Goal: Transaction & Acquisition: Purchase product/service

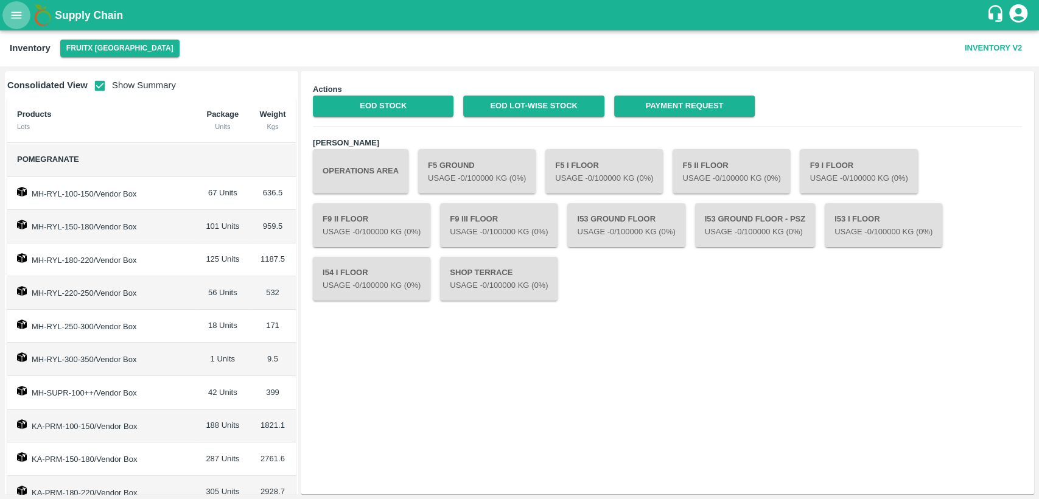
click at [19, 14] on icon "open drawer" at bounding box center [16, 15] width 13 height 13
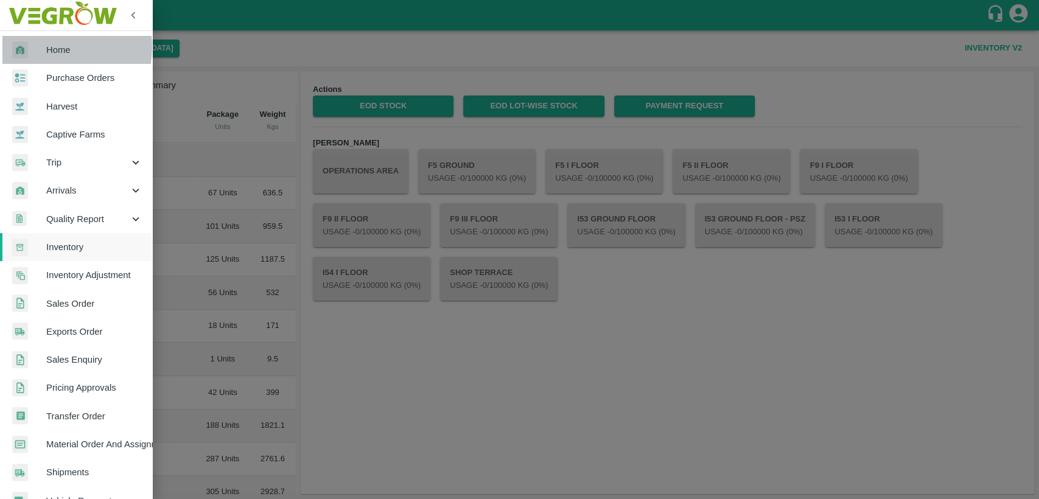
click at [49, 47] on span "Home" at bounding box center [94, 49] width 96 height 13
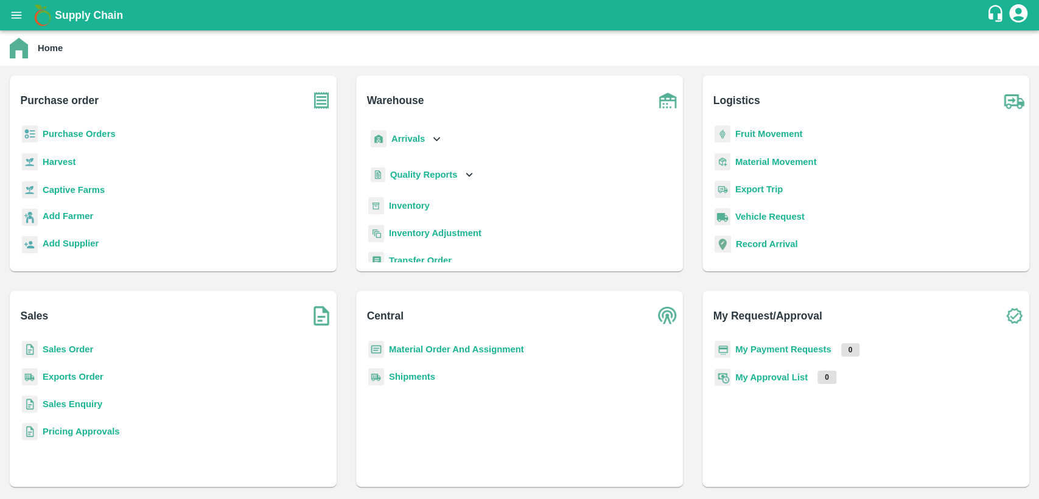
click at [78, 348] on b "Sales Order" at bounding box center [68, 350] width 51 height 10
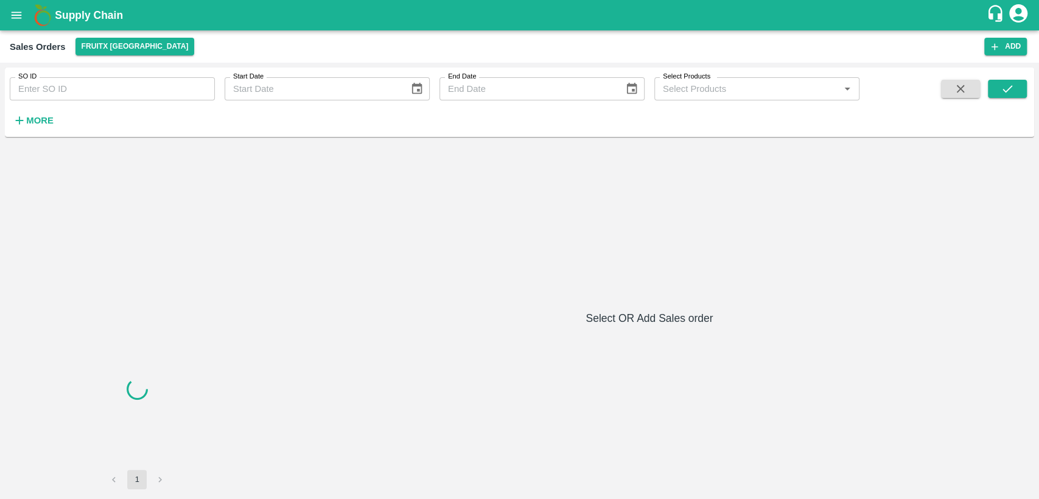
click at [78, 91] on input "SO ID" at bounding box center [112, 88] width 205 height 23
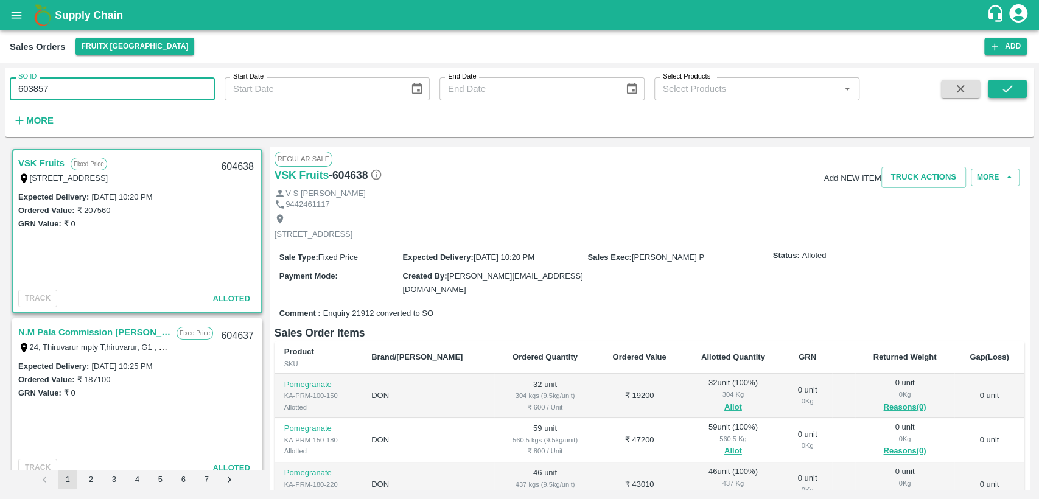
click at [1009, 98] on button "submit" at bounding box center [1007, 89] width 39 height 18
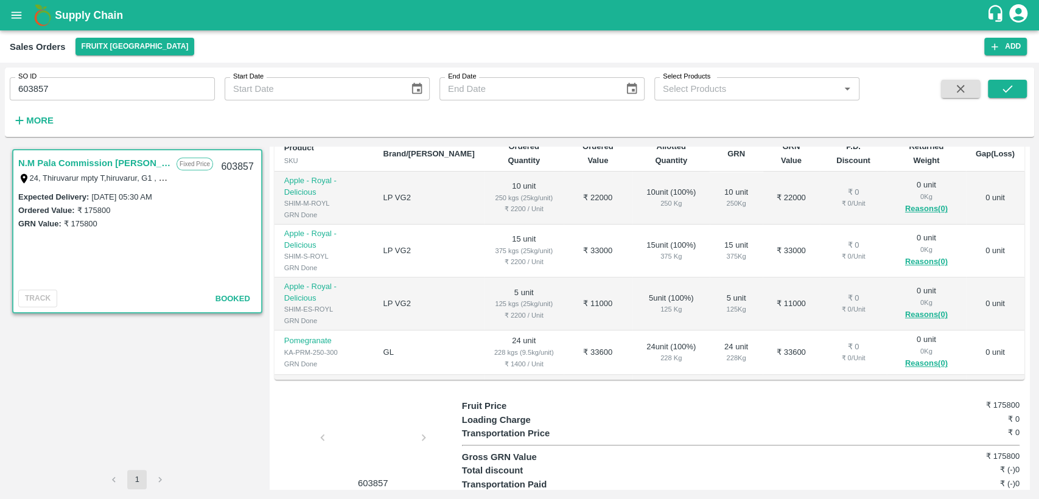
scroll to position [242, 0]
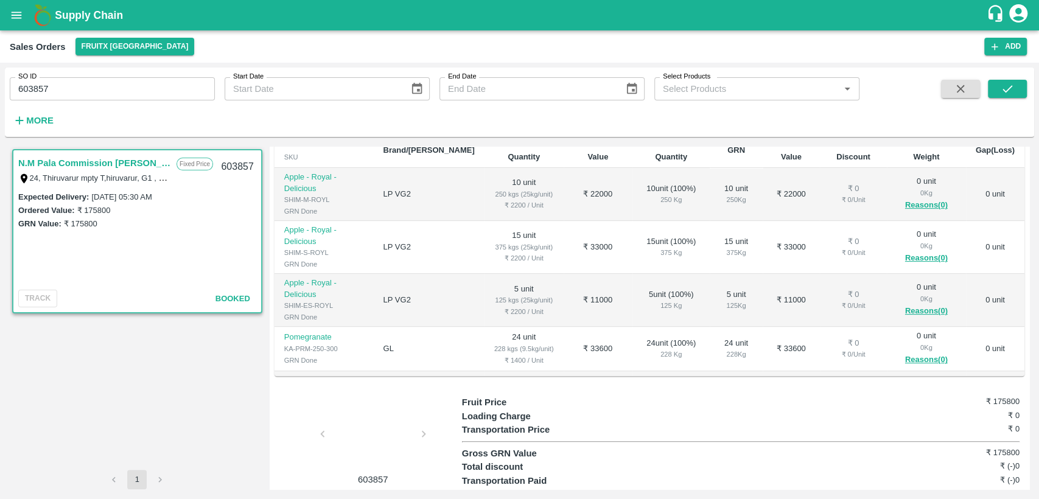
click at [425, 406] on div "603857" at bounding box center [368, 441] width 187 height 91
click at [375, 410] on div at bounding box center [372, 437] width 91 height 65
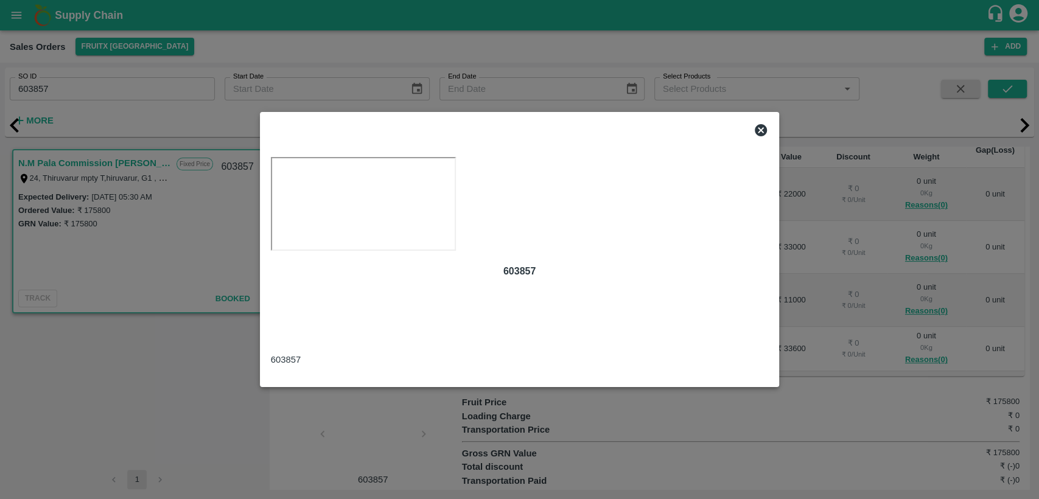
click at [763, 124] on icon at bounding box center [761, 130] width 12 height 12
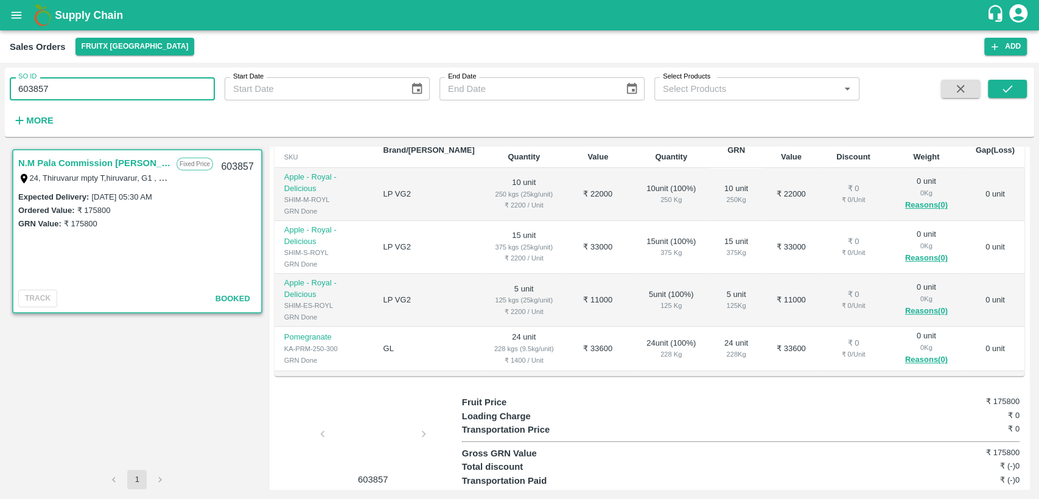
drag, startPoint x: 71, startPoint y: 95, endPoint x: 0, endPoint y: 93, distance: 71.3
click at [0, 93] on div "SO ID 603857 SO ID Start Date Start Date End Date End Date Select Products Sele…" at bounding box center [519, 281] width 1039 height 436
paste input "text"
type input "604109"
click at [1015, 83] on button "submit" at bounding box center [1007, 89] width 39 height 18
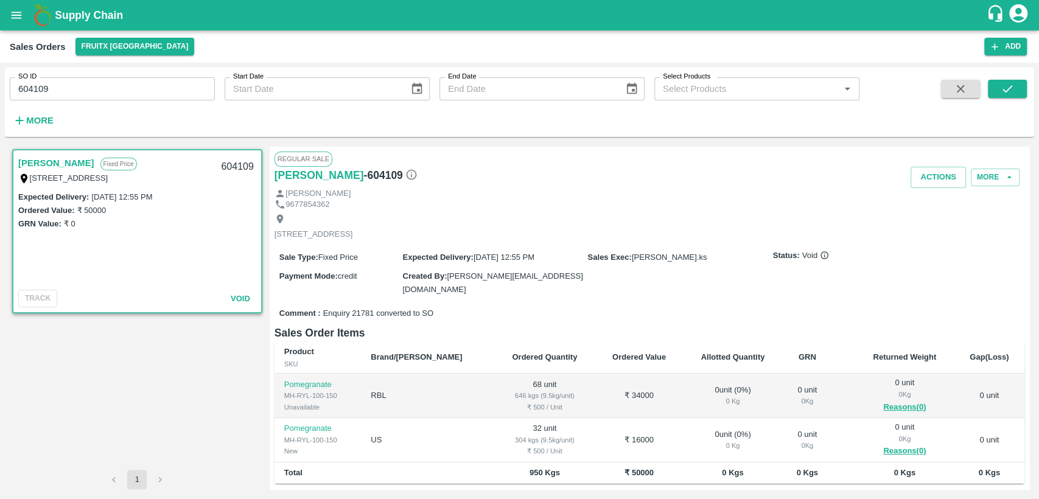
click at [12, 6] on button "open drawer" at bounding box center [16, 15] width 28 height 28
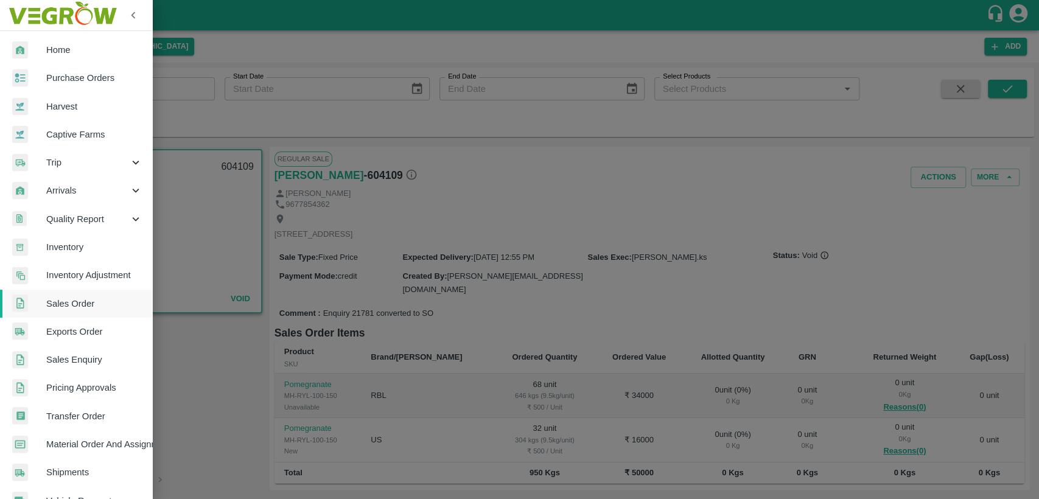
click at [58, 76] on span "Purchase Orders" at bounding box center [94, 77] width 96 height 13
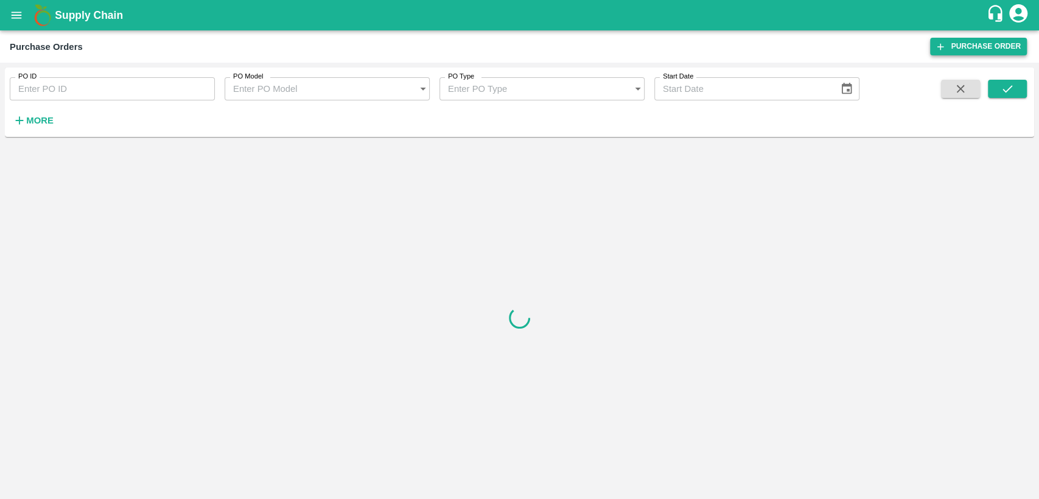
click at [967, 47] on link "Purchase Order" at bounding box center [978, 47] width 97 height 18
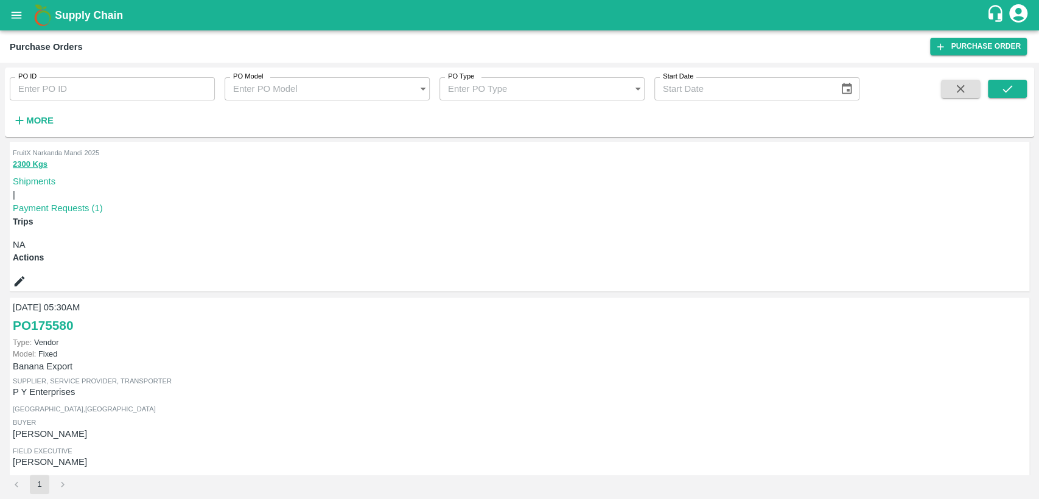
scroll to position [473, 0]
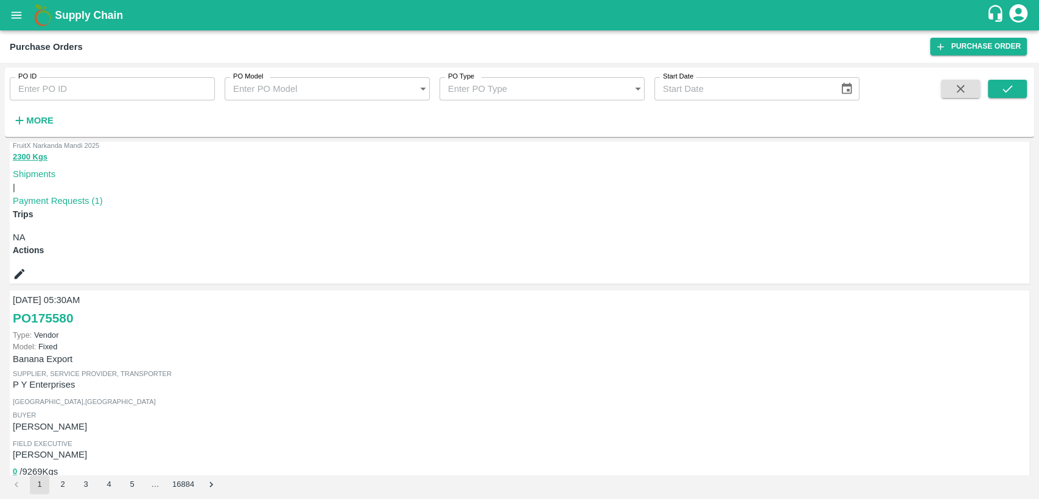
click at [15, 21] on icon "open drawer" at bounding box center [16, 15] width 13 height 13
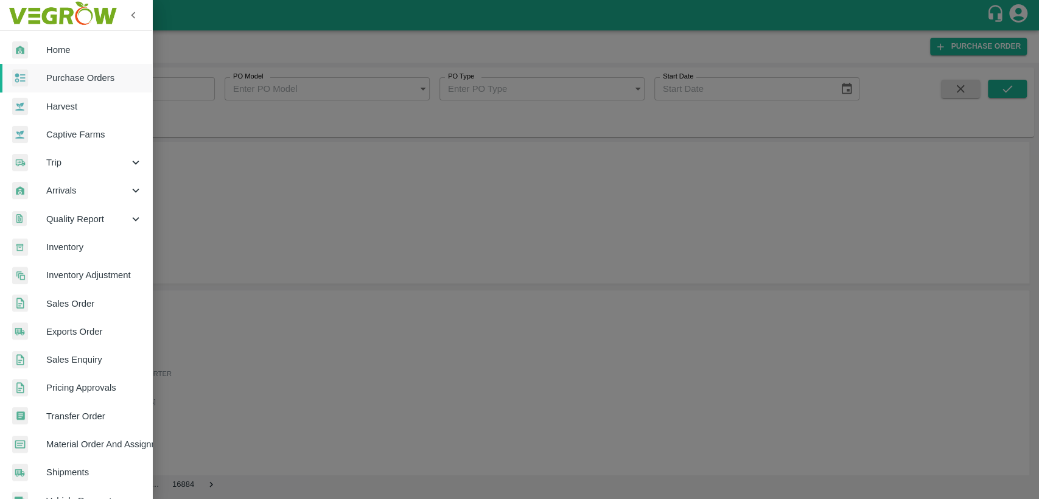
click at [80, 51] on span "Home" at bounding box center [94, 49] width 96 height 13
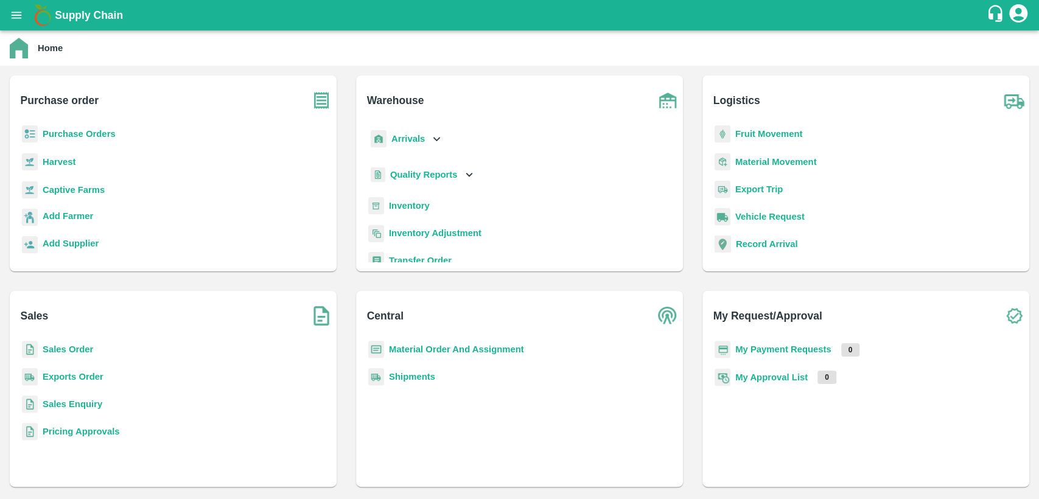
click at [80, 136] on b "Purchase Orders" at bounding box center [79, 134] width 73 height 10
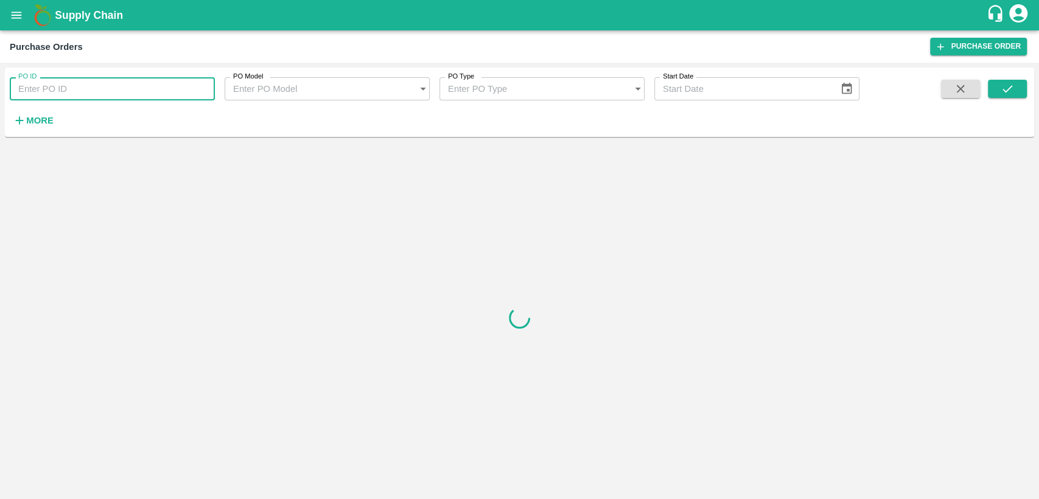
click at [86, 94] on input "PO ID" at bounding box center [112, 88] width 205 height 23
click at [1018, 86] on button "submit" at bounding box center [1007, 89] width 39 height 18
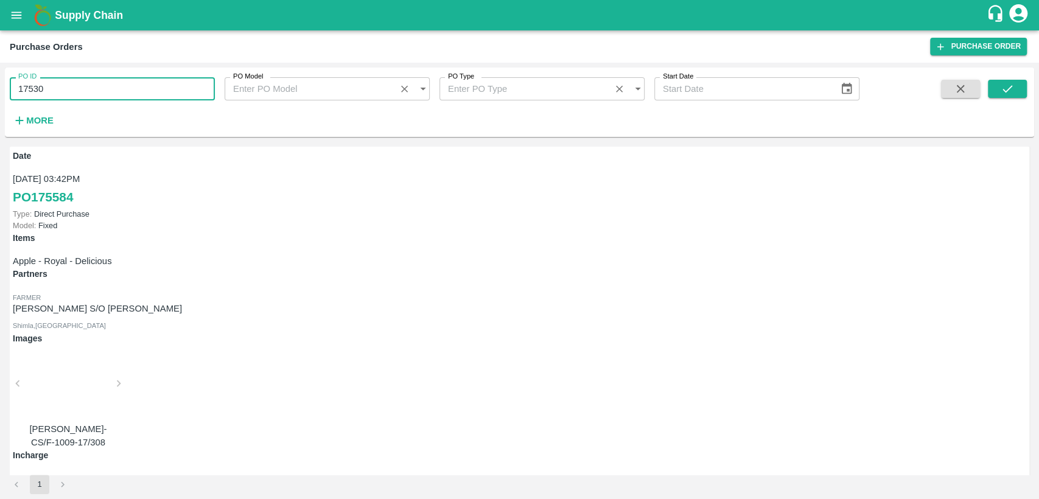
click at [38, 92] on input "17530" at bounding box center [112, 88] width 205 height 23
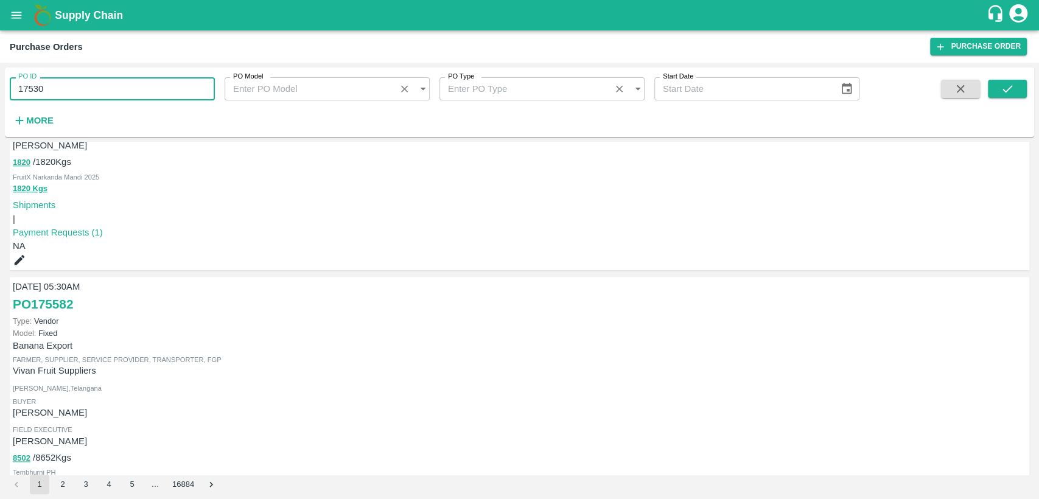
scroll to position [889, 0]
click at [97, 482] on li "3" at bounding box center [85, 484] width 23 height 19
click at [72, 484] on button "2" at bounding box center [62, 484] width 19 height 19
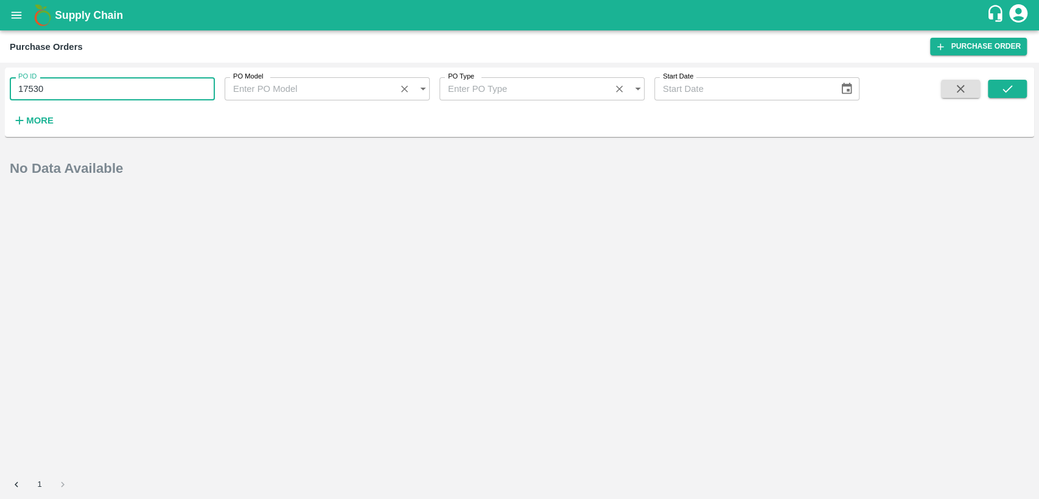
drag, startPoint x: 103, startPoint y: 94, endPoint x: 0, endPoint y: 96, distance: 103.5
click at [0, 96] on div "PO ID 17530 PO ID PO Model PO Model   * PO Type PO Type   * Start Date Start Da…" at bounding box center [519, 281] width 1039 height 436
type input "17530"
type input "175370"
click at [998, 93] on button "submit" at bounding box center [1007, 89] width 39 height 18
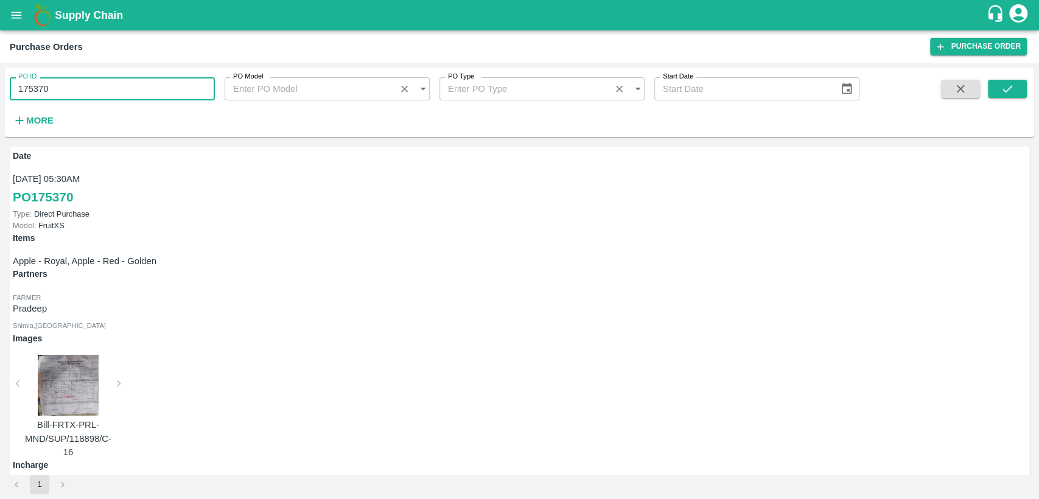
click at [42, 85] on input "175370" at bounding box center [112, 88] width 205 height 23
click at [15, 21] on icon "open drawer" at bounding box center [16, 15] width 13 height 13
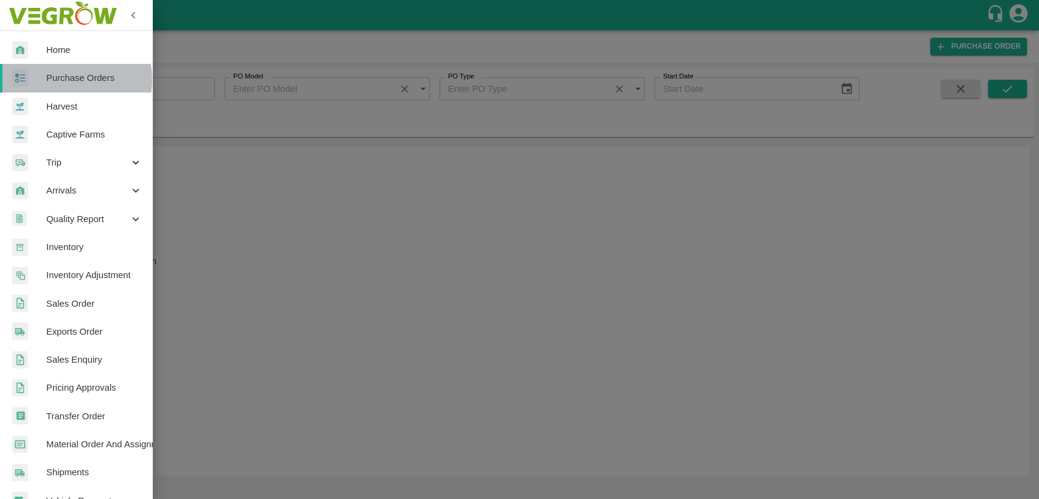
click at [68, 79] on span "Purchase Orders" at bounding box center [94, 77] width 96 height 13
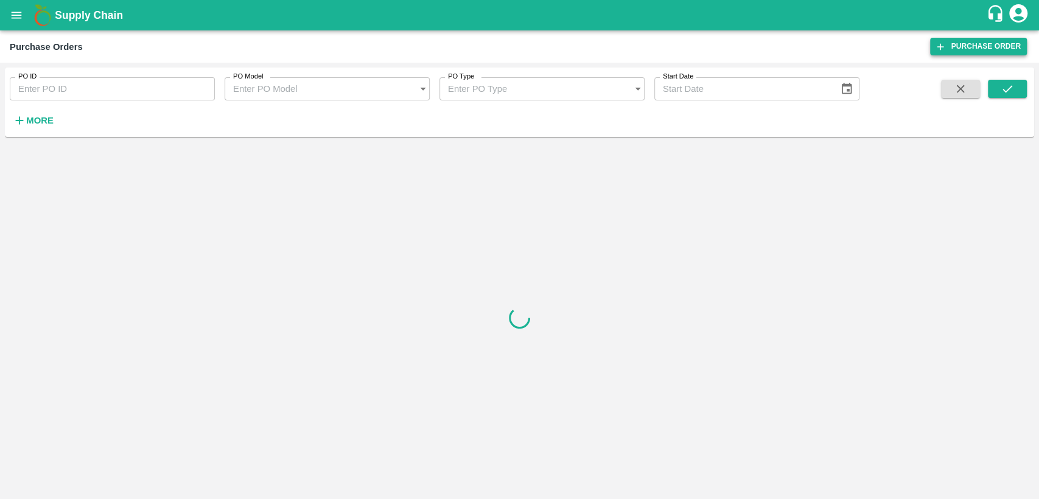
click at [987, 48] on link "Purchase Order" at bounding box center [978, 47] width 97 height 18
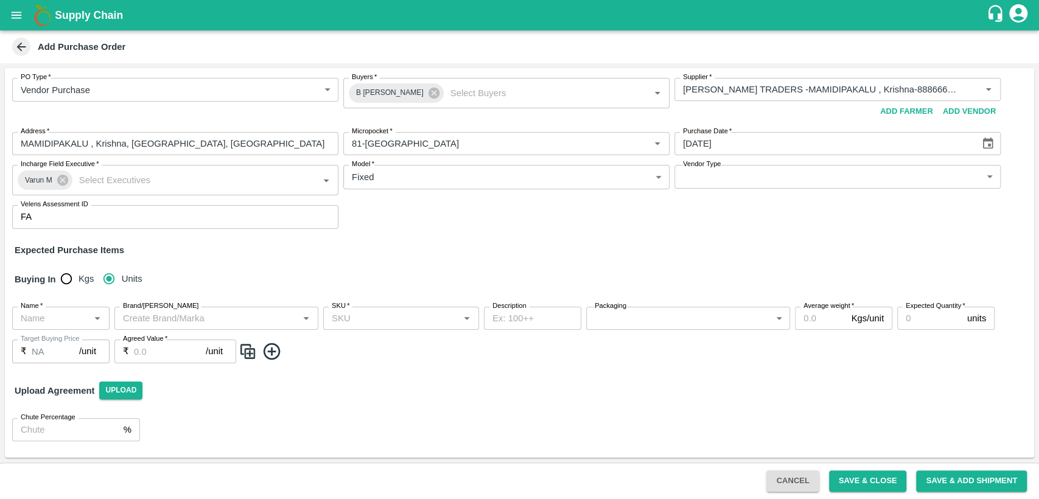
click at [21, 46] on icon at bounding box center [21, 47] width 9 height 9
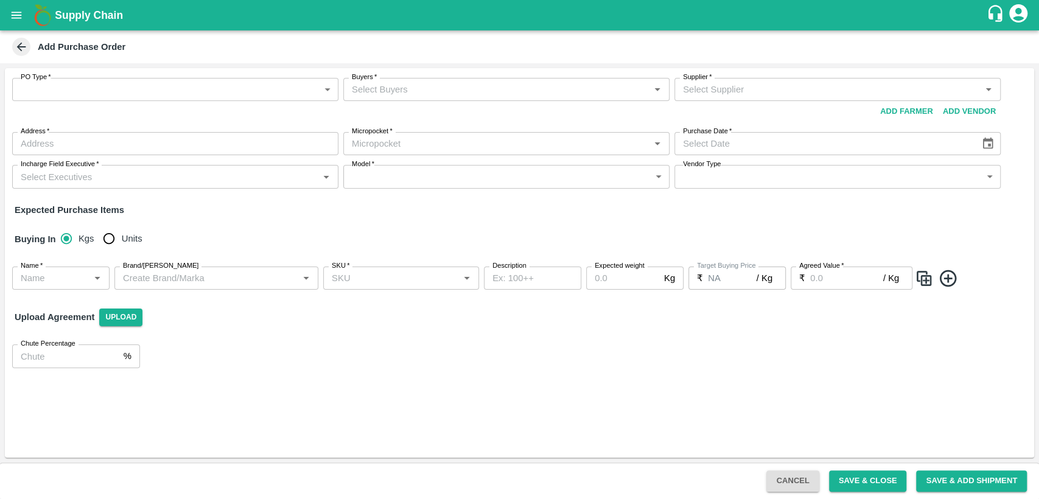
click at [791, 469] on div "Cancel Save & Close Save & Add Shipment" at bounding box center [519, 481] width 1039 height 37
click at [789, 478] on button "Cancel" at bounding box center [792, 481] width 52 height 21
click at [965, 112] on button "Add Vendor" at bounding box center [969, 111] width 63 height 21
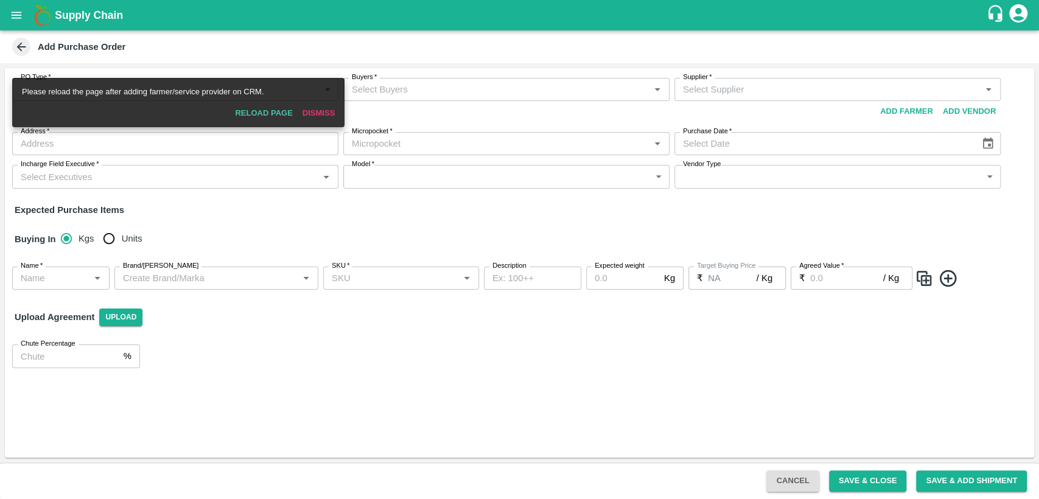
click at [326, 108] on button "Dismiss" at bounding box center [319, 113] width 42 height 21
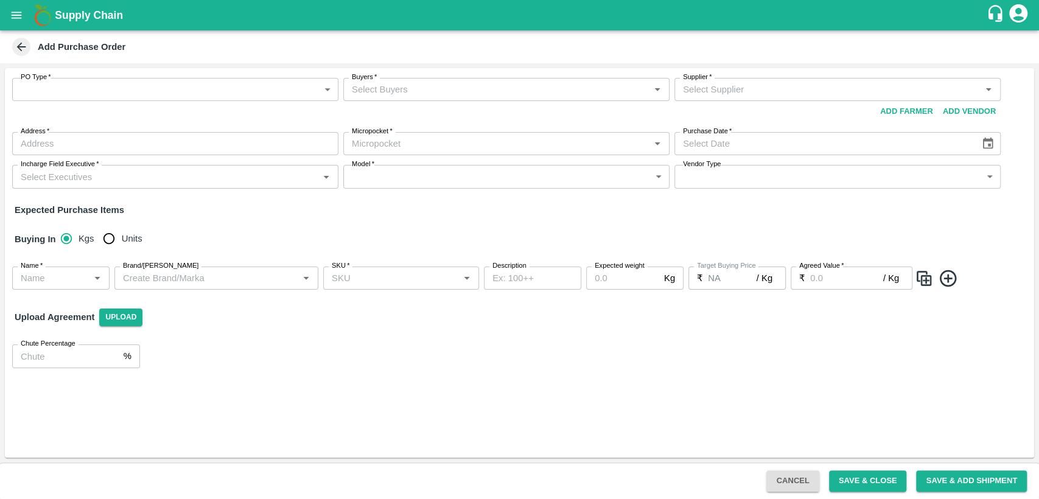
click at [19, 43] on icon at bounding box center [21, 46] width 13 height 13
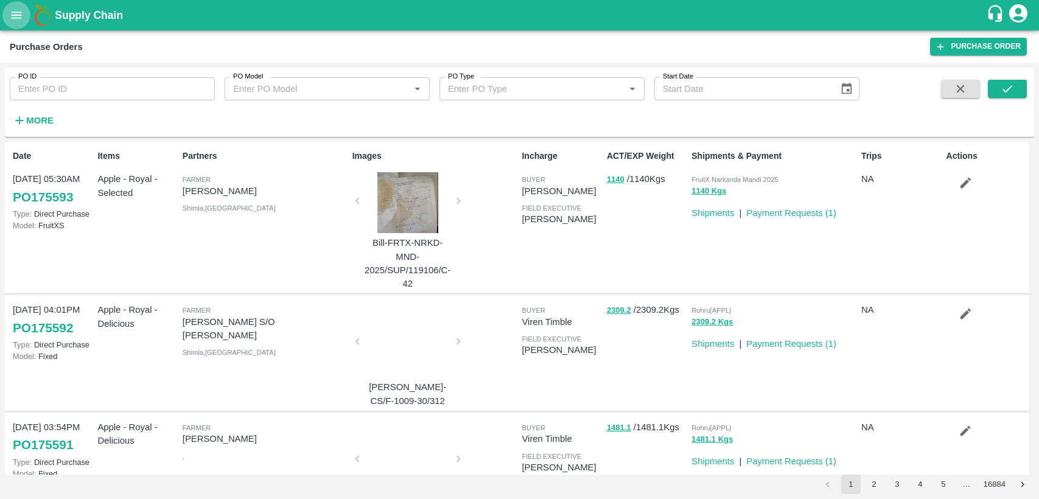
click at [15, 11] on icon "open drawer" at bounding box center [16, 15] width 13 height 13
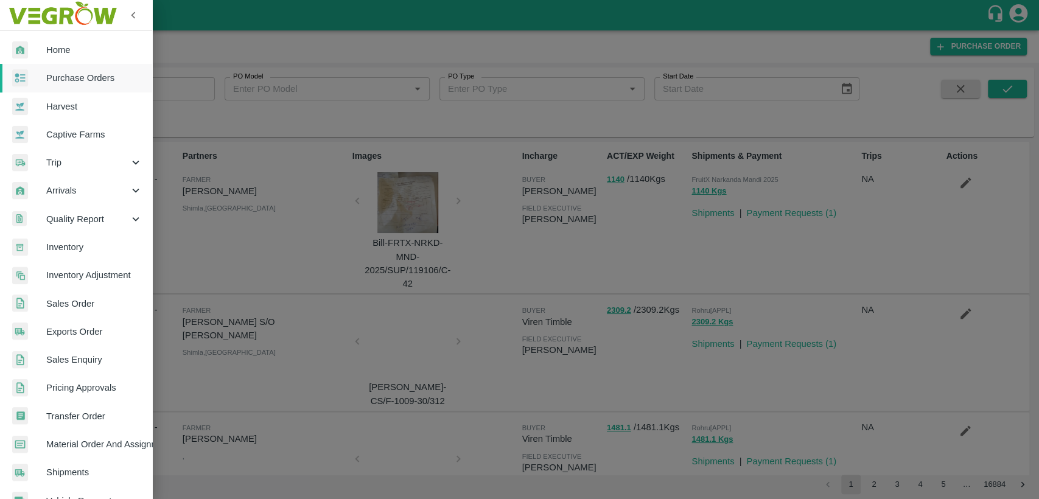
click at [231, 192] on div at bounding box center [519, 249] width 1039 height 499
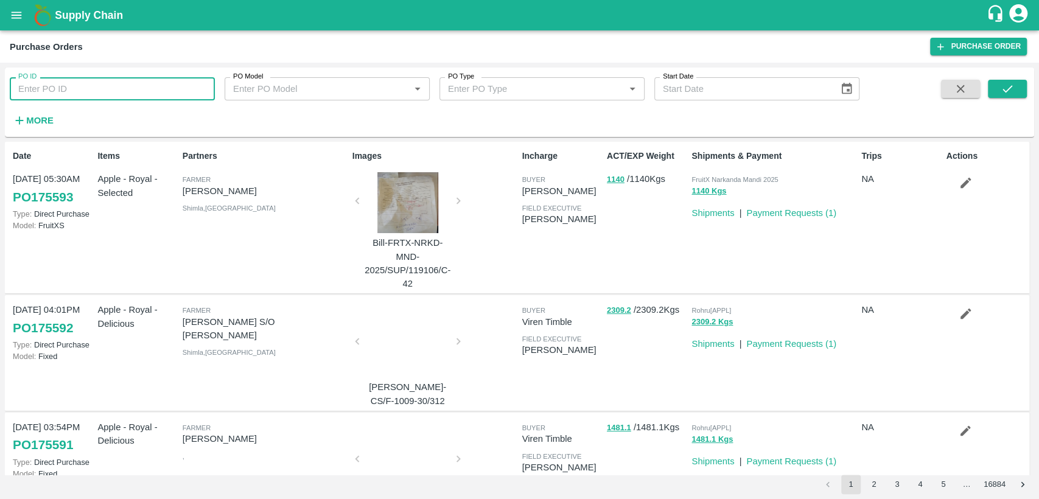
click at [63, 94] on input "PO ID" at bounding box center [112, 88] width 205 height 23
click at [1014, 90] on button "submit" at bounding box center [1007, 89] width 39 height 18
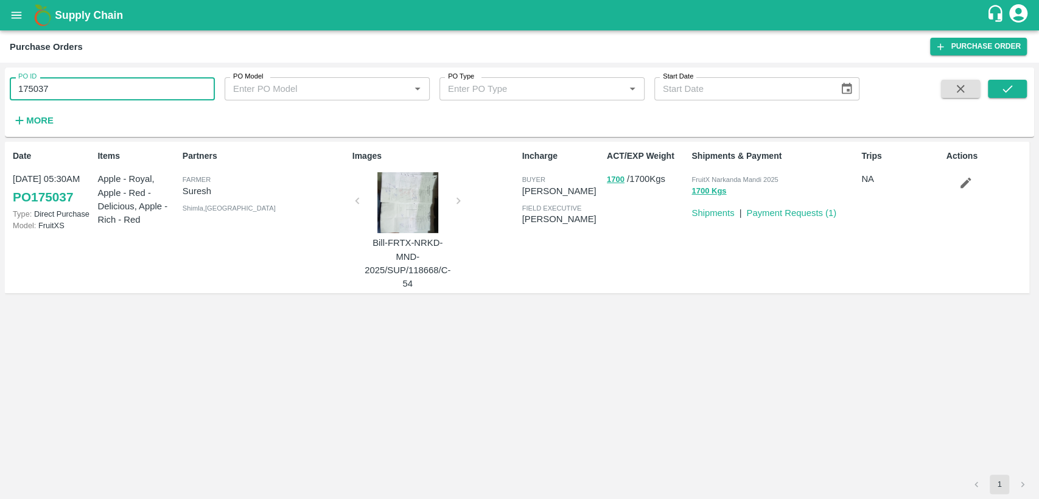
click at [39, 89] on input "175037" at bounding box center [112, 88] width 205 height 23
click at [1013, 93] on icon "submit" at bounding box center [1007, 88] width 13 height 13
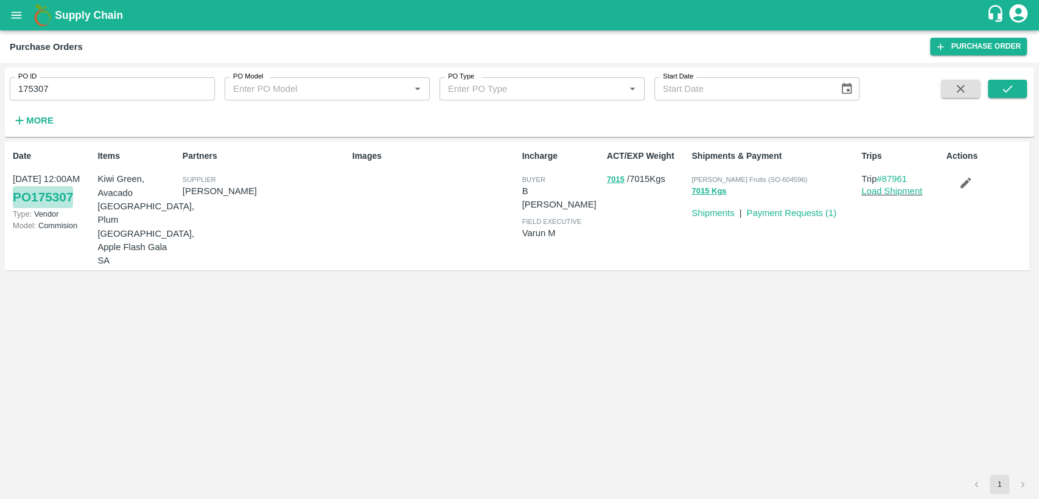
click at [52, 198] on link "PO 175307" at bounding box center [43, 197] width 60 height 22
click at [56, 197] on link "PO 175307" at bounding box center [43, 197] width 60 height 22
click at [125, 85] on input "175307" at bounding box center [112, 88] width 205 height 23
type input "1"
click at [22, 19] on icon "open drawer" at bounding box center [16, 15] width 13 height 13
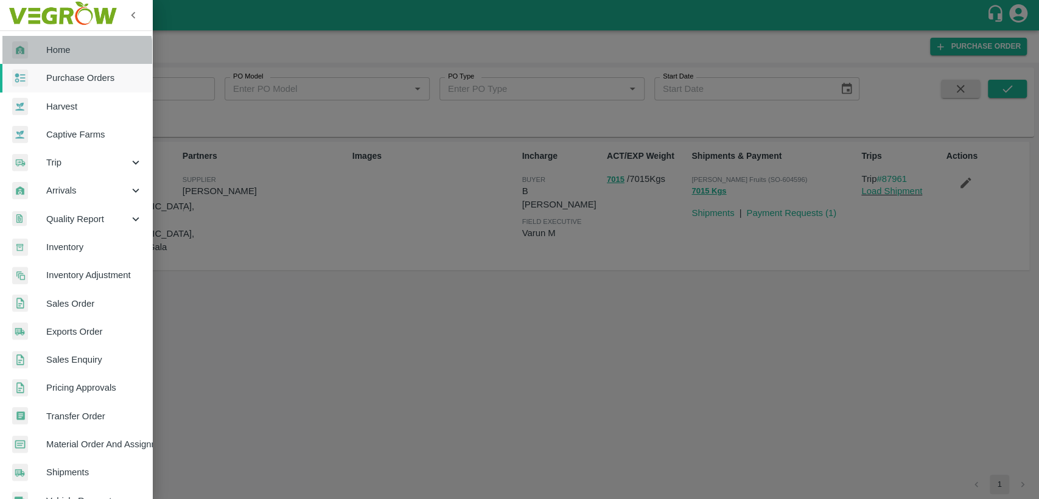
click at [43, 57] on div at bounding box center [29, 50] width 34 height 18
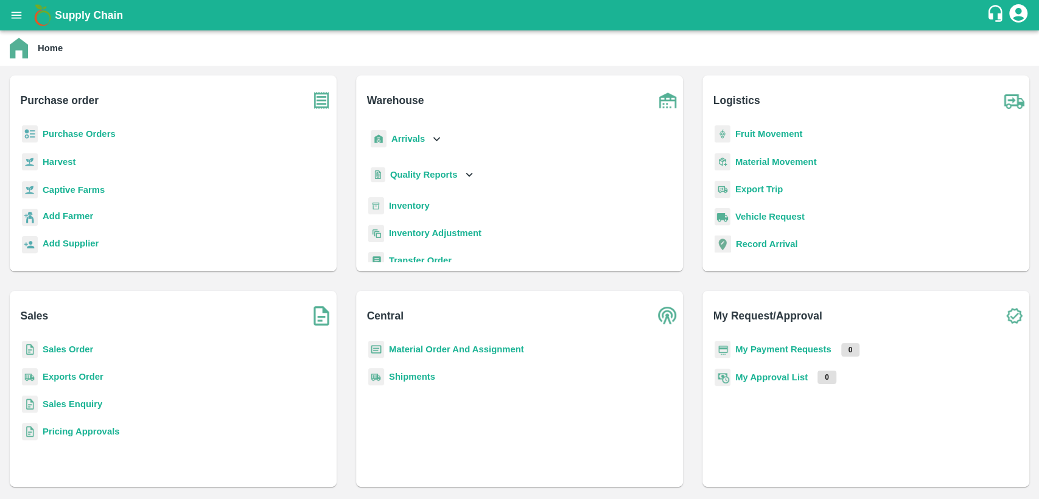
click at [86, 142] on div "Purchase Orders" at bounding box center [172, 138] width 307 height 27
click at [88, 138] on b "Purchase Orders" at bounding box center [79, 134] width 73 height 10
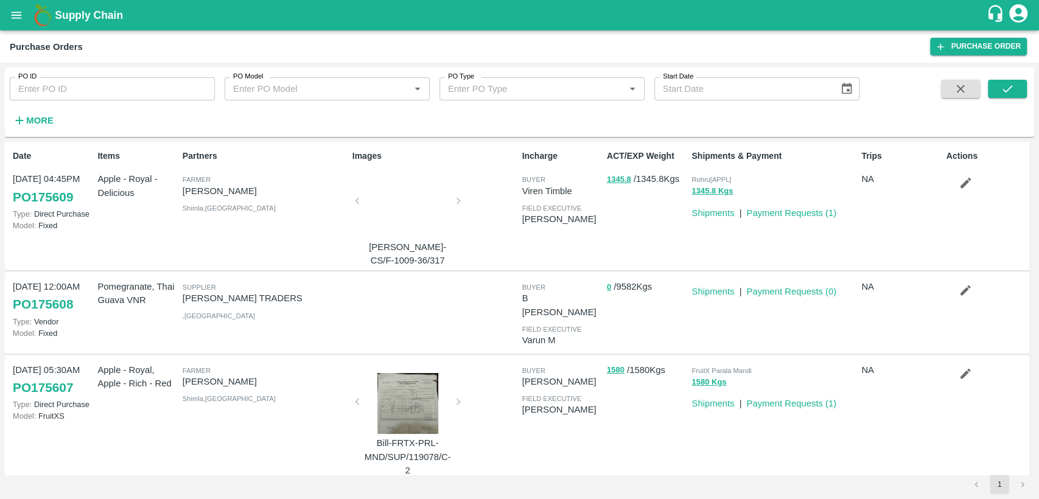
drag, startPoint x: 79, startPoint y: 304, endPoint x: 7, endPoint y: 306, distance: 71.2
click at [8, 306] on div "12 Sep, 12:00AM PO 175608 Type: Vendor Model: Fixed" at bounding box center [50, 312] width 85 height 75
click at [12, 18] on icon "open drawer" at bounding box center [17, 15] width 10 height 7
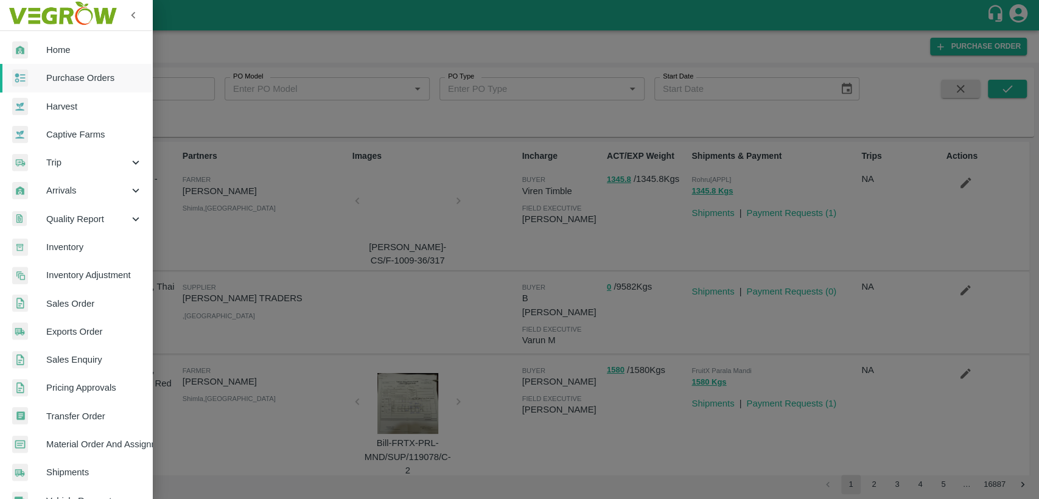
click at [52, 82] on span "Purchase Orders" at bounding box center [94, 77] width 96 height 13
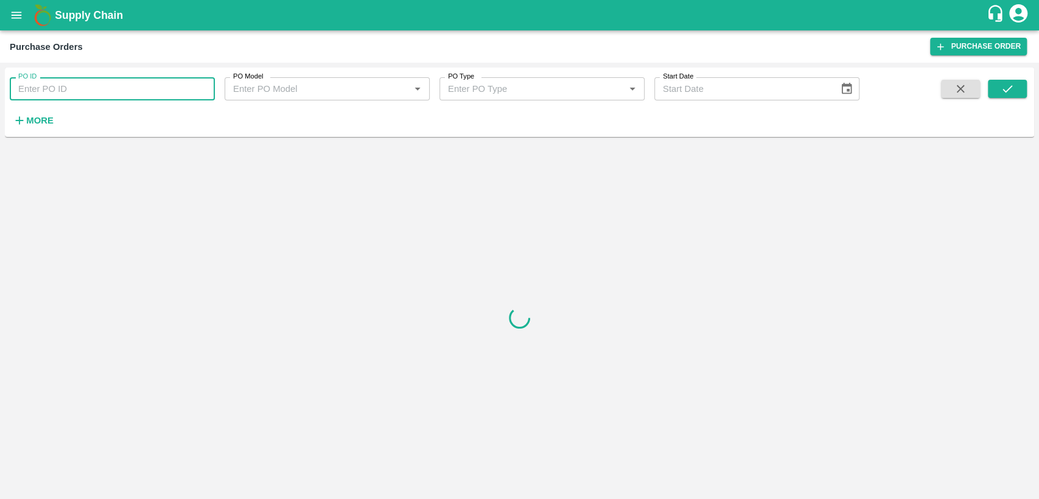
click at [53, 86] on input "PO ID" at bounding box center [112, 88] width 205 height 23
type input "175608"
click at [1010, 90] on icon "submit" at bounding box center [1007, 88] width 13 height 13
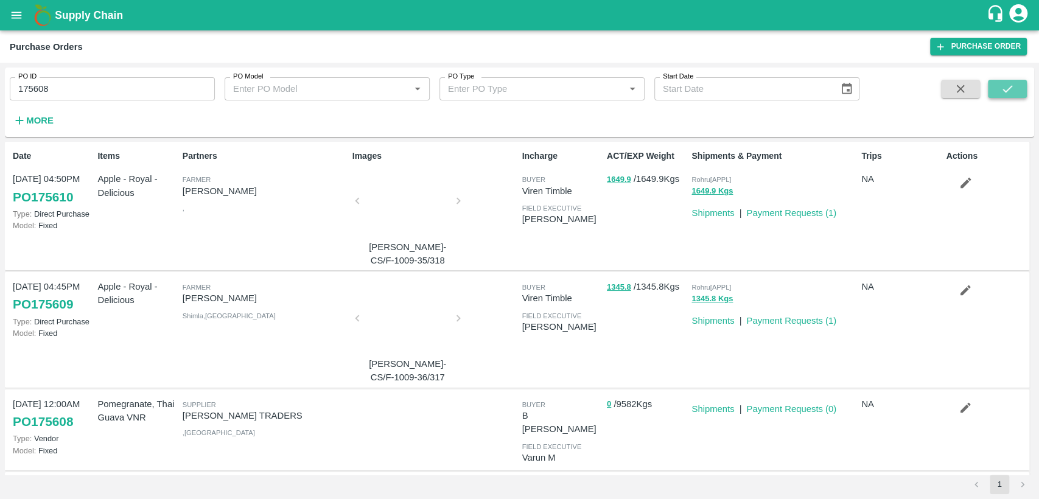
click at [1007, 87] on icon "submit" at bounding box center [1007, 88] width 13 height 13
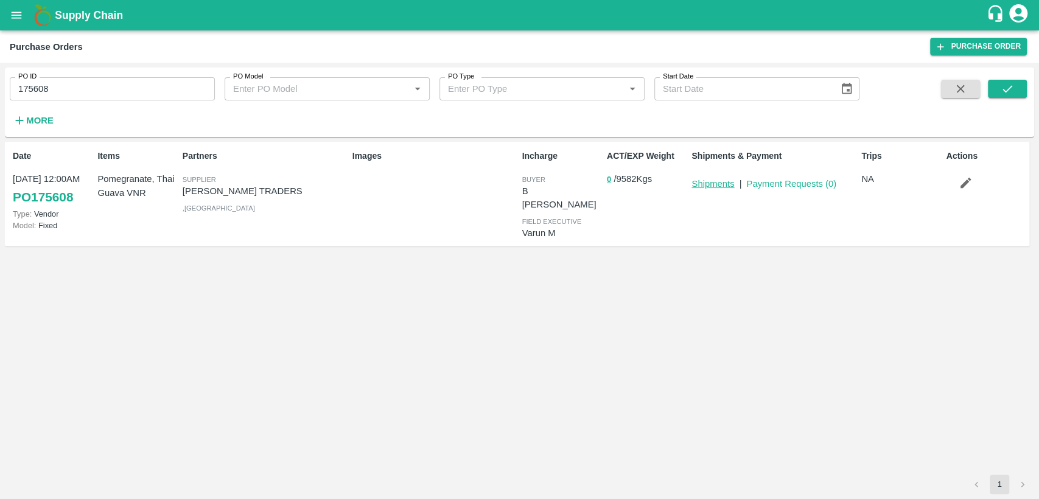
click at [715, 188] on link "Shipments" at bounding box center [712, 184] width 43 height 10
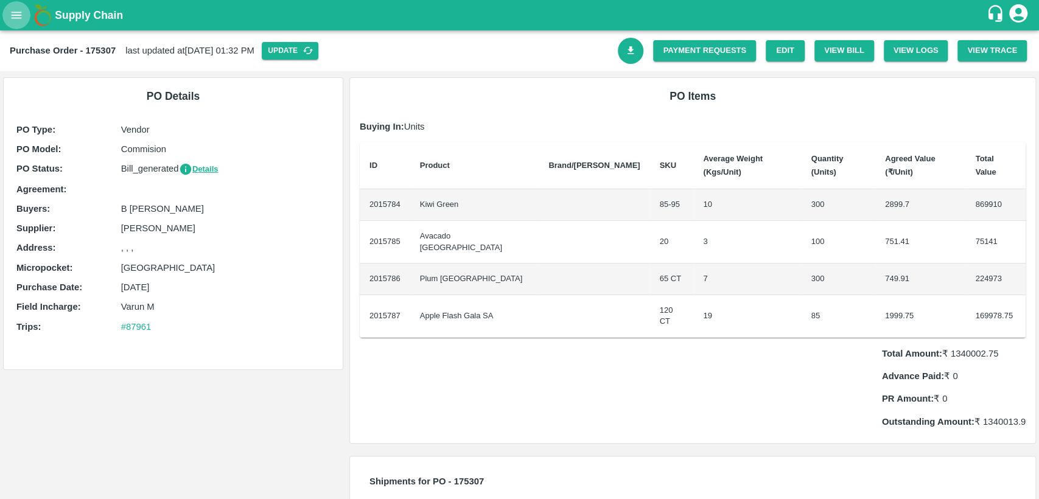
click at [11, 15] on icon "open drawer" at bounding box center [16, 15] width 13 height 13
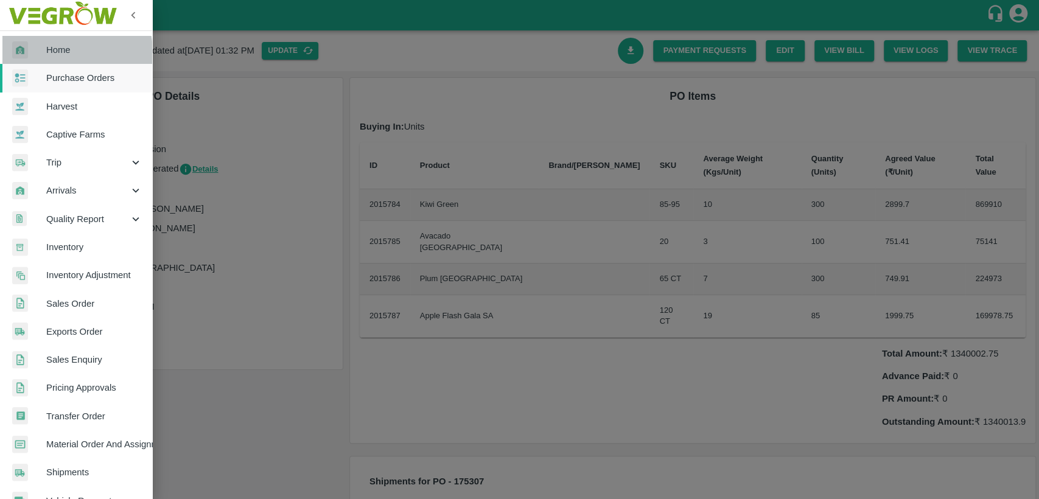
click at [60, 52] on span "Home" at bounding box center [94, 49] width 96 height 13
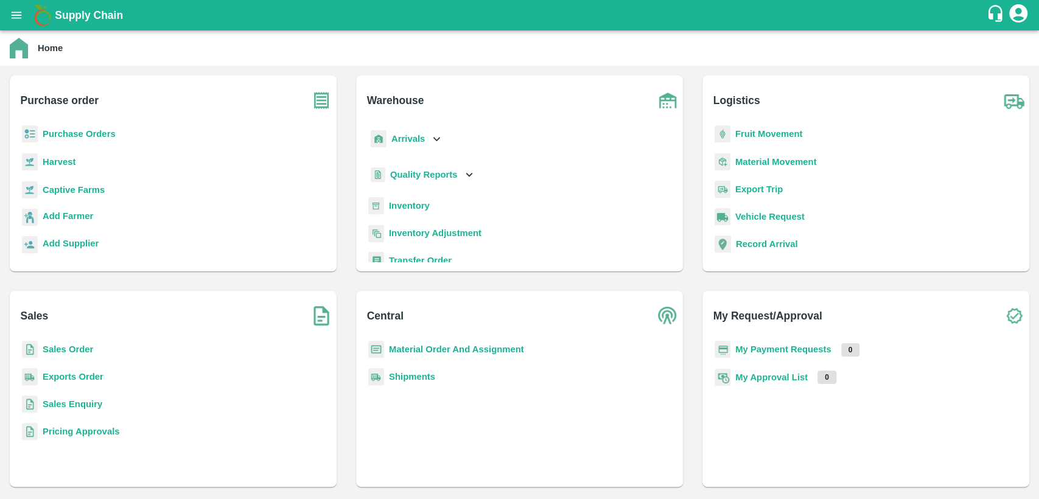
click at [73, 351] on b "Sales Order" at bounding box center [68, 350] width 51 height 10
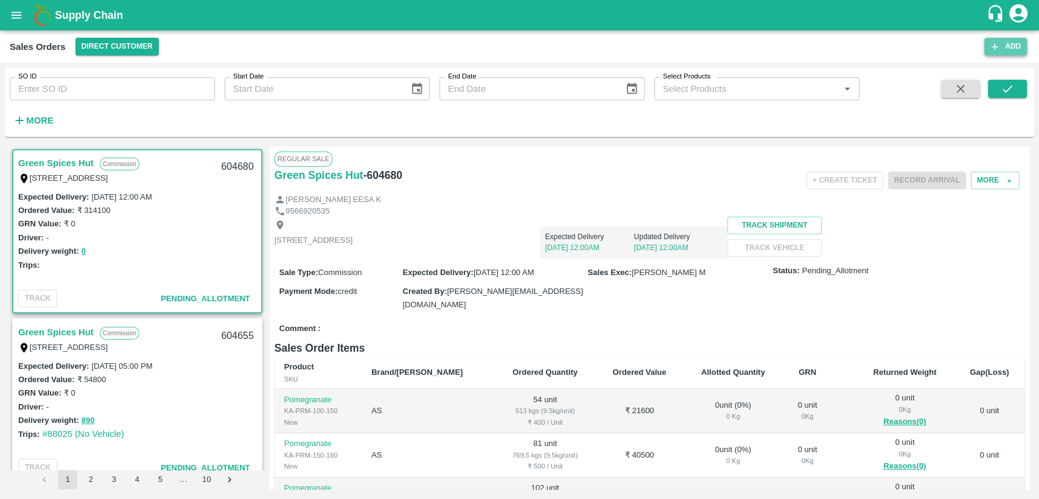
click at [996, 43] on icon "button" at bounding box center [994, 46] width 11 height 11
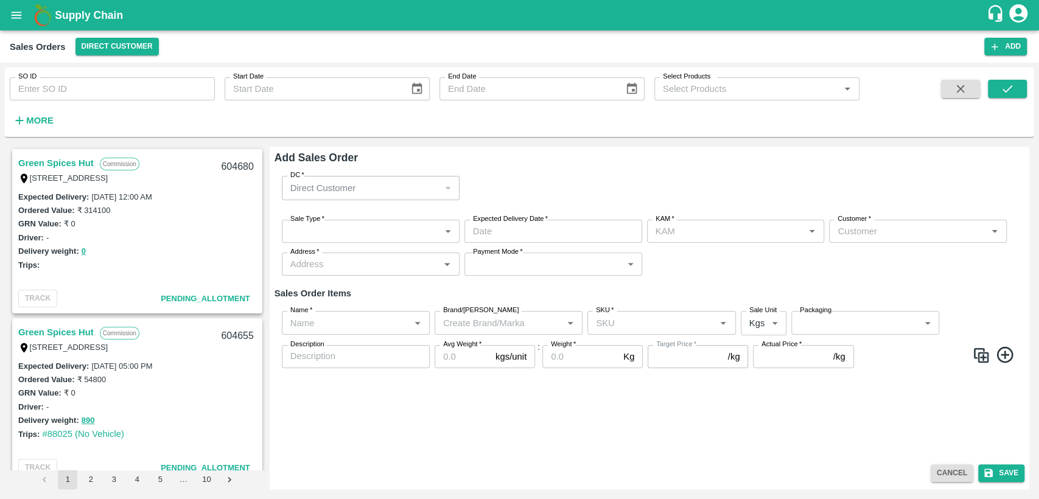
click at [410, 189] on div "Direct Customer" at bounding box center [365, 187] width 150 height 13
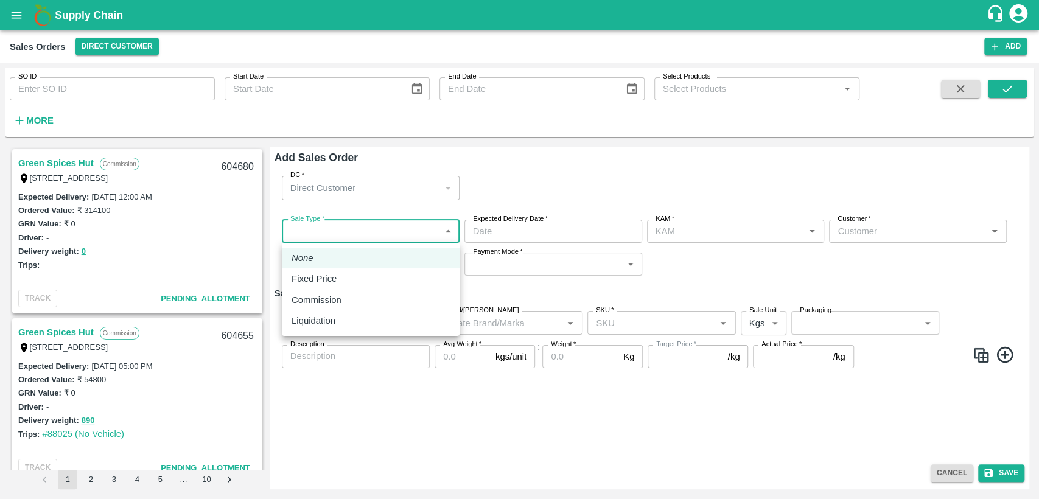
click at [381, 236] on body "Supply Chain Sales Orders Direct Customer Add SO ID SO ID Start Date Start Date…" at bounding box center [519, 249] width 1039 height 499
click at [529, 176] on div at bounding box center [519, 249] width 1039 height 499
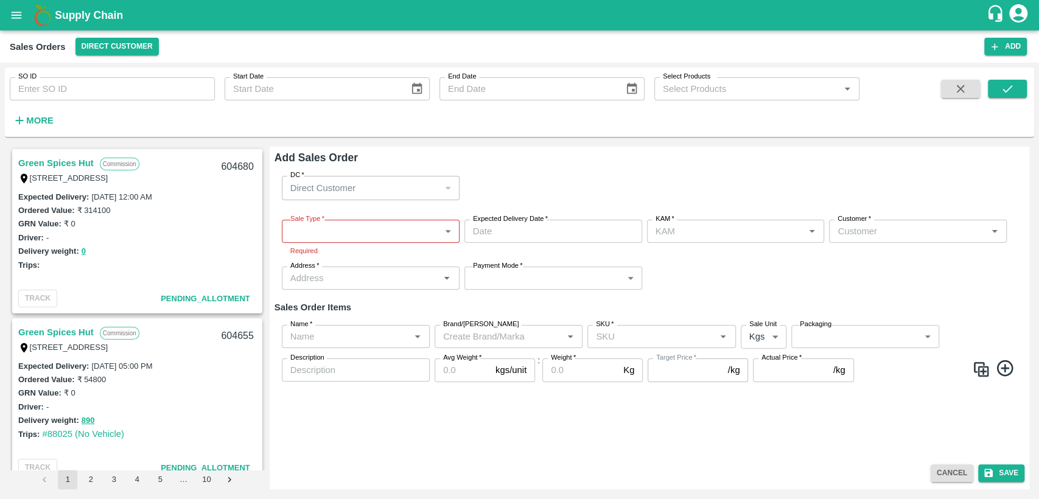
click at [440, 193] on div "Direct Customer" at bounding box center [371, 188] width 178 height 24
click at [446, 189] on div "Direct Customer" at bounding box center [371, 188] width 178 height 24
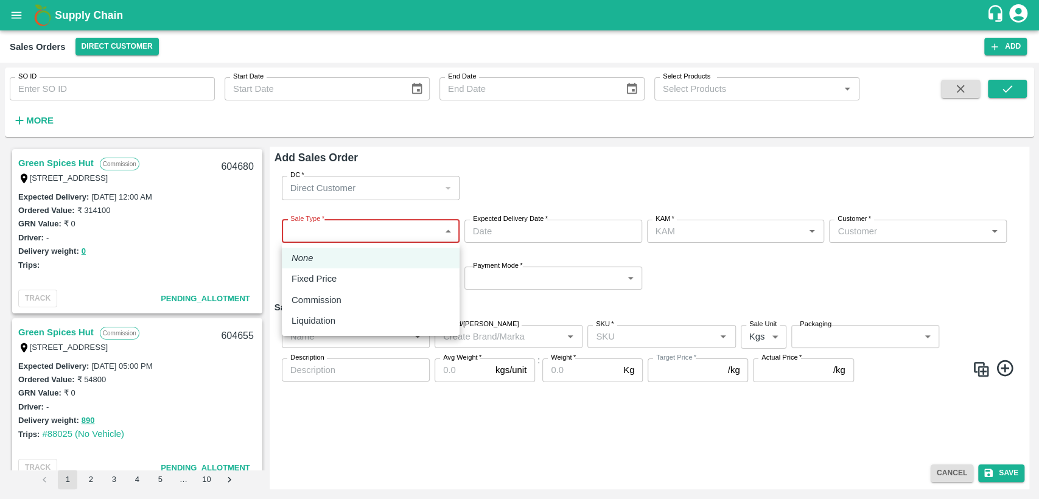
click at [424, 229] on body "Supply Chain Sales Orders Direct Customer Add SO ID SO ID Start Date Start Date…" at bounding box center [519, 249] width 1039 height 499
click at [387, 281] on div "Fixed Price" at bounding box center [371, 278] width 158 height 13
type input "1"
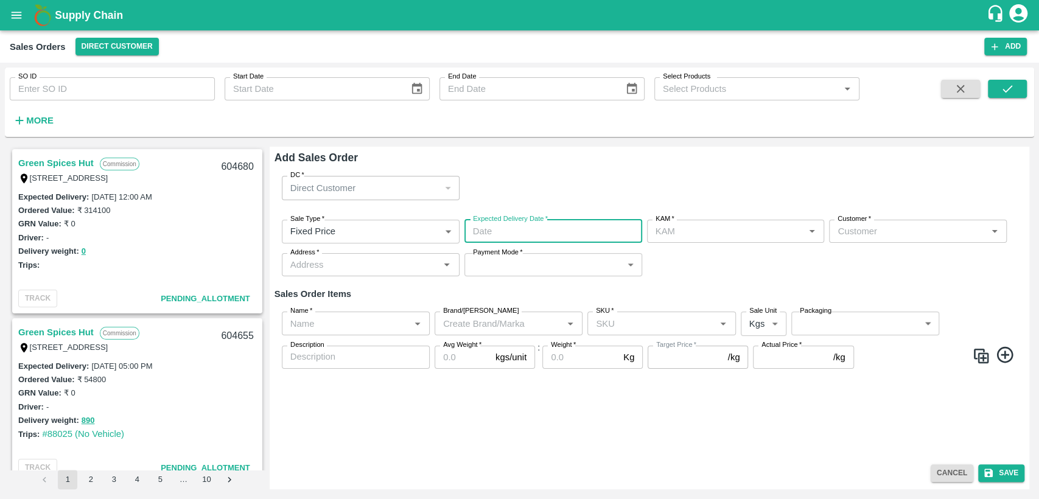
type input "DD/MM/YYYY hh:mm aa"
click at [482, 234] on input "DD/MM/YYYY hh:mm aa" at bounding box center [548, 231] width 169 height 23
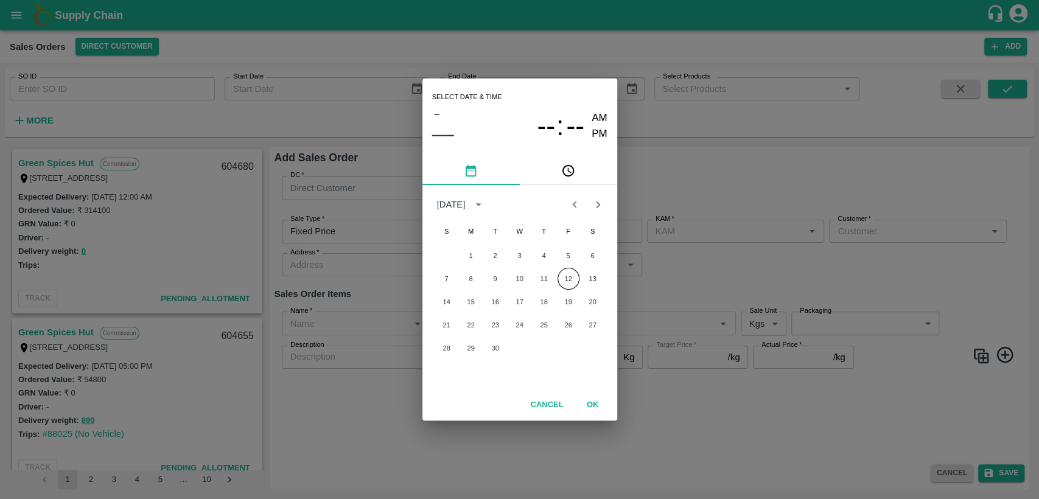
click at [729, 159] on div "Select date & time – –– -- : -- AM PM September 2025 S M T W T F S 1 2 3 4 5 6 …" at bounding box center [519, 249] width 1039 height 499
type input "DD/MM/YYYY hh:mm aa"
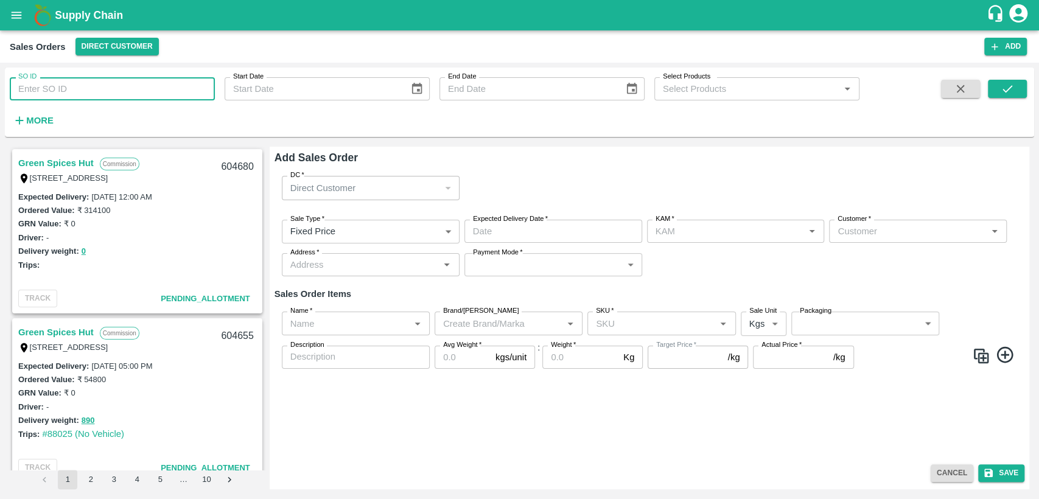
click at [61, 94] on input "SO ID" at bounding box center [112, 88] width 205 height 23
type input "604696"
click at [1013, 85] on icon "submit" at bounding box center [1007, 88] width 13 height 13
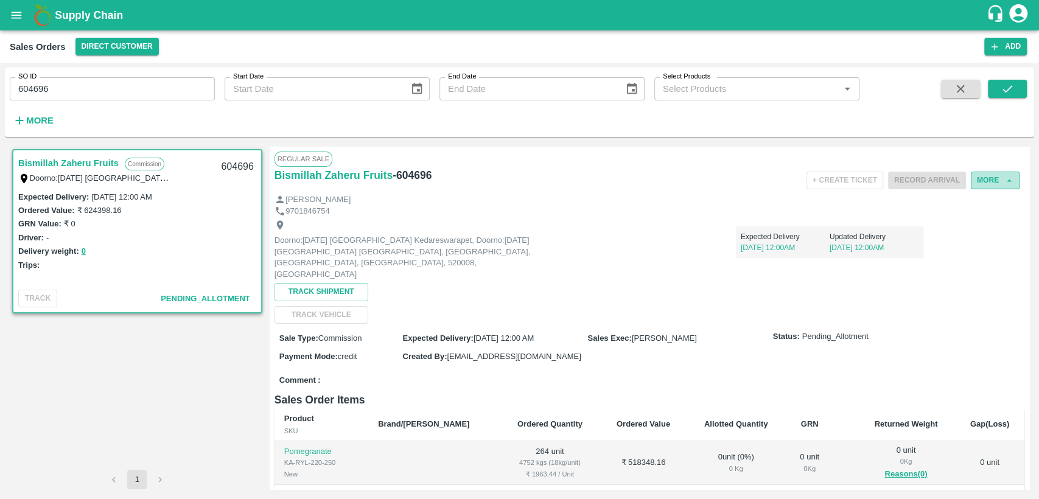
click at [1004, 177] on icon "button" at bounding box center [1009, 180] width 11 height 11
click at [988, 175] on button "More" at bounding box center [995, 181] width 49 height 18
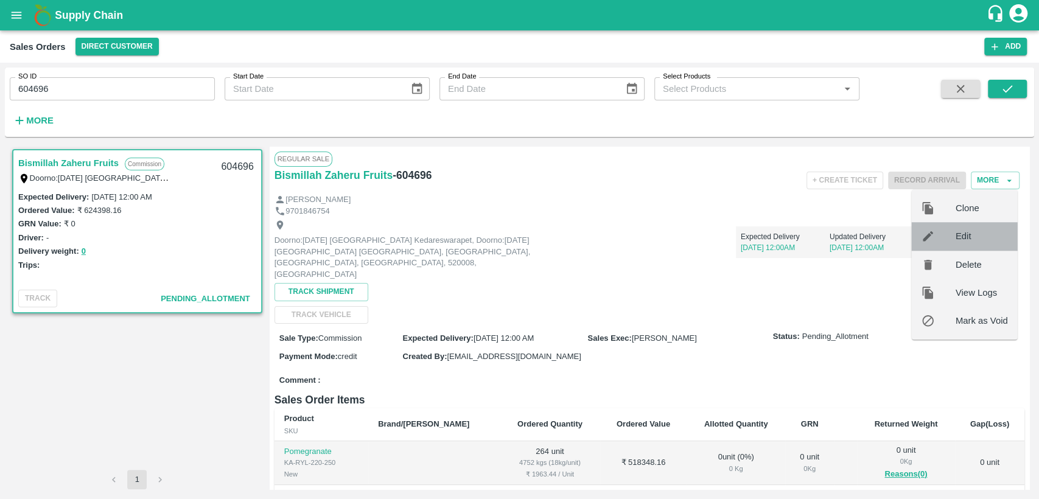
click at [970, 237] on span "Edit" at bounding box center [982, 235] width 52 height 13
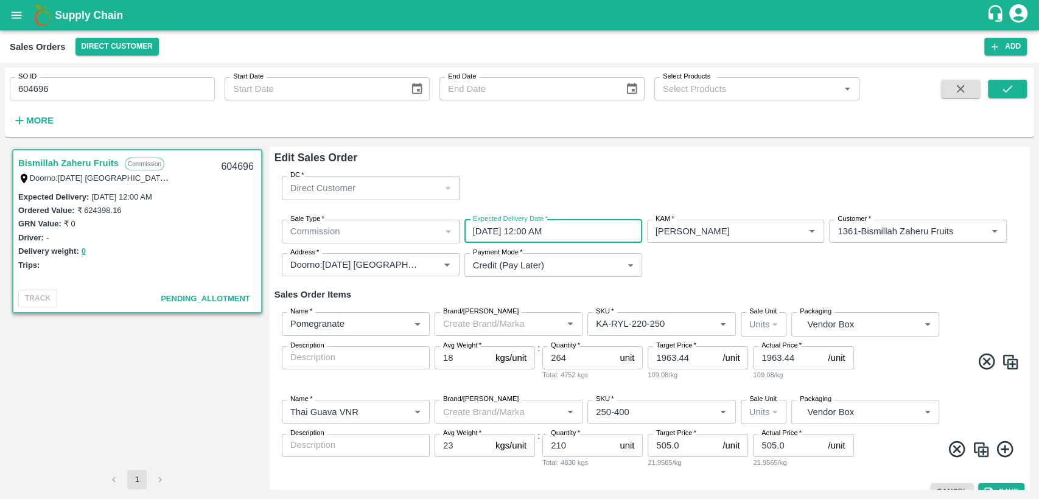
click at [592, 233] on input "12/09/2025 12:00 AM" at bounding box center [548, 231] width 169 height 23
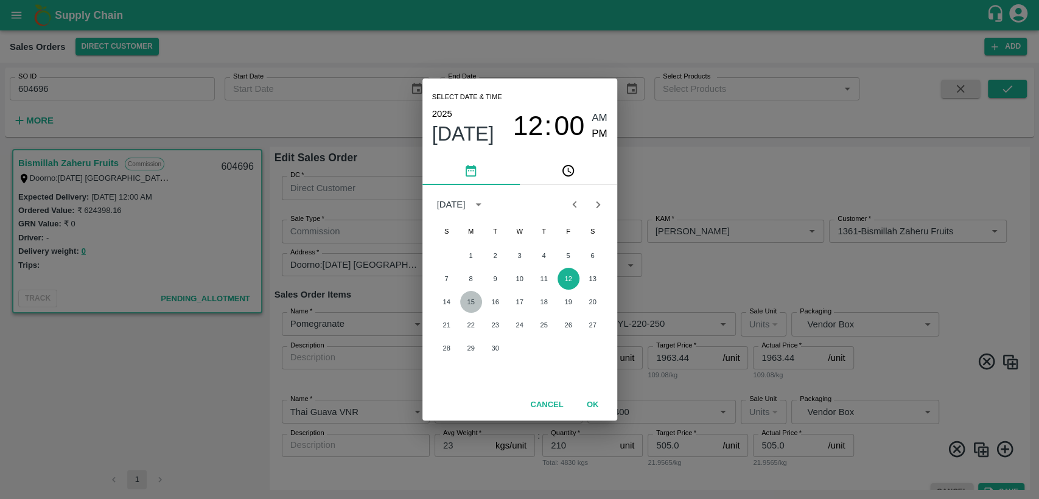
click at [467, 301] on button "15" at bounding box center [471, 302] width 22 height 22
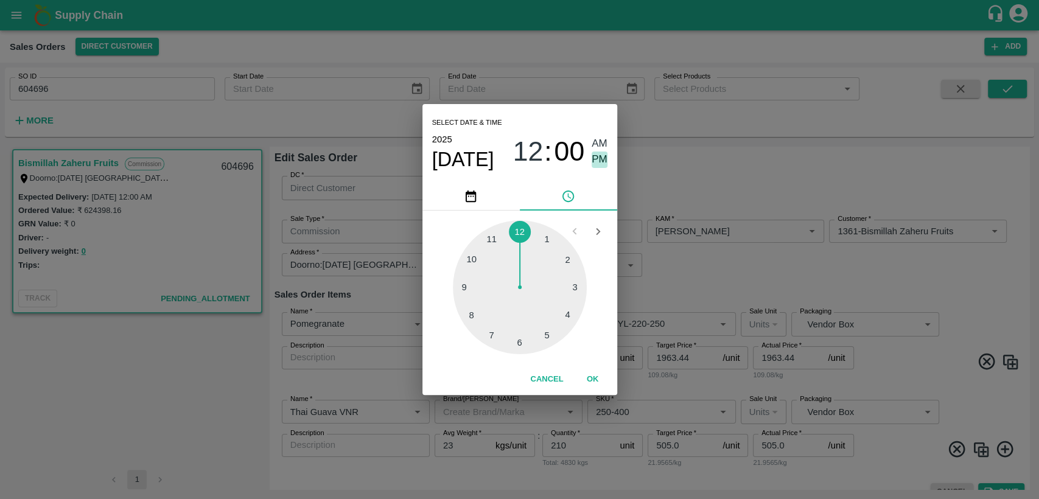
click at [604, 161] on span "PM" at bounding box center [600, 160] width 16 height 16
type input "15/09/2025 12:00 PM"
click at [593, 377] on button "OK" at bounding box center [592, 379] width 39 height 21
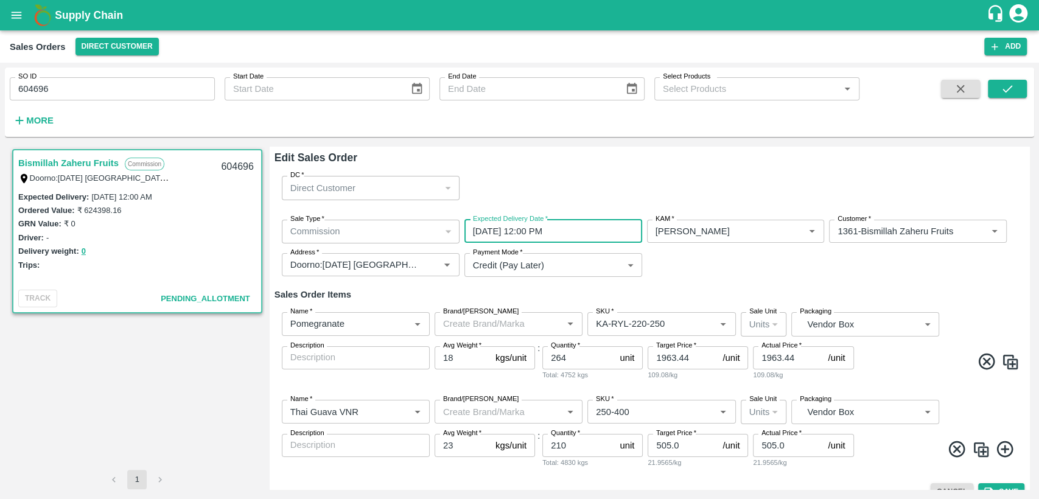
scroll to position [19, 0]
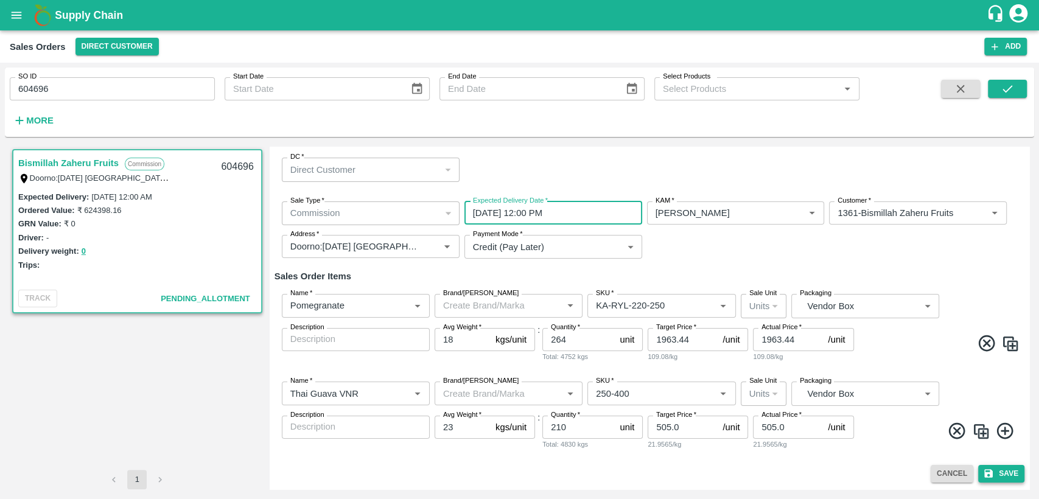
click at [1001, 478] on button "Save" at bounding box center [1001, 474] width 46 height 18
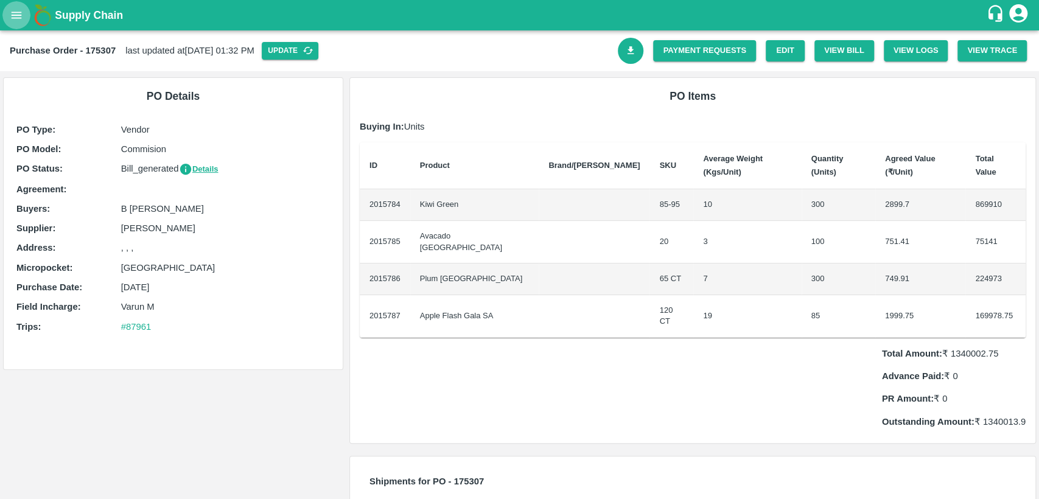
click at [17, 23] on button "open drawer" at bounding box center [16, 15] width 28 height 28
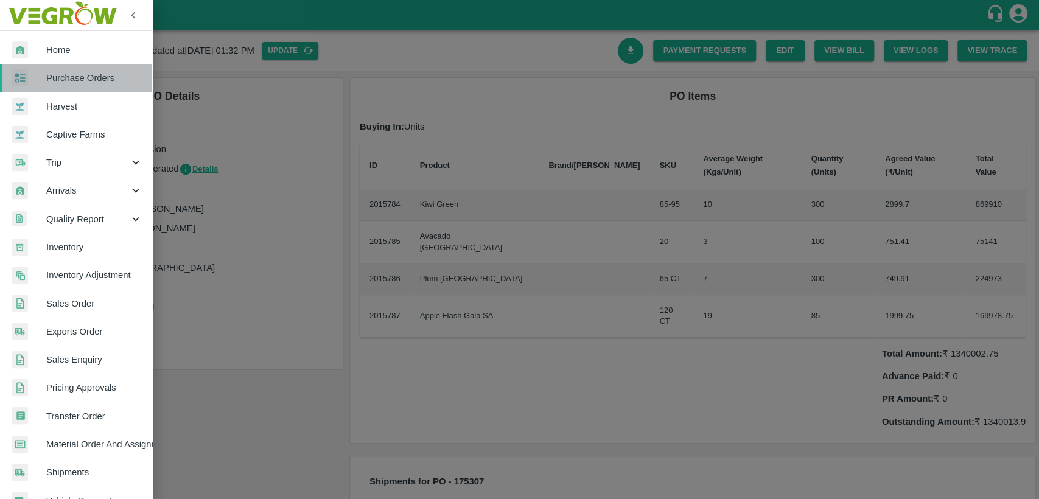
click at [83, 69] on link "Purchase Orders" at bounding box center [76, 78] width 152 height 28
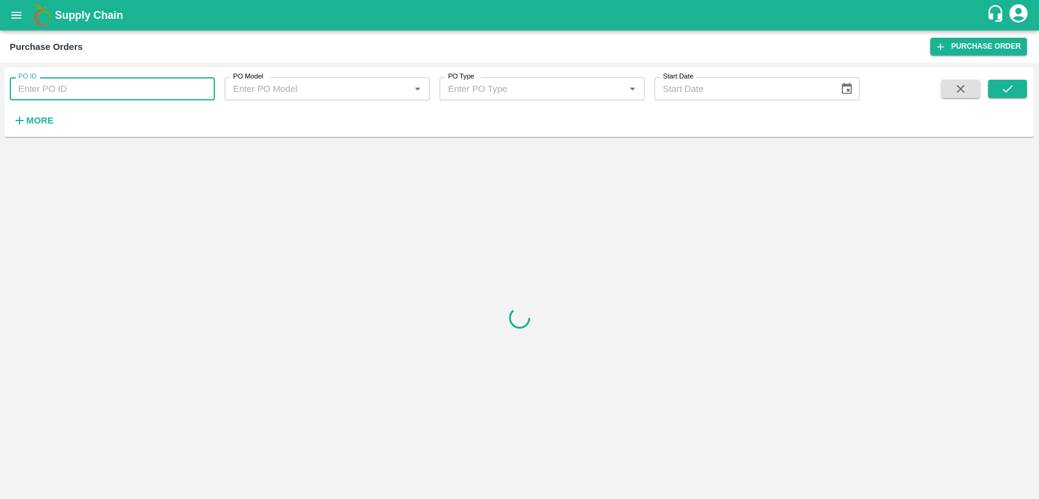
click at [73, 87] on input "PO ID" at bounding box center [112, 88] width 205 height 23
type input "175307"
click at [1009, 92] on icon "submit" at bounding box center [1007, 88] width 13 height 13
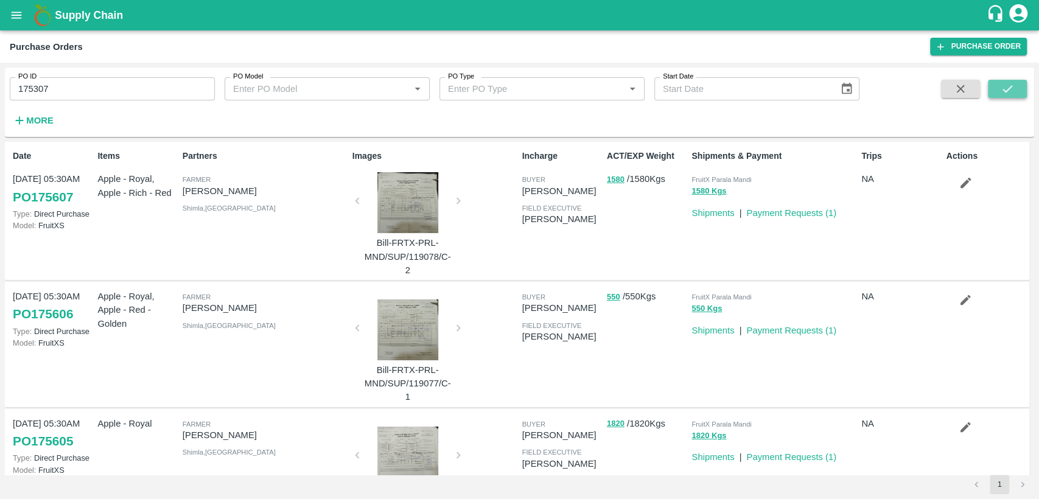
click at [1008, 89] on icon "submit" at bounding box center [1008, 88] width 10 height 7
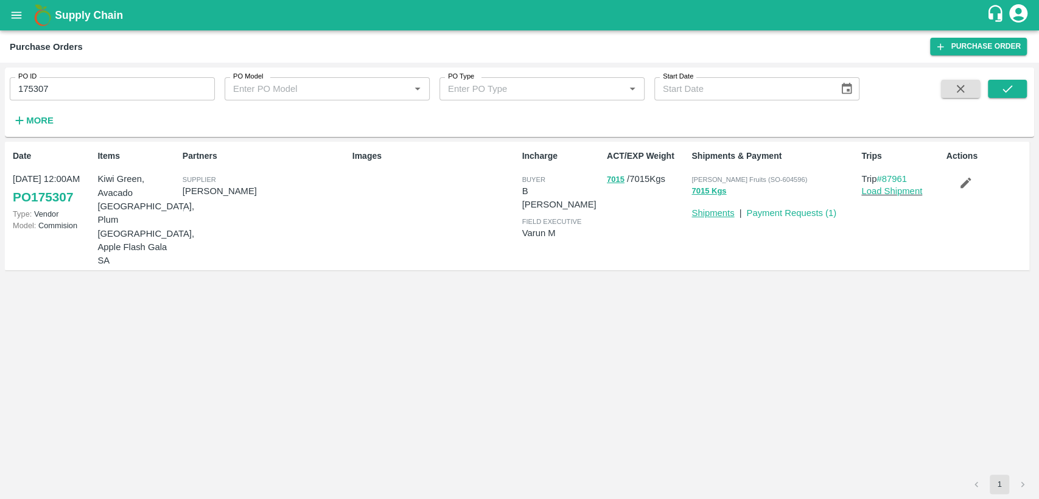
click at [719, 208] on link "Shipments" at bounding box center [712, 213] width 43 height 10
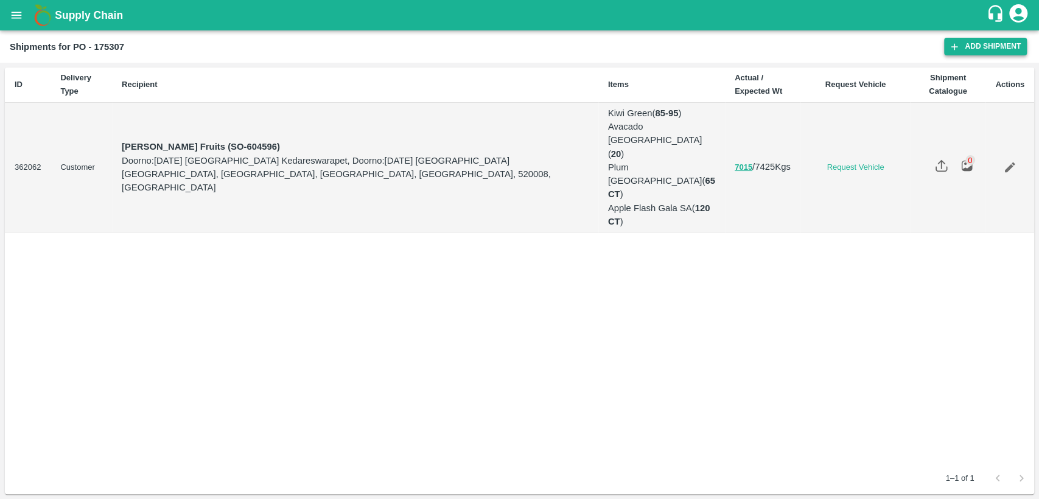
click at [962, 50] on link "Add Shipment" at bounding box center [985, 47] width 83 height 18
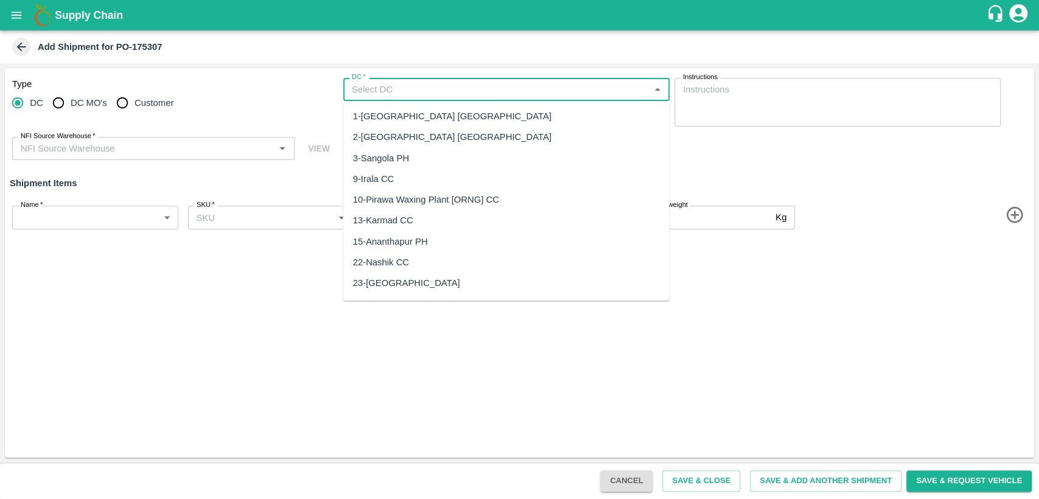
click at [570, 87] on input "DC   *" at bounding box center [496, 90] width 299 height 16
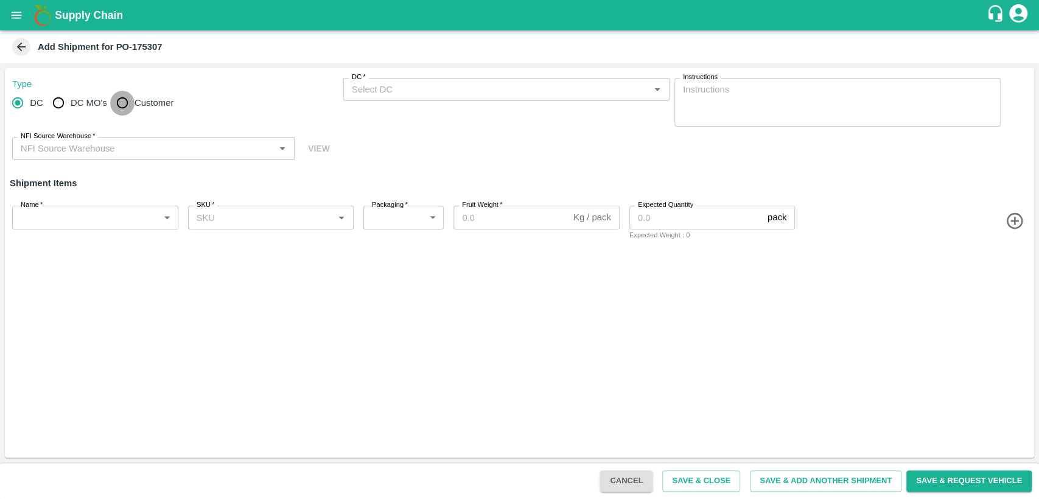
click at [123, 104] on input "Customer" at bounding box center [122, 103] width 24 height 24
radio input "true"
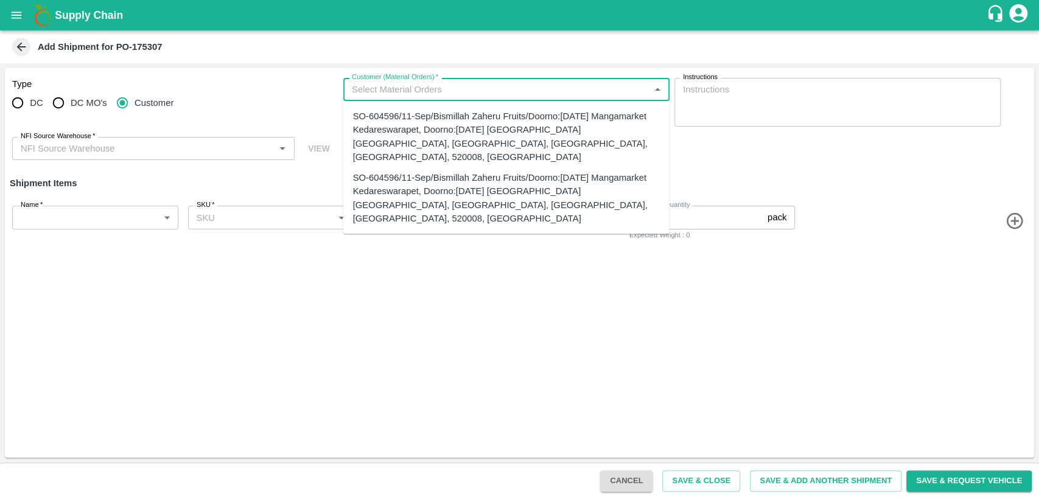
click at [419, 91] on input "Customer (Material Orders)   *" at bounding box center [496, 90] width 299 height 16
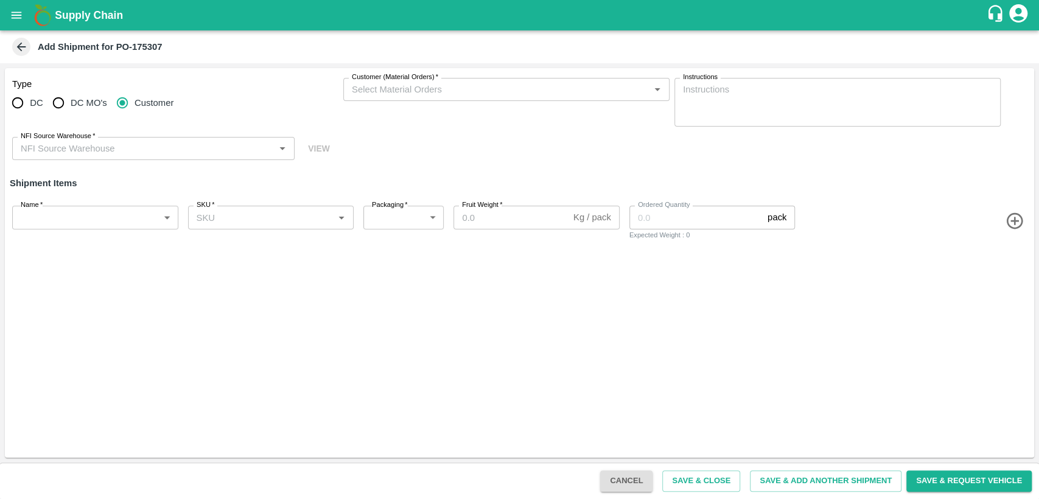
click at [341, 362] on div "Type DC DC MO's Customer Customer (Material Orders)   * Customer (Material Orde…" at bounding box center [519, 263] width 1029 height 390
click at [15, 13] on icon "open drawer" at bounding box center [16, 15] width 13 height 13
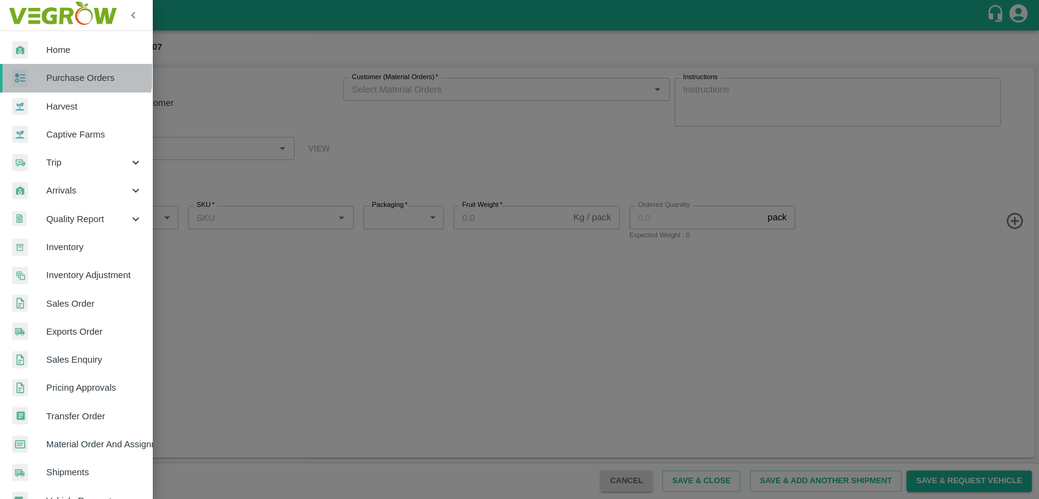
click at [61, 74] on span "Purchase Orders" at bounding box center [94, 77] width 96 height 13
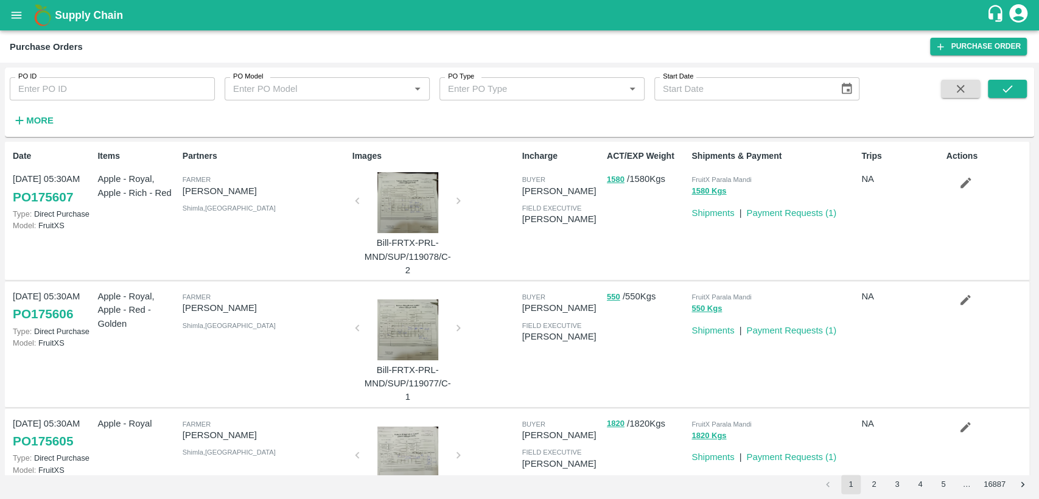
click at [14, 15] on icon "open drawer" at bounding box center [17, 15] width 10 height 7
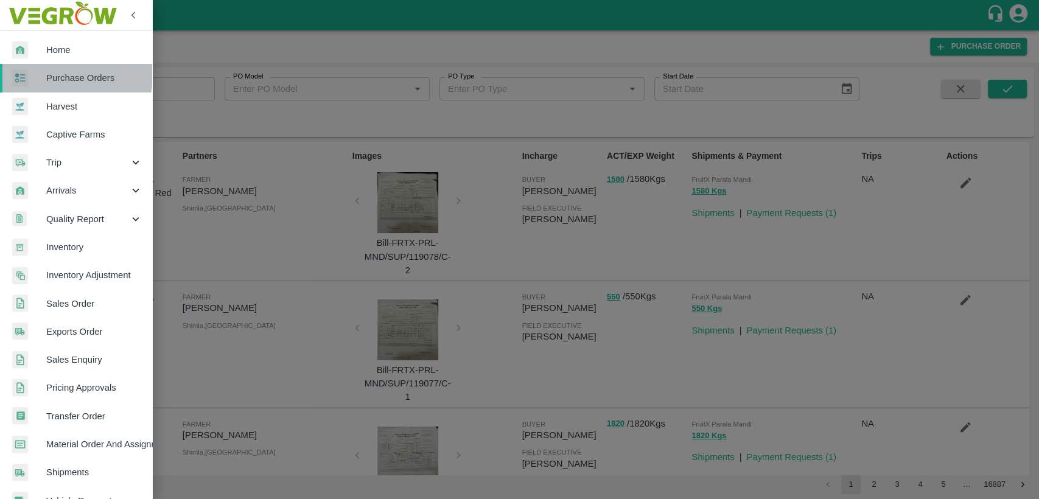
click at [63, 75] on span "Purchase Orders" at bounding box center [94, 77] width 96 height 13
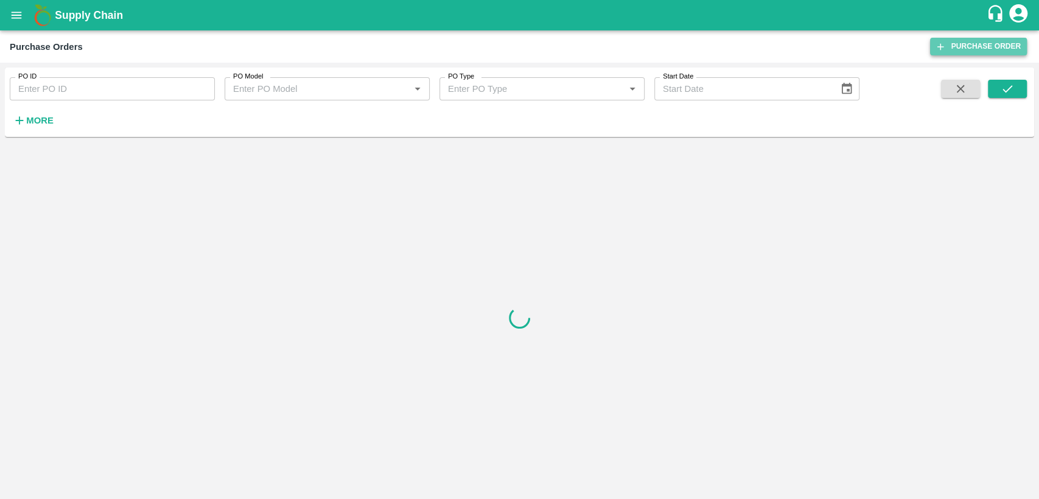
click at [964, 42] on link "Purchase Order" at bounding box center [978, 47] width 97 height 18
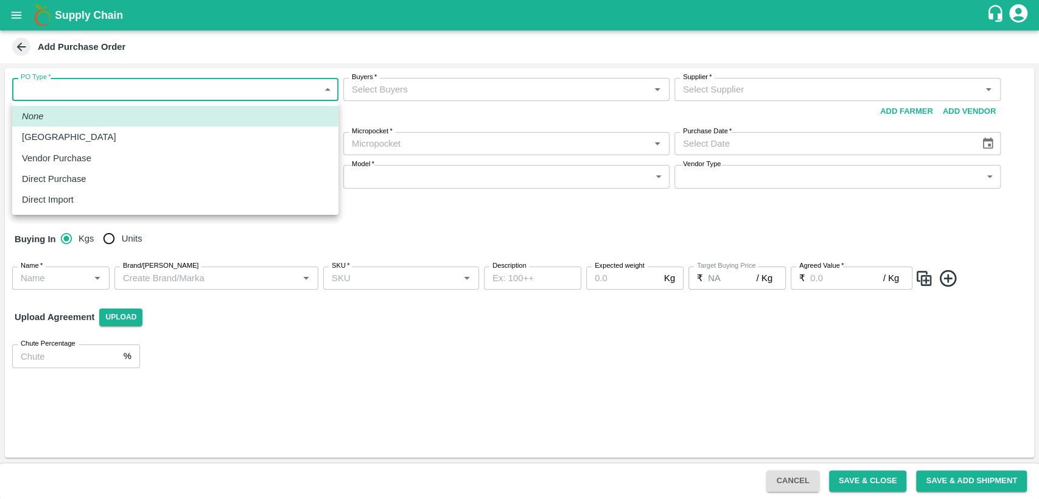
click at [322, 91] on body "Supply Chain Add Purchase Order PO Type   * ​ PO Type Buyers   * Buyers   * Sup…" at bounding box center [519, 249] width 1039 height 499
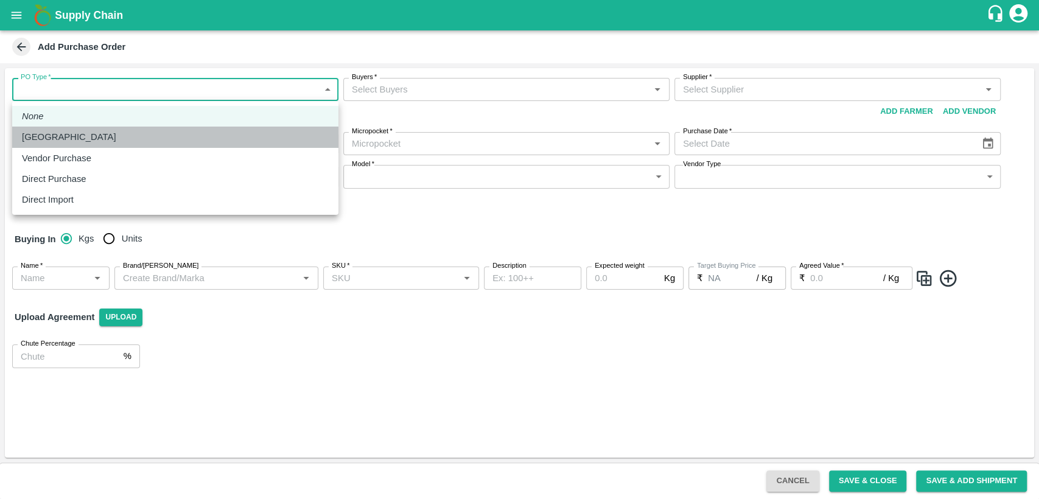
click at [248, 138] on div "Farm Gate" at bounding box center [175, 136] width 307 height 13
type input "1"
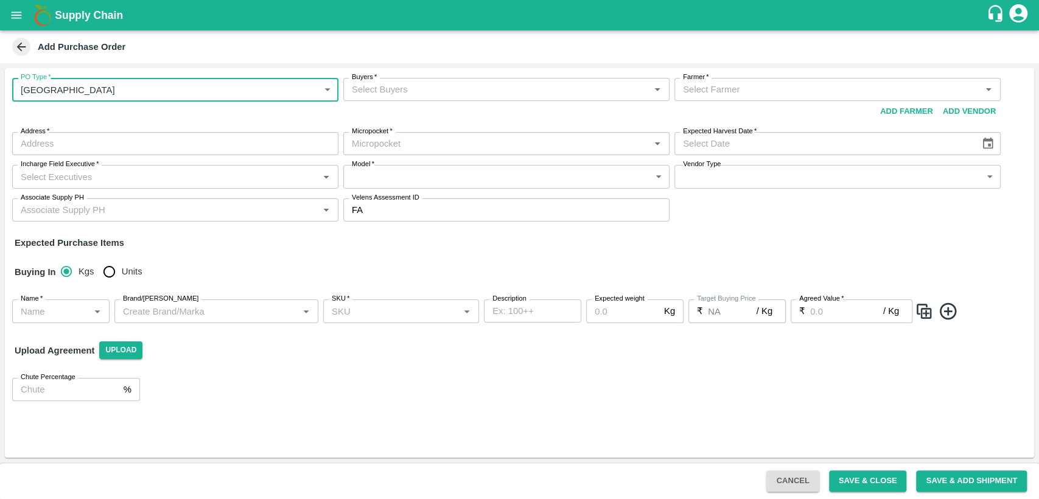
click at [432, 94] on input "Buyers   *" at bounding box center [496, 90] width 299 height 16
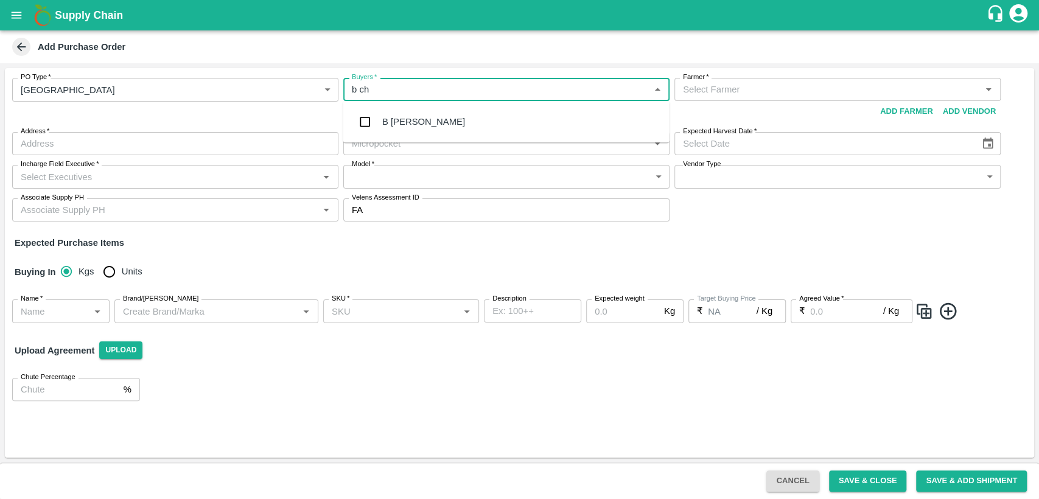
type input "b cha"
click at [437, 128] on div "B Chandra Sekhar" at bounding box center [506, 122] width 326 height 32
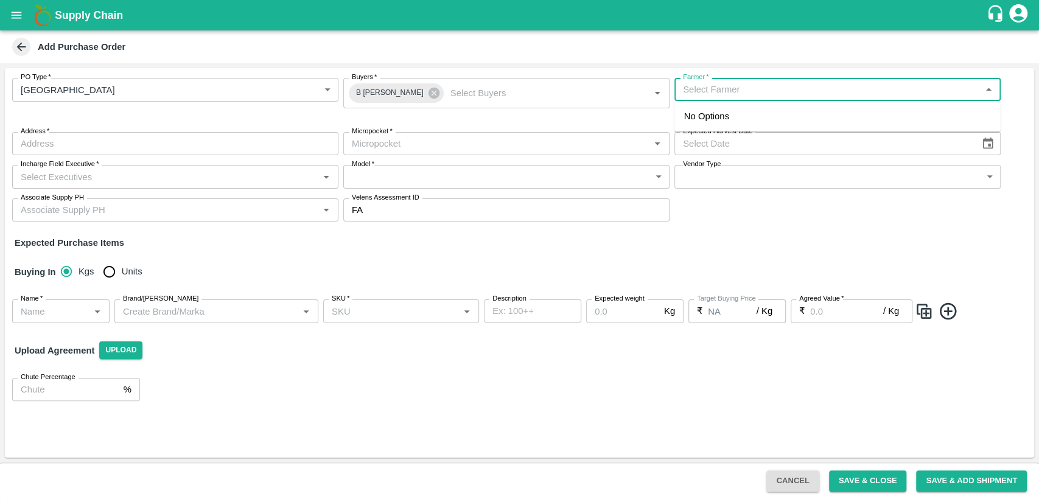
click at [706, 88] on input "Farmer   *" at bounding box center [827, 90] width 299 height 16
type input "v"
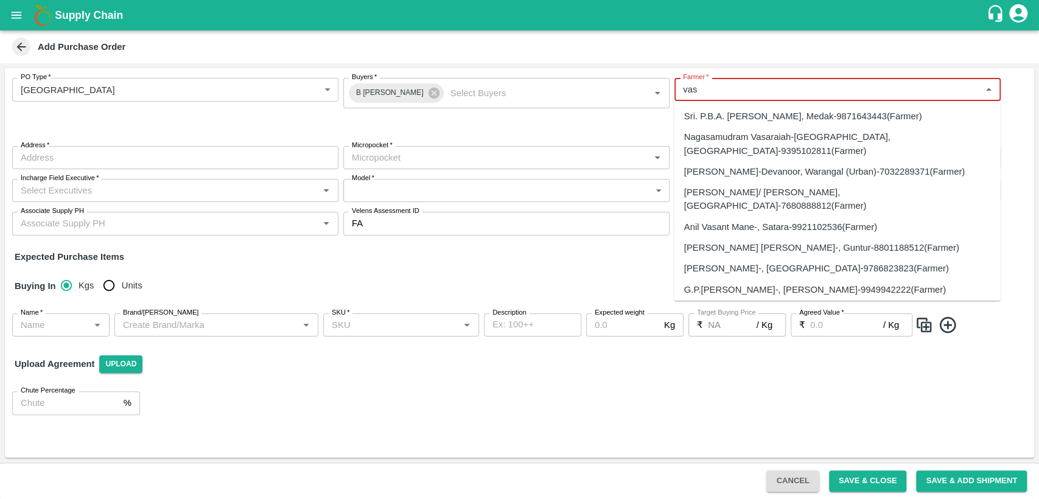
type input "vas"
click at [328, 91] on body "Supply Chain Add Purchase Order PO Type   * Farm Gate 1 PO Type Buyers   * B Ch…" at bounding box center [519, 249] width 1039 height 499
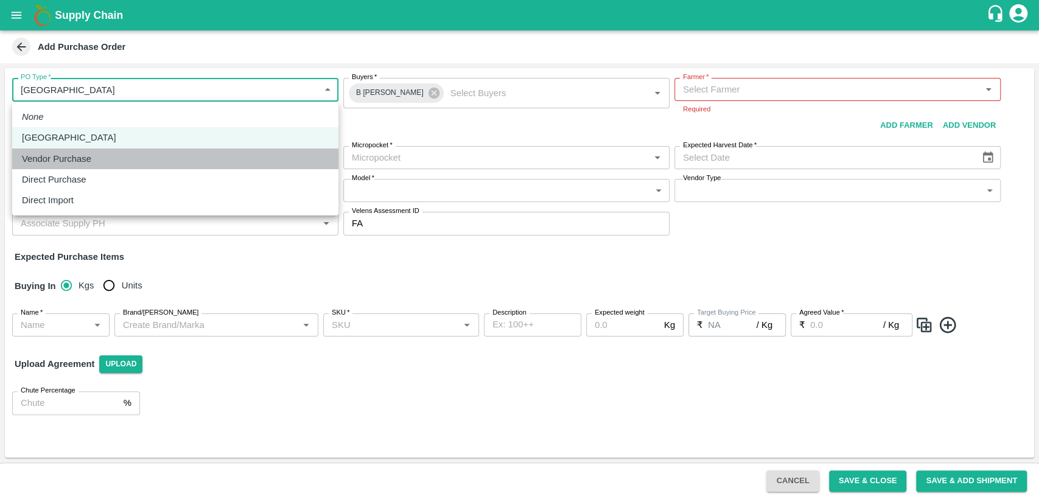
click at [222, 168] on li "Vendor Purchase" at bounding box center [175, 159] width 326 height 21
type input "2"
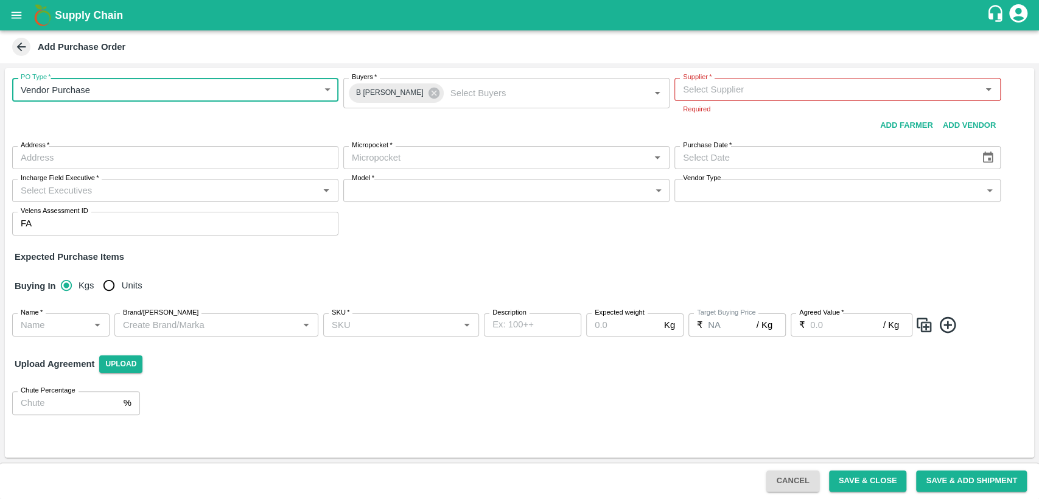
click at [696, 89] on input "Supplier   *" at bounding box center [827, 90] width 299 height 16
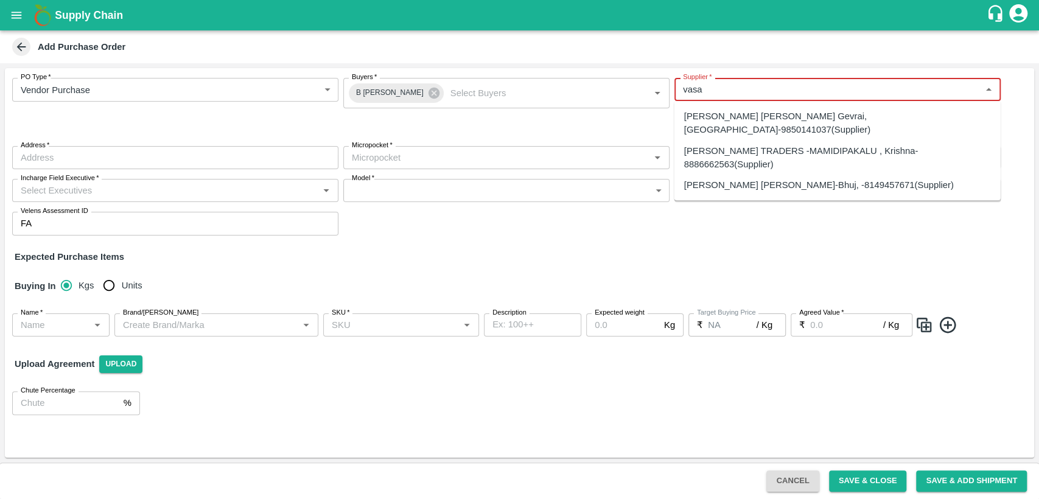
click at [763, 153] on div "VASAVI TRADERS -MAMIDIPAKALU , Krishna-8886662563(Supplier)" at bounding box center [837, 157] width 307 height 27
type input "VASAVI TRADERS -MAMIDIPAKALU , Krishna-8886662563(Supplier)"
type input "MAMIDIPAKALU , Krishna, VIJAYAWADA, Andhra Pradesh"
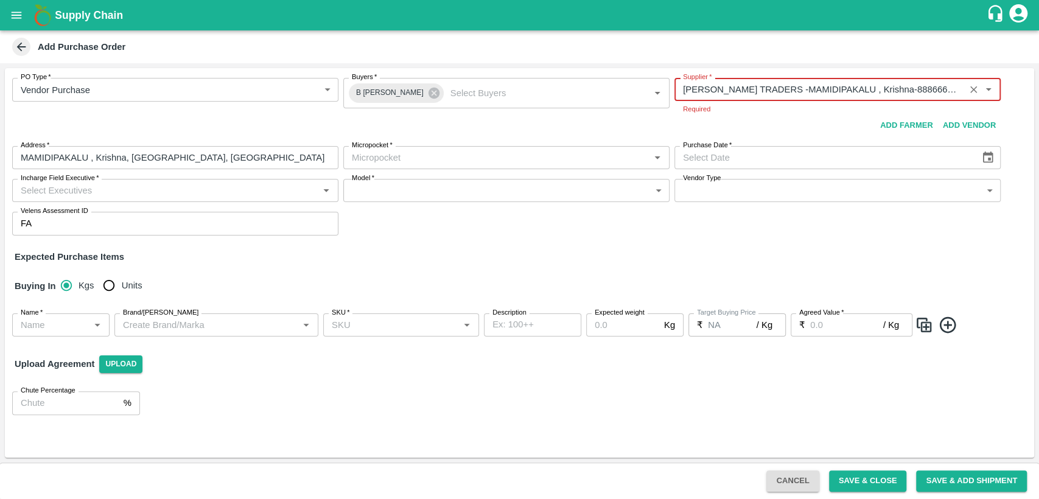
type input "VASAVI TRADERS -MAMIDIPAKALU , Krishna-8886662563(Supplier)"
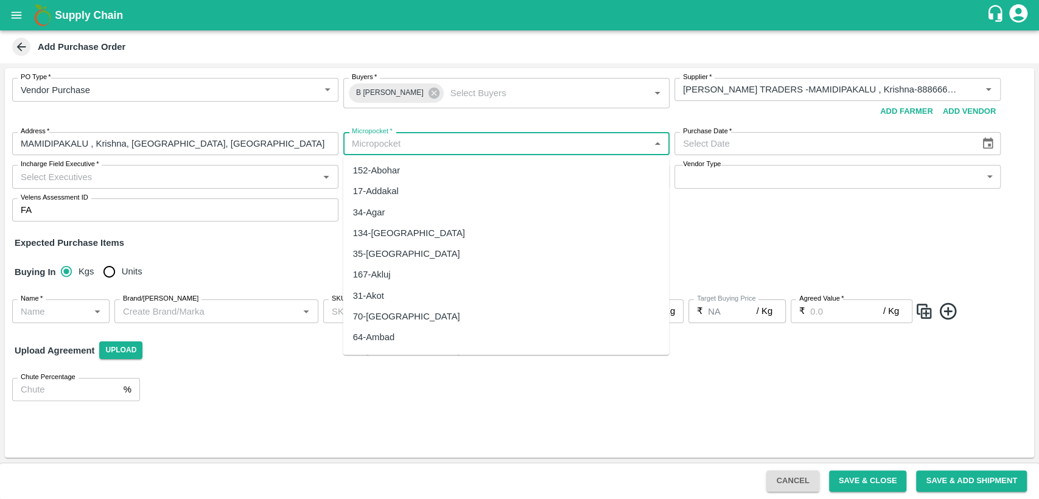
click at [431, 158] on body "Supply Chain Add Purchase Order PO Type   * Vendor Purchase 2 PO Type Buyers   …" at bounding box center [519, 249] width 1039 height 499
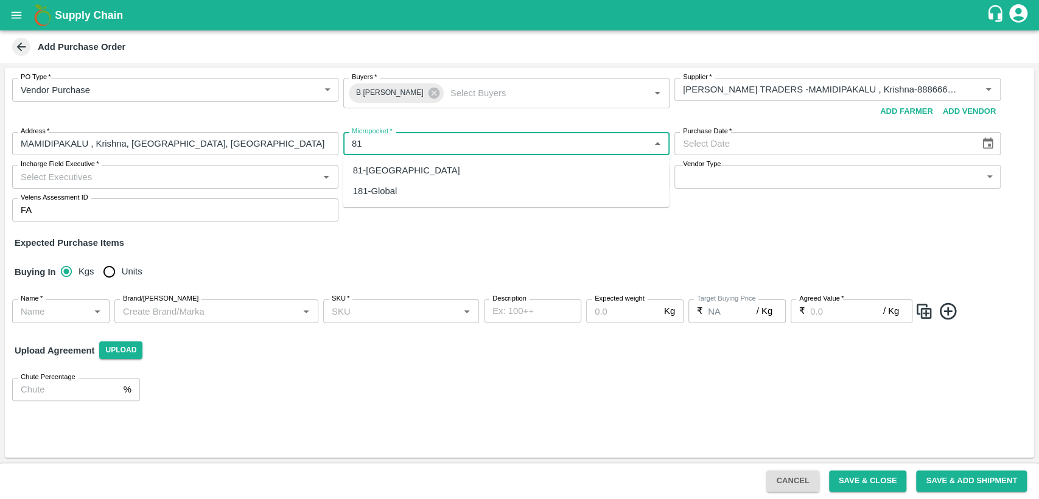
click at [430, 168] on div "81-Bangalore" at bounding box center [506, 170] width 326 height 21
type input "81-Bangalore"
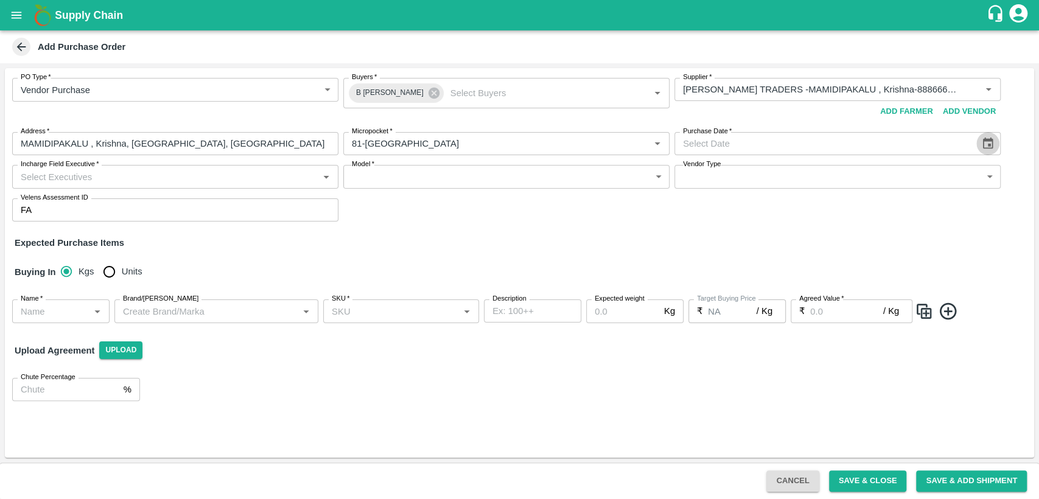
click at [990, 144] on icon "Choose date" at bounding box center [987, 143] width 13 height 13
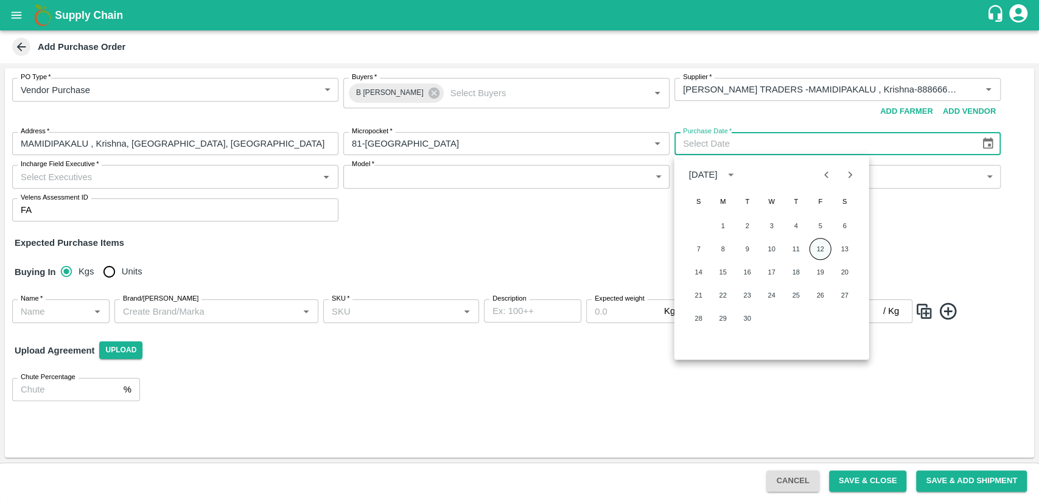
click at [823, 245] on button "12" at bounding box center [821, 249] width 22 height 22
type input "12/09/2025"
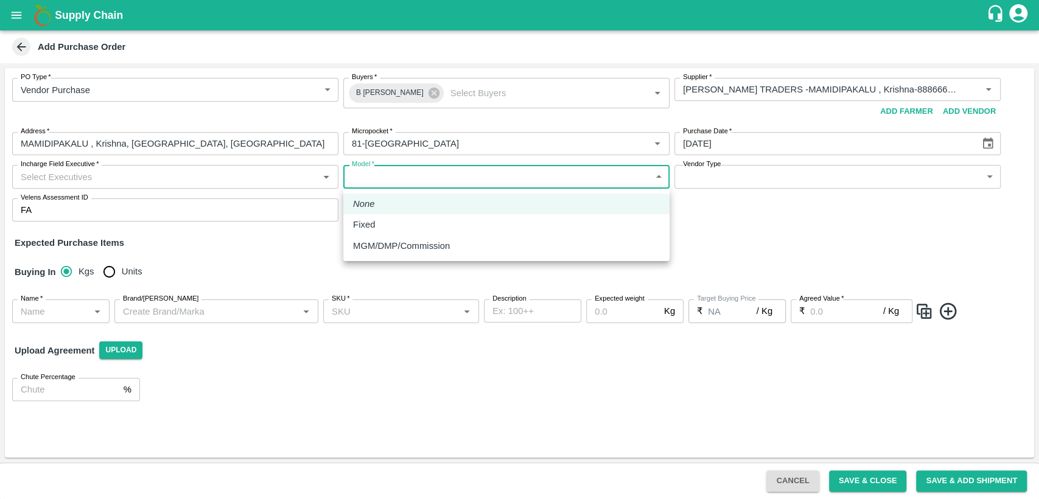
click at [424, 182] on body "Supply Chain Add Purchase Order PO Type   * Vendor Purchase 2 PO Type Buyers   …" at bounding box center [519, 249] width 1039 height 499
click at [254, 181] on div at bounding box center [519, 249] width 1039 height 499
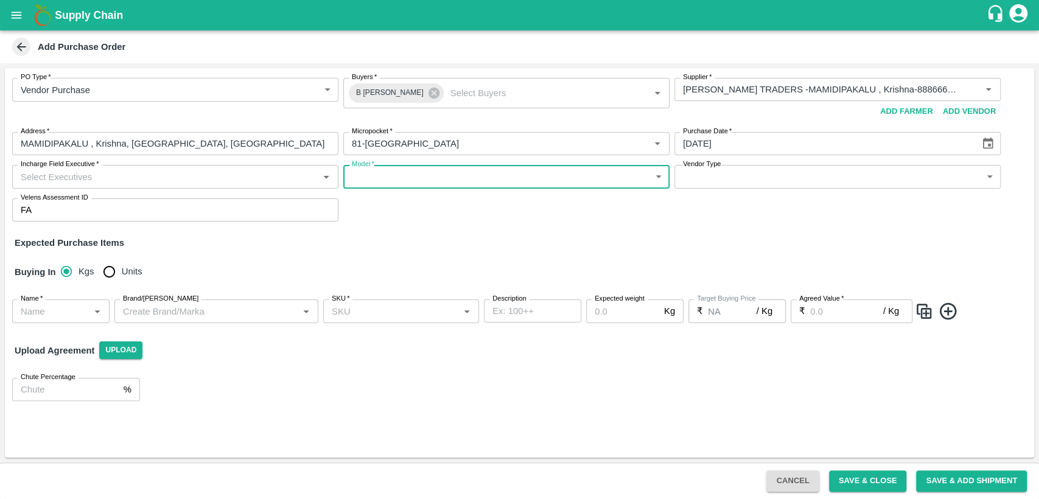
click at [261, 179] on input "Incharge Field Executive   *" at bounding box center [165, 177] width 299 height 16
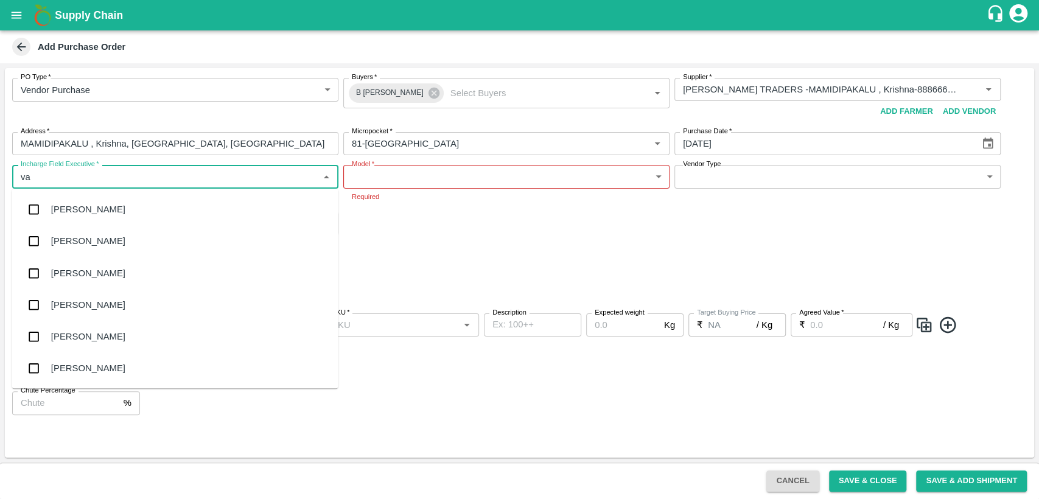
type input "var"
click at [215, 205] on div "Varun M" at bounding box center [175, 210] width 326 height 32
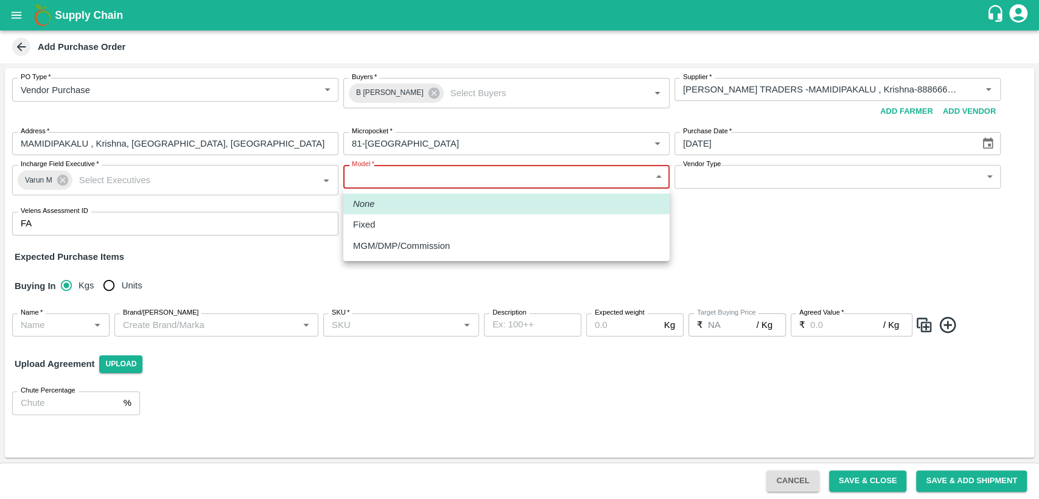
click at [390, 171] on body "Supply Chain Add Purchase Order PO Type   * Vendor Purchase 2 PO Type Buyers   …" at bounding box center [519, 249] width 1039 height 499
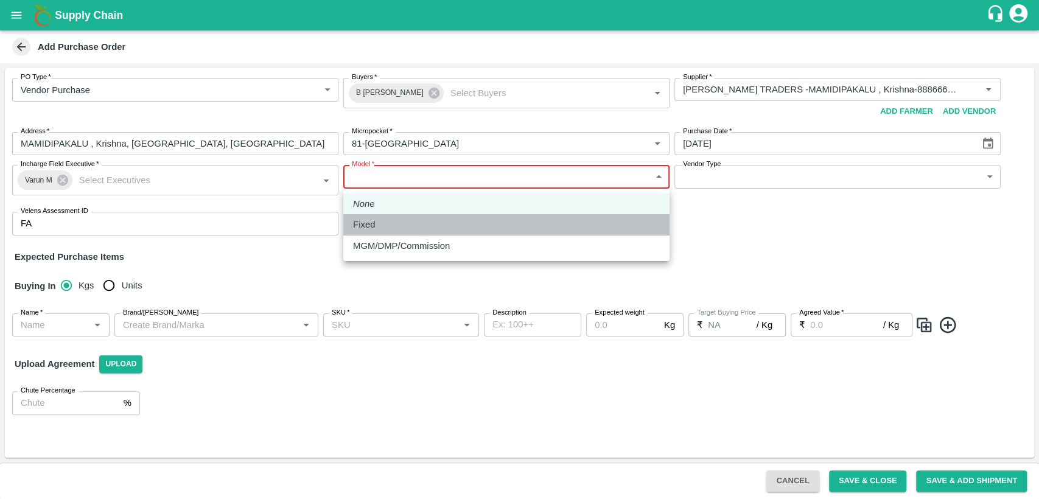
click at [380, 223] on div "Fixed" at bounding box center [367, 224] width 28 height 13
type input "Fixed"
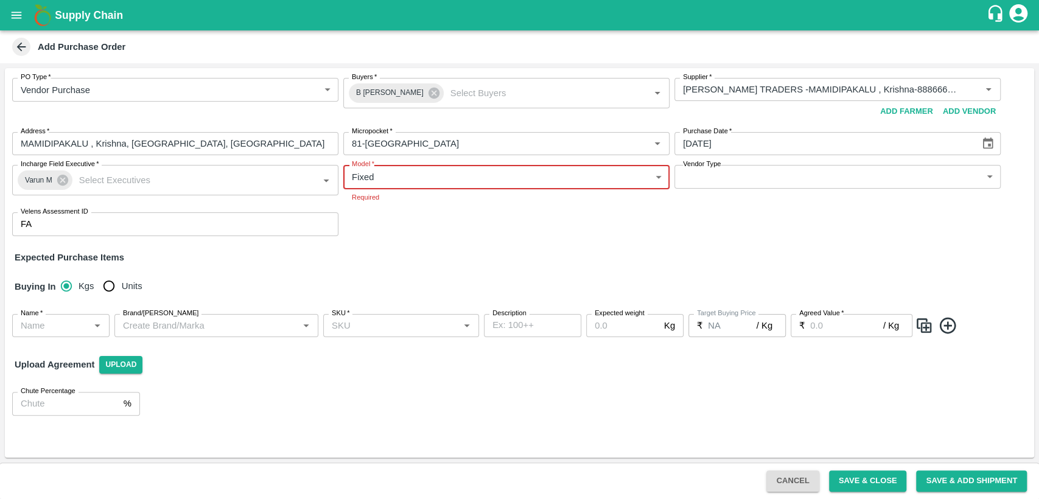
click at [761, 177] on body "Supply Chain Add Purchase Order PO Type   * Vendor Purchase 2 PO Type Buyers   …" at bounding box center [519, 249] width 1039 height 499
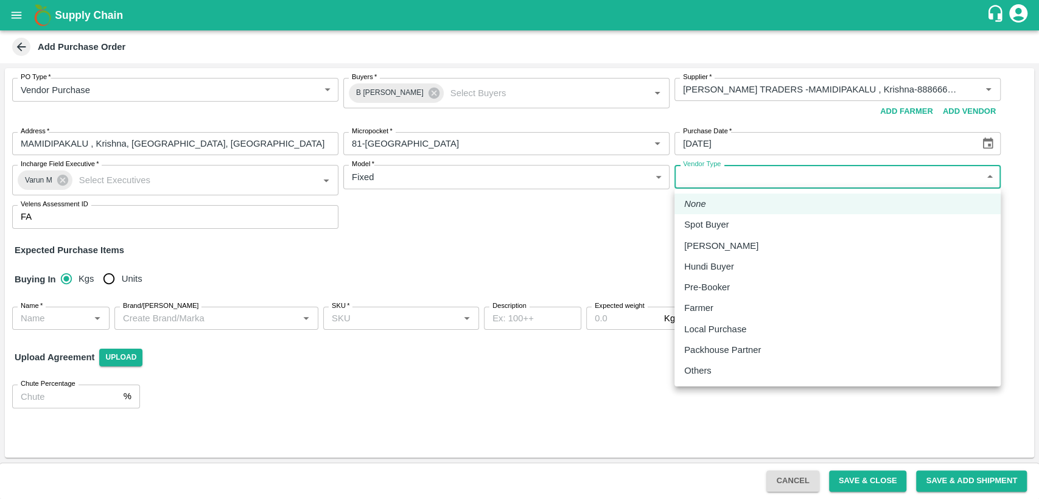
click at [444, 257] on div at bounding box center [519, 249] width 1039 height 499
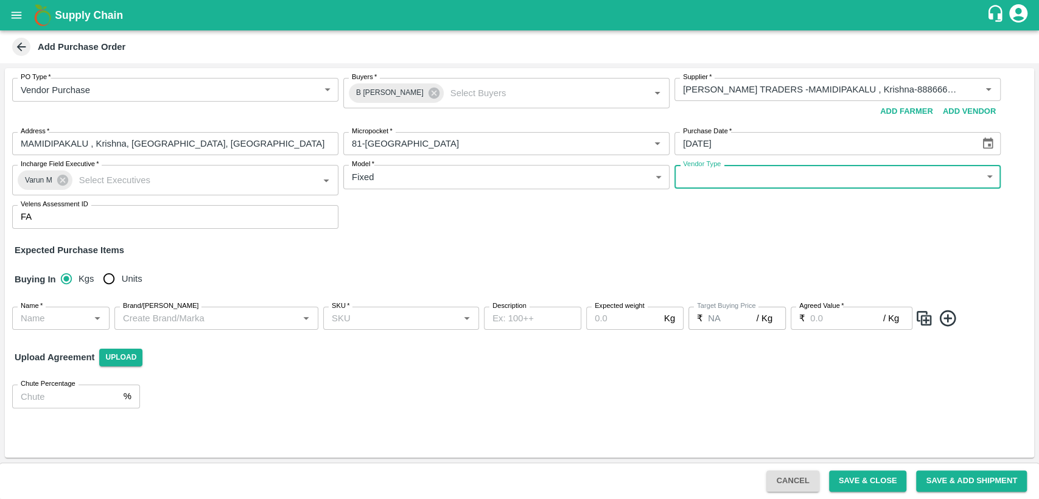
click at [113, 279] on input "Units" at bounding box center [109, 279] width 24 height 24
radio input "true"
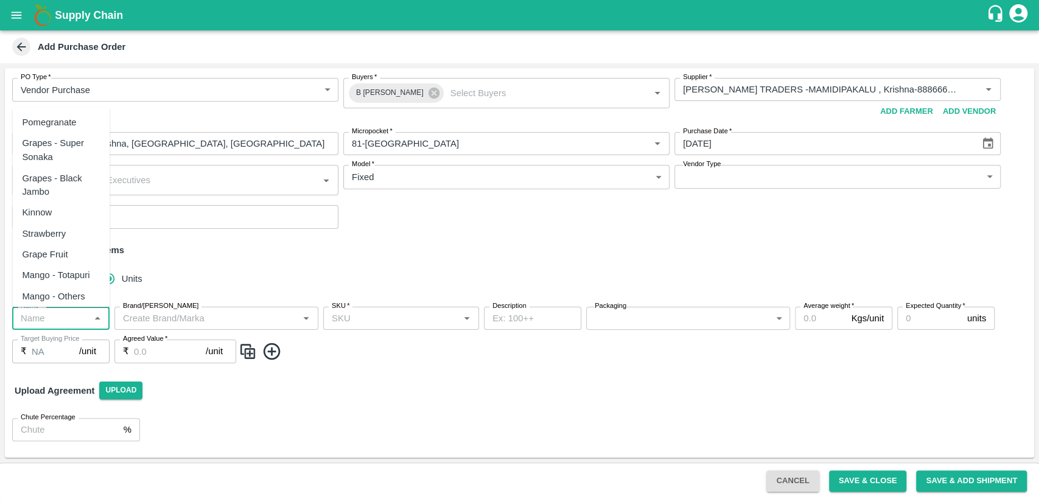
click at [68, 312] on input "Name   *" at bounding box center [51, 318] width 70 height 16
click at [55, 117] on div "Pomegranate" at bounding box center [49, 122] width 54 height 13
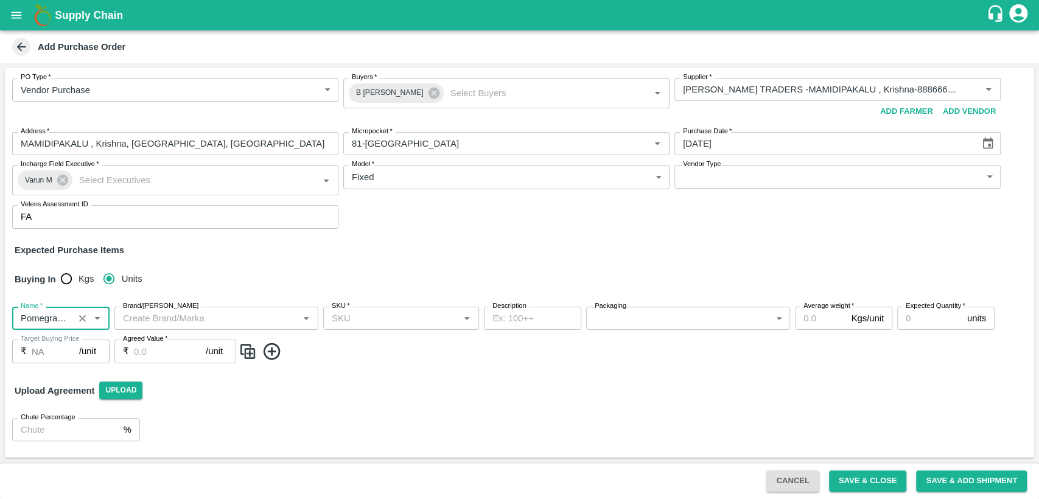
type input "Pomegranate"
click at [203, 318] on input "Brand/Marka" at bounding box center [206, 318] width 177 height 16
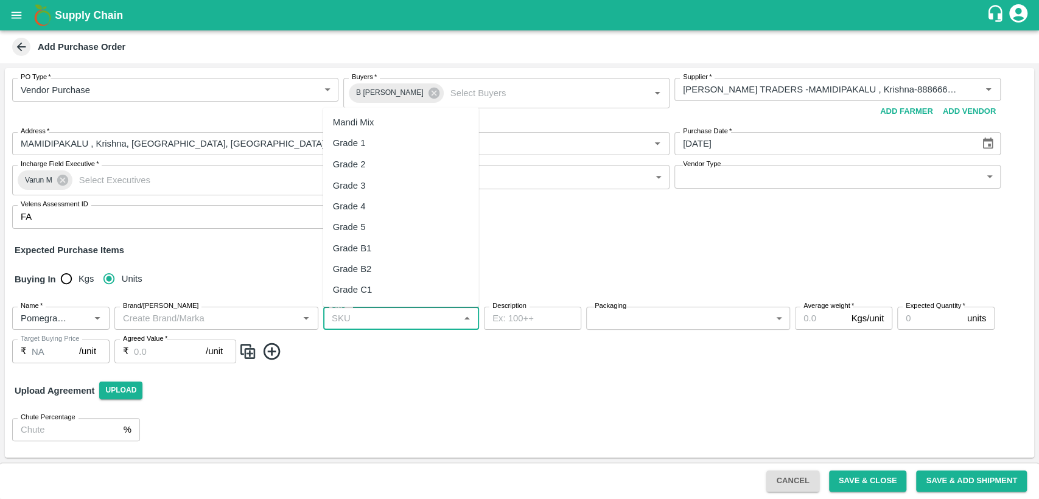
click at [369, 318] on input "SKU   *" at bounding box center [391, 318] width 128 height 16
click at [379, 149] on div "Grade 1" at bounding box center [401, 143] width 156 height 21
type input "Grade 1"
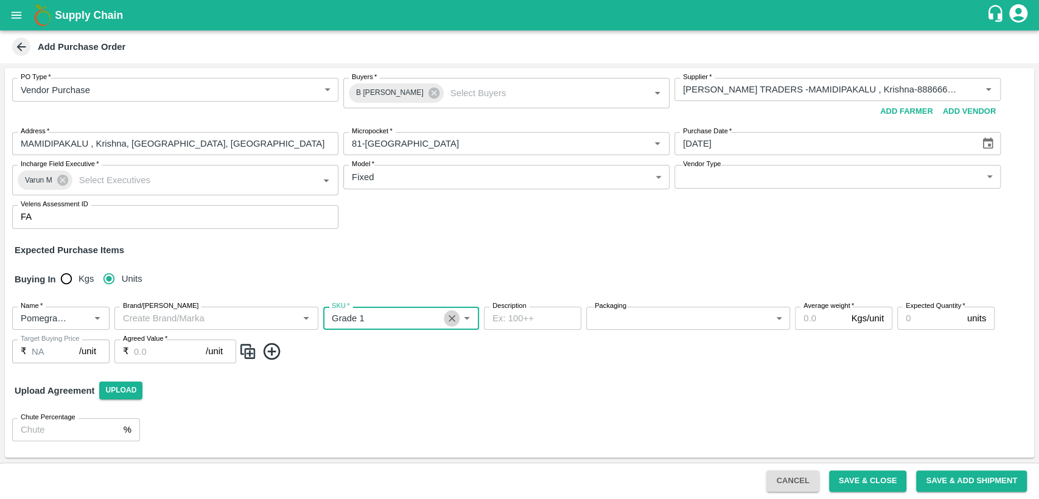
click at [453, 321] on icon "Clear" at bounding box center [452, 319] width 12 height 12
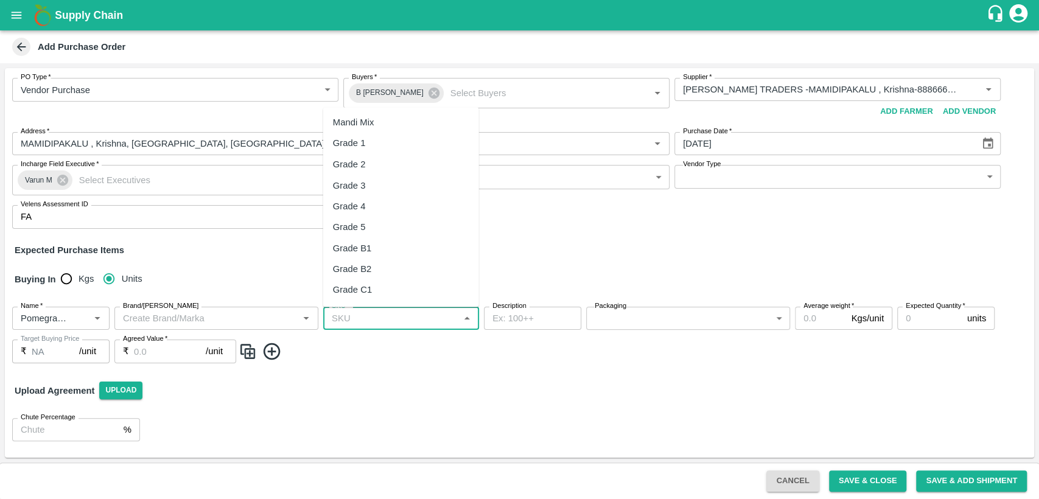
click at [422, 321] on input "SKU   *" at bounding box center [391, 318] width 128 height 16
click at [421, 119] on div "Mandi Mix" at bounding box center [401, 122] width 156 height 21
type input "Mandi Mix"
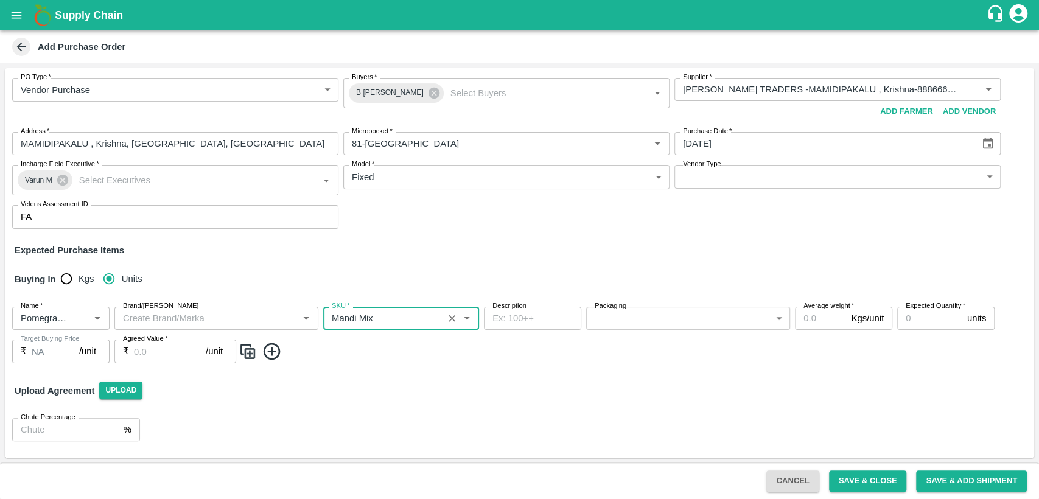
click at [640, 319] on body "Supply Chain Add Purchase Order PO Type   * Vendor Purchase 2 PO Type Buyers   …" at bounding box center [519, 249] width 1039 height 499
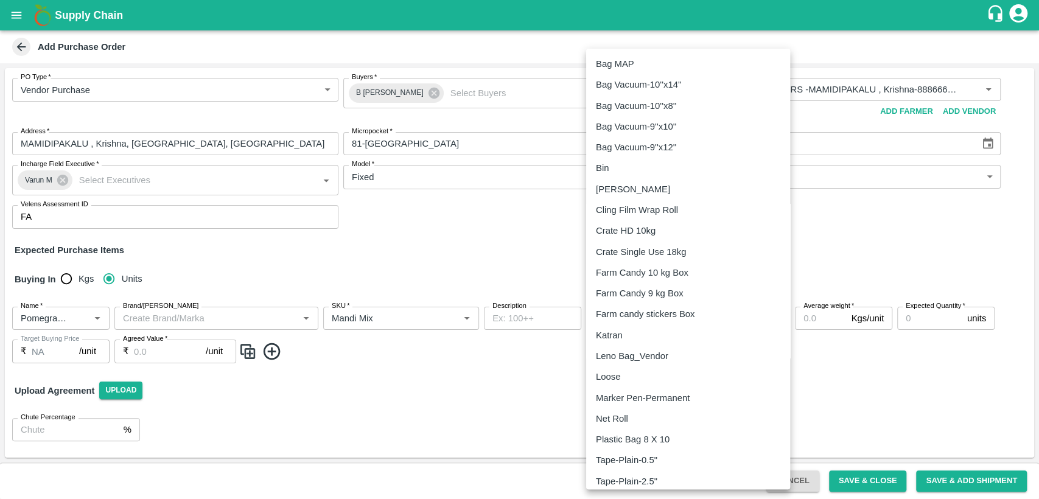
scroll to position [91, 0]
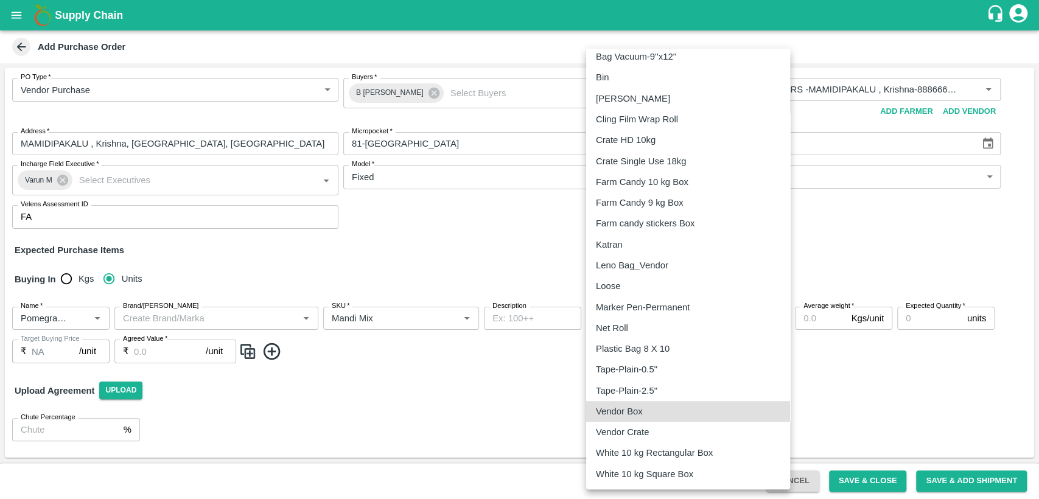
type input "276"
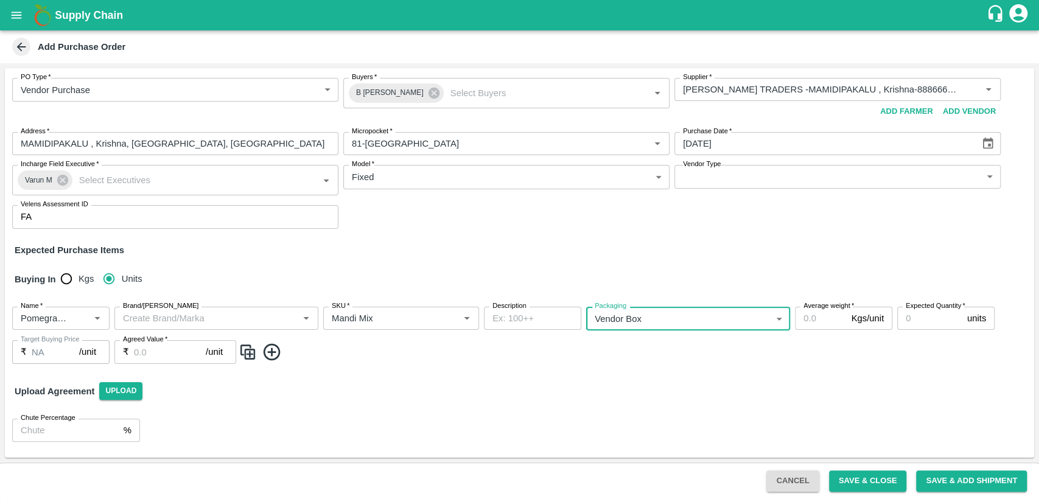
click at [810, 317] on input "Average weight   *" at bounding box center [820, 318] width 51 height 23
type input "18"
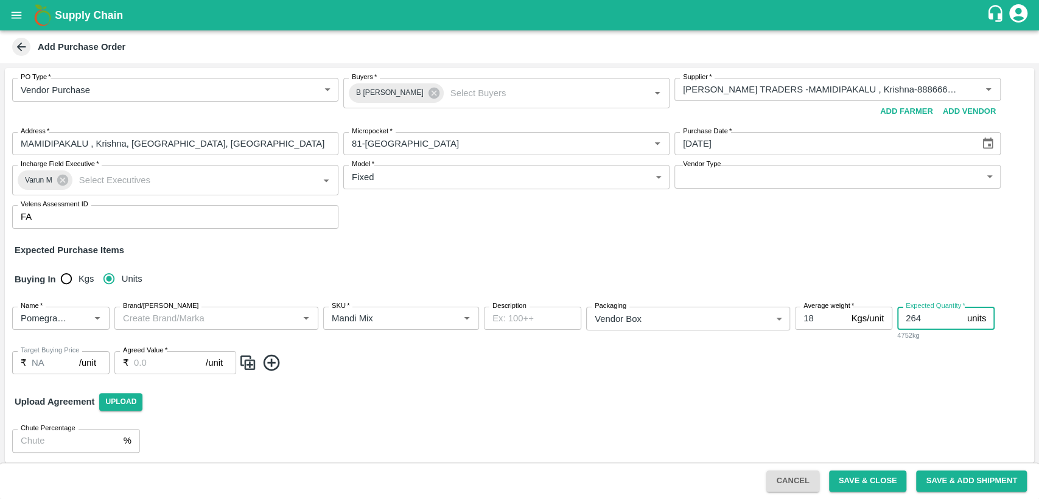
type input "264"
click at [164, 365] on input "Agreed Value   *" at bounding box center [170, 362] width 72 height 23
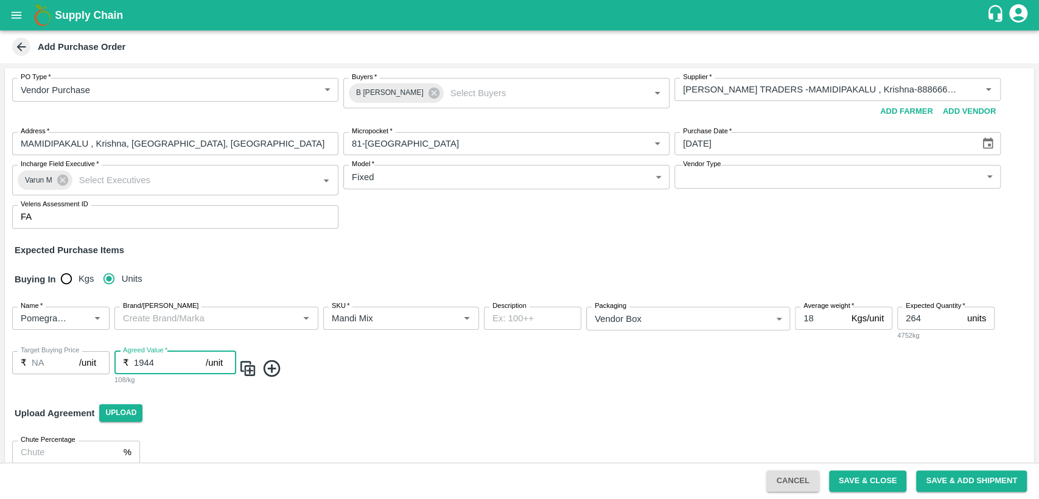
type input "1944"
click at [234, 415] on div "Upload Agreement Upload" at bounding box center [519, 413] width 1029 height 35
click at [273, 366] on icon at bounding box center [272, 369] width 20 height 20
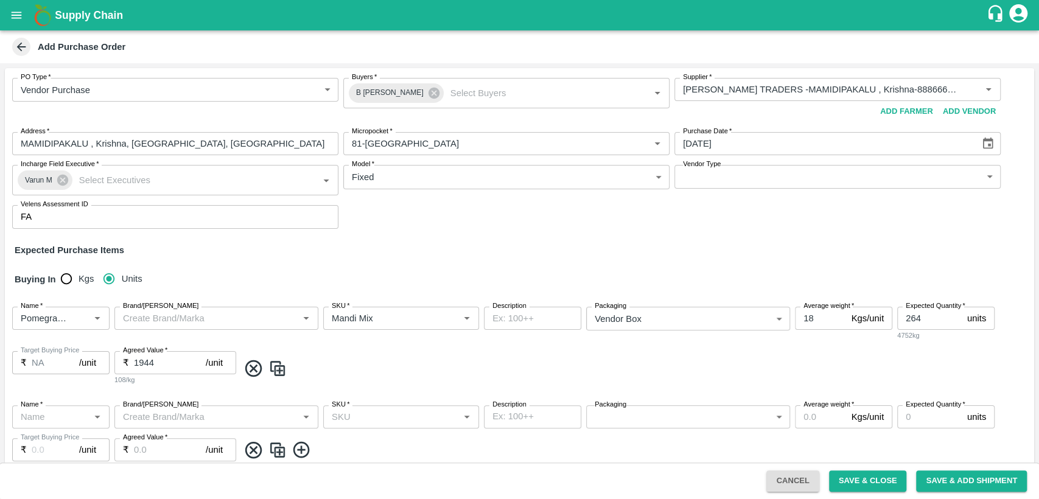
scroll to position [65, 0]
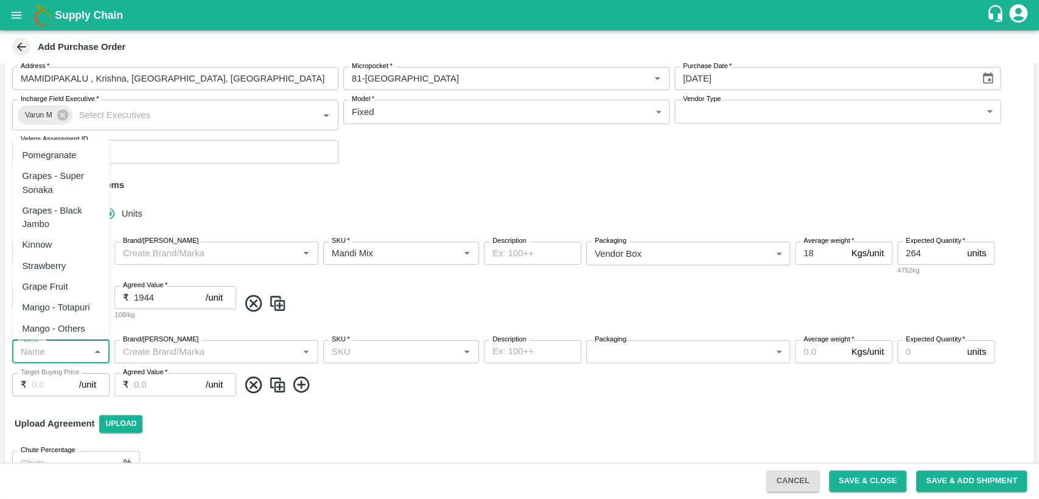
click at [58, 349] on input "Name   *" at bounding box center [51, 352] width 70 height 16
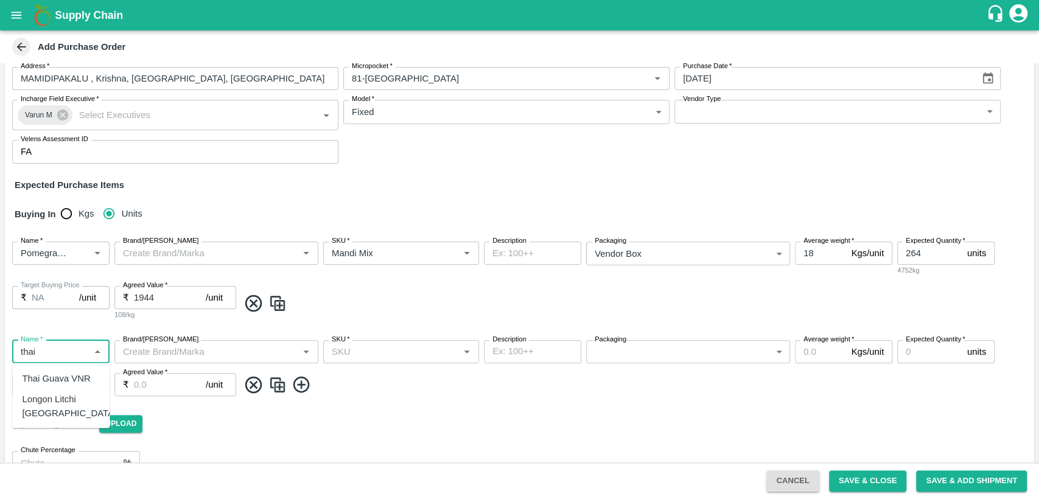
click at [69, 374] on div "Thai Guava VNR" at bounding box center [56, 377] width 68 height 13
click at [373, 360] on div "SKU   *" at bounding box center [401, 351] width 156 height 23
type input "Thai Guava VNR"
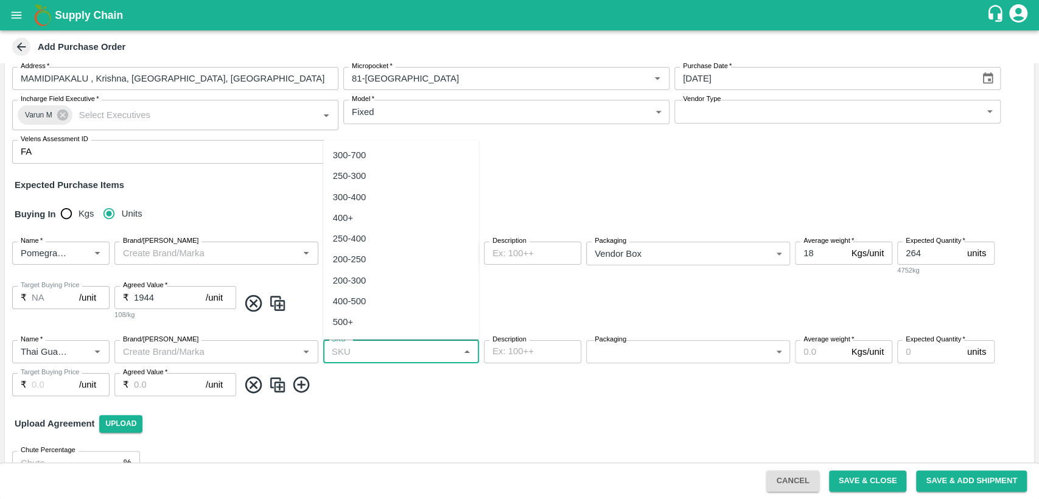
click at [376, 172] on div "250-300" at bounding box center [401, 176] width 156 height 21
type input "250-300"
type input "NA"
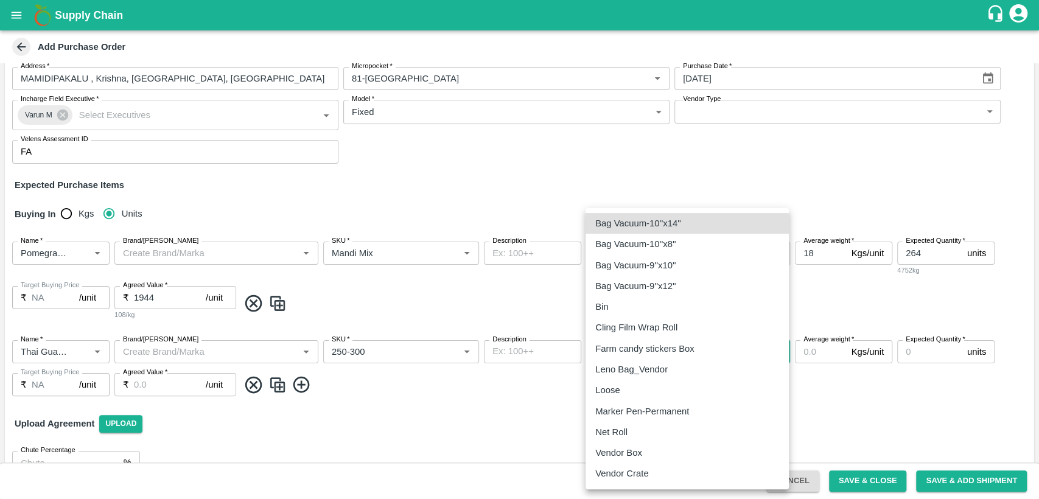
click at [629, 354] on body "Supply Chain Add Purchase Order PO Type   * Vendor Purchase 2 PO Type Buyers   …" at bounding box center [519, 249] width 1039 height 499
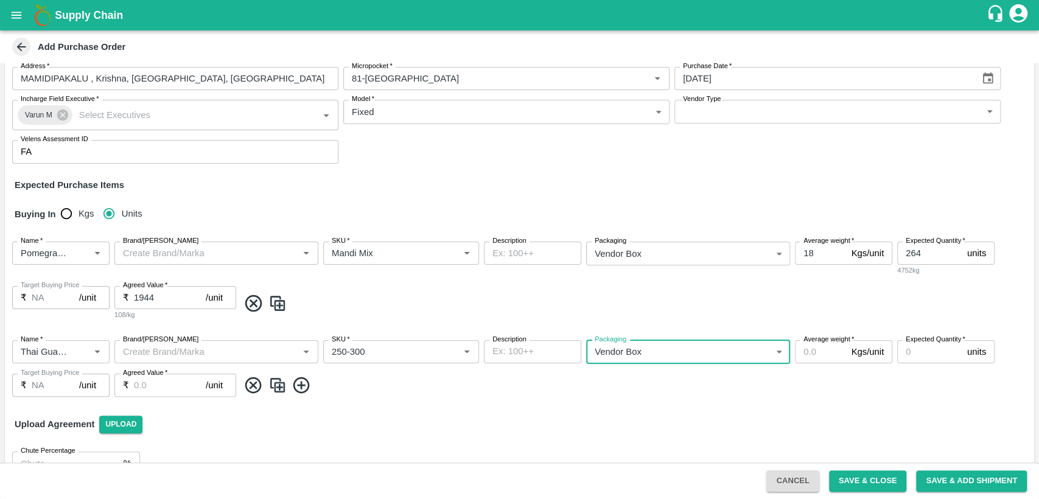
type input "276"
click at [819, 350] on input "Average weight   *" at bounding box center [820, 351] width 51 height 23
type input "23"
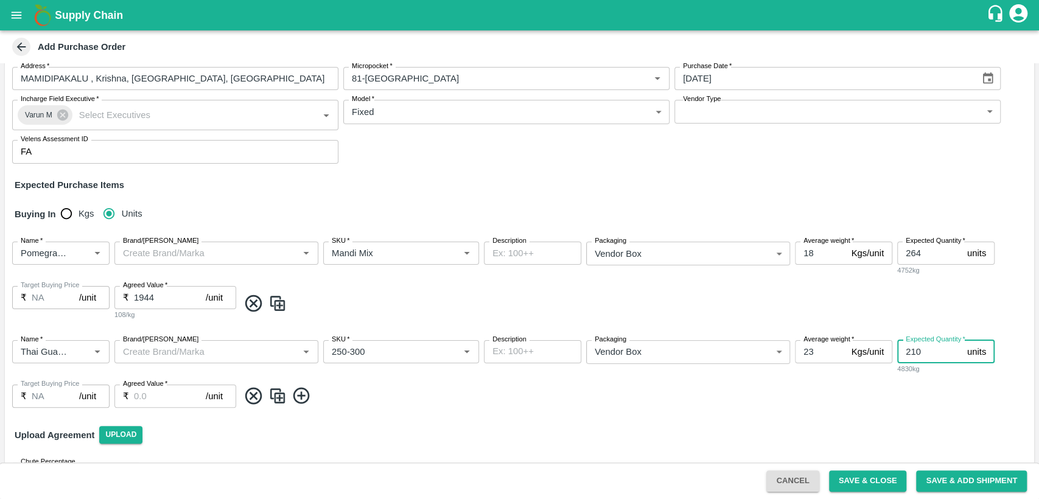
type input "210"
click at [164, 391] on input "Agreed Value   *" at bounding box center [170, 396] width 72 height 23
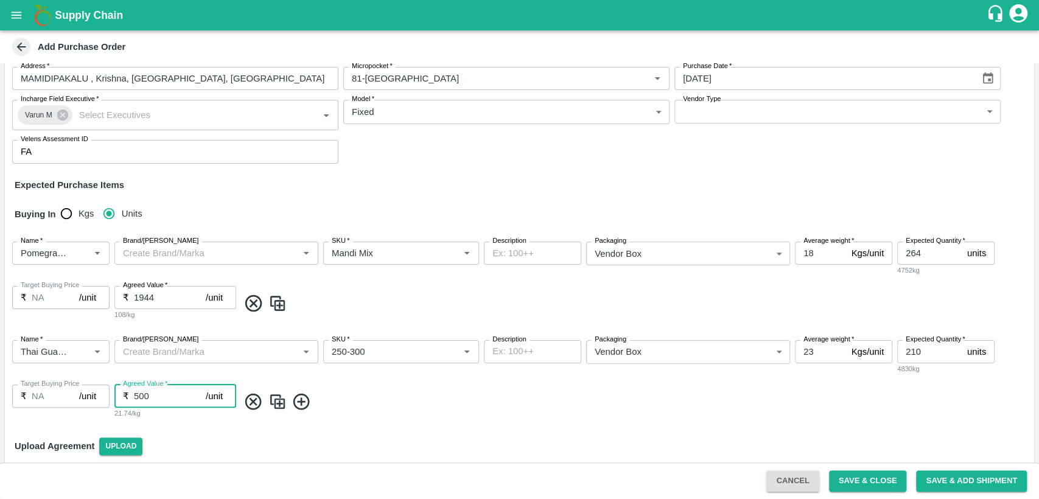
type input "500"
click at [410, 392] on span at bounding box center [634, 402] width 791 height 20
click at [963, 477] on button "Save & Add Shipment" at bounding box center [971, 481] width 111 height 21
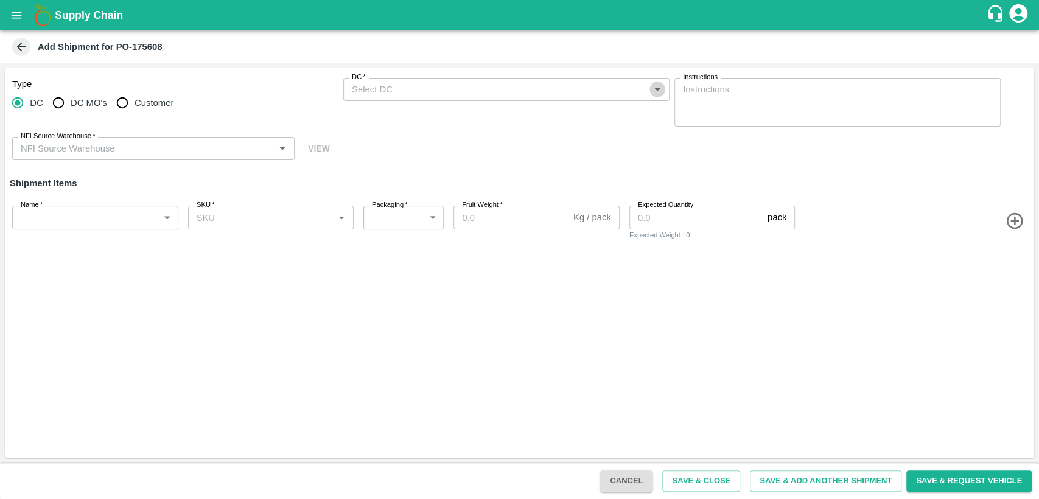
click at [654, 89] on icon "Open" at bounding box center [657, 89] width 13 height 13
click at [122, 102] on input "Customer" at bounding box center [122, 103] width 24 height 24
radio input "true"
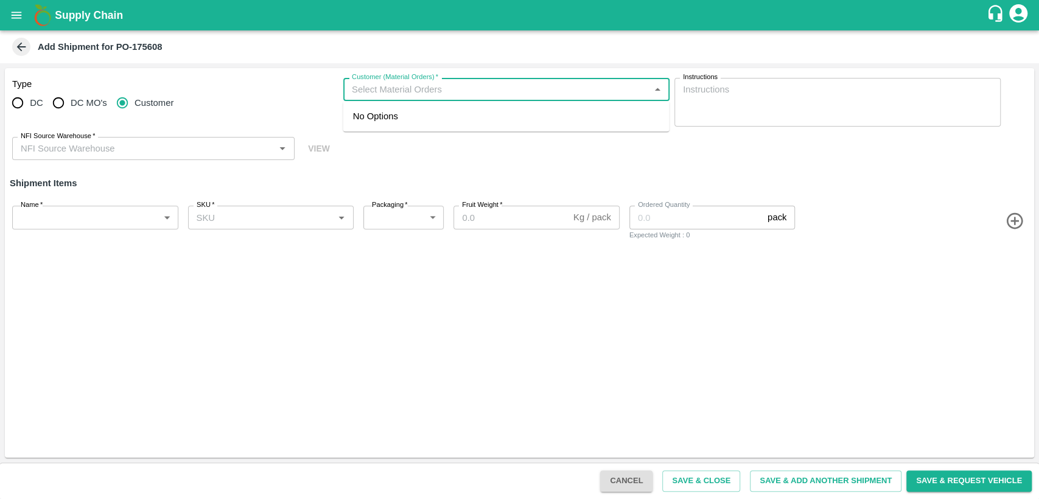
click at [382, 87] on input "Customer (Material Orders)   *" at bounding box center [496, 90] width 299 height 16
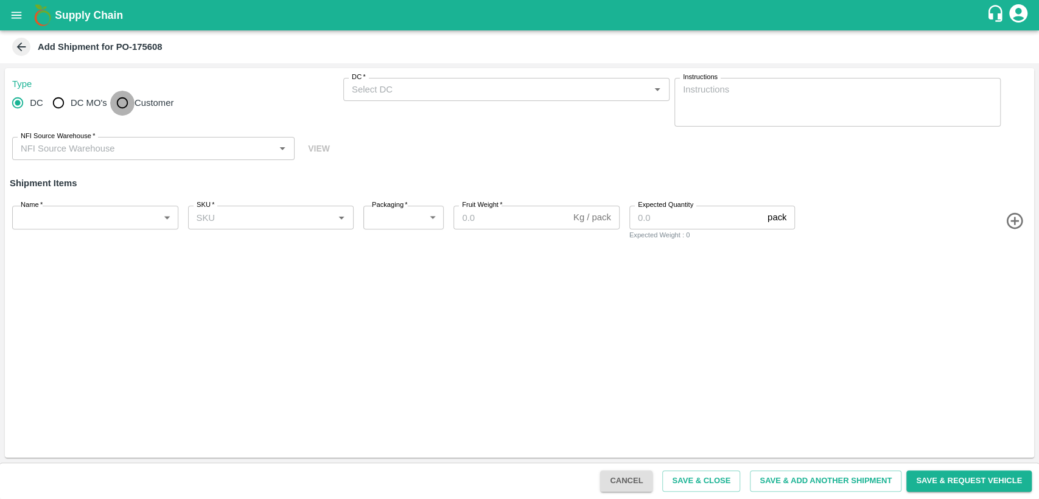
click at [118, 106] on input "Customer" at bounding box center [122, 103] width 24 height 24
radio input "true"
click at [433, 85] on input "Customer (Material Orders)   *" at bounding box center [496, 90] width 299 height 16
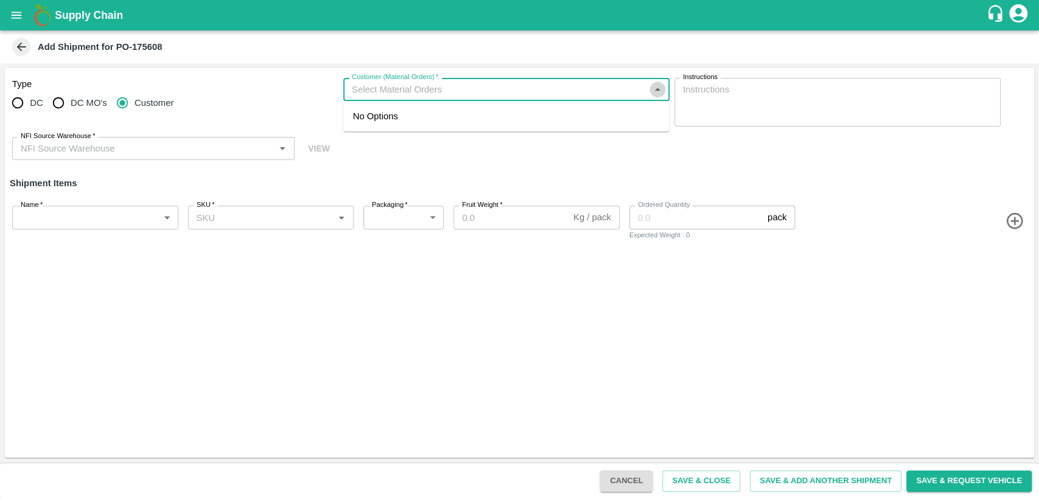
click at [656, 94] on icon "Close" at bounding box center [657, 89] width 13 height 13
click at [625, 99] on div "Customer (Material Orders)   *" at bounding box center [506, 89] width 326 height 23
click at [659, 87] on icon "Close" at bounding box center [657, 89] width 13 height 13
click at [572, 93] on input "Customer (Material Orders)   *" at bounding box center [496, 90] width 299 height 16
type input "6"
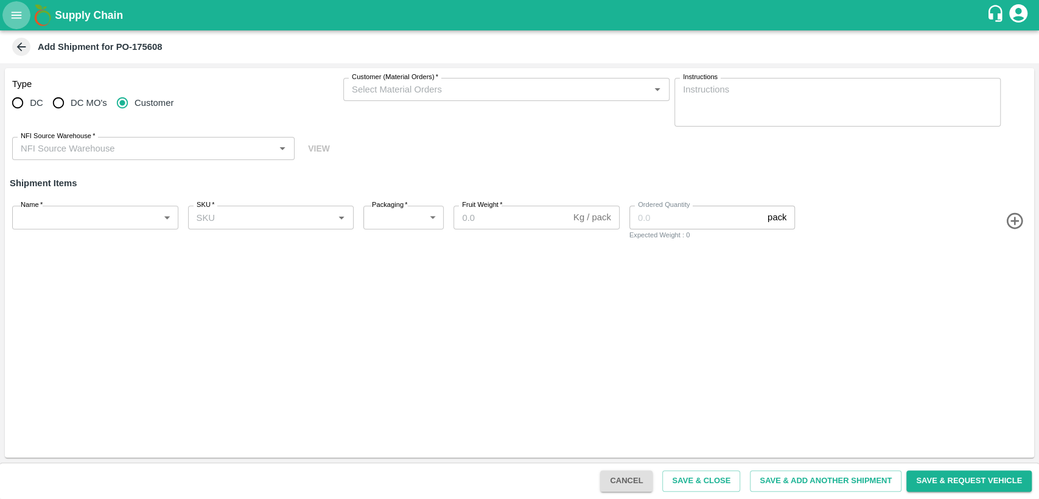
click at [12, 15] on icon "open drawer" at bounding box center [17, 15] width 10 height 7
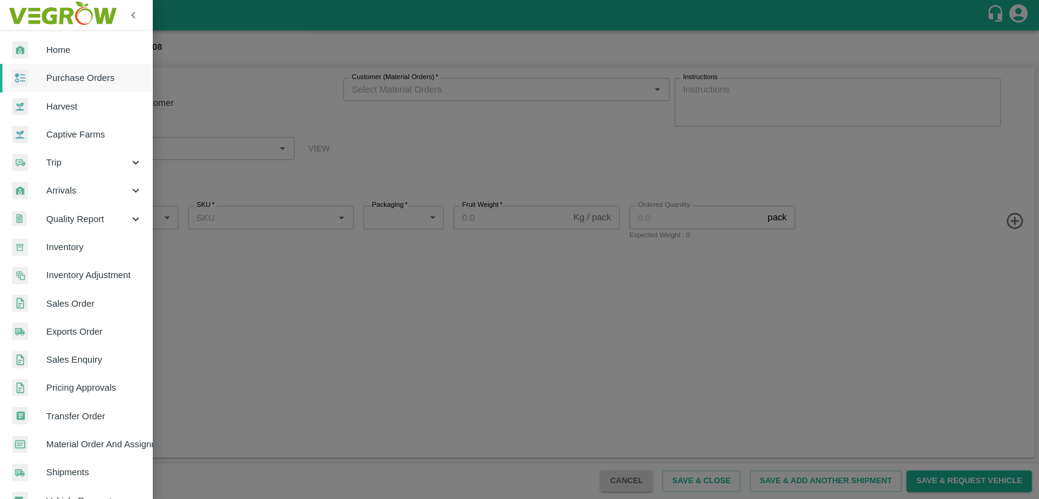
click at [73, 79] on span "Purchase Orders" at bounding box center [94, 77] width 96 height 13
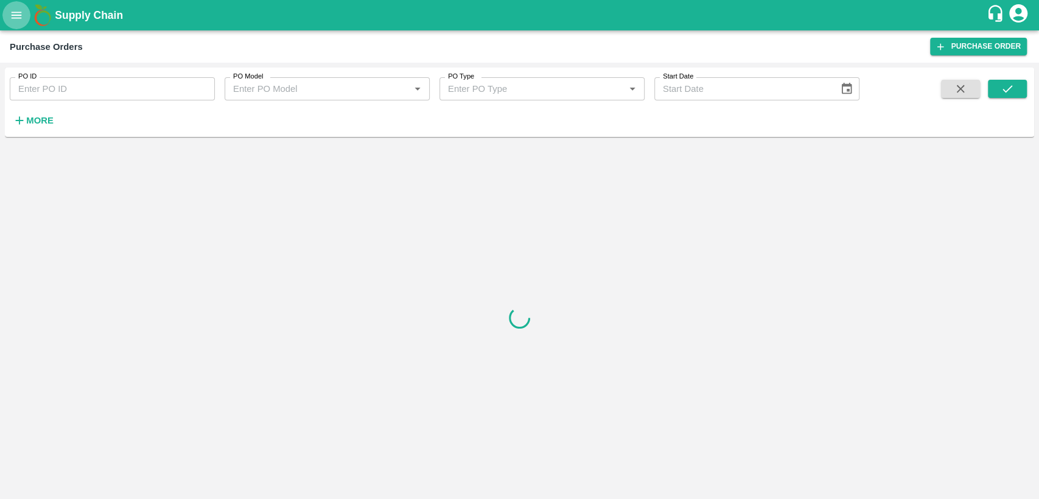
click at [12, 16] on icon "open drawer" at bounding box center [16, 15] width 13 height 13
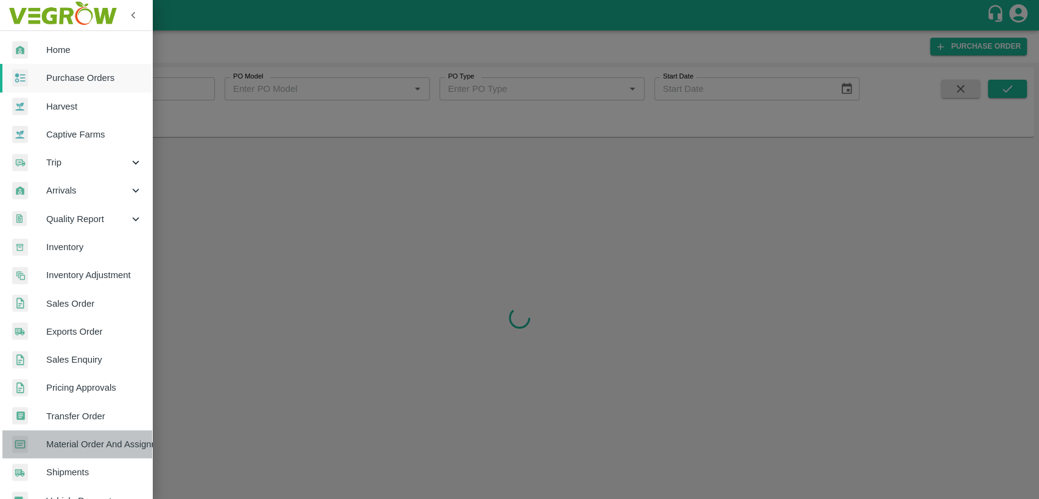
click at [79, 439] on span "Material Order And Assignment" at bounding box center [94, 444] width 96 height 13
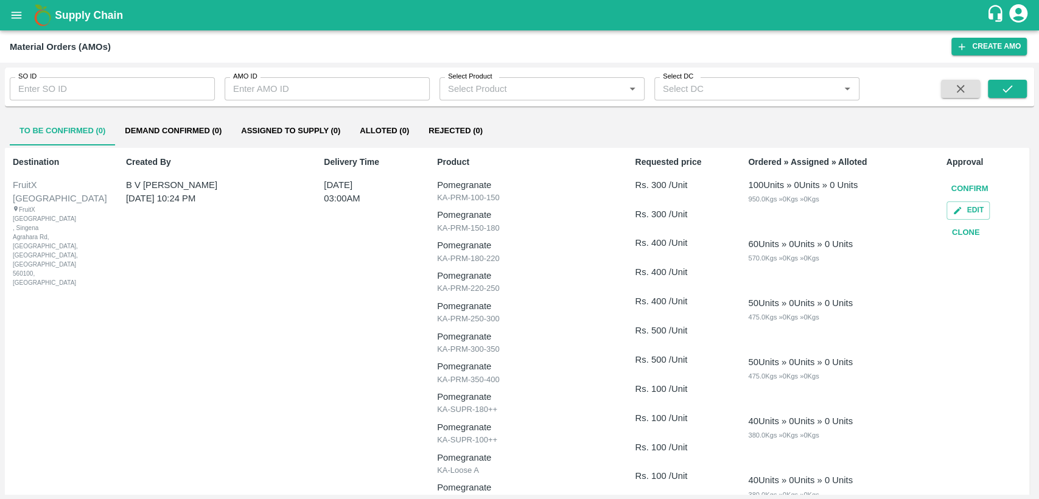
click at [145, 90] on input "SO ID" at bounding box center [112, 88] width 205 height 23
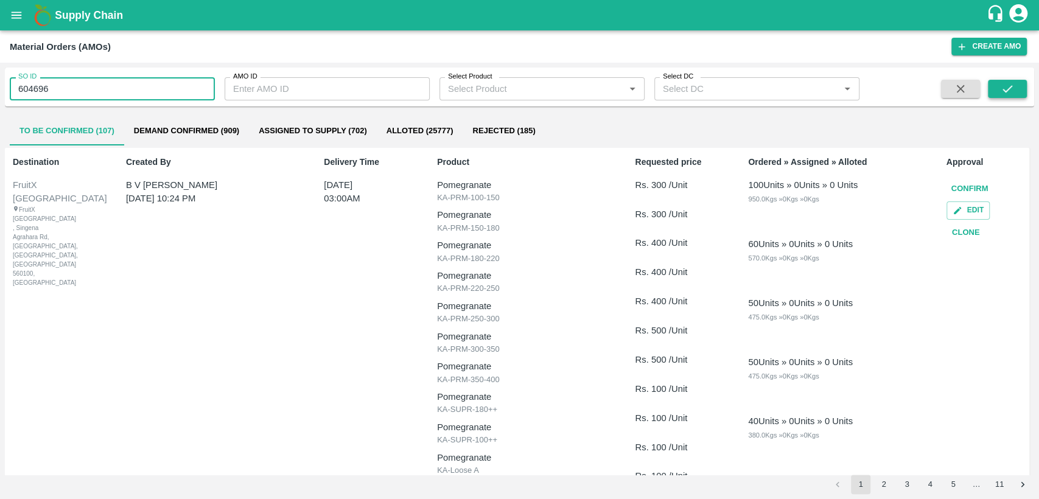
type input "604696"
click at [1000, 81] on button "submit" at bounding box center [1007, 89] width 39 height 18
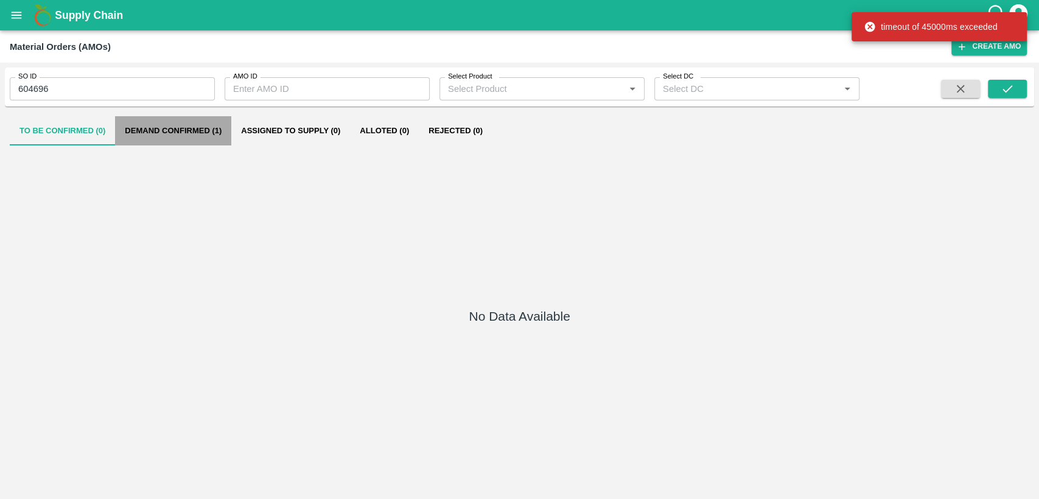
click at [198, 128] on button "Demand Confirmed (1)" at bounding box center [173, 130] width 116 height 29
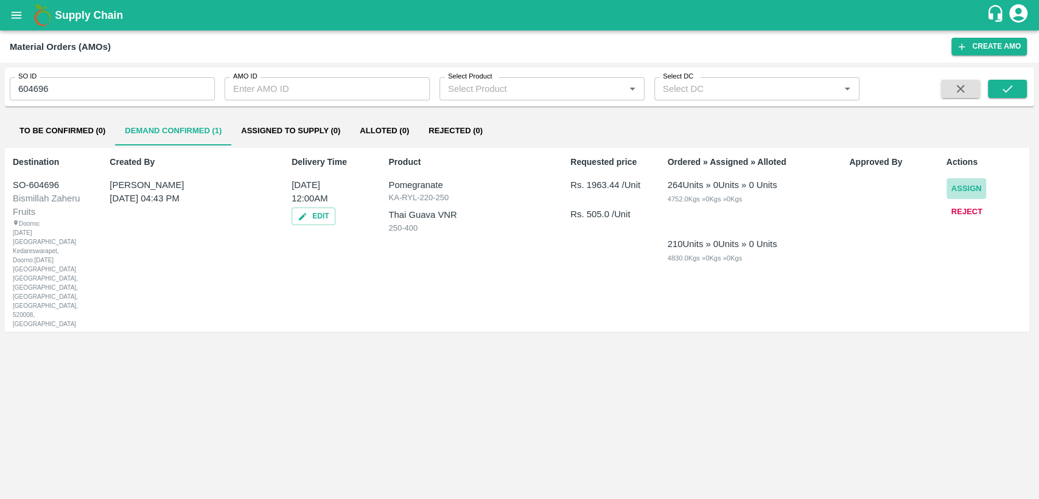
click at [961, 187] on button "Assign" at bounding box center [967, 188] width 40 height 21
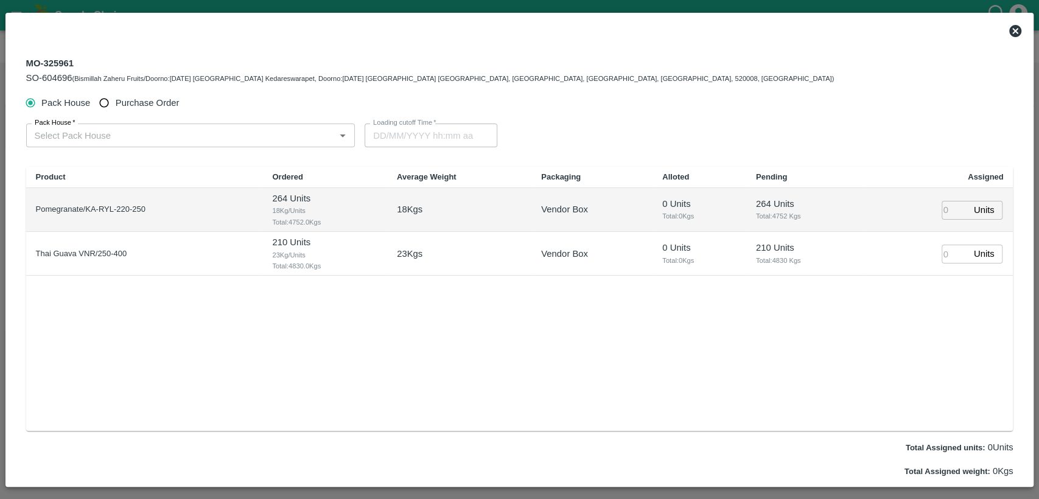
type input "12/09/2025 12:00 AM"
click at [102, 99] on input "Purchase Order" at bounding box center [104, 103] width 23 height 23
radio input "true"
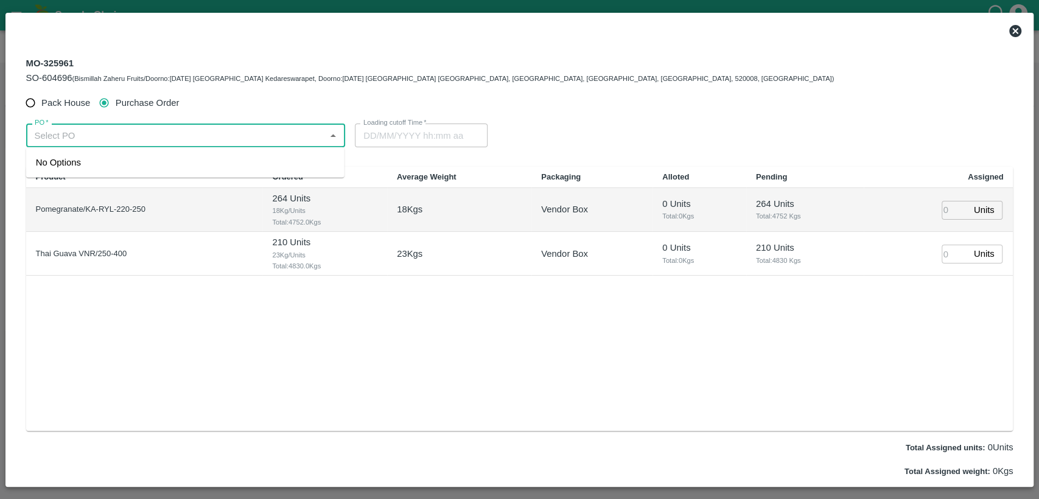
click at [116, 133] on input "PO   *" at bounding box center [176, 135] width 292 height 16
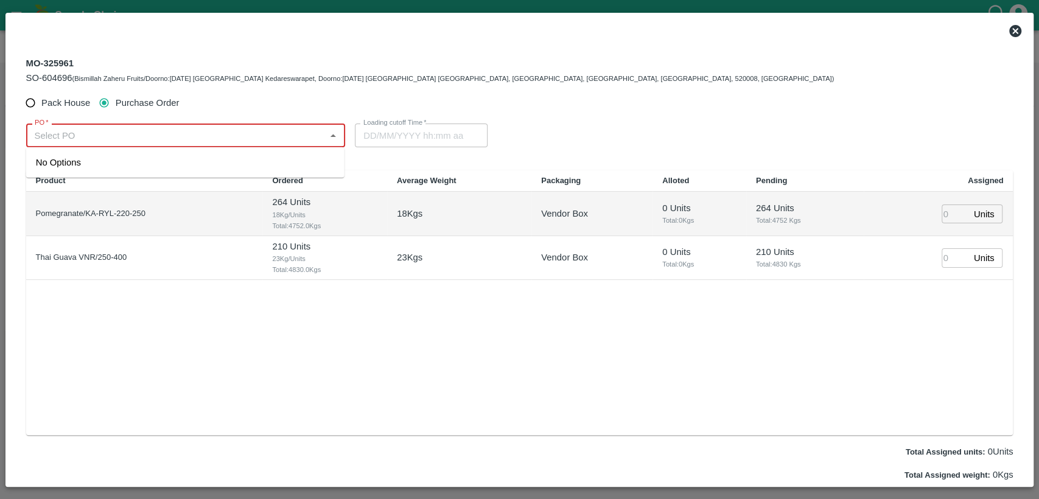
click at [99, 133] on input "PO   *" at bounding box center [176, 135] width 292 height 16
paste input "FxD Internal Review Friday, 12 September · 4:30 – 5:30pm Time zone: Asia/Kolkat…"
type input "FxD Internal Review Friday, 12 September · 4:30 – 5:30pm Time zone: Asia/Kolkat…"
click at [102, 162] on div "PO-175608(VASAVI TRADERS -8886662563)" at bounding box center [150, 162] width 228 height 13
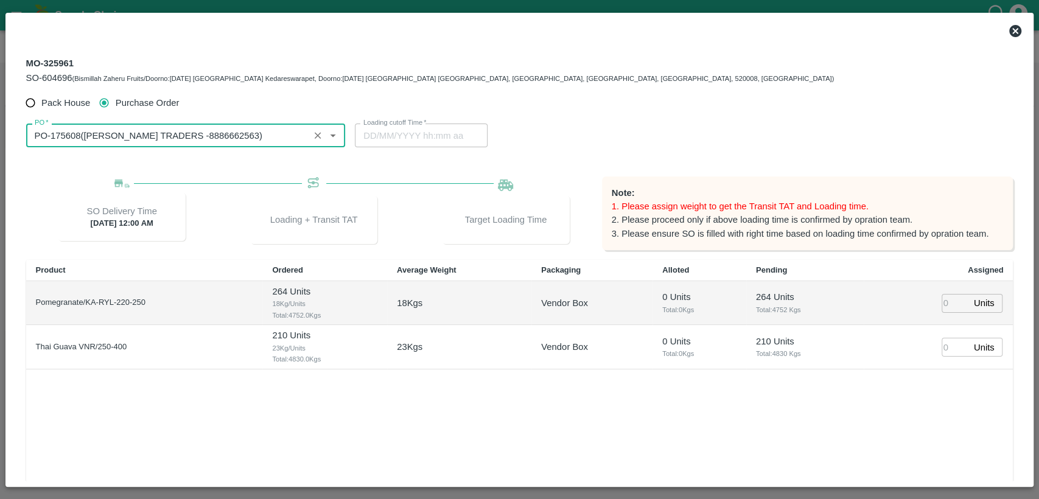
type input "PO-175608(VASAVI TRADERS -8886662563)"
click at [950, 299] on input "number" at bounding box center [955, 303] width 27 height 19
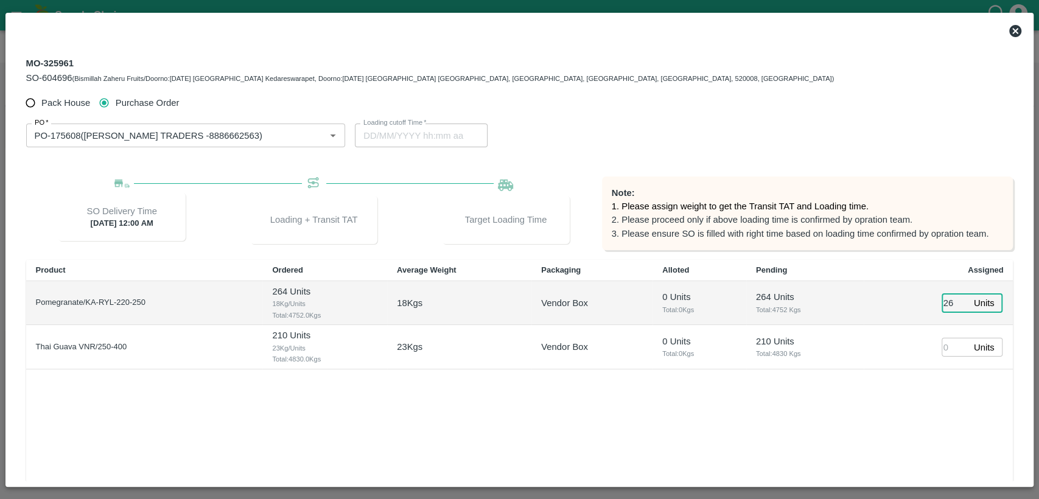
type input "264"
type input "11/09/2025 09:00 PM"
type input "264"
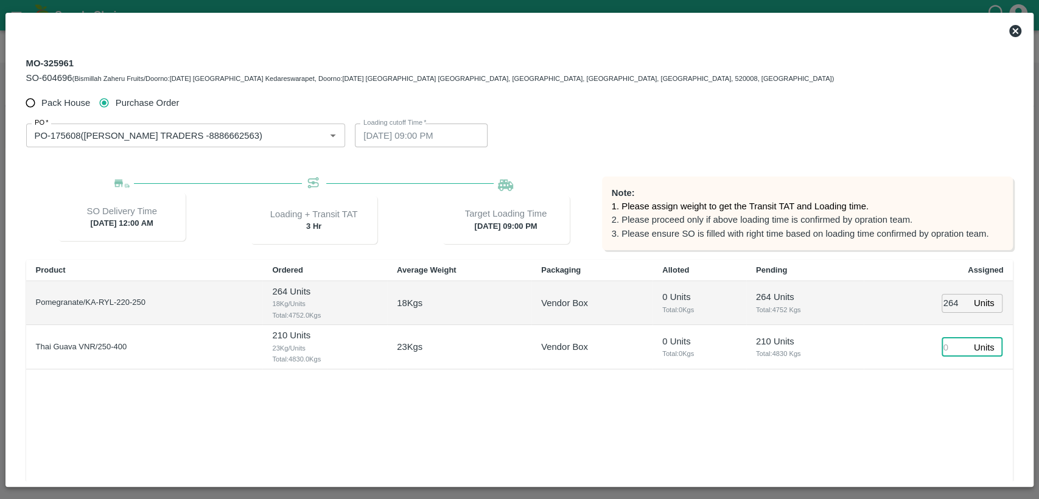
click at [951, 344] on input "number" at bounding box center [955, 347] width 27 height 19
type input "210"
click at [911, 383] on div "Product Ordered Average Weight Packaging Alloted Pending Assigned Pomegranate/K…" at bounding box center [519, 392] width 987 height 265
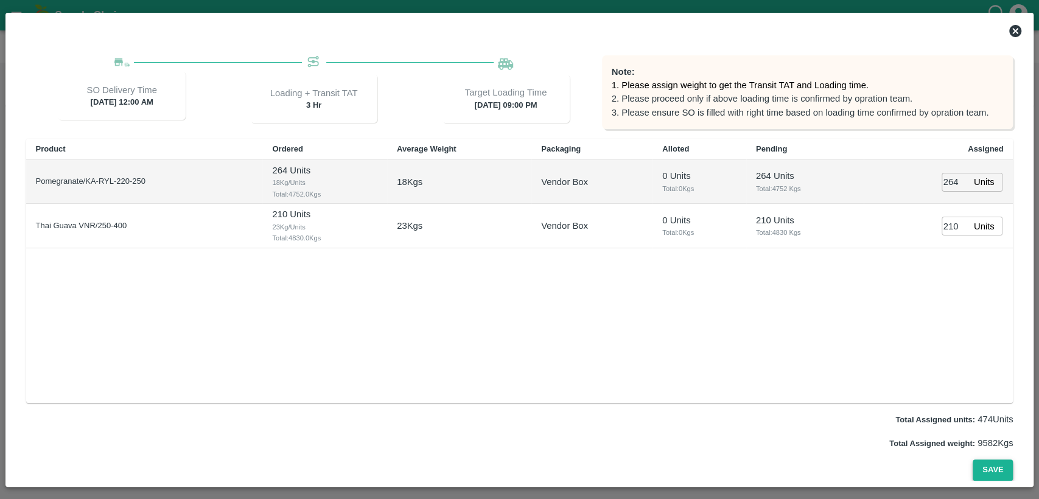
click at [996, 468] on button "Save" at bounding box center [993, 470] width 40 height 21
click at [993, 468] on button "Save" at bounding box center [993, 470] width 40 height 21
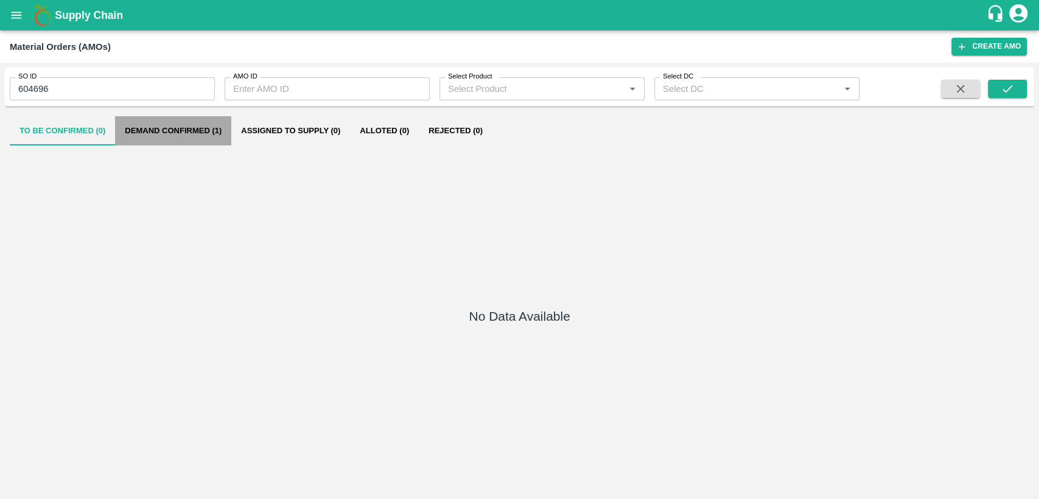
click at [177, 127] on button "Demand Confirmed (1)" at bounding box center [173, 130] width 116 height 29
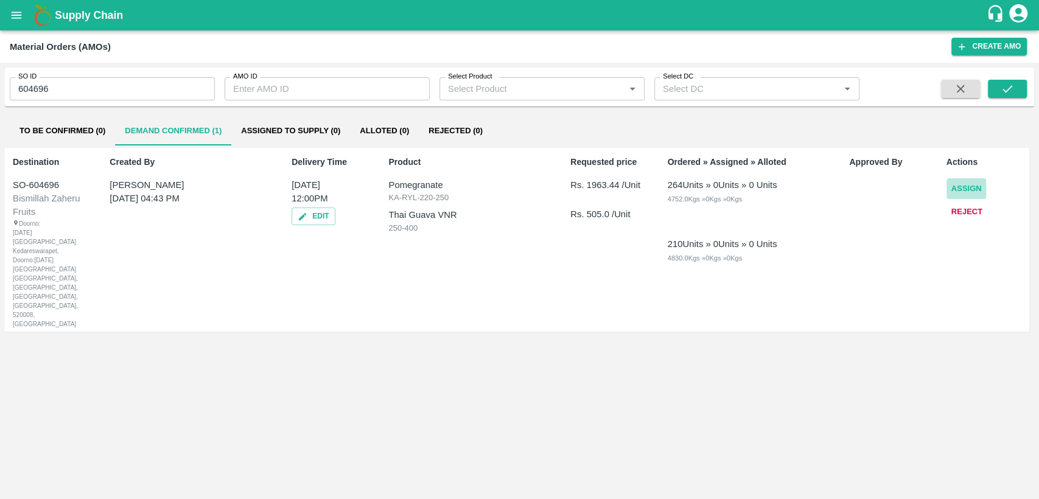
click at [959, 189] on button "Assign" at bounding box center [967, 188] width 40 height 21
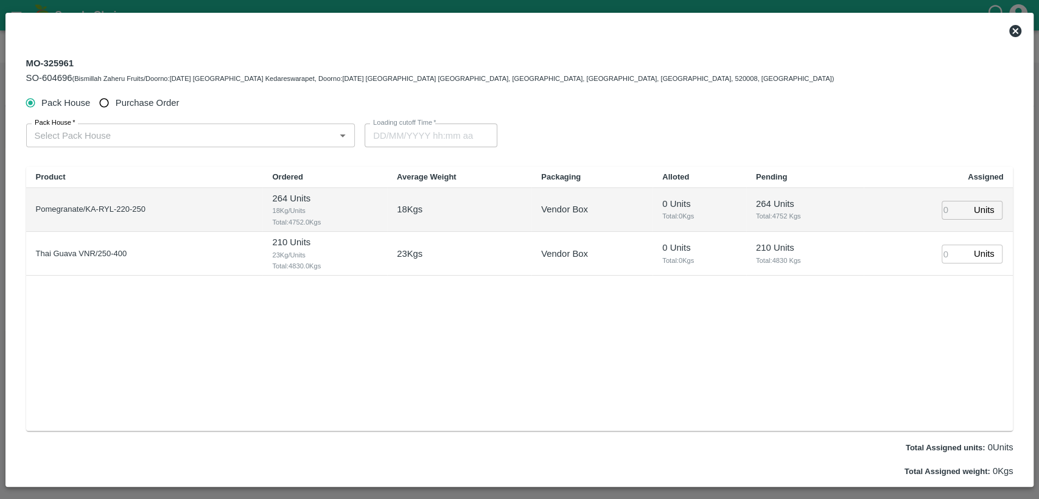
type input "[DATE] 12:00 PM"
click at [149, 97] on span "Purchase Order" at bounding box center [148, 102] width 64 height 13
click at [116, 97] on input "Purchase Order" at bounding box center [104, 103] width 23 height 23
radio input "true"
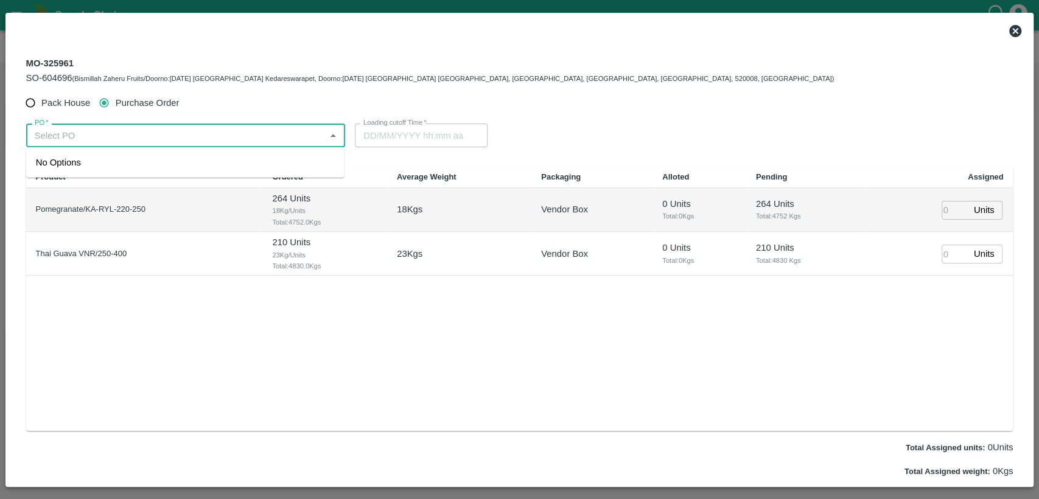
click at [108, 133] on input "PO   *" at bounding box center [176, 135] width 292 height 16
type input "175"
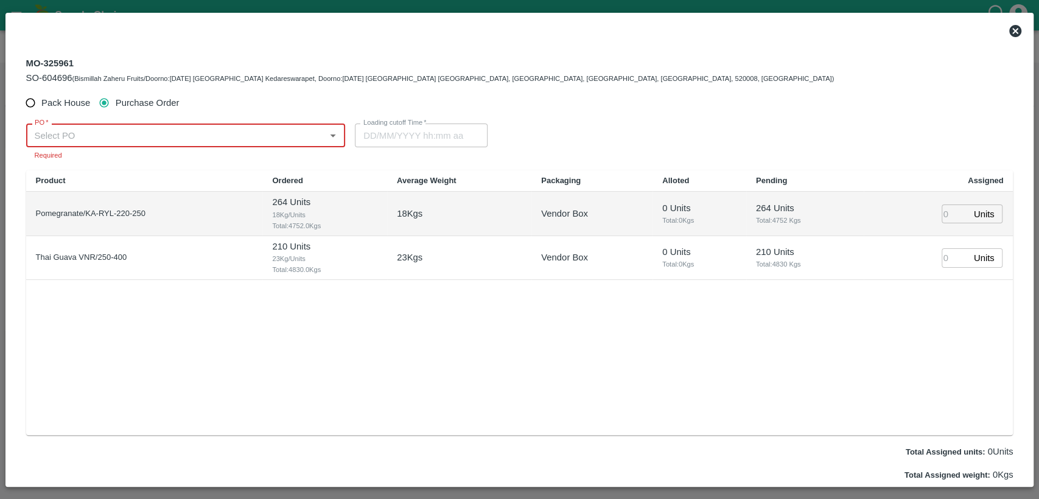
click at [101, 143] on div "PO   *" at bounding box center [186, 135] width 320 height 23
click at [111, 163] on div "PO-175608([PERSON_NAME] TRADERS -8886662563)" at bounding box center [150, 162] width 228 height 13
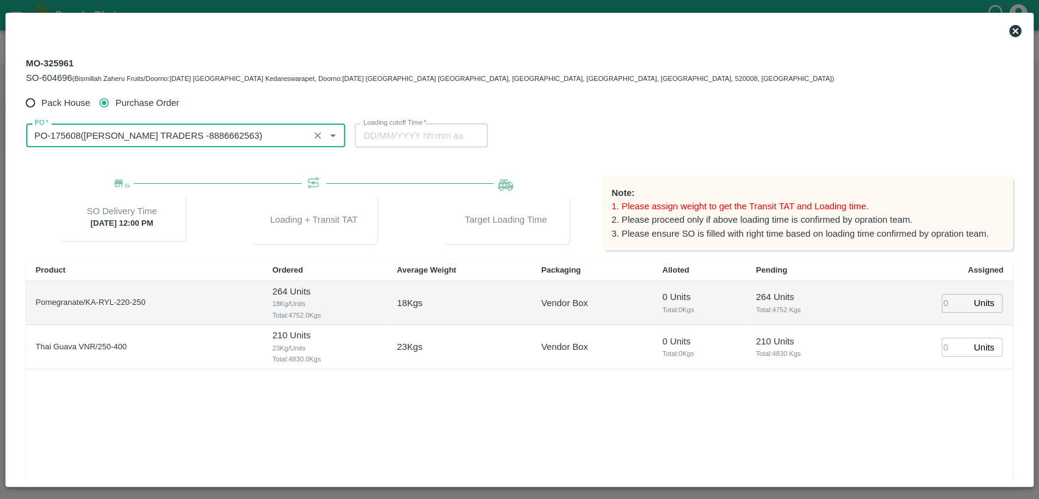
type input "PO-175608([PERSON_NAME] TRADERS -8886662563)"
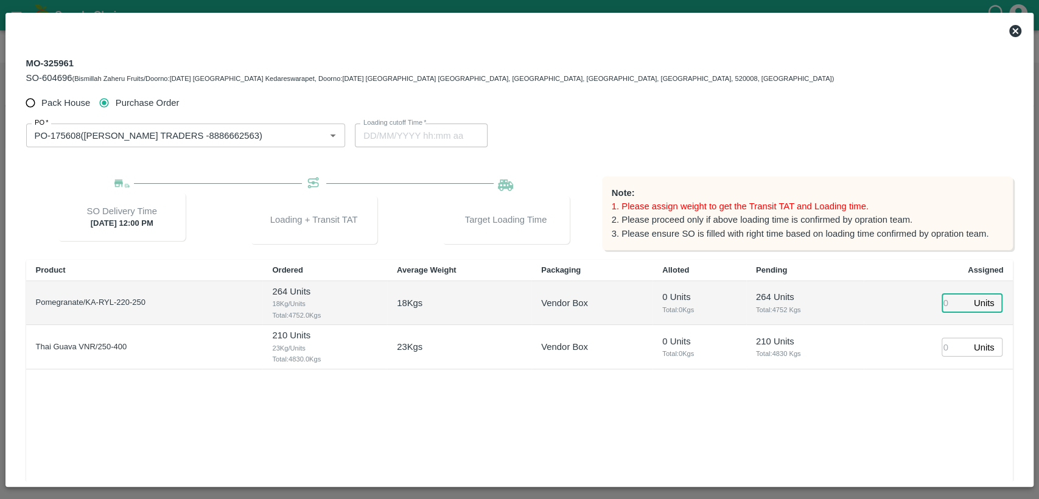
click at [945, 303] on input "number" at bounding box center [955, 303] width 27 height 19
type input "264"
click at [950, 346] on input "number" at bounding box center [955, 347] width 27 height 19
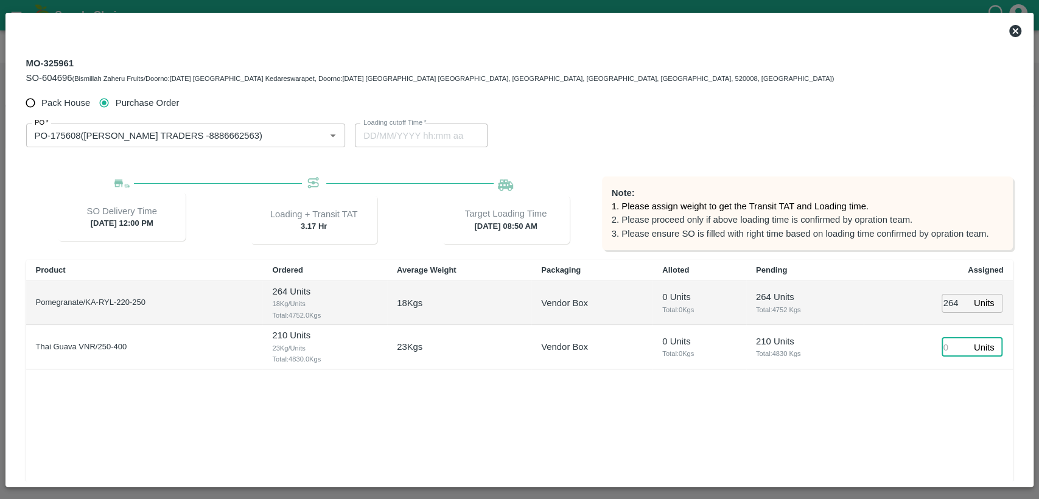
type input "[DATE] 08:50 AM"
type input "210"
click at [905, 388] on div "Product Ordered Average Weight Packaging Alloted Pending Assigned Pomegranate/K…" at bounding box center [519, 392] width 987 height 265
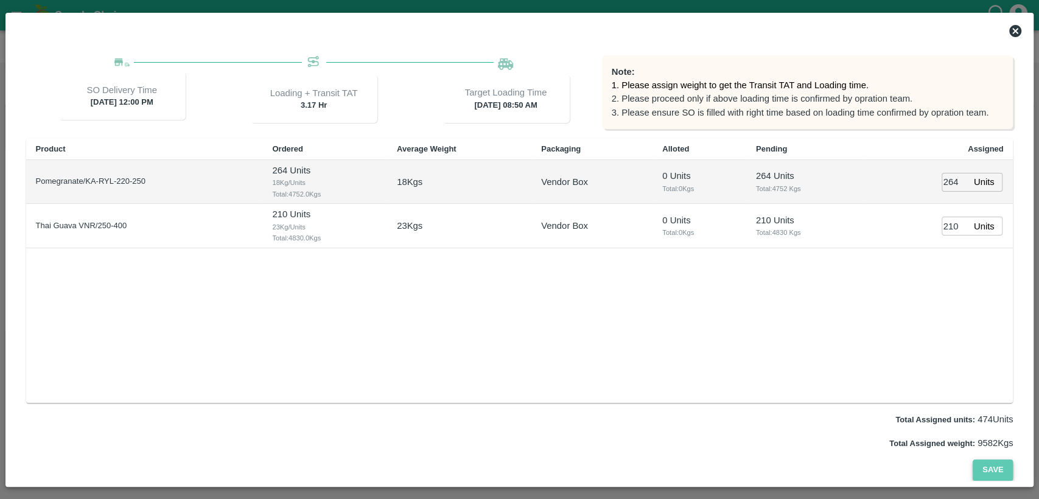
click at [998, 468] on button "Save" at bounding box center [993, 470] width 40 height 21
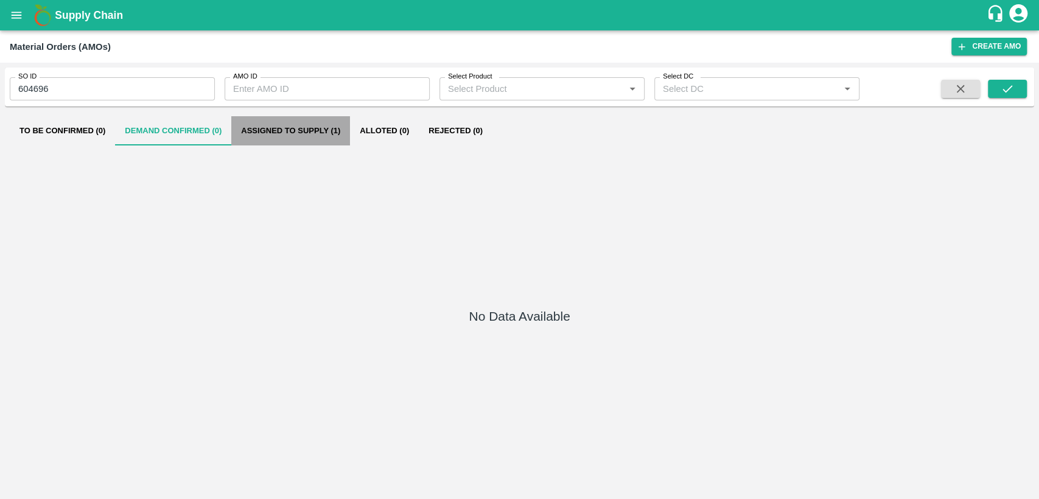
click at [328, 133] on button "Assigned to Supply (1)" at bounding box center [290, 130] width 119 height 29
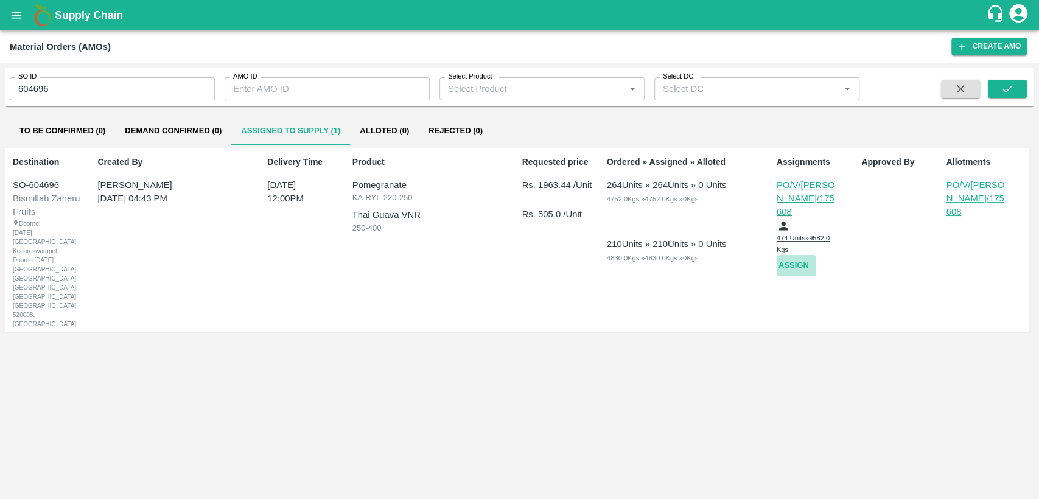
click at [799, 255] on button "Assign" at bounding box center [796, 265] width 39 height 21
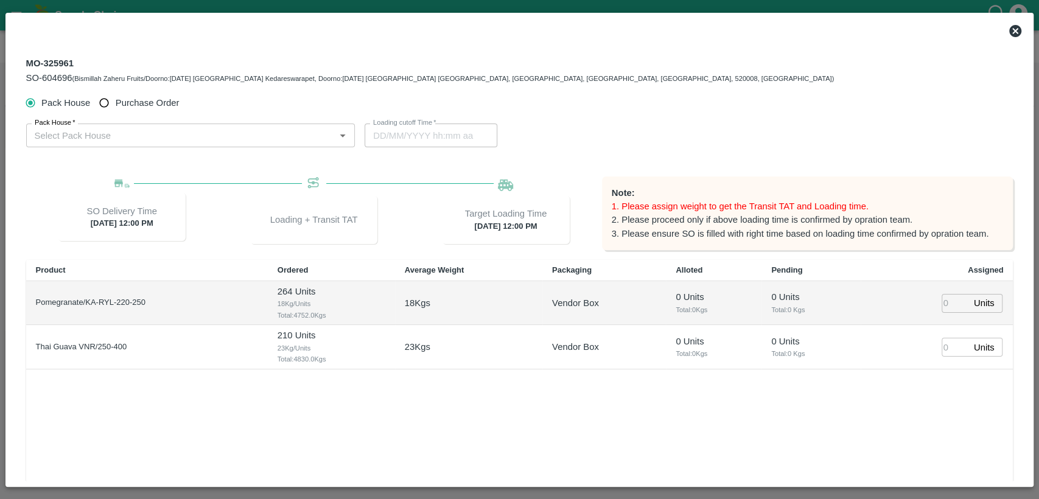
type input "15/09/2025 12:00 PM"
click at [107, 103] on input "Purchase Order" at bounding box center [104, 103] width 23 height 23
radio input "true"
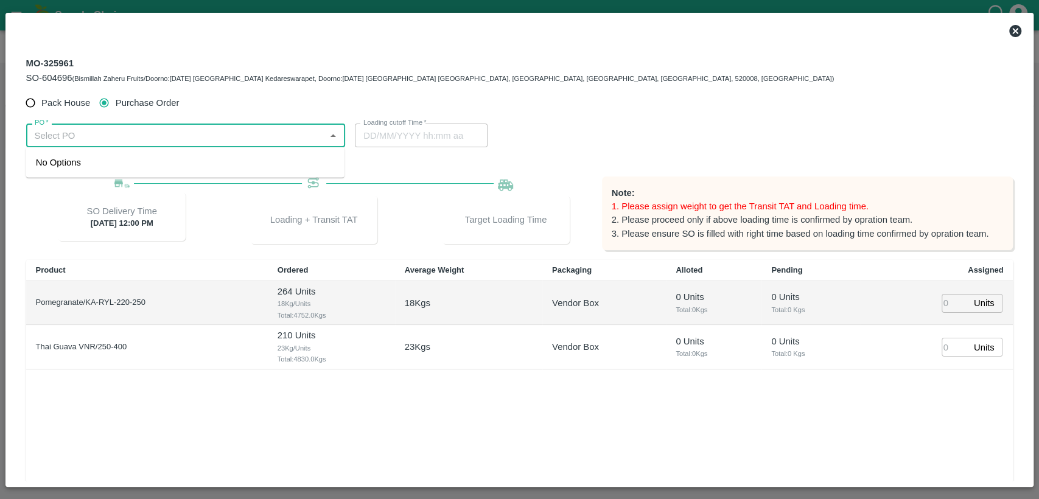
click at [115, 132] on input "PO   *" at bounding box center [176, 135] width 292 height 16
click at [122, 162] on div "PO-175608(VASAVI TRADERS -8886662563)" at bounding box center [150, 162] width 228 height 13
type input "PO-175608(VASAVI TRADERS -8886662563)"
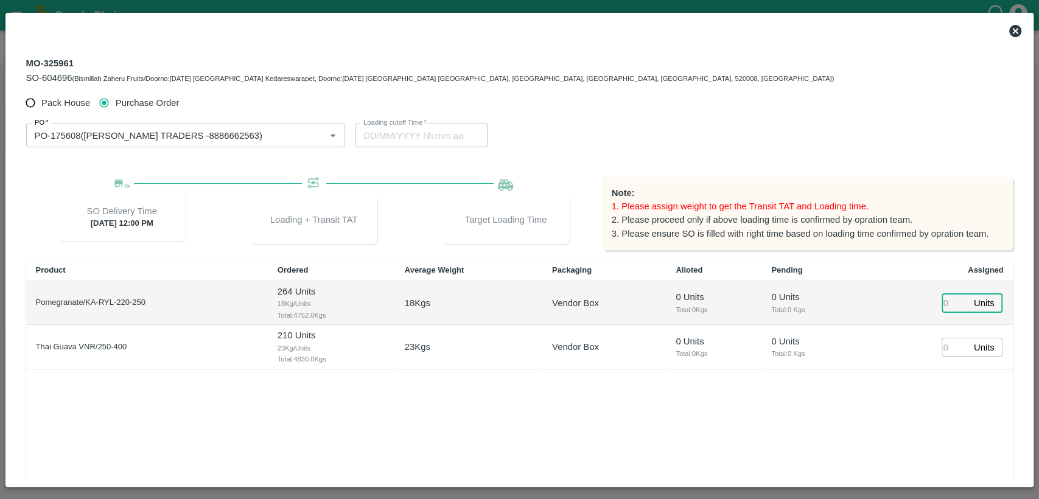
click at [947, 301] on input "number" at bounding box center [955, 303] width 27 height 19
type input "264"
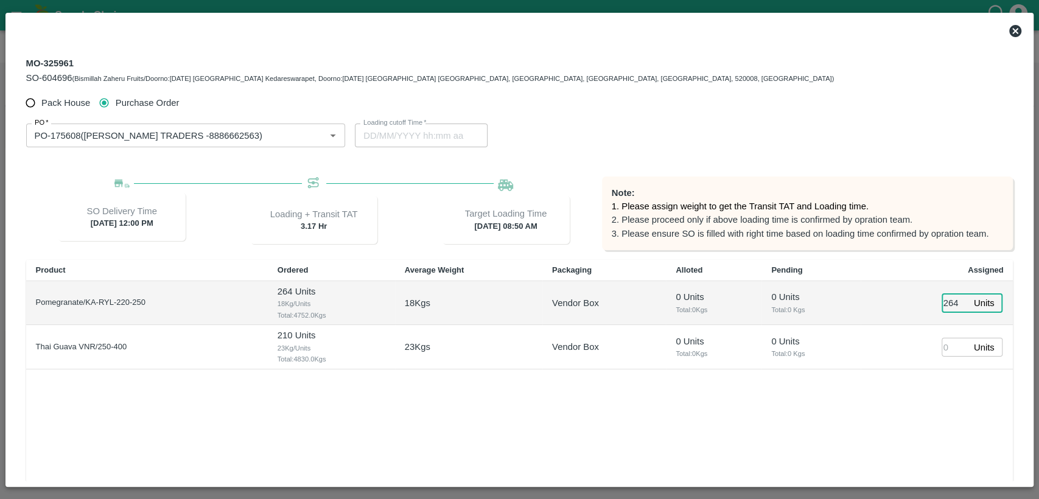
type input "[DATE] 08:50 AM"
type input "264"
click at [948, 345] on input "number" at bounding box center [955, 347] width 27 height 19
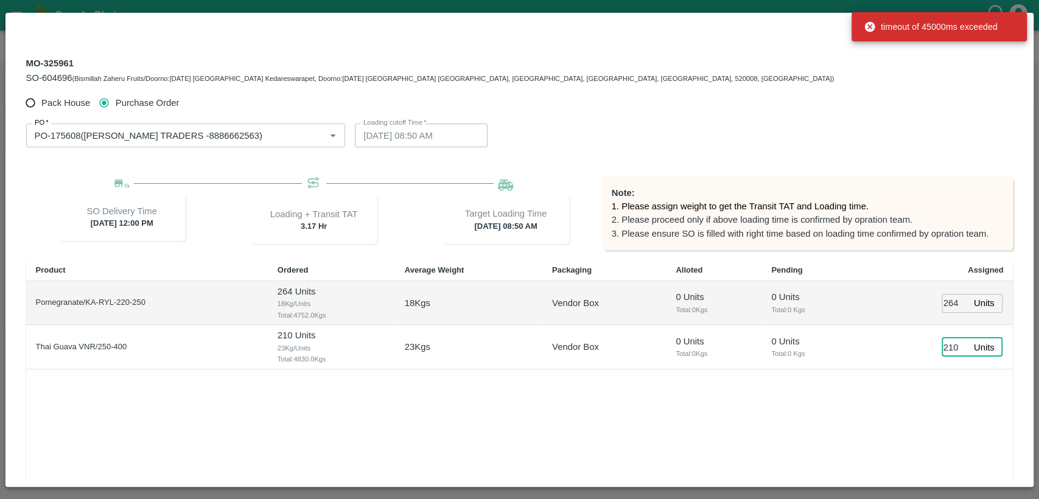
type input "210"
click at [905, 397] on div "Product Ordered Average Weight Packaging Alloted Pending Assigned Pomegranate/K…" at bounding box center [519, 392] width 987 height 265
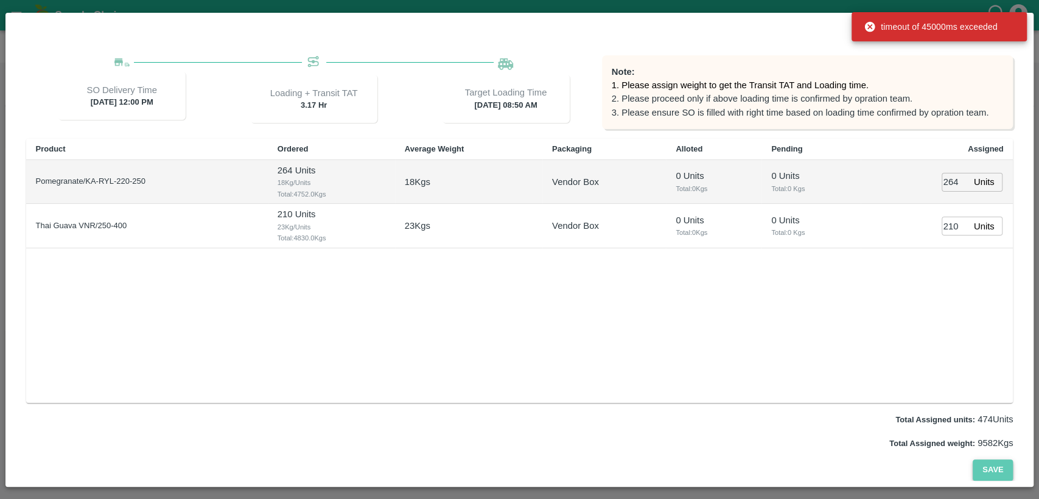
click at [999, 472] on button "Save" at bounding box center [993, 470] width 40 height 21
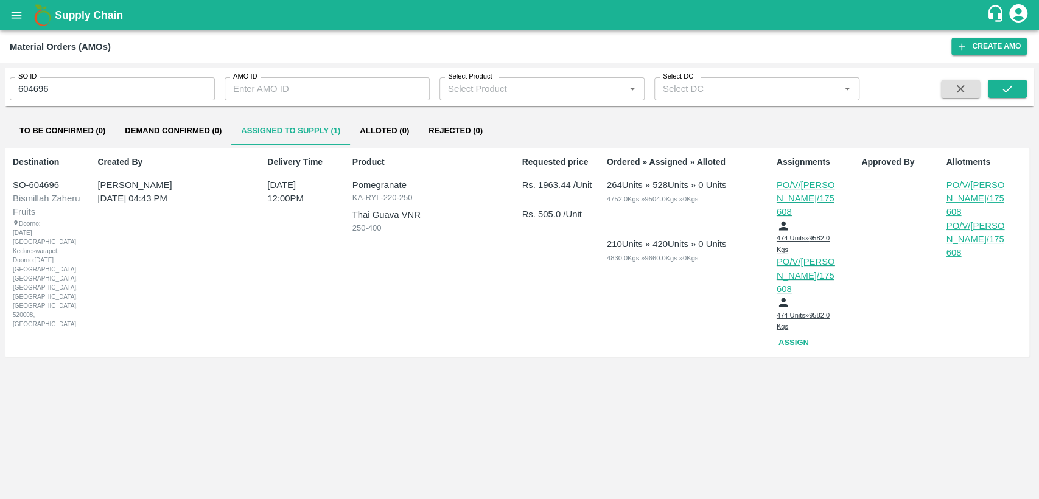
click at [800, 197] on p "PO/V/[PERSON_NAME]/175608" at bounding box center [807, 198] width 61 height 41
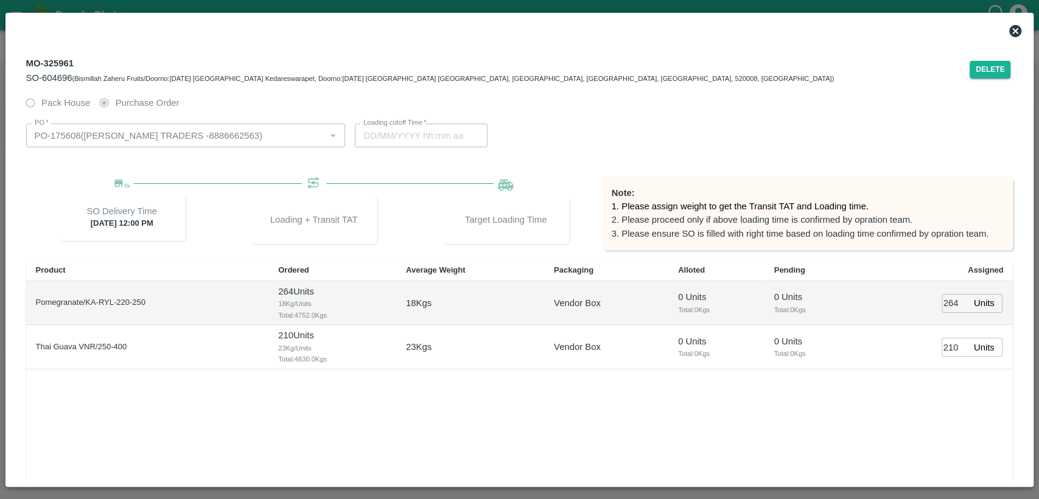
type input "[DATE] 08:50 AM"
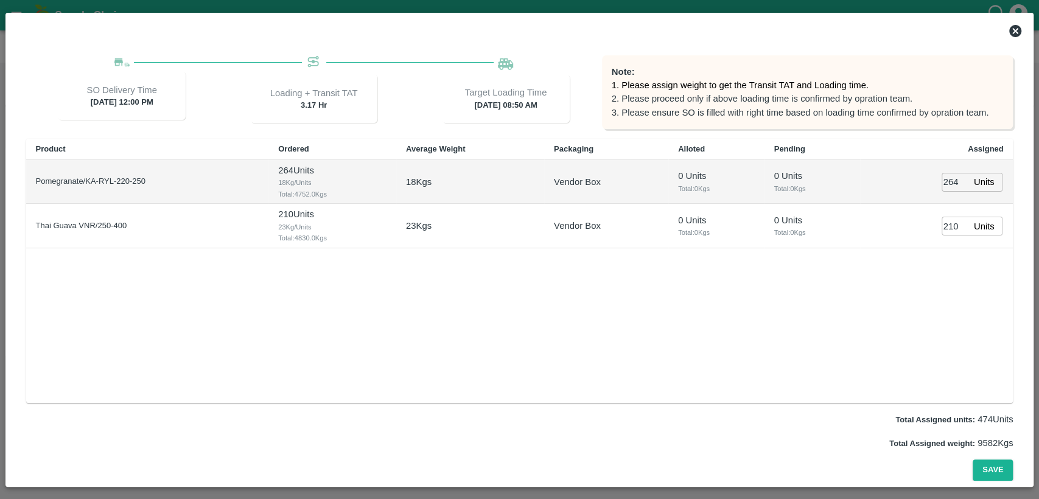
scroll to position [0, 0]
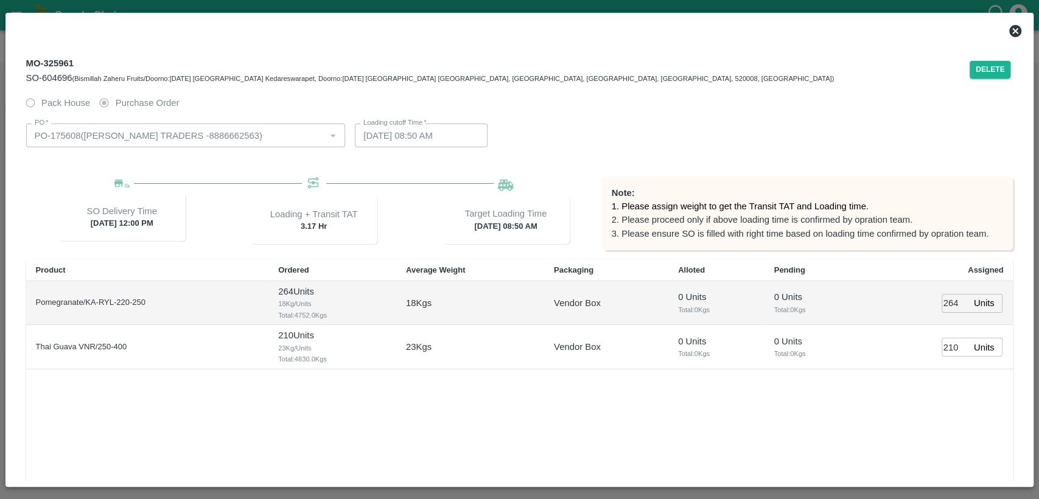
click at [1023, 32] on icon at bounding box center [1015, 31] width 15 height 15
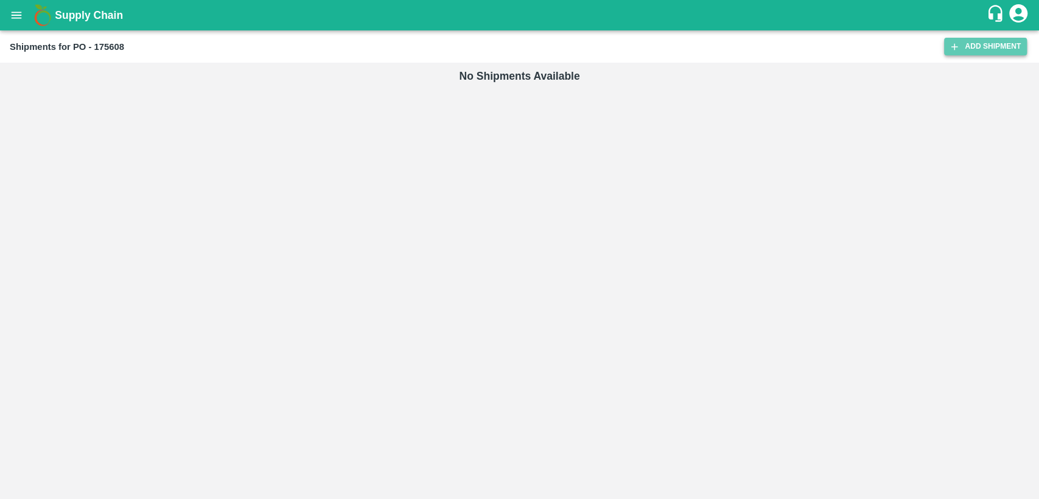
click at [970, 47] on link "Add Shipment" at bounding box center [985, 47] width 83 height 18
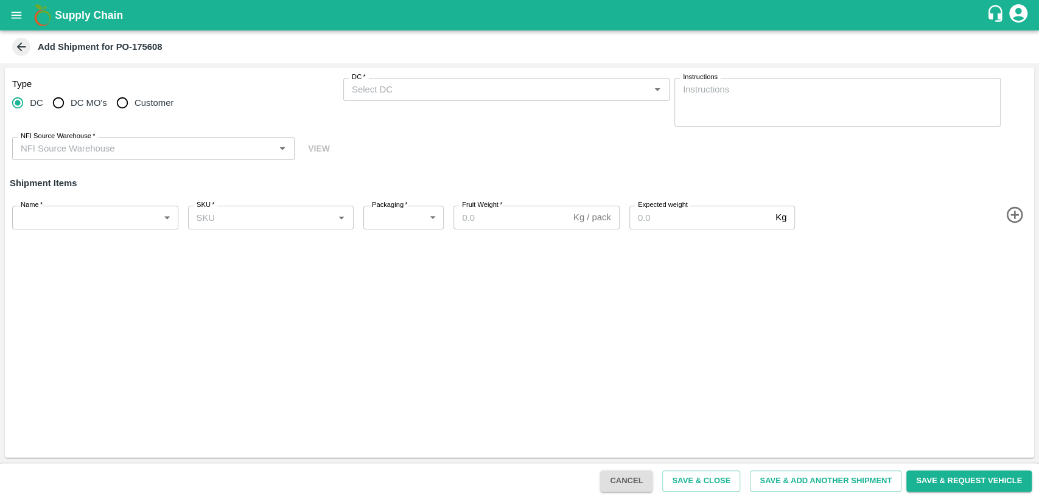
click at [130, 105] on input "Customer" at bounding box center [122, 103] width 24 height 24
radio input "true"
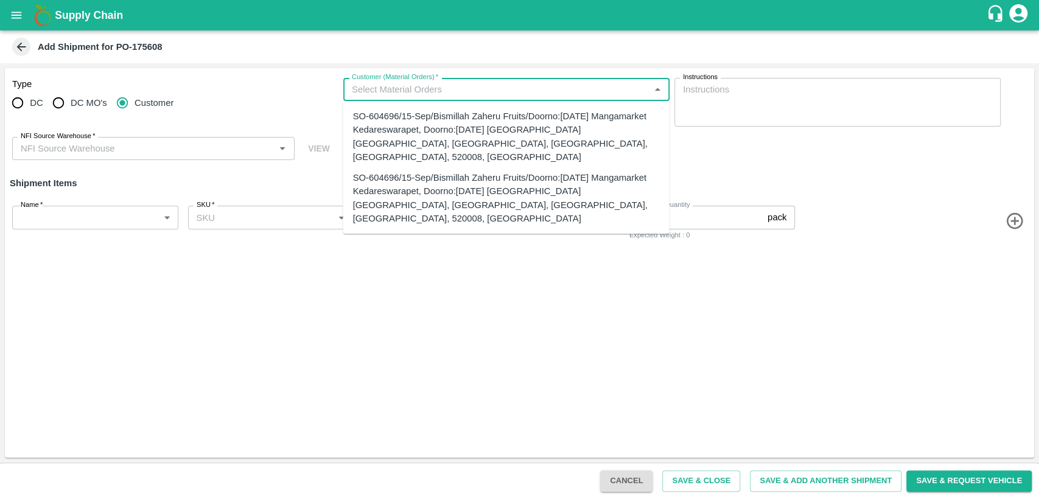
click at [365, 94] on input "Customer (Material Orders)   *" at bounding box center [496, 90] width 299 height 16
click at [396, 171] on div "SO-604696/15-Sep/Bismillah Zaheru Fruits/Doorno:[DATE] Mangamarket Kedareswarap…" at bounding box center [506, 198] width 307 height 54
type input "SO-604696/15-Sep/Bismillah Zaheru Fruits/Doorno:[DATE] Mangamarket Kedareswarap…"
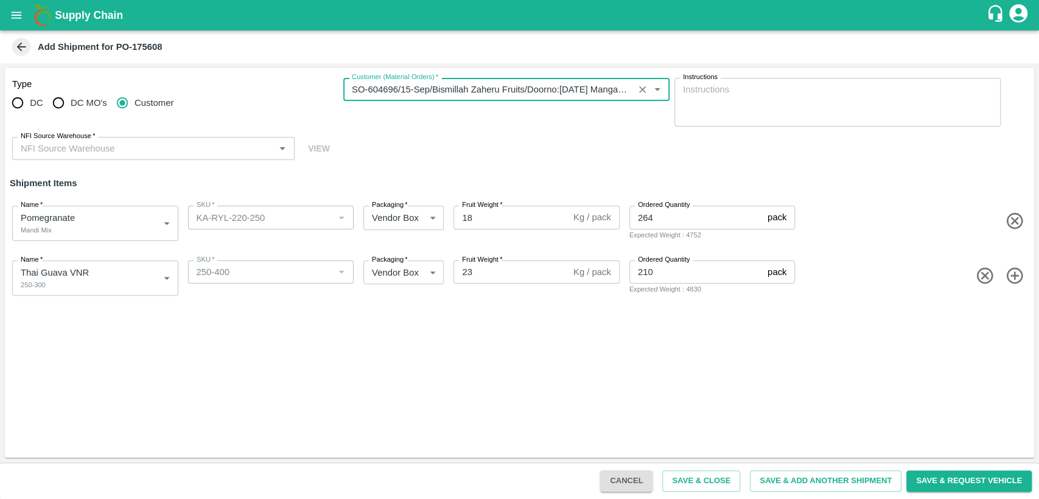
click at [205, 149] on input "NFI Source Warehouse   *" at bounding box center [143, 149] width 255 height 16
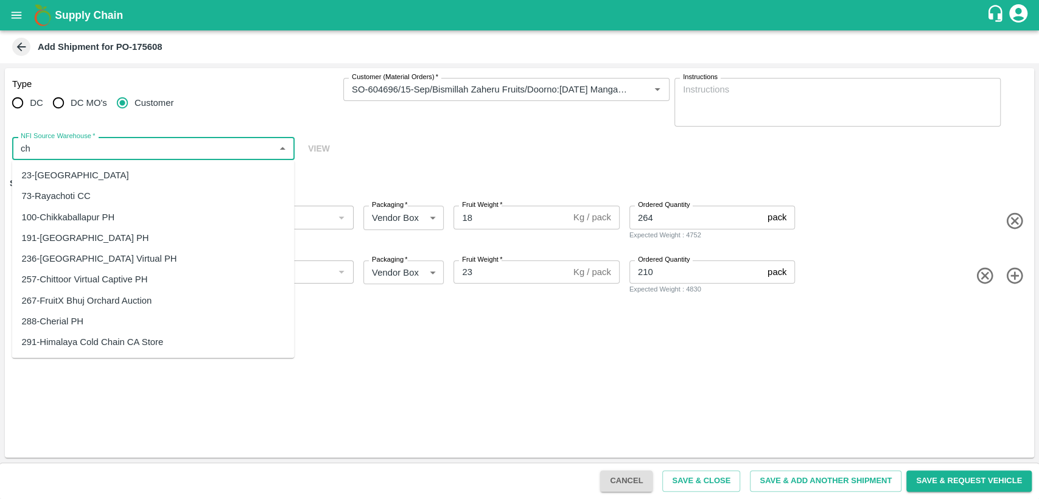
click at [190, 181] on div "23-[GEOGRAPHIC_DATA]" at bounding box center [153, 175] width 282 height 21
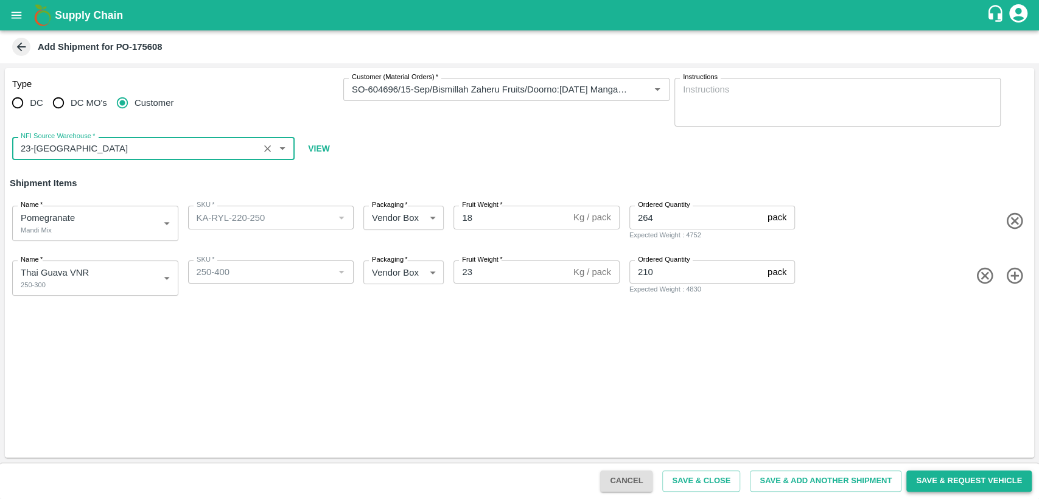
type input "23-[GEOGRAPHIC_DATA]"
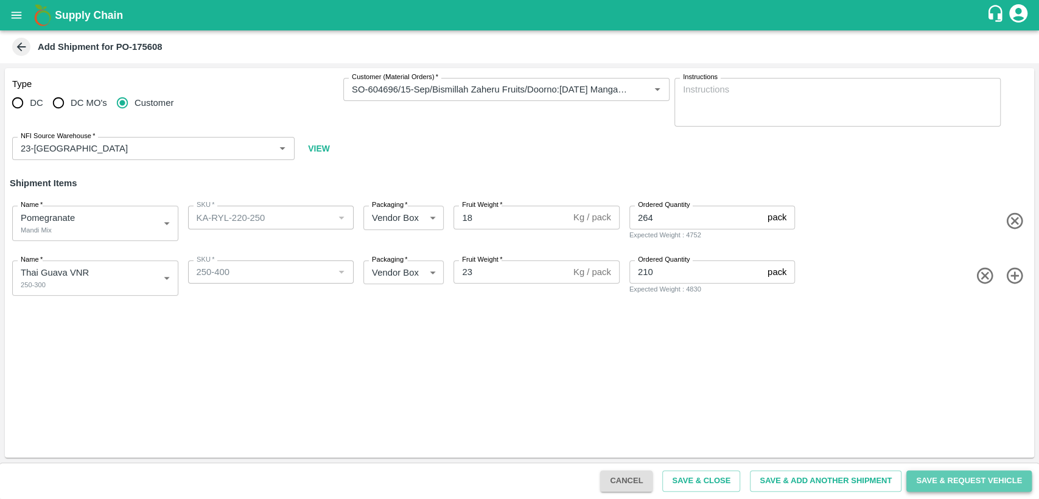
click at [981, 480] on button "Save & Request Vehicle" at bounding box center [968, 481] width 125 height 21
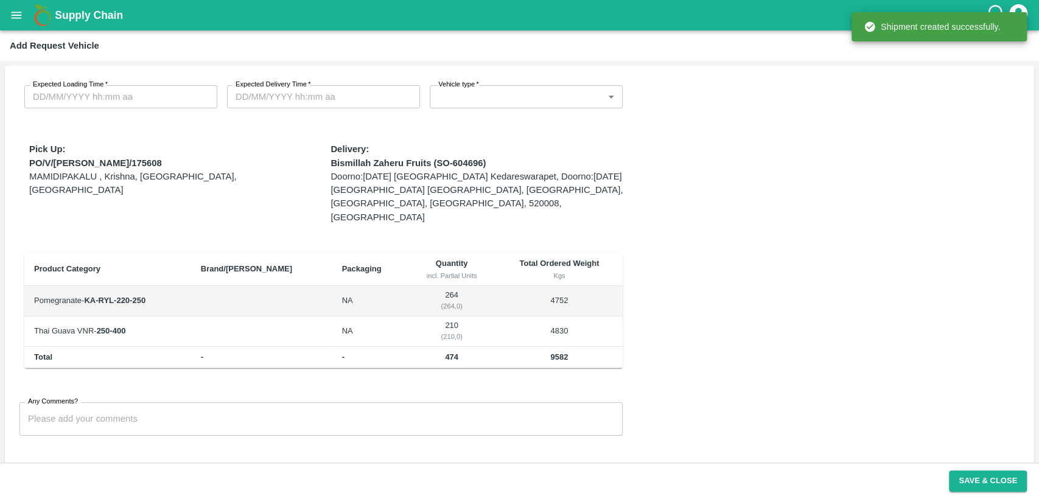
type input "[DATE] 08:50 AM"
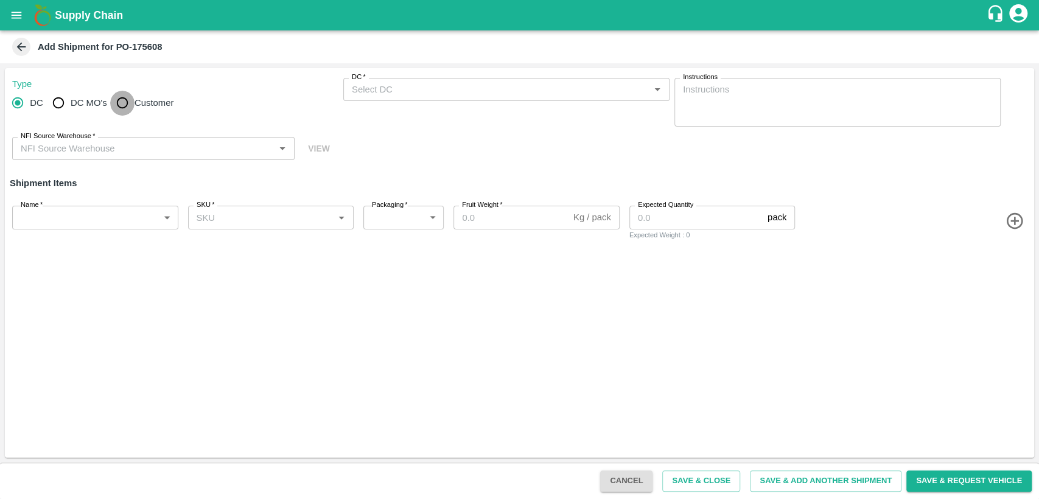
click at [125, 103] on input "Customer" at bounding box center [122, 103] width 24 height 24
radio input "true"
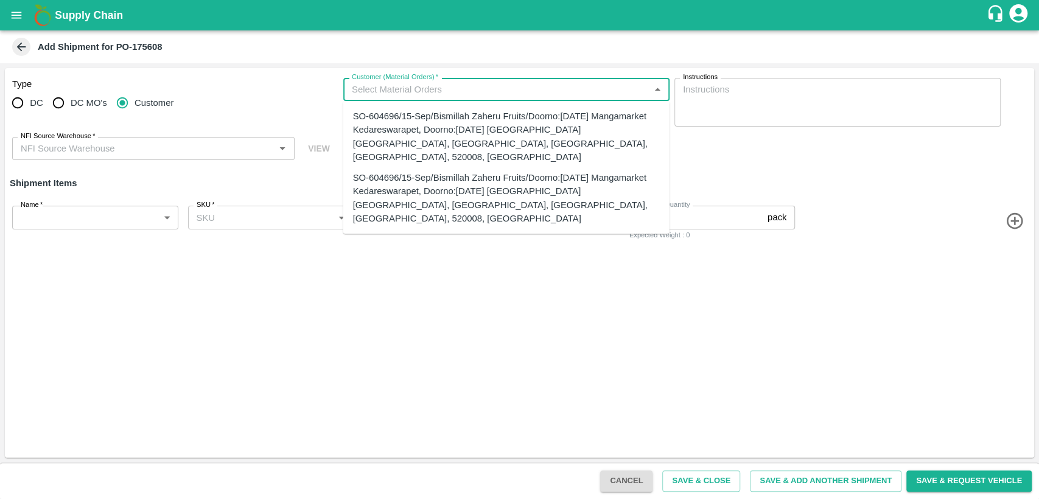
click at [418, 88] on input "Customer (Material Orders)   *" at bounding box center [496, 90] width 299 height 16
click at [461, 91] on input "Customer (Material Orders)   *" at bounding box center [496, 90] width 299 height 16
click at [459, 180] on div "SO-604696/15-Sep/Bismillah Zaheru Fruits/Doorno:[DATE] Mangamarket Kedareswarap…" at bounding box center [506, 198] width 307 height 54
type input "SO-604696/15-Sep/Bismillah Zaheru Fruits/Doorno:[DATE] Mangamarket Kedareswarap…"
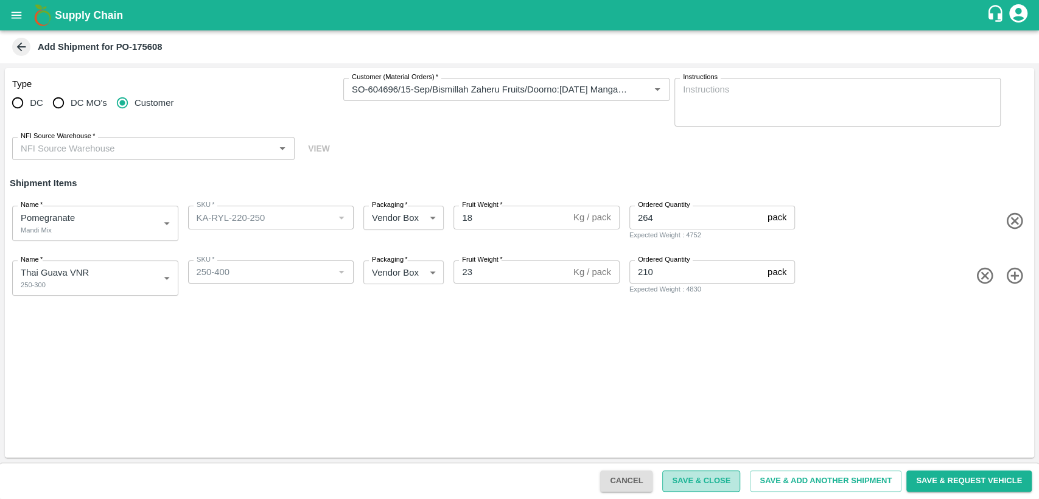
click at [698, 476] on button "Save & Close" at bounding box center [701, 481] width 78 height 21
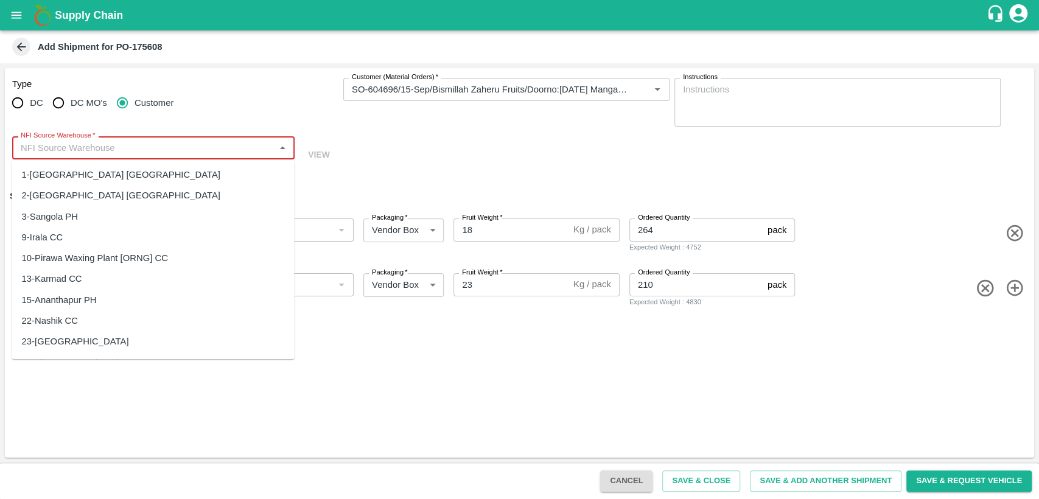
click at [226, 142] on input "NFI Source Warehouse   *" at bounding box center [143, 148] width 255 height 16
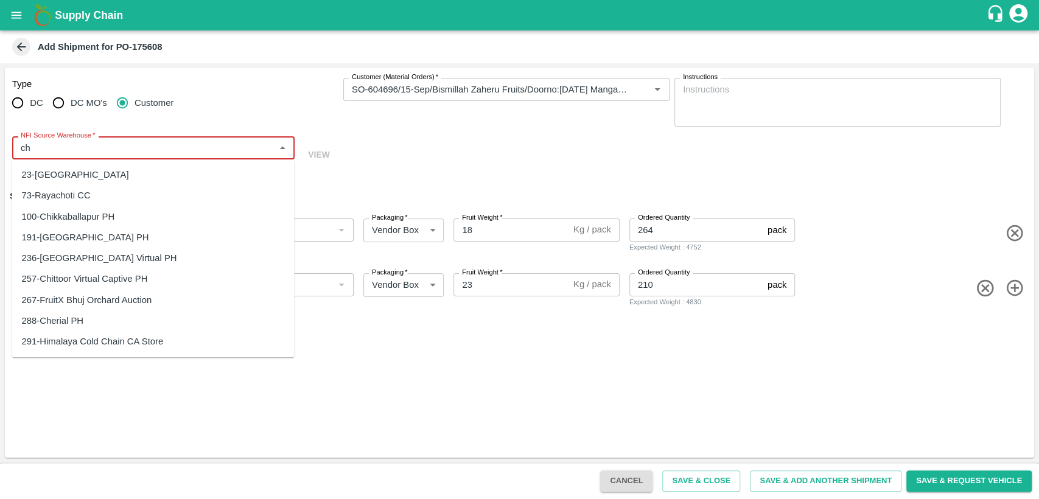
drag, startPoint x: 214, startPoint y: 187, endPoint x: 212, endPoint y: 175, distance: 11.7
click at [212, 175] on ul "23-Chennai DC 73-Rayachoti CC 100-Chikkaballapur PH 191-Chandigarh PH 236-Chann…" at bounding box center [153, 258] width 282 height 198
click at [212, 175] on div "23-Chennai DC" at bounding box center [153, 174] width 282 height 21
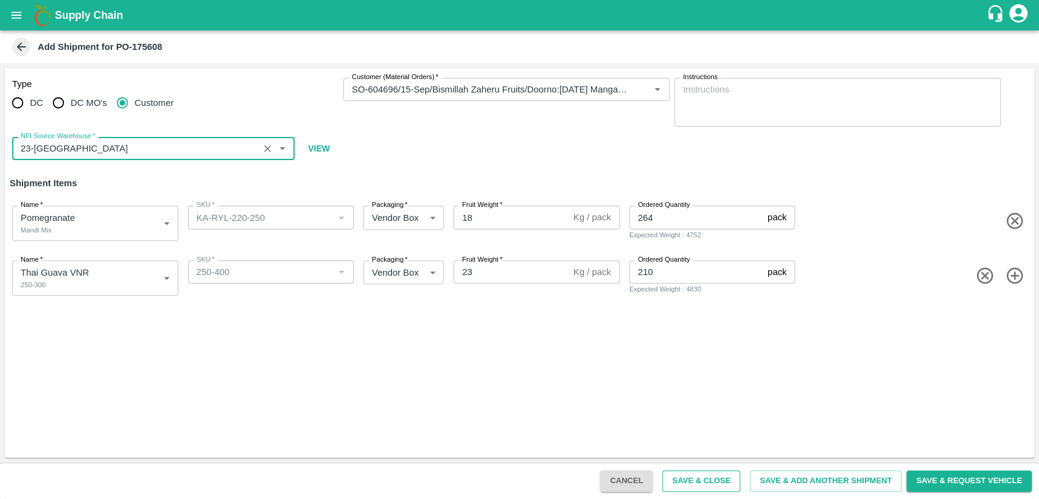
type input "23-Chennai DC"
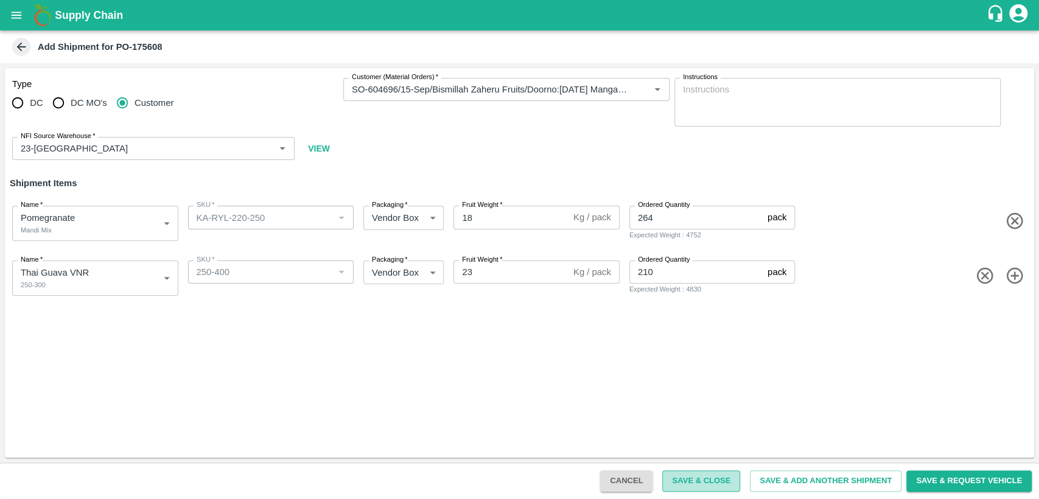
click at [726, 490] on button "Save & Close" at bounding box center [701, 481] width 78 height 21
click at [709, 489] on button "Save & Close" at bounding box center [701, 481] width 78 height 21
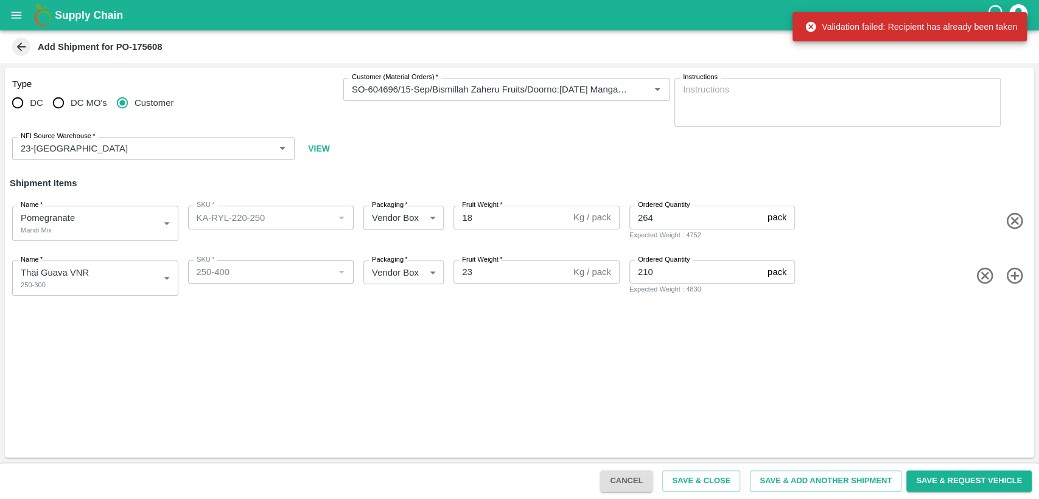
click at [24, 55] on span at bounding box center [21, 47] width 18 height 18
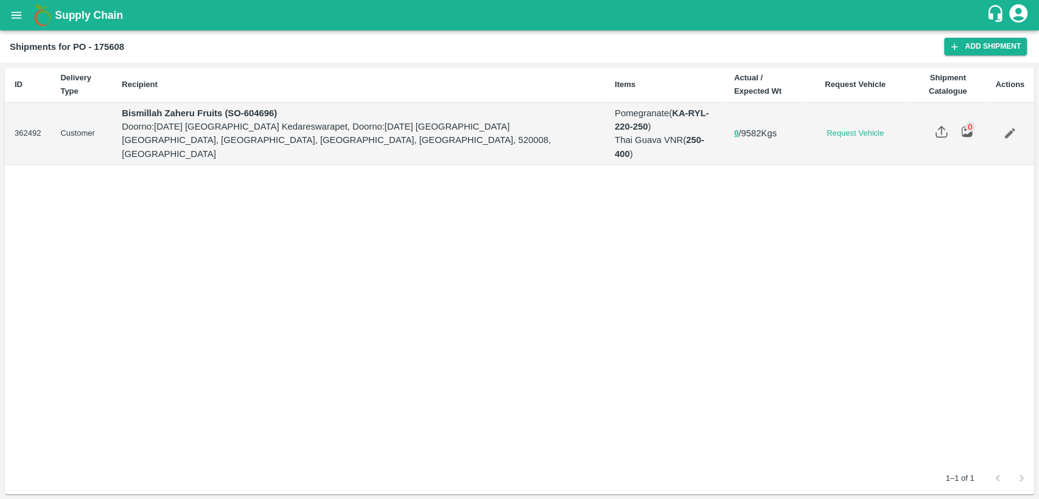
click at [16, 12] on icon "open drawer" at bounding box center [17, 15] width 10 height 7
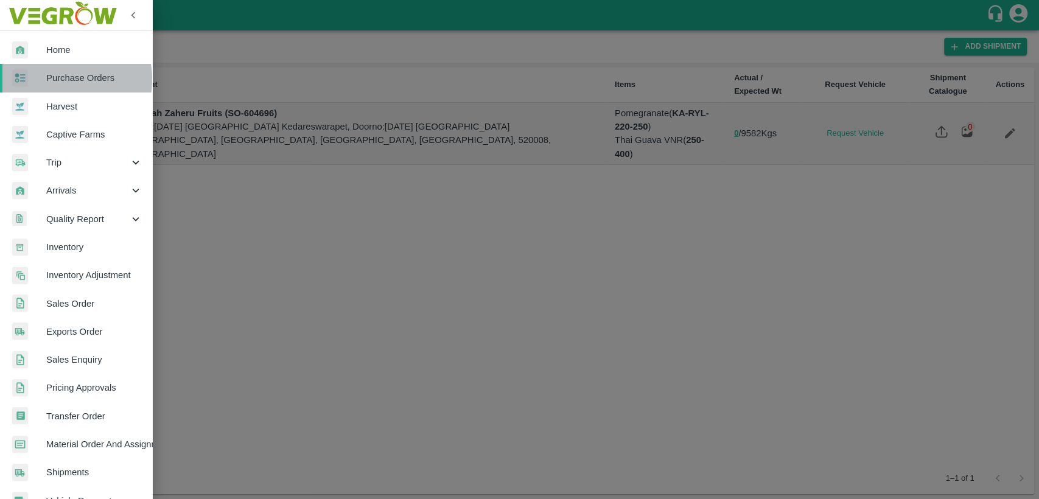
click at [62, 79] on span "Purchase Orders" at bounding box center [94, 77] width 96 height 13
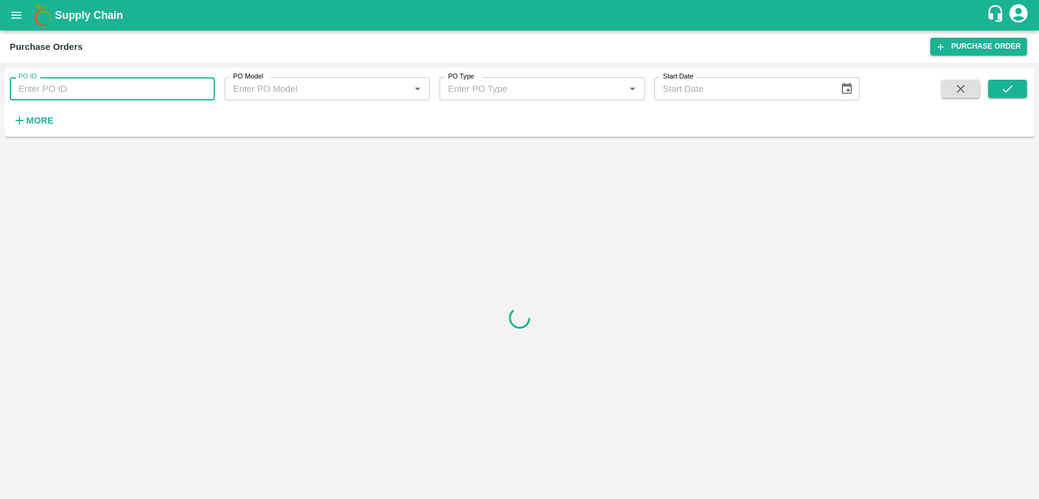
click at [63, 86] on input "PO ID" at bounding box center [112, 88] width 205 height 23
type input "175068"
click at [1006, 91] on icon "submit" at bounding box center [1008, 88] width 10 height 7
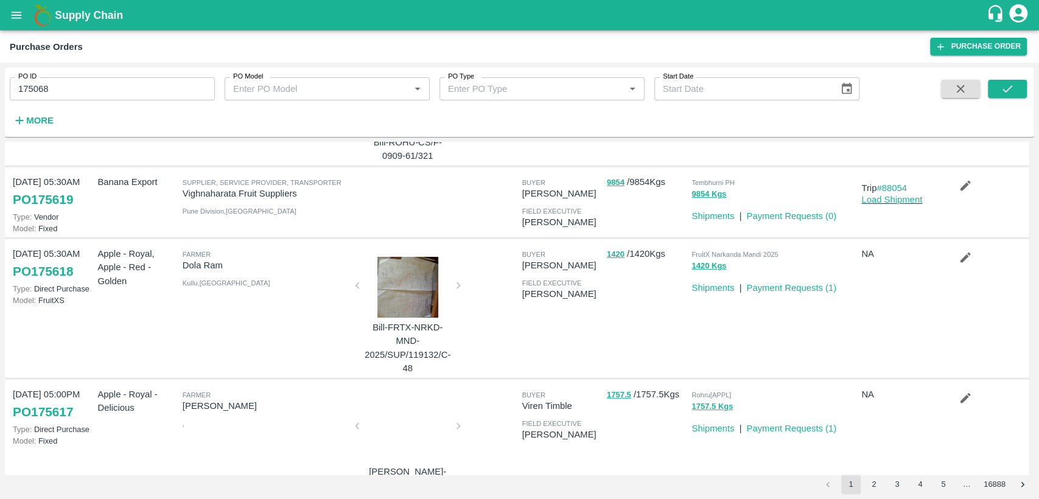
scroll to position [54, 0]
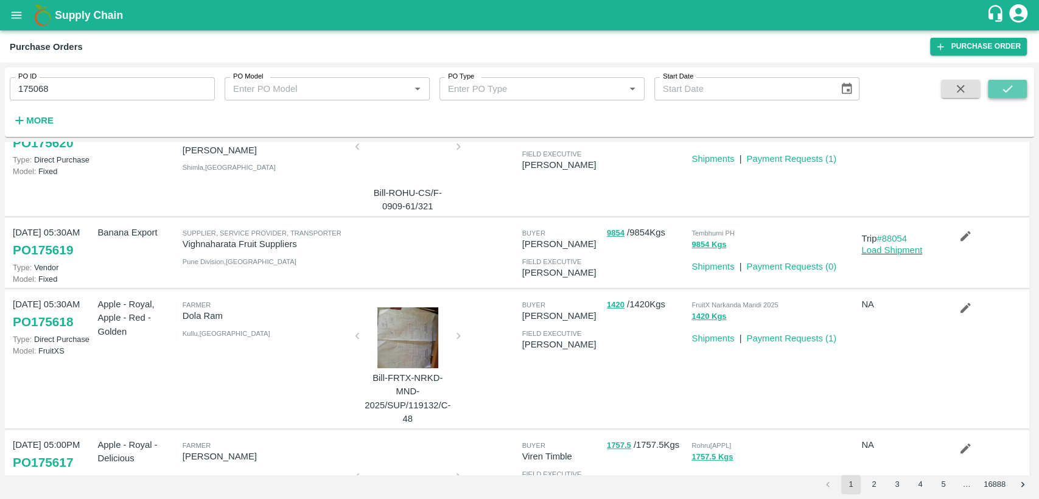
click at [1011, 93] on icon "submit" at bounding box center [1007, 88] width 13 height 13
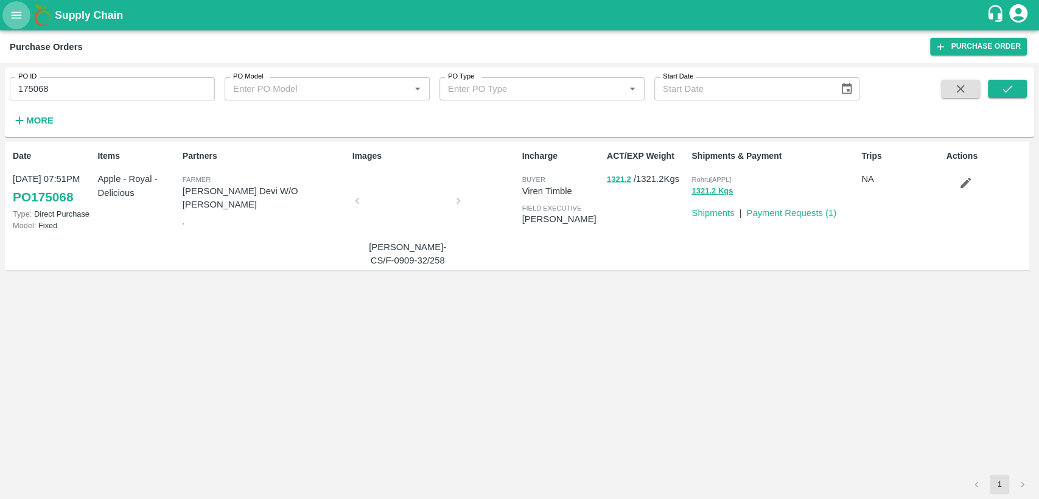
click at [17, 10] on icon "open drawer" at bounding box center [16, 15] width 13 height 13
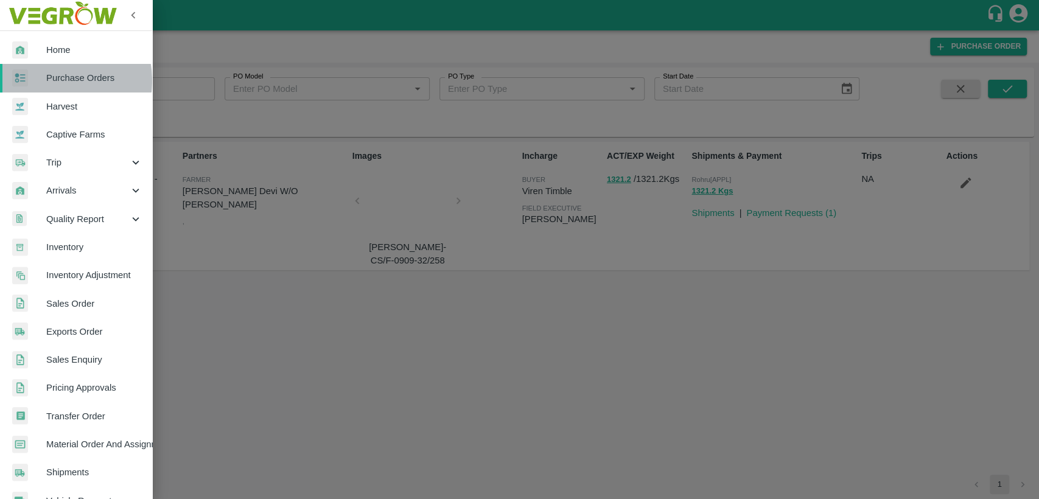
click at [54, 80] on span "Purchase Orders" at bounding box center [94, 77] width 96 height 13
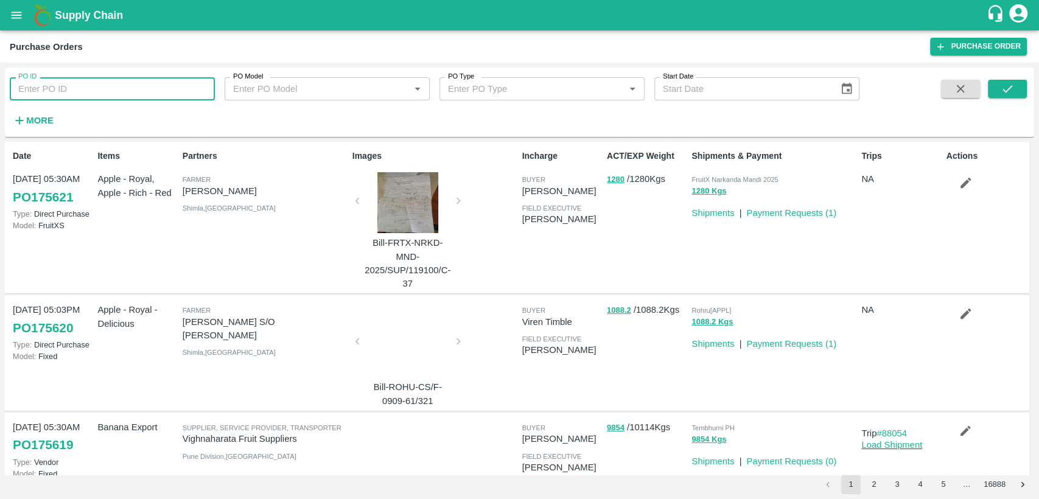
click at [65, 89] on input "PO ID" at bounding box center [112, 88] width 205 height 23
type input "175608"
click at [1014, 94] on button "submit" at bounding box center [1007, 89] width 39 height 18
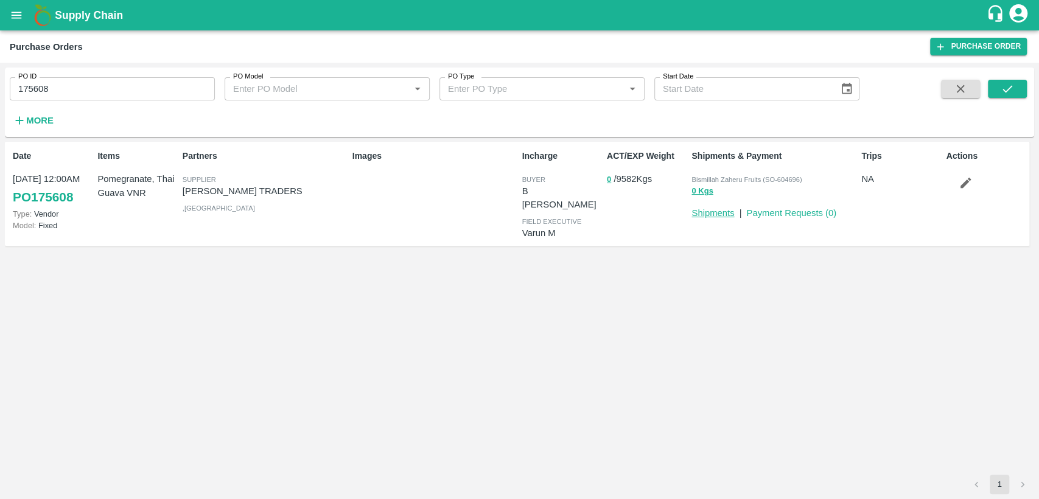
click at [716, 215] on link "Shipments" at bounding box center [712, 213] width 43 height 10
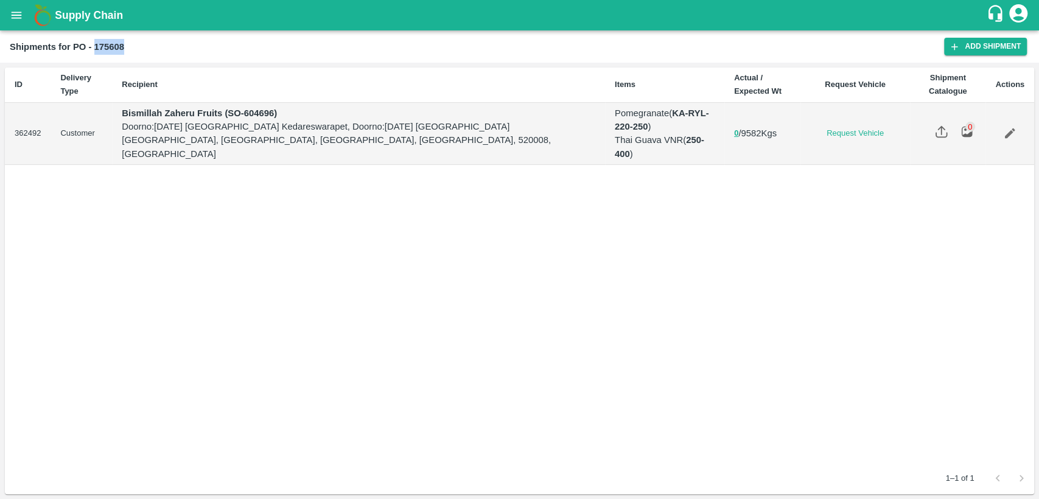
drag, startPoint x: 96, startPoint y: 44, endPoint x: 122, endPoint y: 45, distance: 26.2
click at [126, 45] on div "Shipments for PO - 175608" at bounding box center [477, 47] width 934 height 16
copy b "175608"
click at [1018, 128] on link "Edit" at bounding box center [1010, 133] width 28 height 28
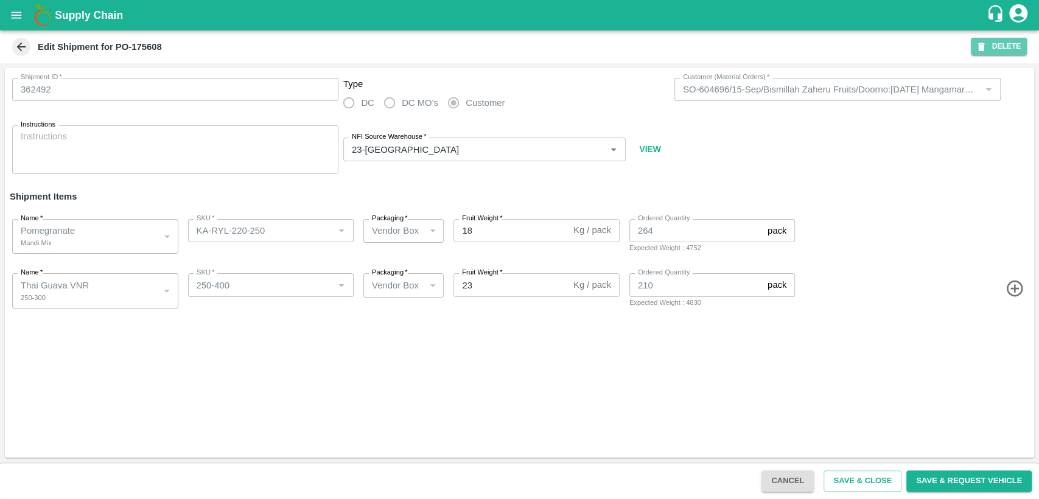
click at [986, 44] on icon "button" at bounding box center [981, 46] width 11 height 11
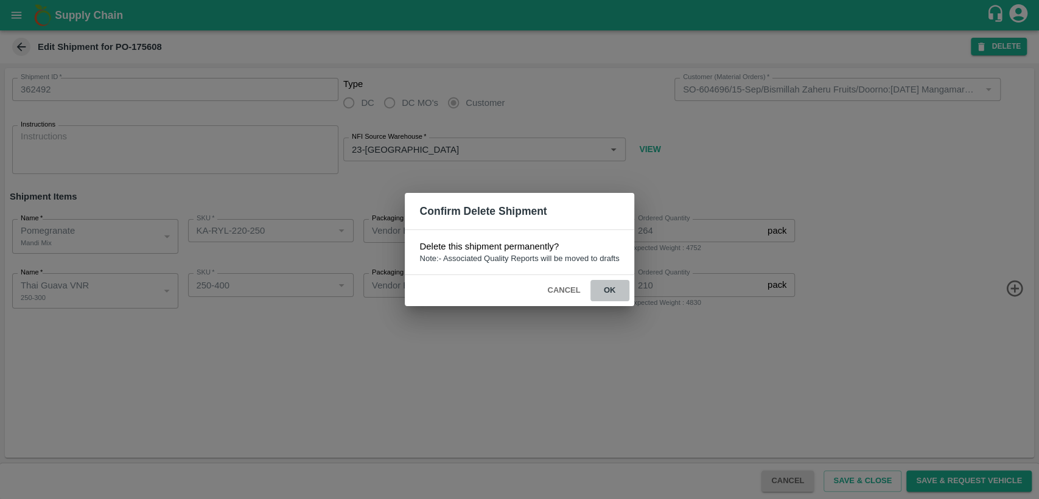
click at [611, 285] on button "ok" at bounding box center [609, 290] width 39 height 21
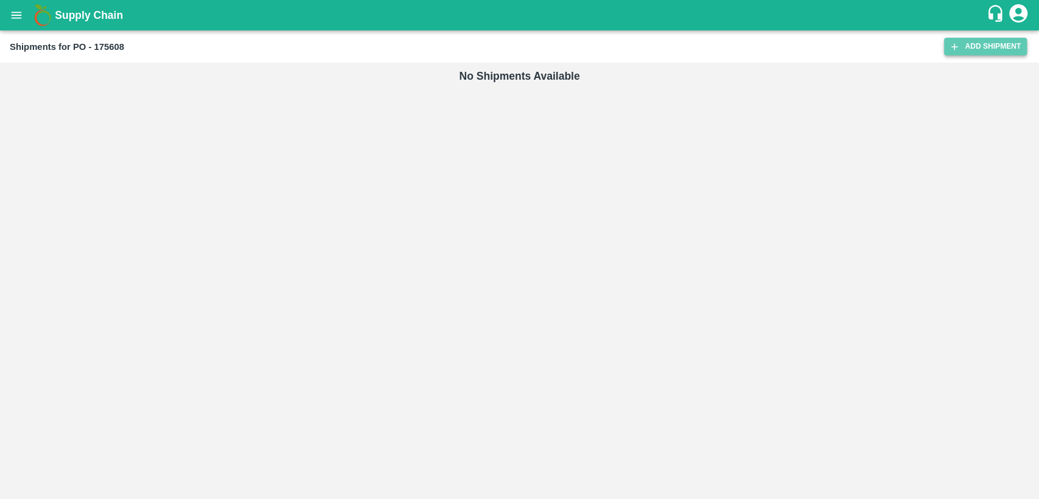
click at [950, 39] on link "Add Shipment" at bounding box center [985, 47] width 83 height 18
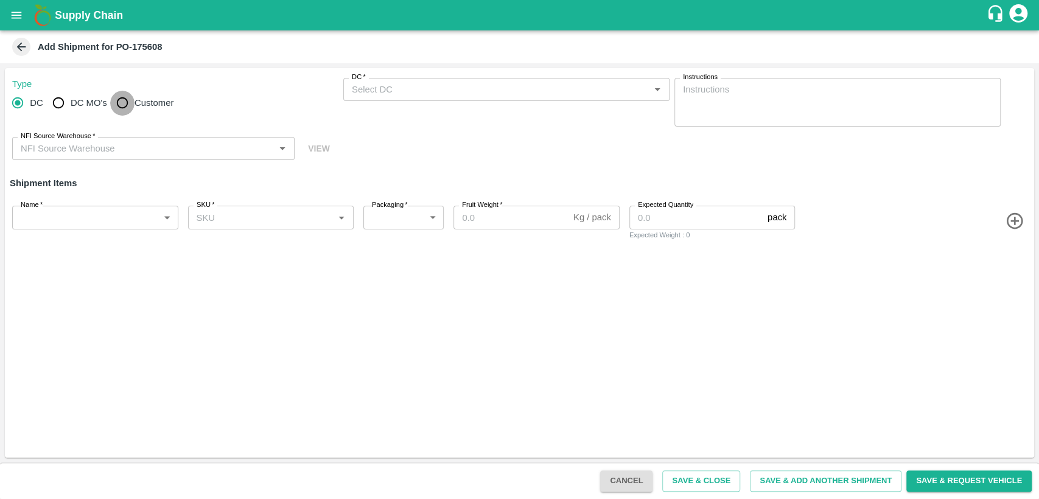
click at [128, 105] on input "Customer" at bounding box center [122, 103] width 24 height 24
radio input "true"
click at [414, 80] on label "Customer (Material Orders)   *" at bounding box center [395, 77] width 86 height 10
click at [414, 82] on input "Customer (Material Orders)   *" at bounding box center [496, 90] width 299 height 16
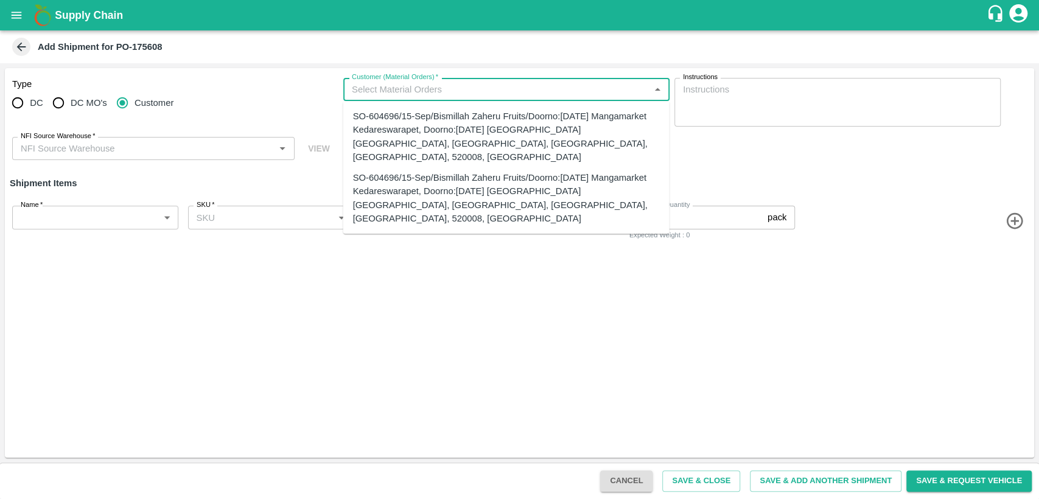
click at [416, 95] on input "Customer (Material Orders)   *" at bounding box center [496, 90] width 299 height 16
click at [433, 186] on div "SO-604696/15-Sep/Bismillah Zaheru Fruits/Doorno:[DATE] Mangamarket Kedareswarap…" at bounding box center [506, 198] width 307 height 54
type input "SO-604696/15-Sep/Bismillah Zaheru Fruits/Doorno:[DATE] Mangamarket Kedareswarap…"
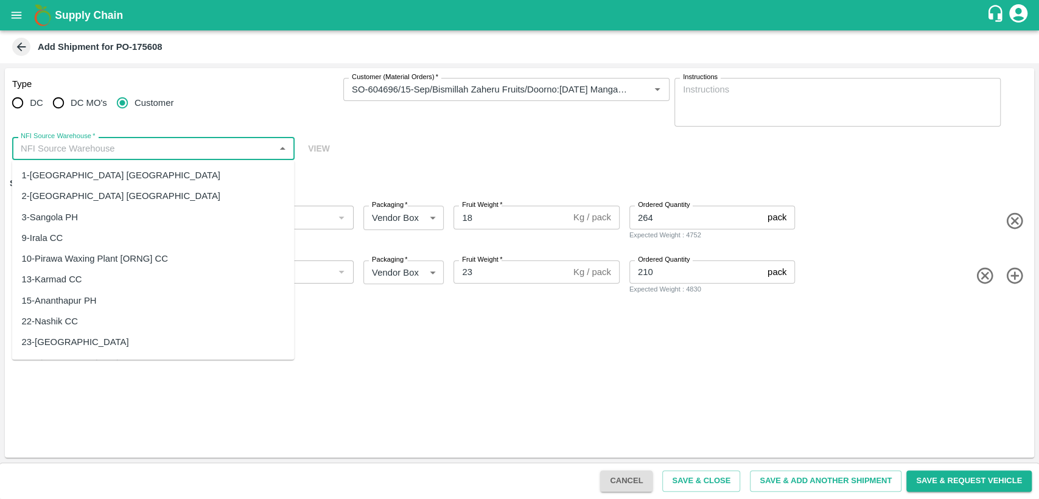
click at [233, 141] on input "NFI Source Warehouse   *" at bounding box center [143, 149] width 255 height 16
drag, startPoint x: 136, startPoint y: 353, endPoint x: 138, endPoint y: 342, distance: 11.1
click at [138, 342] on ul "1-[GEOGRAPHIC_DATA] [GEOGRAPHIC_DATA] 2-[GEOGRAPHIC_DATA] [GEOGRAPHIC_DATA] 3-[…" at bounding box center [153, 260] width 282 height 200
click at [138, 342] on div "23-Chennai DC" at bounding box center [153, 342] width 282 height 21
type input "23-Chennai DC"
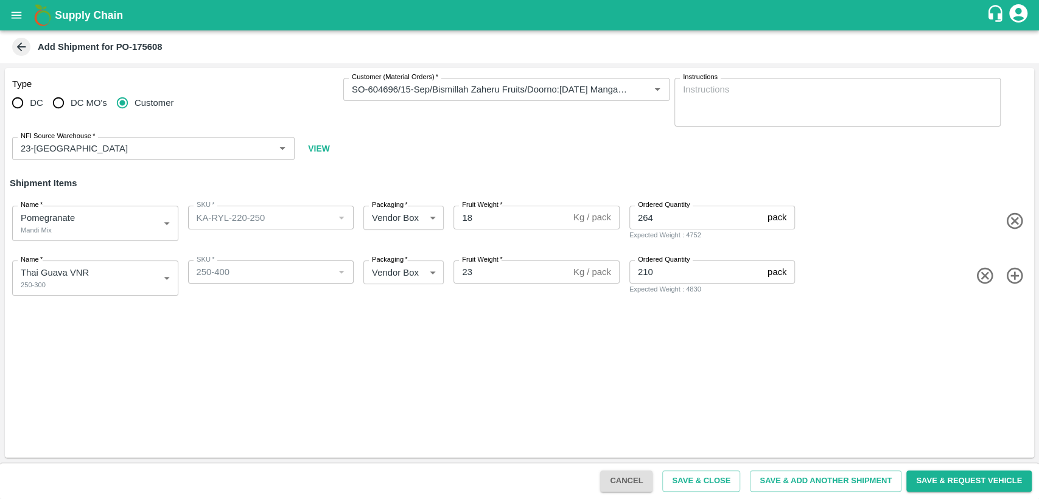
click at [138, 342] on div "Type DC DC MO's Customer Customer (Material Orders)   * Customer (Material Orde…" at bounding box center [519, 263] width 1029 height 390
click at [722, 483] on button "Save & Close" at bounding box center [701, 481] width 78 height 21
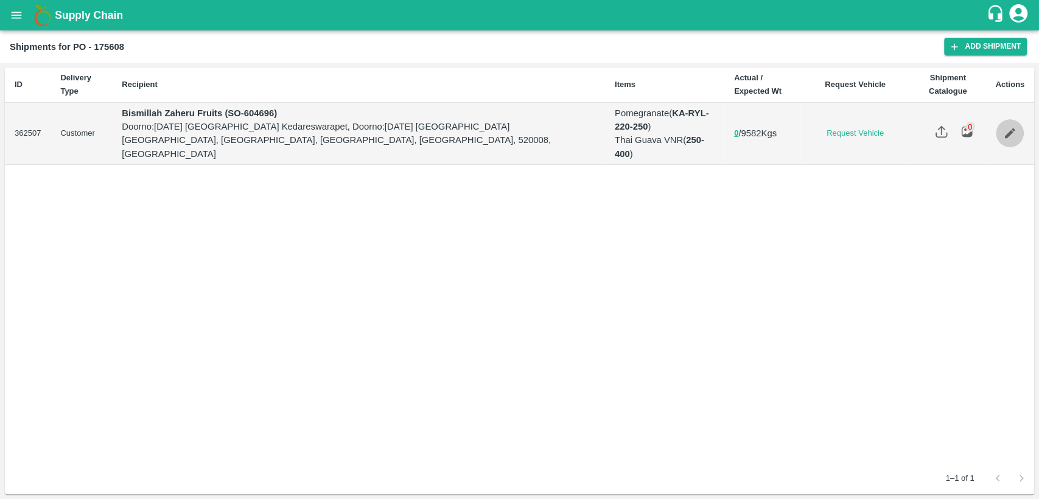
click at [1002, 131] on link "Edit" at bounding box center [1010, 133] width 28 height 28
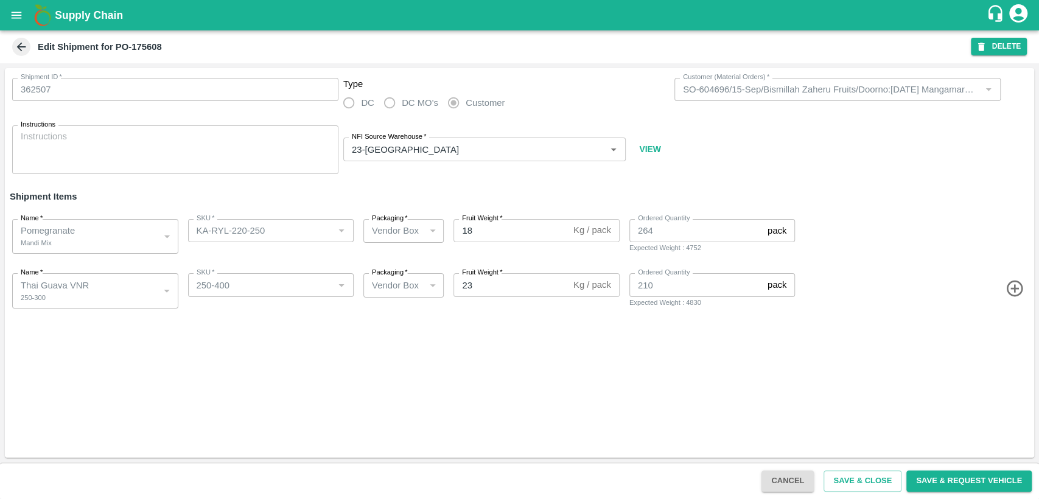
click at [16, 56] on div "Edit Shipment for PO-175608 DELETE" at bounding box center [519, 46] width 1039 height 33
click at [18, 50] on icon at bounding box center [21, 46] width 13 height 13
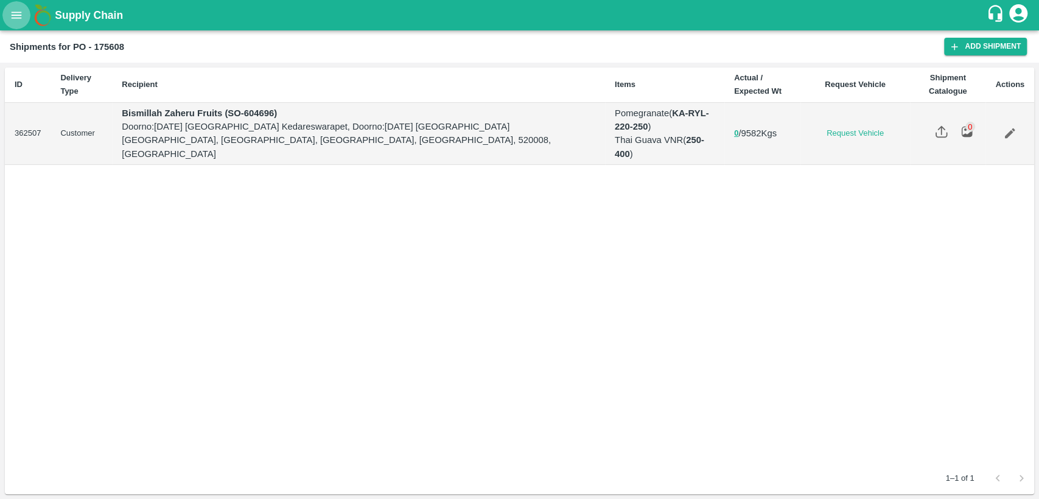
click at [15, 9] on icon "open drawer" at bounding box center [16, 15] width 13 height 13
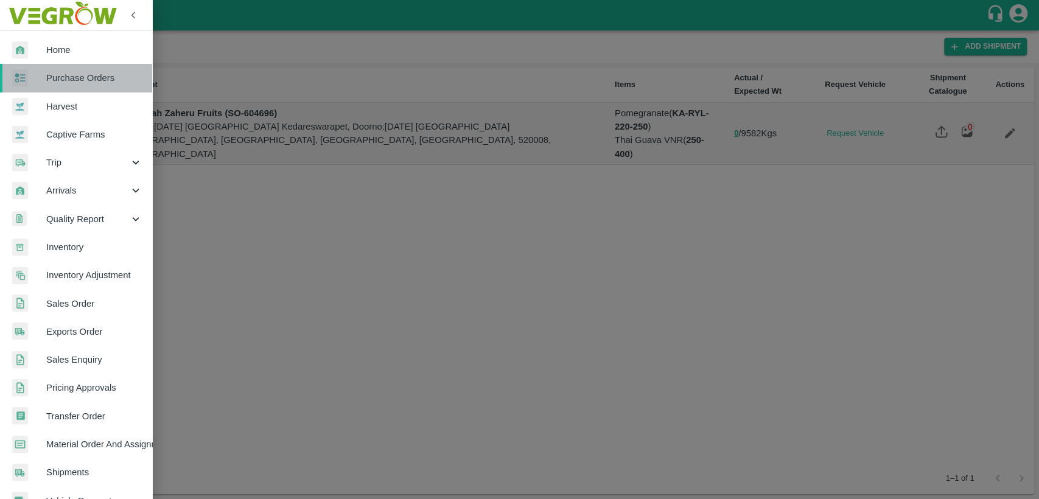
click at [100, 82] on span "Purchase Orders" at bounding box center [94, 77] width 96 height 13
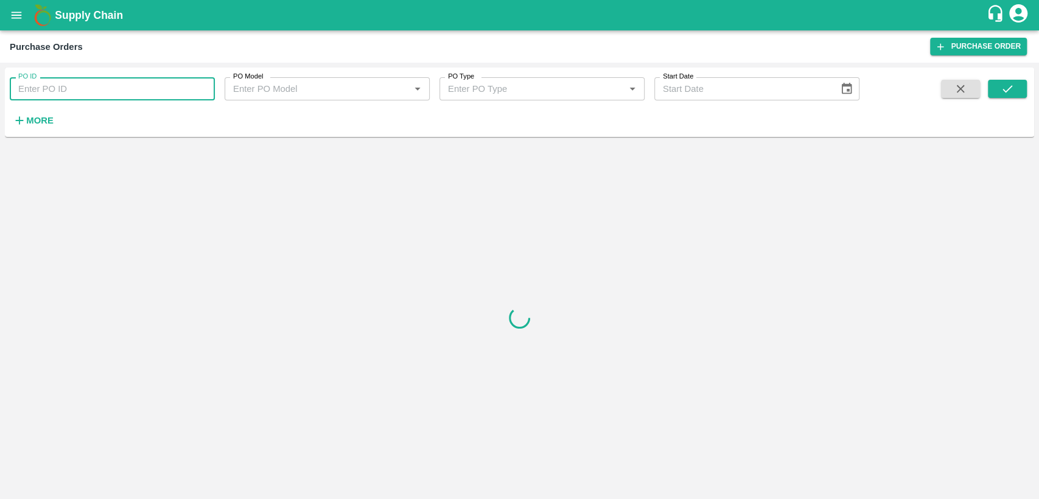
click at [110, 86] on input "PO ID" at bounding box center [112, 88] width 205 height 23
type input "175608"
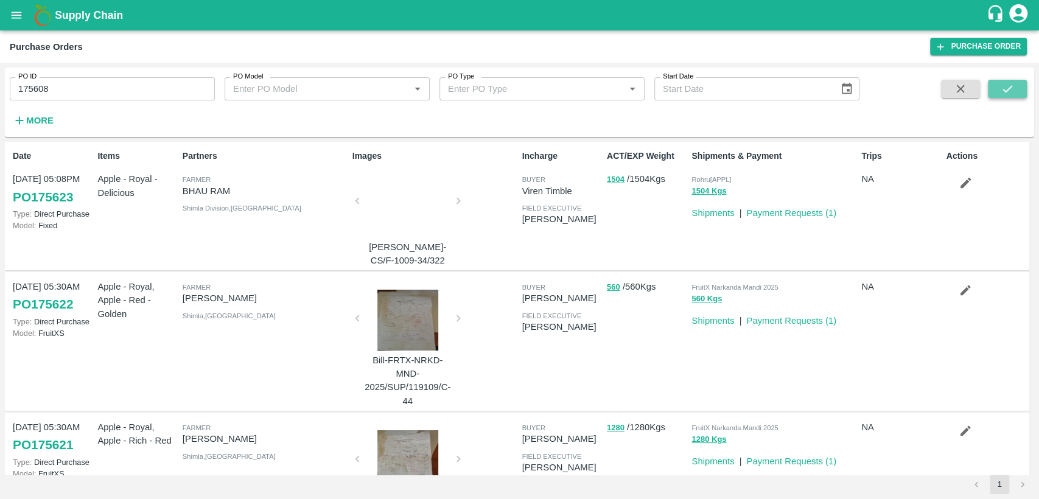
click at [995, 91] on button "submit" at bounding box center [1007, 89] width 39 height 18
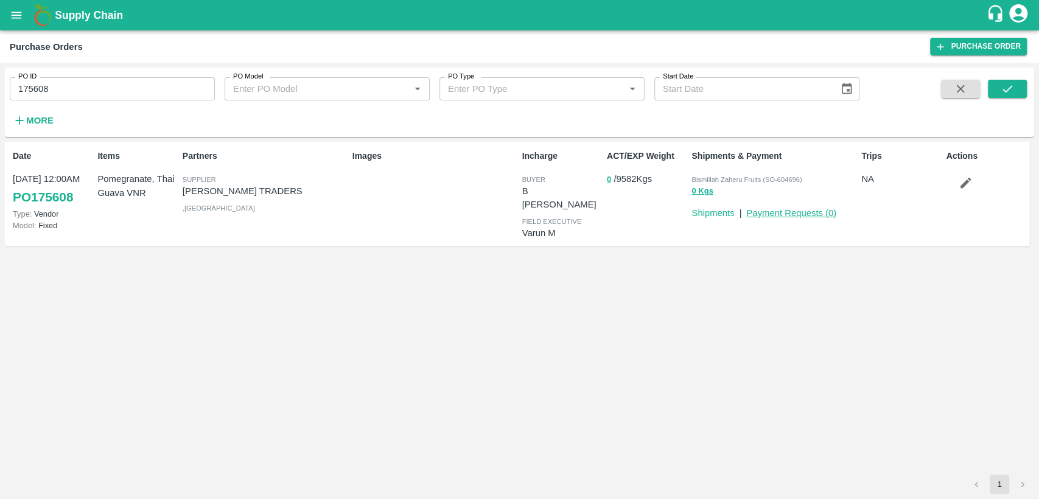
click at [751, 215] on link "Payment Requests ( 0 )" at bounding box center [791, 213] width 90 height 10
click at [777, 215] on link "Payment Requests ( 0 )" at bounding box center [791, 213] width 90 height 10
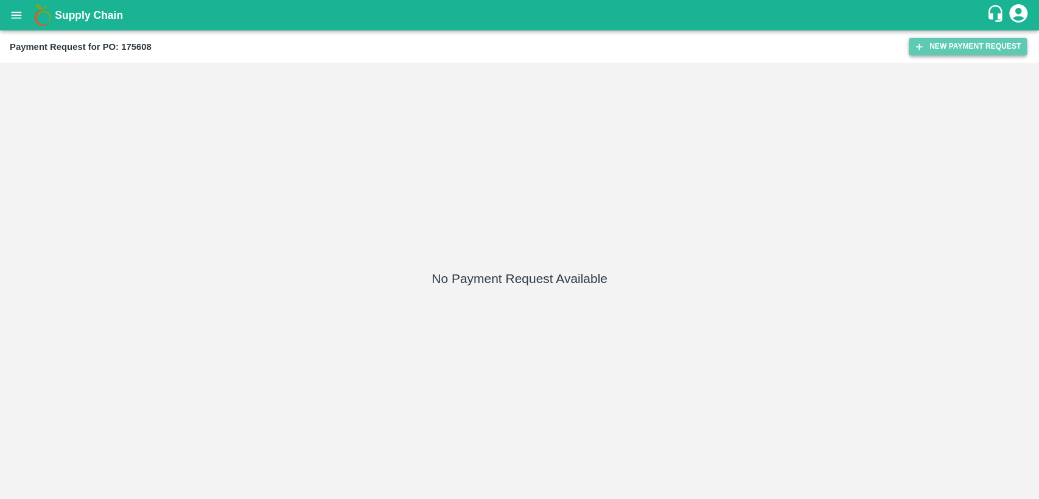
click at [926, 45] on button "New Payment Request" at bounding box center [968, 47] width 118 height 18
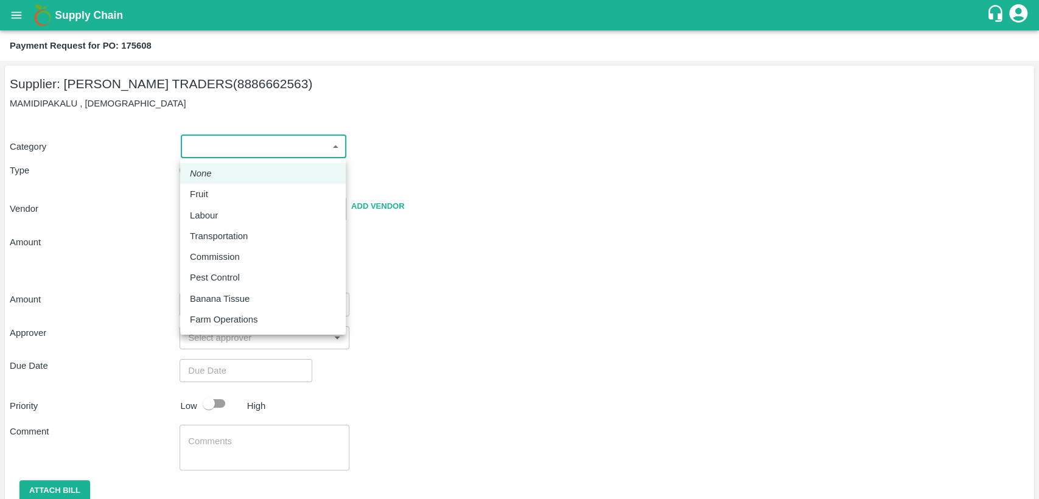
click at [318, 138] on body "Supply Chain Payment Request for PO: 175608 Supplier: [PERSON_NAME] TRADERS (88…" at bounding box center [519, 249] width 1039 height 499
click at [255, 187] on div "Fruit" at bounding box center [263, 193] width 146 height 13
type input "1"
type input "[PERSON_NAME] TRADERS - 8886662563(Supplier)"
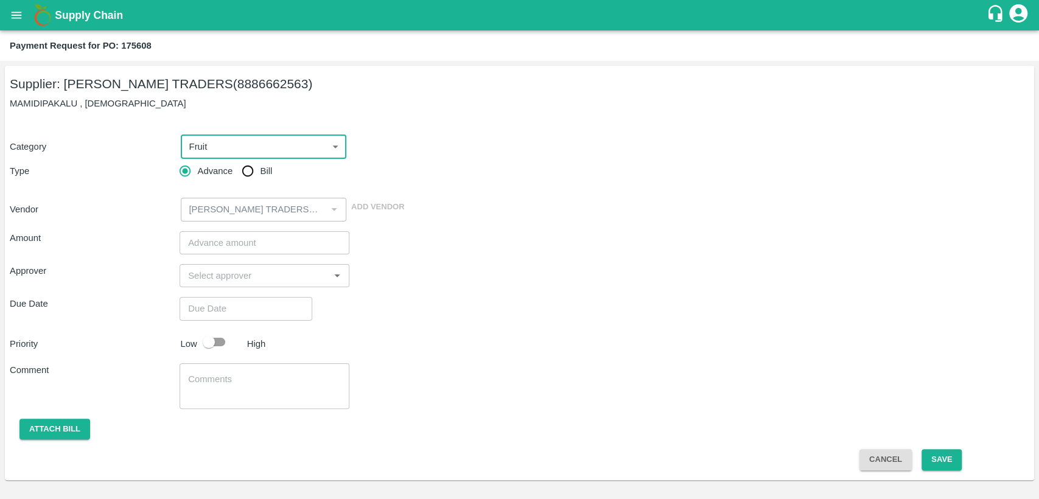
click at [292, 249] on input "number" at bounding box center [265, 242] width 170 height 23
click at [253, 174] on input "Bill" at bounding box center [248, 171] width 24 height 24
radio input "true"
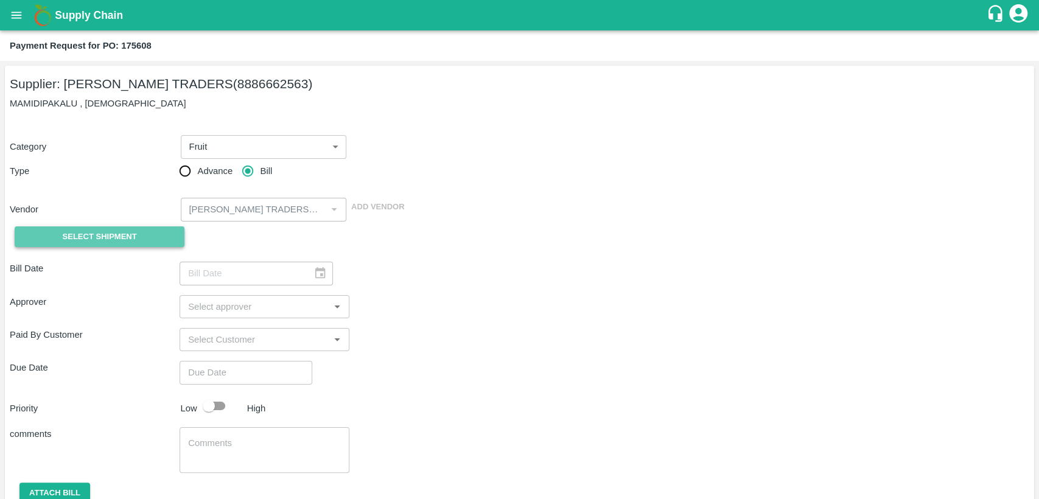
click at [130, 237] on span "Select Shipment" at bounding box center [100, 237] width 74 height 14
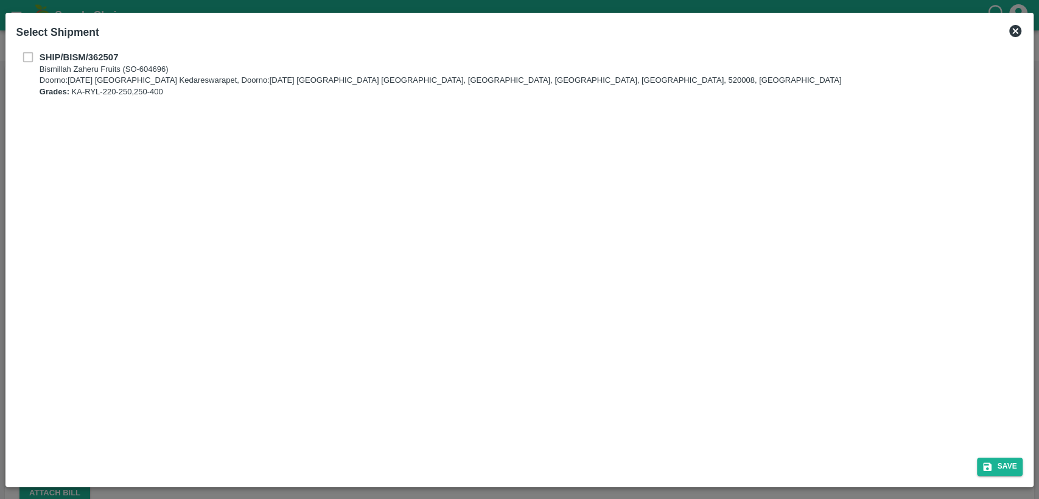
click at [33, 59] on div "SHIP/BISM/362507 Bismillah Zaheru Fruits (SO-604696) Doorno:[DATE] Mangamarket …" at bounding box center [519, 74] width 1007 height 47
click at [23, 57] on div "SHIP/BISM/362507 Bismillah Zaheru Fruits (SO-604696) Doorno:[DATE] Mangamarket …" at bounding box center [519, 74] width 1007 height 47
click at [32, 61] on div "SHIP/BISM/362507 Bismillah Zaheru Fruits (SO-604696) Doorno:[DATE] Mangamarket …" at bounding box center [519, 74] width 1007 height 47
click at [27, 55] on div "SHIP/BISM/362507 Bismillah Zaheru Fruits (SO-604696) Doorno:18-1-55 Mangamarket…" at bounding box center [519, 74] width 1007 height 47
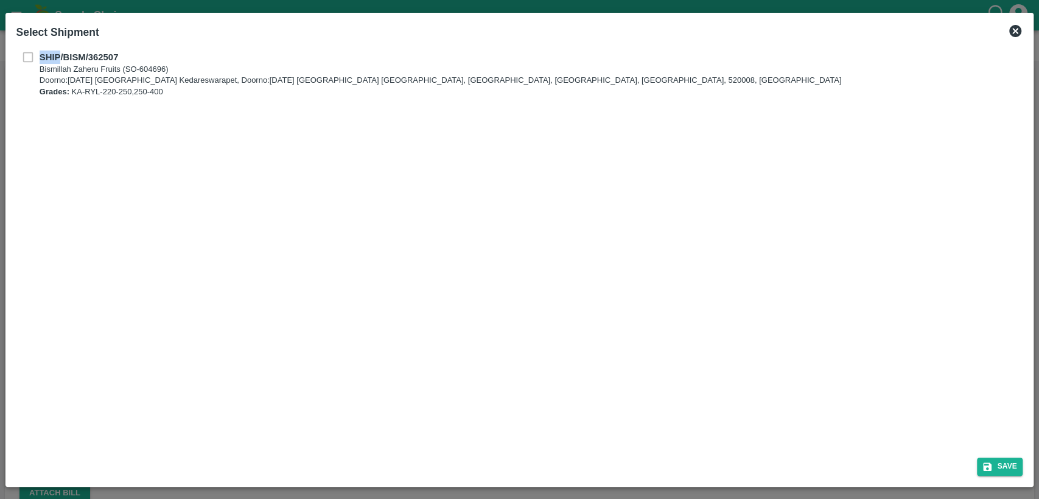
click at [27, 55] on div "SHIP/BISM/362507 Bismillah Zaheru Fruits (SO-604696) Doorno:18-1-55 Mangamarket…" at bounding box center [519, 74] width 1007 height 47
click at [122, 55] on p "SHIP/BISM/362507" at bounding box center [439, 57] width 799 height 13
checkbox input "true"
click at [656, 84] on div "SHIP/BISM/362507 Bismillah Zaheru Fruits (SO-604696) Doorno:18-1-55 Mangamarket…" at bounding box center [519, 74] width 1007 height 47
click at [1008, 471] on button "Save" at bounding box center [1000, 467] width 46 height 18
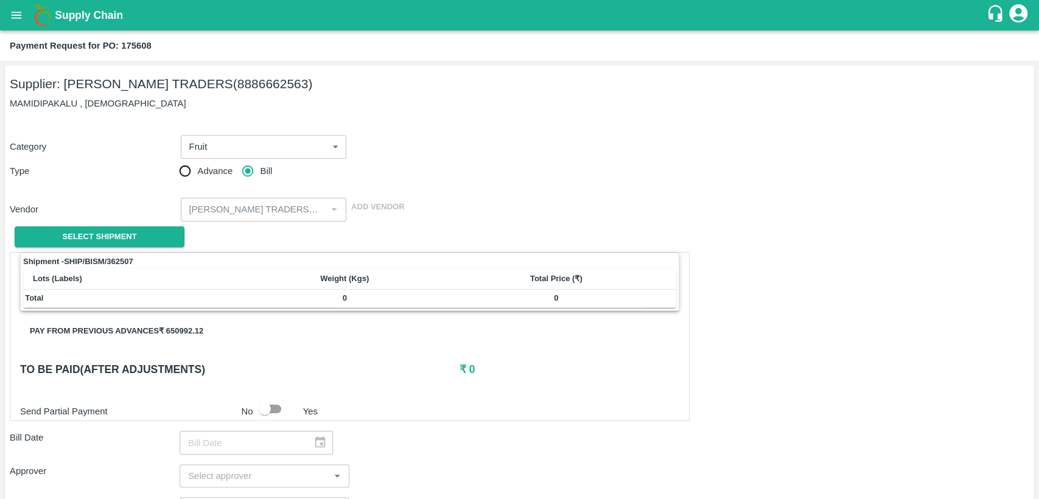
scroll to position [1, 0]
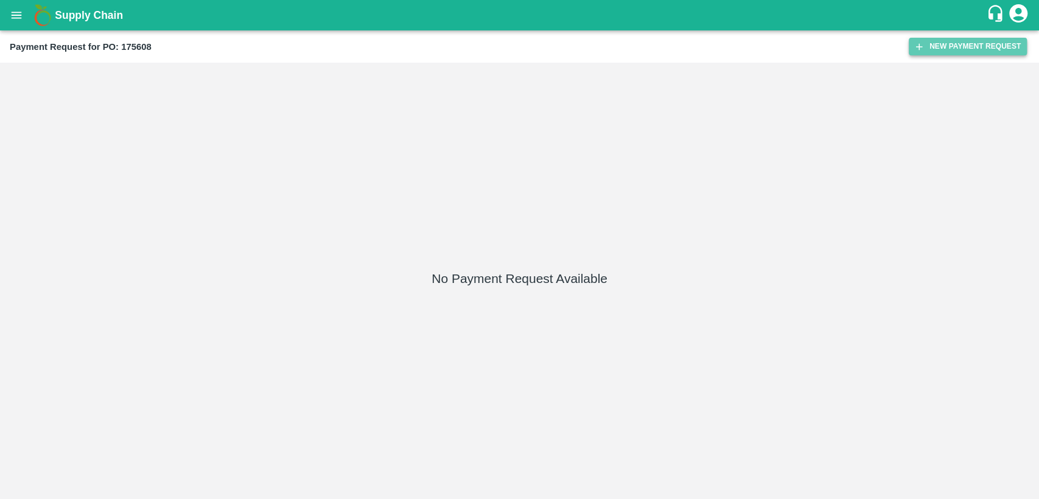
click at [976, 45] on button "New Payment Request" at bounding box center [968, 47] width 118 height 18
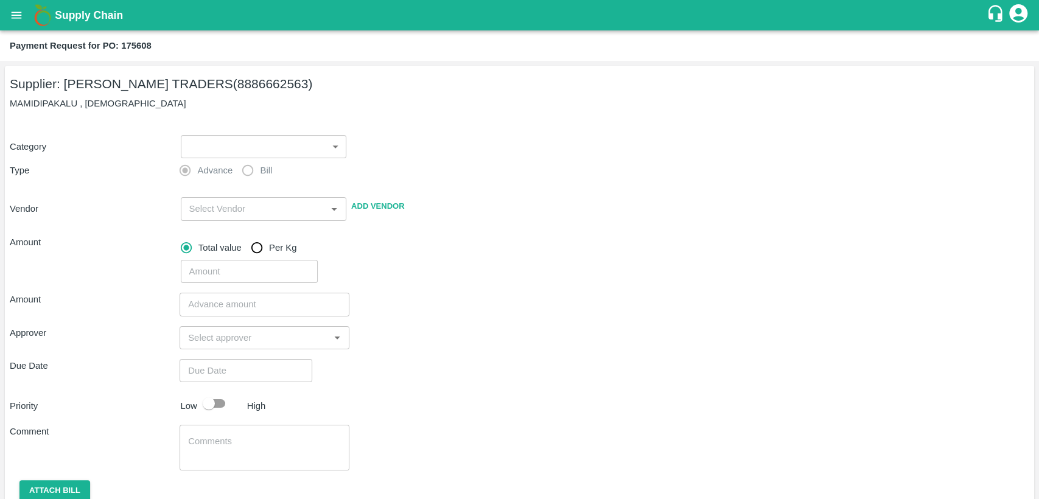
scroll to position [48, 0]
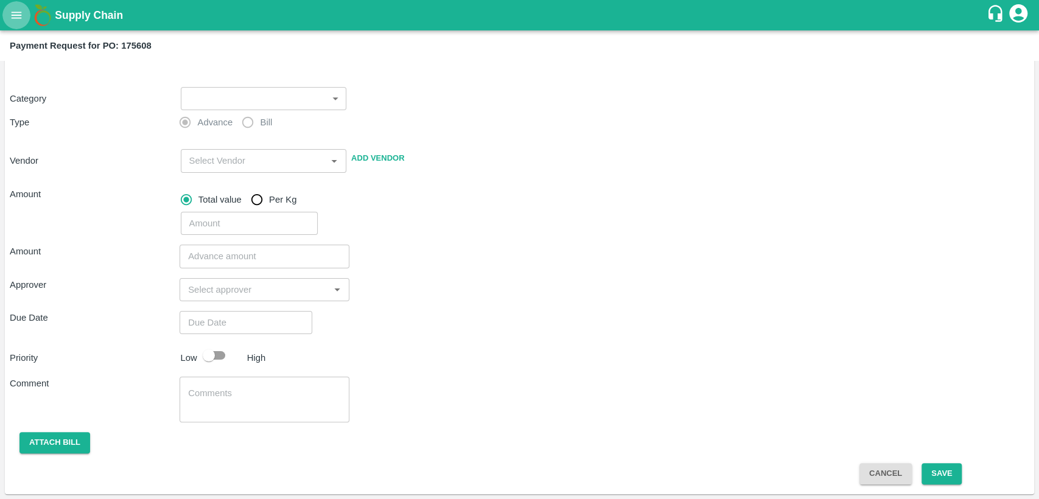
click at [24, 12] on button "open drawer" at bounding box center [16, 15] width 28 height 28
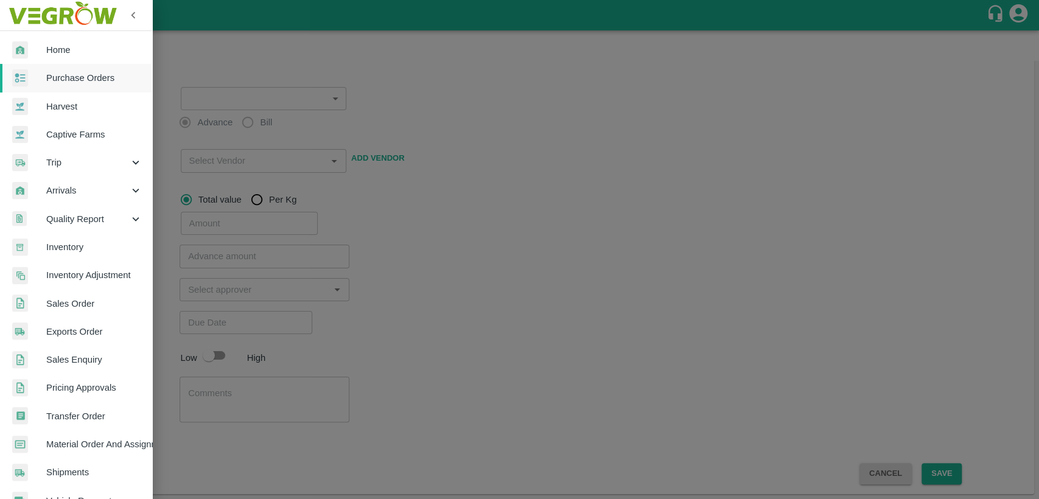
click at [433, 268] on div at bounding box center [519, 249] width 1039 height 499
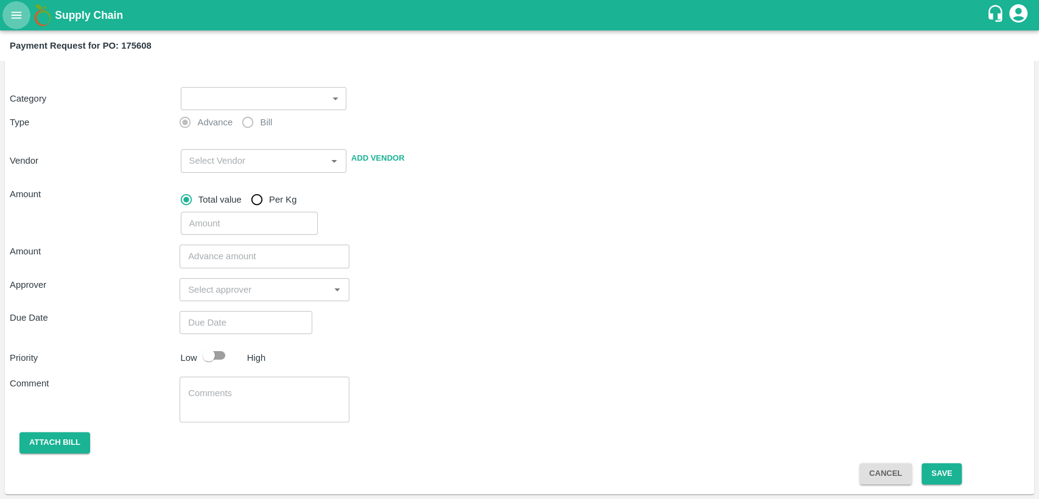
click at [19, 15] on icon "open drawer" at bounding box center [17, 15] width 10 height 7
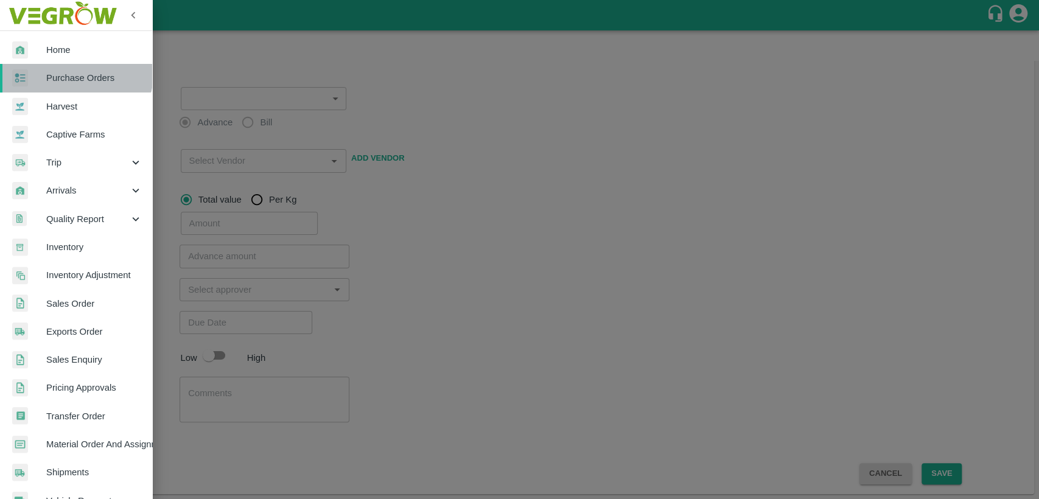
click at [73, 70] on link "Purchase Orders" at bounding box center [76, 78] width 152 height 28
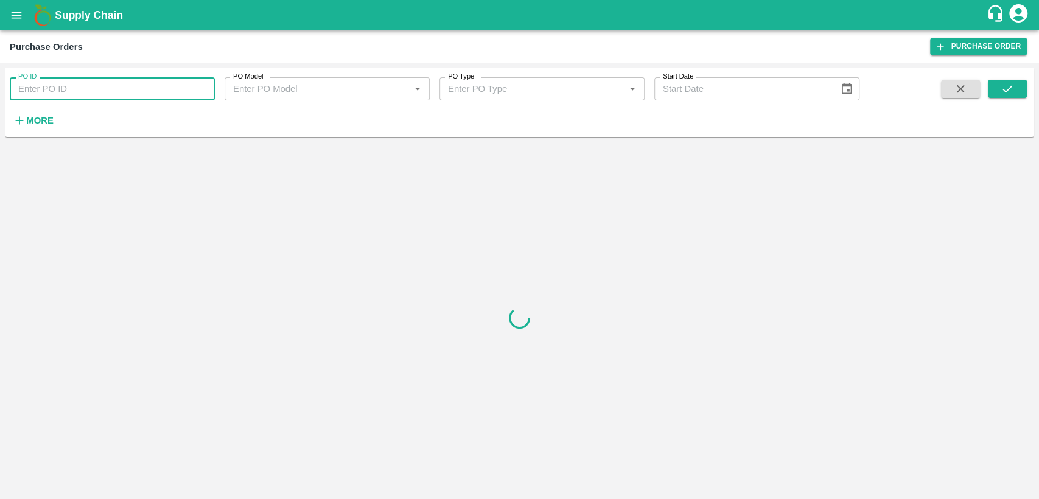
click at [69, 86] on input "PO ID" at bounding box center [112, 88] width 205 height 23
click at [1020, 93] on button "submit" at bounding box center [1007, 89] width 39 height 18
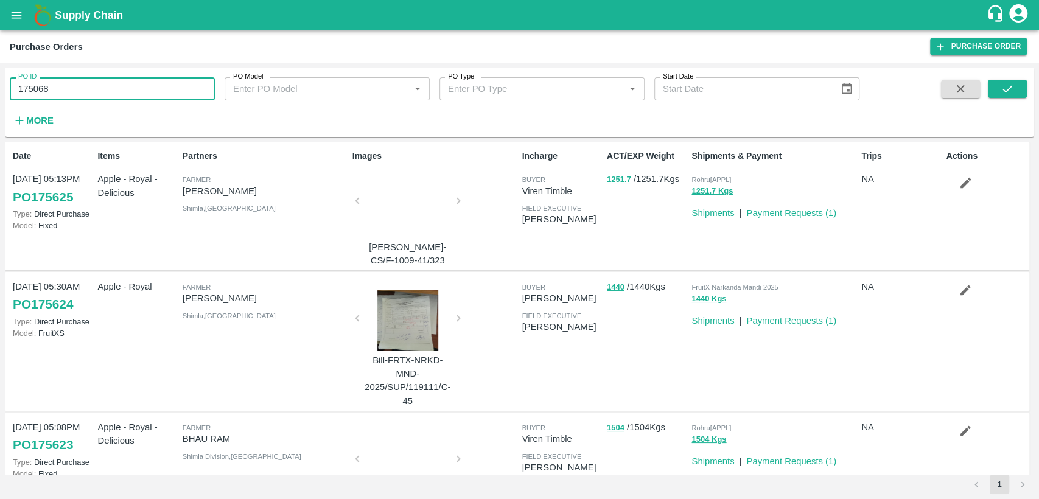
click at [64, 84] on input "175068" at bounding box center [112, 88] width 205 height 23
type input "175608"
click at [998, 89] on button "submit" at bounding box center [1007, 89] width 39 height 18
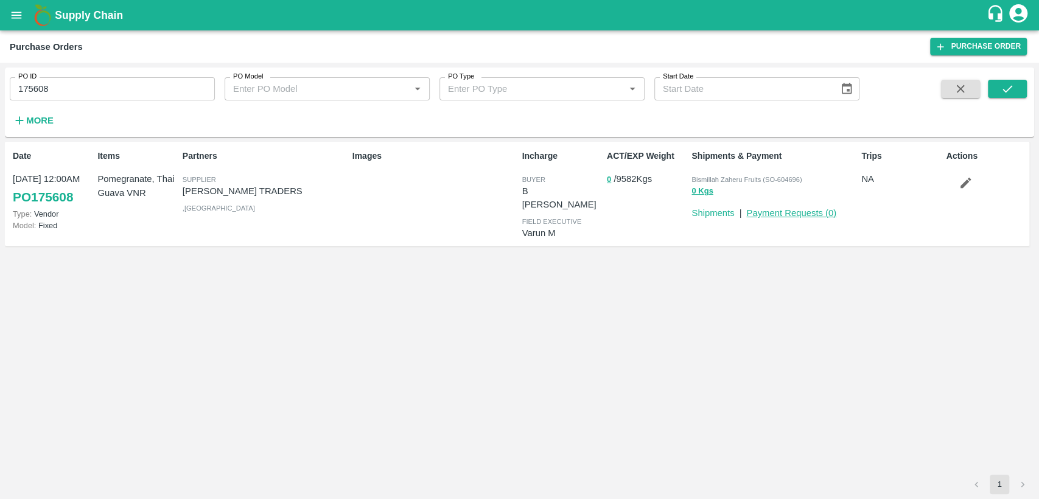
click at [817, 215] on link "Payment Requests ( 0 )" at bounding box center [791, 213] width 90 height 10
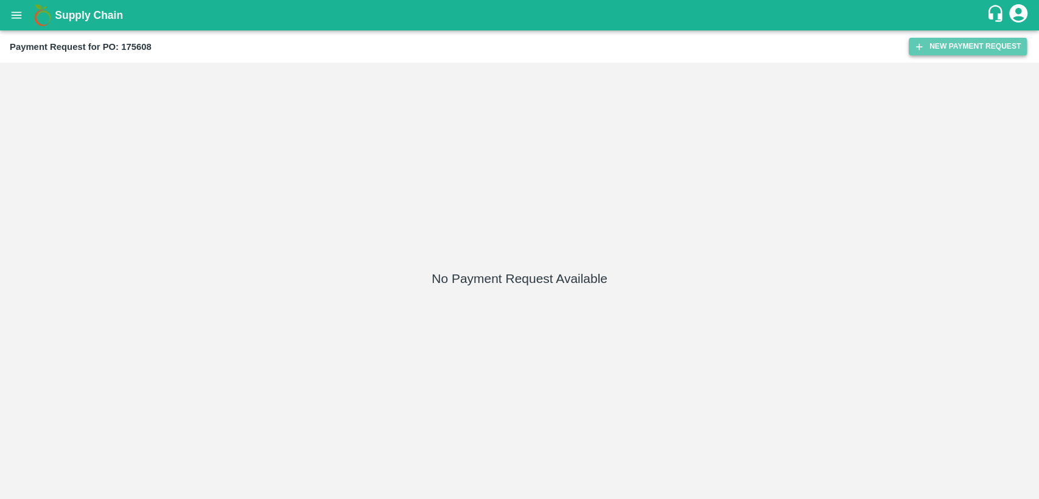
click at [988, 40] on button "New Payment Request" at bounding box center [968, 47] width 118 height 18
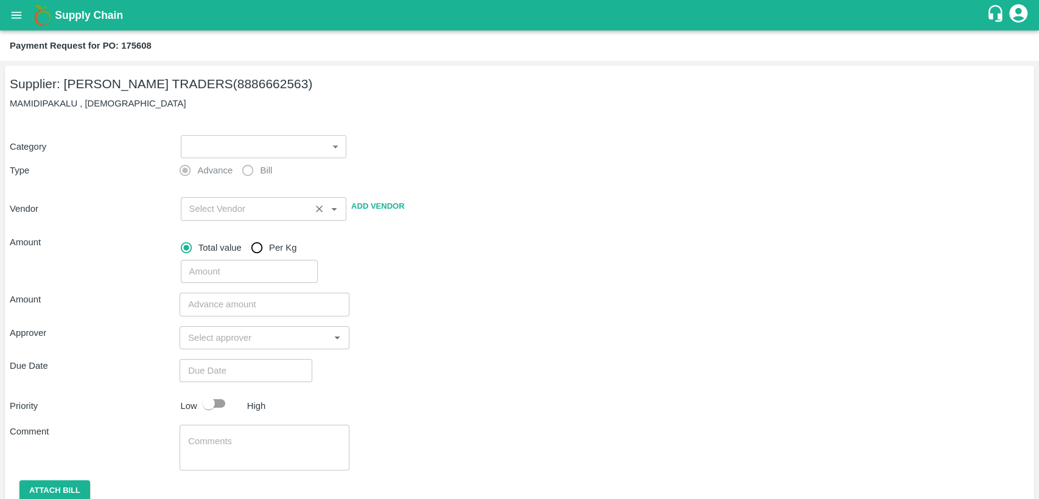
click at [261, 209] on input "input" at bounding box center [245, 209] width 123 height 16
type input "vas"
click at [399, 231] on div "Total value Per Kg ​" at bounding box center [603, 257] width 854 height 53
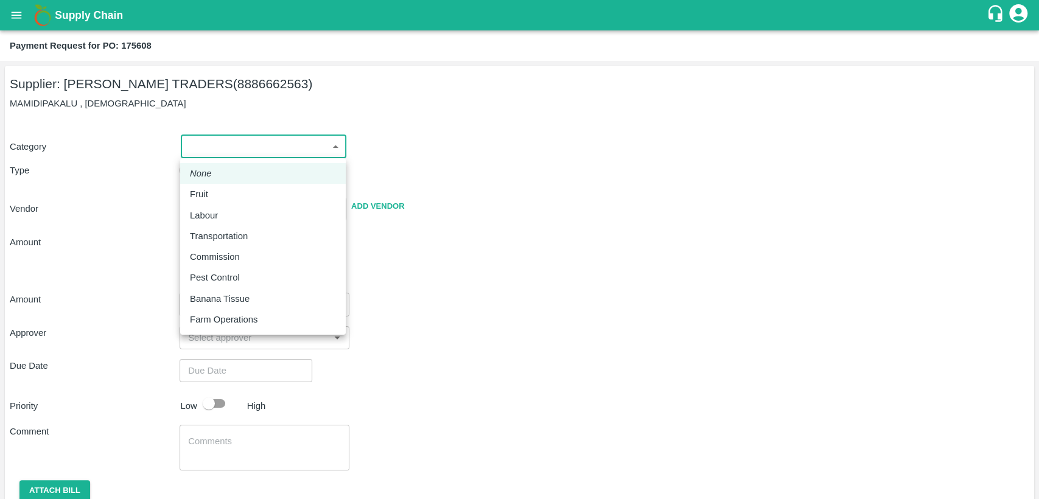
click at [331, 147] on body "Supply Chain Payment Request for PO: 175608 Supplier: VASAVI TRADERS (888666256…" at bounding box center [519, 249] width 1039 height 499
click at [302, 197] on div "Fruit" at bounding box center [263, 193] width 146 height 13
type input "1"
type input "VASAVI TRADERS - 8886662563(Supplier)"
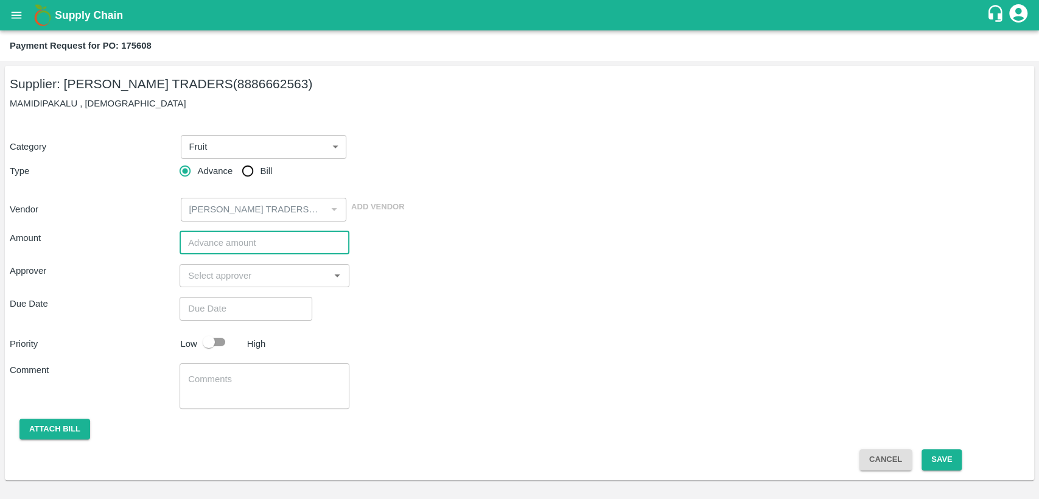
click at [279, 243] on input "number" at bounding box center [265, 242] width 170 height 23
click at [246, 172] on input "Bill" at bounding box center [248, 171] width 24 height 24
radio input "true"
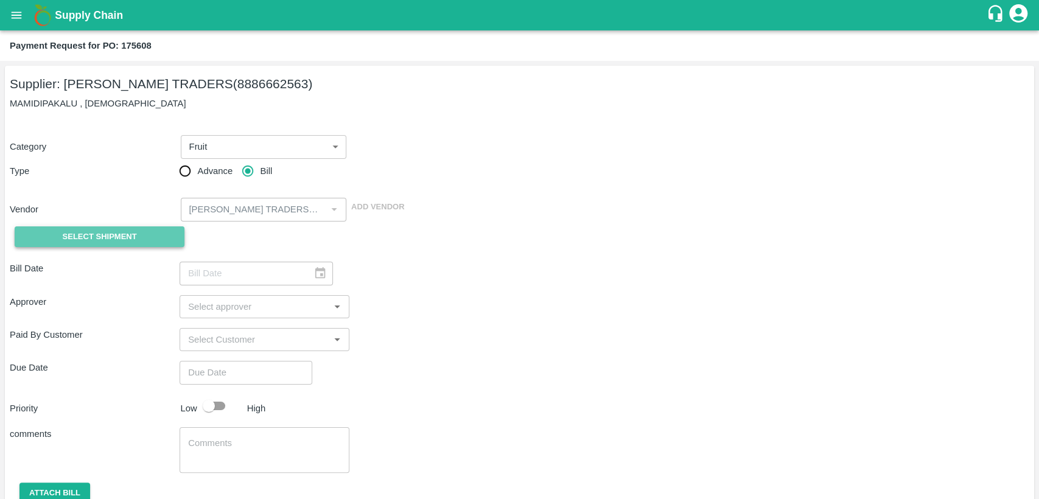
click at [146, 232] on button "Select Shipment" at bounding box center [100, 236] width 170 height 21
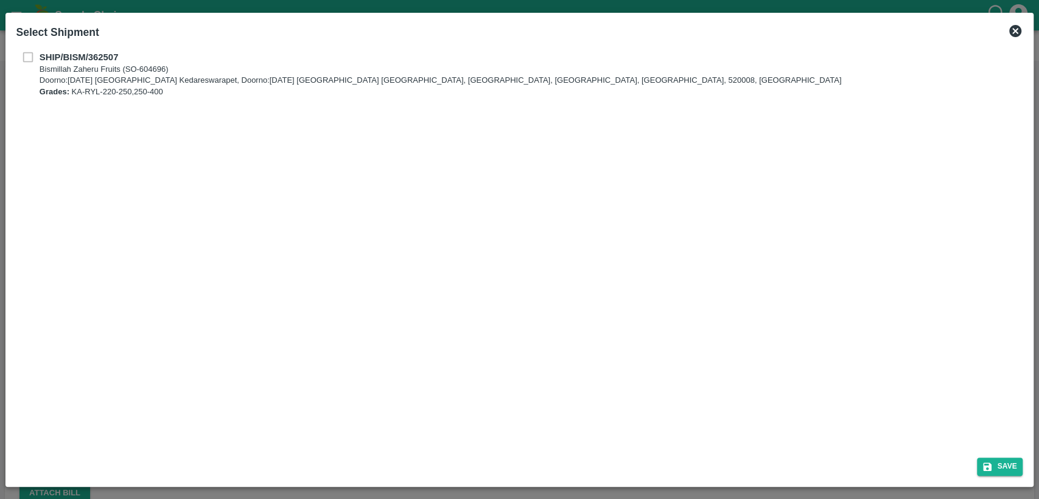
click at [28, 56] on div "SHIP/BISM/362507 Bismillah Zaheru Fruits (SO-604696) Doorno:18-1-55 Mangamarket…" at bounding box center [519, 74] width 1007 height 47
click at [29, 57] on div "SHIP/BISM/362507 Bismillah Zaheru Fruits (SO-604696) Doorno:18-1-55 Mangamarket…" at bounding box center [519, 74] width 1007 height 47
click at [1014, 32] on icon at bounding box center [1015, 31] width 15 height 15
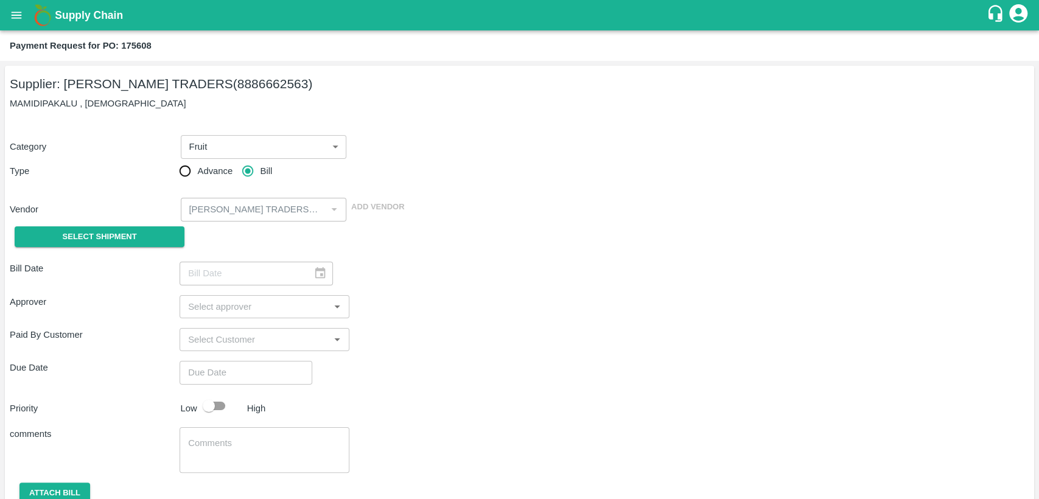
click at [310, 308] on input "input" at bounding box center [254, 307] width 142 height 16
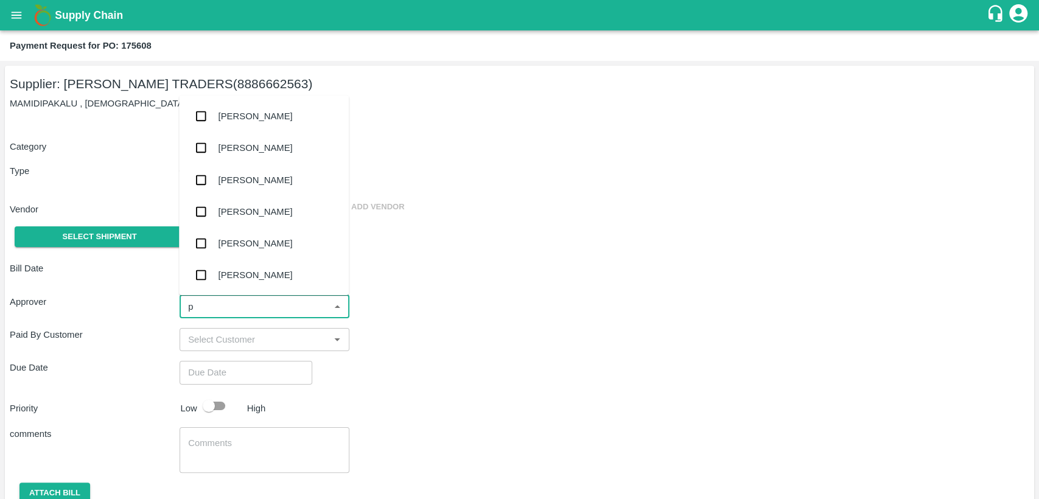
type input "pr"
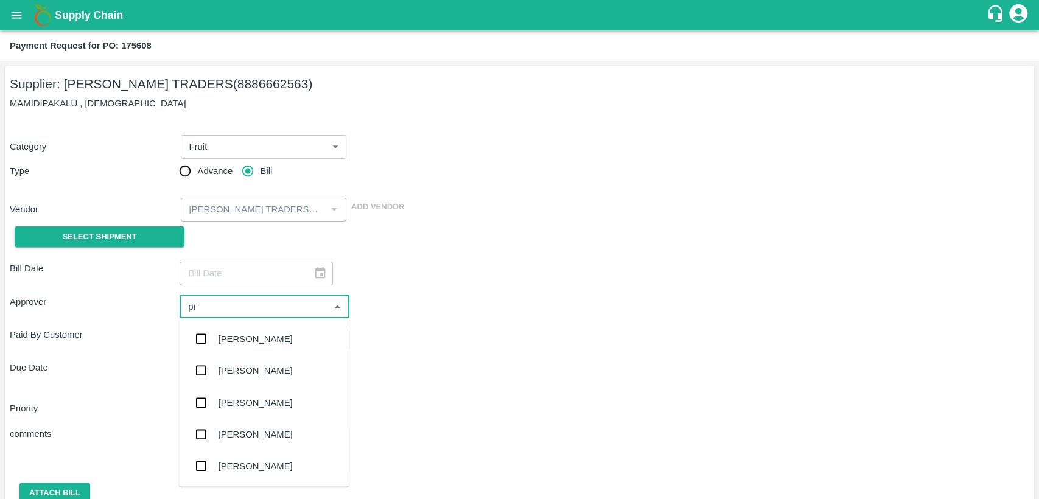
click at [282, 430] on div "Praveen Kumar" at bounding box center [264, 435] width 170 height 32
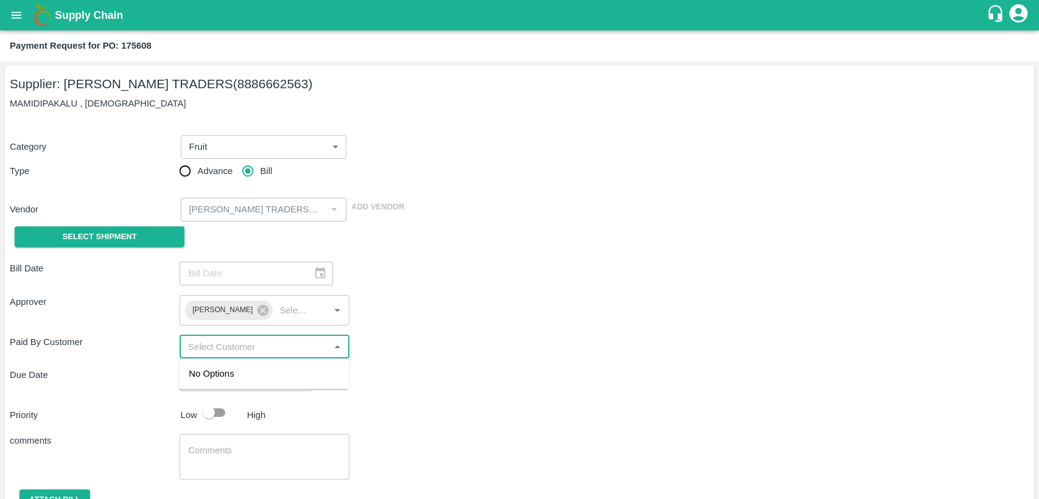
click at [306, 351] on input "input" at bounding box center [254, 347] width 142 height 16
click at [336, 347] on icon "Close" at bounding box center [337, 346] width 5 height 3
click at [336, 347] on icon "Open" at bounding box center [337, 347] width 5 height 3
click at [293, 345] on input "input" at bounding box center [254, 347] width 142 height 16
click at [314, 273] on div at bounding box center [317, 273] width 16 height 0
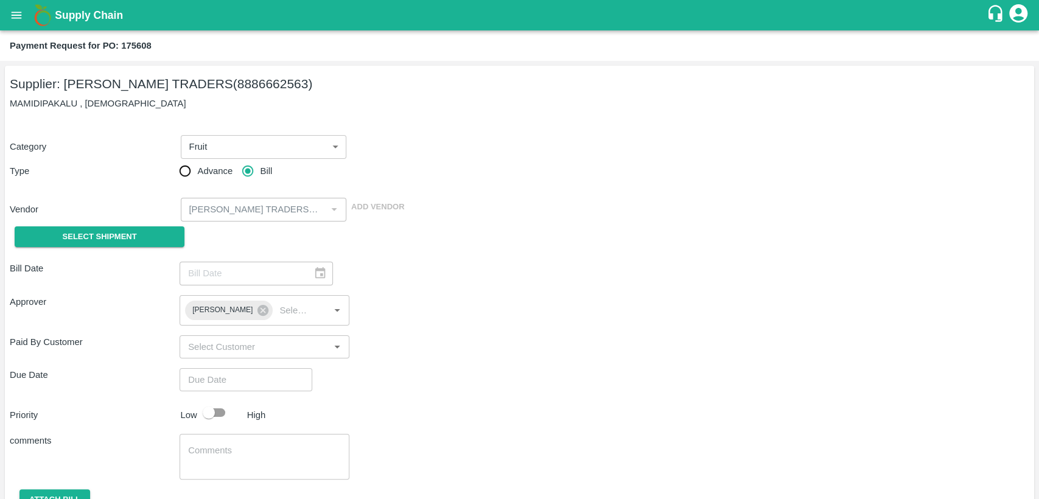
click at [412, 276] on div "Bill Date ​" at bounding box center [520, 273] width 1020 height 23
click at [187, 169] on input "Advance" at bounding box center [185, 171] width 24 height 24
radio input "true"
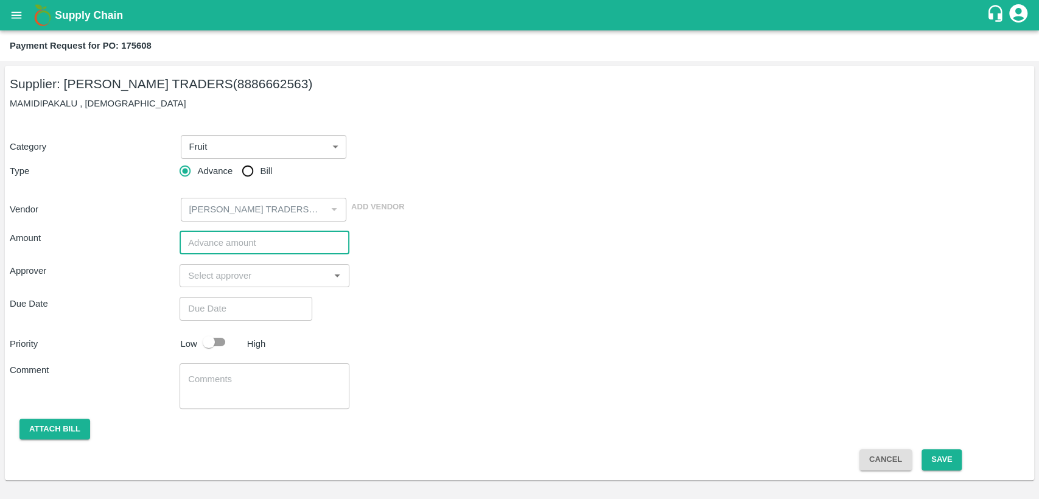
click at [250, 243] on input "number" at bounding box center [265, 242] width 170 height 23
click at [13, 13] on icon "open drawer" at bounding box center [16, 15] width 13 height 13
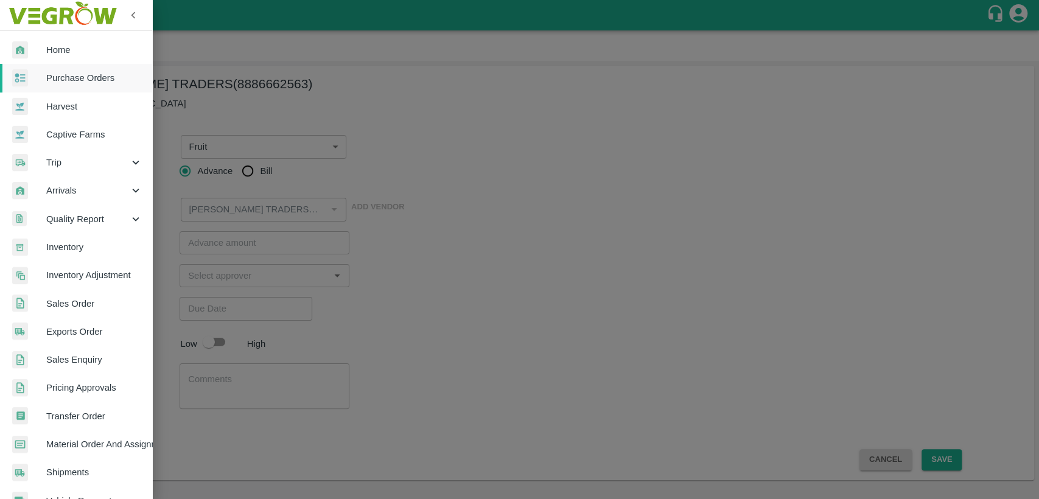
click at [180, 113] on div at bounding box center [519, 249] width 1039 height 499
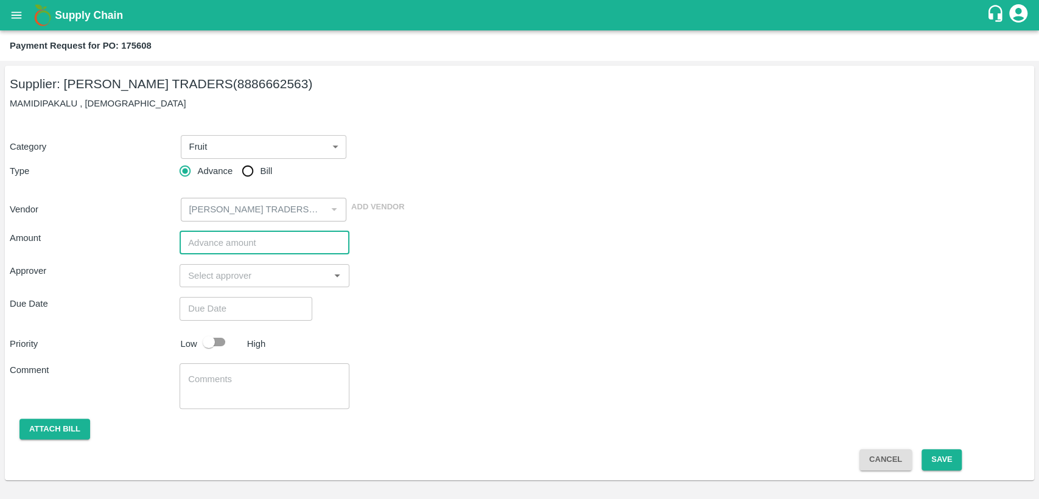
click at [223, 247] on input "number" at bounding box center [265, 242] width 170 height 23
paste input "618216"
type input "618216"
click at [222, 271] on input "input" at bounding box center [254, 276] width 142 height 16
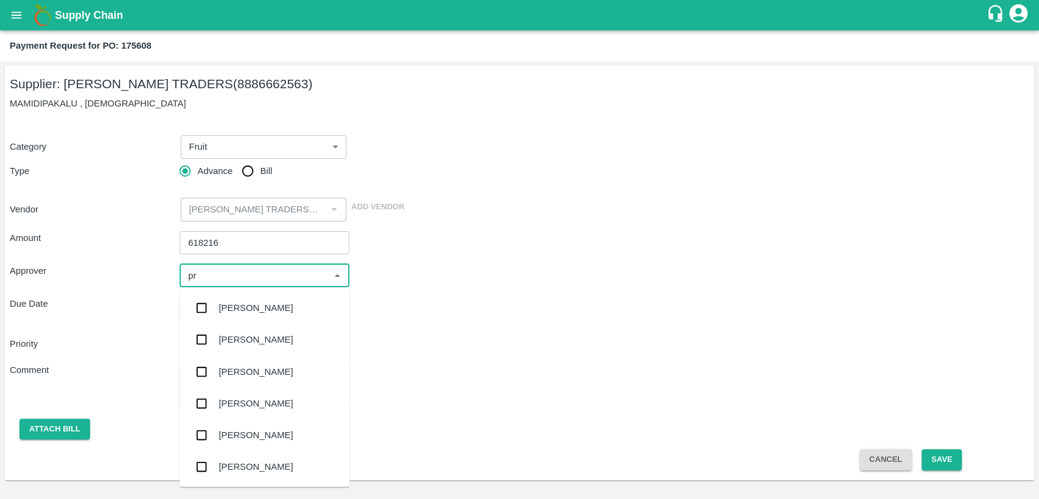
type input "pra"
click at [261, 408] on div "Praveen Kumar" at bounding box center [256, 403] width 74 height 13
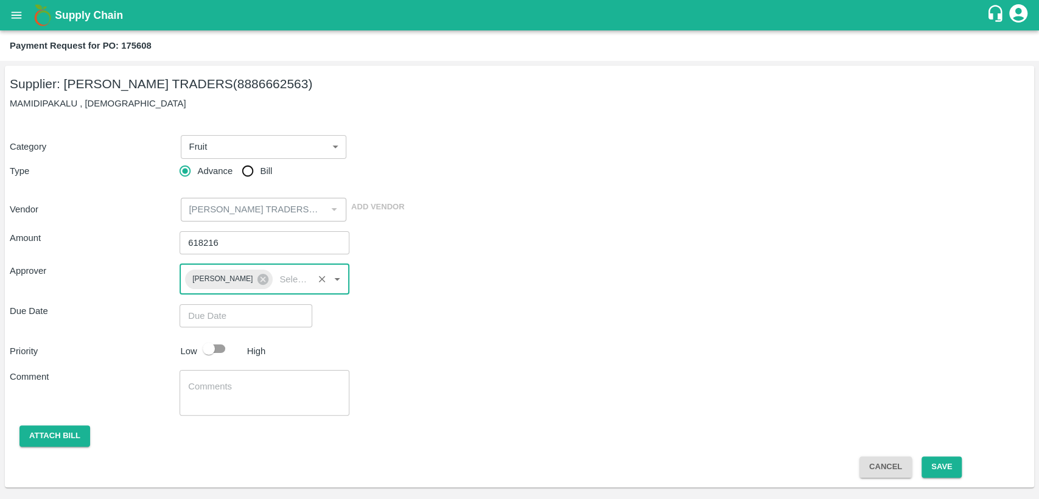
type input "DD/MM/YYYY hh:mm aa"
click at [220, 318] on input "DD/MM/YYYY hh:mm aa" at bounding box center [242, 315] width 124 height 23
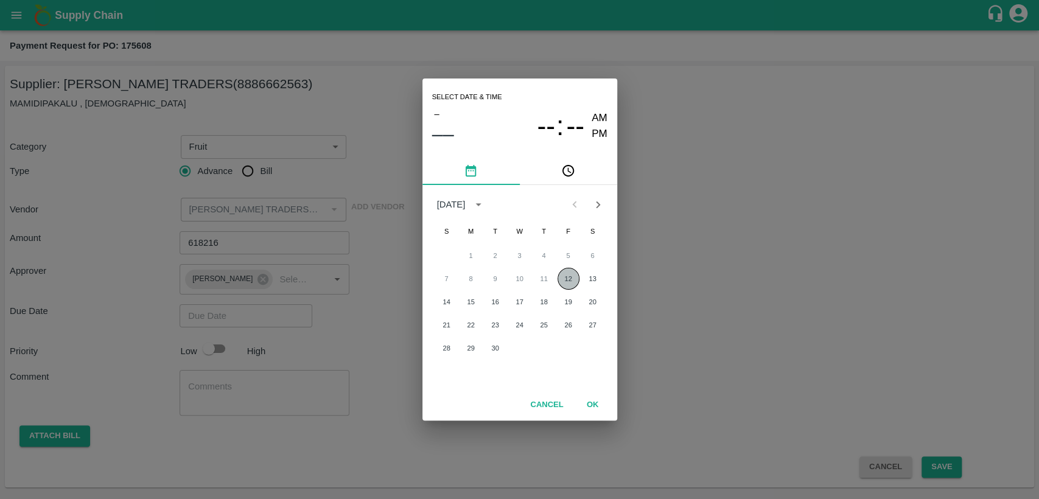
click at [566, 276] on button "12" at bounding box center [569, 279] width 22 height 22
type input "12/09/2025 12:00 AM"
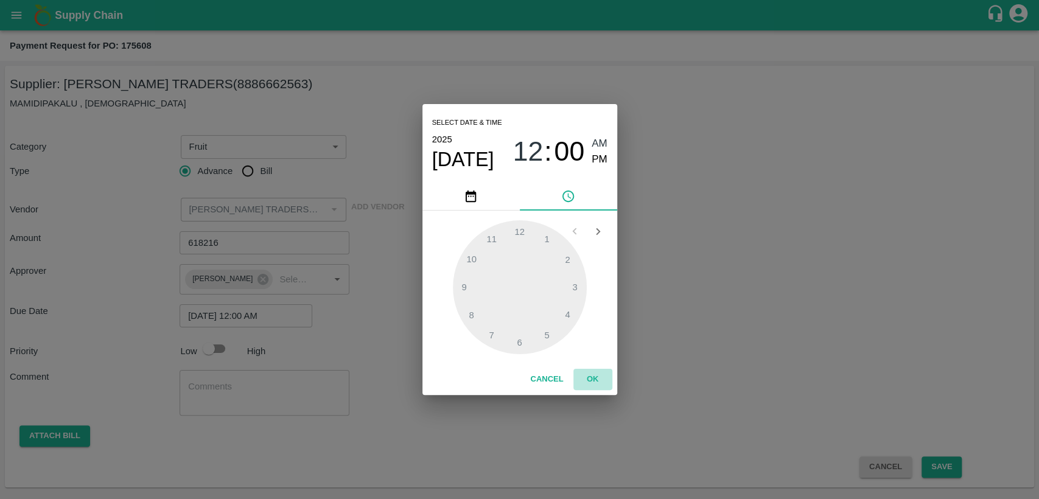
click at [595, 376] on button "OK" at bounding box center [592, 379] width 39 height 21
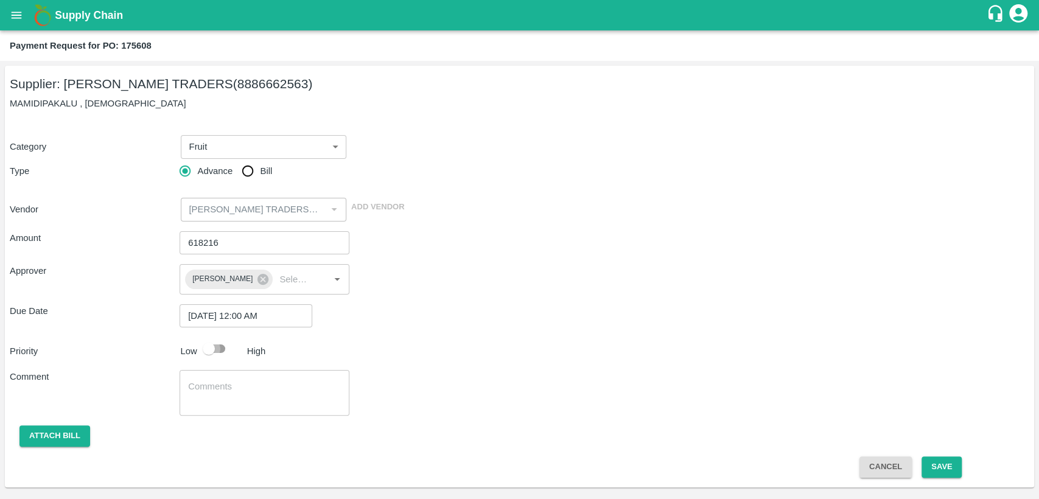
click at [215, 348] on input "checkbox" at bounding box center [208, 348] width 69 height 23
checkbox input "true"
click at [946, 466] on button "Save" at bounding box center [942, 467] width 40 height 21
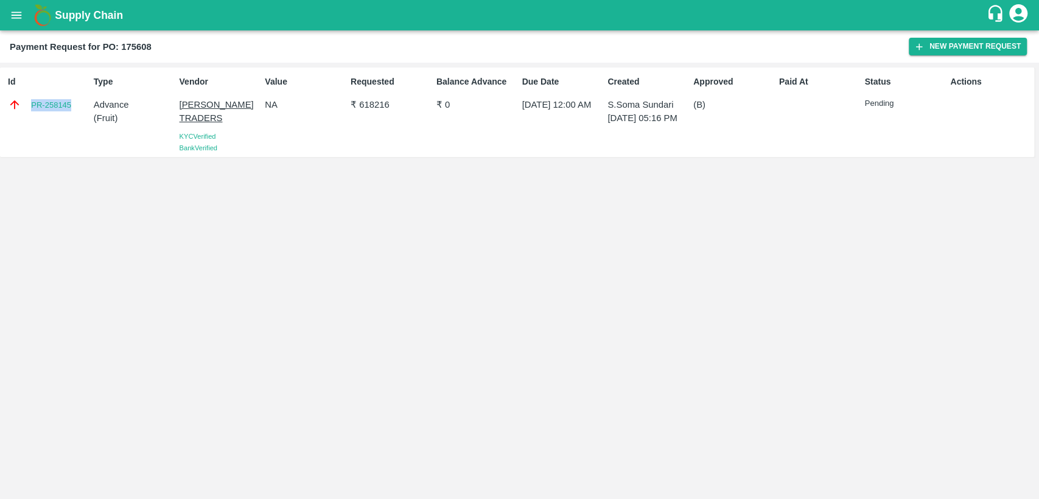
drag, startPoint x: 77, startPoint y: 105, endPoint x: 28, endPoint y: 100, distance: 48.9
click at [28, 100] on div "PR-258145" at bounding box center [48, 104] width 81 height 13
copy link "PR-258145"
click at [18, 12] on icon "open drawer" at bounding box center [17, 15] width 10 height 7
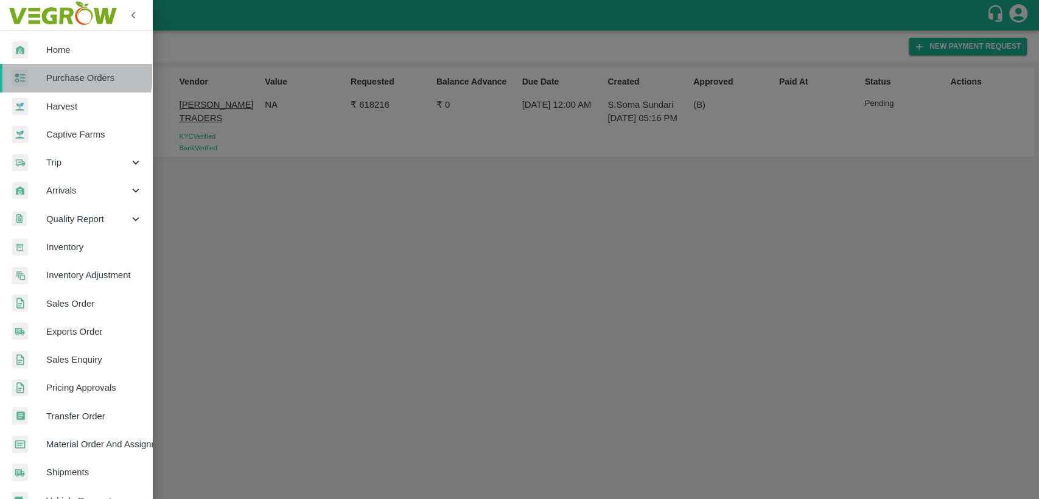
click at [64, 74] on span "Purchase Orders" at bounding box center [94, 77] width 96 height 13
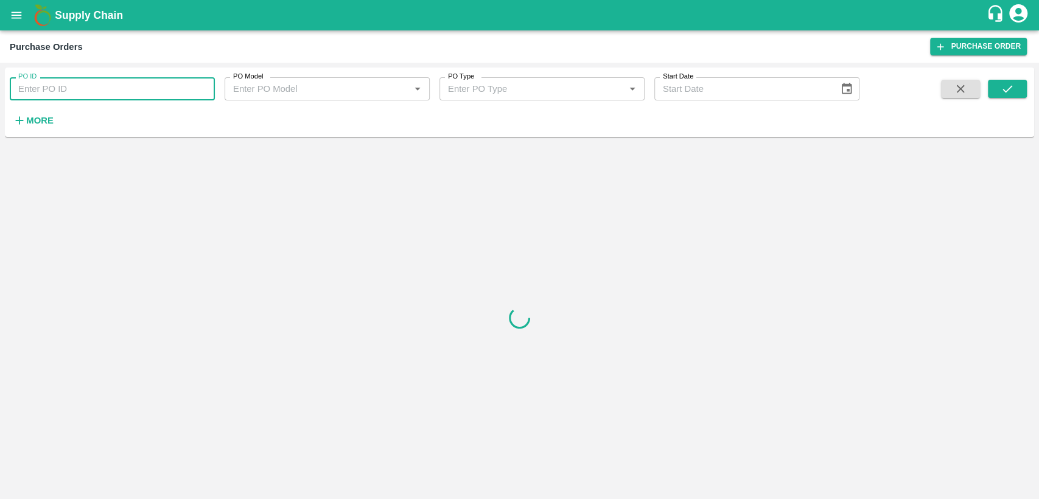
click at [65, 85] on input "PO ID" at bounding box center [112, 88] width 205 height 23
type input "175608"
click at [1003, 93] on icon "submit" at bounding box center [1007, 88] width 13 height 13
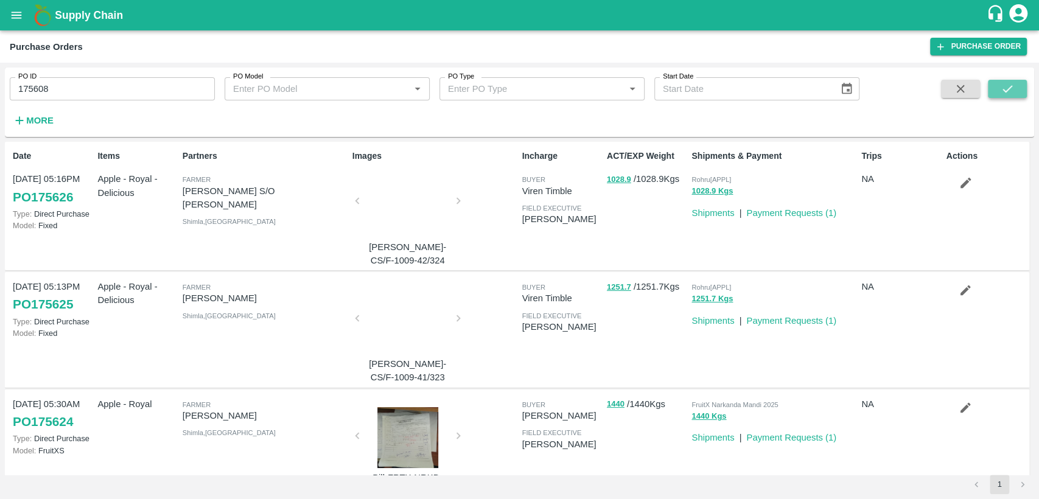
click at [1003, 91] on icon "submit" at bounding box center [1007, 88] width 13 height 13
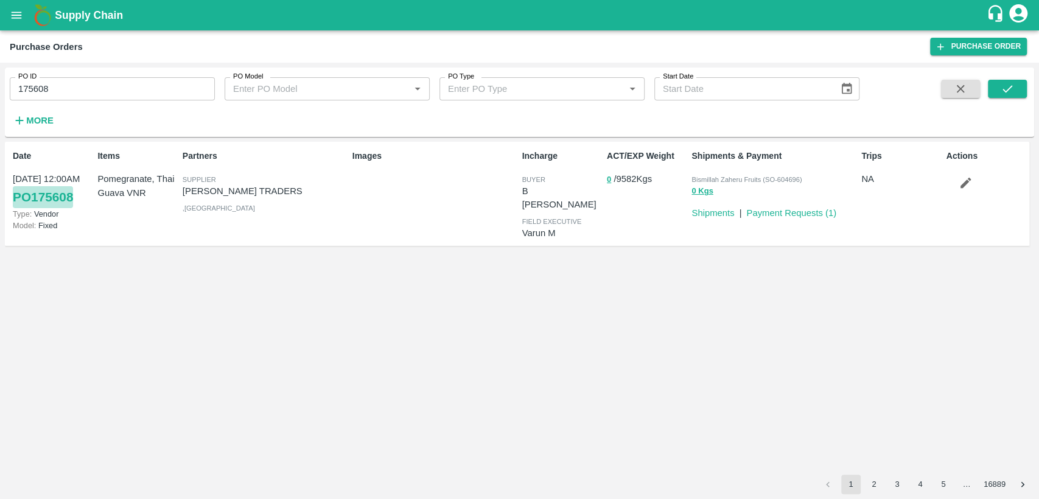
click at [62, 195] on link "PO 175608" at bounding box center [43, 197] width 60 height 22
click at [46, 197] on link "PO 175608" at bounding box center [43, 197] width 60 height 22
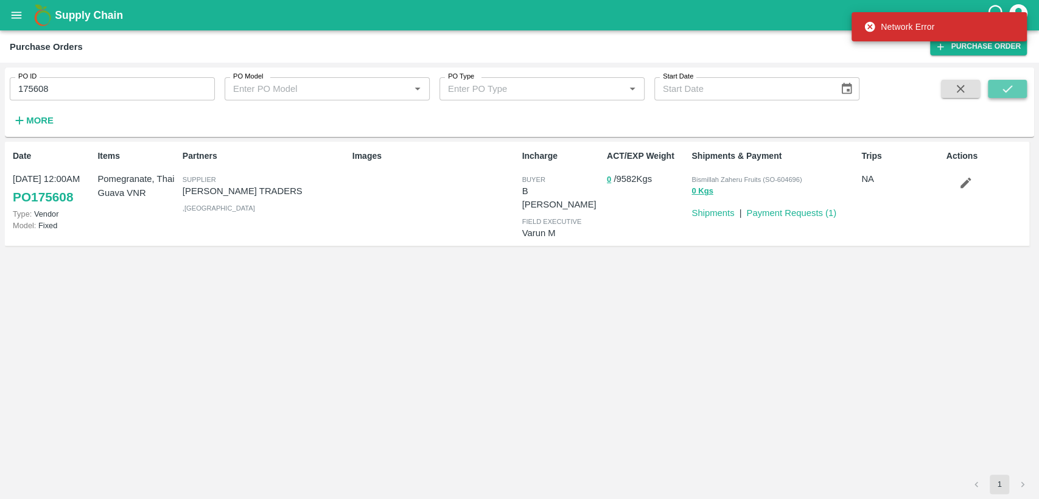
click at [1019, 85] on button "submit" at bounding box center [1007, 89] width 39 height 18
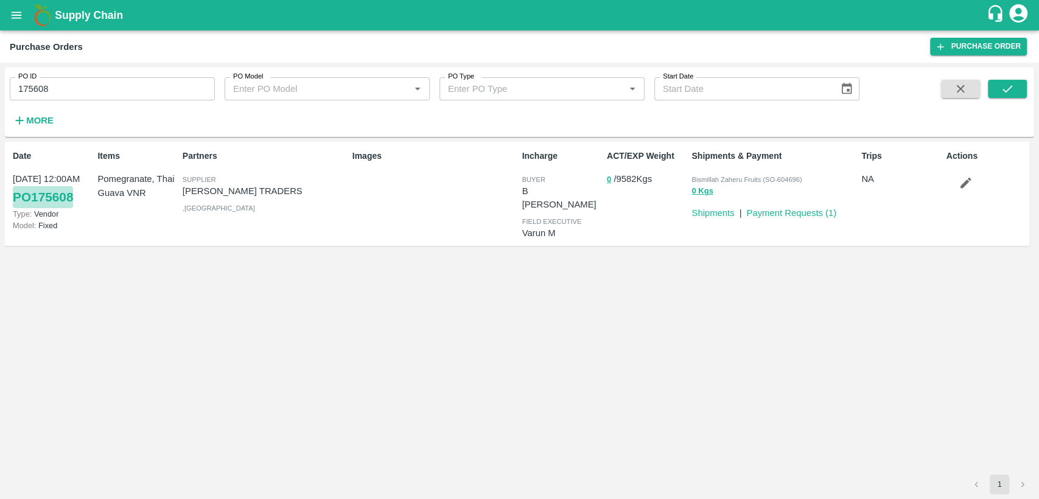
click at [51, 197] on link "PO 175608" at bounding box center [43, 197] width 60 height 22
click at [1004, 103] on span at bounding box center [1007, 105] width 39 height 50
click at [1009, 94] on icon "submit" at bounding box center [1007, 88] width 13 height 13
click at [73, 192] on link "PO 175608" at bounding box center [43, 197] width 60 height 22
click at [62, 200] on link "PO 175608" at bounding box center [43, 197] width 60 height 22
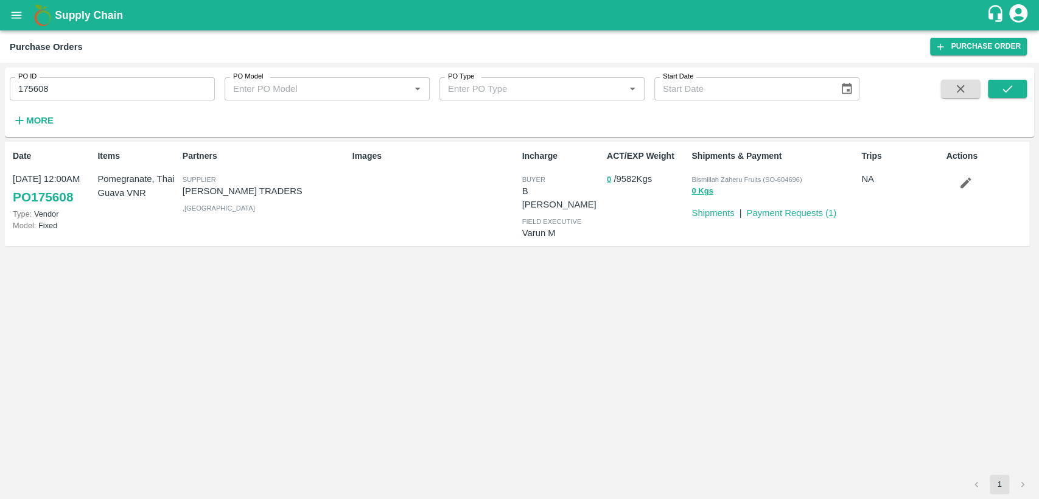
click at [13, 24] on button "open drawer" at bounding box center [16, 15] width 28 height 28
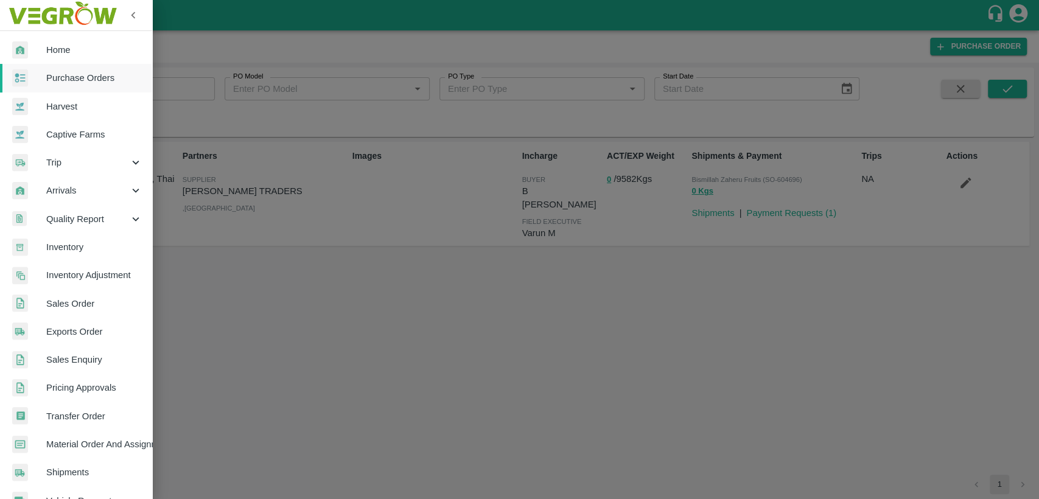
click at [63, 157] on span "Trip" at bounding box center [87, 162] width 83 height 13
click at [96, 193] on span "Fruit Movement" at bounding box center [99, 190] width 86 height 13
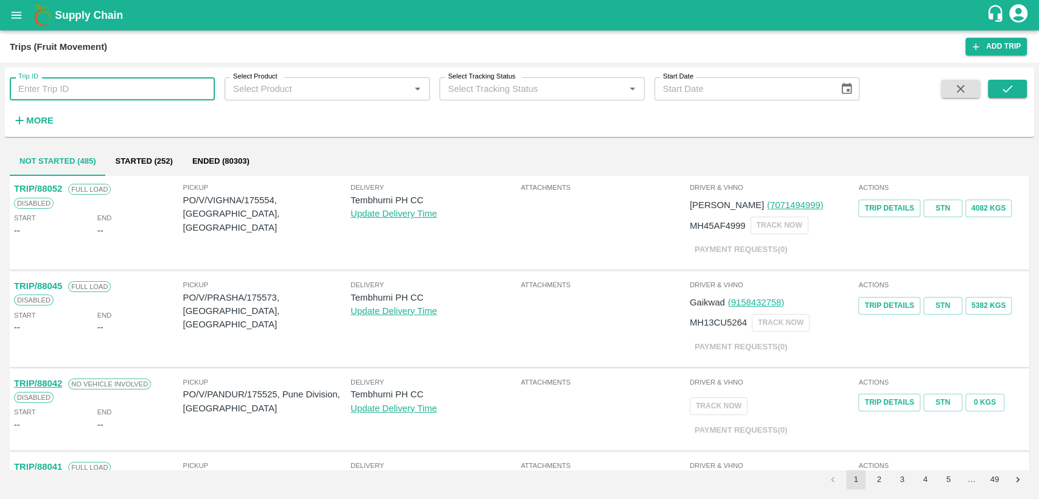
click at [103, 88] on input "Trip ID" at bounding box center [112, 88] width 205 height 23
click at [992, 48] on link "Add Trip" at bounding box center [995, 47] width 61 height 18
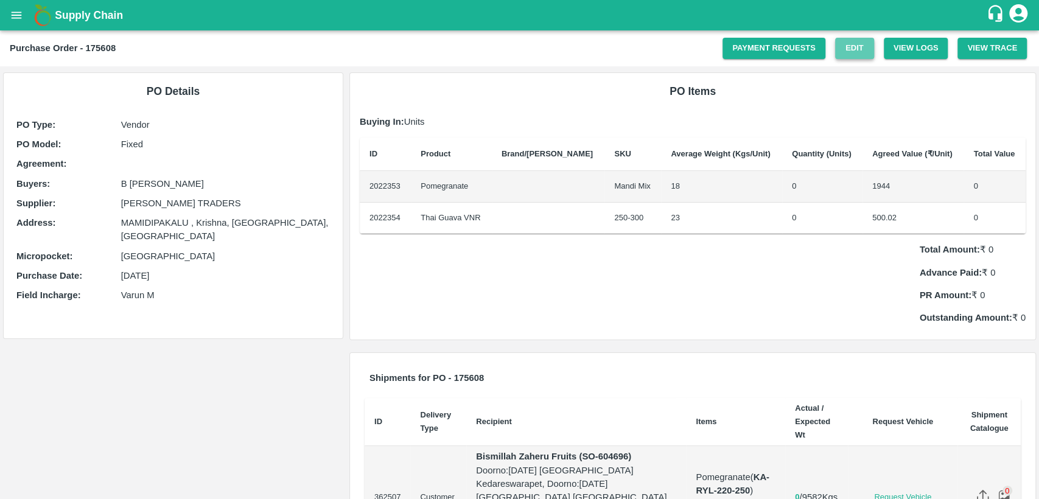
click at [836, 58] on link "Edit" at bounding box center [854, 48] width 39 height 21
click at [26, 21] on button "open drawer" at bounding box center [16, 15] width 28 height 28
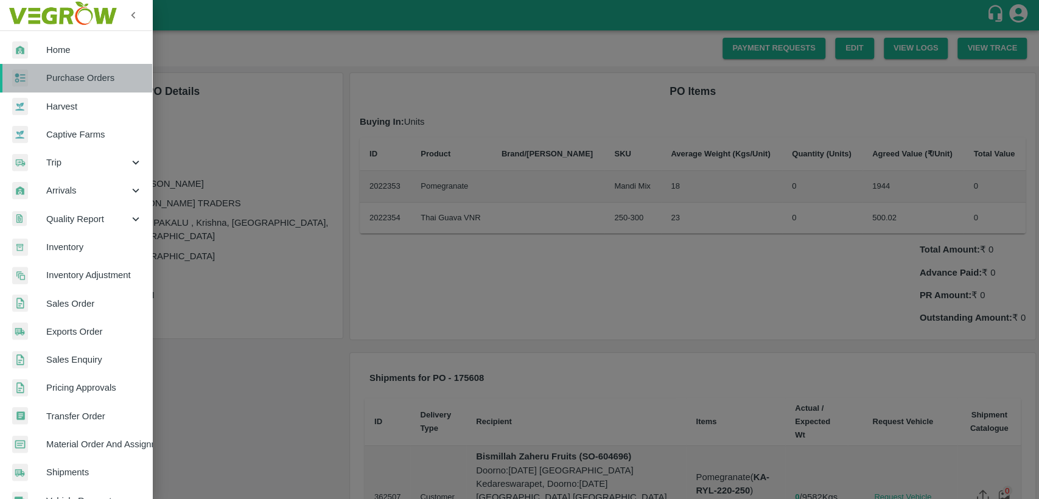
click at [98, 80] on span "Purchase Orders" at bounding box center [94, 77] width 96 height 13
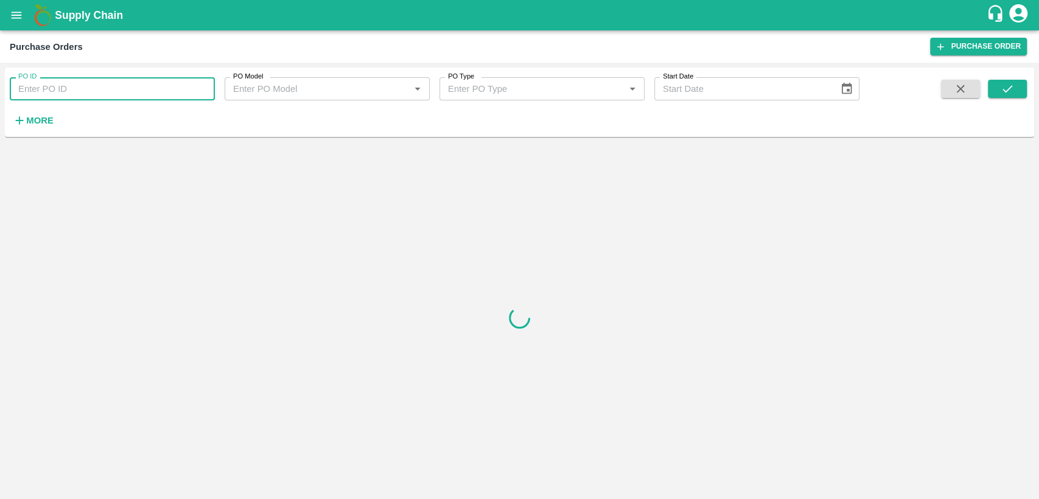
click at [81, 94] on input "PO ID" at bounding box center [112, 88] width 205 height 23
type input "175608"
click at [1012, 85] on icon "submit" at bounding box center [1007, 88] width 13 height 13
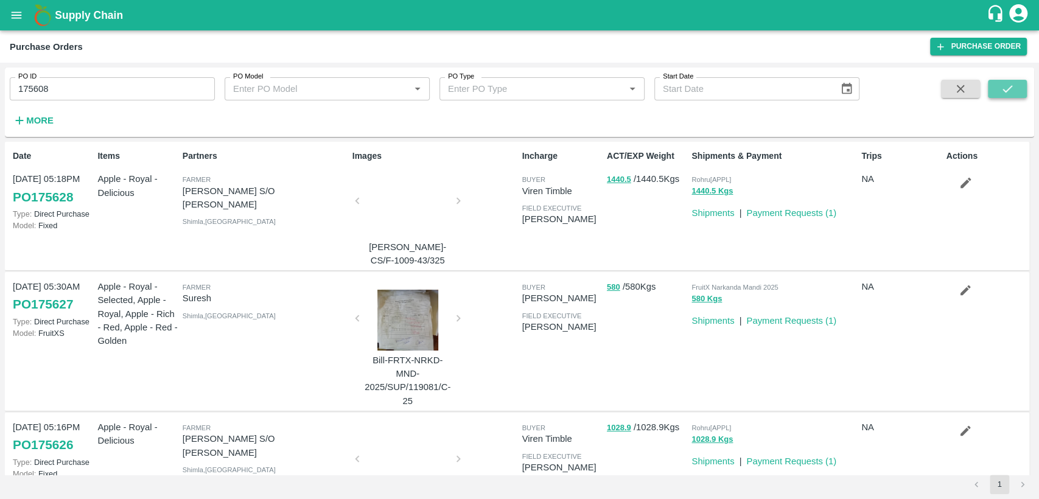
click at [1024, 85] on button "submit" at bounding box center [1007, 89] width 39 height 18
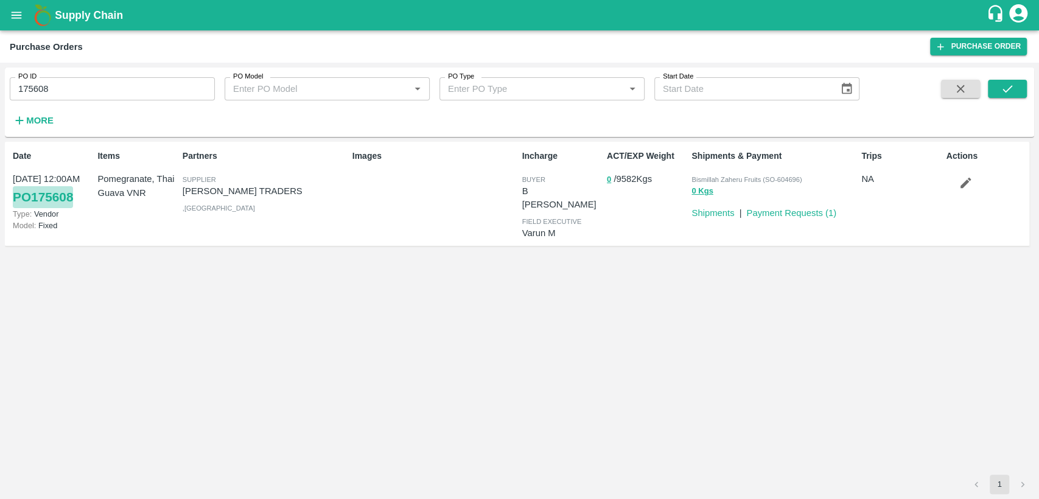
click at [35, 197] on link "PO 175608" at bounding box center [43, 197] width 60 height 22
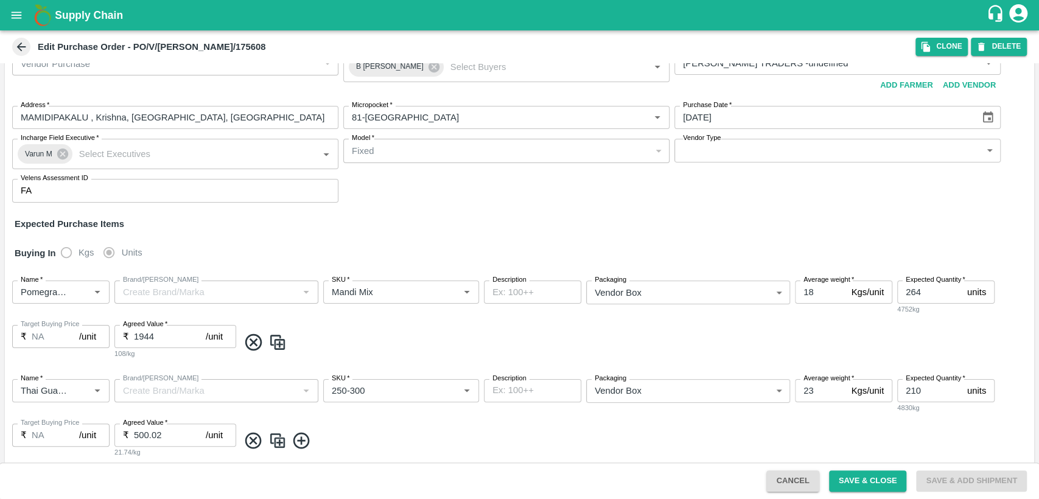
scroll to position [27, 0]
click at [15, 44] on icon at bounding box center [21, 46] width 13 height 13
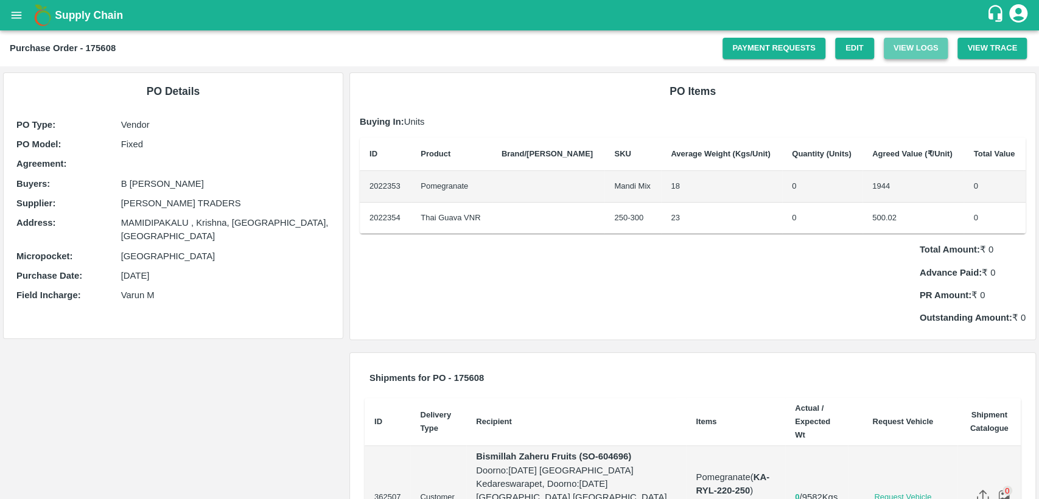
click at [915, 42] on button "View Logs" at bounding box center [916, 48] width 65 height 21
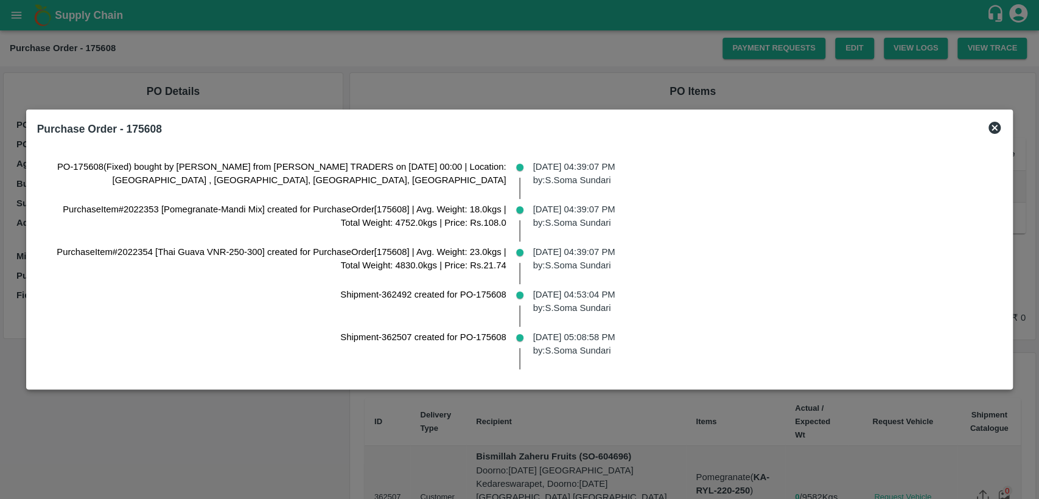
click at [987, 130] on icon at bounding box center [994, 128] width 15 height 15
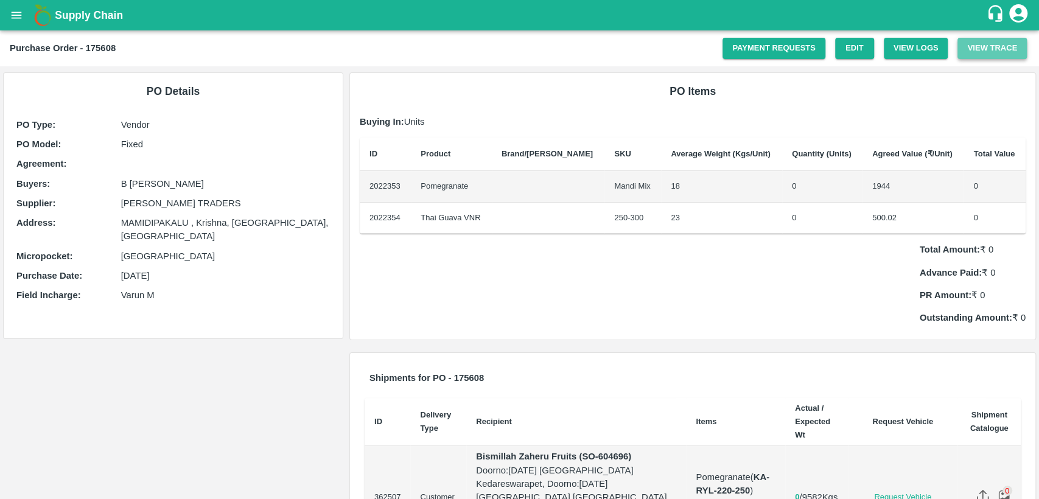
click at [979, 53] on button "View Trace" at bounding box center [991, 48] width 69 height 21
click at [766, 54] on link "Payment Requests" at bounding box center [774, 48] width 103 height 21
click at [15, 13] on icon "open drawer" at bounding box center [16, 15] width 13 height 13
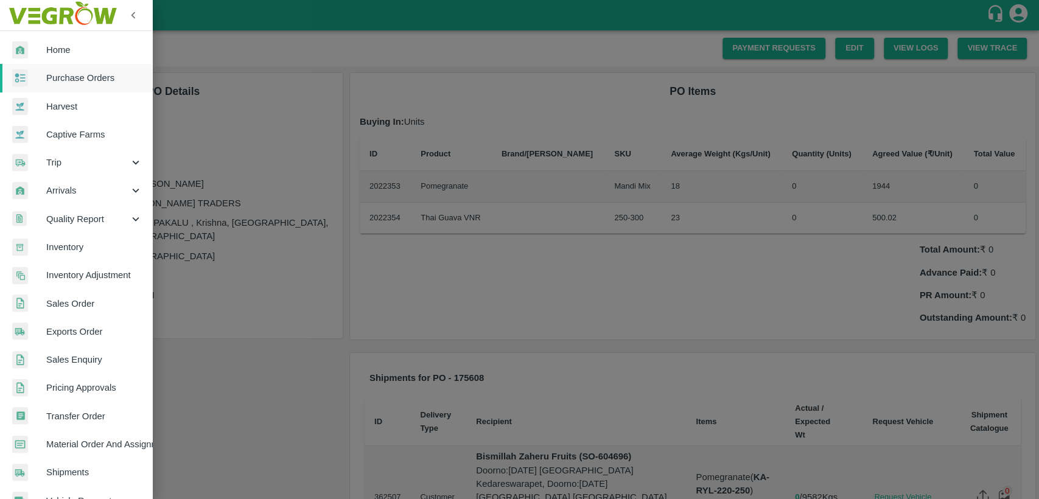
click at [198, 19] on div at bounding box center [519, 249] width 1039 height 499
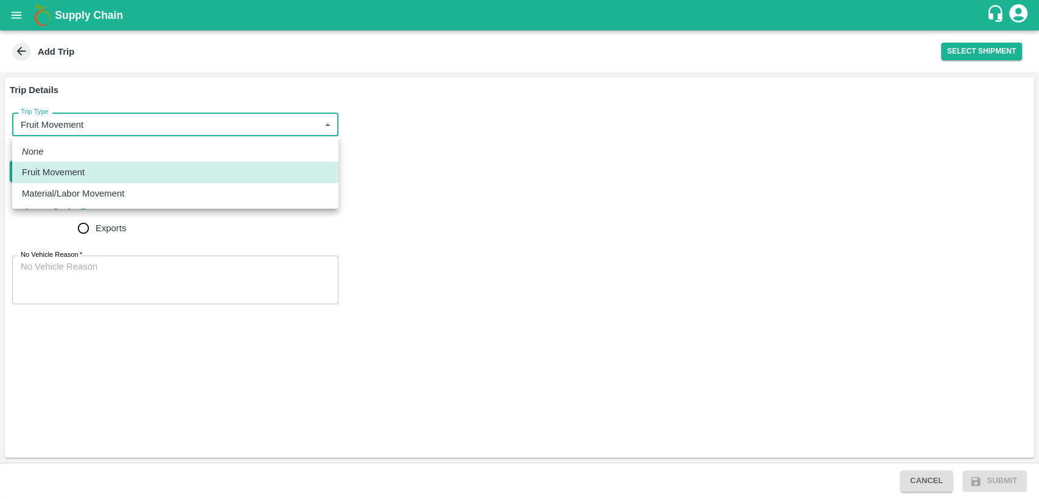
click at [254, 127] on body "Supply Chain Add Trip Select Shipment Trip Details Trip Type Fruit Movement 1 T…" at bounding box center [519, 249] width 1039 height 499
click at [978, 54] on div at bounding box center [519, 249] width 1039 height 499
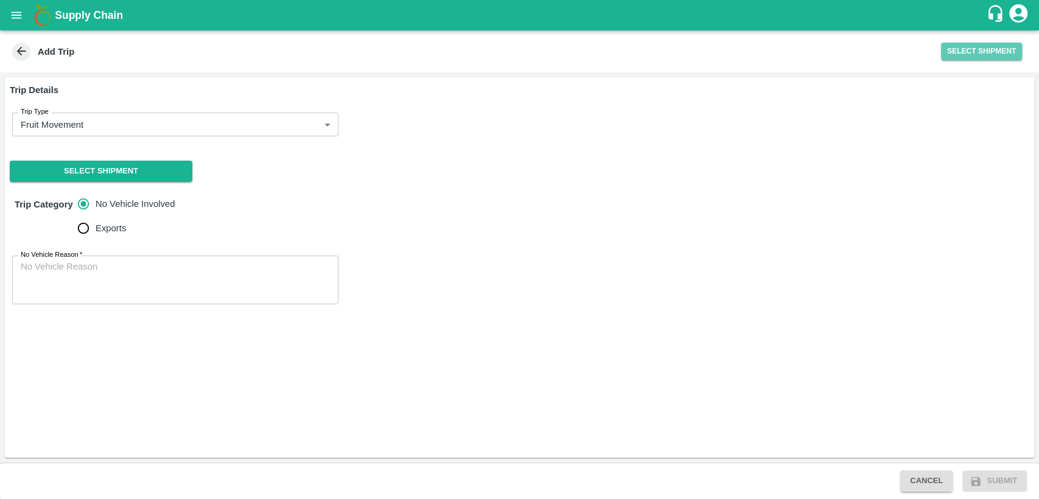
click at [978, 54] on button "Select Shipment" at bounding box center [981, 52] width 81 height 18
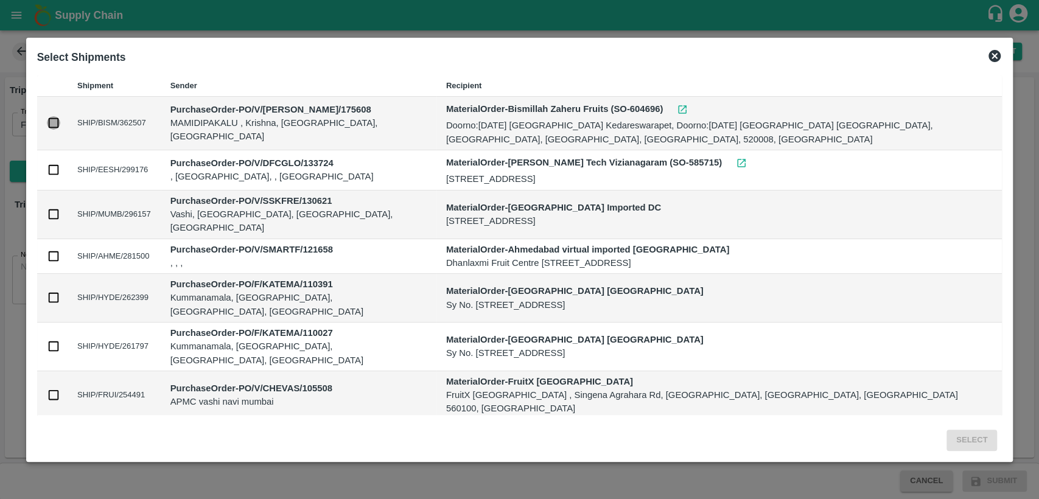
click at [52, 124] on input "checkbox" at bounding box center [53, 122] width 13 height 13
checkbox input "true"
click at [978, 439] on button "Select" at bounding box center [972, 440] width 51 height 21
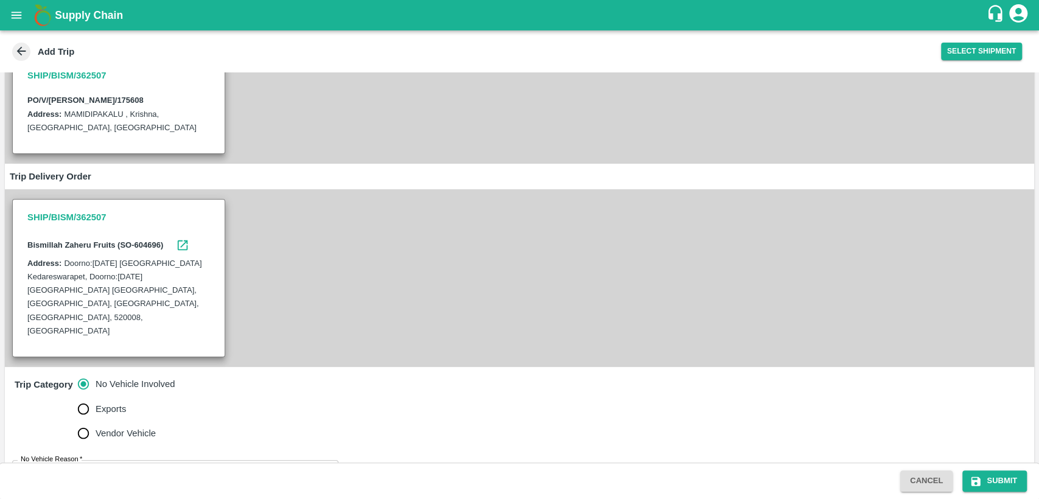
scroll to position [167, 0]
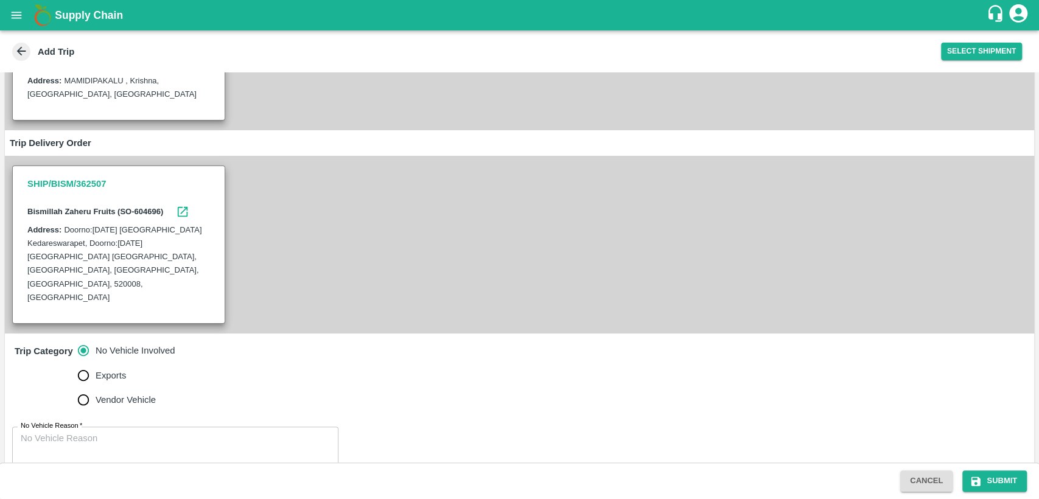
click at [127, 432] on textarea "No Vehicle Reason   *" at bounding box center [175, 451] width 309 height 38
type textarea "V"
type textarea "Vendor vehicle"
click at [1010, 480] on button "Submit" at bounding box center [994, 481] width 65 height 21
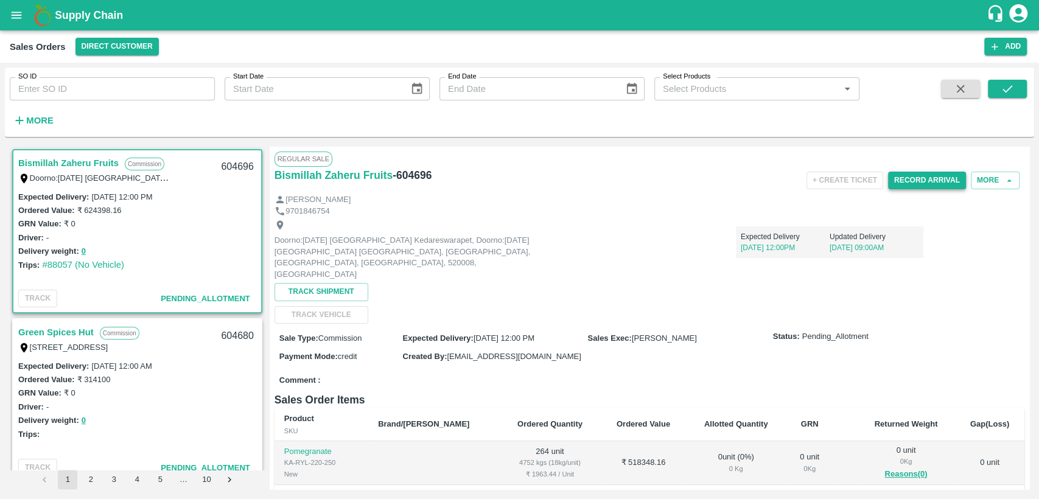
click at [936, 181] on button "Record Arrival" at bounding box center [927, 181] width 78 height 18
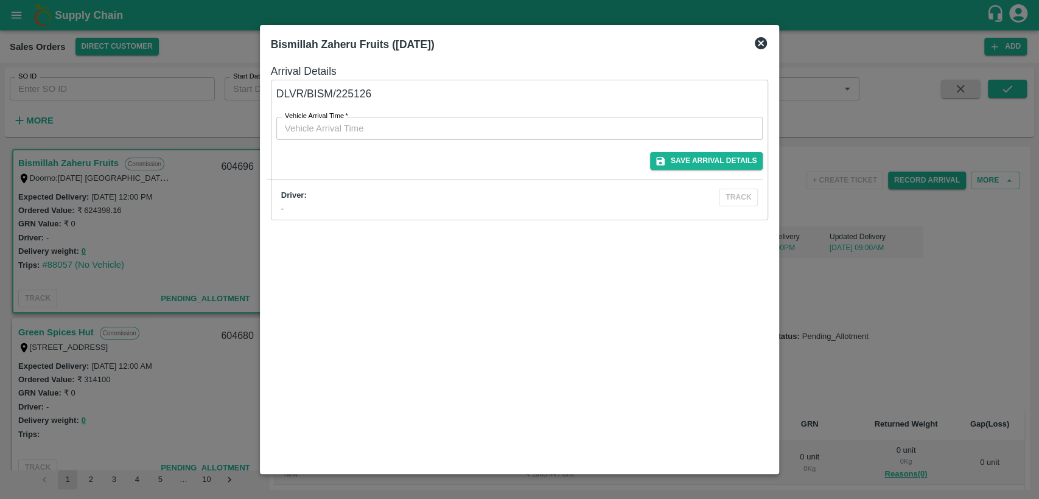
type input "DD/MM/YYYY hh:mm aa"
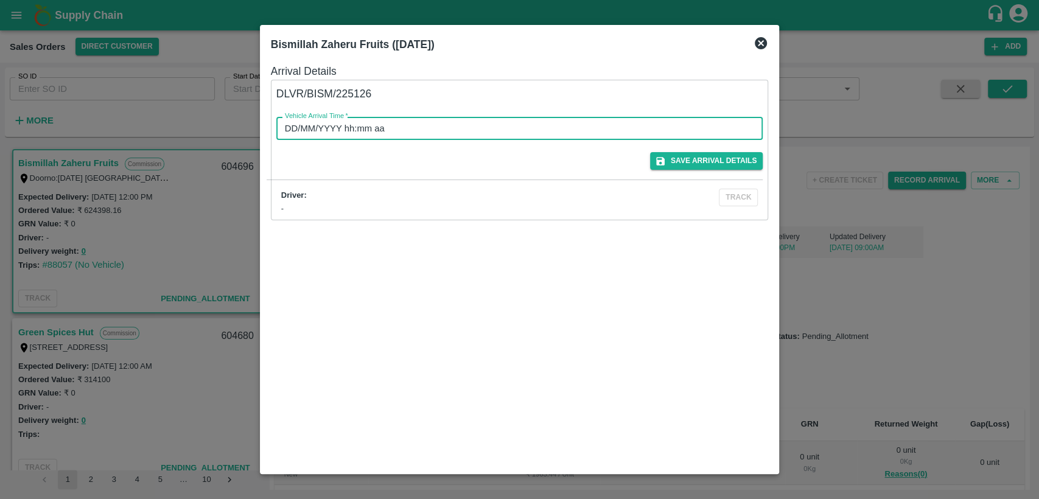
click at [683, 124] on input "DD/MM/YYYY hh:mm aa" at bounding box center [515, 128] width 478 height 23
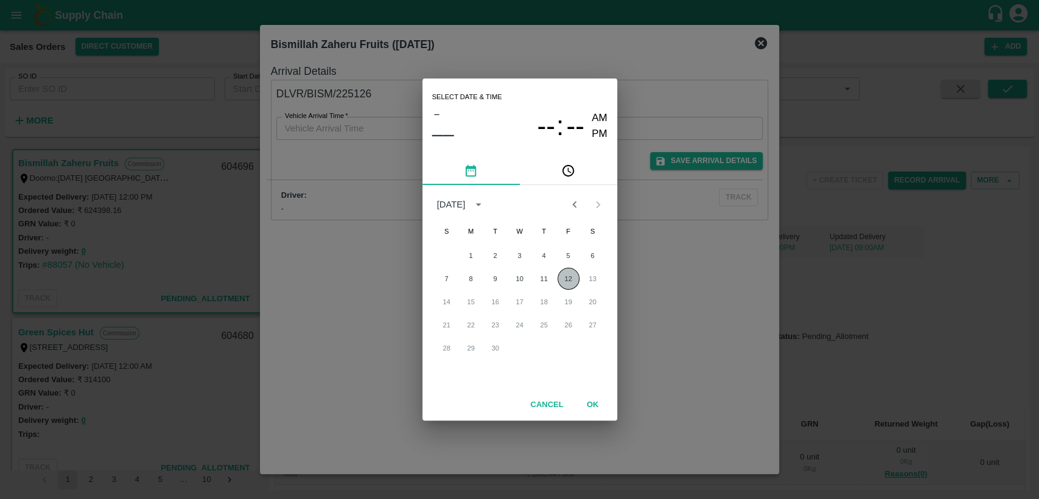
click at [569, 276] on button "12" at bounding box center [569, 279] width 22 height 22
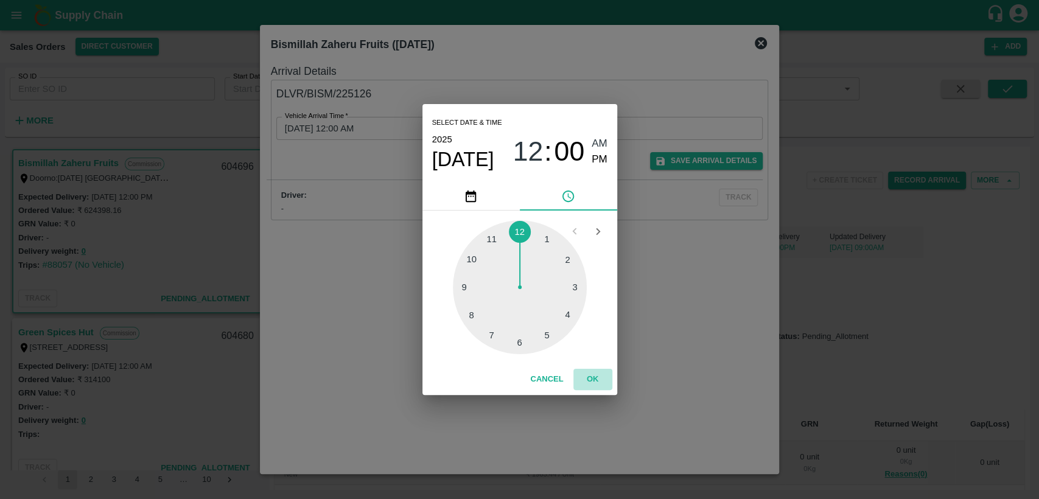
click at [591, 376] on button "OK" at bounding box center [592, 379] width 39 height 21
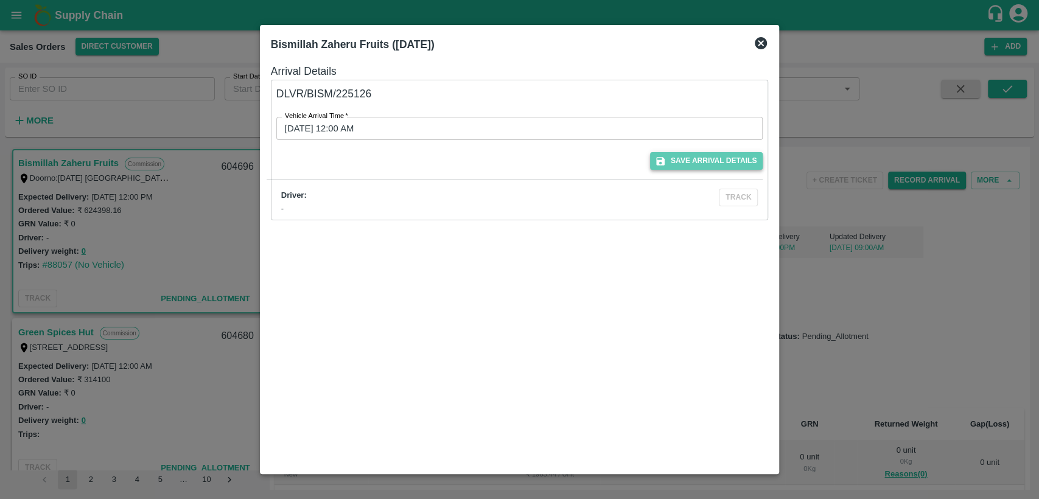
click at [690, 166] on button "Save Arrival Details" at bounding box center [706, 161] width 113 height 18
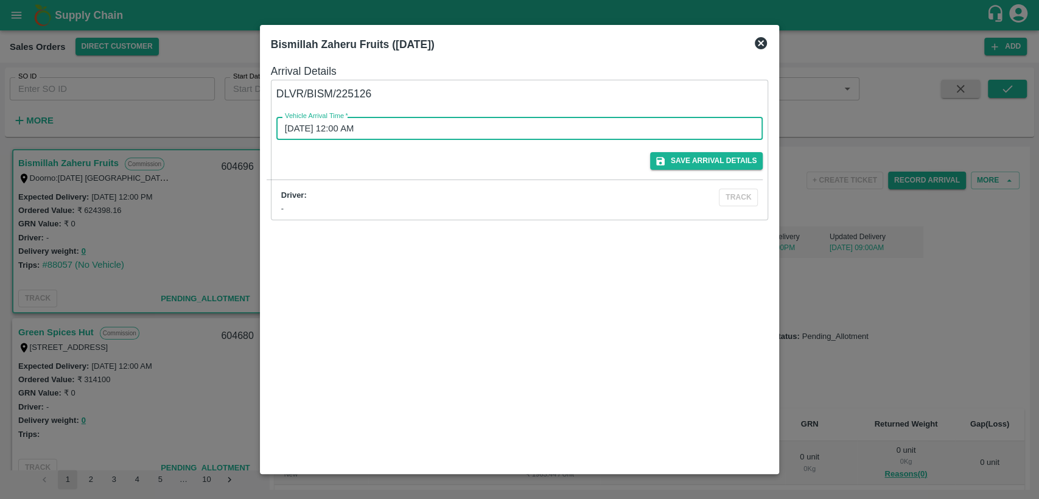
click at [526, 118] on input "12/09/2025 12:00 AM" at bounding box center [515, 128] width 478 height 23
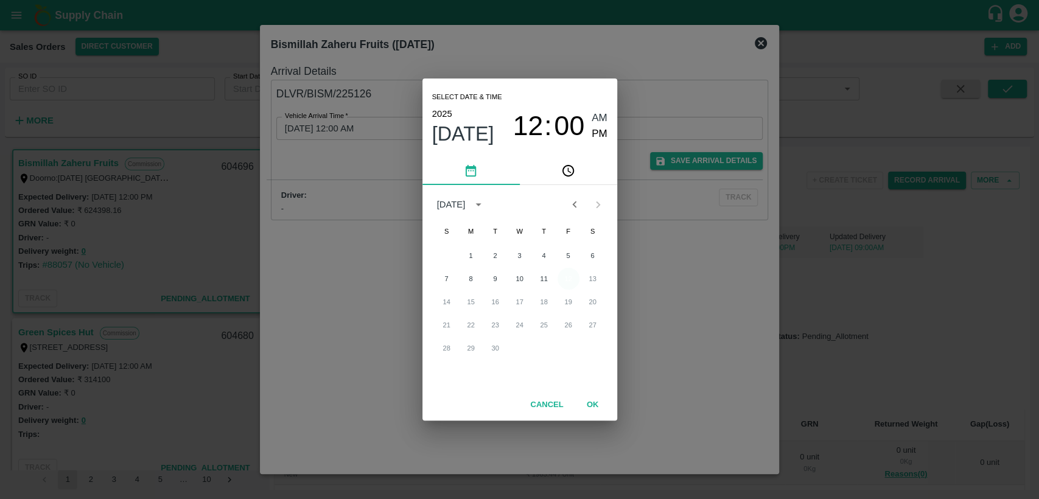
click at [571, 282] on button "12" at bounding box center [569, 279] width 22 height 22
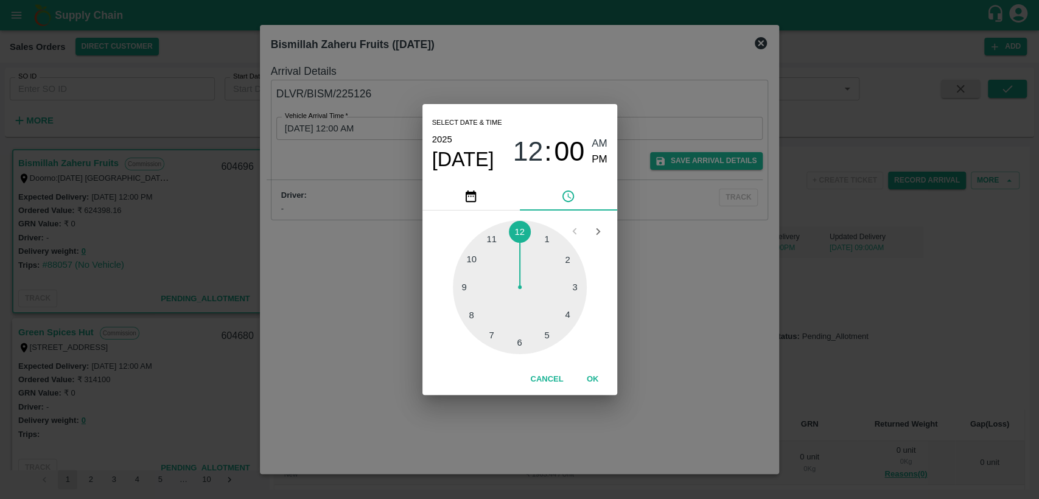
click at [495, 240] on div at bounding box center [520, 287] width 134 height 134
click at [596, 159] on span "PM" at bounding box center [600, 160] width 16 height 16
type input "12/09/2025 11:00 PM"
click at [592, 390] on div "Cancel OK" at bounding box center [519, 379] width 195 height 31
click at [595, 374] on button "OK" at bounding box center [592, 379] width 39 height 21
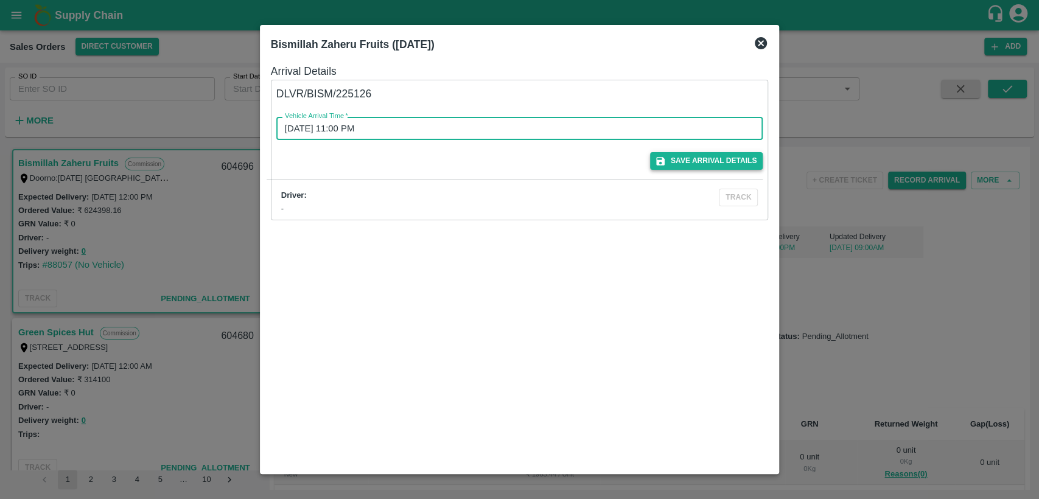
click at [713, 162] on button "Save Arrival Details" at bounding box center [706, 161] width 113 height 18
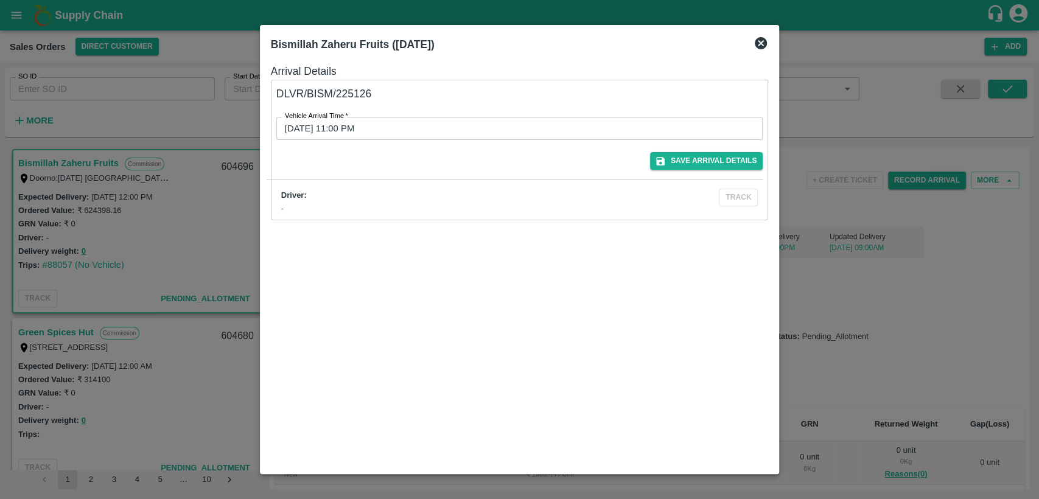
click at [756, 46] on icon at bounding box center [761, 43] width 12 height 12
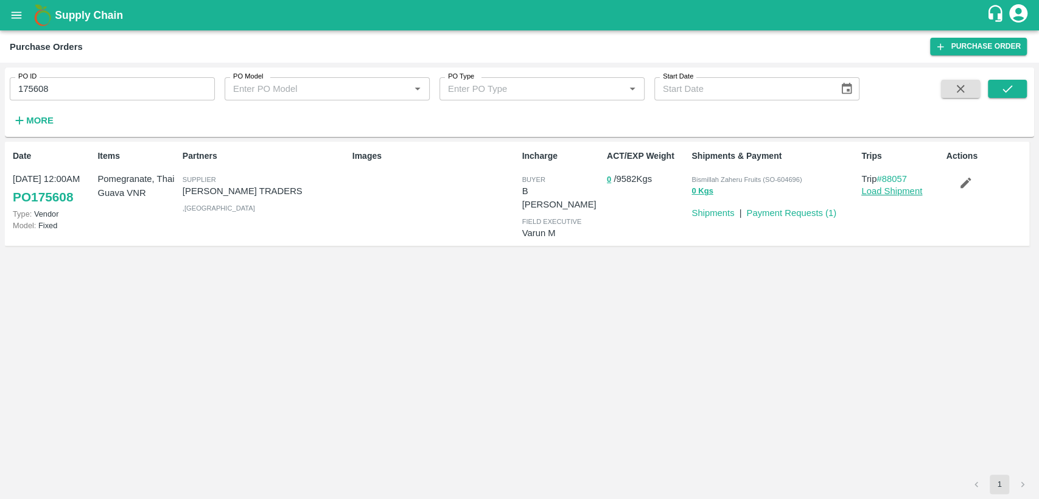
click at [874, 195] on link "Load Shipment" at bounding box center [891, 191] width 61 height 10
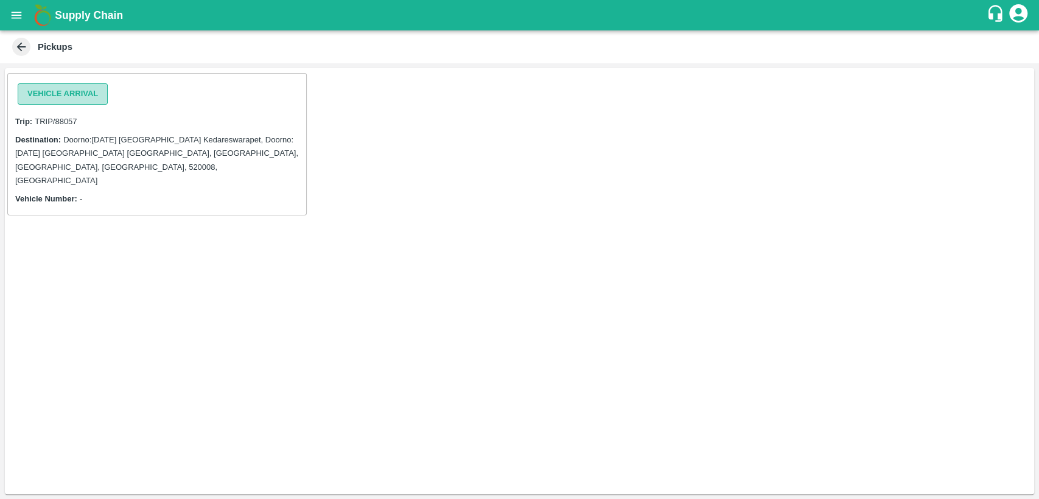
click at [66, 91] on button "Vehicle Arrival" at bounding box center [63, 93] width 90 height 21
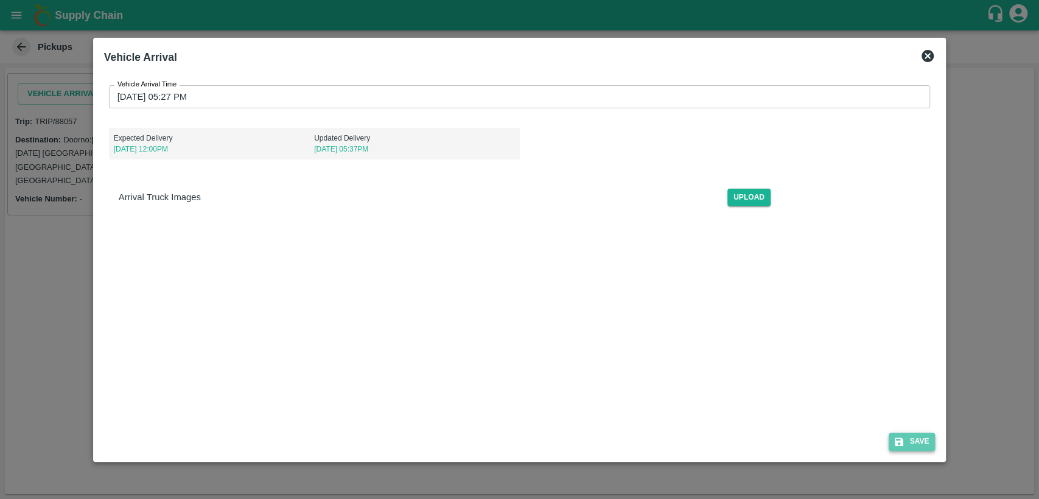
click at [910, 434] on button "Save" at bounding box center [912, 442] width 46 height 18
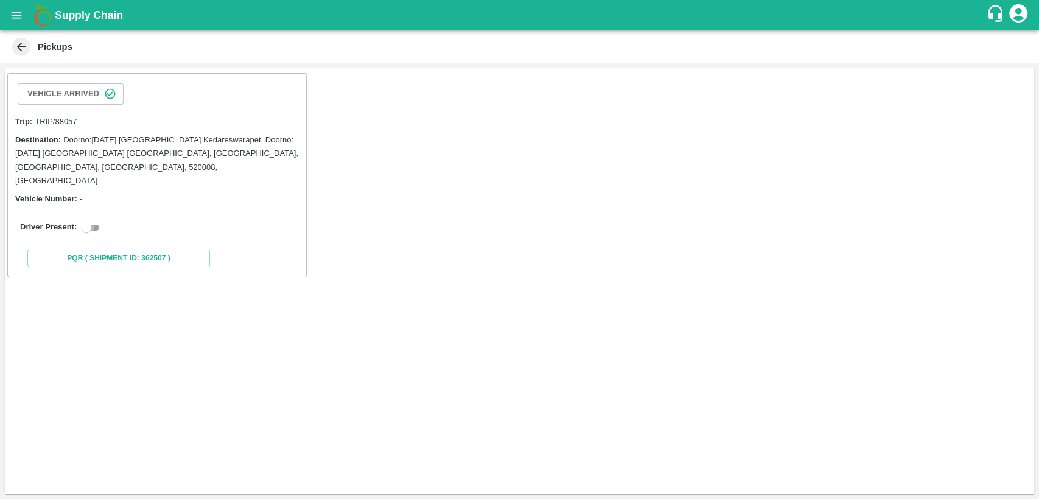
click at [88, 220] on input "checkbox" at bounding box center [87, 227] width 44 height 15
checkbox input "true"
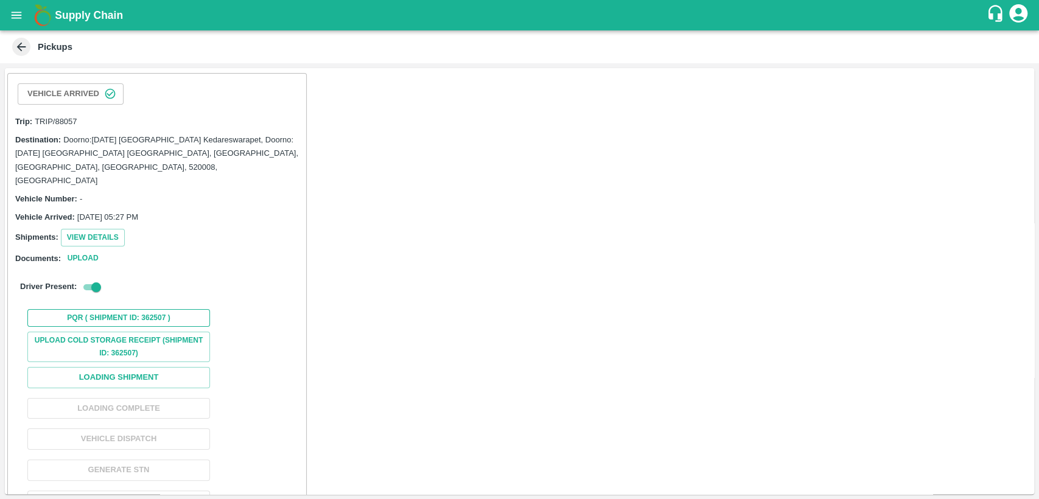
scroll to position [18, 0]
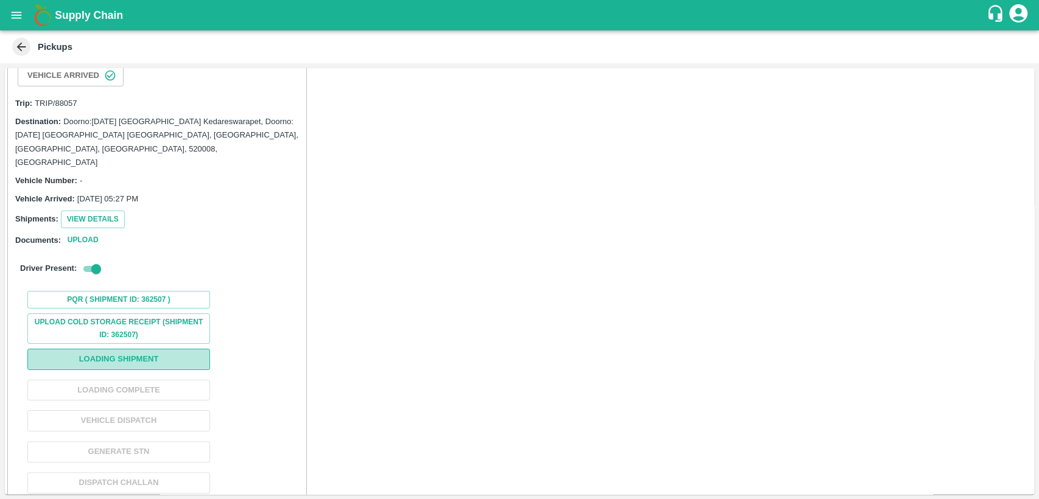
click at [178, 349] on button "Loading Shipment" at bounding box center [118, 359] width 183 height 21
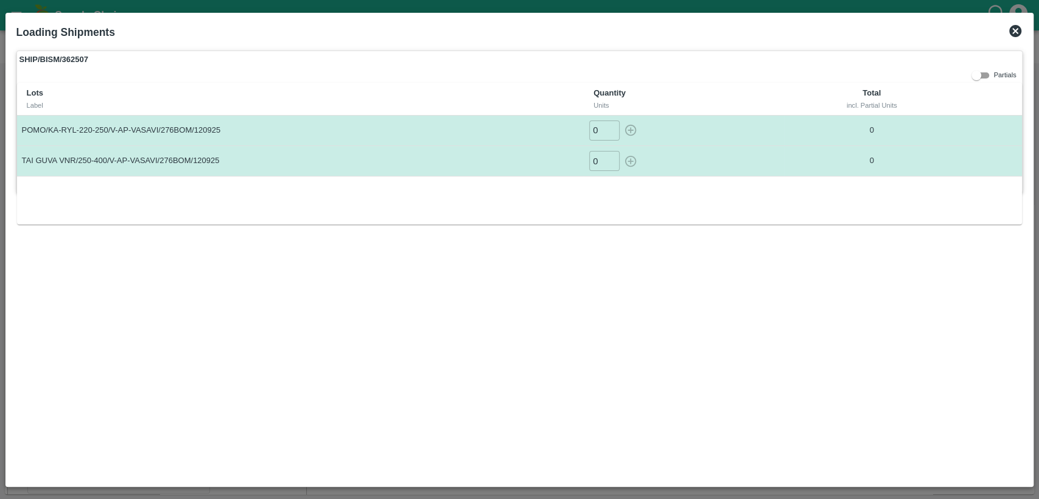
click at [1018, 32] on icon at bounding box center [1015, 31] width 15 height 15
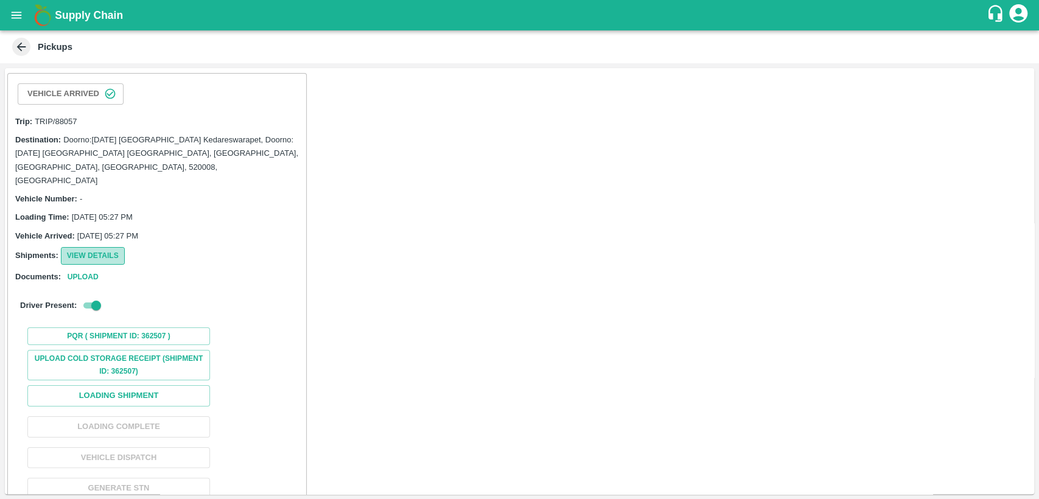
click at [99, 247] on button "View Details" at bounding box center [93, 256] width 64 height 18
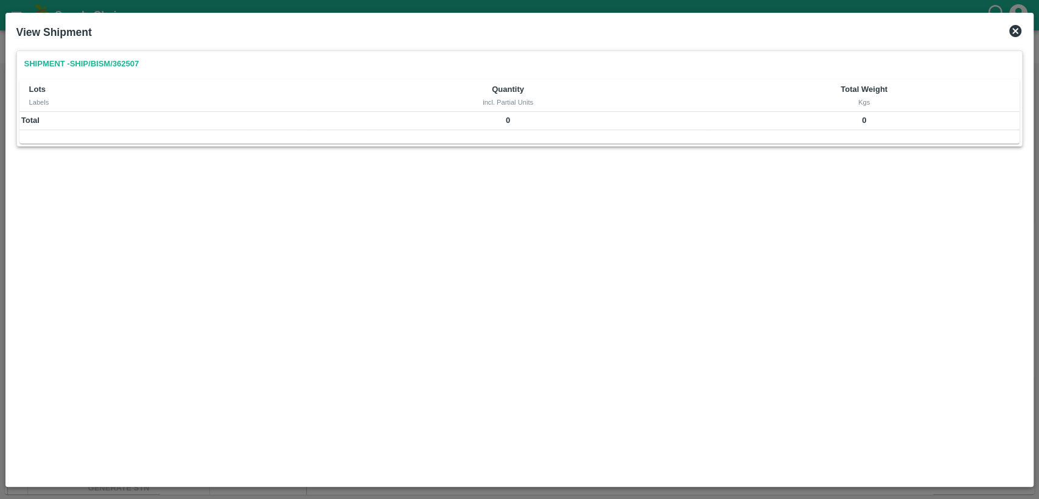
click at [1012, 26] on icon at bounding box center [1015, 31] width 12 height 12
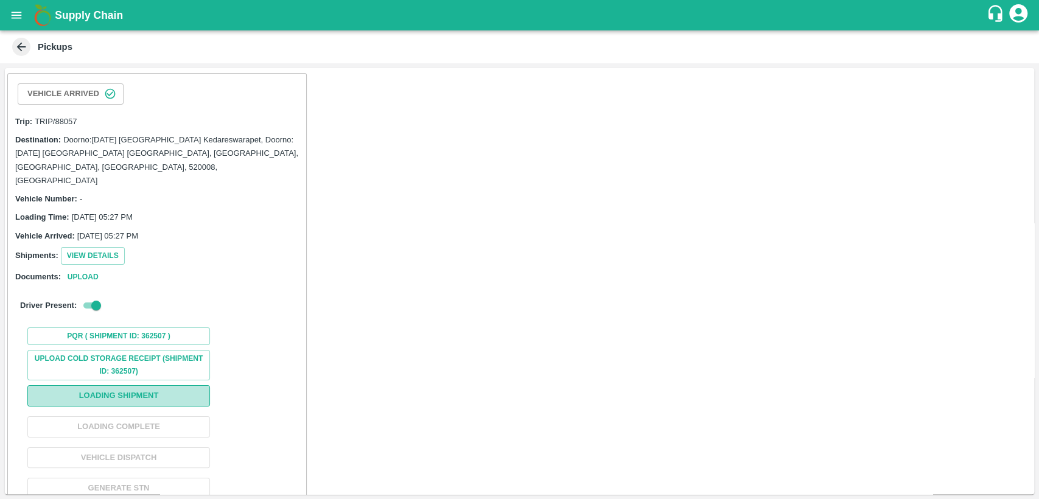
click at [139, 385] on button "Loading Shipment" at bounding box center [118, 395] width 183 height 21
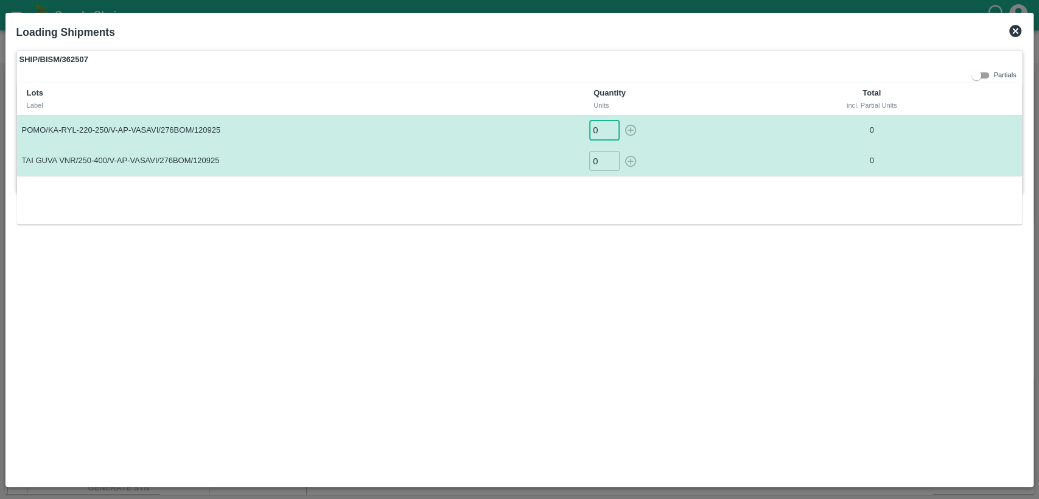
drag, startPoint x: 604, startPoint y: 130, endPoint x: 553, endPoint y: 129, distance: 51.1
click at [553, 129] on tr "POMO/KA-RYL-220-250/V-AP-VASAVI/276BOM/120925 0 ​ 0" at bounding box center [520, 130] width 1006 height 30
click at [633, 128] on icon "button" at bounding box center [630, 130] width 13 height 13
type input "0"
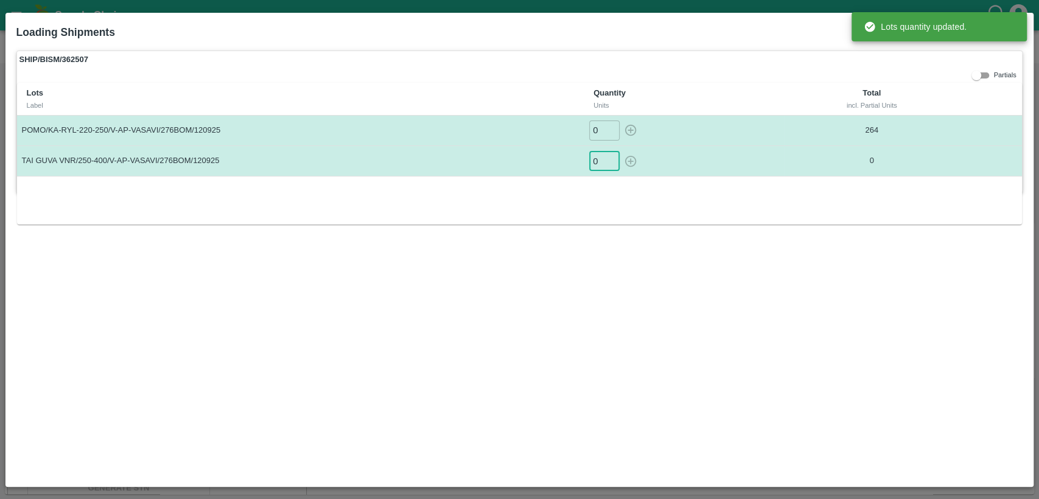
click at [600, 157] on input "0" at bounding box center [604, 161] width 30 height 20
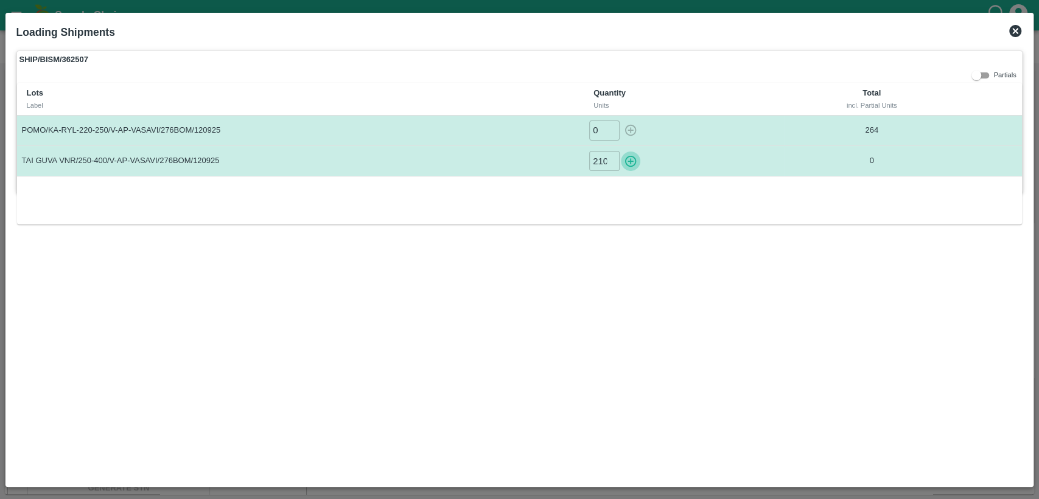
click at [630, 160] on icon "button" at bounding box center [631, 161] width 12 height 12
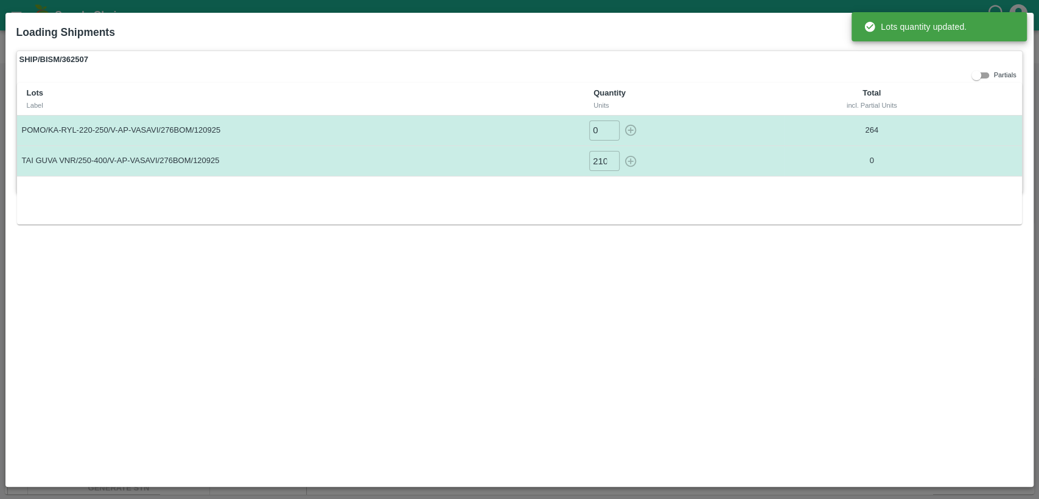
type input "0"
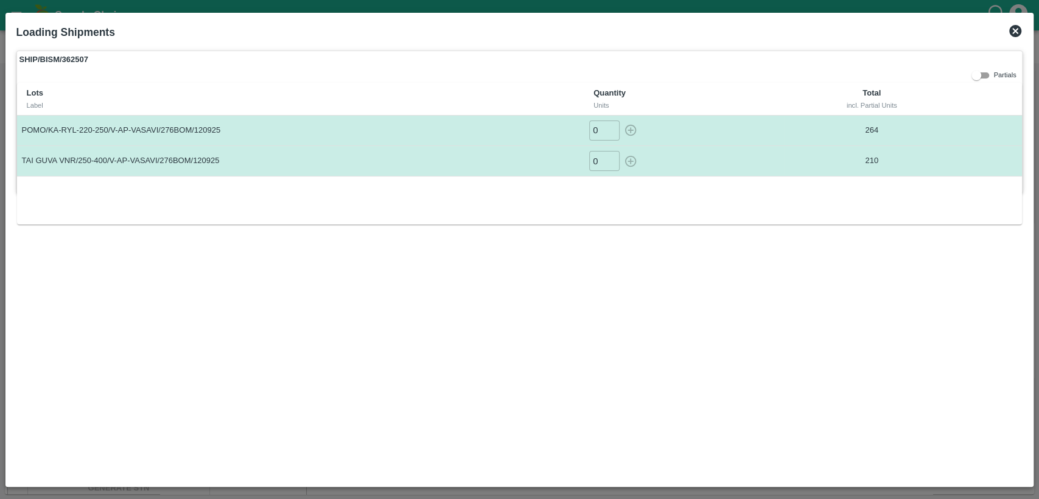
click at [1014, 27] on icon at bounding box center [1015, 31] width 12 height 12
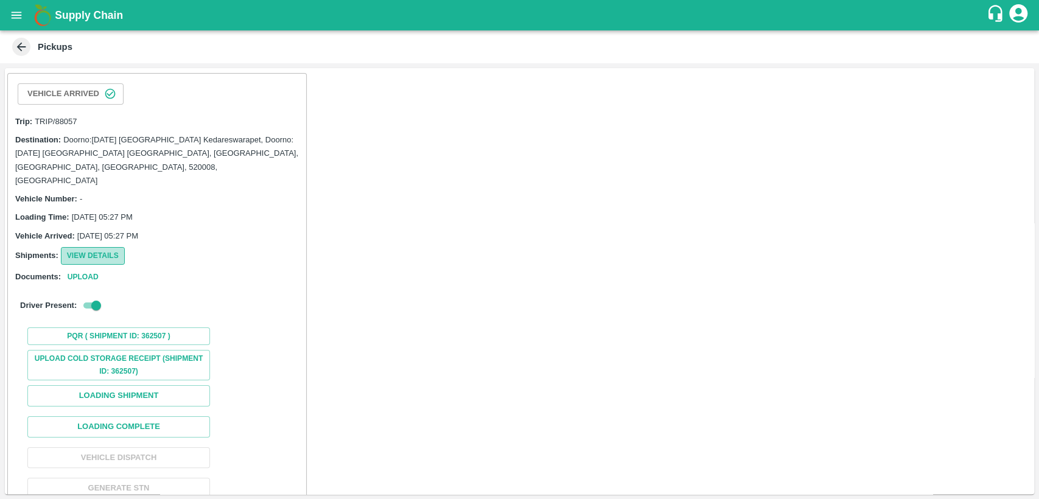
click at [91, 247] on button "View Details" at bounding box center [93, 256] width 64 height 18
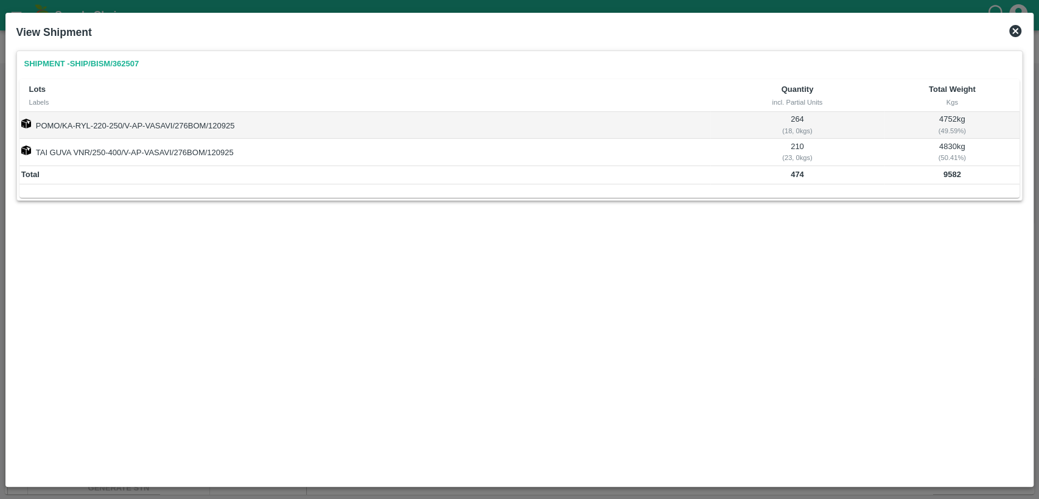
click at [1017, 29] on icon at bounding box center [1015, 31] width 15 height 15
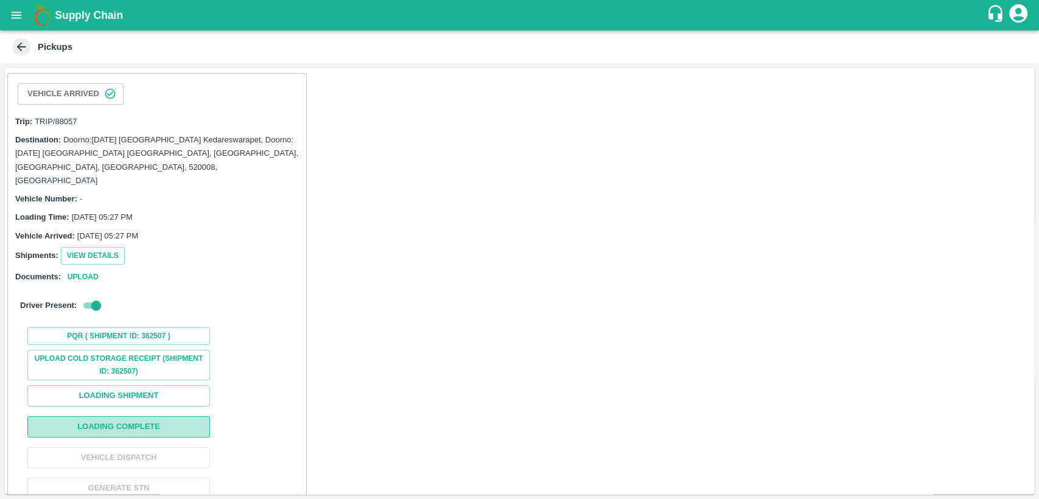
click at [124, 416] on button "Loading Complete" at bounding box center [118, 426] width 183 height 21
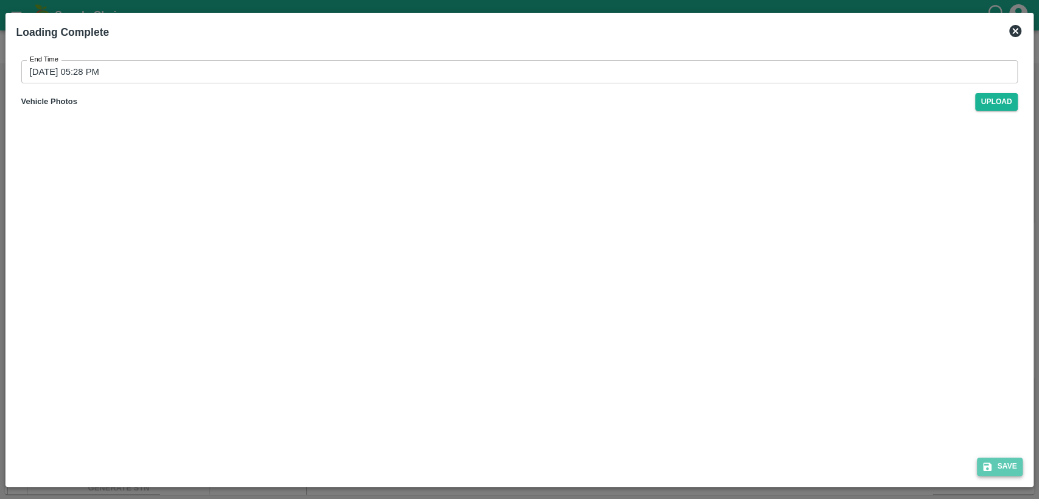
click at [1012, 465] on button "Save" at bounding box center [1000, 467] width 46 height 18
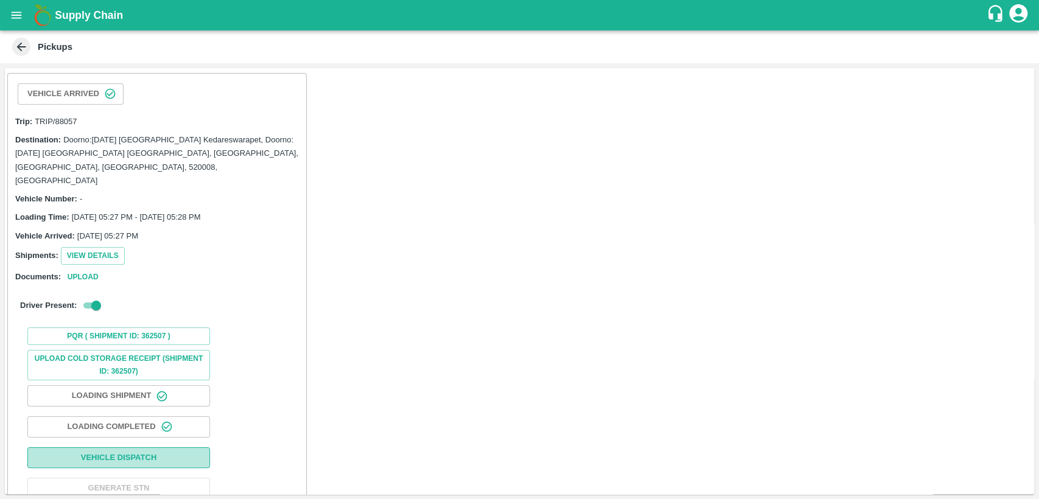
click at [172, 449] on button "Vehicle Dispatch" at bounding box center [118, 457] width 183 height 21
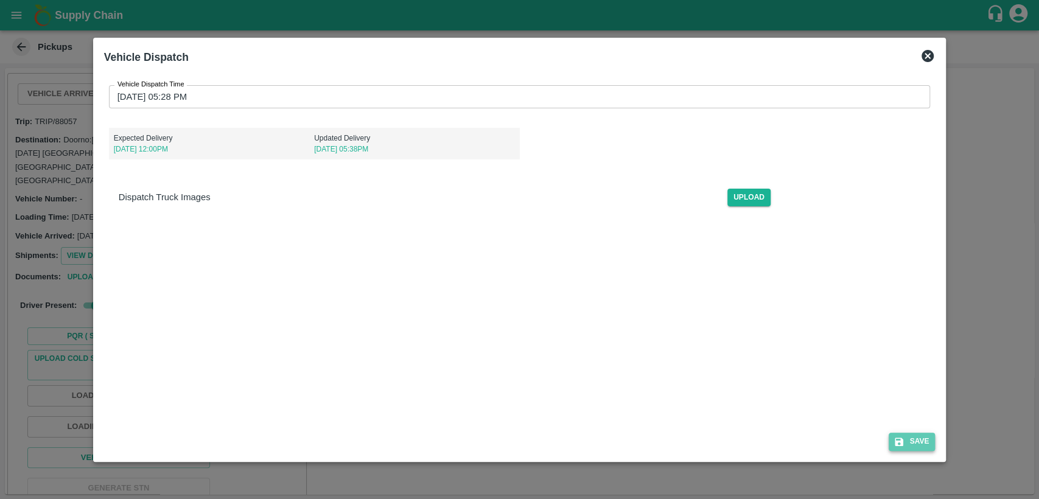
click at [909, 448] on button "Save" at bounding box center [912, 442] width 46 height 18
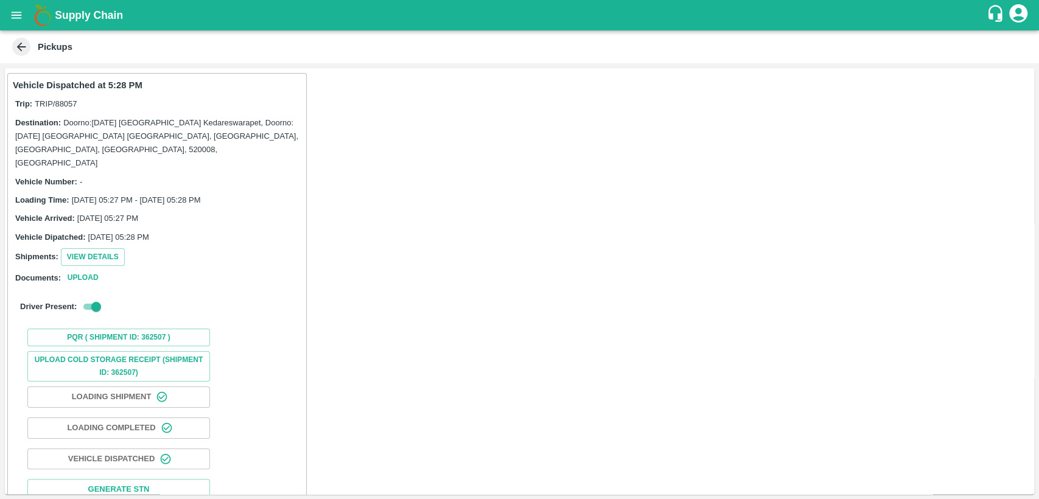
scroll to position [38, 0]
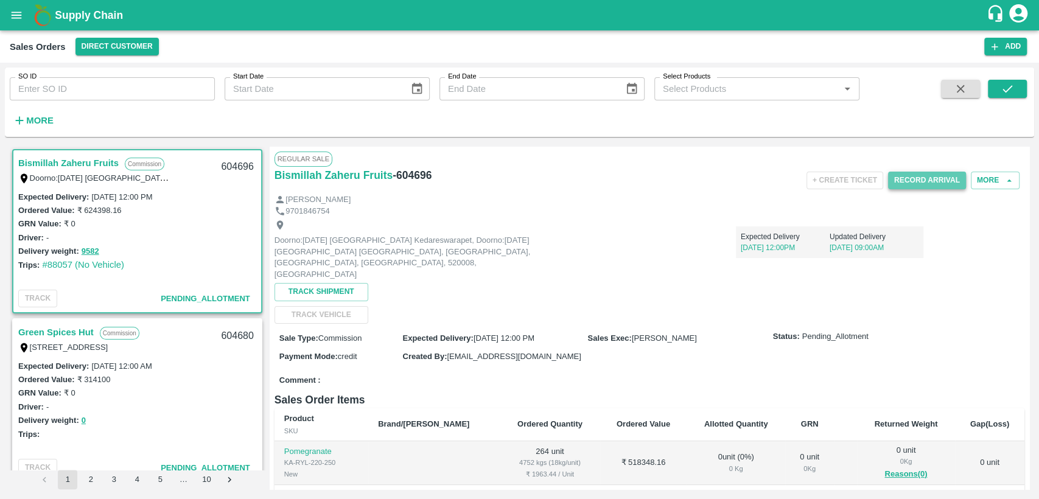
click at [935, 177] on button "Record Arrival" at bounding box center [927, 181] width 78 height 18
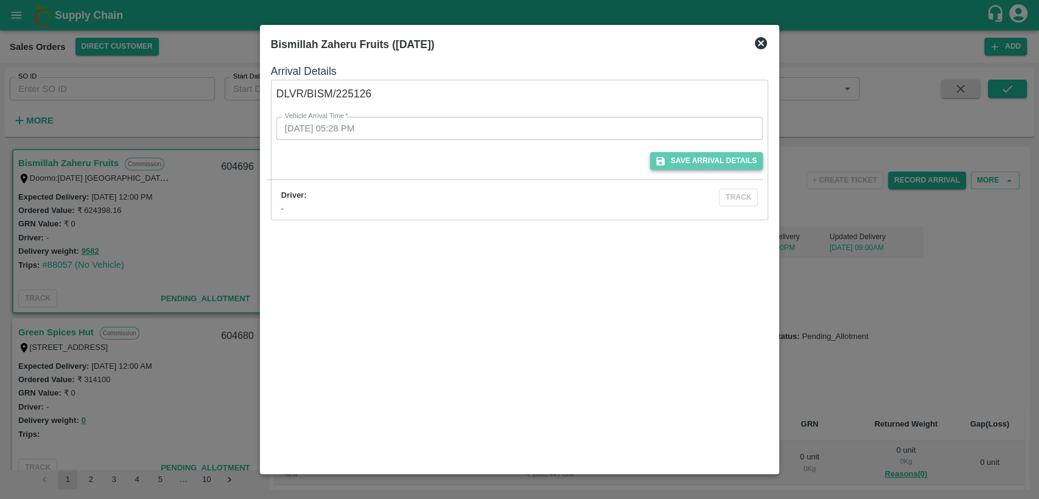
click at [704, 161] on button "Save Arrival Details" at bounding box center [706, 161] width 113 height 18
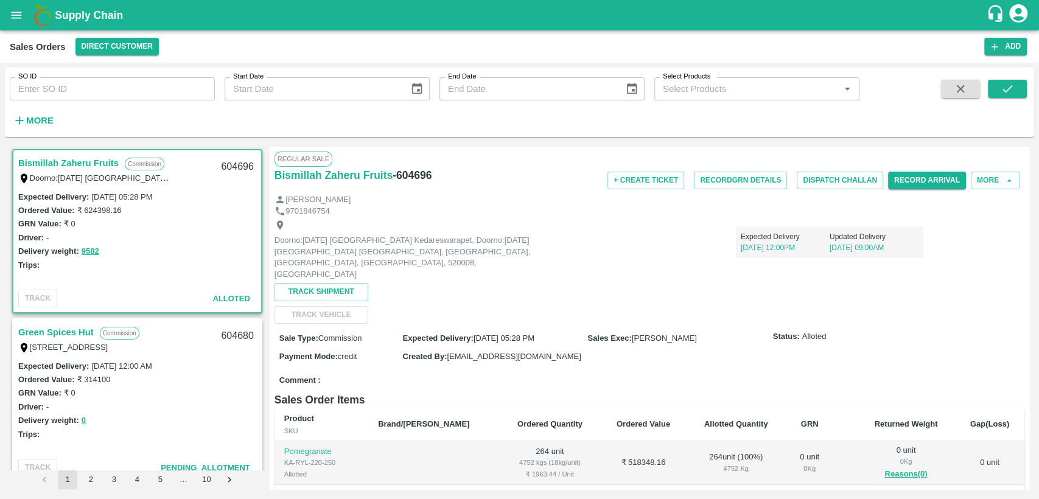
click at [15, 16] on icon "open drawer" at bounding box center [16, 15] width 13 height 13
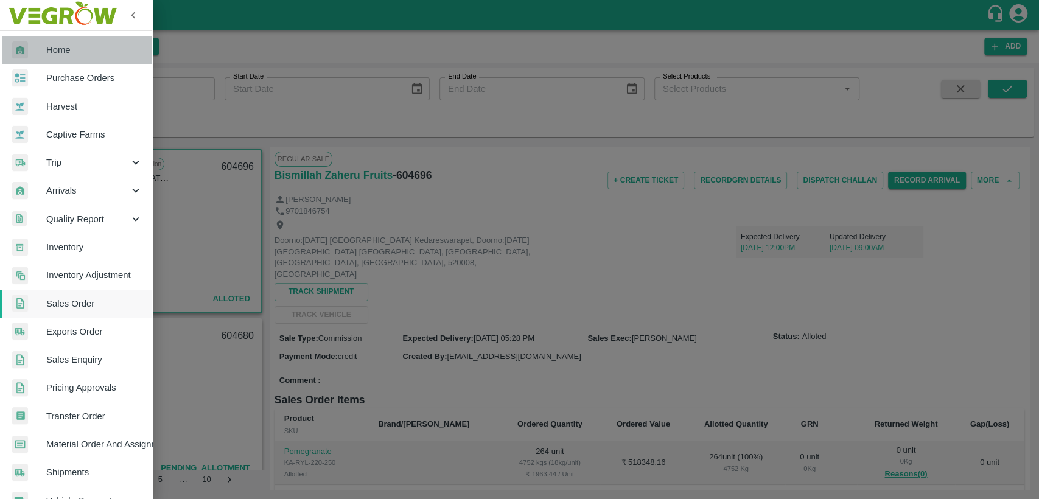
click at [80, 50] on span "Home" at bounding box center [94, 49] width 96 height 13
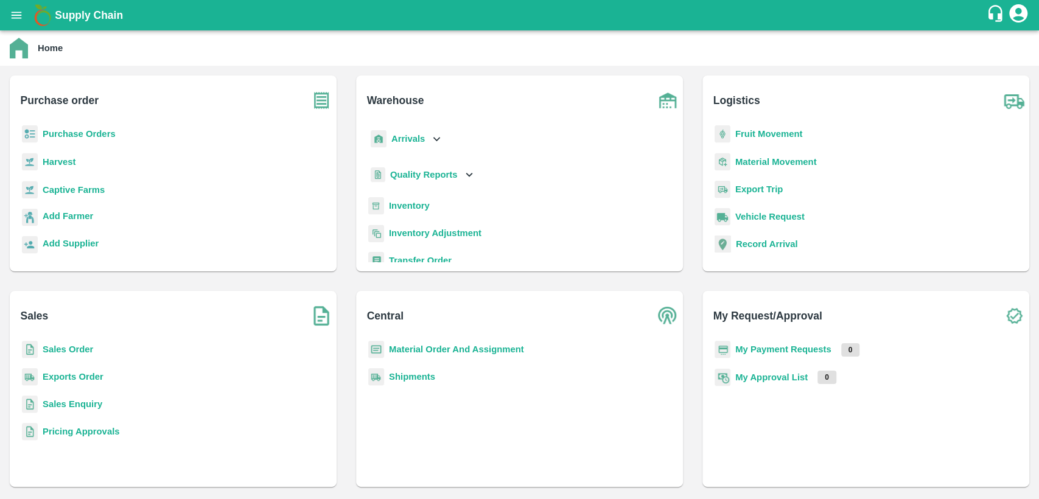
click at [438, 346] on b "Material Order And Assignment" at bounding box center [456, 350] width 135 height 10
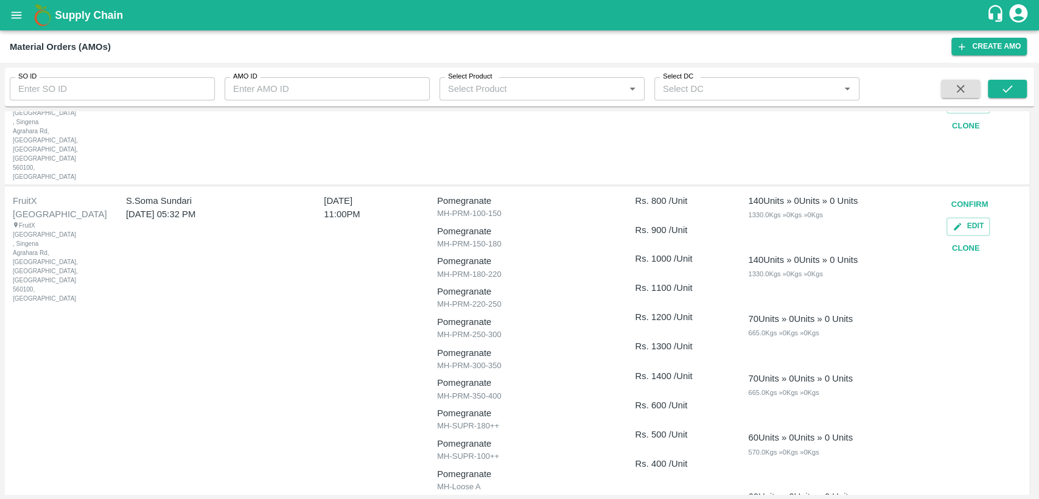
scroll to position [1329, 0]
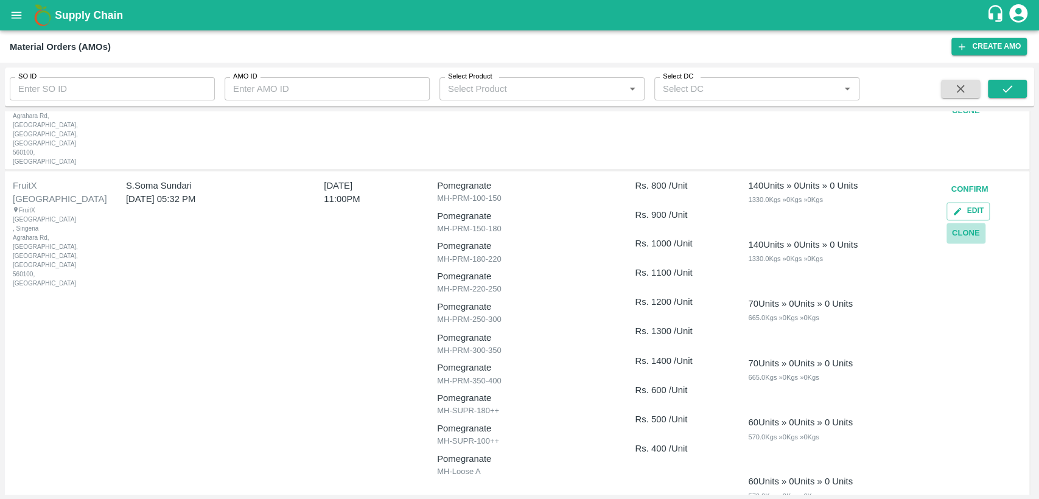
click at [954, 223] on button "Clone" at bounding box center [966, 233] width 39 height 21
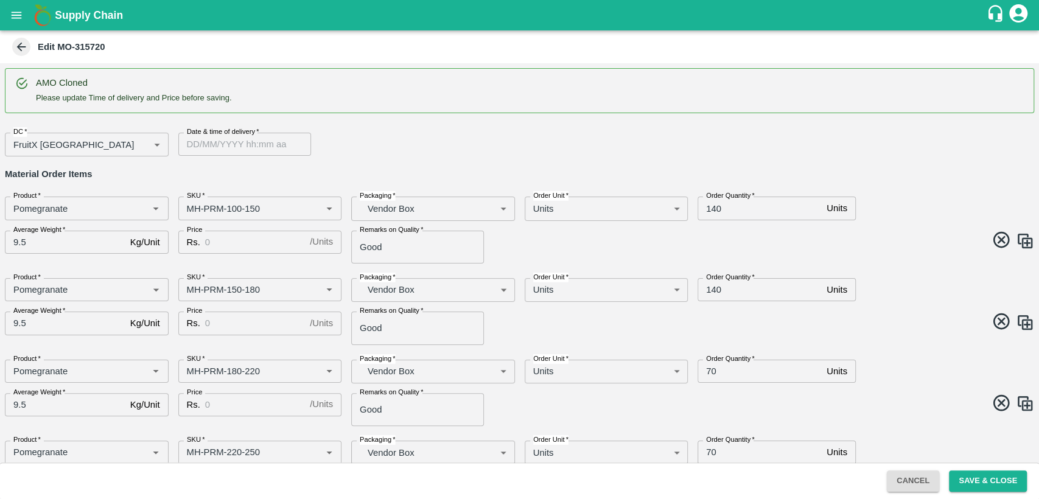
type input "DD/MM/YYYY hh:mm aa"
click at [207, 142] on input "DD/MM/YYYY hh:mm aa" at bounding box center [240, 144] width 124 height 23
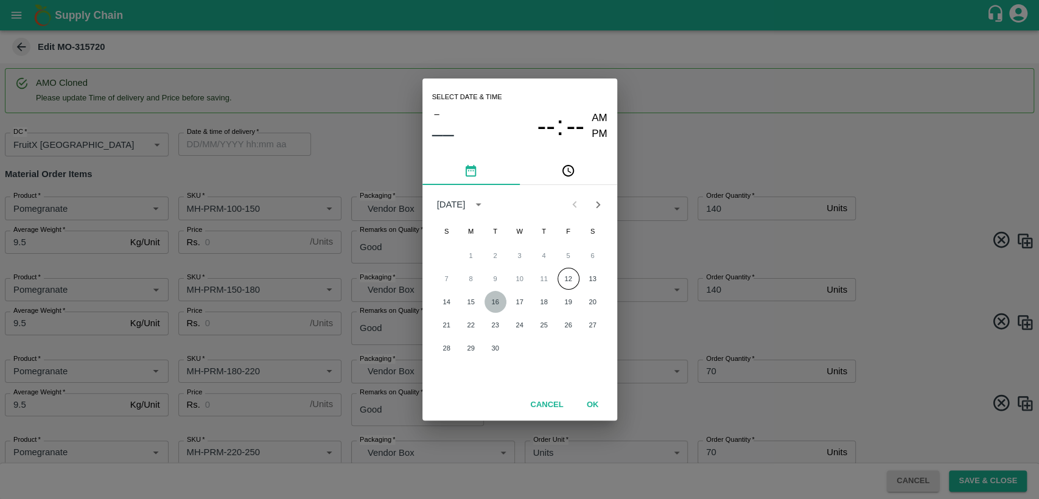
click at [496, 301] on button "16" at bounding box center [496, 302] width 22 height 22
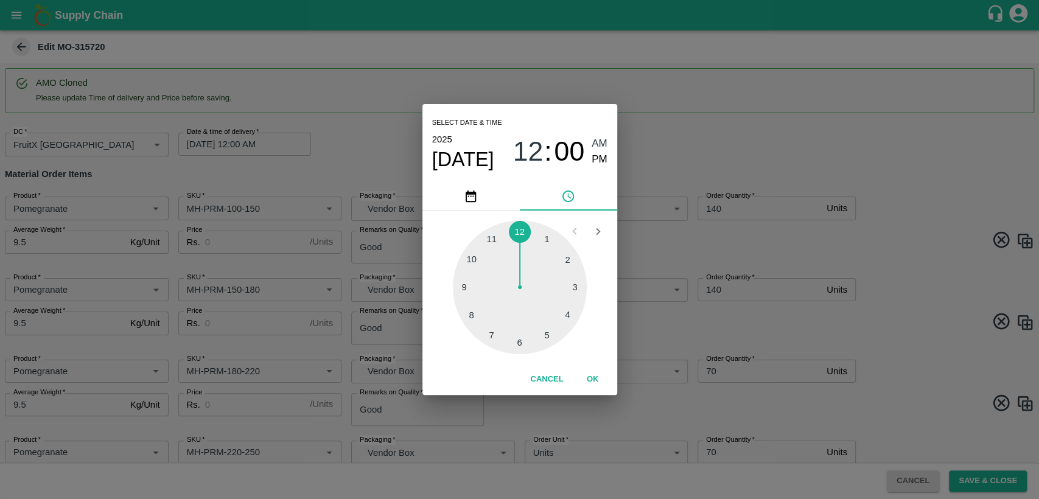
click at [488, 236] on div at bounding box center [520, 287] width 134 height 134
click at [604, 156] on span "PM" at bounding box center [600, 160] width 16 height 16
type input "16/09/2025 11:00 PM"
click at [595, 382] on button "OK" at bounding box center [592, 379] width 39 height 21
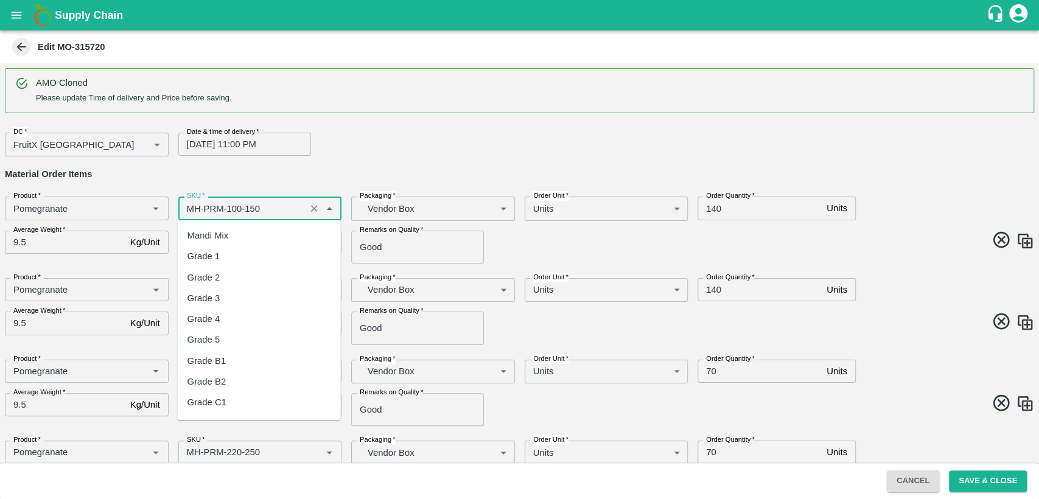
click at [195, 205] on input "SKU   *" at bounding box center [242, 208] width 121 height 16
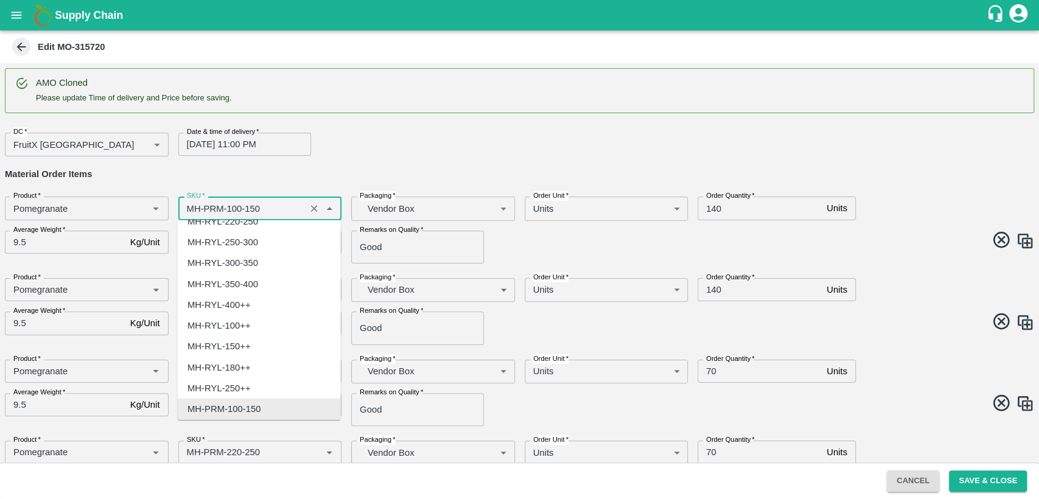
click at [195, 205] on input "SKU   *" at bounding box center [242, 208] width 121 height 16
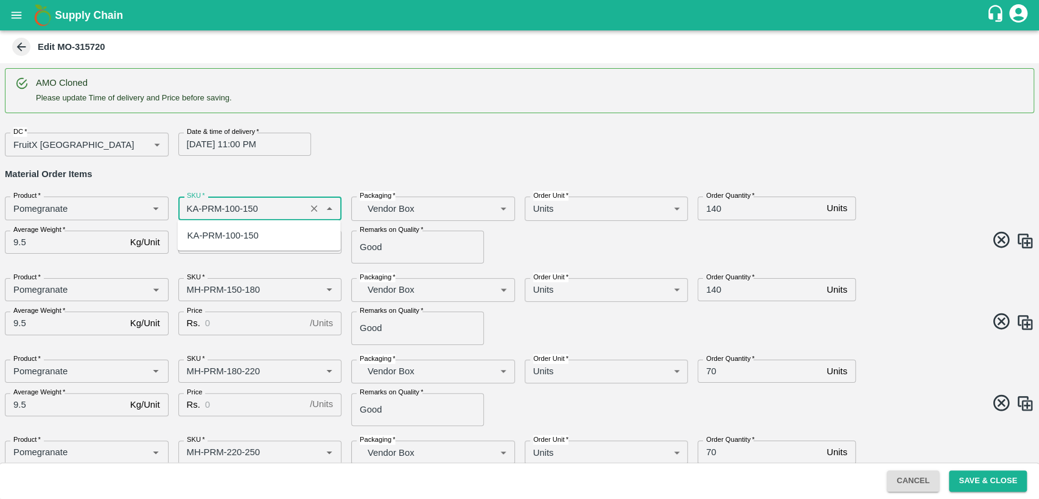
click at [205, 230] on div "KA-PRM-100-150" at bounding box center [222, 235] width 71 height 13
type input "KA-PRM-100-150"
click at [231, 237] on input "Price" at bounding box center [255, 242] width 100 height 23
type input "800"
click at [191, 293] on input "SKU   *" at bounding box center [242, 290] width 121 height 16
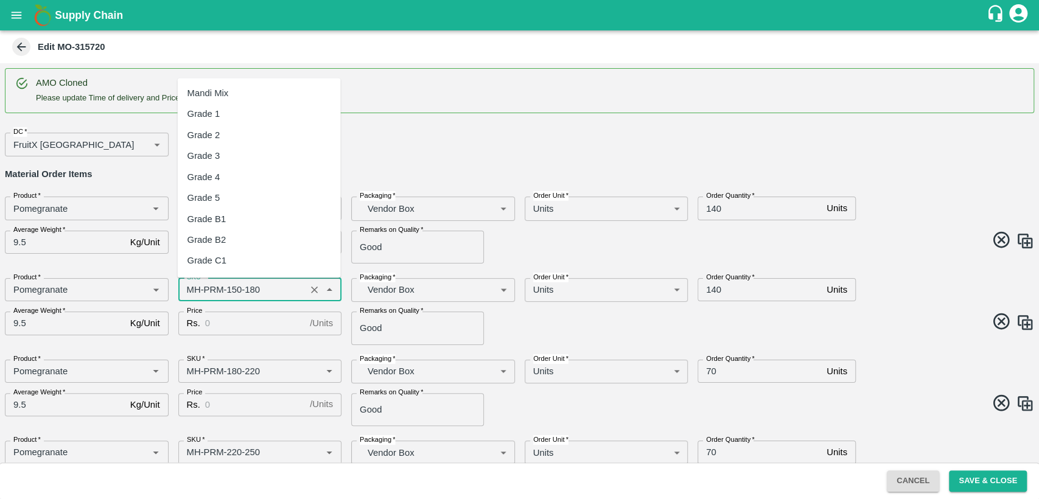
click at [191, 293] on input "SKU   *" at bounding box center [242, 290] width 121 height 16
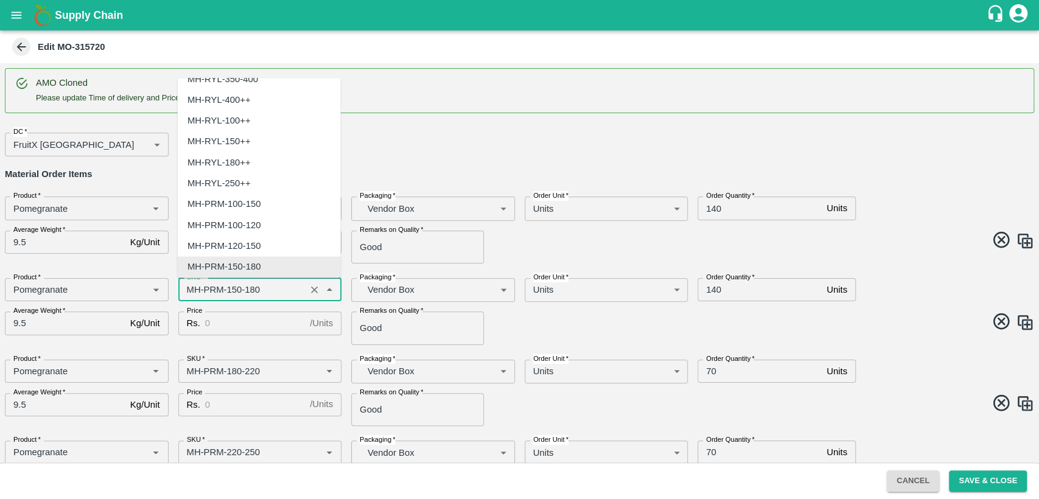
click at [193, 286] on input "SKU   *" at bounding box center [242, 290] width 121 height 16
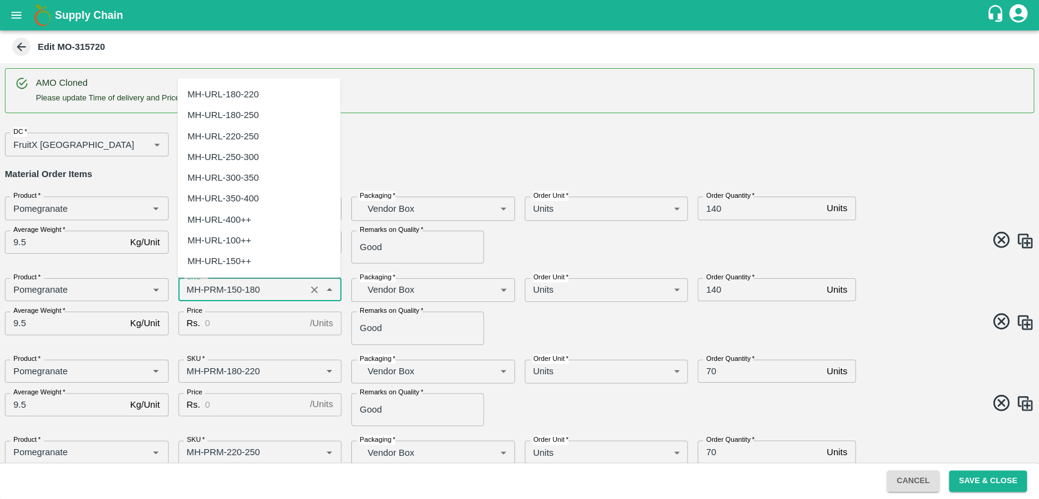
scroll to position [0, 0]
click at [234, 94] on div "Mandi Mix" at bounding box center [259, 93] width 163 height 21
type input "Mandi Mix"
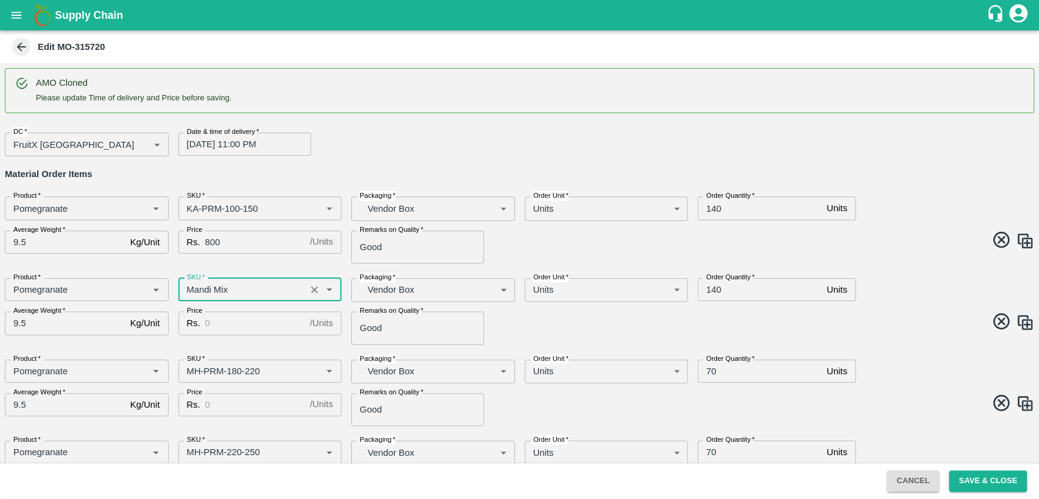
click at [17, 20] on icon "open drawer" at bounding box center [16, 15] width 13 height 13
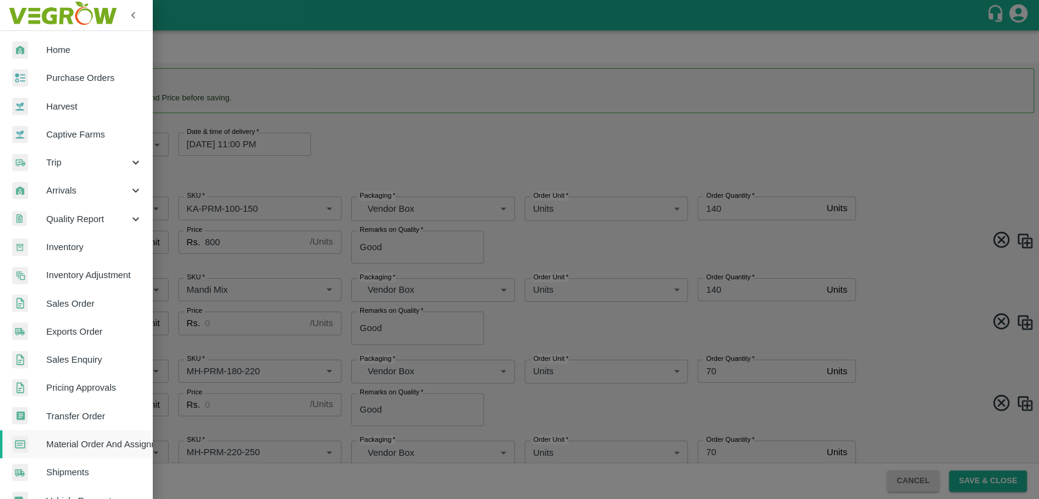
click at [50, 44] on span "Home" at bounding box center [94, 49] width 96 height 13
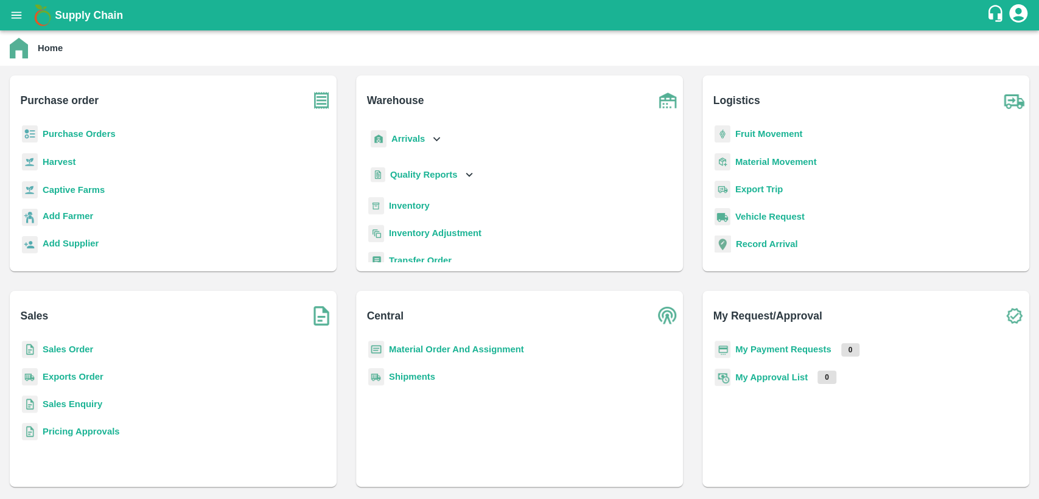
click at [82, 345] on b "Sales Order" at bounding box center [68, 350] width 51 height 10
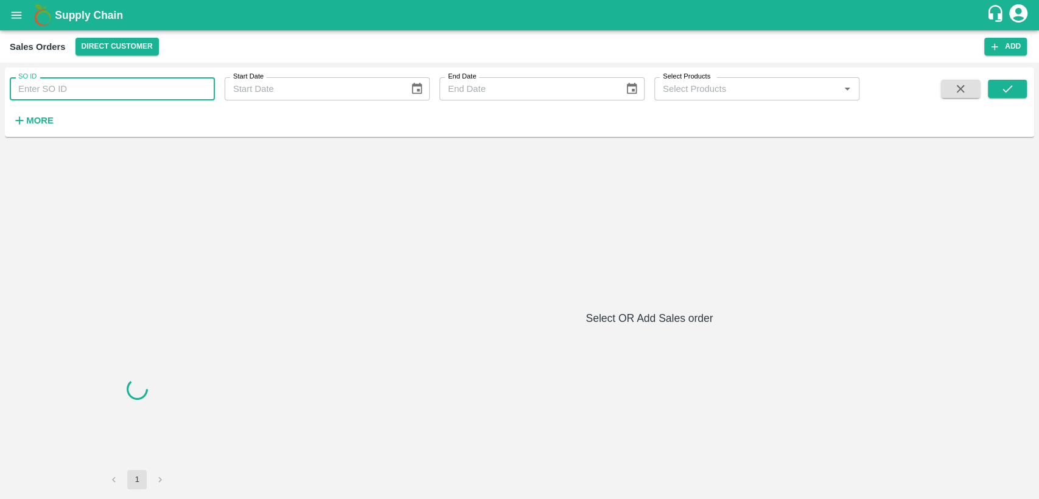
click at [151, 83] on input "SO ID" at bounding box center [112, 88] width 205 height 23
paste input "604711"
type input "604711"
click at [1004, 93] on icon "submit" at bounding box center [1007, 88] width 13 height 13
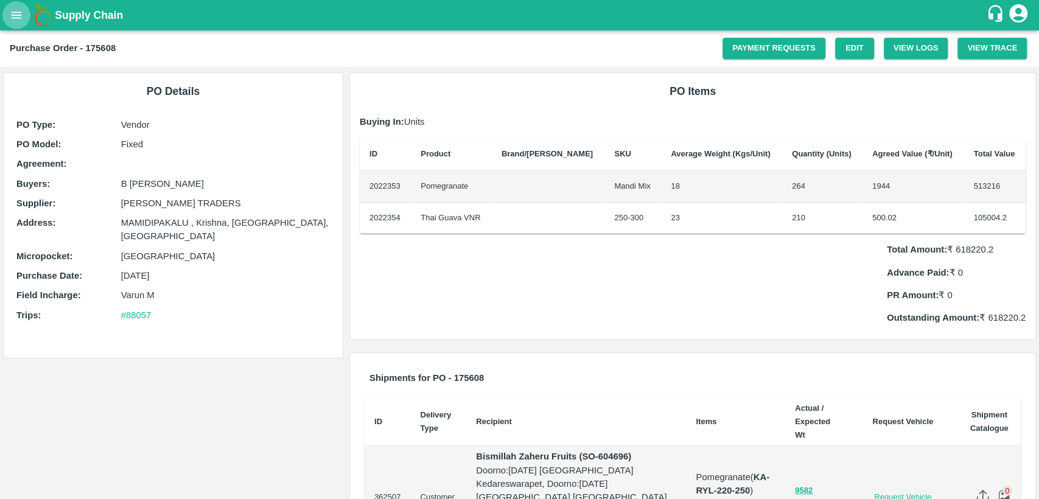
click at [13, 13] on icon "open drawer" at bounding box center [16, 15] width 13 height 13
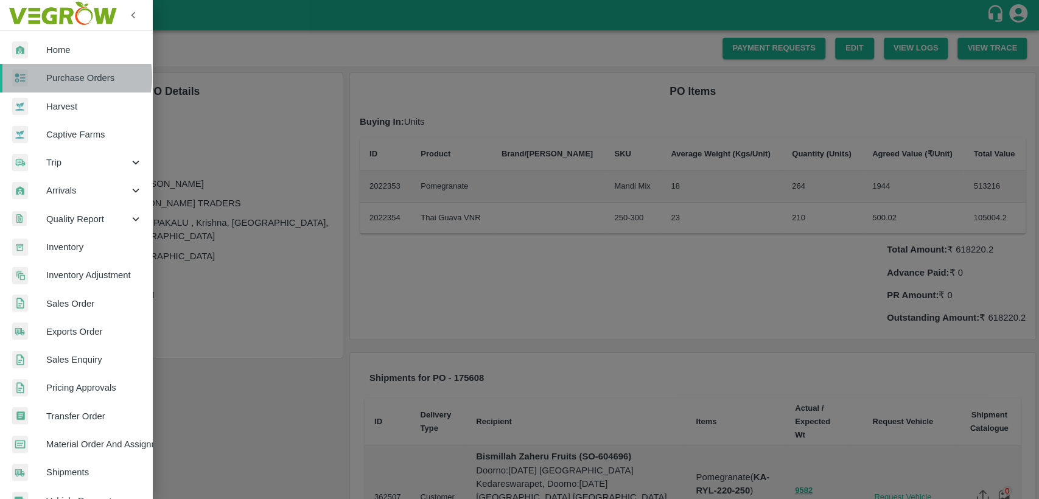
click at [65, 77] on span "Purchase Orders" at bounding box center [94, 77] width 96 height 13
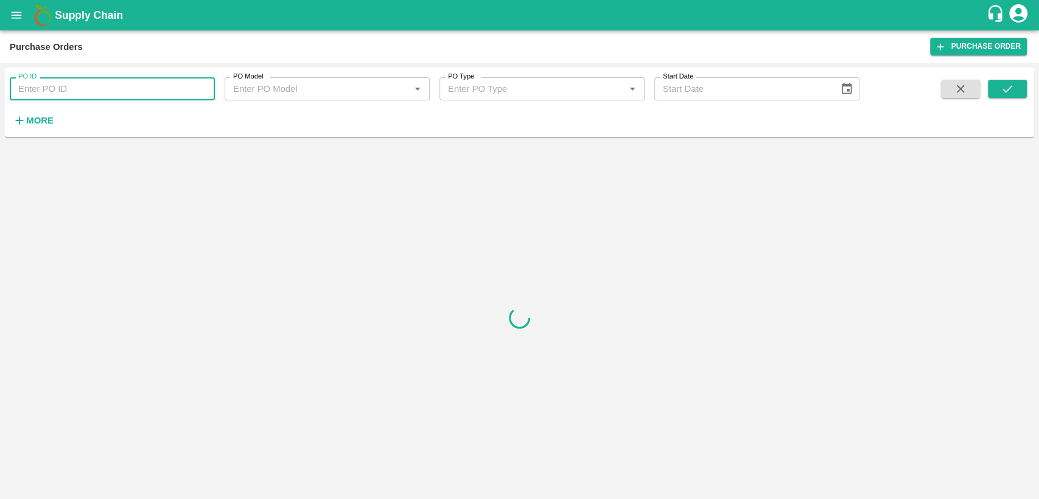
click at [70, 88] on input "PO ID" at bounding box center [112, 88] width 205 height 23
type input "175608"
click at [1004, 89] on icon "submit" at bounding box center [1007, 88] width 13 height 13
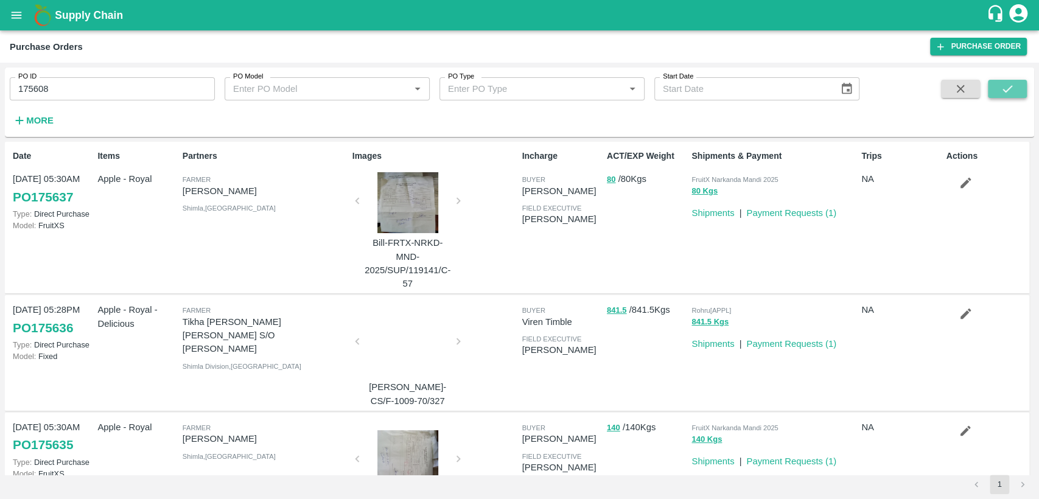
click at [1004, 89] on icon "submit" at bounding box center [1007, 88] width 13 height 13
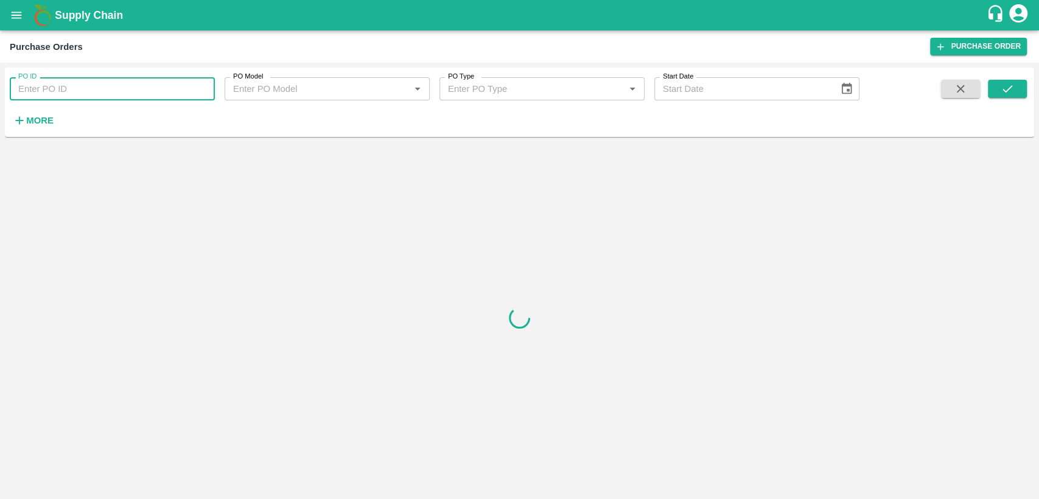
click at [49, 82] on input "PO ID" at bounding box center [112, 88] width 205 height 23
type input "175608"
click at [1003, 94] on icon "submit" at bounding box center [1007, 88] width 13 height 13
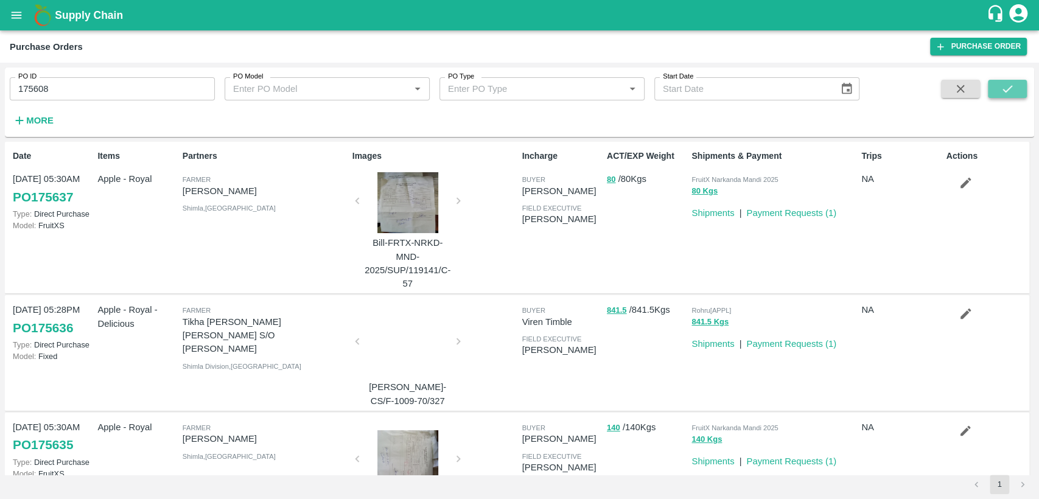
click at [1018, 91] on button "submit" at bounding box center [1007, 89] width 39 height 18
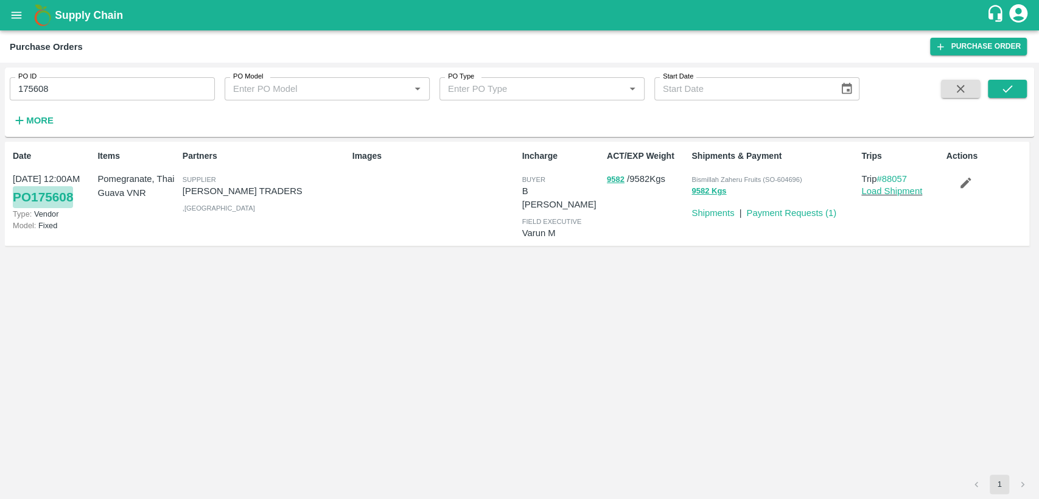
click at [55, 196] on link "PO 175608" at bounding box center [43, 197] width 60 height 22
click at [66, 193] on link "PO 175608" at bounding box center [43, 197] width 60 height 22
click at [15, 21] on icon "open drawer" at bounding box center [16, 15] width 13 height 13
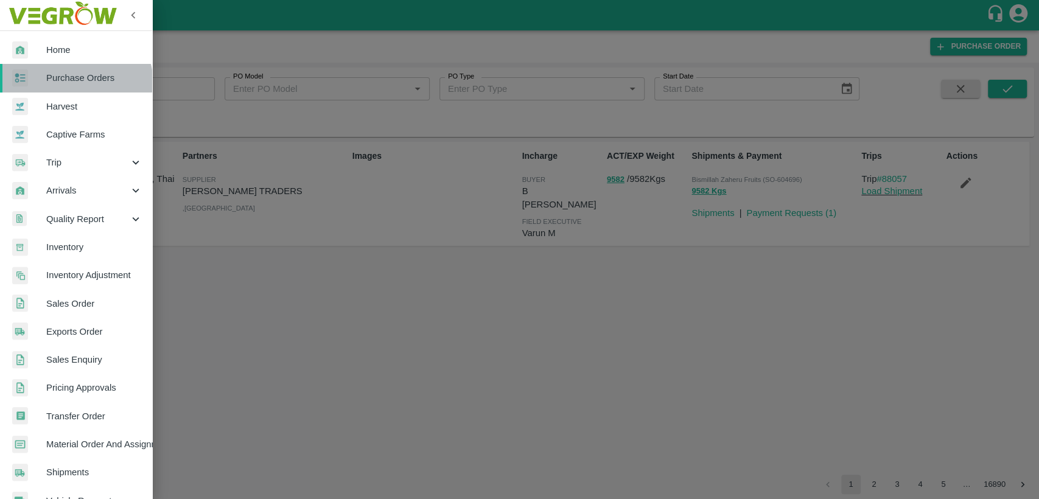
click at [74, 84] on span "Purchase Orders" at bounding box center [94, 77] width 96 height 13
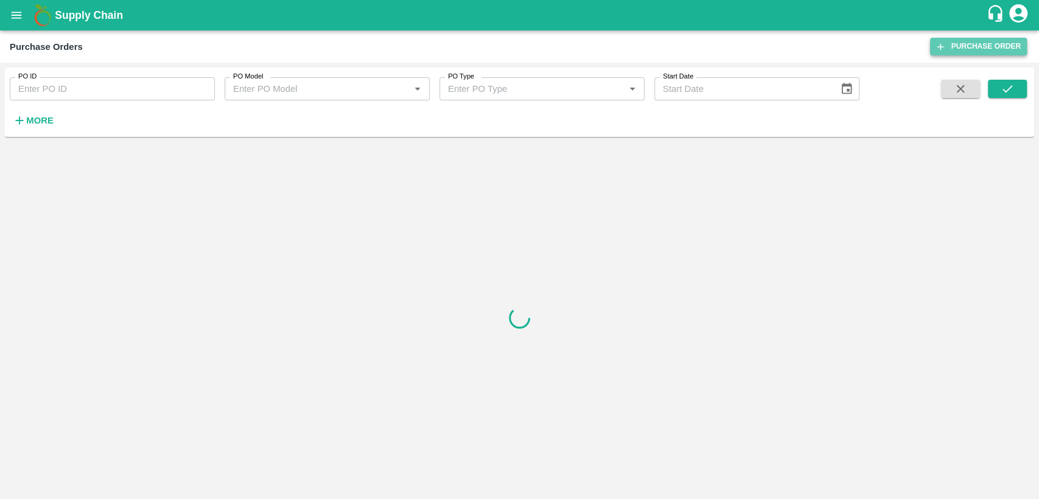
click at [958, 42] on link "Purchase Order" at bounding box center [978, 47] width 97 height 18
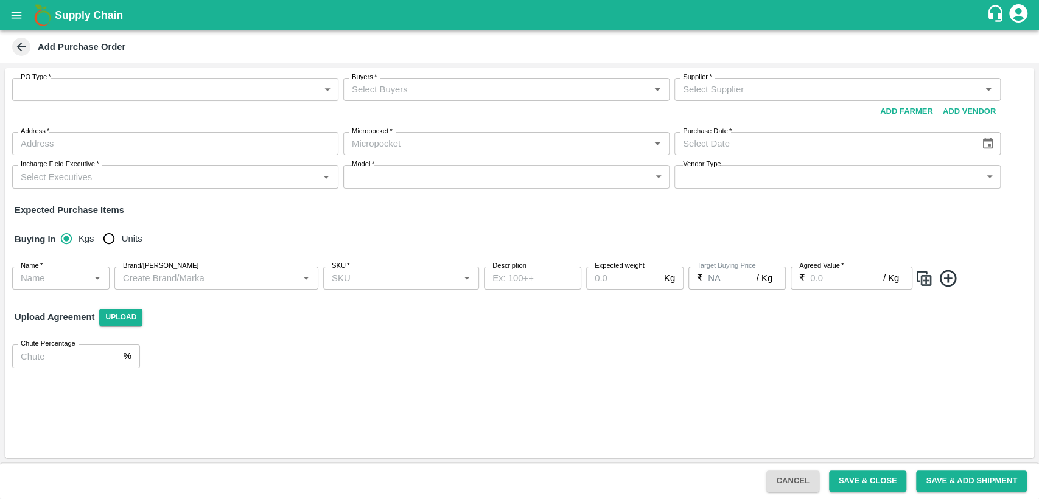
click at [267, 84] on body "Supply Chain Add Purchase Order PO Type   * ​ PO Type Buyers   * Buyers   * Sup…" at bounding box center [519, 249] width 1039 height 499
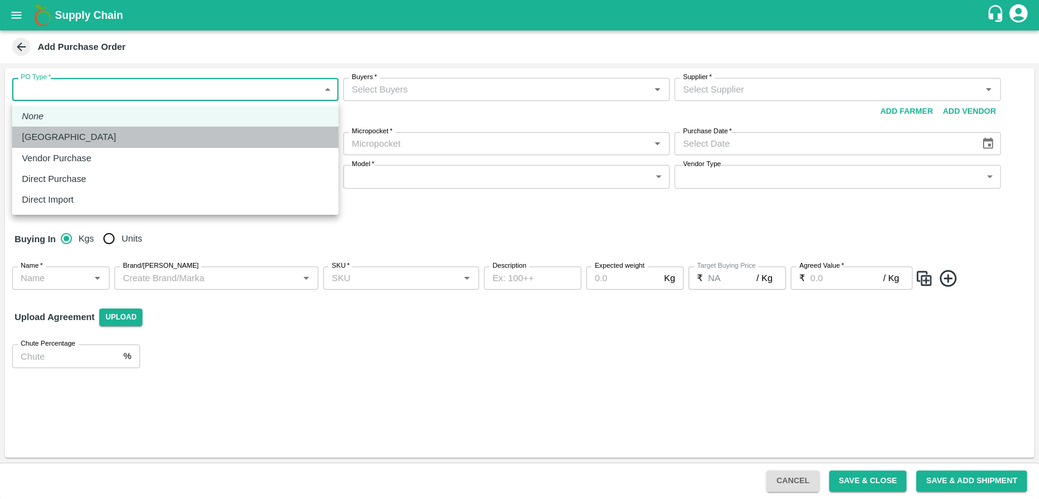
click at [224, 140] on div "[GEOGRAPHIC_DATA]" at bounding box center [175, 136] width 307 height 13
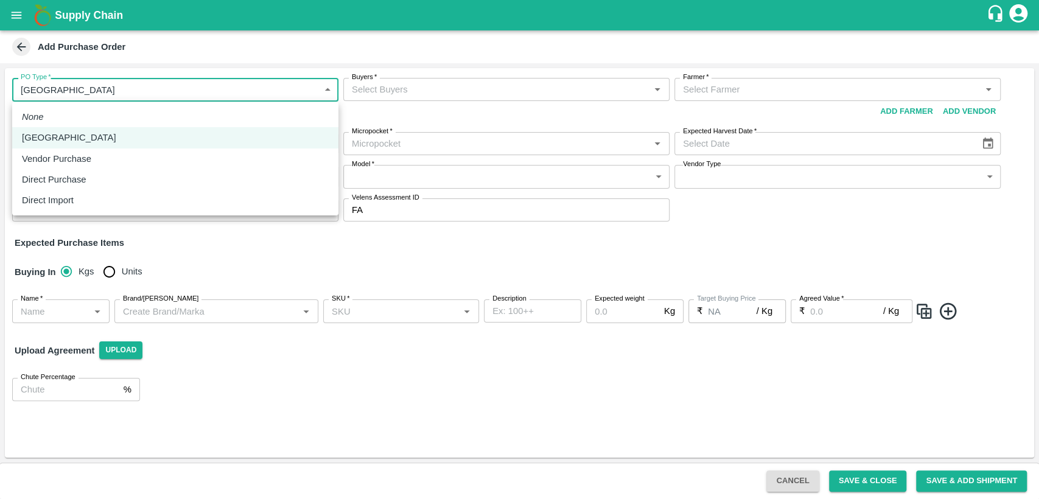
click at [327, 93] on body "Supply Chain Add Purchase Order PO Type   * Farm Gate 1 PO Type Buyers   * Buye…" at bounding box center [519, 249] width 1039 height 499
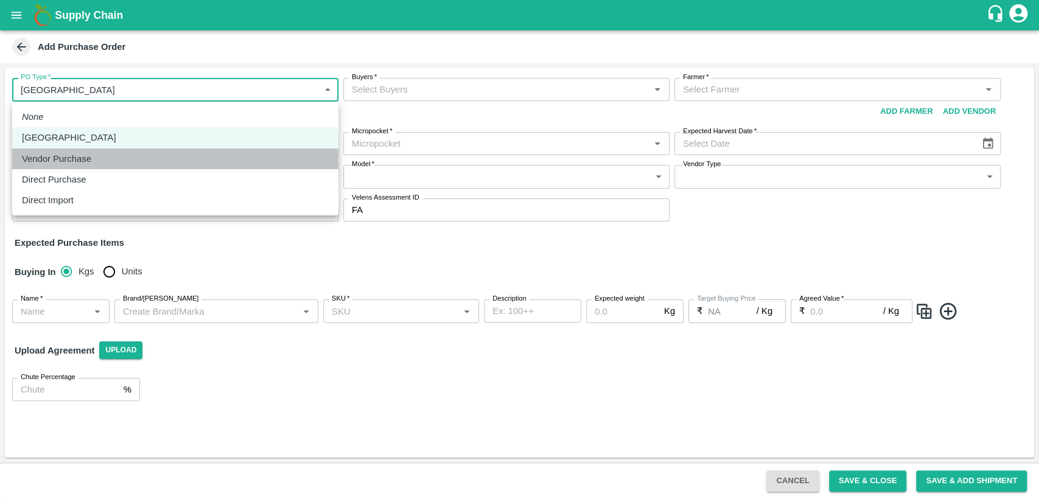
click at [256, 164] on div "Vendor Purchase" at bounding box center [175, 158] width 307 height 13
type input "2"
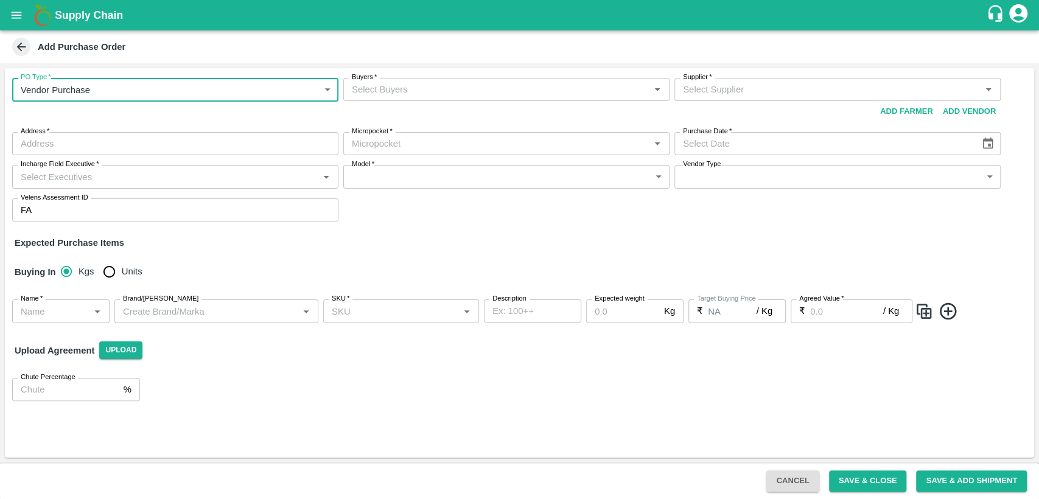
click at [402, 89] on input "Buyers   *" at bounding box center [496, 90] width 299 height 16
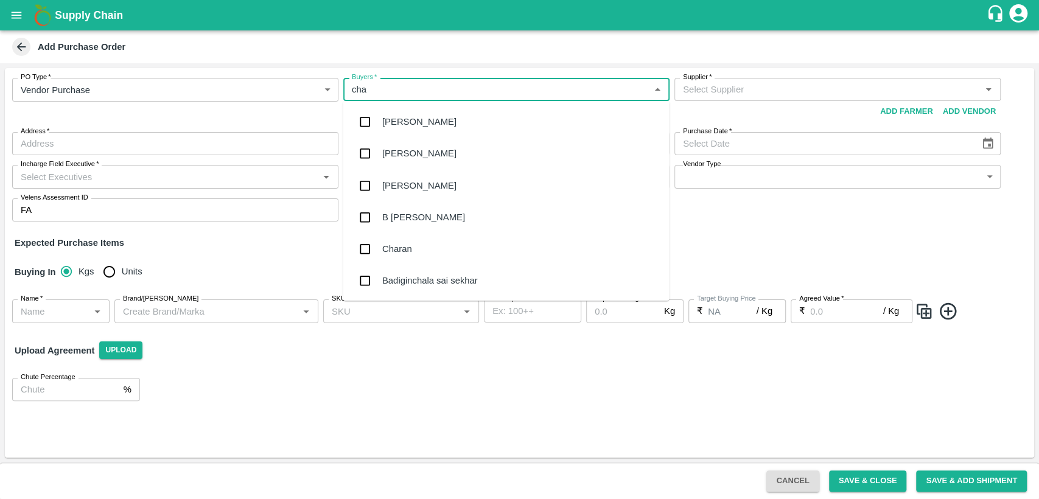
type input "chan"
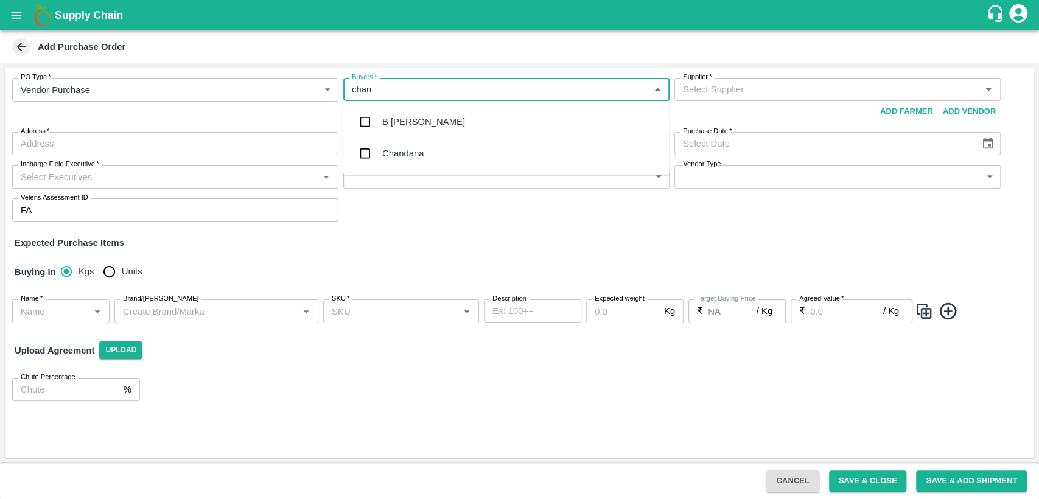
click at [435, 130] on div "B [PERSON_NAME]" at bounding box center [506, 122] width 326 height 32
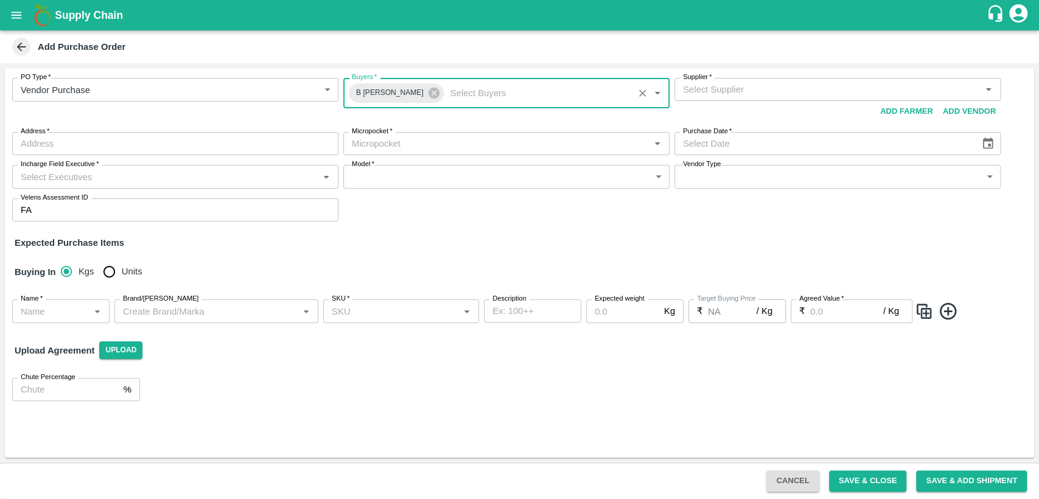
click at [754, 85] on input "Supplier   *" at bounding box center [827, 90] width 299 height 16
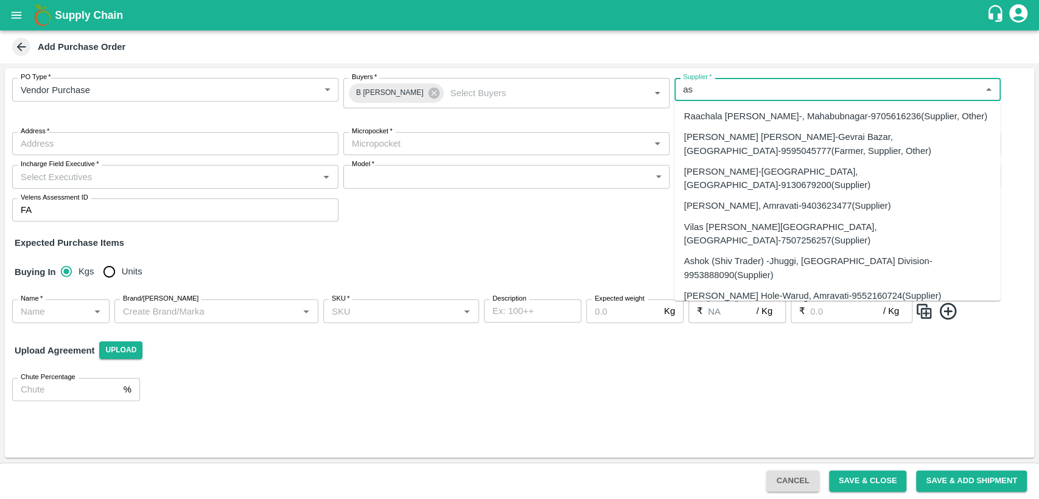
type input "a"
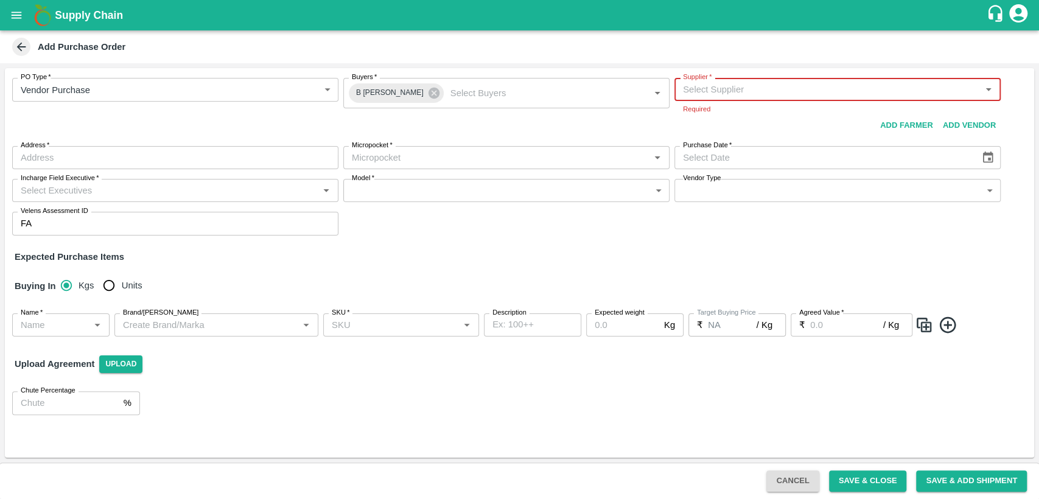
paste input "[PERSON_NAME]"
click at [810, 117] on div "[PERSON_NAME]-, -9705141514(Supplier)" at bounding box center [771, 116] width 175 height 13
type input "[PERSON_NAME]-, -9705141514(Supplier)"
type input ", , ,"
type input "[PERSON_NAME]-, -9705141514(Supplier)"
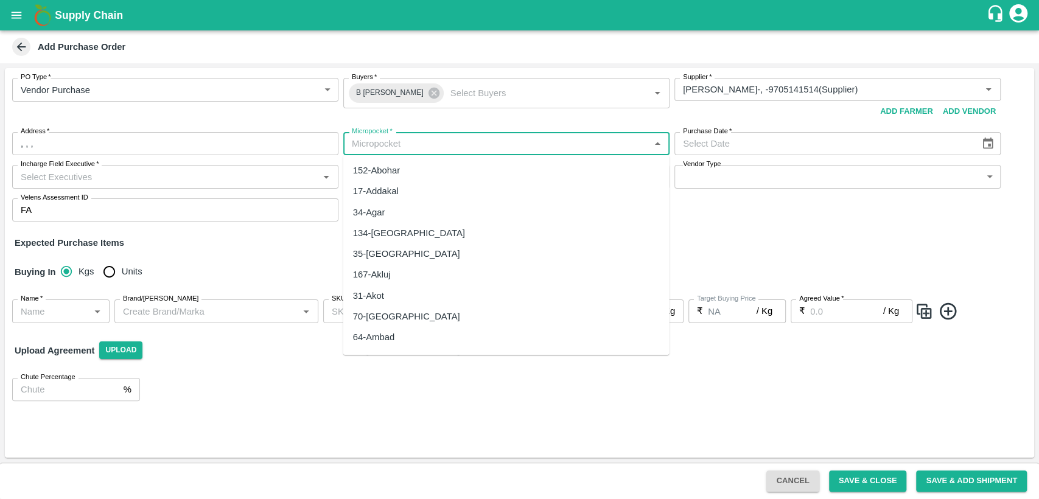
click at [609, 152] on input "Micropocket   *" at bounding box center [496, 144] width 299 height 16
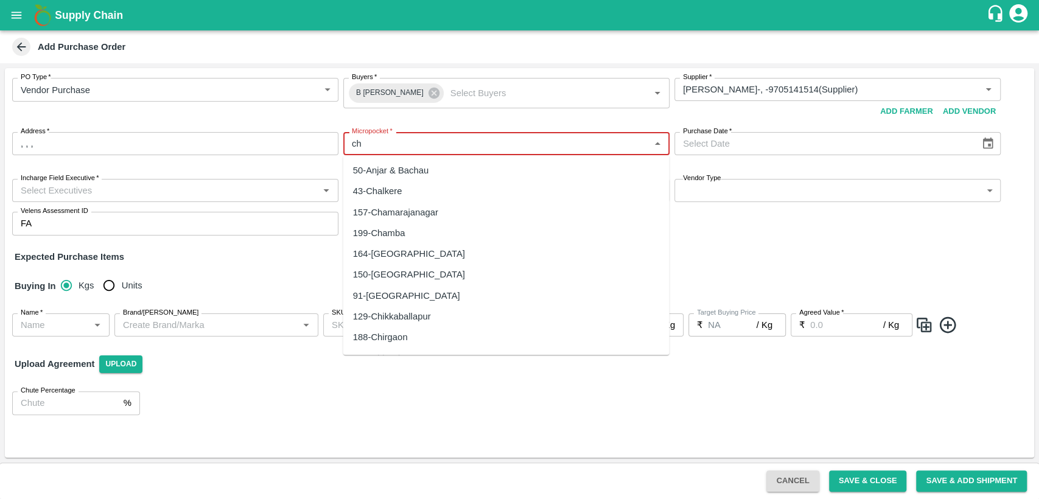
type input "c"
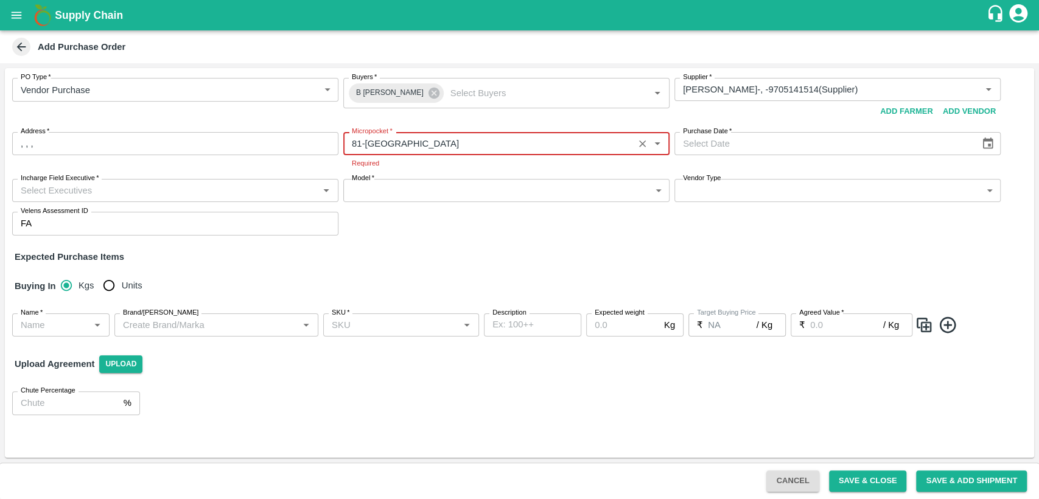
type input "81-[GEOGRAPHIC_DATA]"
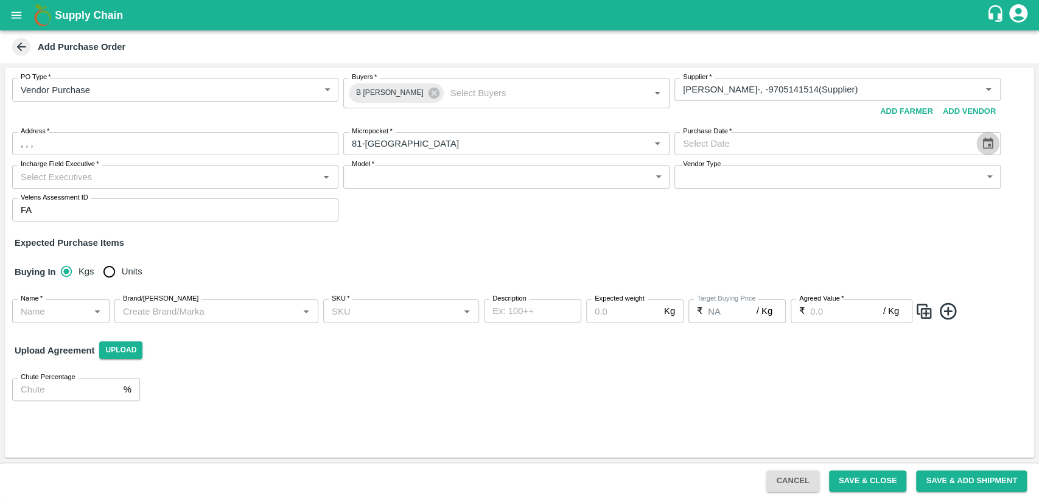
click at [987, 144] on icon "Choose date" at bounding box center [987, 143] width 13 height 13
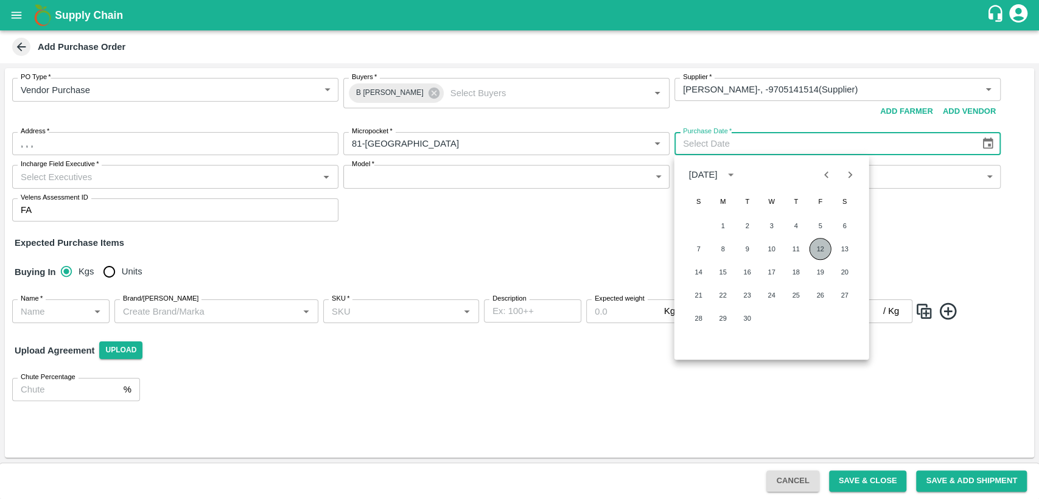
click at [821, 248] on button "12" at bounding box center [821, 249] width 22 height 22
type input "[DATE]"
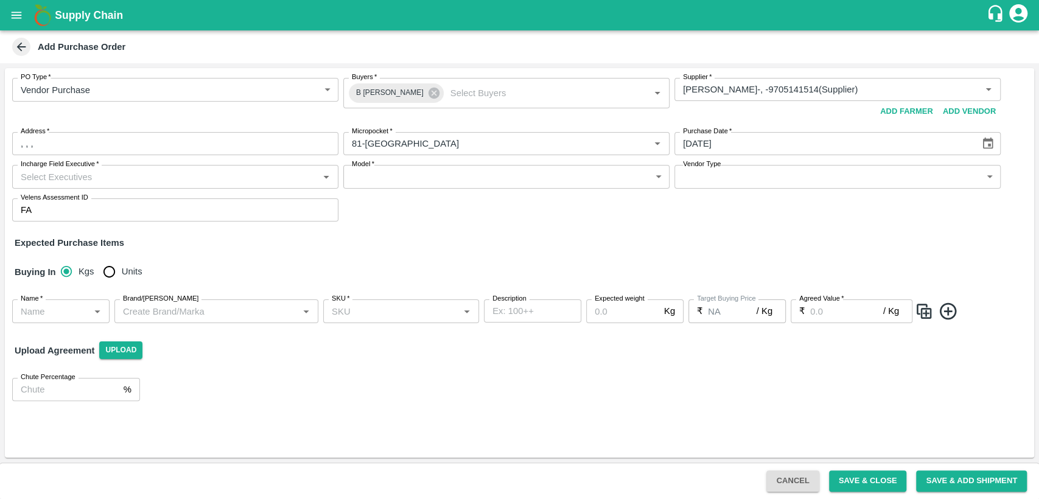
click at [150, 182] on input "Incharge Field Executive   *" at bounding box center [165, 177] width 299 height 16
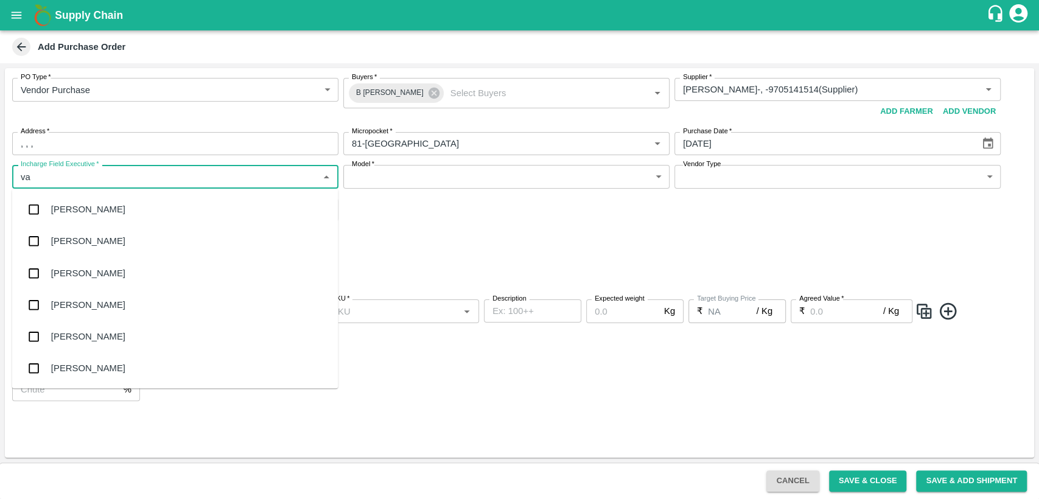
type input "var"
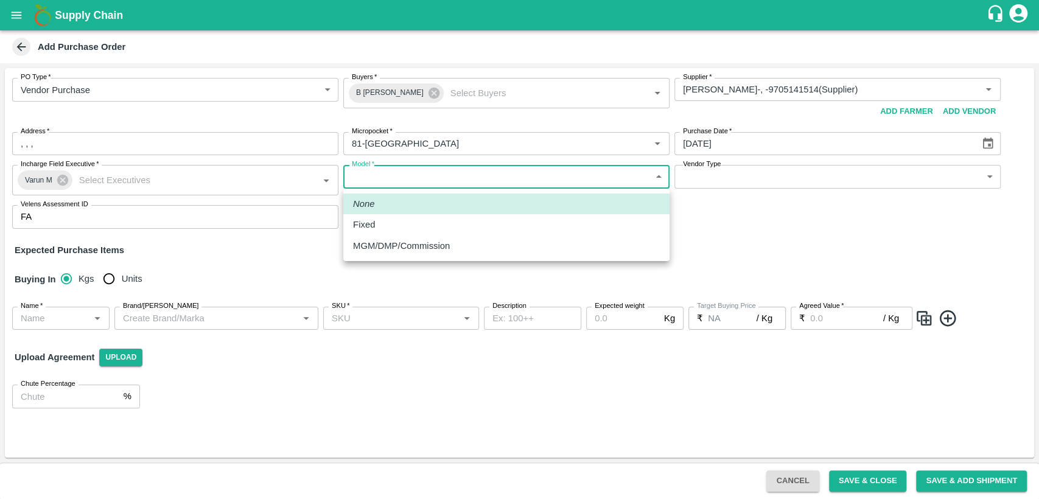
click at [612, 175] on body "Supply Chain Add Purchase Order PO Type   * Vendor Purchase 2 PO Type Buyers   …" at bounding box center [519, 249] width 1039 height 499
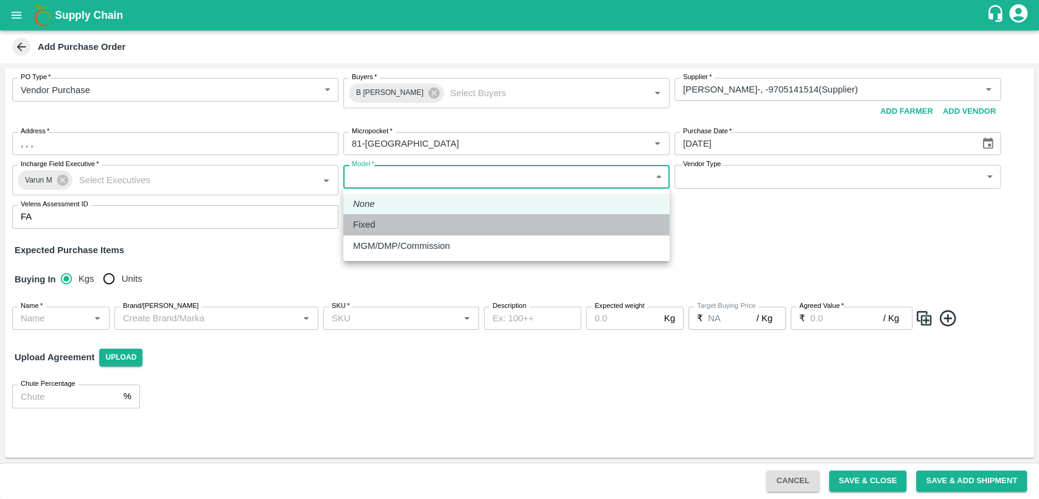
click at [511, 229] on div "Fixed" at bounding box center [506, 224] width 307 height 13
type input "Fixed"
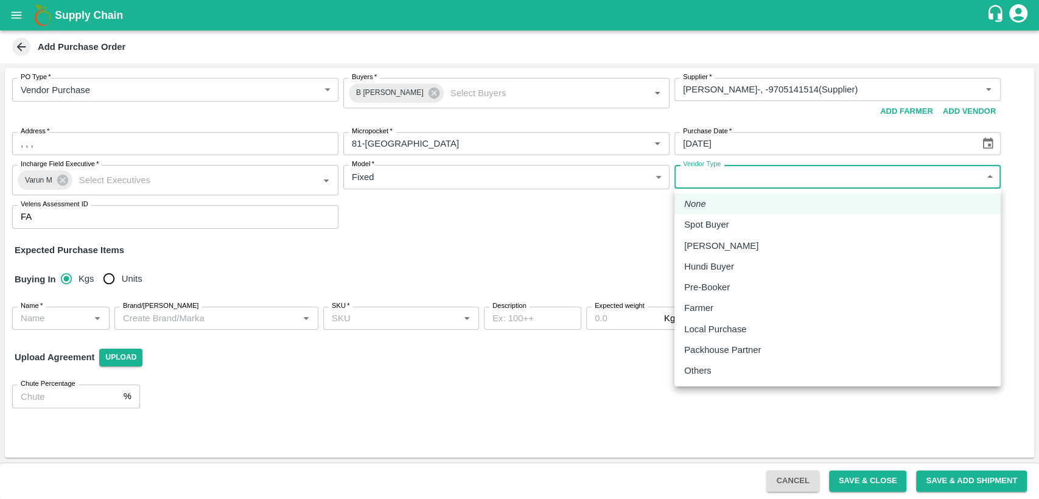
click at [709, 175] on body "Supply Chain Add Purchase Order PO Type   * Vendor Purchase 2 PO Type Buyers   …" at bounding box center [519, 249] width 1039 height 499
click at [562, 253] on div at bounding box center [519, 249] width 1039 height 499
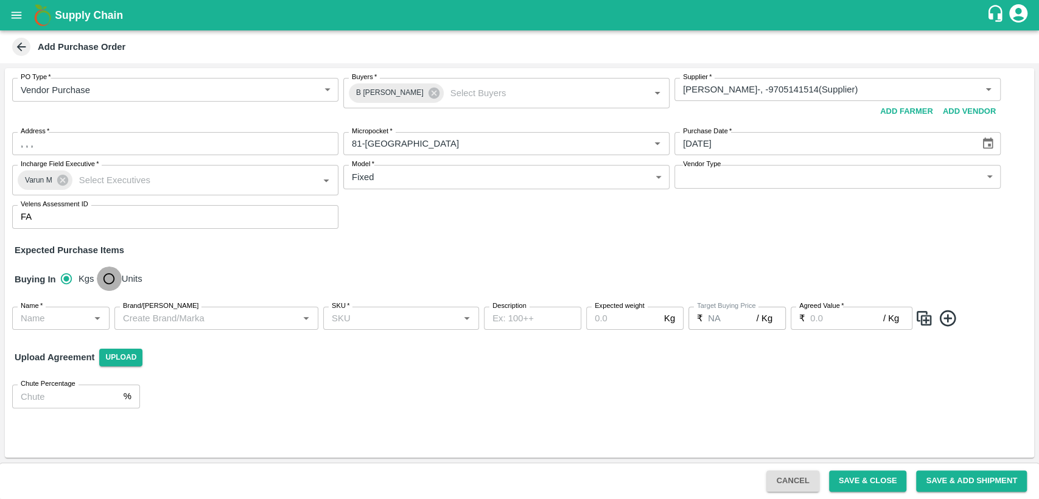
click at [111, 281] on input "Units" at bounding box center [109, 279] width 24 height 24
radio input "true"
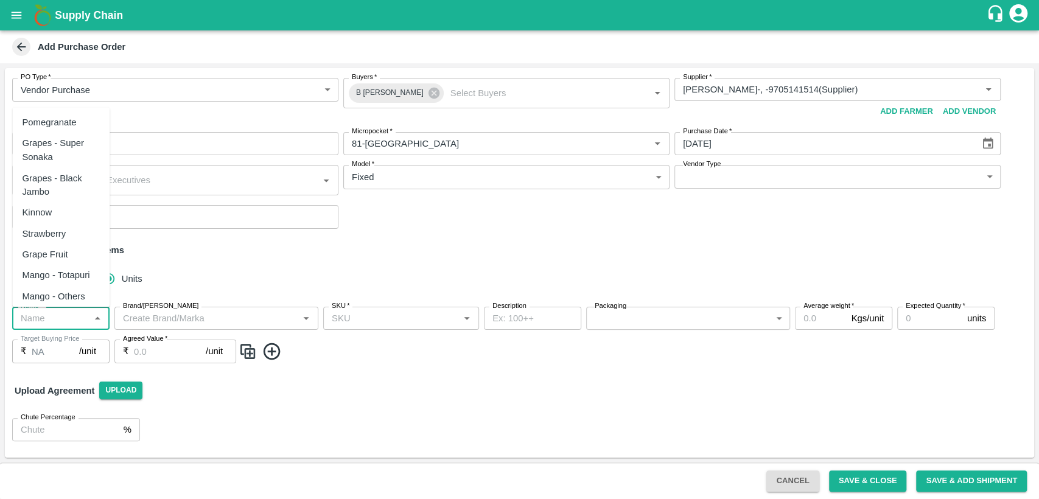
click at [54, 313] on input "Name   *" at bounding box center [51, 318] width 70 height 16
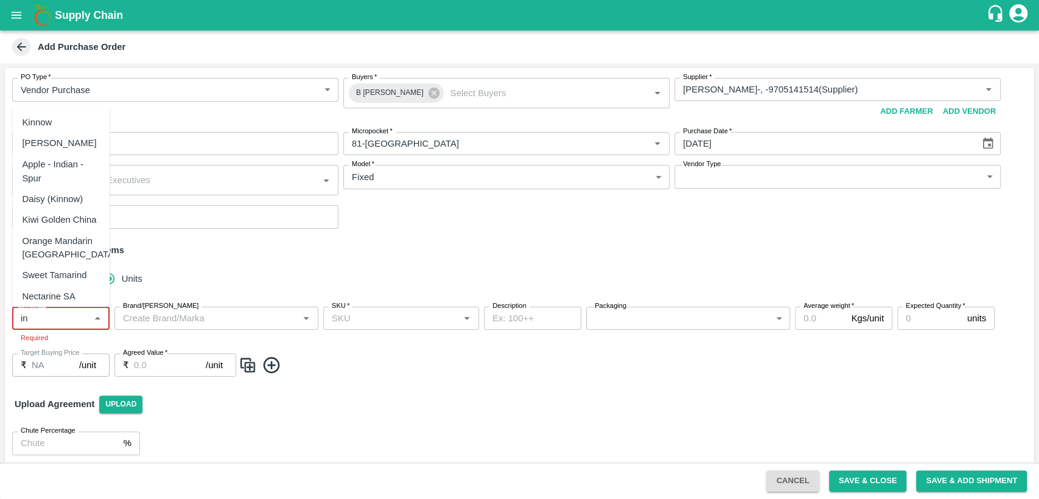
type input "i"
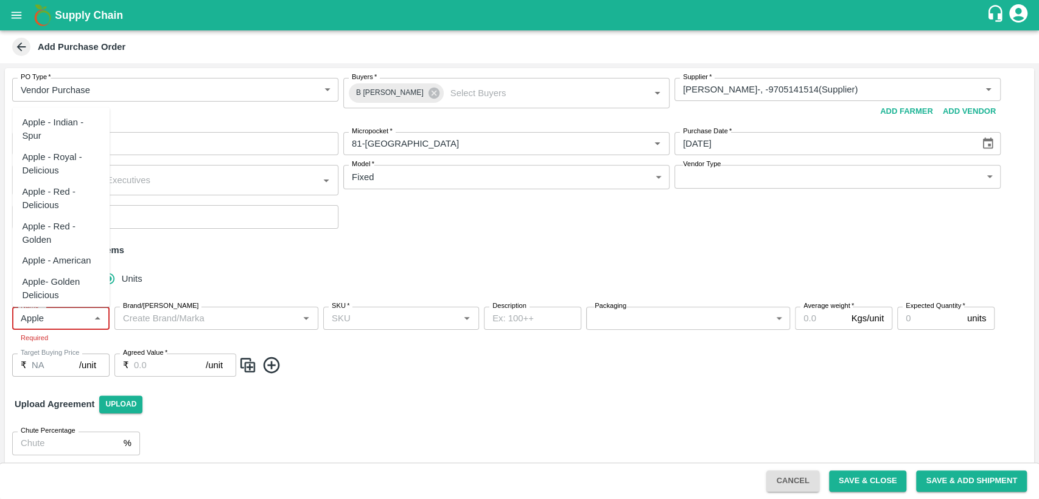
click at [68, 165] on div "Apple - Royal - Delicious" at bounding box center [61, 163] width 78 height 27
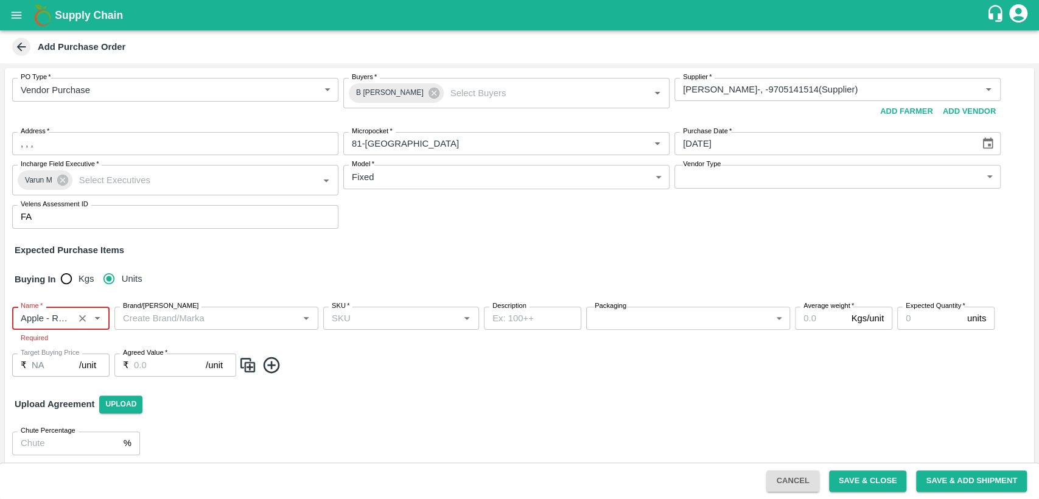
type input "Apple - Royal - Delicious"
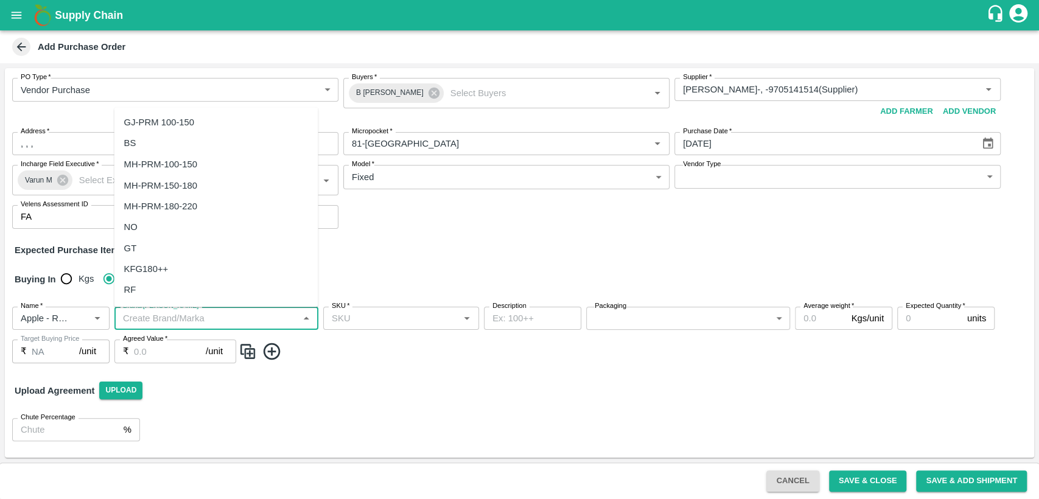
click at [165, 320] on input "Brand/[PERSON_NAME]" at bounding box center [206, 318] width 177 height 16
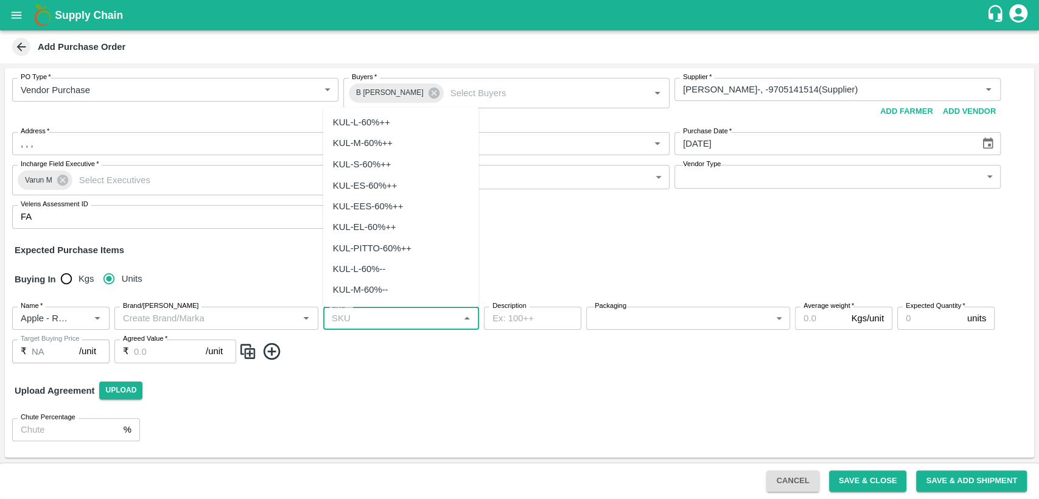
click at [399, 313] on input "SKU   *" at bounding box center [391, 318] width 128 height 16
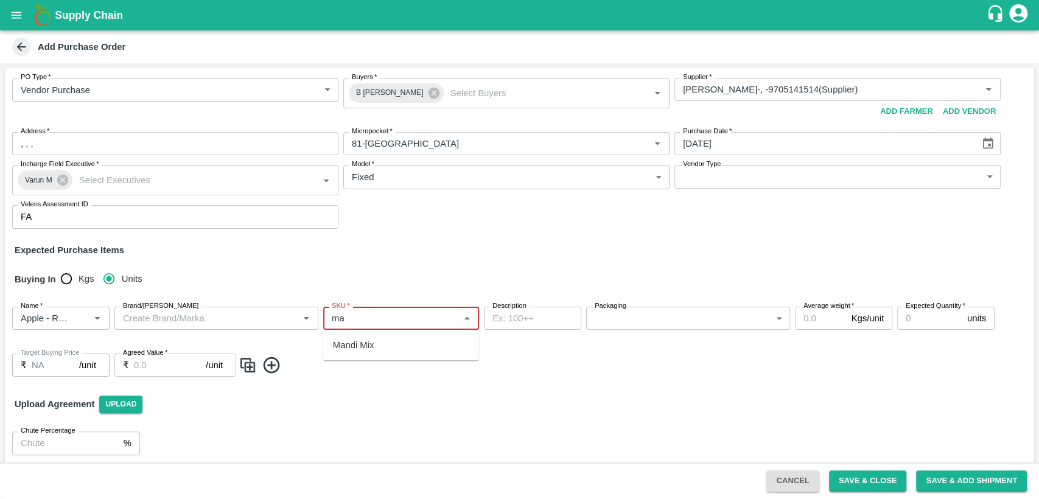
type input "m"
click at [474, 391] on div "Upload Agreement Upload" at bounding box center [519, 404] width 1029 height 35
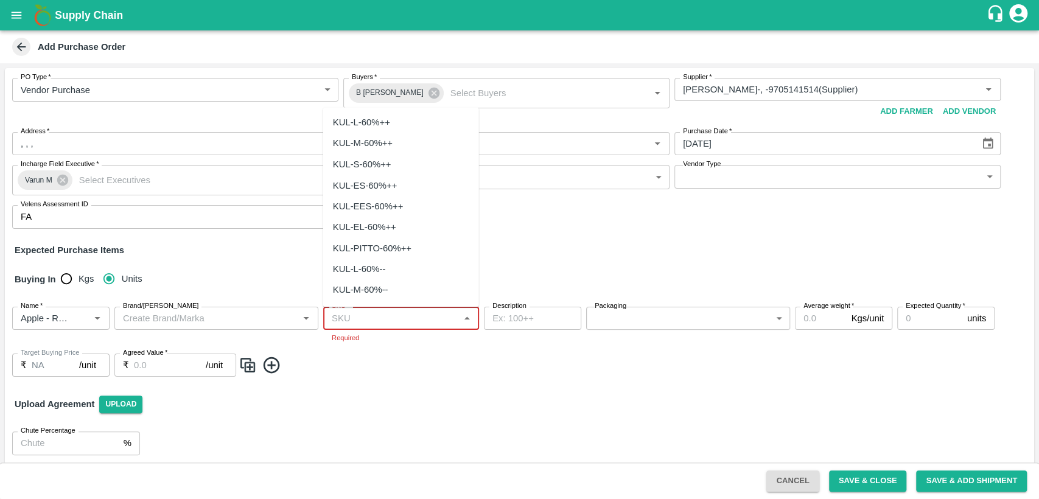
click at [428, 321] on input "SKU   *" at bounding box center [391, 318] width 128 height 16
click at [404, 184] on div "SHIM-EL-ROYL" at bounding box center [401, 185] width 156 height 21
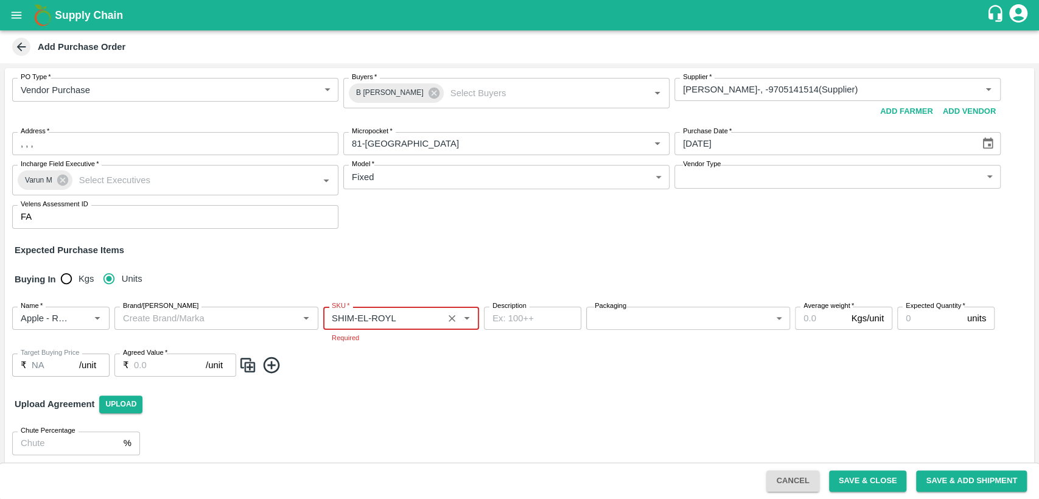
type input "SHIM-EL-ROYL"
click at [614, 321] on body "Supply Chain Add Purchase Order PO Type   * Vendor Purchase 2 PO Type Buyers   …" at bounding box center [519, 249] width 1039 height 499
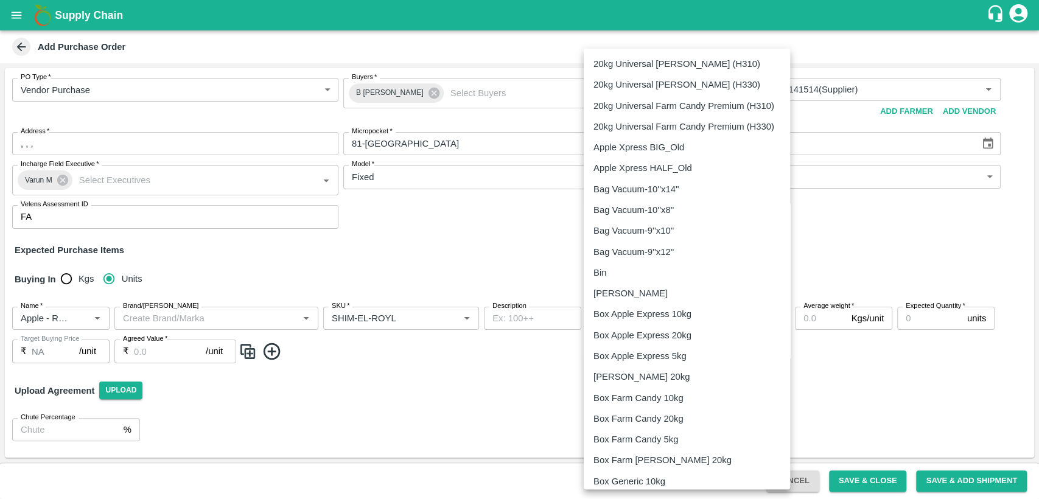
scroll to position [654, 0]
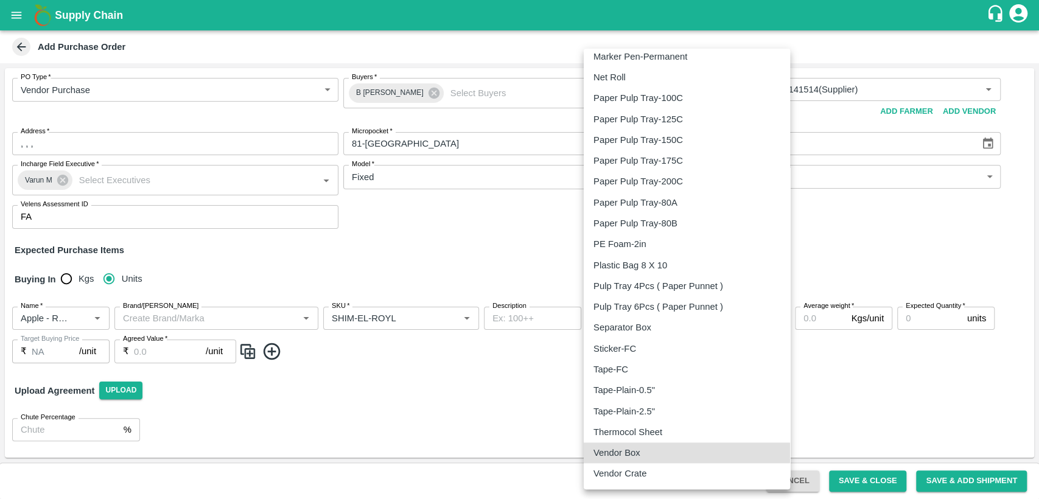
click at [652, 457] on div "Vendor Box" at bounding box center [686, 452] width 187 height 13
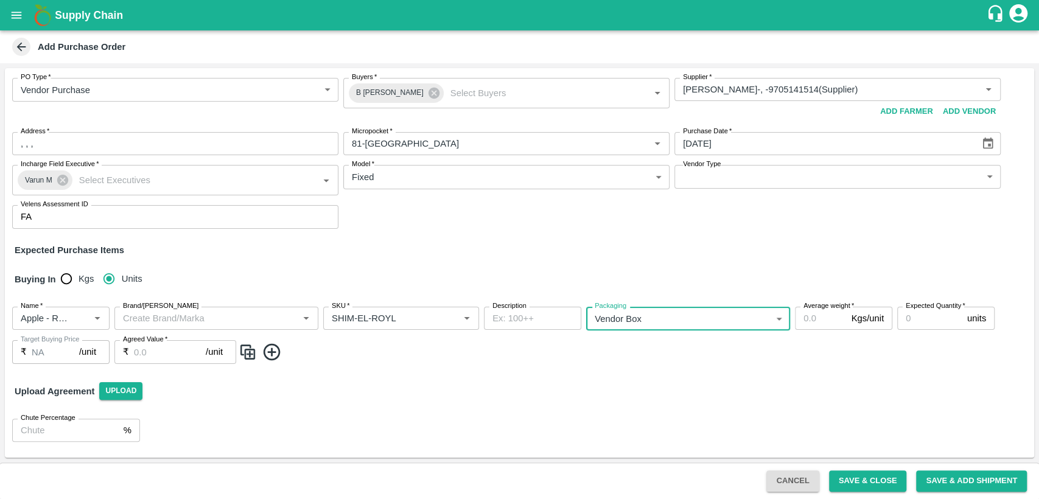
type input "276"
click at [814, 323] on input "Average weight   *" at bounding box center [820, 318] width 51 height 23
type input "18"
click at [917, 323] on input "Expected Quantity   *" at bounding box center [929, 318] width 65 height 23
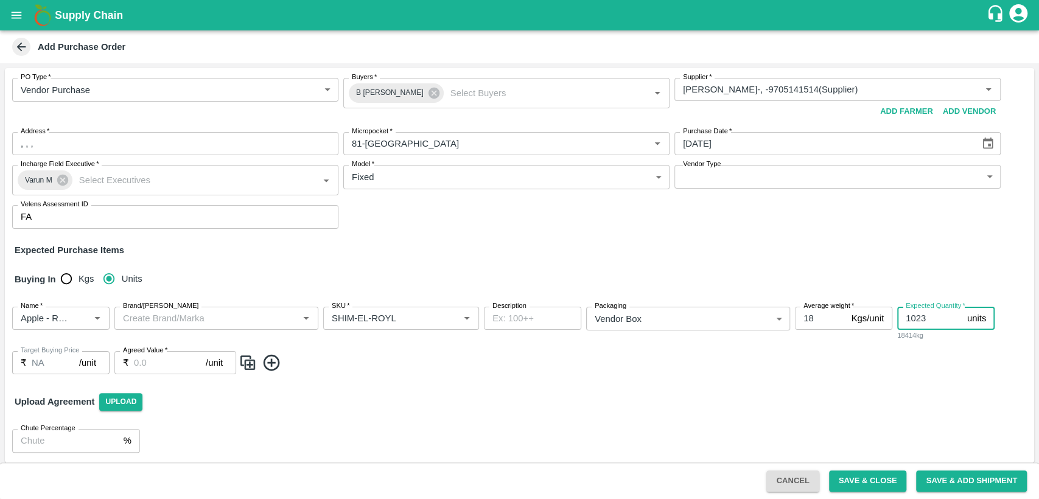
type input "1023"
click at [167, 365] on input "Agreed Value   *" at bounding box center [170, 362] width 72 height 23
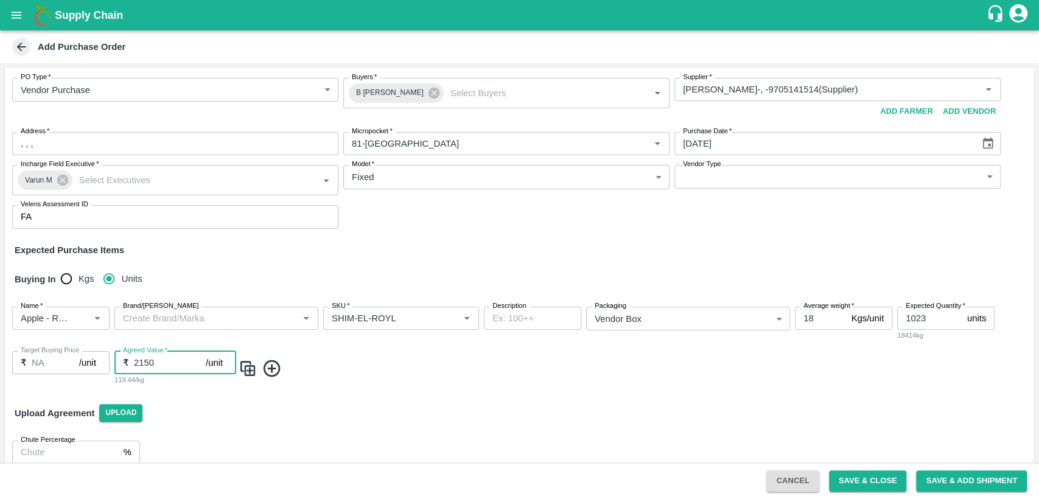
type input "2150"
click at [348, 399] on div "Upload Agreement Upload" at bounding box center [519, 413] width 1029 height 35
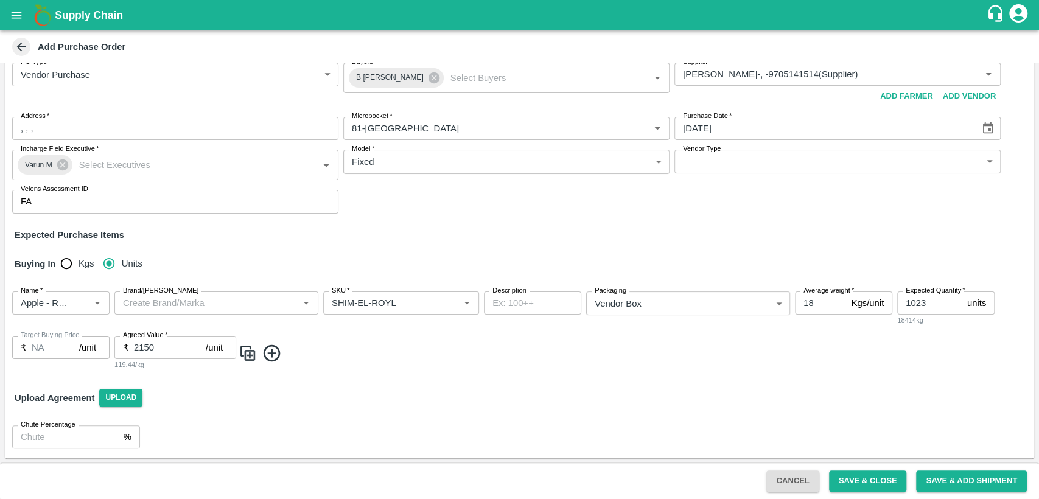
scroll to position [0, 0]
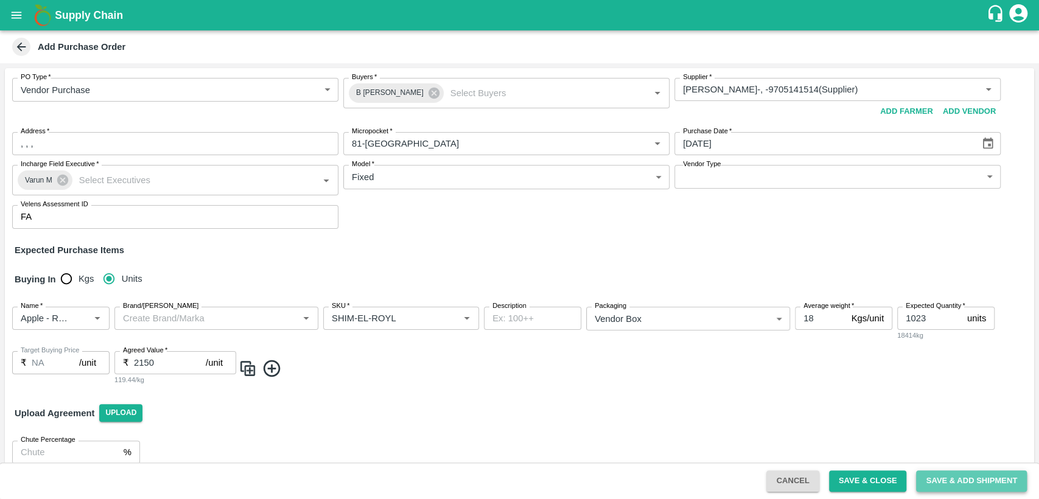
click at [967, 476] on button "Save & Add Shipment" at bounding box center [971, 481] width 111 height 21
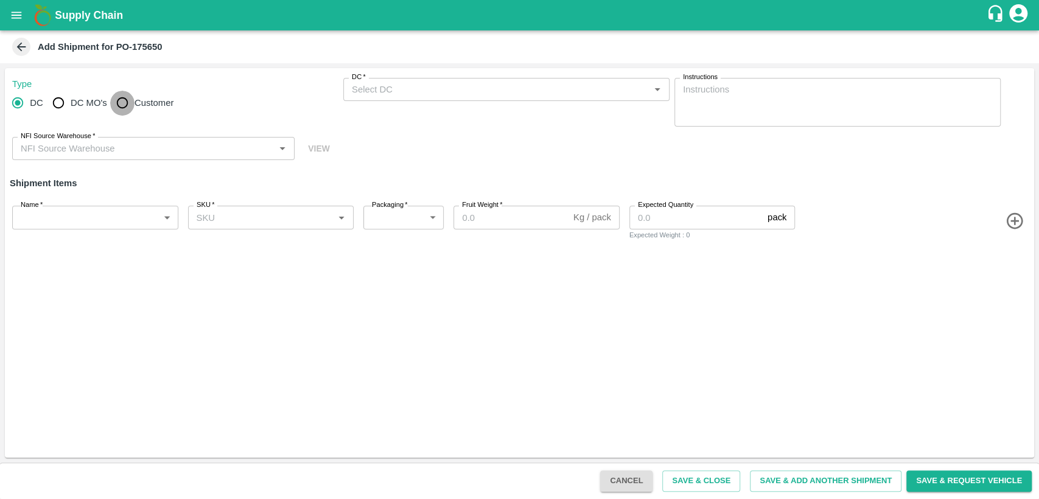
click at [127, 100] on input "Customer" at bounding box center [122, 103] width 24 height 24
radio input "true"
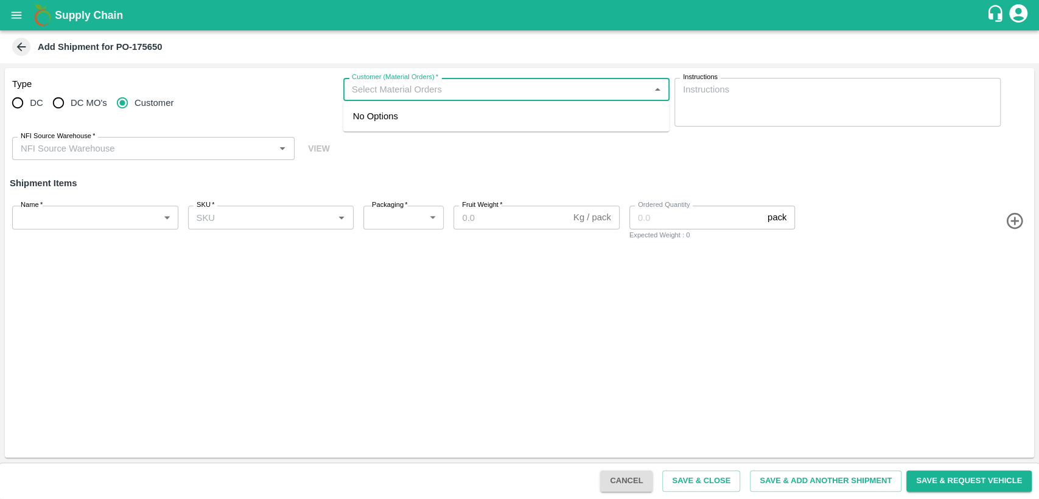
click at [381, 93] on input "Customer (Material Orders)   *" at bounding box center [496, 90] width 299 height 16
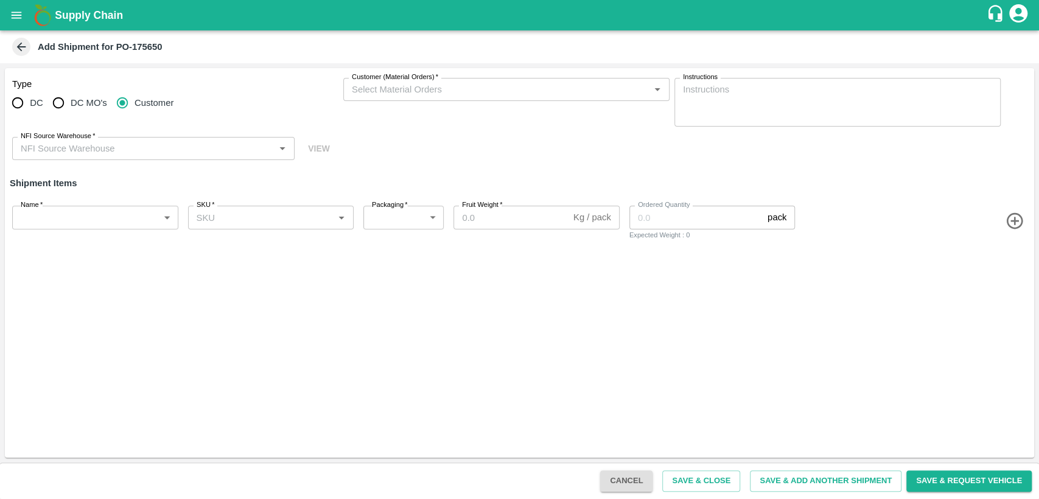
click at [23, 40] on icon at bounding box center [21, 46] width 13 height 13
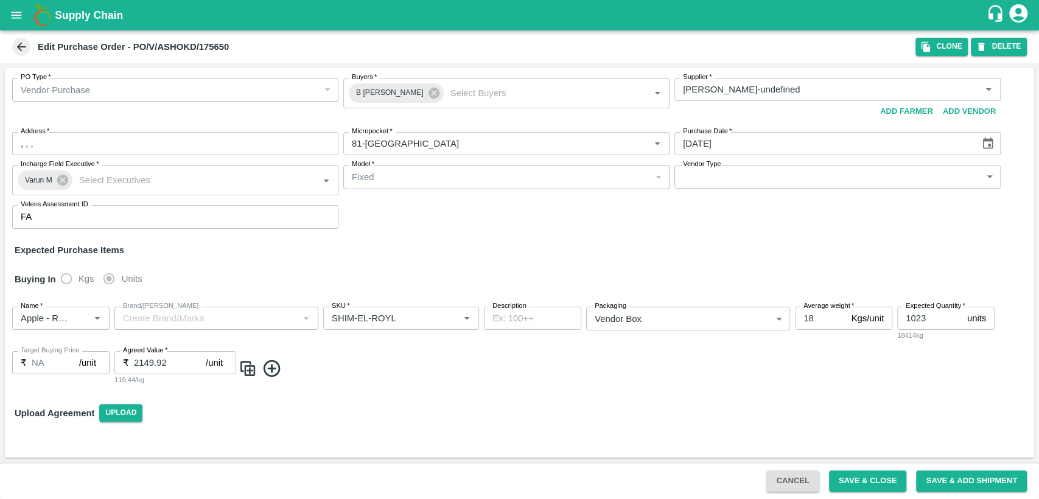
click at [746, 239] on div "PO Type   * Vendor Purchase 2 PO Type Buyers   * B Chandra Sekhar Buyers   * Su…" at bounding box center [519, 263] width 1029 height 390
click at [815, 318] on input "18" at bounding box center [820, 318] width 51 height 23
type input "1"
type input "24"
click at [964, 478] on button "Save & Add Shipment" at bounding box center [971, 481] width 111 height 21
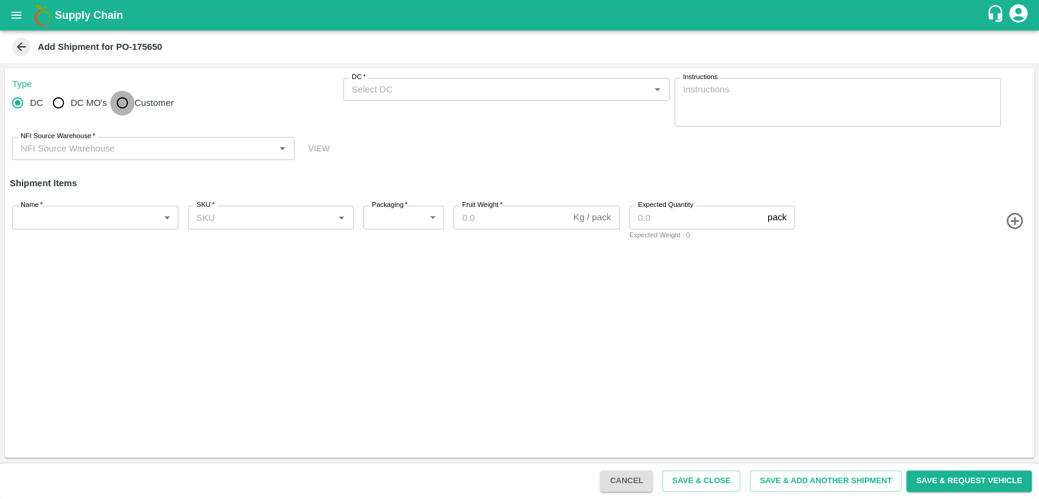
click at [125, 103] on input "Customer" at bounding box center [122, 103] width 24 height 24
radio input "true"
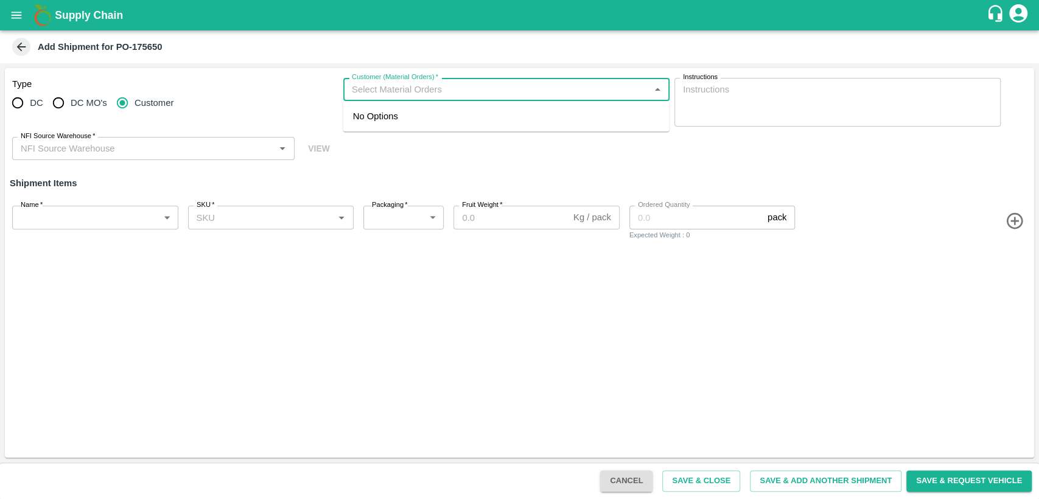
click at [378, 94] on input "Customer (Material Orders)   *" at bounding box center [496, 90] width 299 height 16
click at [380, 117] on span "No Options" at bounding box center [375, 116] width 45 height 10
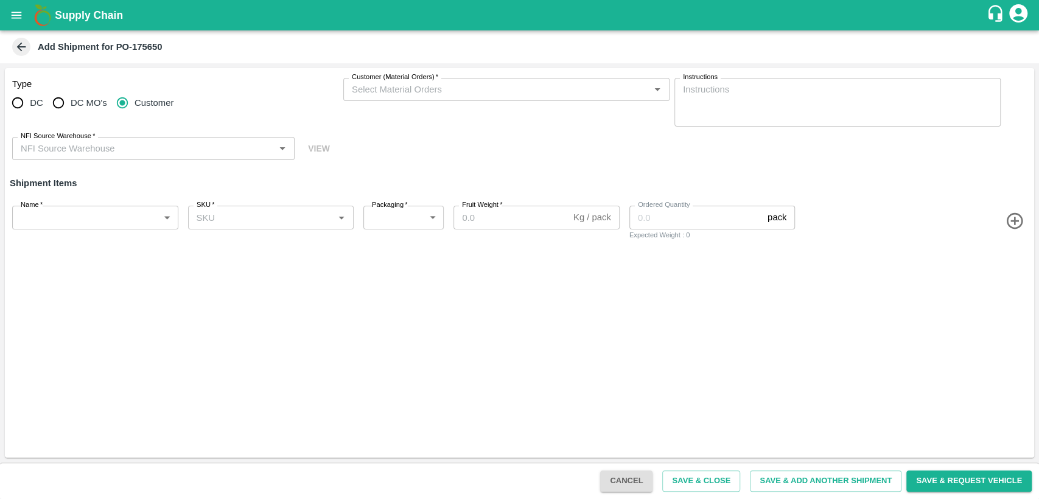
click at [311, 94] on div "DC DC MO's Customer" at bounding box center [175, 103] width 326 height 24
click at [128, 103] on input "Customer" at bounding box center [122, 103] width 24 height 24
radio input "true"
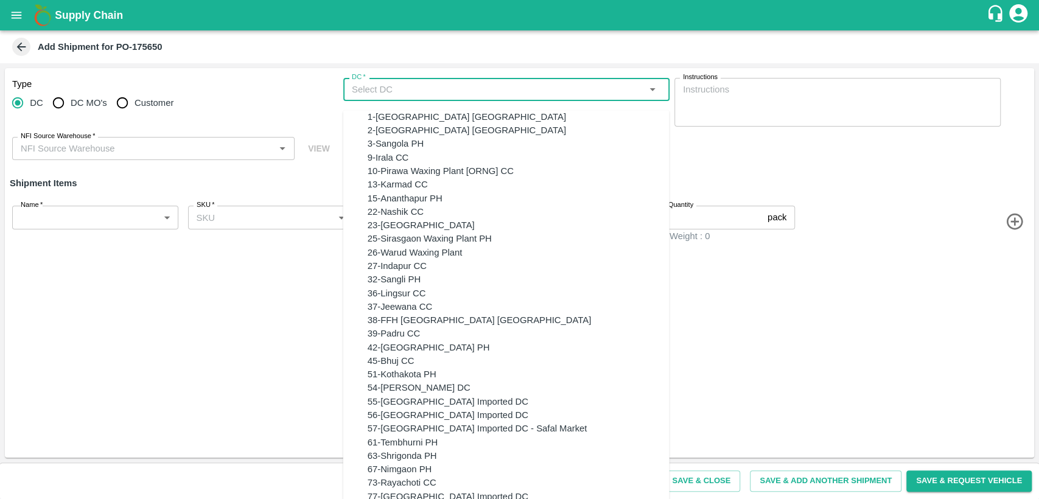
click at [362, 85] on input "DC   *" at bounding box center [496, 90] width 299 height 16
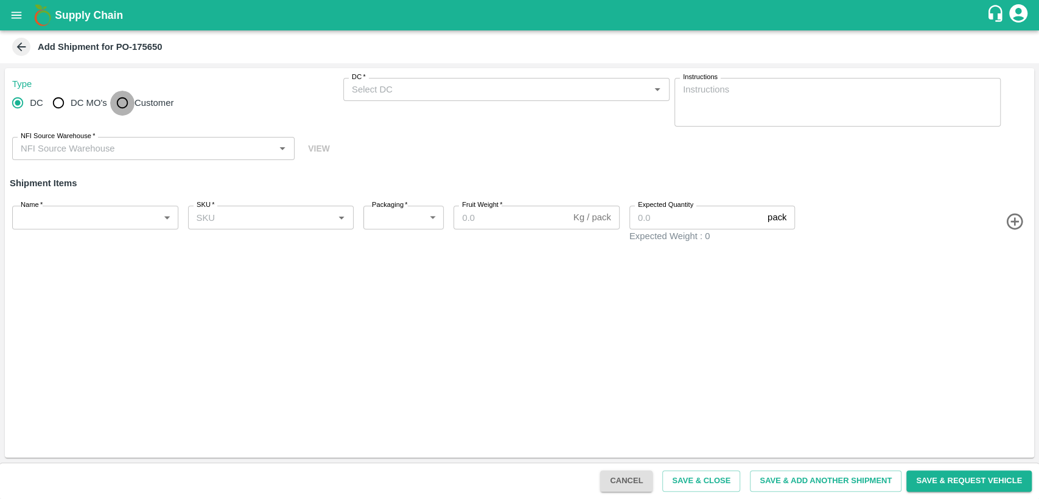
click at [121, 105] on input "Customer" at bounding box center [122, 103] width 24 height 24
radio input "true"
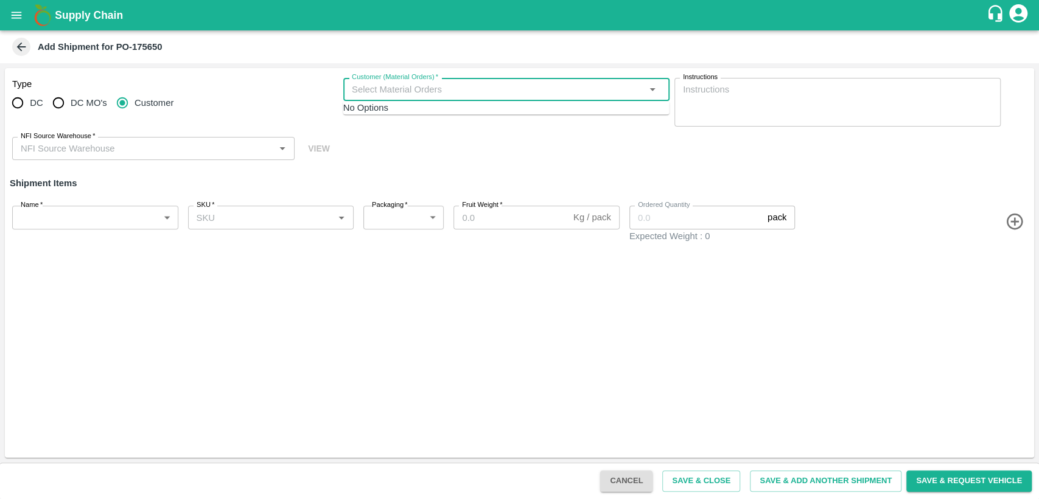
click at [355, 87] on input "Customer (Material Orders)   *" at bounding box center [496, 90] width 299 height 16
type input "607"
paste input "604711"
type input "604711"
click at [418, 93] on input "Customer (Material Orders)   *" at bounding box center [496, 90] width 299 height 16
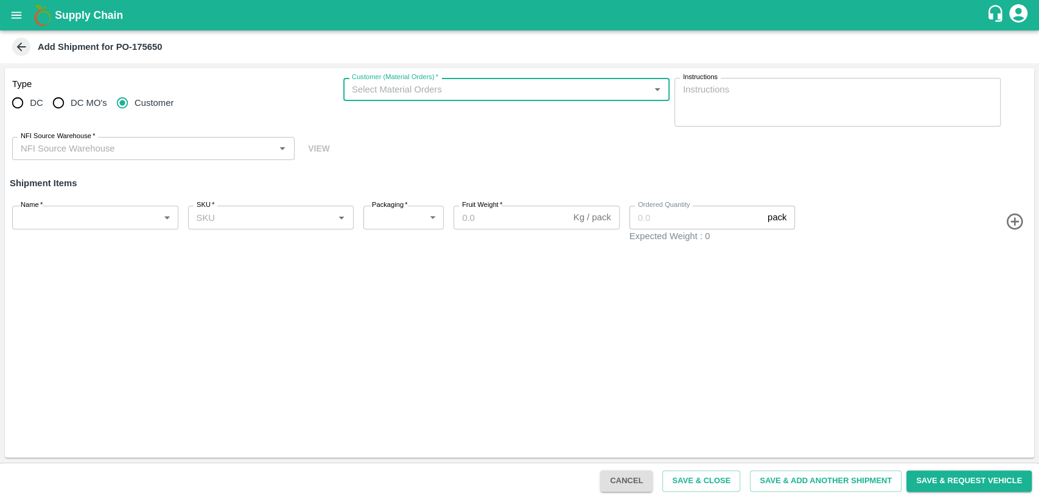
click at [401, 93] on input "Customer (Material Orders)   *" at bounding box center [496, 90] width 299 height 16
drag, startPoint x: 401, startPoint y: 93, endPoint x: 341, endPoint y: 93, distance: 59.0
click at [341, 93] on div "Type DC DC MO's Customer Customer (Material Orders)   * Customer (Material Orde…" at bounding box center [519, 119] width 1029 height 102
type input "604711"
click at [371, 82] on label "Customer (Material Orders)   *" at bounding box center [395, 77] width 86 height 10
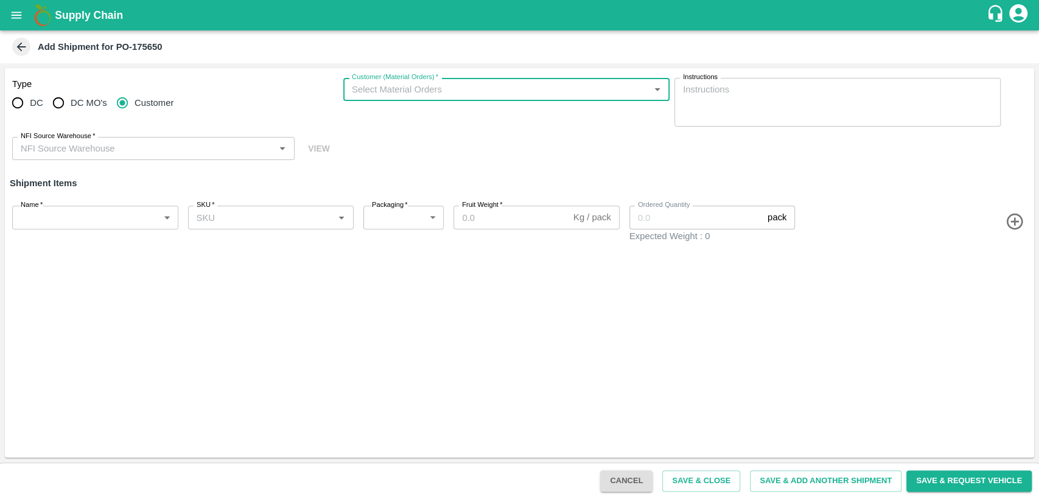
click at [371, 82] on input "Customer (Material Orders)   *" at bounding box center [496, 90] width 299 height 16
type input "3"
type input "604711"
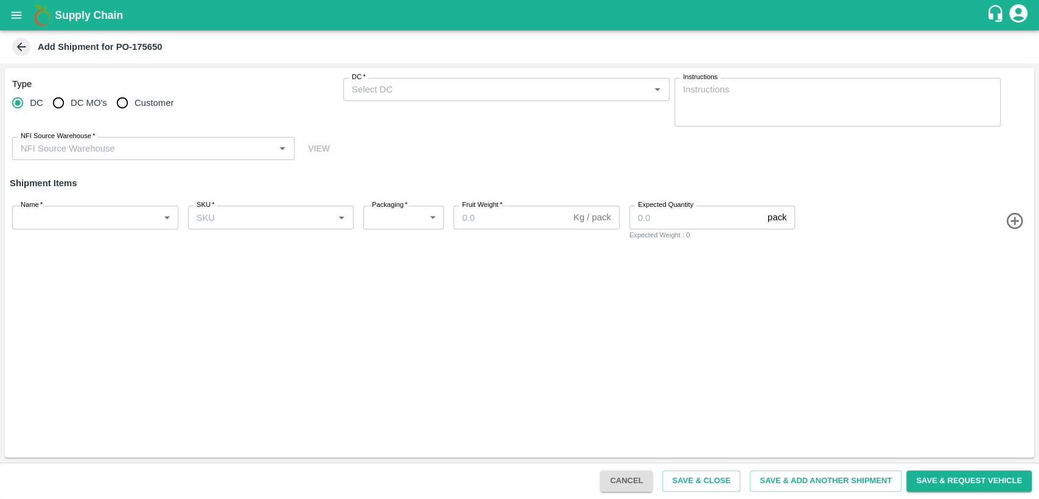
click at [119, 108] on input "Customer" at bounding box center [122, 103] width 24 height 24
radio input "true"
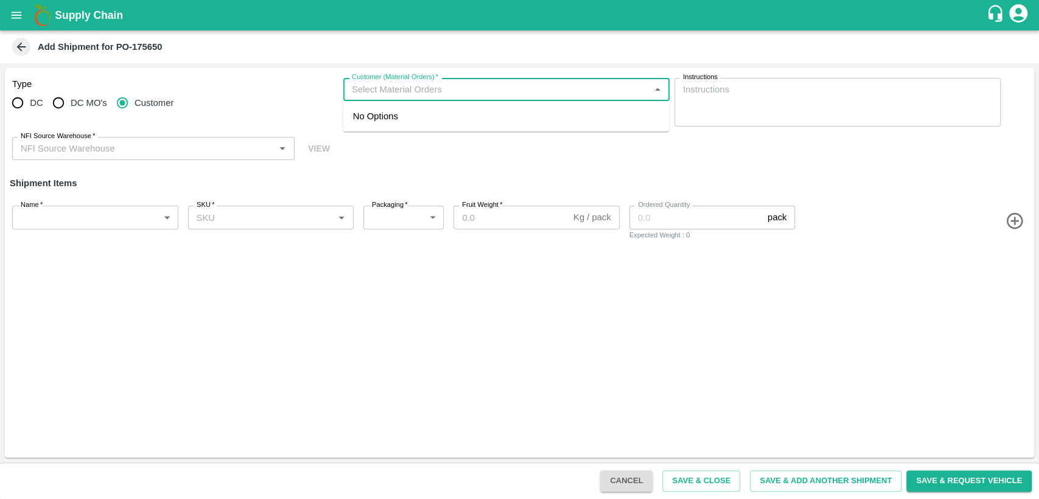
click at [427, 86] on input "Customer (Material Orders)   *" at bounding box center [496, 90] width 299 height 16
click at [419, 126] on div "No Options" at bounding box center [506, 116] width 326 height 30
type input "604711"
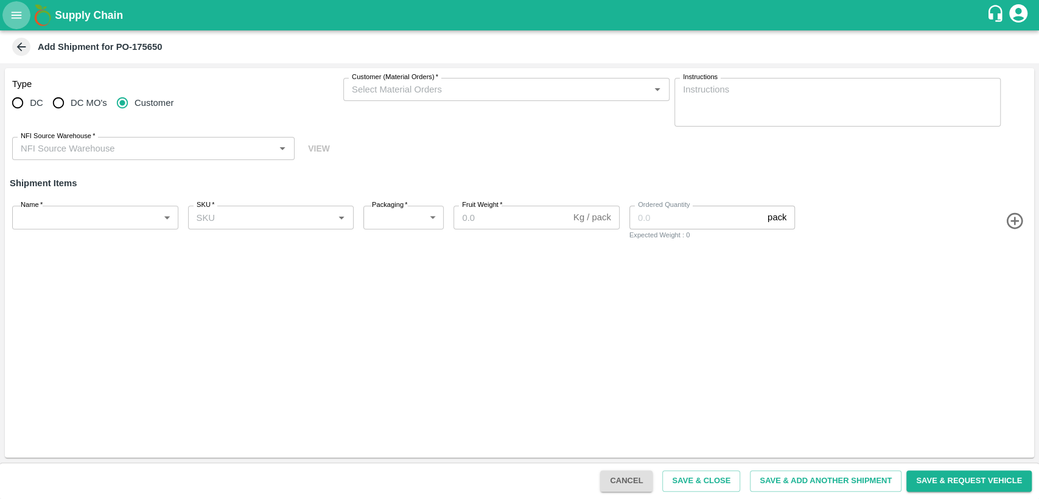
click at [19, 21] on icon "open drawer" at bounding box center [16, 15] width 13 height 13
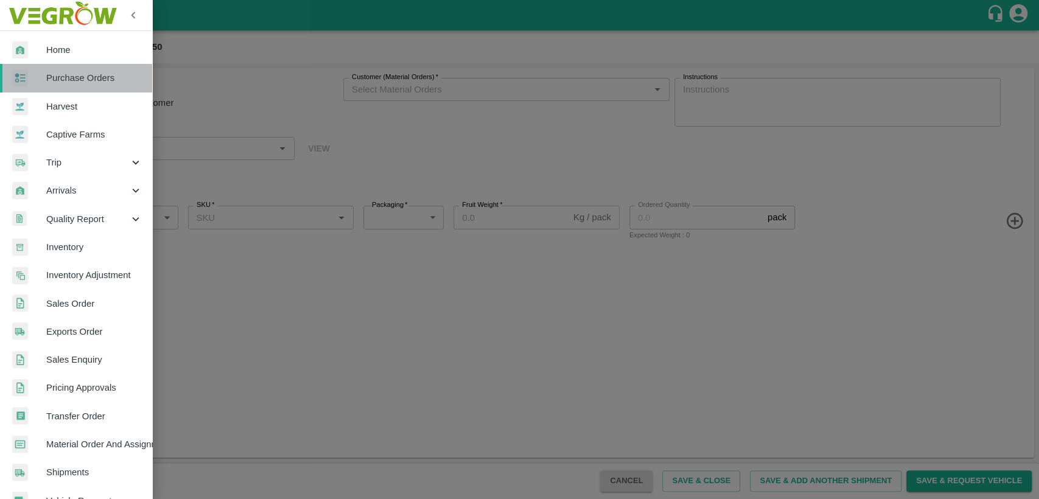
click at [78, 77] on span "Purchase Orders" at bounding box center [94, 77] width 96 height 13
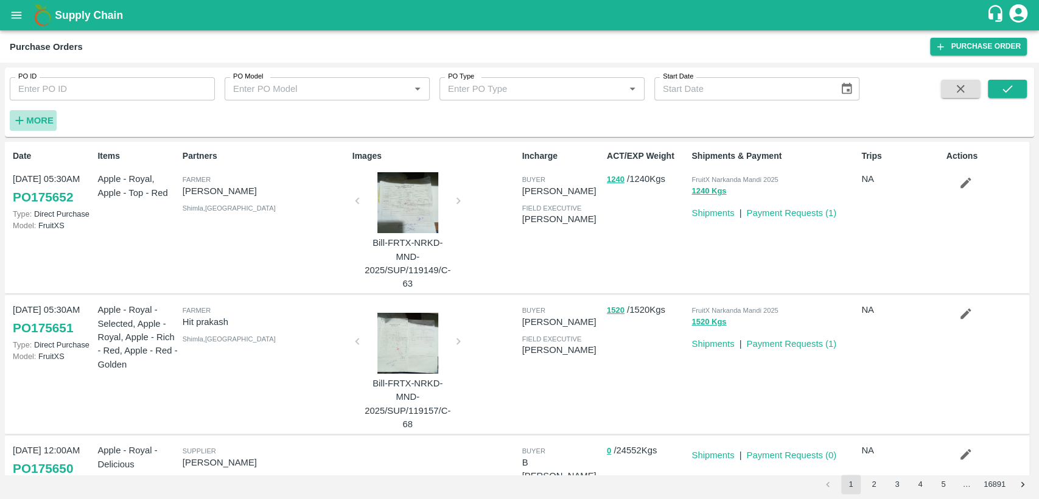
click at [33, 116] on strong "More" at bounding box center [39, 121] width 27 height 10
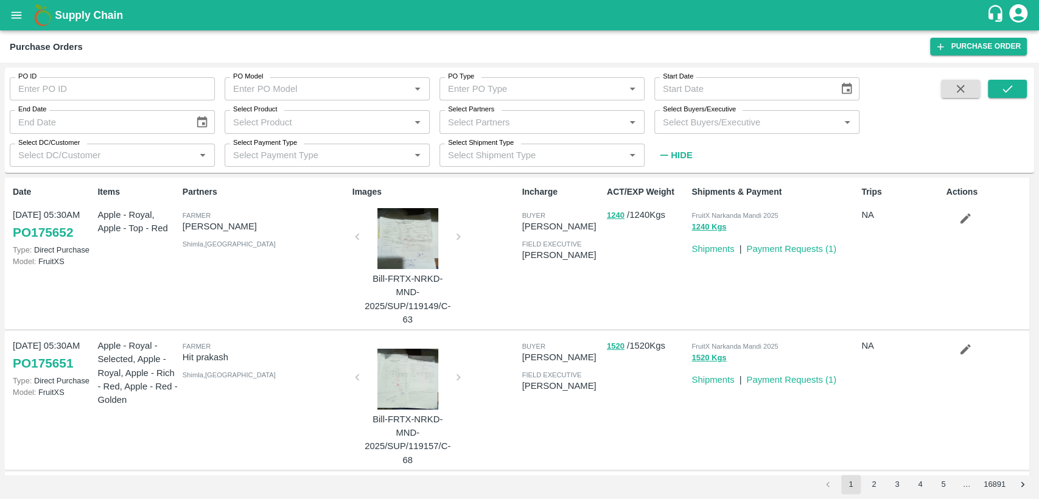
click at [677, 125] on input "Select Buyers/Executive" at bounding box center [747, 122] width 178 height 16
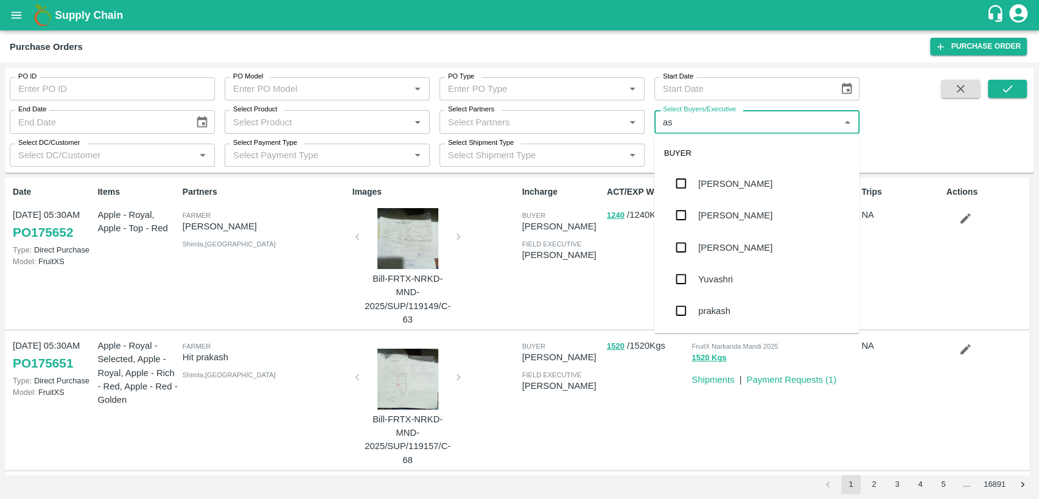
type input "a"
type input "chand"
click at [772, 187] on div "B Chandra Sekhar" at bounding box center [739, 183] width 83 height 13
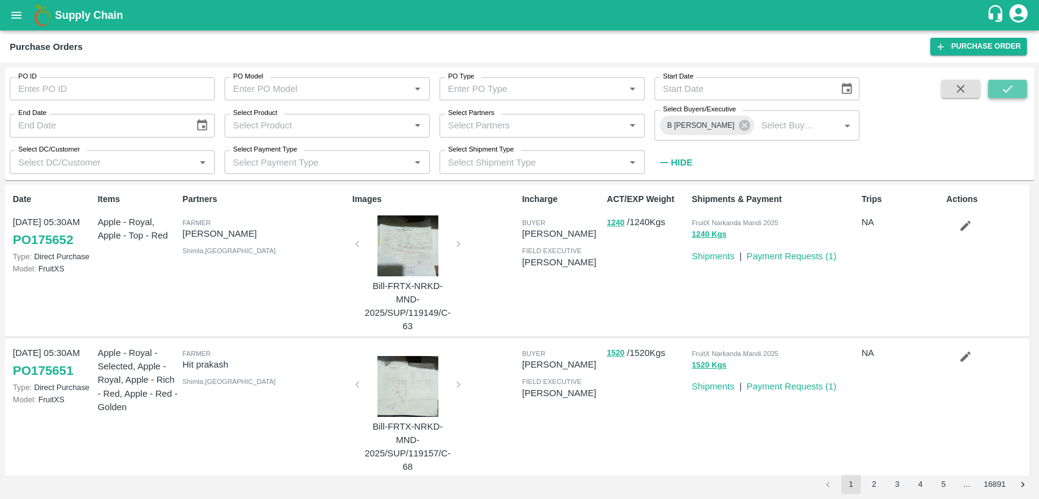
click at [1019, 84] on button "submit" at bounding box center [1007, 89] width 39 height 18
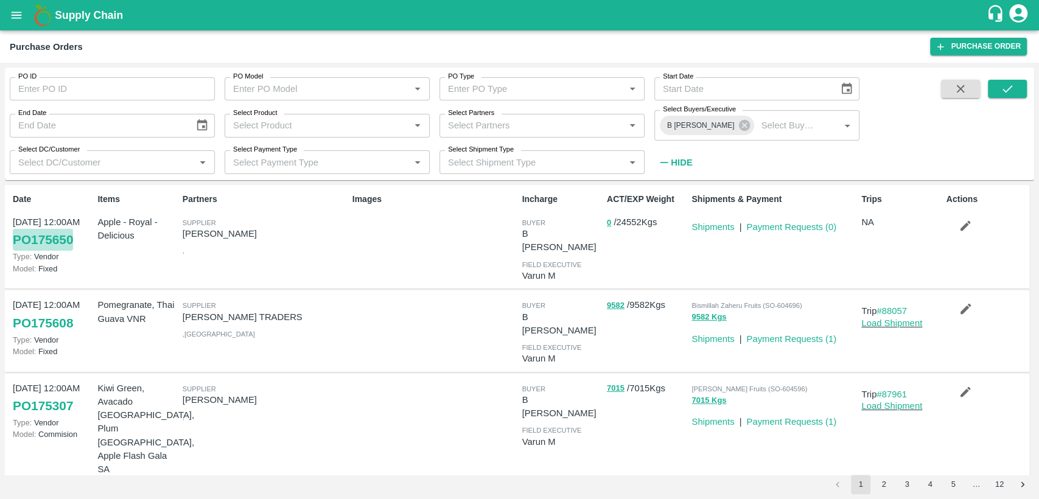
click at [59, 240] on link "PO 175650" at bounding box center [43, 240] width 60 height 22
click at [716, 225] on link "Shipments" at bounding box center [712, 227] width 43 height 10
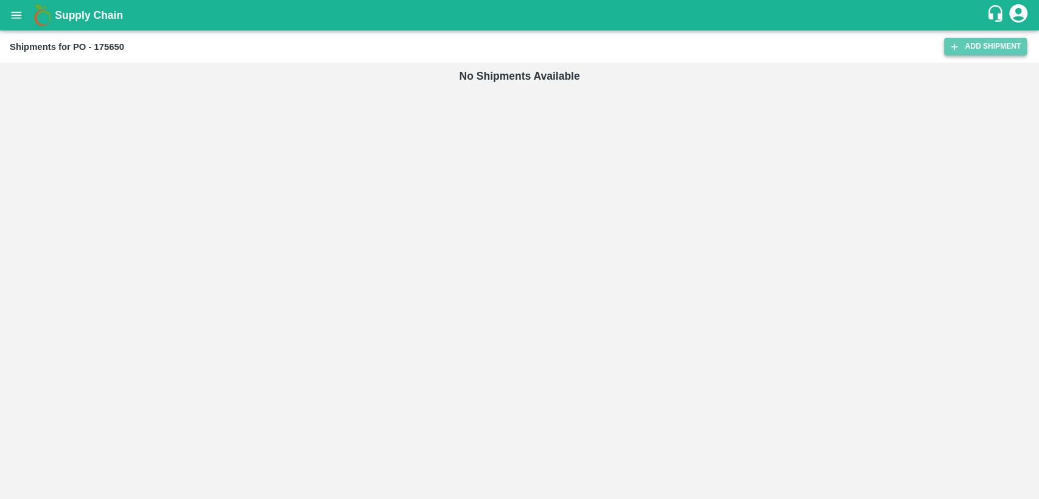
click at [976, 44] on link "Add Shipment" at bounding box center [985, 47] width 83 height 18
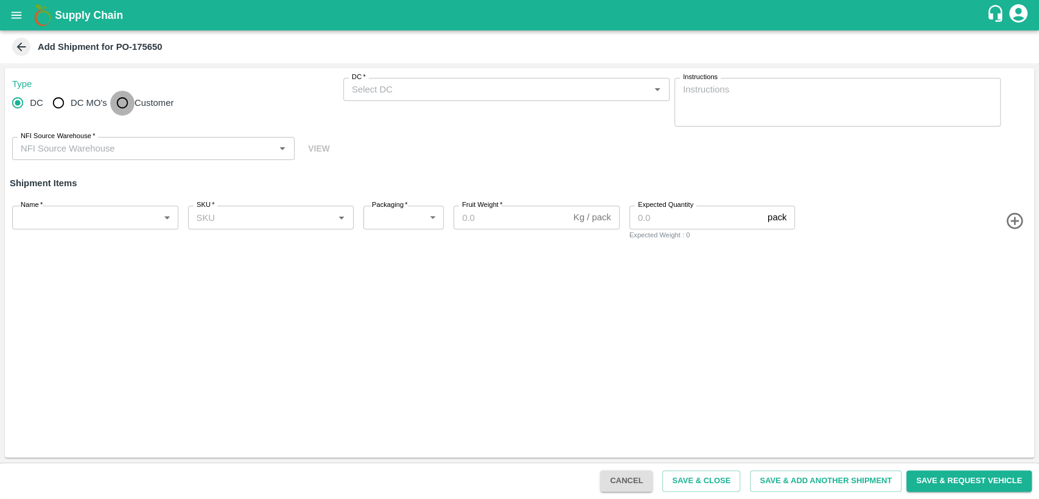
click at [131, 103] on input "Customer" at bounding box center [122, 103] width 24 height 24
radio input "true"
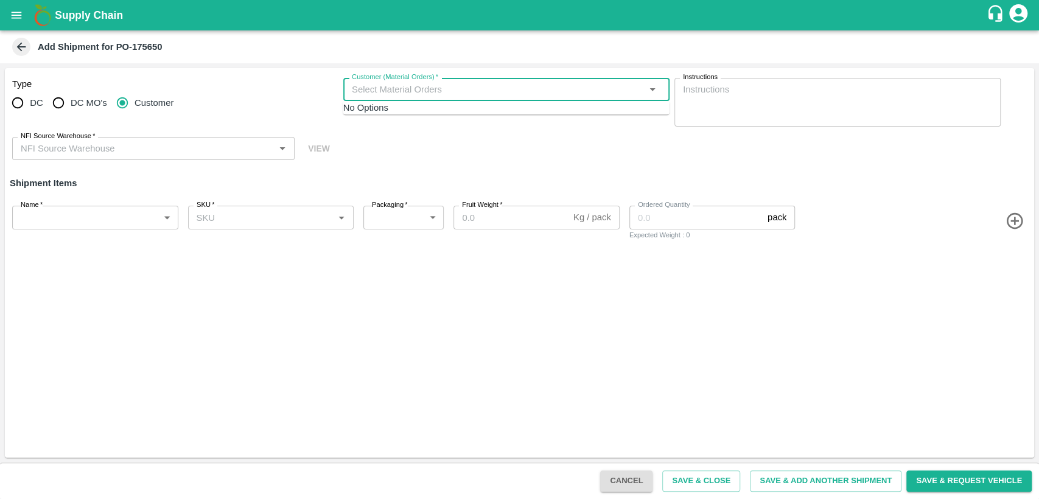
click at [360, 87] on input "Customer (Material Orders)   *" at bounding box center [496, 90] width 299 height 16
click at [388, 113] on span "No Options" at bounding box center [365, 108] width 45 height 10
type input "604711"
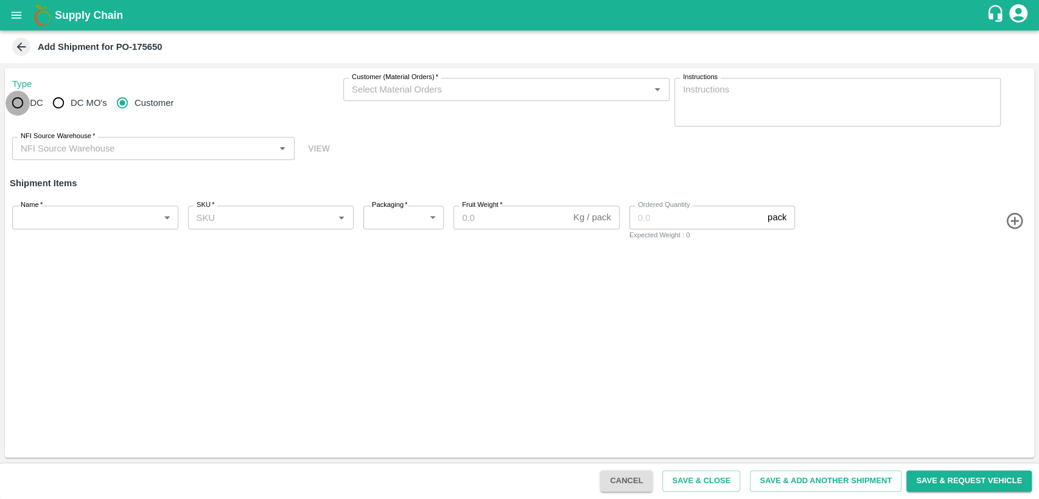
click at [19, 101] on input "DC" at bounding box center [17, 103] width 24 height 24
radio input "true"
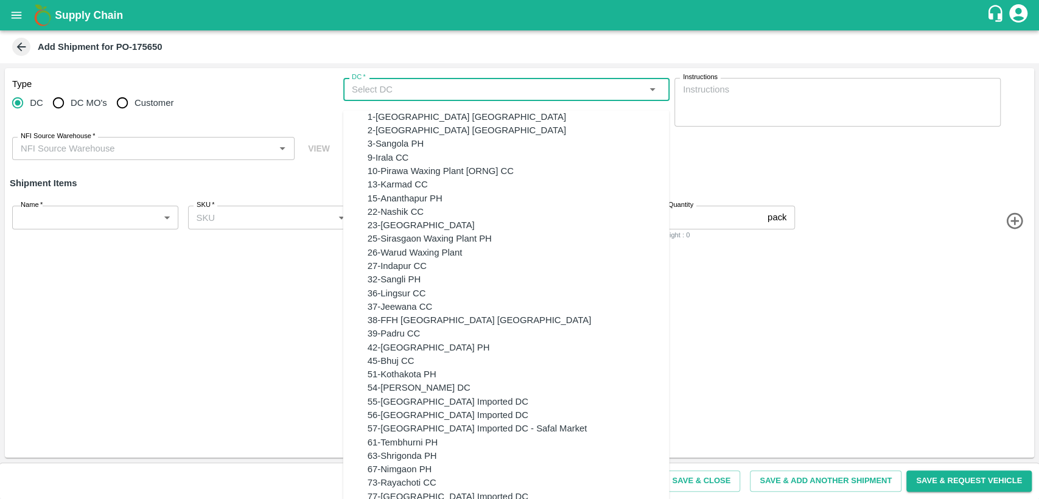
click at [365, 88] on input "DC   *" at bounding box center [496, 90] width 299 height 16
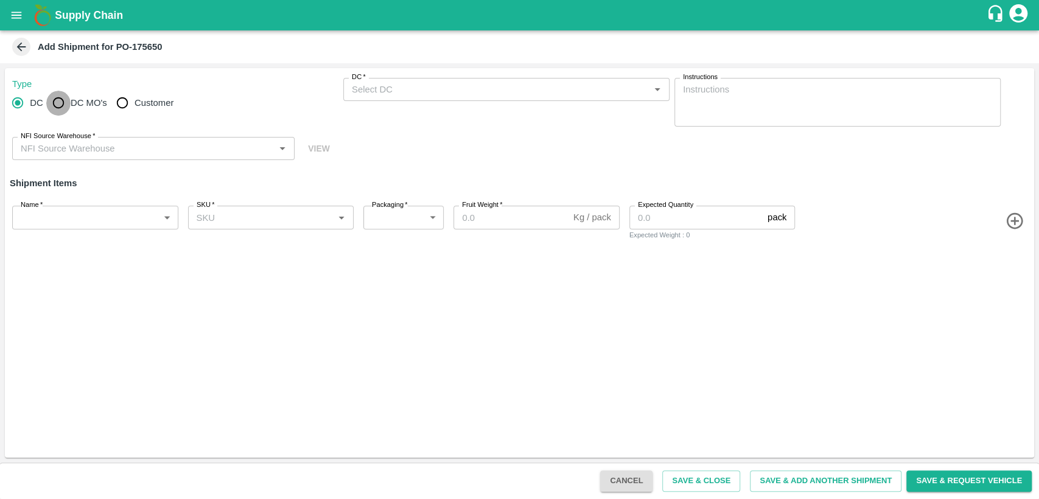
click at [60, 103] on input "DC MO's" at bounding box center [58, 103] width 24 height 24
radio input "true"
click at [122, 102] on input "Customer" at bounding box center [122, 103] width 24 height 24
radio input "true"
click at [394, 86] on input "Customer (Material Orders)   *" at bounding box center [496, 90] width 299 height 16
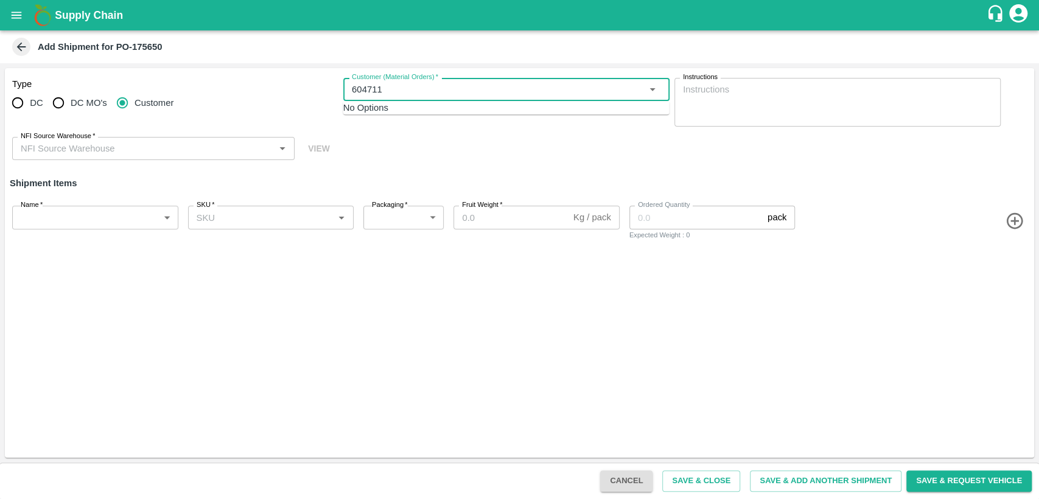
type input "604711"
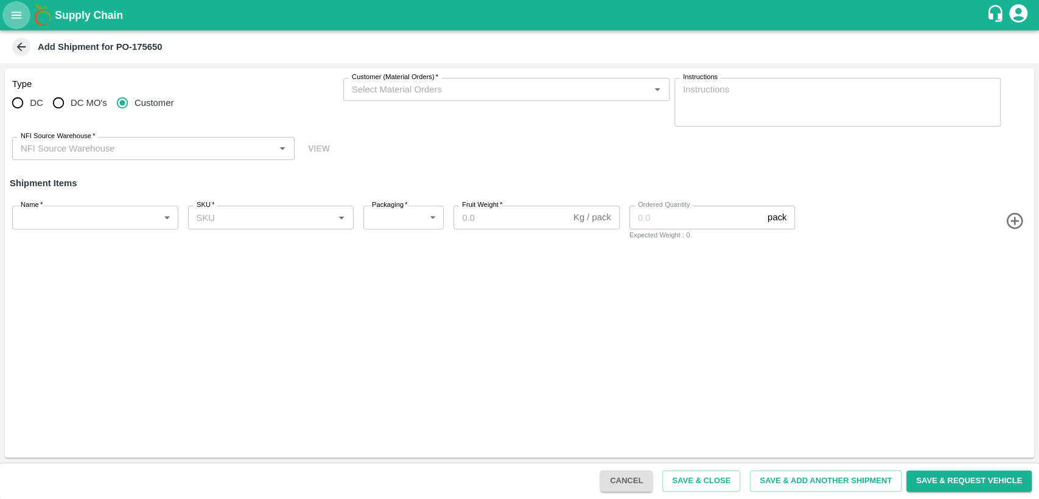
click at [19, 7] on button "open drawer" at bounding box center [16, 15] width 28 height 28
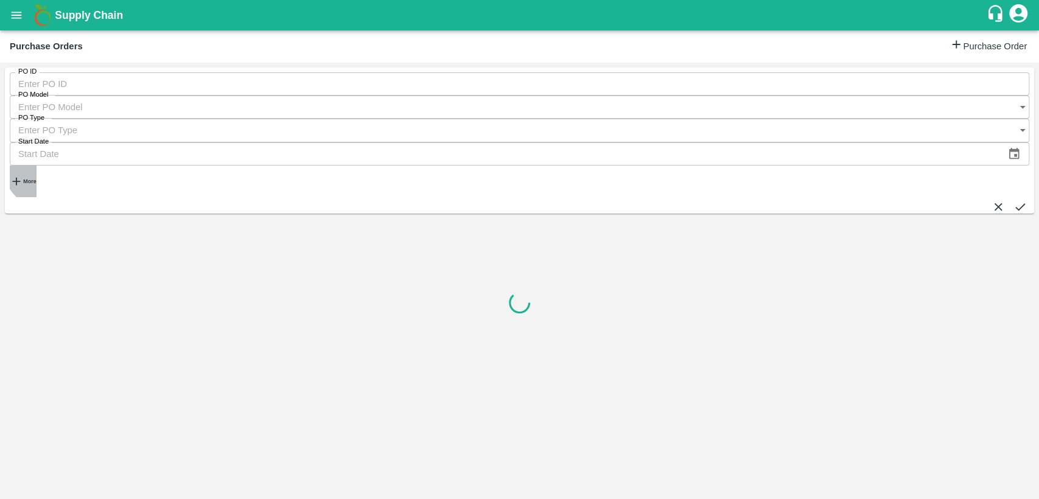
click at [36, 178] on strong "More" at bounding box center [29, 181] width 13 height 6
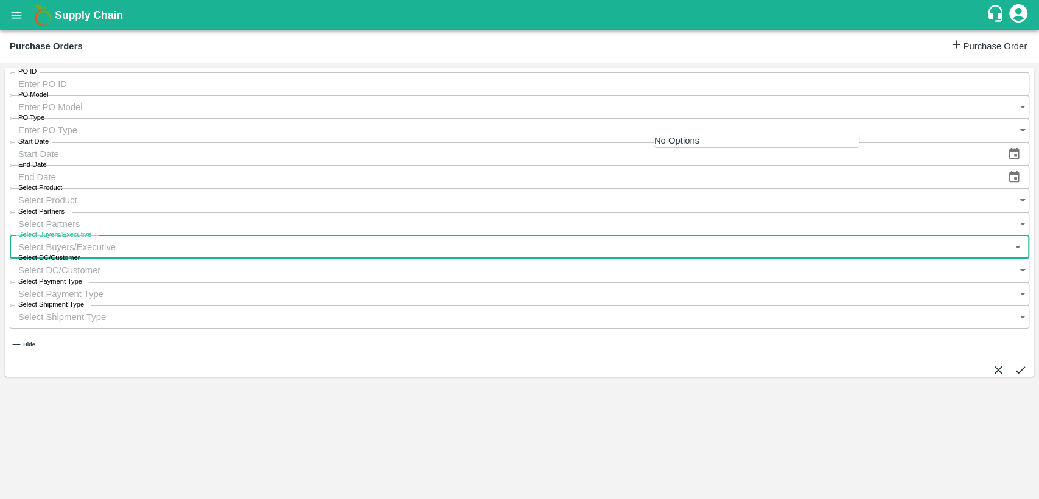
click at [670, 236] on input "Select Buyers/Executive" at bounding box center [508, 247] width 996 height 23
type input "b ch"
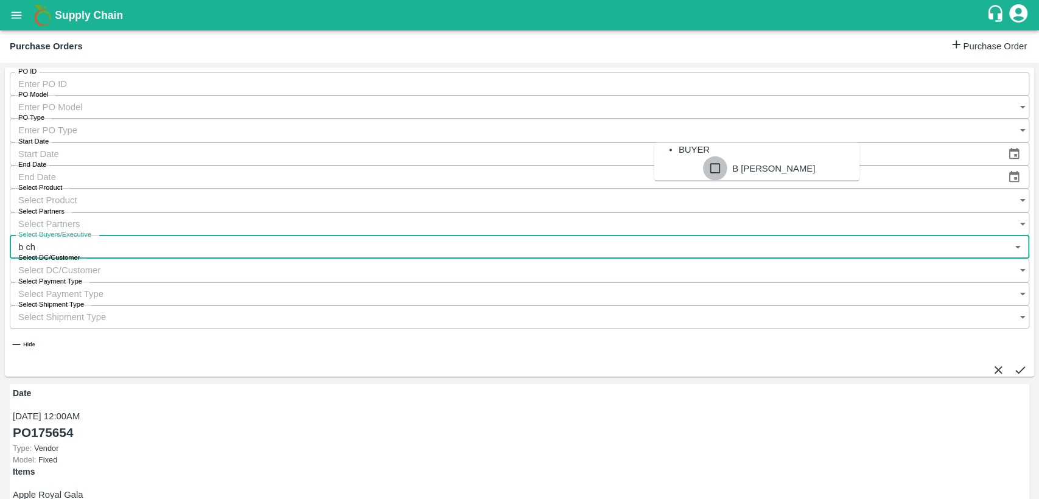
click at [703, 181] on input "checkbox" at bounding box center [715, 168] width 24 height 24
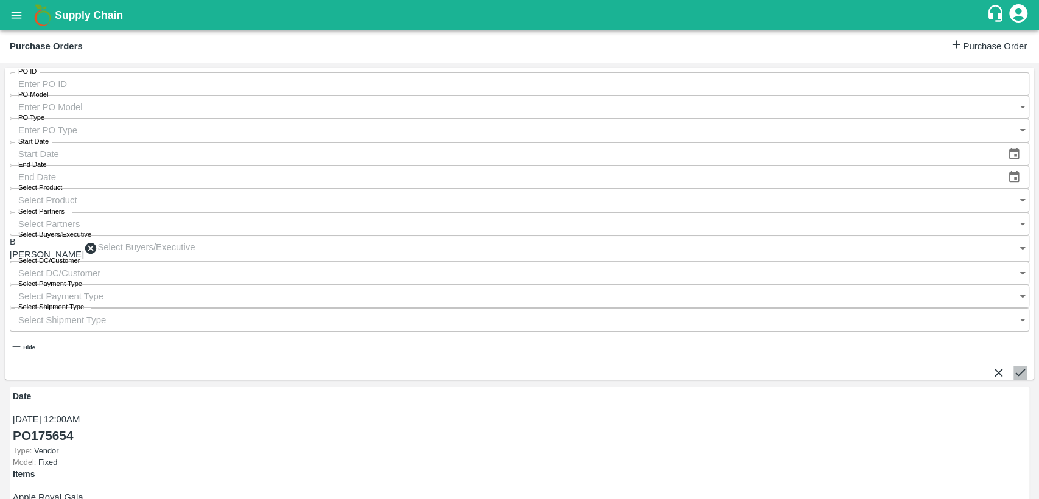
click at [1013, 366] on icon "submit" at bounding box center [1019, 372] width 13 height 13
drag, startPoint x: 774, startPoint y: 294, endPoint x: 803, endPoint y: 296, distance: 29.3
copy span "604696)"
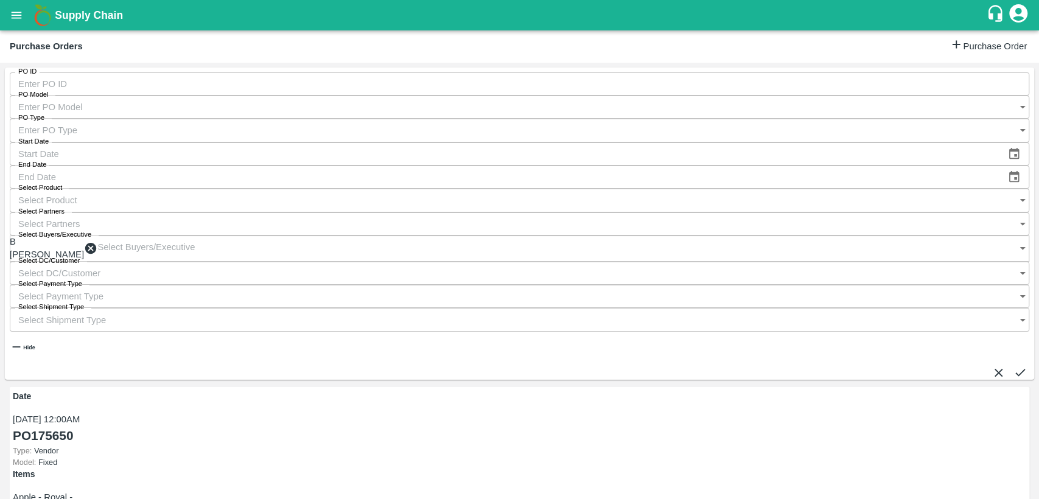
drag, startPoint x: 797, startPoint y: 293, endPoint x: 775, endPoint y: 293, distance: 21.9
copy span "604696"
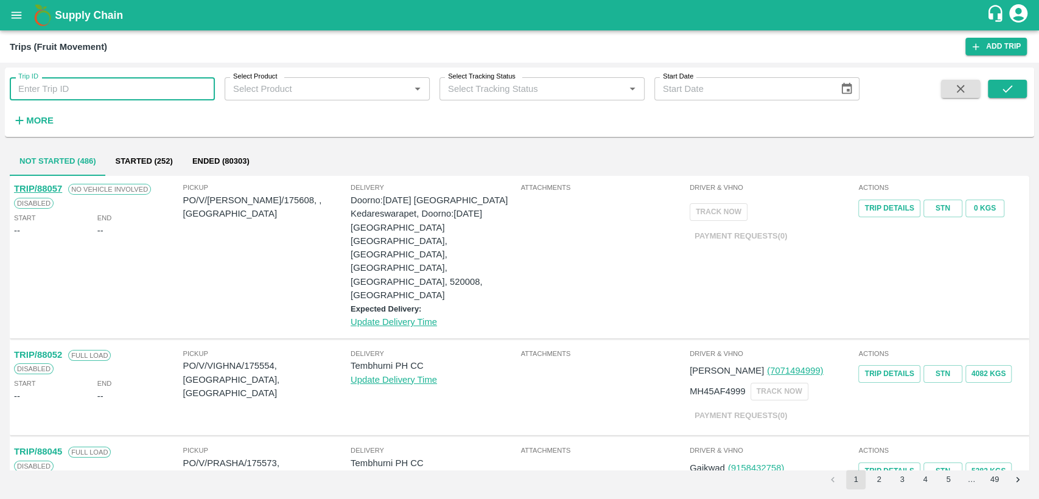
click at [88, 89] on input "Trip ID" at bounding box center [112, 88] width 205 height 23
click at [23, 14] on icon "open drawer" at bounding box center [16, 15] width 13 height 13
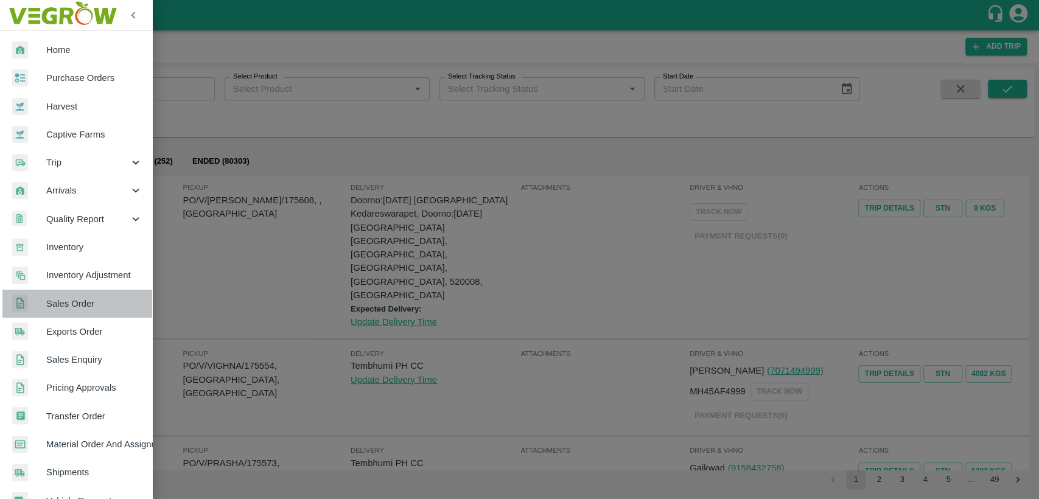
click at [83, 303] on span "Sales Order" at bounding box center [94, 303] width 96 height 13
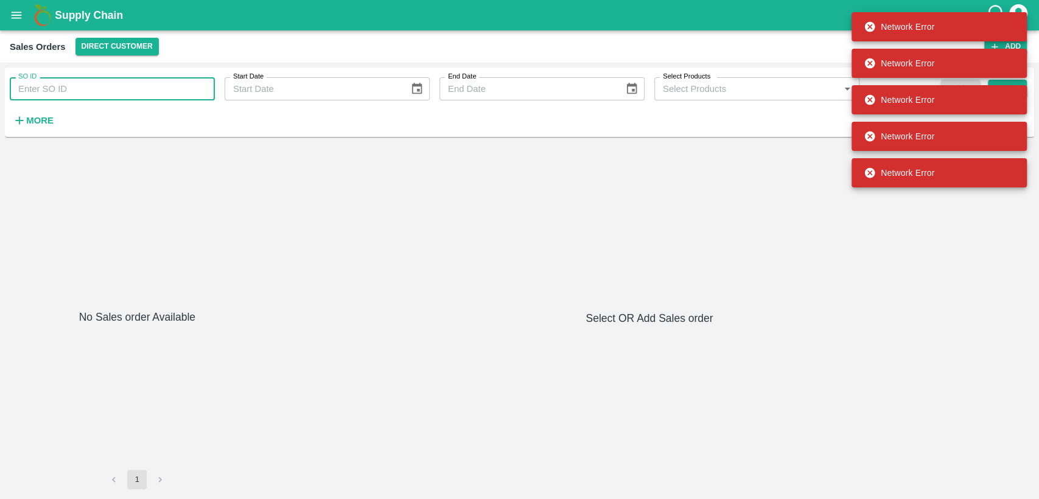
click at [74, 91] on input "SO ID" at bounding box center [112, 88] width 205 height 23
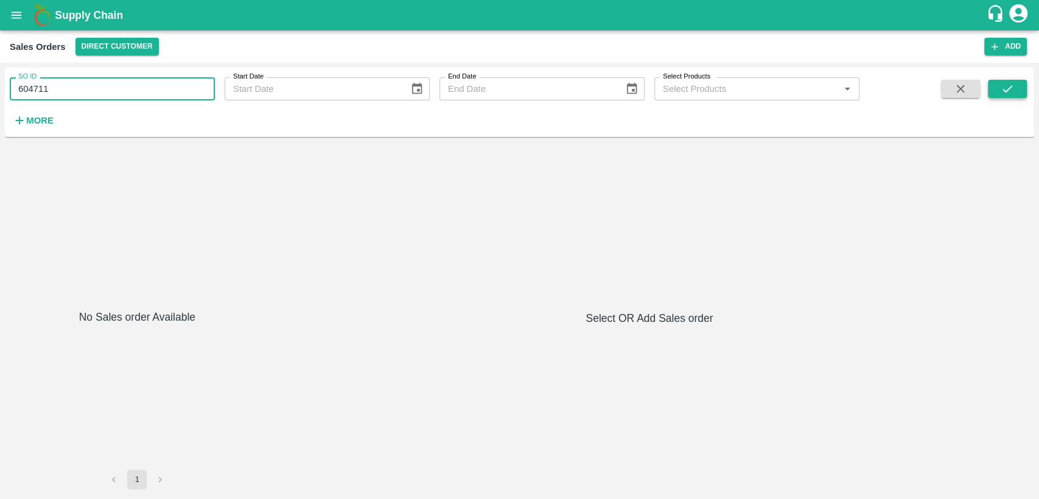
type input "604711"
click at [1010, 89] on icon "submit" at bounding box center [1007, 88] width 13 height 13
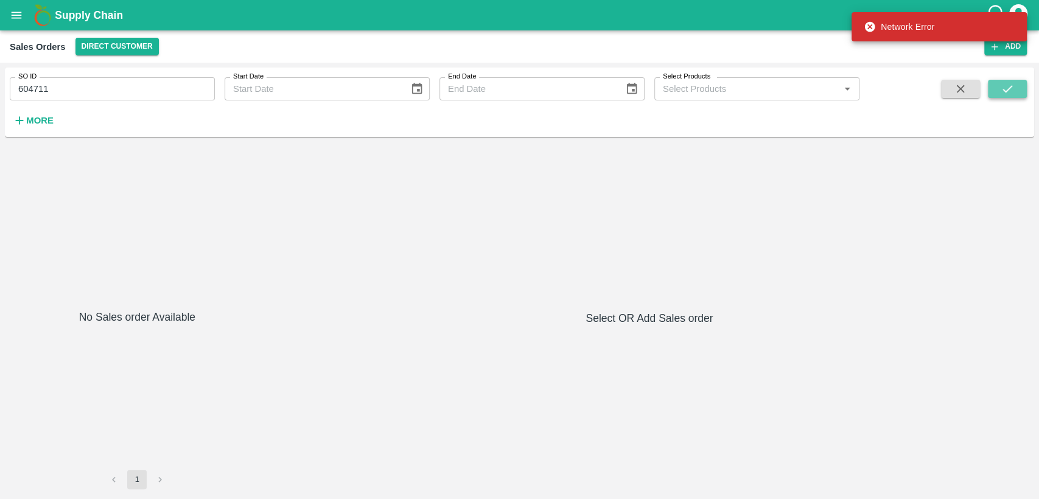
click at [1010, 89] on icon "submit" at bounding box center [1007, 88] width 13 height 13
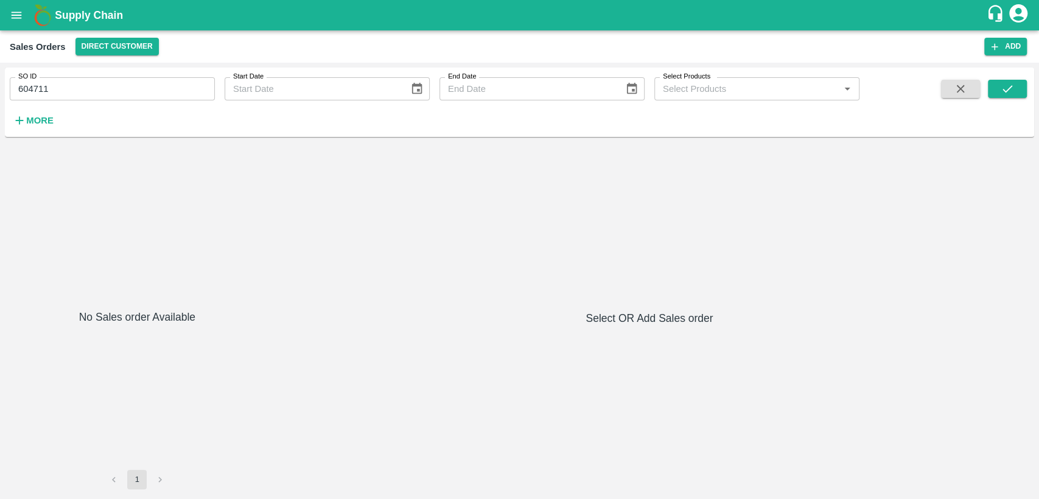
click at [714, 262] on div "No Sales order Available 1 Select OR Add Sales order" at bounding box center [520, 318] width 1020 height 343
click at [1003, 89] on icon "submit" at bounding box center [1008, 88] width 10 height 7
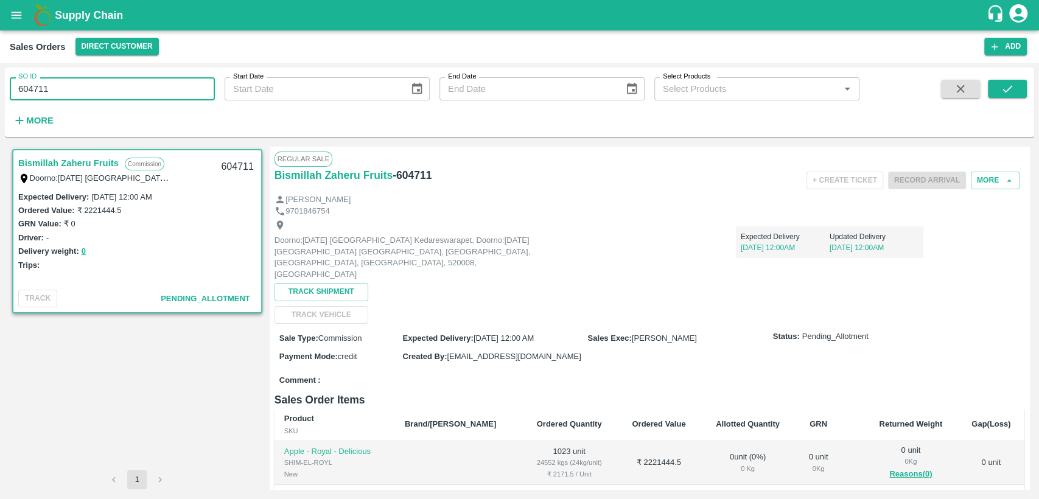
click at [92, 85] on input "604711" at bounding box center [112, 88] width 205 height 23
paste input "text"
click at [1011, 88] on icon "submit" at bounding box center [1007, 88] width 13 height 13
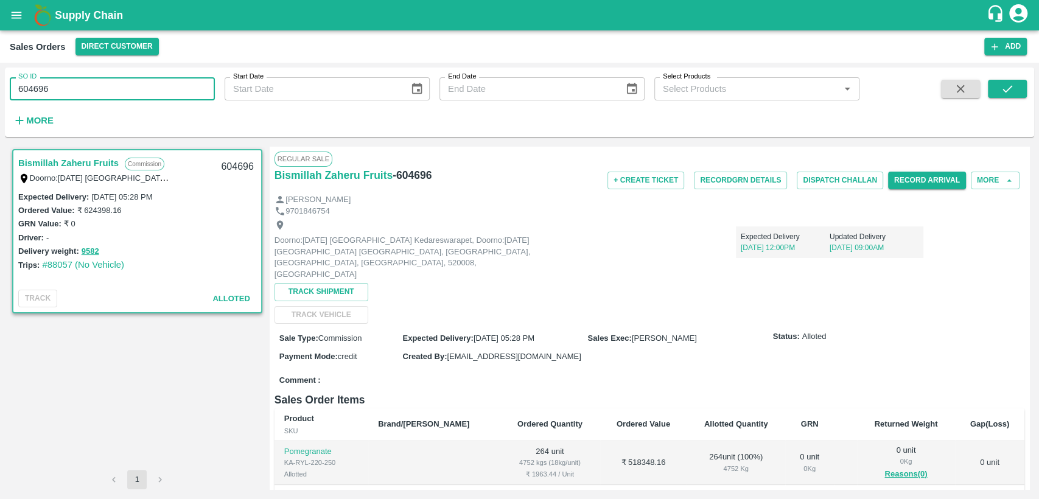
click at [92, 89] on input "604696" at bounding box center [112, 88] width 205 height 23
click at [1003, 88] on icon "submit" at bounding box center [1007, 88] width 13 height 13
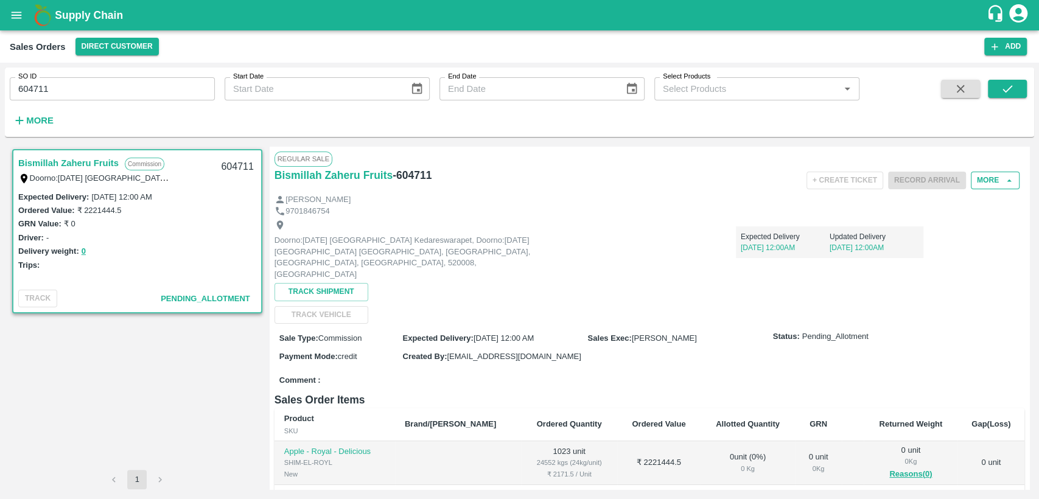
click at [987, 180] on button "More" at bounding box center [995, 181] width 49 height 18
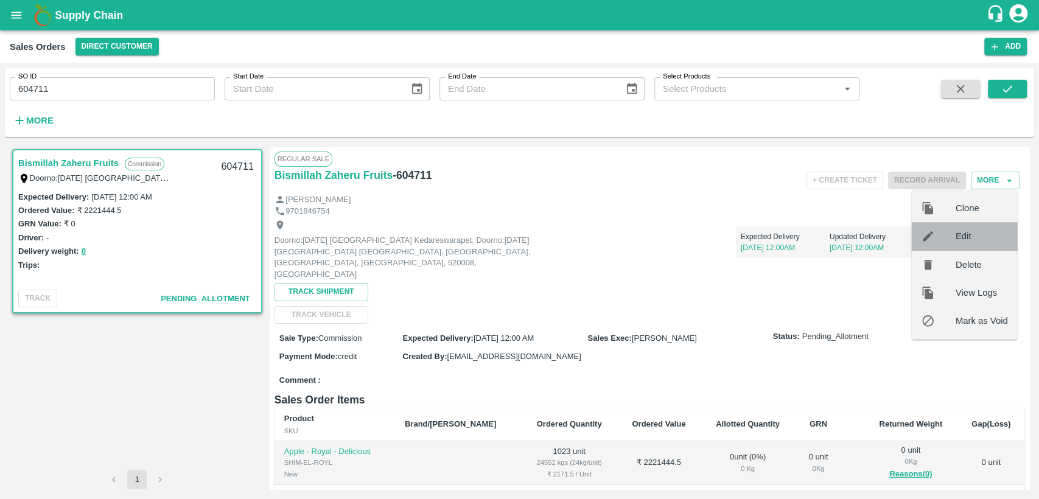
click at [965, 238] on span "Edit" at bounding box center [982, 235] width 52 height 13
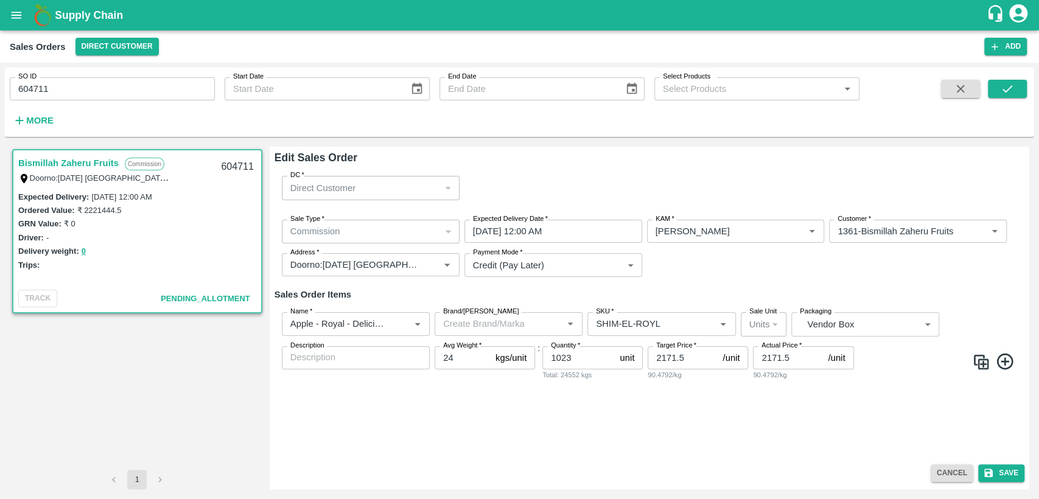
click at [429, 231] on div "Commission" at bounding box center [365, 231] width 150 height 13
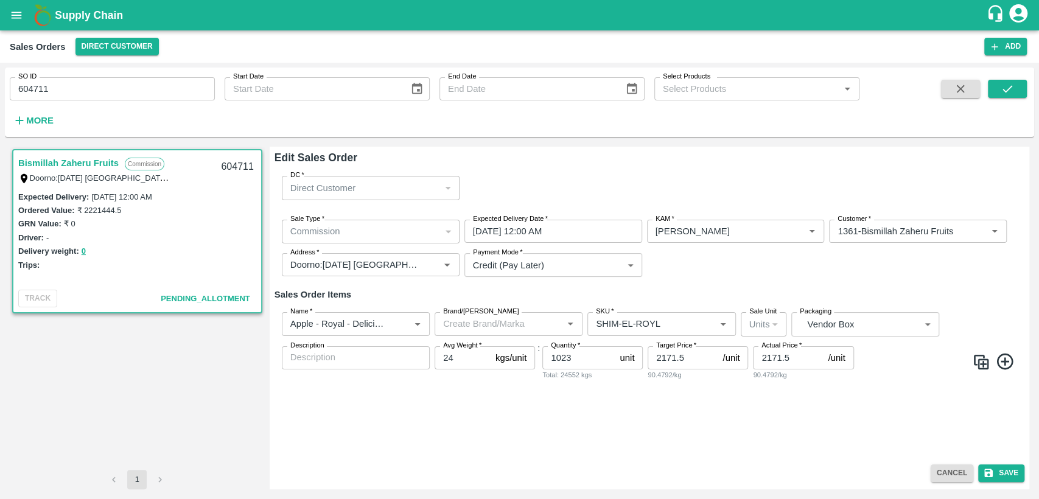
click at [429, 231] on div "Commission" at bounding box center [365, 231] width 150 height 13
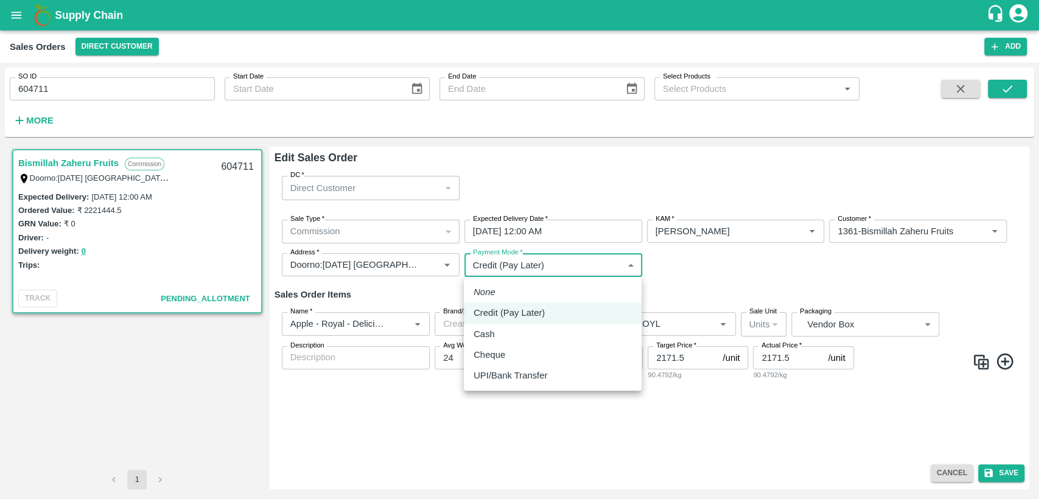
click at [612, 272] on body "Supply Chain Sales Orders Direct Customer Add SO ID 604711 SO ID Start Date Sta…" at bounding box center [519, 249] width 1039 height 499
click at [685, 267] on div at bounding box center [519, 249] width 1039 height 499
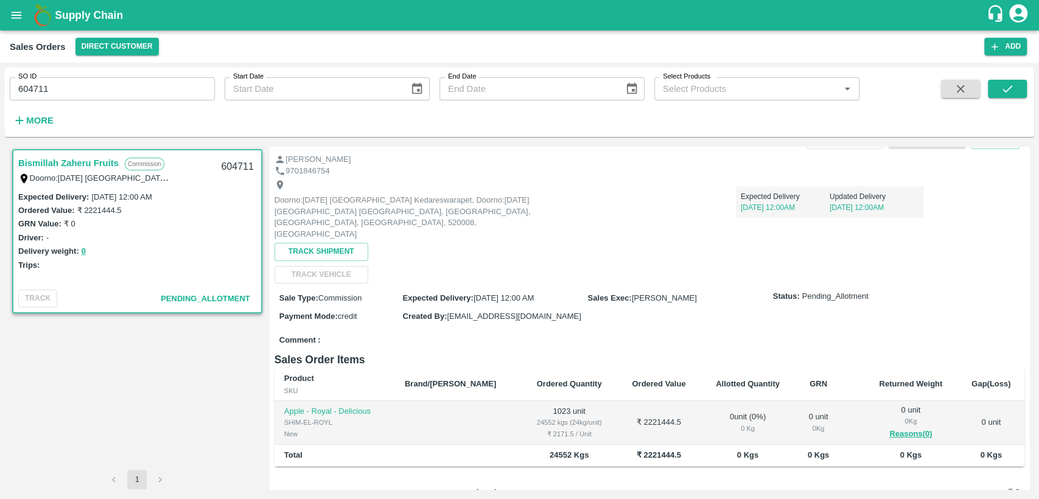
scroll to position [40, 0]
click at [83, 91] on input "604711" at bounding box center [112, 88] width 205 height 23
type input "604711"
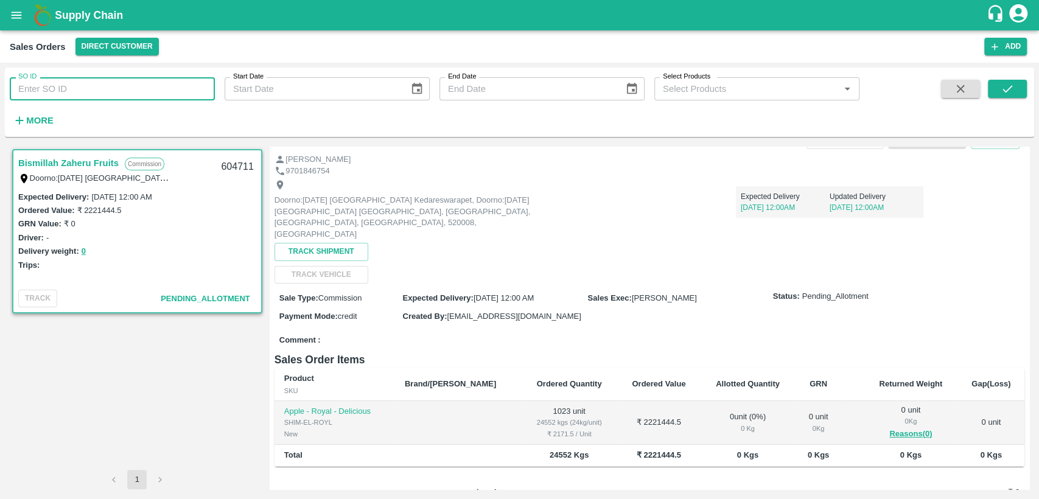
paste input "text"
type input "604696"
click at [1003, 90] on icon "submit" at bounding box center [1007, 88] width 13 height 13
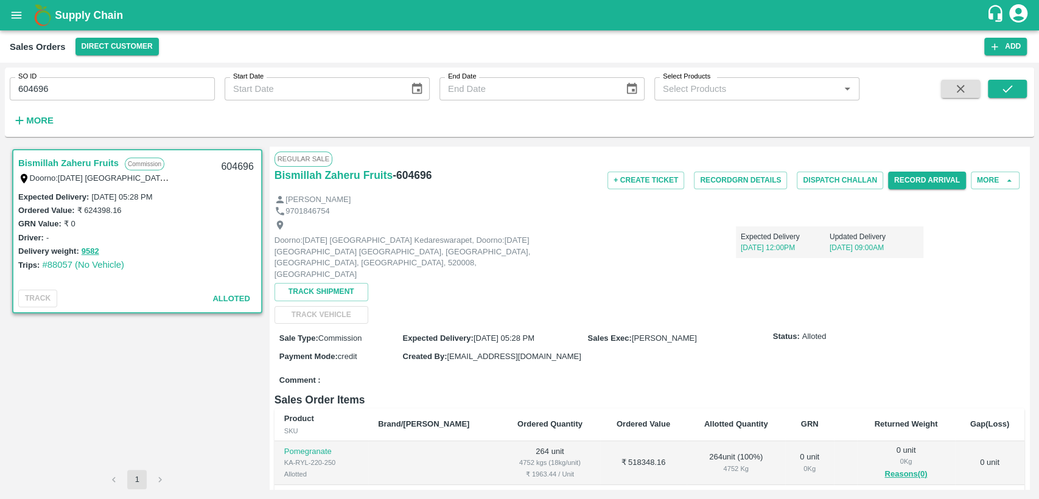
scroll to position [52, 0]
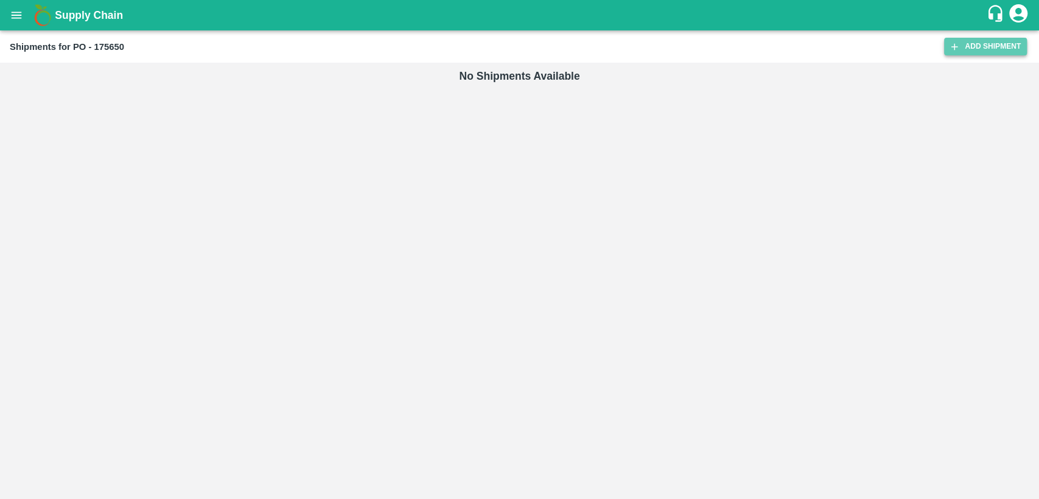
click at [964, 49] on link "Add Shipment" at bounding box center [985, 47] width 83 height 18
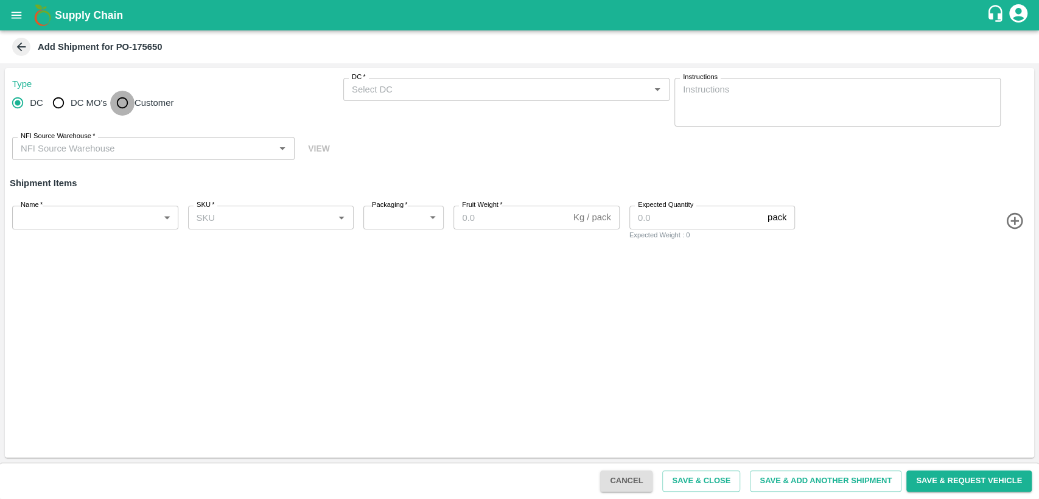
click at [119, 107] on input "Customer" at bounding box center [122, 103] width 24 height 24
radio input "true"
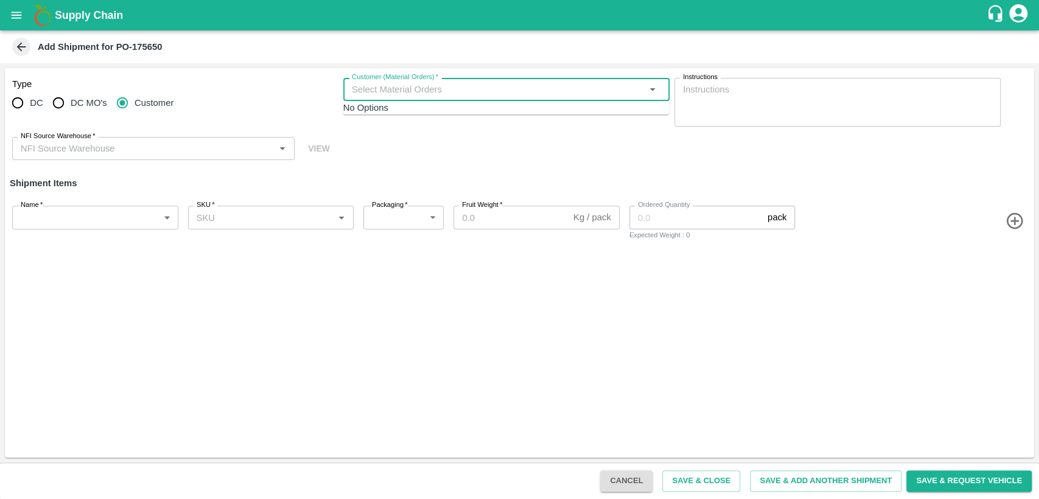
click at [395, 89] on input "Customer (Material Orders)   *" at bounding box center [496, 90] width 299 height 16
type input "604711"
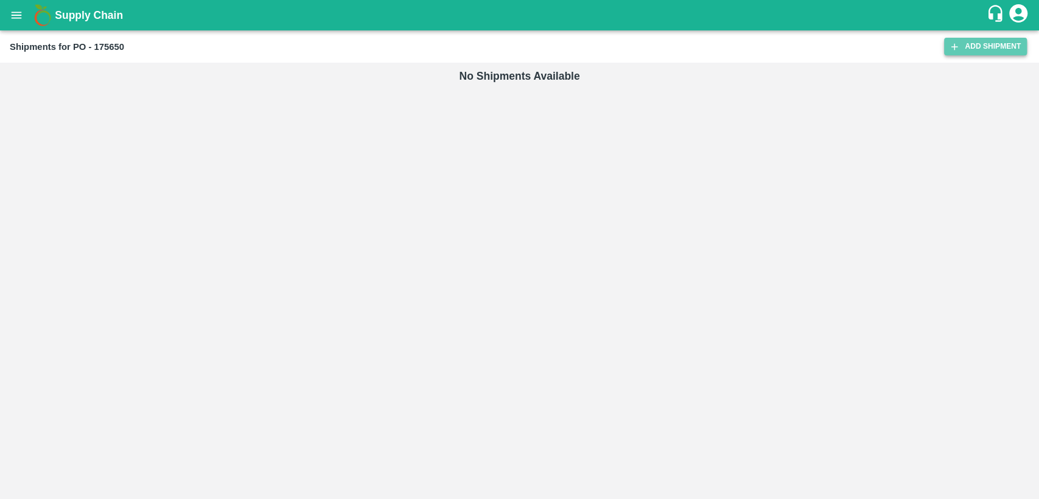
click at [966, 45] on link "Add Shipment" at bounding box center [985, 47] width 83 height 18
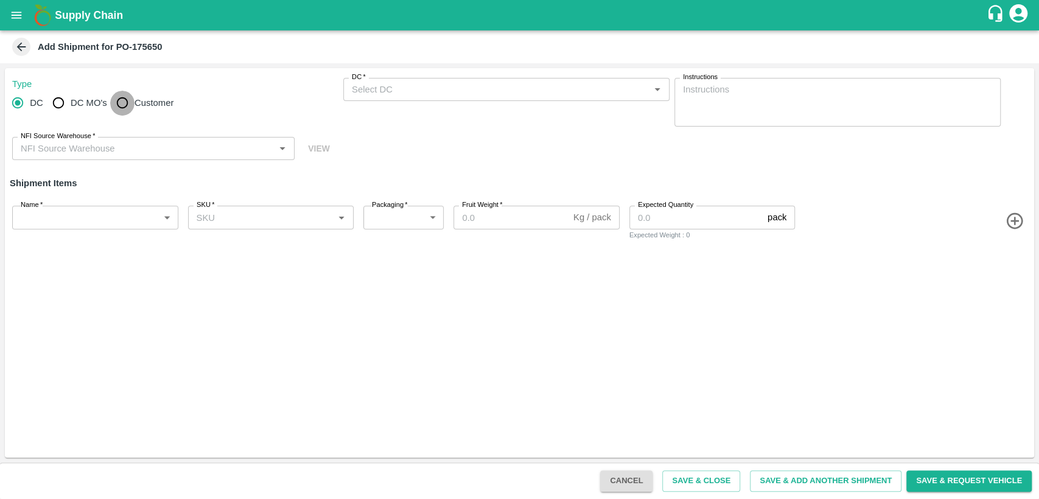
click at [125, 100] on input "Customer" at bounding box center [122, 103] width 24 height 24
radio input "true"
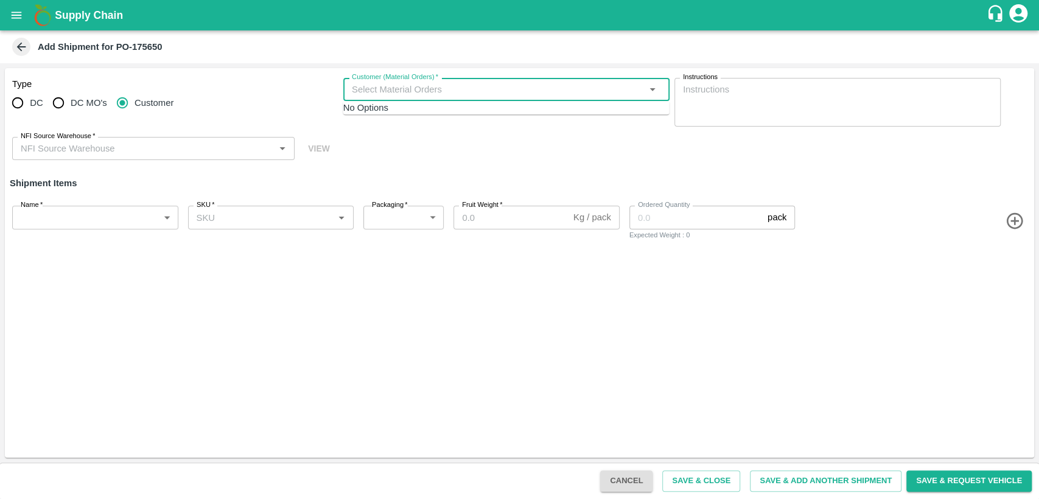
click at [376, 91] on input "Customer (Material Orders)   *" at bounding box center [496, 90] width 299 height 16
type input "604715"
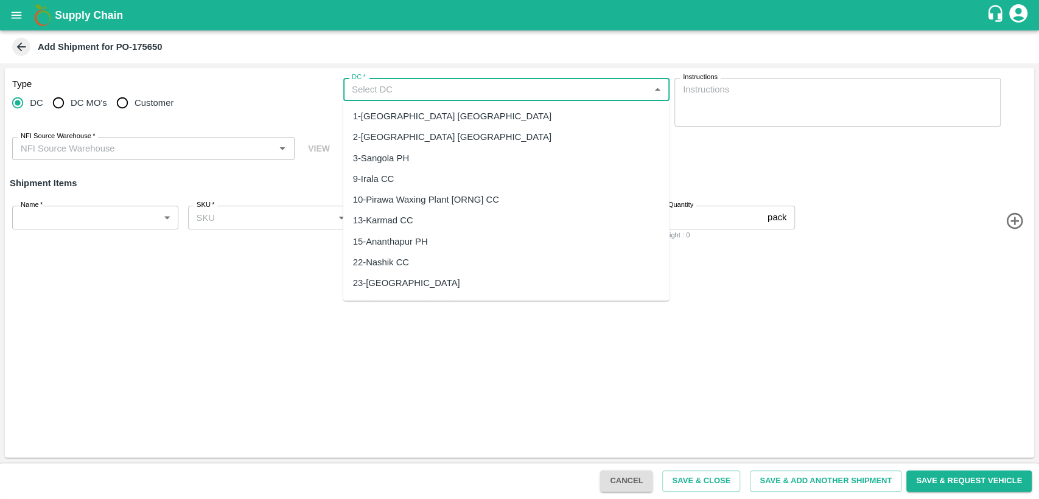
click at [363, 84] on input "DC   *" at bounding box center [496, 90] width 299 height 16
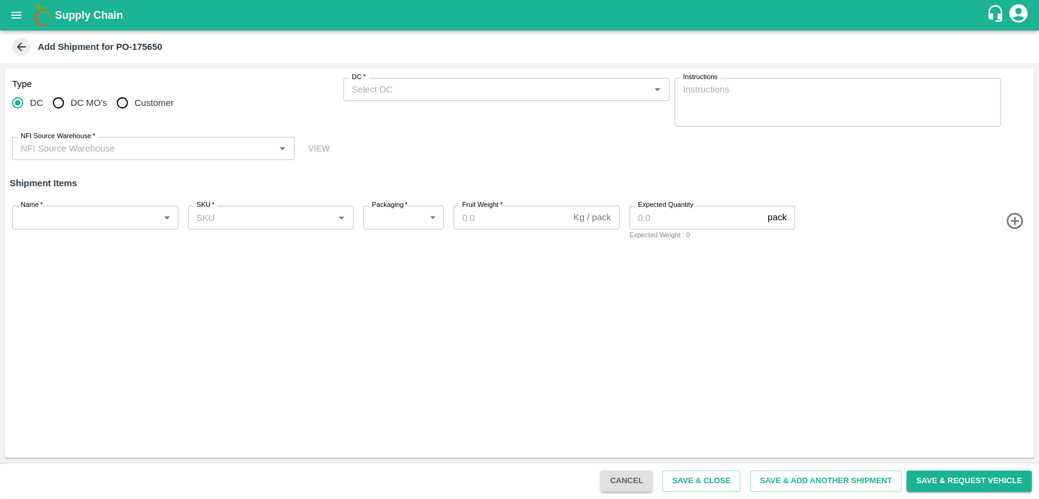
click at [137, 96] on span "Customer" at bounding box center [154, 102] width 39 height 13
click at [135, 96] on input "Customer" at bounding box center [122, 103] width 24 height 24
radio input "true"
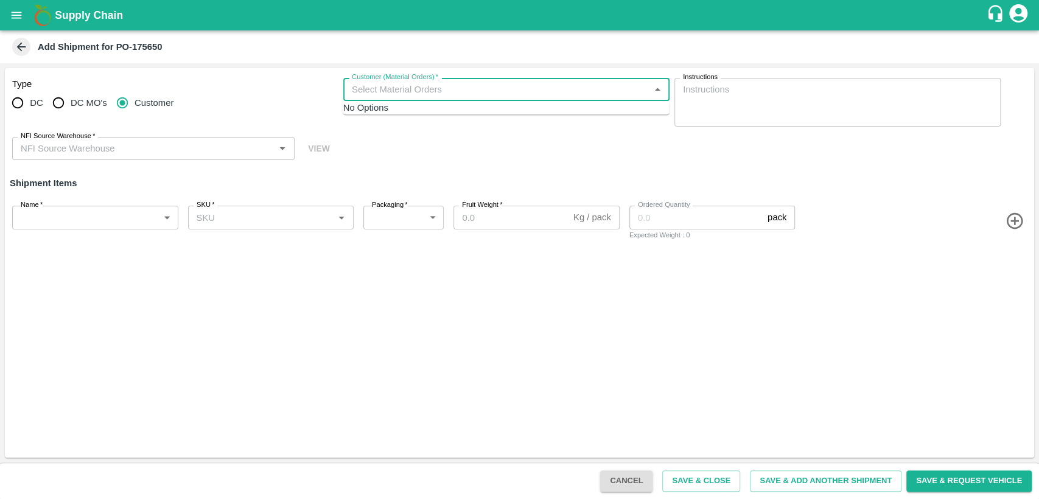
click at [370, 93] on input "Customer (Material Orders)   *" at bounding box center [496, 90] width 299 height 16
click at [385, 113] on span "No Options" at bounding box center [365, 108] width 45 height 10
type input "604715"
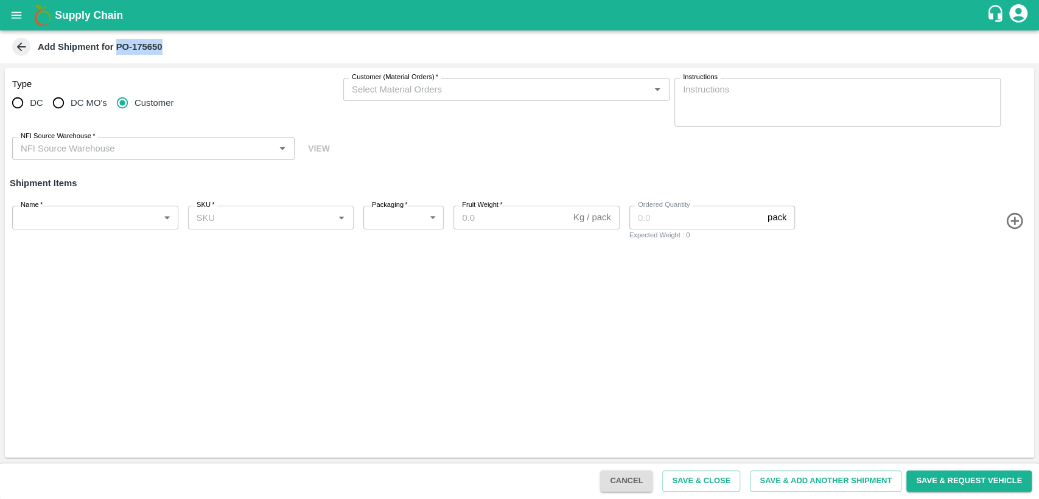
drag, startPoint x: 116, startPoint y: 47, endPoint x: 172, endPoint y: 53, distance: 56.3
click at [172, 53] on div "Add Shipment for PO-175650" at bounding box center [518, 47] width 1017 height 18
copy b "PO-175650"
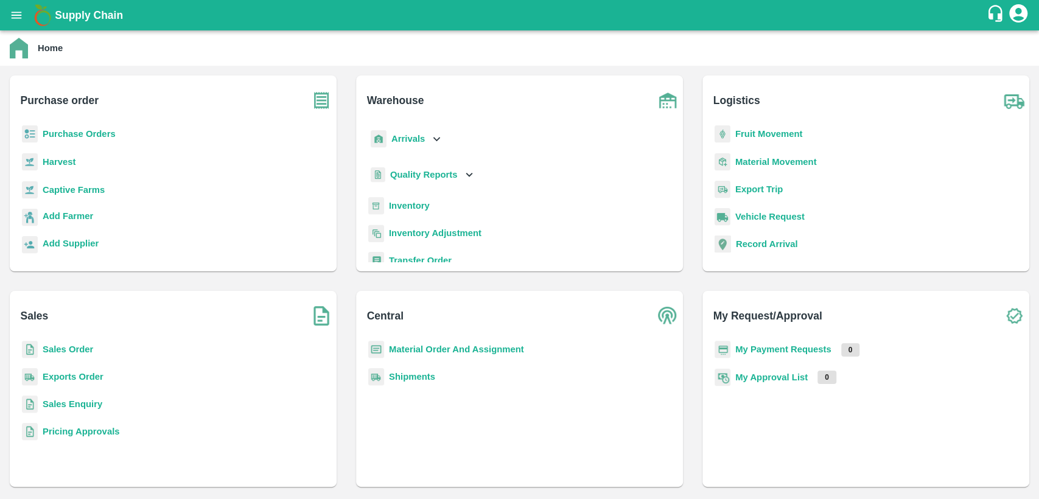
click at [74, 135] on b "Purchase Orders" at bounding box center [79, 134] width 73 height 10
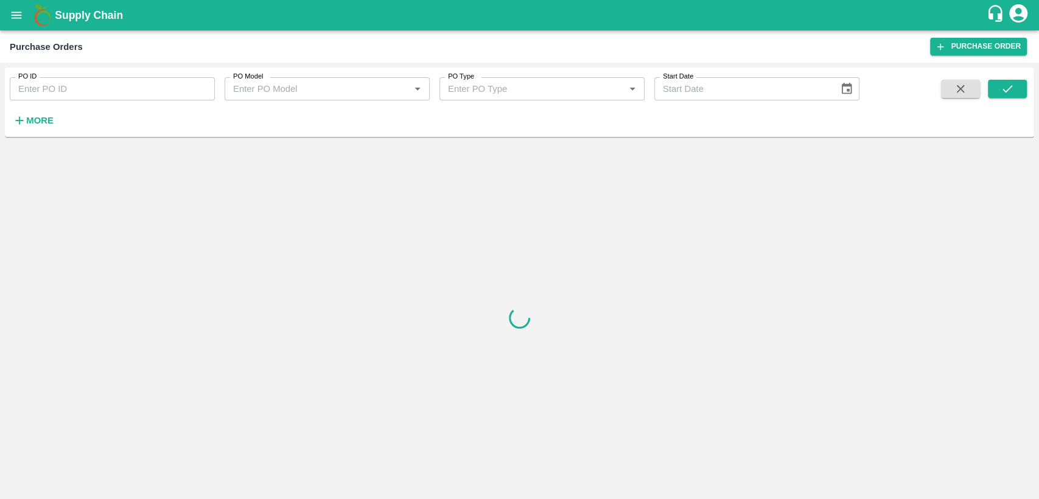
click at [82, 98] on input "PO ID" at bounding box center [112, 88] width 205 height 23
click at [37, 122] on strong "More" at bounding box center [39, 121] width 27 height 10
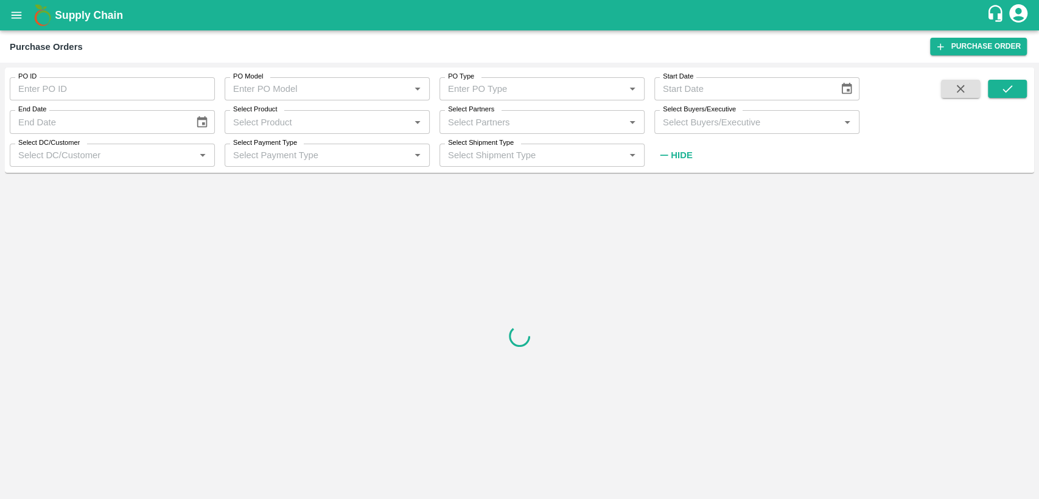
click at [701, 126] on input "Select Buyers/Executive" at bounding box center [747, 122] width 178 height 16
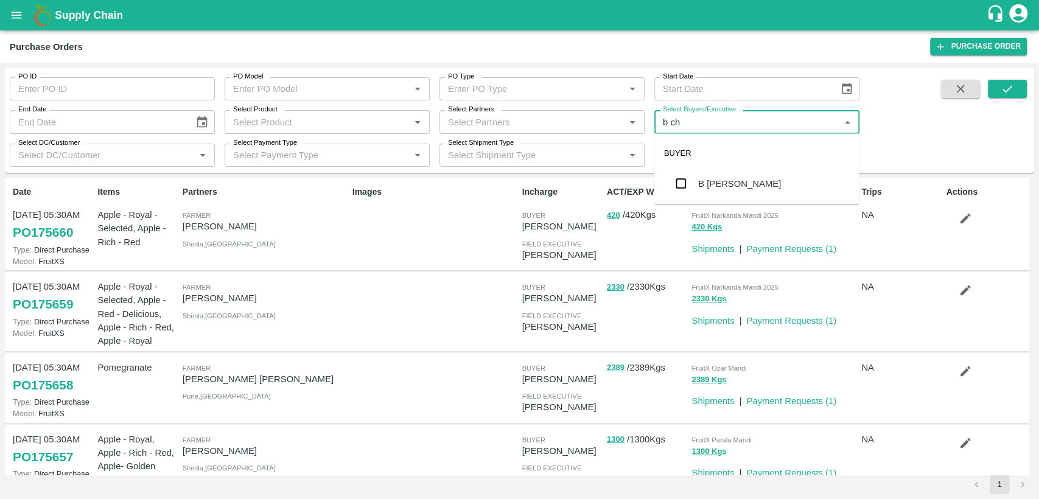
type input "b cha"
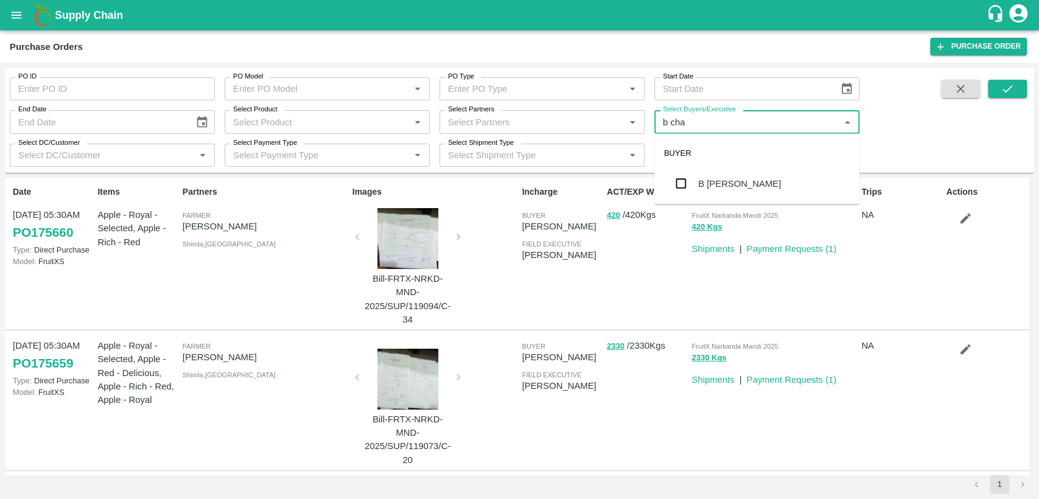
click at [721, 186] on div "B [PERSON_NAME]" at bounding box center [739, 183] width 83 height 13
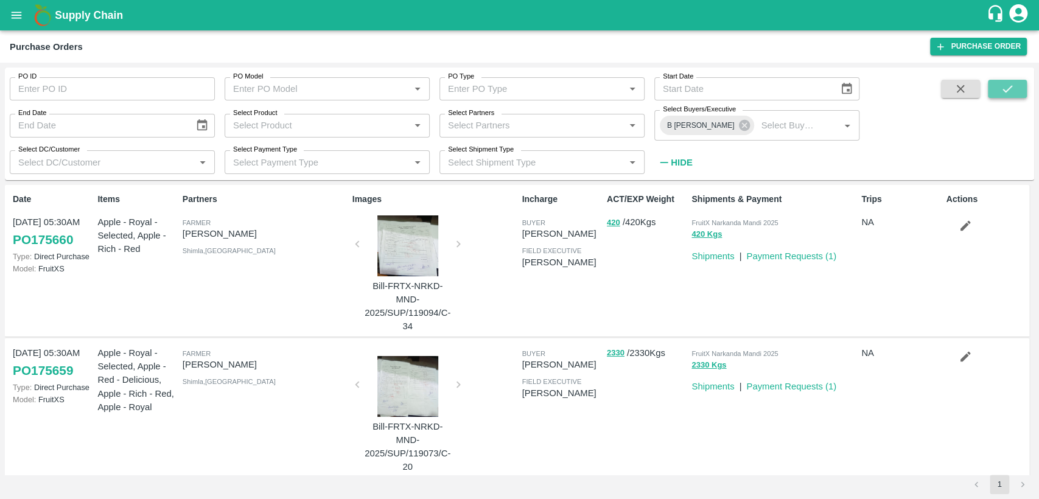
click at [1003, 86] on icon "submit" at bounding box center [1007, 88] width 13 height 13
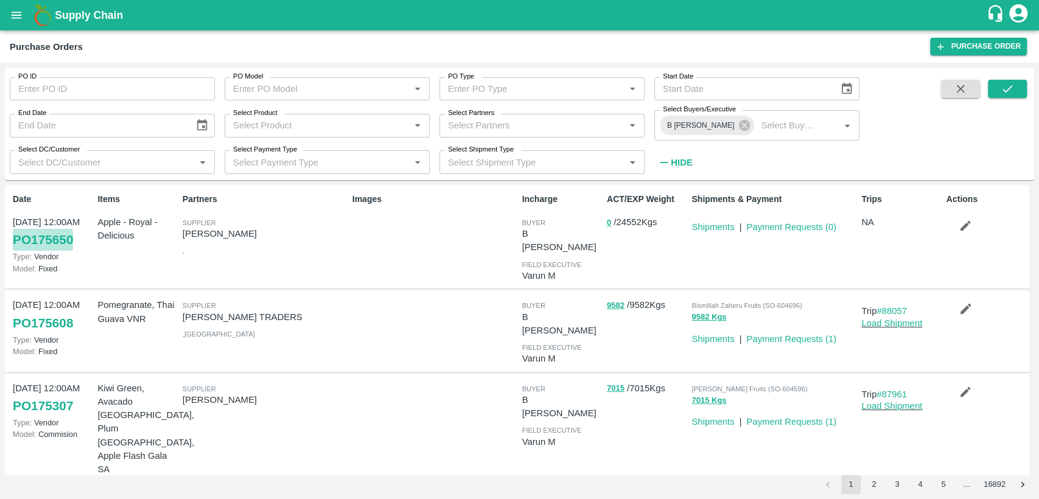
click at [55, 238] on link "PO 175650" at bounding box center [43, 240] width 60 height 22
click at [701, 225] on link "Shipments" at bounding box center [712, 227] width 43 height 10
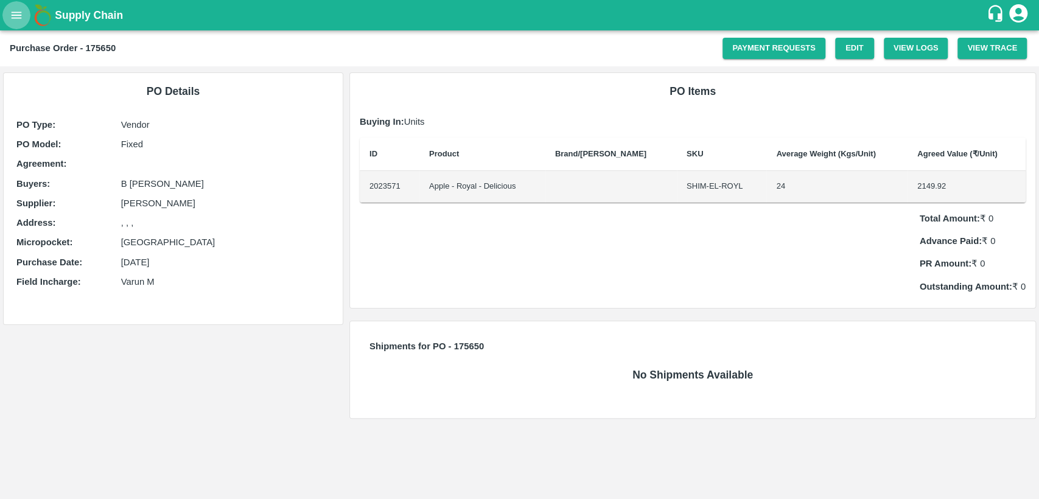
click at [7, 10] on button "open drawer" at bounding box center [16, 15] width 28 height 28
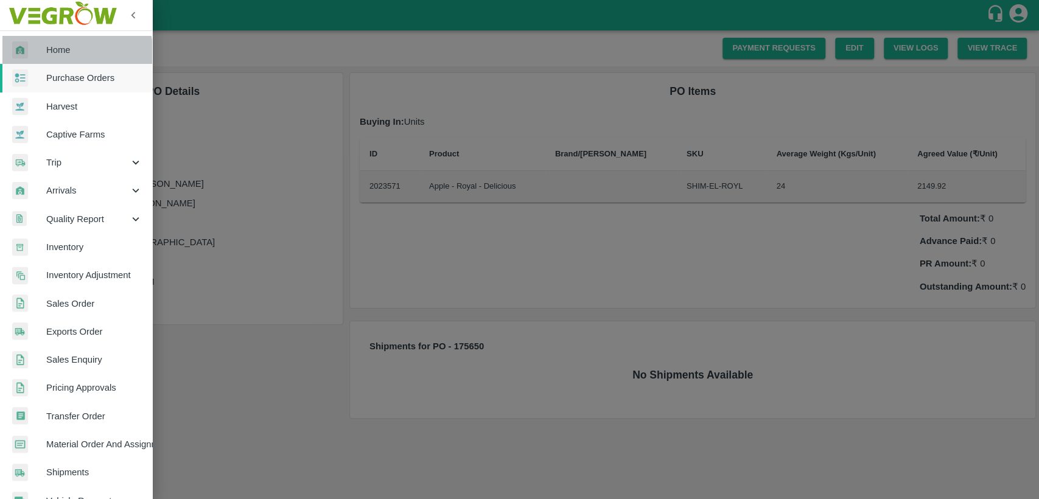
click at [60, 55] on span "Home" at bounding box center [94, 49] width 96 height 13
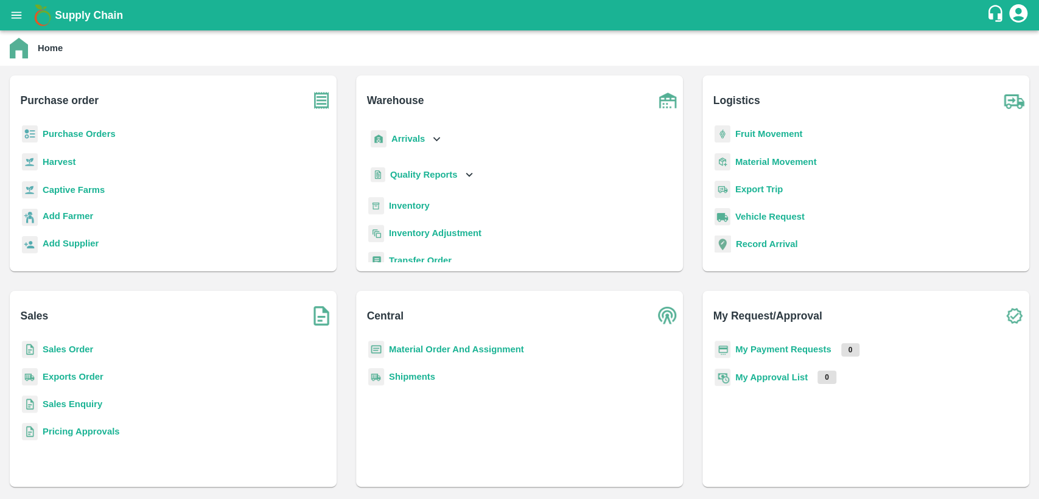
click at [438, 348] on b "Material Order And Assignment" at bounding box center [456, 350] width 135 height 10
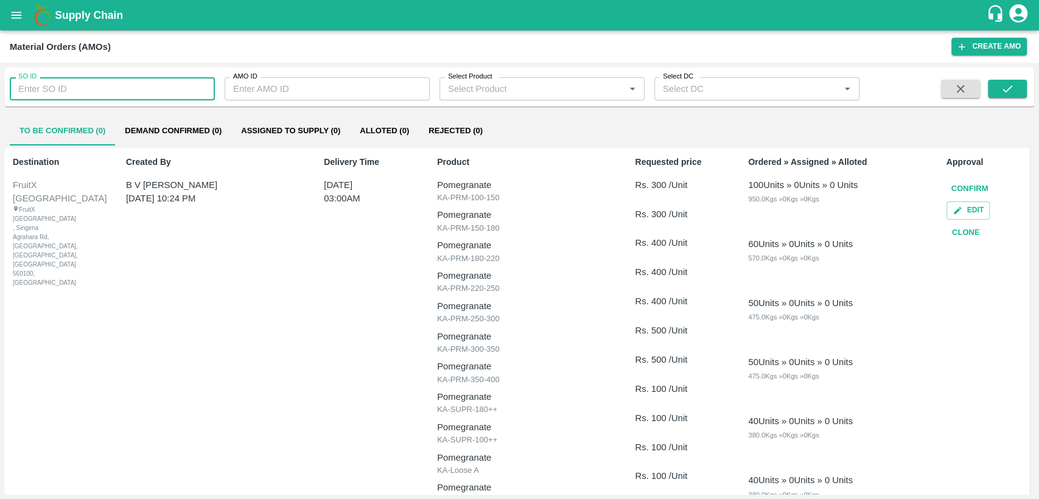
click at [151, 89] on input "SO ID" at bounding box center [112, 88] width 205 height 23
type input "604715"
click at [1007, 96] on button "submit" at bounding box center [1007, 89] width 39 height 18
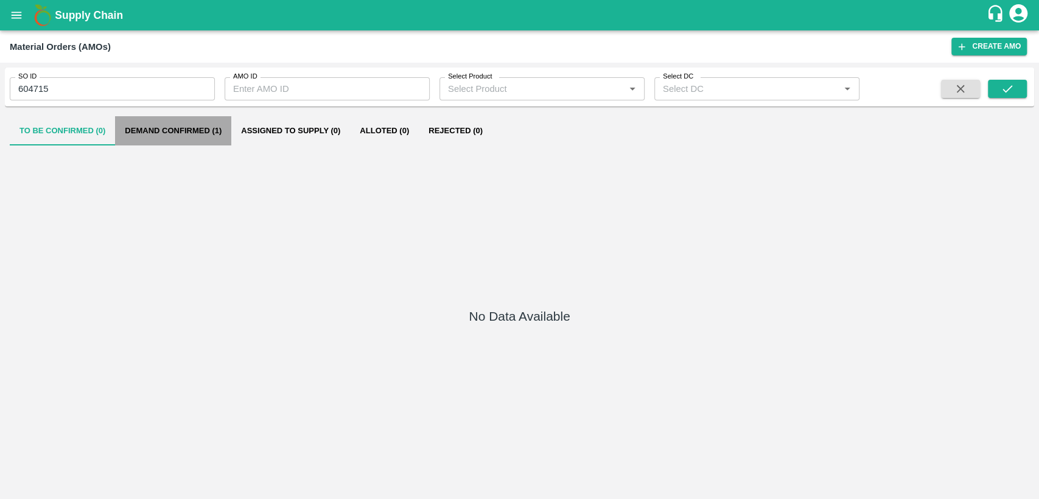
click at [203, 134] on button "Demand Confirmed (1)" at bounding box center [173, 130] width 116 height 29
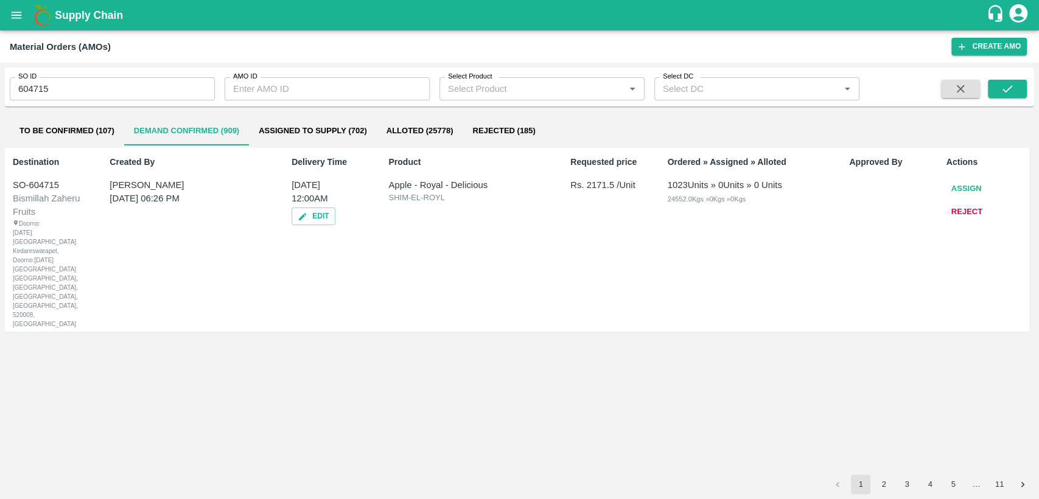
click at [957, 191] on button "Assign" at bounding box center [967, 188] width 40 height 21
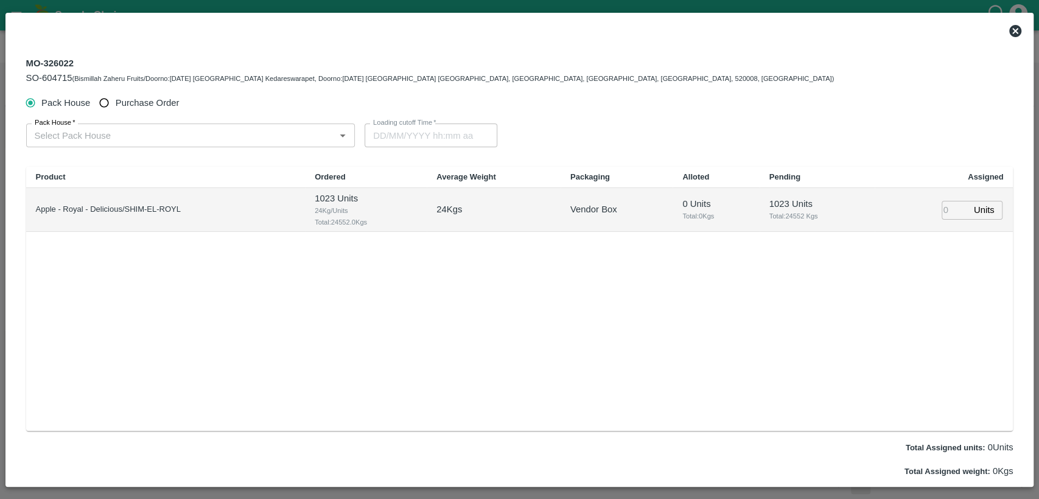
type input "[DATE] 12:00 AM"
click at [105, 100] on input "Purchase Order" at bounding box center [104, 103] width 23 height 23
radio input "true"
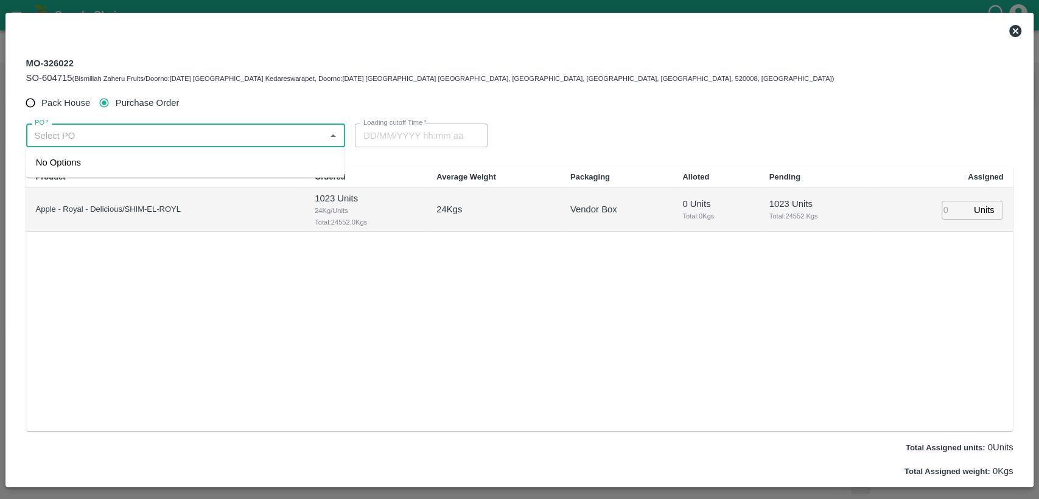
click at [157, 138] on input "PO   *" at bounding box center [176, 135] width 292 height 16
click at [162, 163] on div "PO-175650([PERSON_NAME]-9705141514)" at bounding box center [126, 162] width 180 height 13
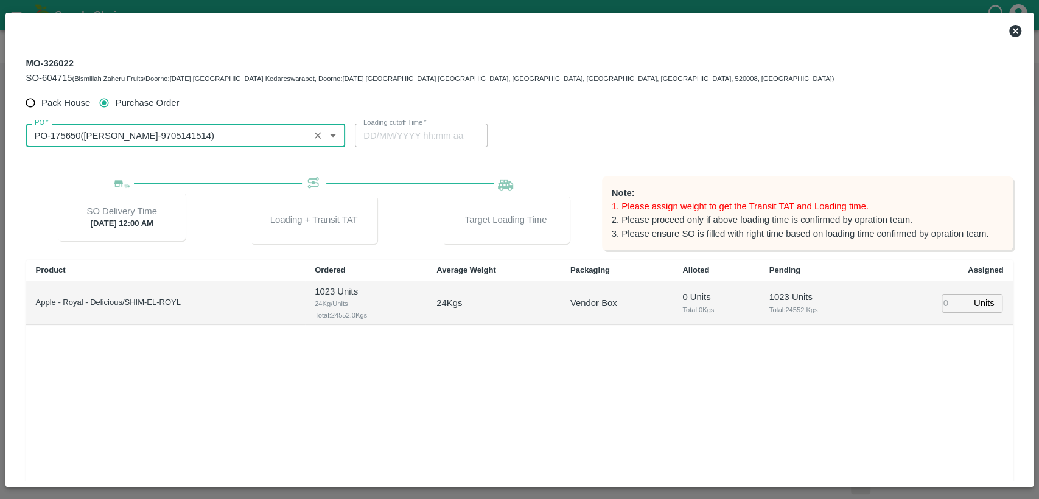
type input "PO-175650([PERSON_NAME]-9705141514)"
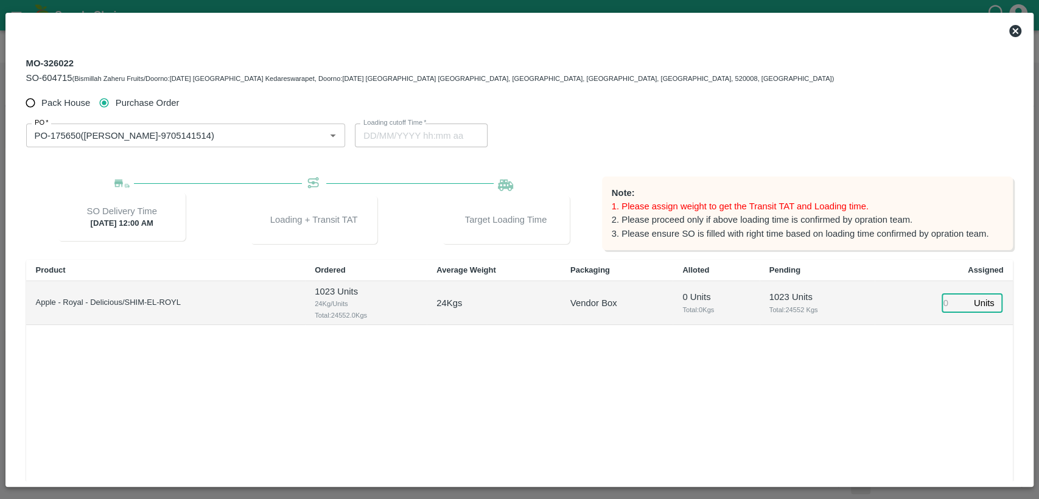
click at [947, 302] on input "number" at bounding box center [955, 303] width 27 height 19
type input "1023"
type input "[DATE] 08:00 PM"
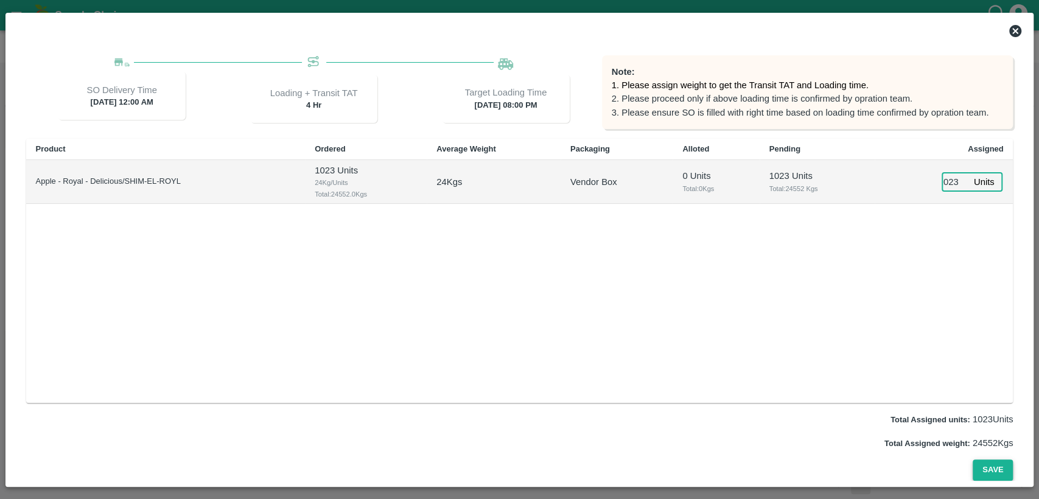
type input "1023"
click at [986, 469] on button "Save" at bounding box center [993, 470] width 40 height 21
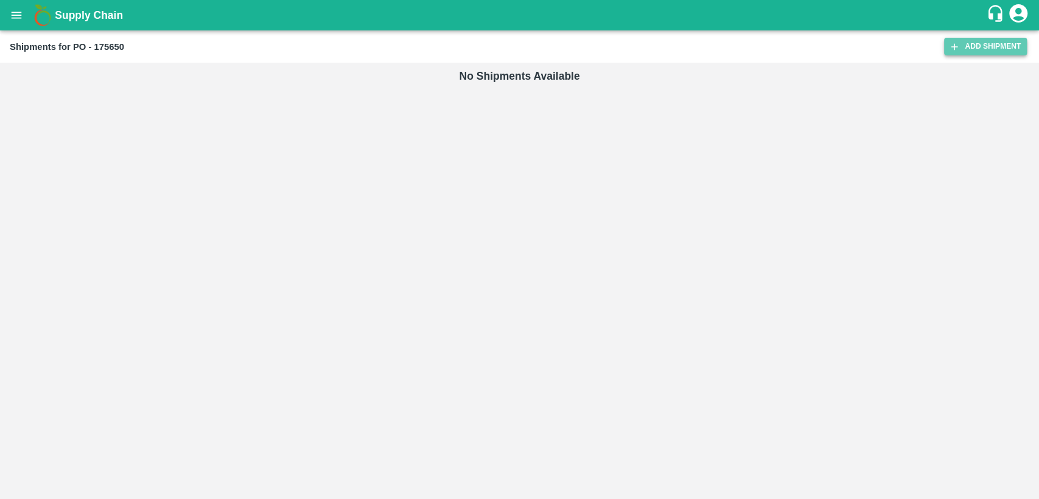
click at [993, 51] on link "Add Shipment" at bounding box center [985, 47] width 83 height 18
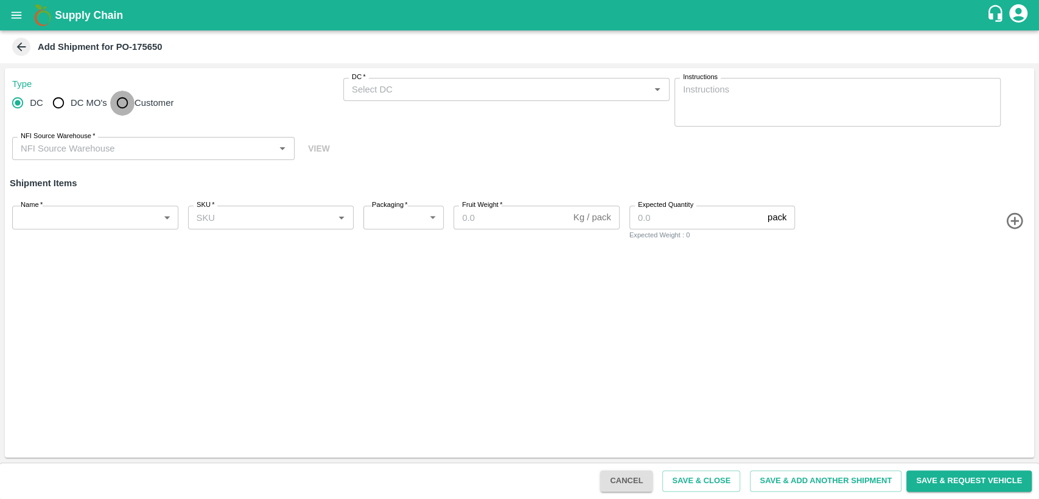
click at [125, 106] on input "Customer" at bounding box center [122, 103] width 24 height 24
radio input "true"
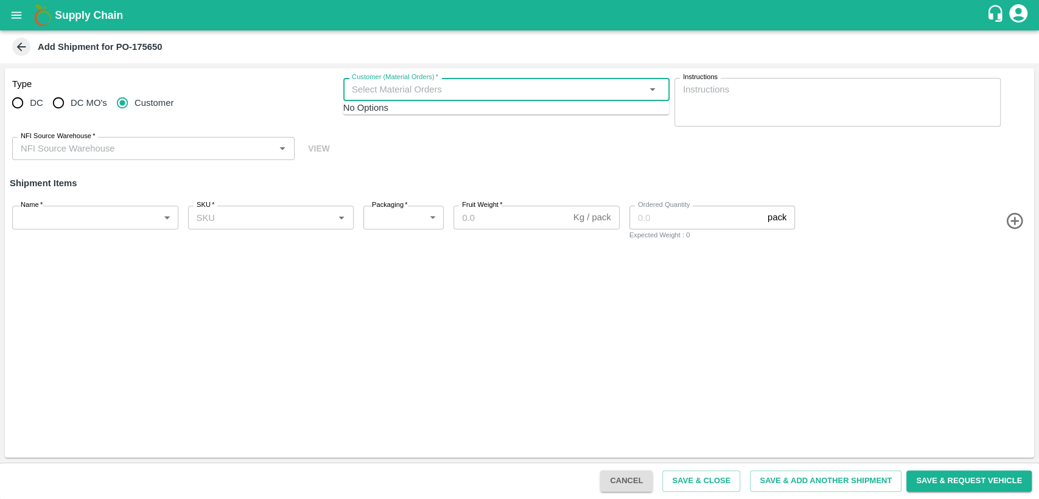
click at [440, 86] on input "Customer (Material Orders)   *" at bounding box center [496, 90] width 299 height 16
click at [433, 114] on div "No Options" at bounding box center [506, 107] width 326 height 13
type input "604715"
click at [360, 95] on input "Customer (Material Orders)   *" at bounding box center [496, 90] width 299 height 16
type input "604715"
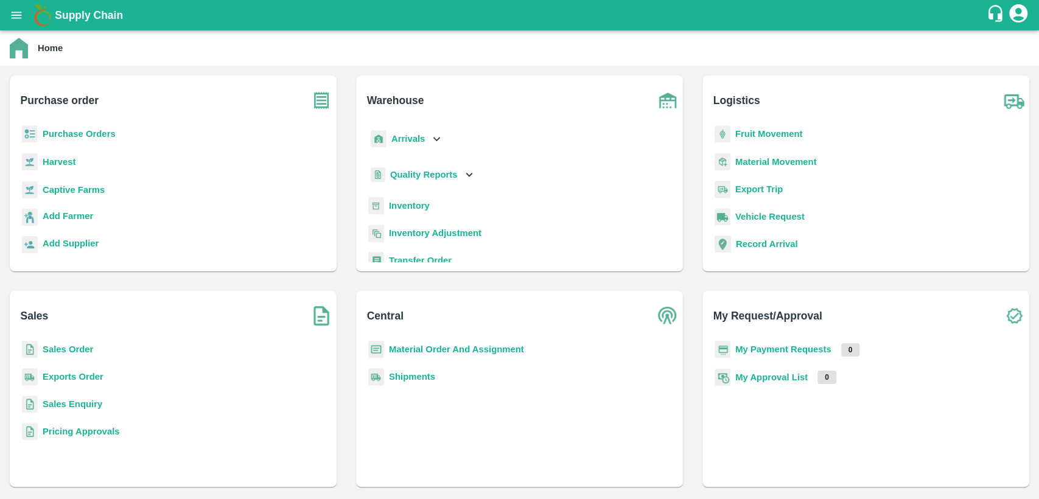
click at [75, 343] on p "Sales Order" at bounding box center [68, 349] width 51 height 13
click at [75, 352] on b "Sales Order" at bounding box center [68, 350] width 51 height 10
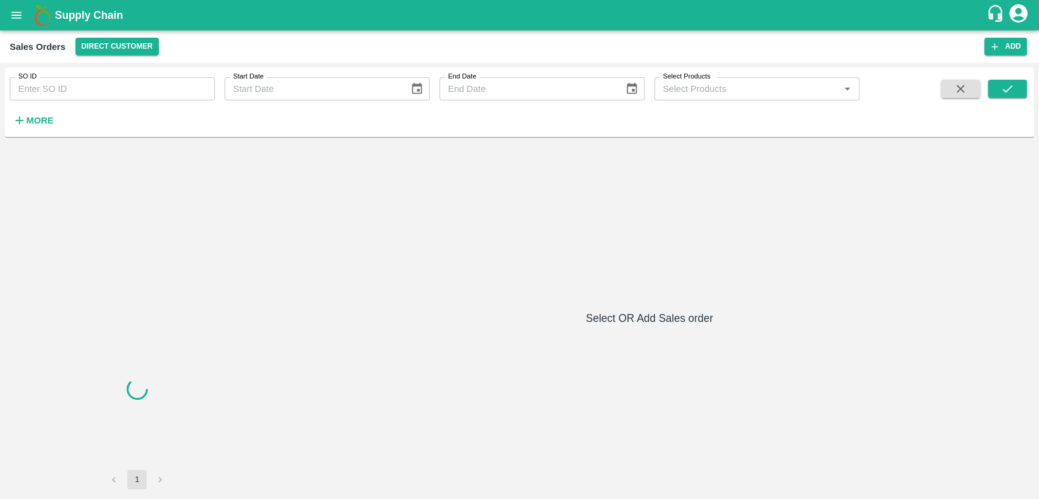
click at [121, 85] on input "SO ID" at bounding box center [112, 88] width 205 height 23
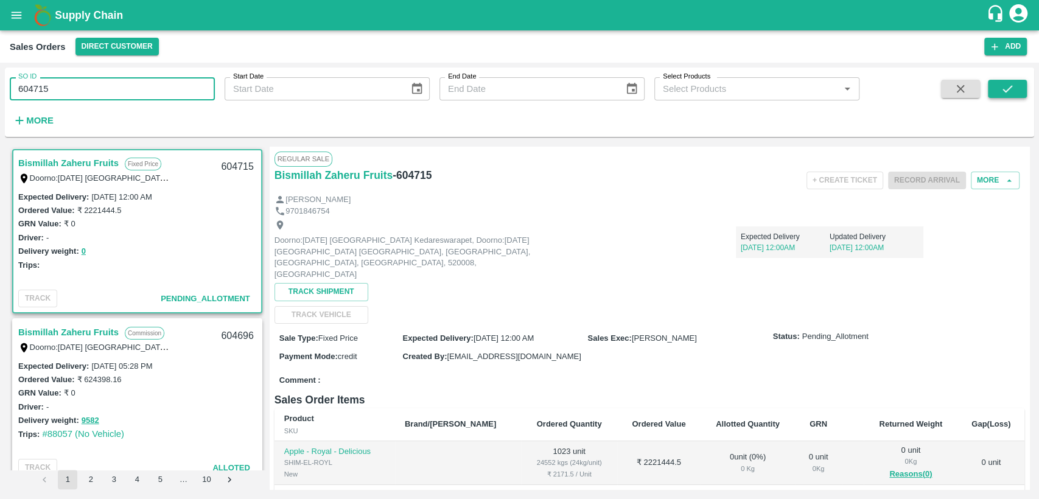
type input "604715"
click at [1007, 83] on icon "submit" at bounding box center [1007, 88] width 13 height 13
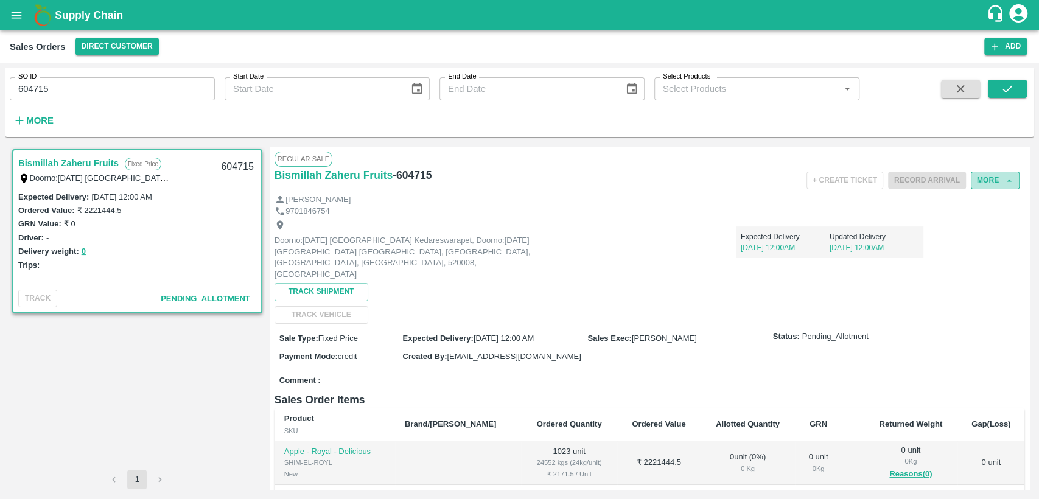
click at [995, 181] on button "More" at bounding box center [995, 181] width 49 height 18
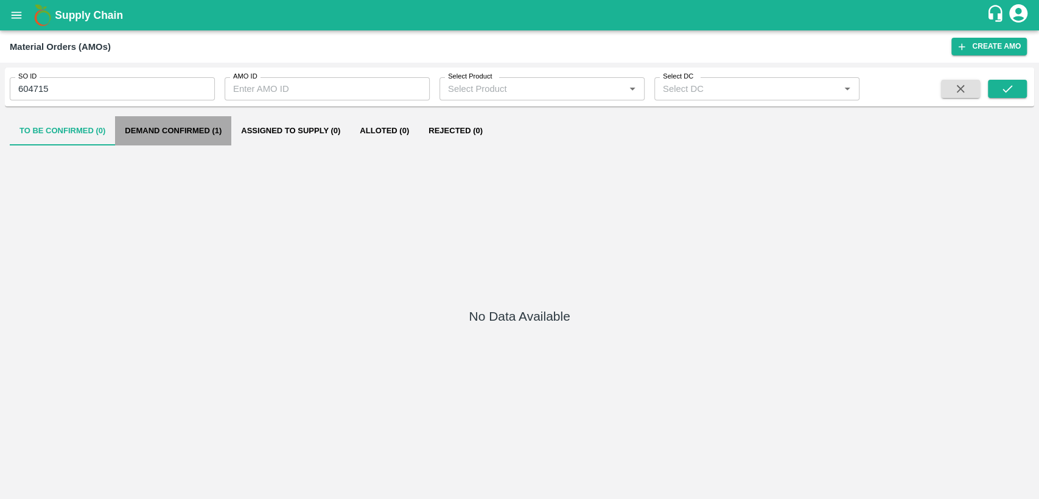
click at [186, 130] on button "Demand Confirmed (1)" at bounding box center [173, 130] width 116 height 29
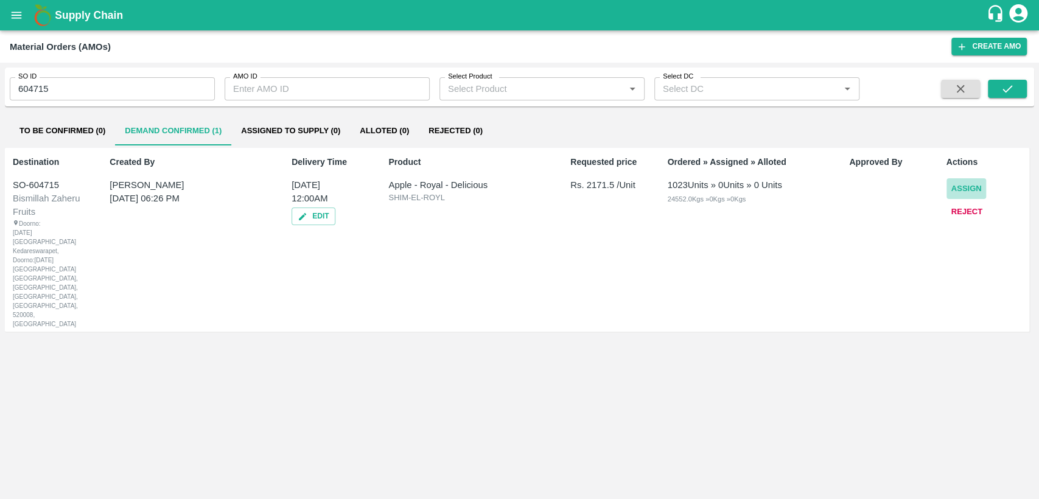
click at [959, 191] on button "Assign" at bounding box center [967, 188] width 40 height 21
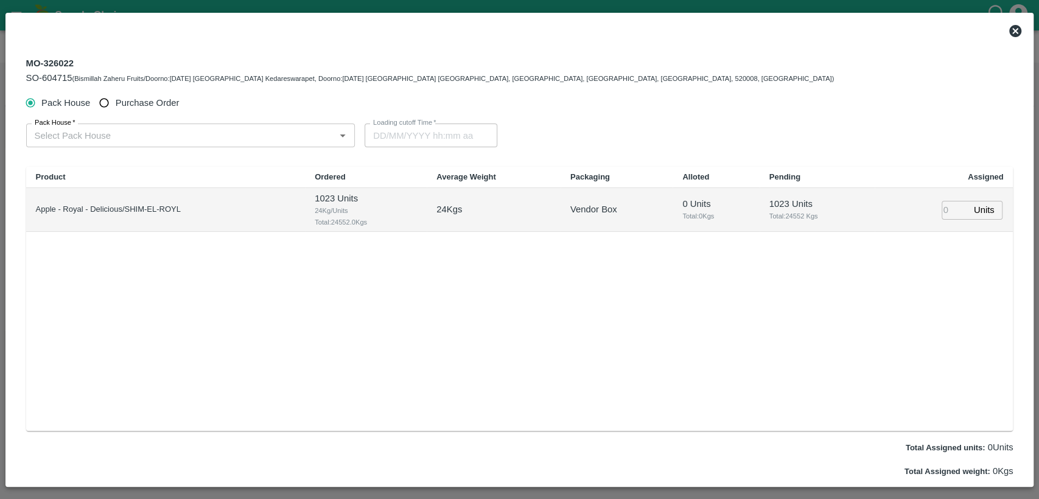
type input "[DATE] 12:00 AM"
click at [947, 211] on input "number" at bounding box center [955, 210] width 27 height 19
type input "102"
type input "[DATE] 09:00 PM"
type input "1023"
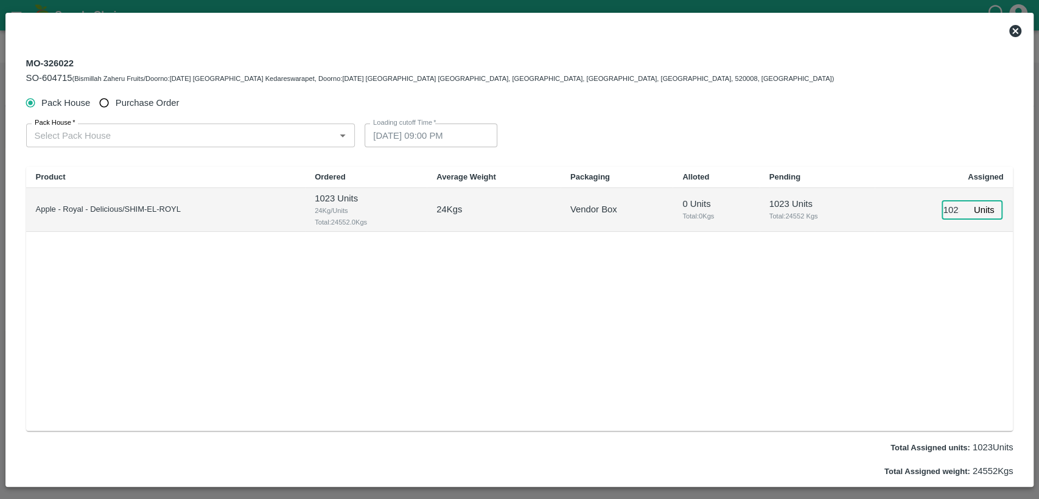
scroll to position [0, 5]
type input "[DATE] 08:00 PM"
type input "1023"
click at [108, 105] on input "Purchase Order" at bounding box center [104, 103] width 23 height 23
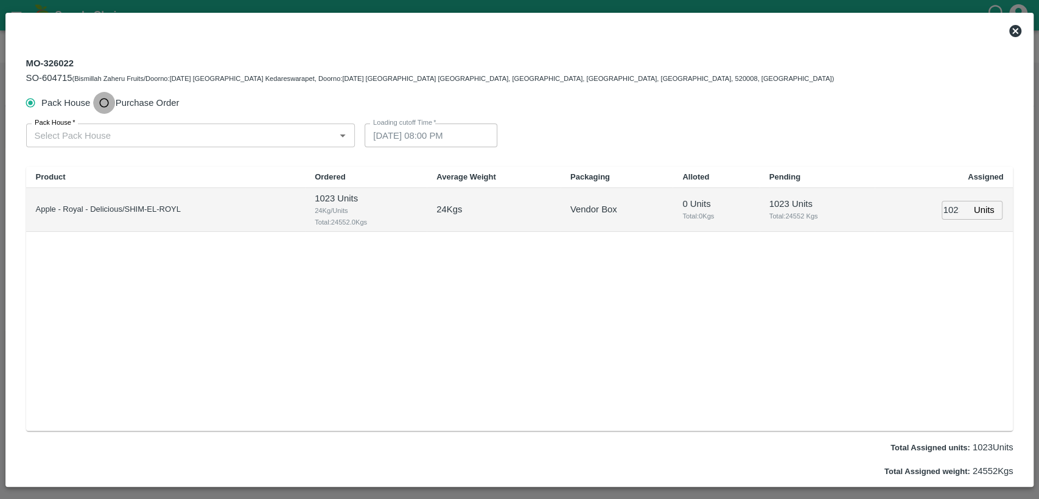
radio input "true"
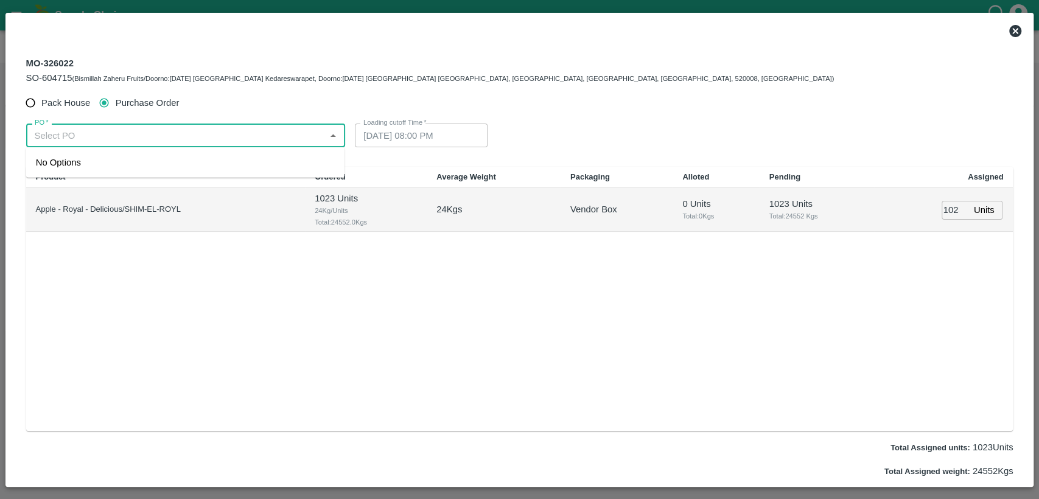
click at [103, 132] on input "PO   *" at bounding box center [176, 135] width 292 height 16
click at [138, 162] on div "PO-175650([PERSON_NAME]-9705141514)" at bounding box center [126, 162] width 180 height 13
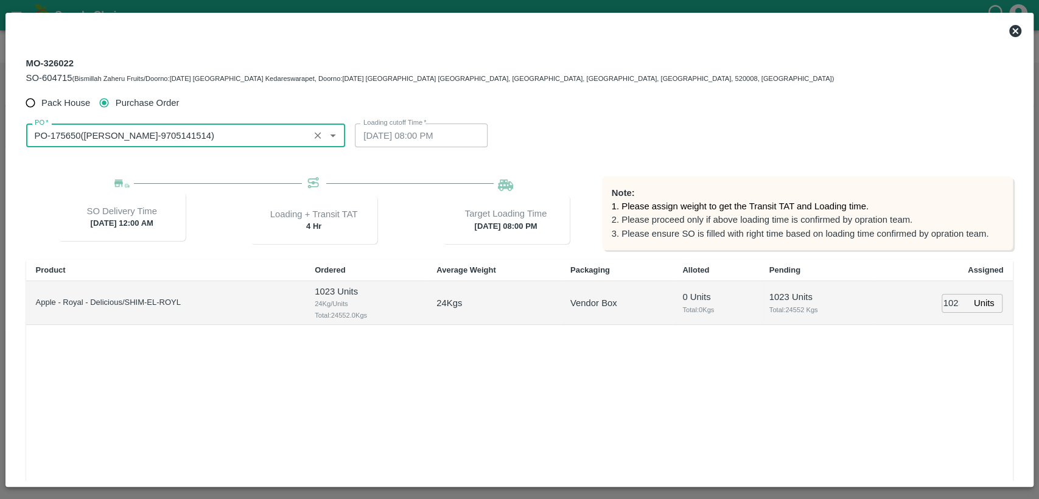
type input "PO-175650([PERSON_NAME]-9705141514)"
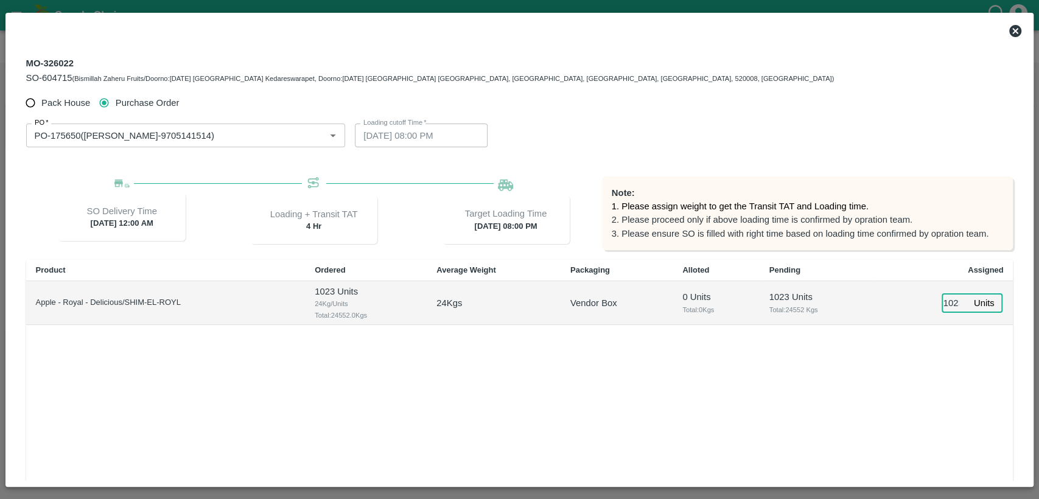
click at [950, 303] on input "1023" at bounding box center [955, 303] width 27 height 19
type input "123"
type input "[DATE] 10:00 PM"
type input "0"
type input "01023"
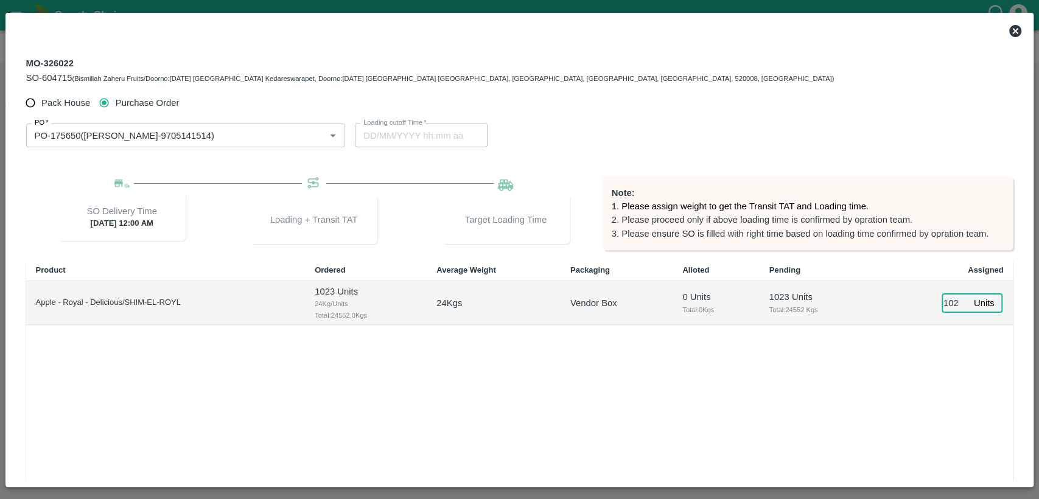
scroll to position [0, 10]
type input "[DATE] 08:00 PM"
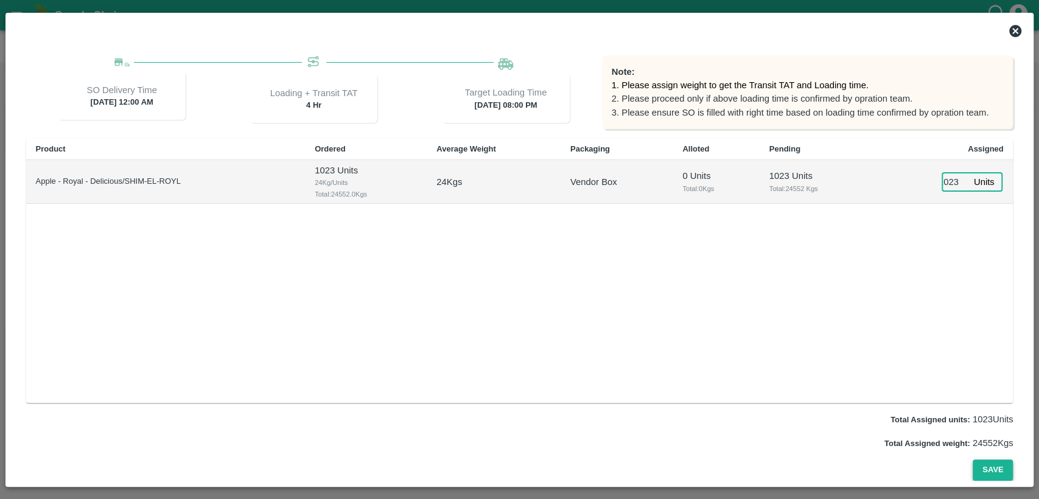
type input "01023"
click at [990, 472] on button "Save" at bounding box center [993, 470] width 40 height 21
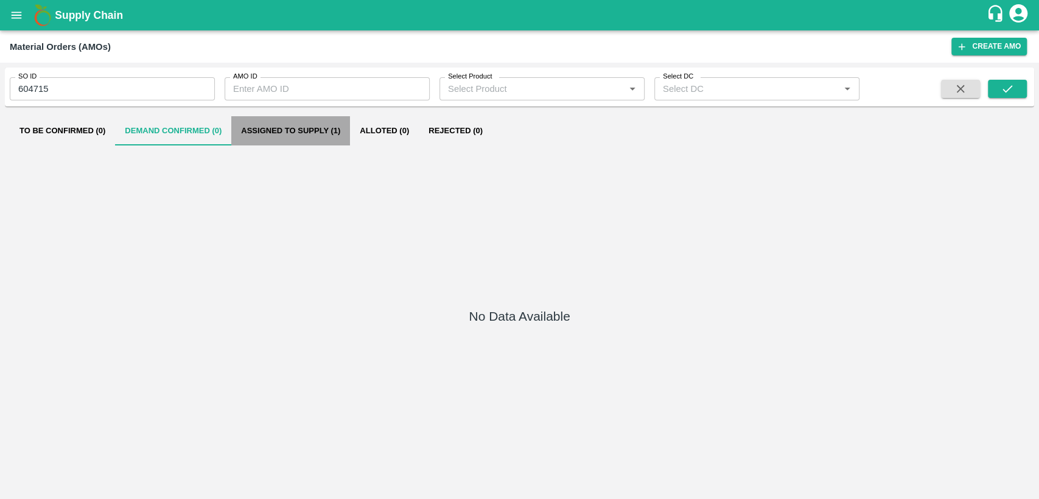
click at [282, 130] on button "Assigned to Supply (1)" at bounding box center [290, 130] width 119 height 29
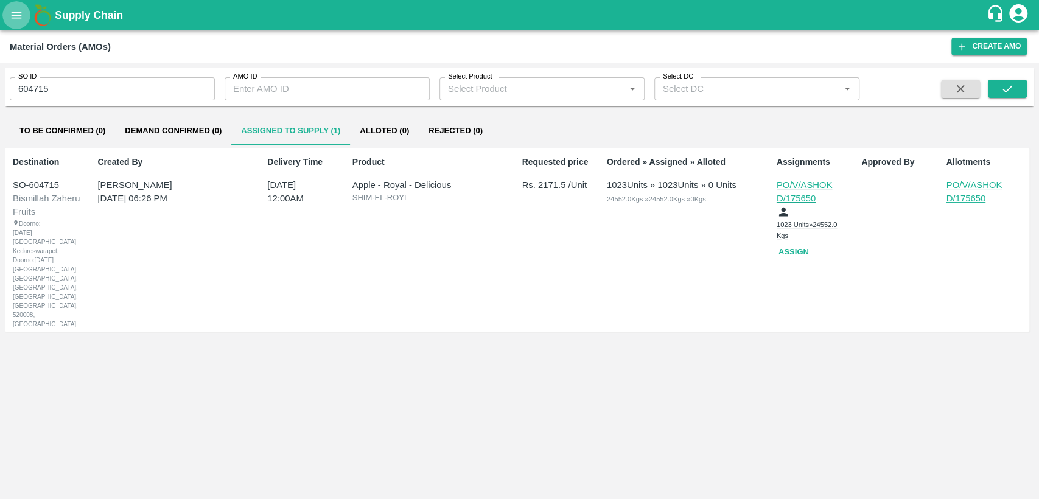
click at [22, 24] on button "open drawer" at bounding box center [16, 15] width 28 height 28
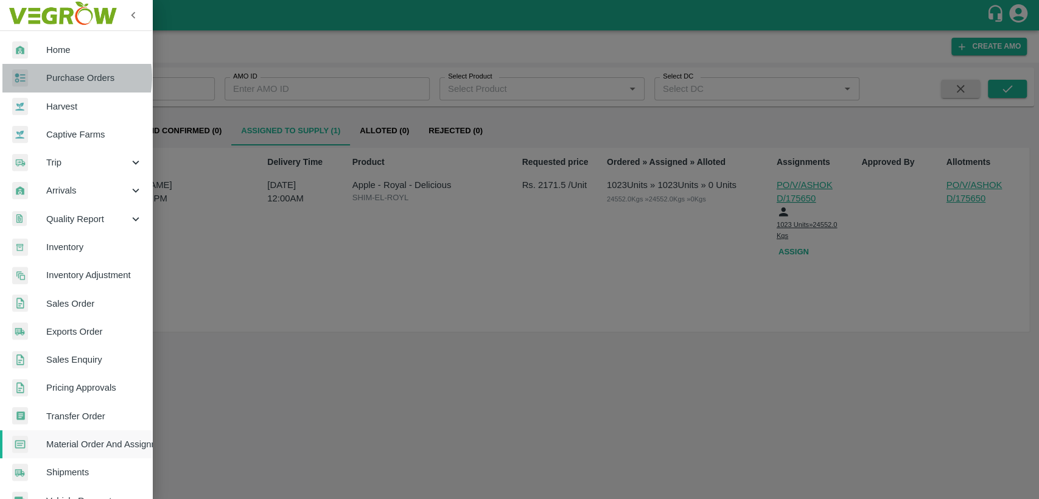
click at [58, 77] on span "Purchase Orders" at bounding box center [94, 77] width 96 height 13
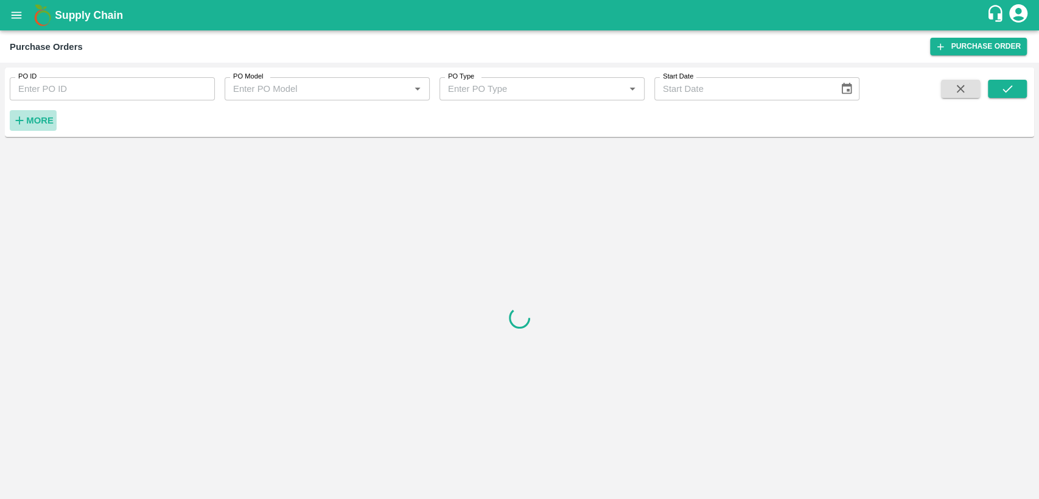
click at [54, 121] on button "More" at bounding box center [33, 120] width 47 height 21
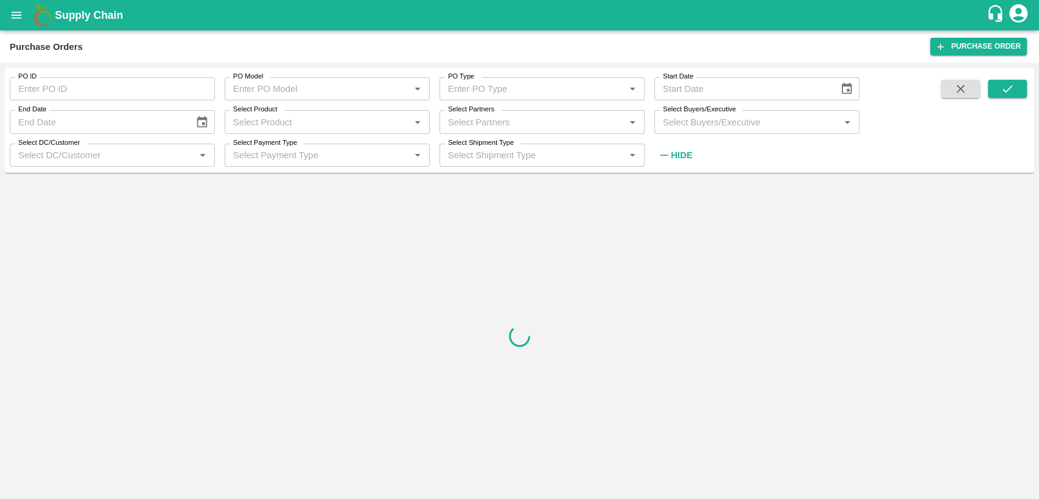
click at [680, 114] on input "Select Buyers/Executive" at bounding box center [747, 122] width 178 height 16
click at [685, 121] on input "Select Buyers/Executive" at bounding box center [747, 122] width 178 height 16
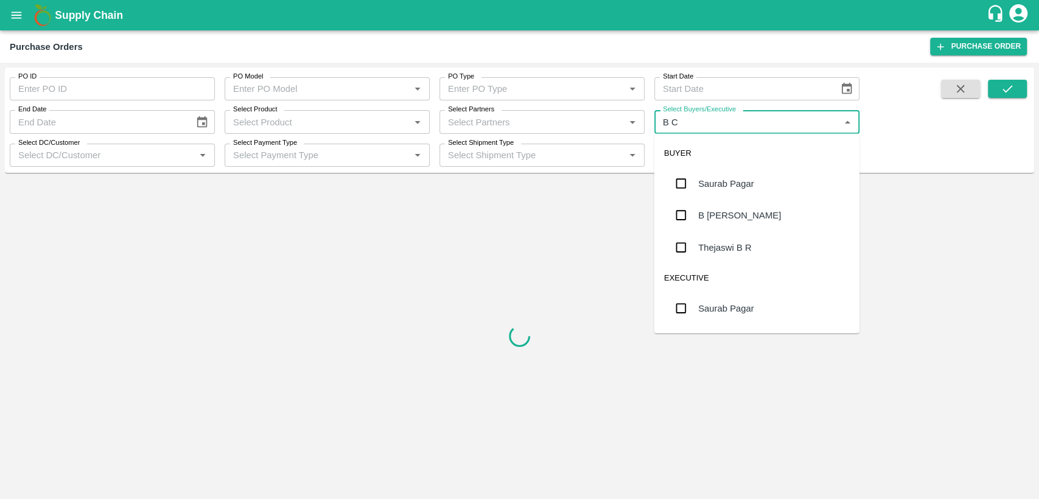
type input "B CH"
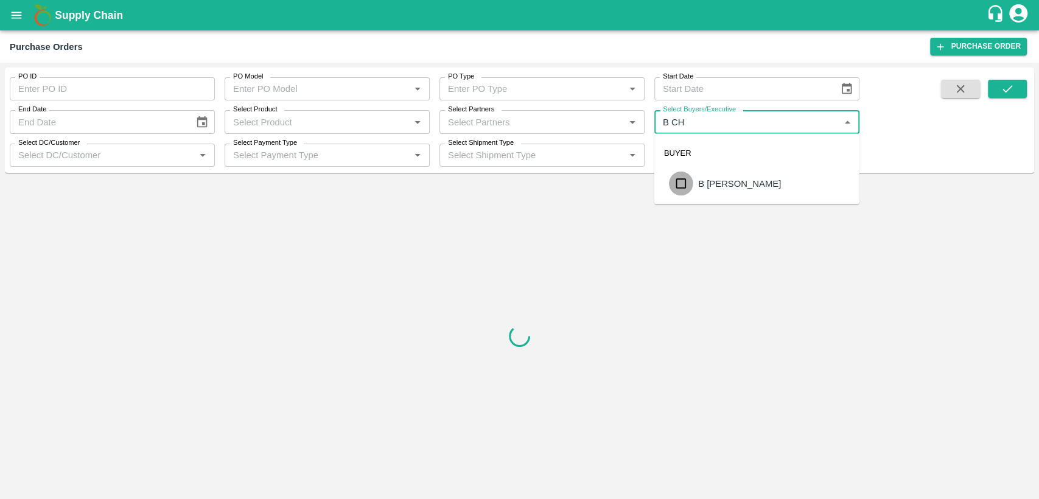
click at [684, 183] on input "checkbox" at bounding box center [681, 184] width 24 height 24
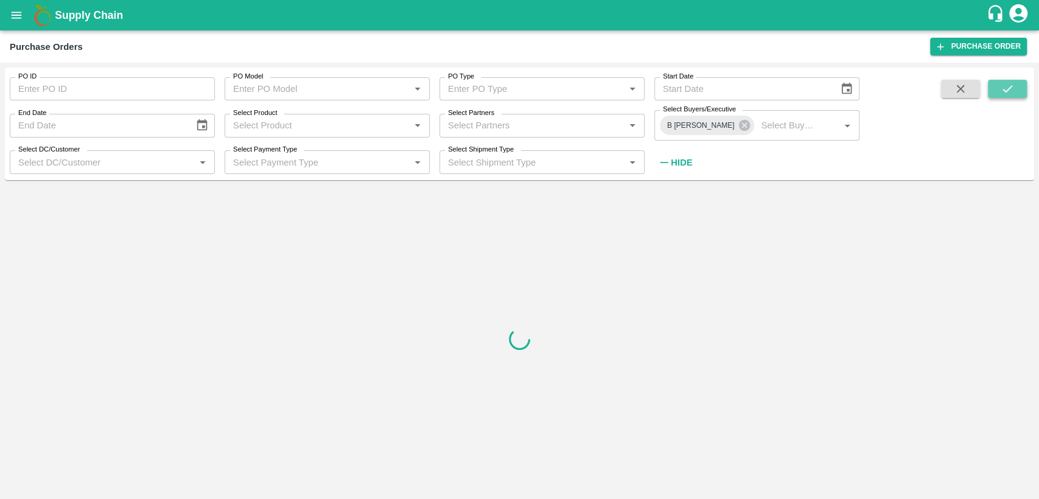
click at [1003, 91] on icon "submit" at bounding box center [1007, 88] width 13 height 13
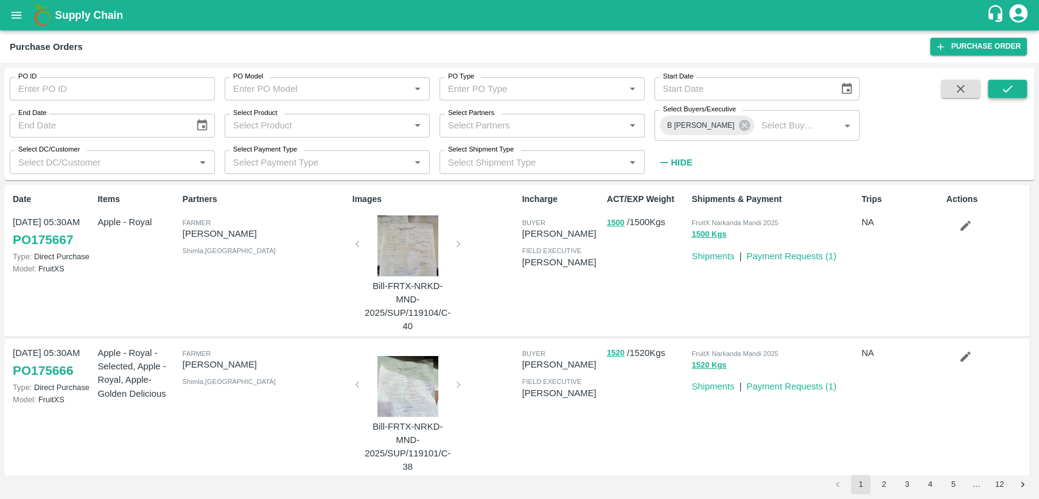
click at [1003, 91] on icon "submit" at bounding box center [1007, 88] width 13 height 13
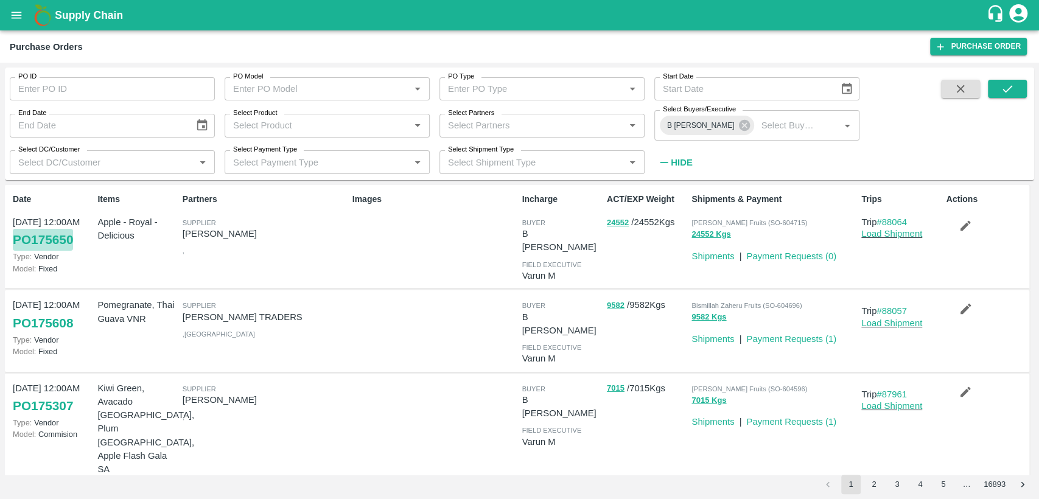
click at [71, 238] on link "PO 175650" at bounding box center [43, 240] width 60 height 22
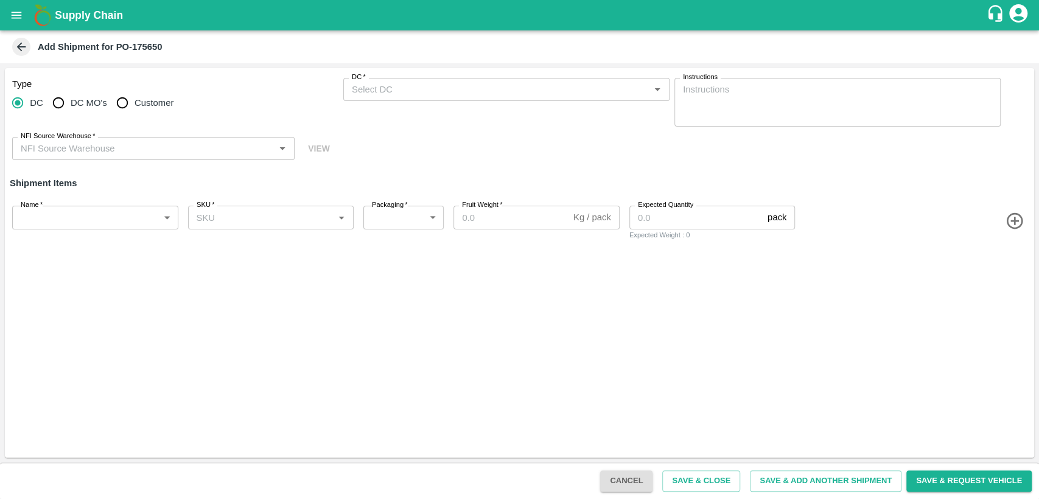
click at [118, 105] on input "Customer" at bounding box center [122, 103] width 24 height 24
radio input "true"
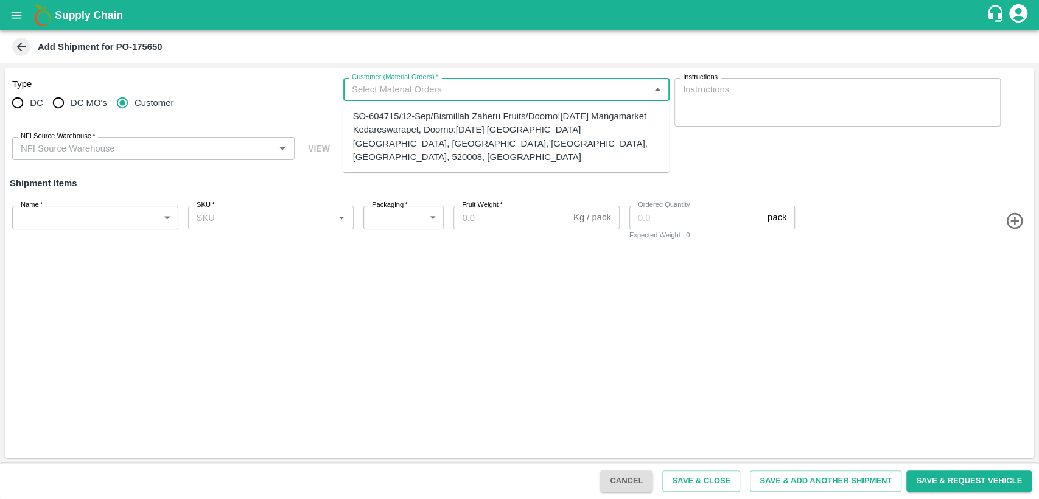
click at [433, 86] on input "Customer (Material Orders)   *" at bounding box center [496, 90] width 299 height 16
click at [457, 119] on div "SO-604715/12-Sep/Bismillah Zaheru Fruits/Doorno:[DATE] Mangamarket Kedareswarap…" at bounding box center [506, 137] width 307 height 54
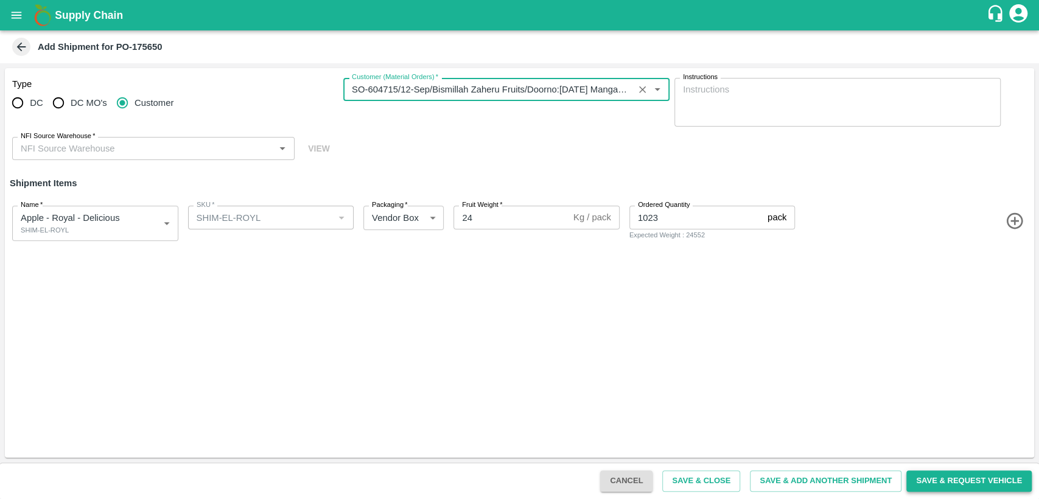
type input "SO-604715/12-Sep/Bismillah Zaheru Fruits/Doorno:[DATE] Mangamarket Kedareswarap…"
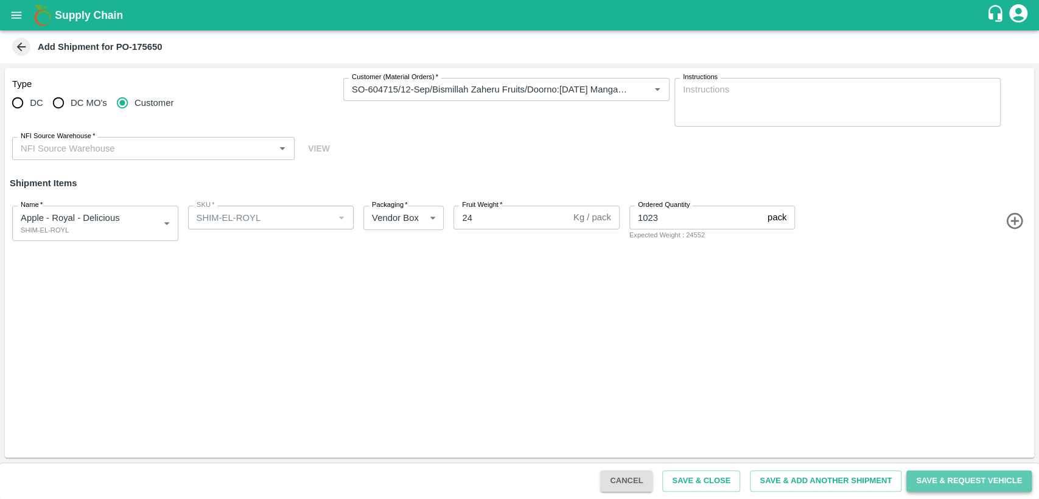
click at [969, 478] on button "Save & Request Vehicle" at bounding box center [968, 481] width 125 height 21
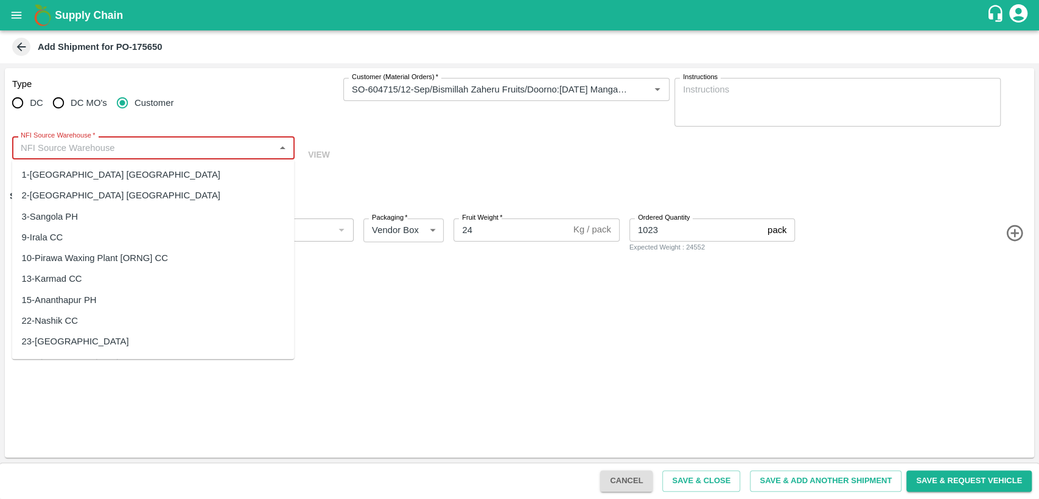
click at [207, 147] on input "NFI Source Warehouse   *" at bounding box center [143, 148] width 255 height 16
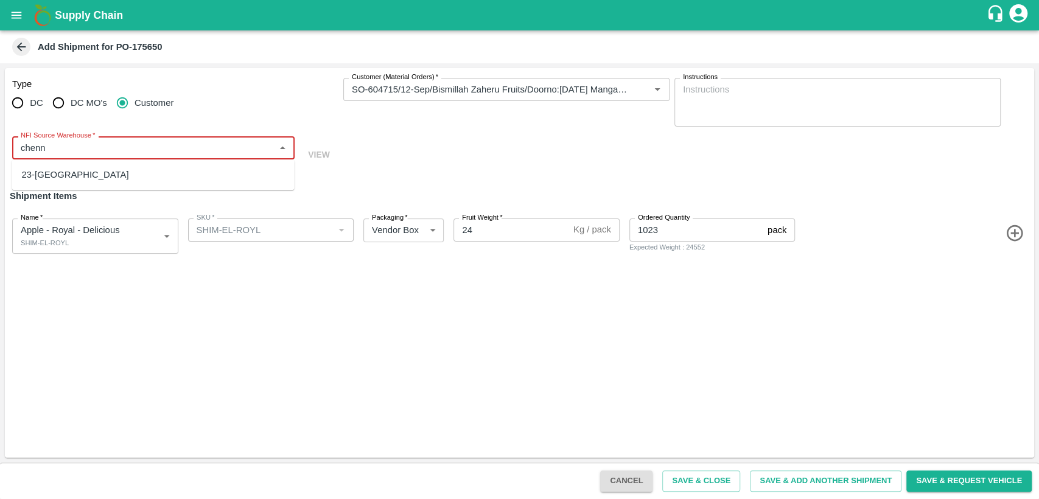
click at [183, 167] on div "23-[GEOGRAPHIC_DATA]" at bounding box center [153, 174] width 282 height 21
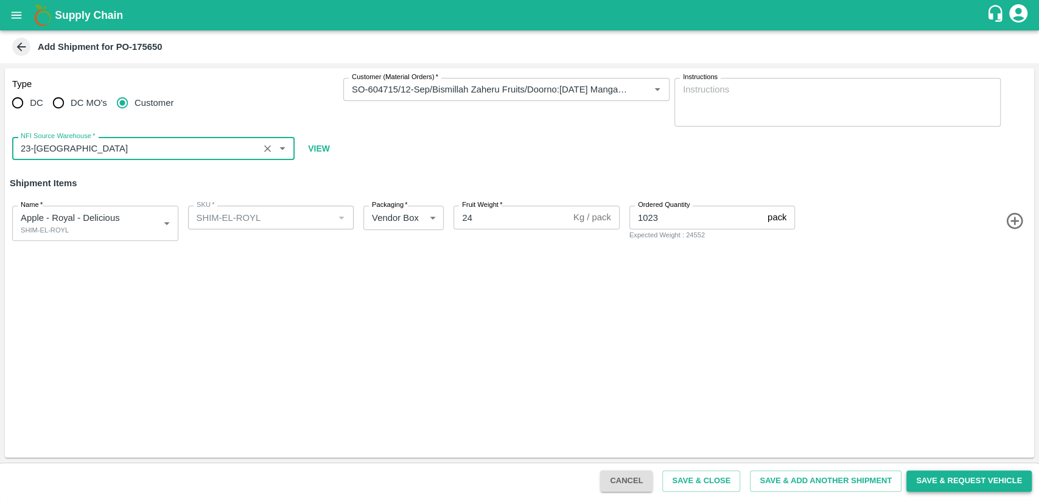
type input "23-[GEOGRAPHIC_DATA]"
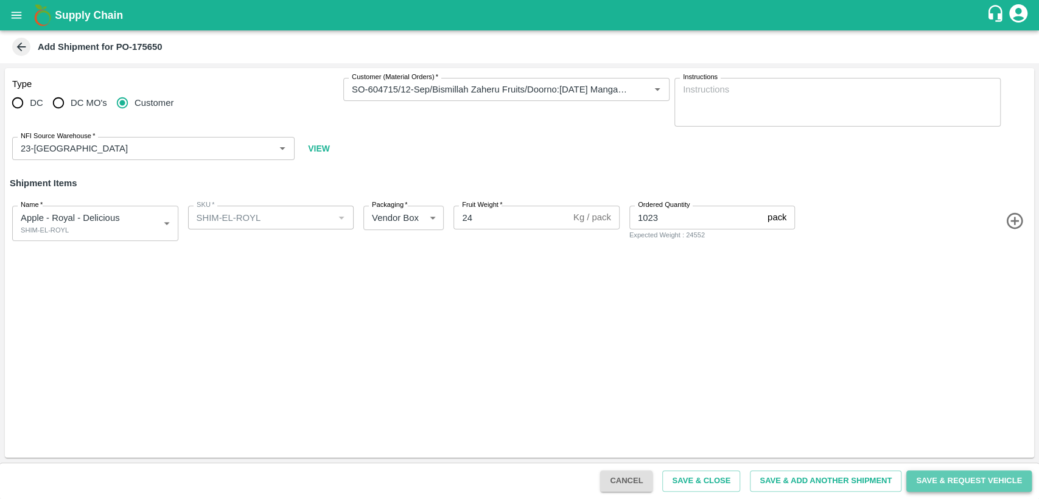
click at [964, 481] on button "Save & Request Vehicle" at bounding box center [968, 481] width 125 height 21
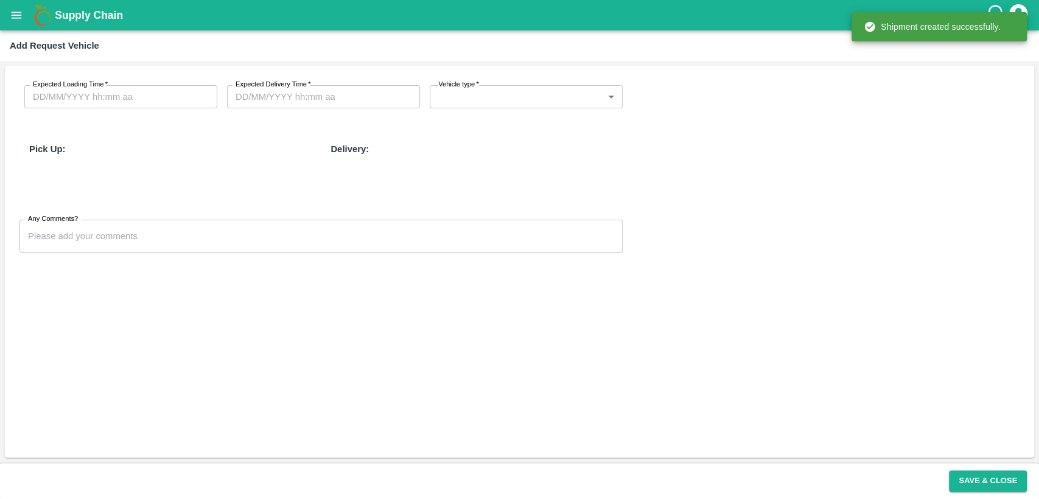
type input "[DATE] 08:00 PM"
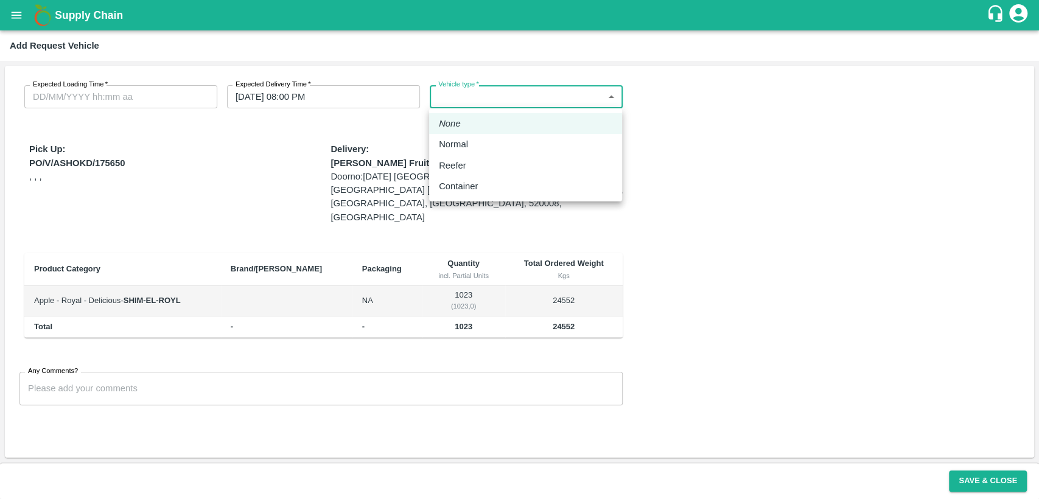
click at [607, 99] on body "Supply Chain Add Request Vehicle Expected Loading Time   * Expected Loading Tim…" at bounding box center [519, 249] width 1039 height 499
click at [523, 147] on div "Normal" at bounding box center [525, 144] width 173 height 13
type input "1"
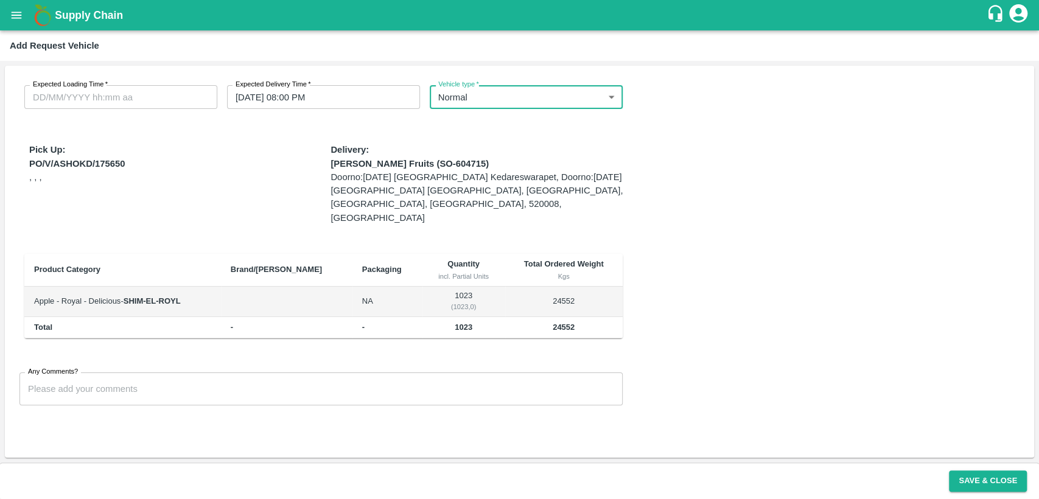
type input "DD/MM/YYYY hh:mm aa"
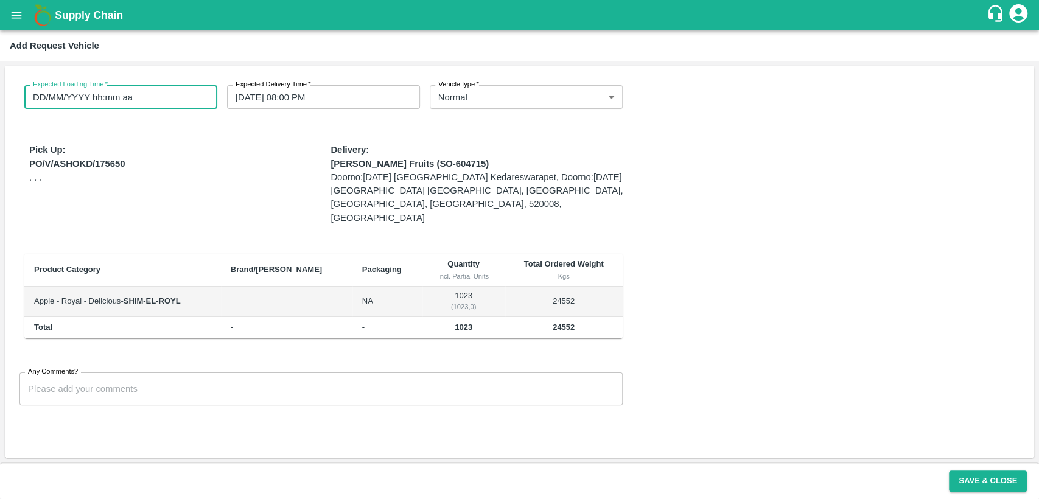
click at [121, 103] on input "DD/MM/YYYY hh:mm aa" at bounding box center [116, 96] width 184 height 23
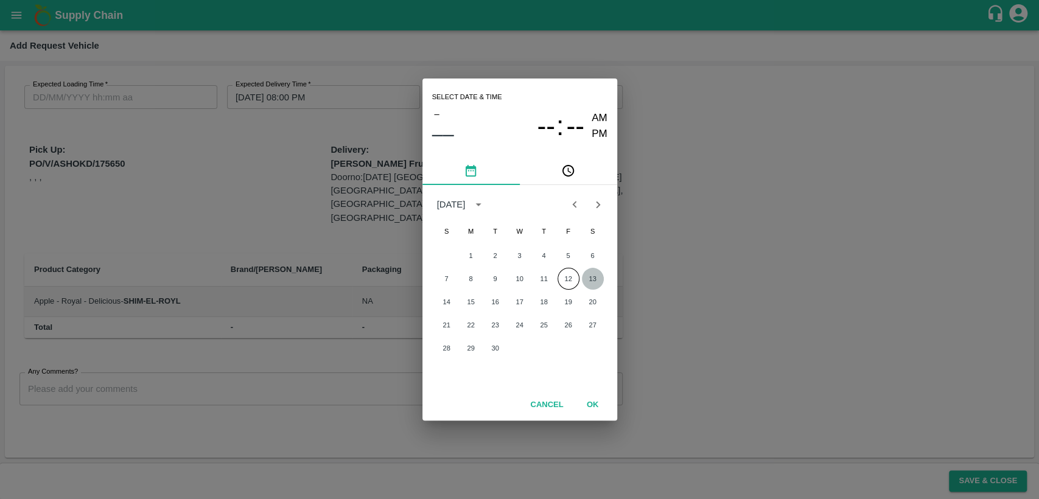
click at [594, 281] on button "13" at bounding box center [593, 279] width 22 height 22
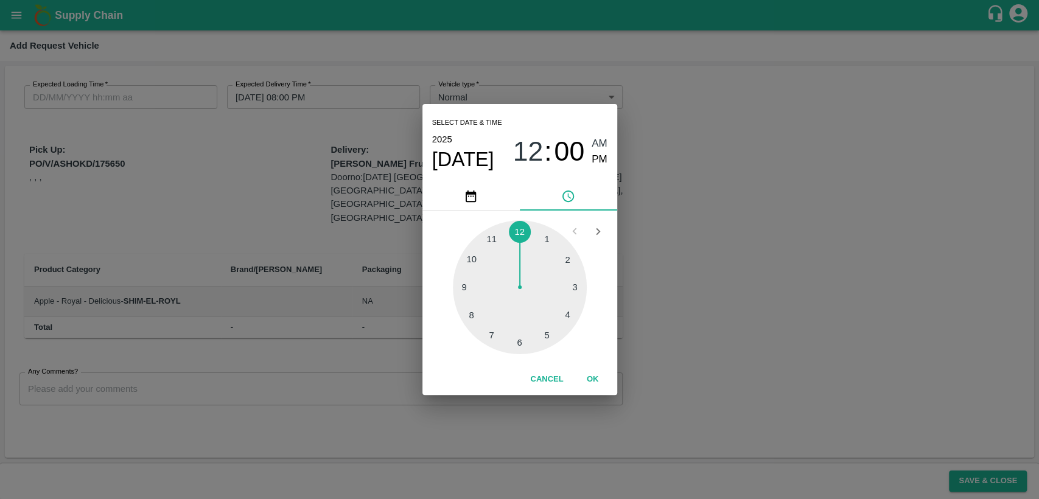
type input "[DATE] 12:00 AM"
click at [548, 376] on button "Cancel" at bounding box center [546, 379] width 43 height 21
click at [542, 374] on button "Cancel" at bounding box center [546, 379] width 43 height 21
type input "DD/MM/YYYY hh:mm aa"
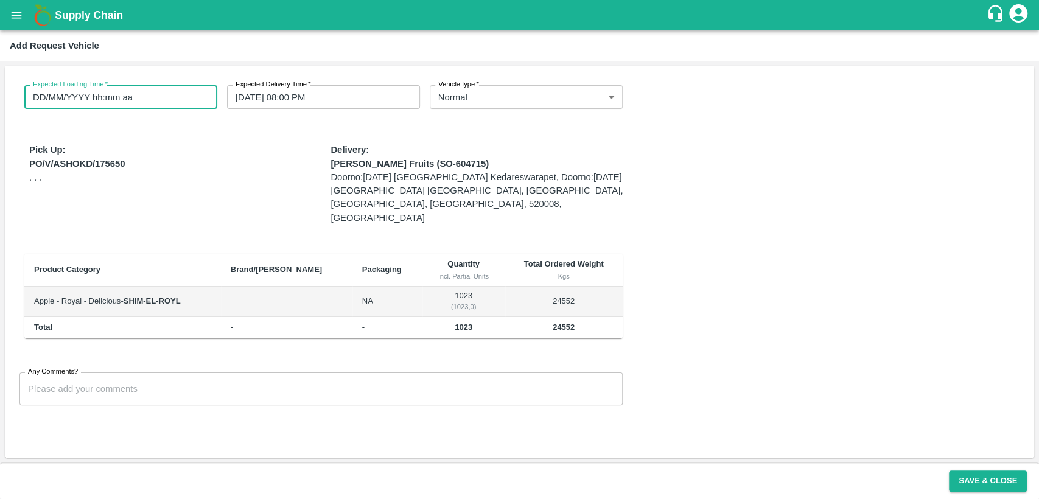
click at [138, 97] on input "DD/MM/YYYY hh:mm aa" at bounding box center [116, 96] width 184 height 23
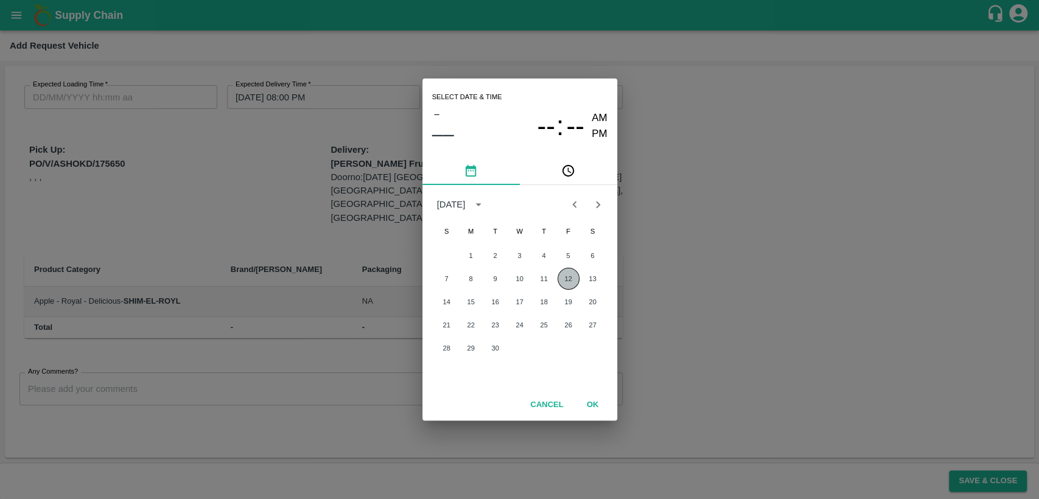
click at [570, 284] on button "12" at bounding box center [569, 279] width 22 height 22
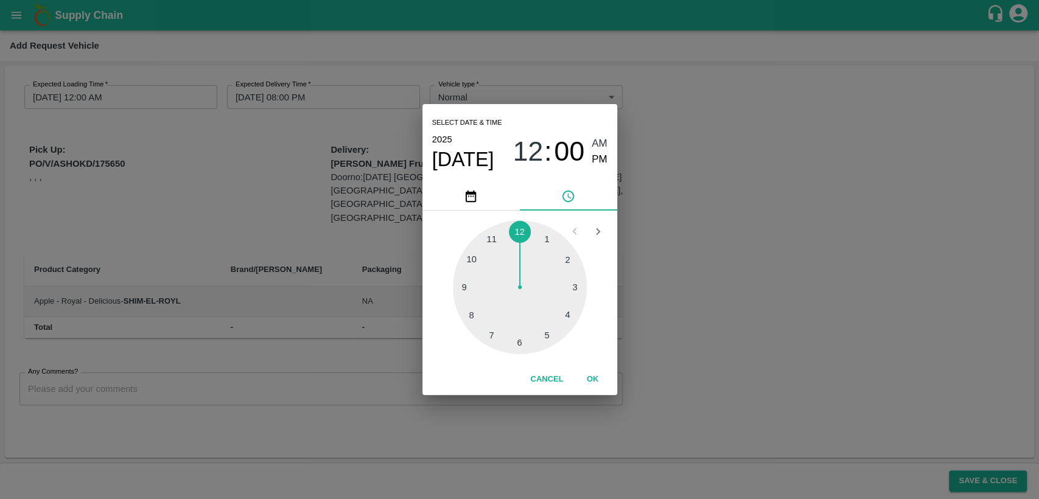
click at [477, 318] on div at bounding box center [520, 287] width 134 height 134
click at [595, 159] on span "PM" at bounding box center [600, 160] width 16 height 16
type input "[DATE] 08:00 PM"
click at [592, 381] on button "OK" at bounding box center [592, 379] width 39 height 21
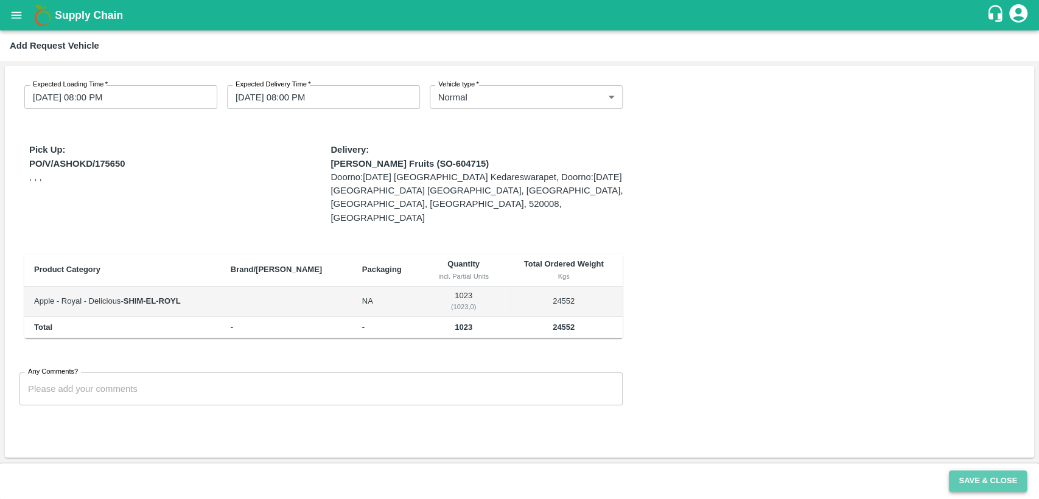
click at [997, 478] on button "Save & Close" at bounding box center [988, 481] width 78 height 21
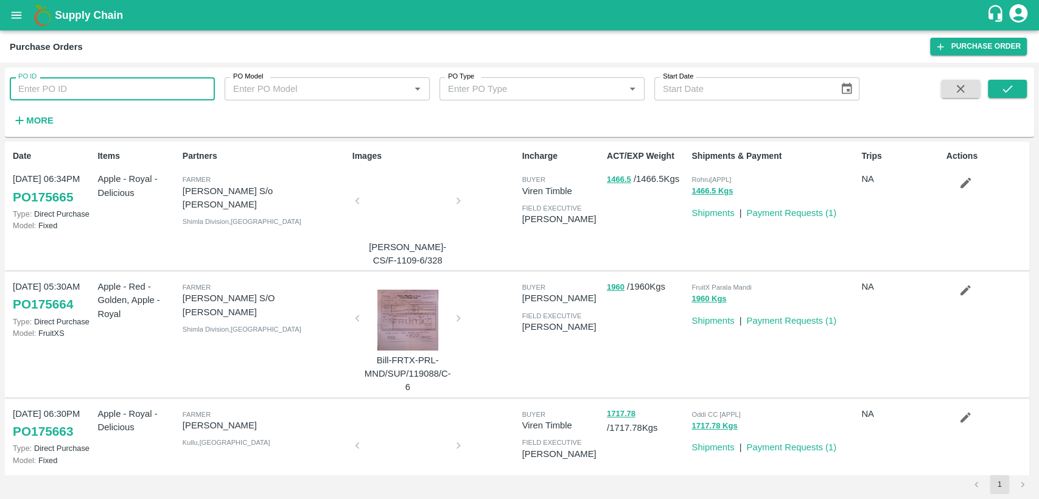
click at [172, 93] on input "PO ID" at bounding box center [112, 88] width 205 height 23
click at [32, 120] on strong "More" at bounding box center [39, 121] width 27 height 10
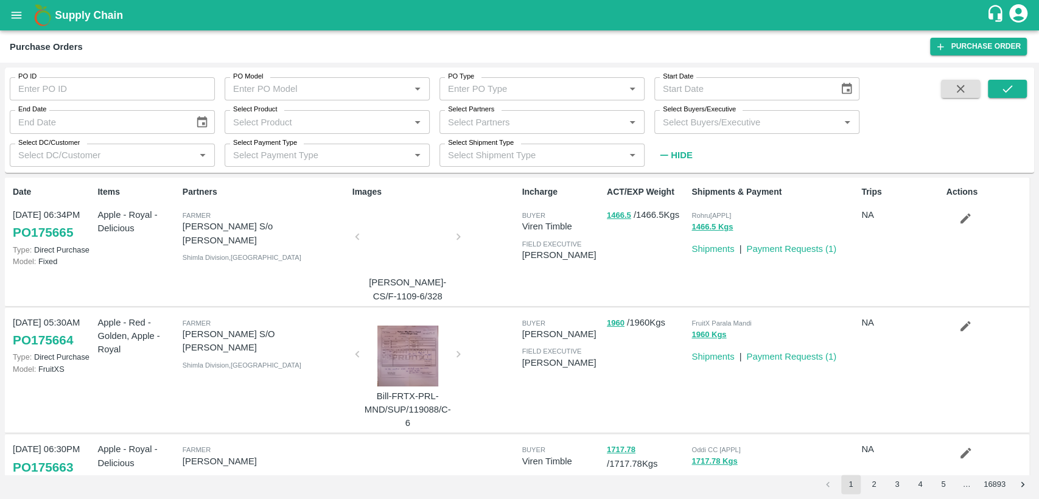
click at [685, 122] on input "Select Buyers/Executive" at bounding box center [747, 122] width 178 height 16
click at [139, 82] on input "PO ID" at bounding box center [112, 88] width 205 height 23
type input "7"
type input "175650"
click at [1013, 92] on icon "submit" at bounding box center [1007, 88] width 13 height 13
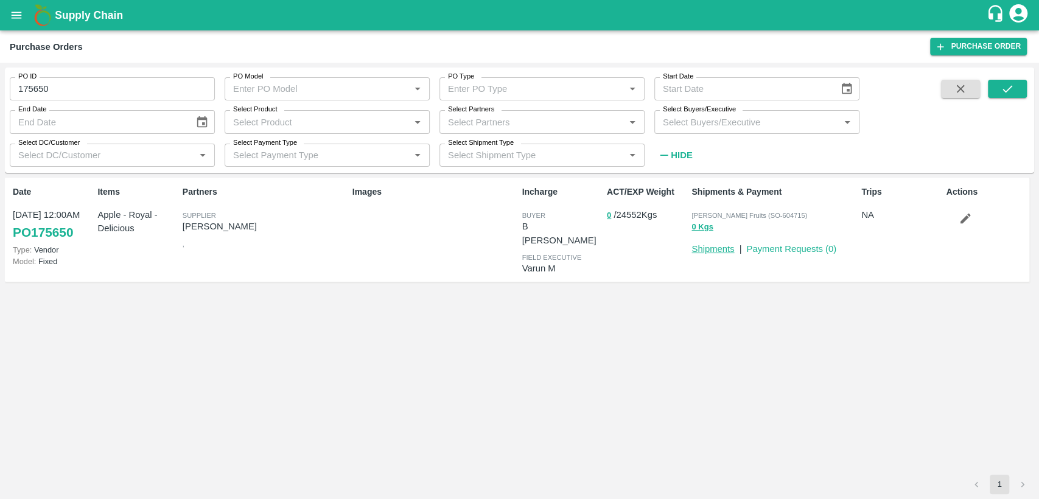
click at [725, 248] on link "Shipments" at bounding box center [712, 249] width 43 height 10
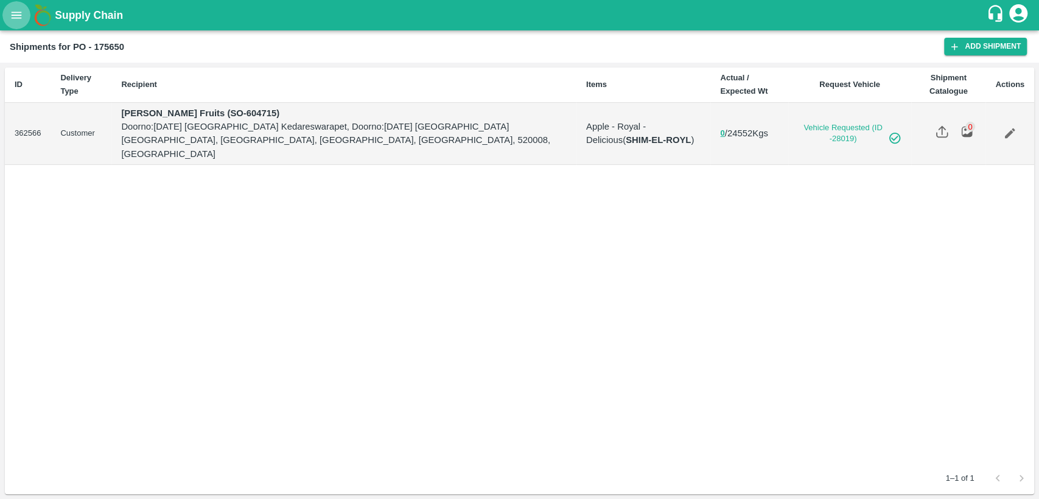
click at [18, 26] on button "open drawer" at bounding box center [16, 15] width 28 height 28
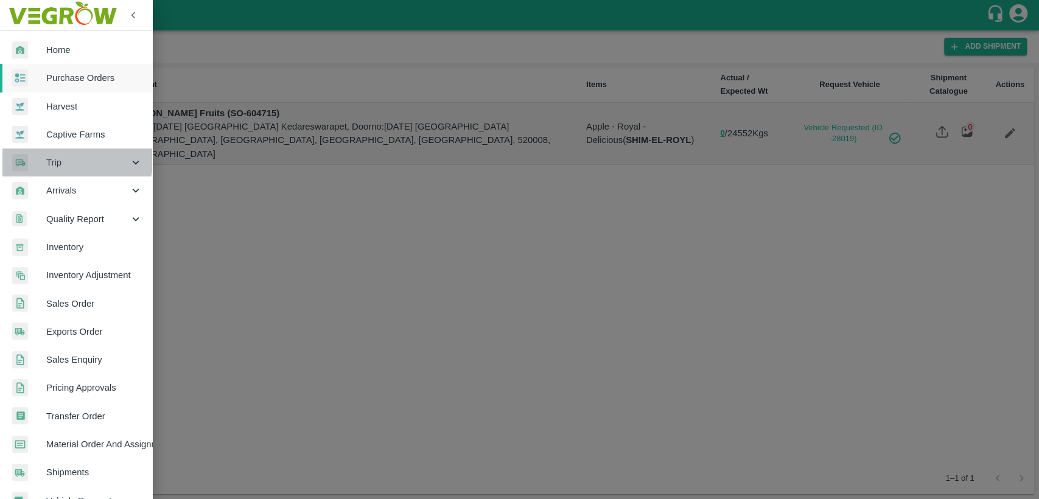
click at [58, 156] on span "Trip" at bounding box center [87, 162] width 83 height 13
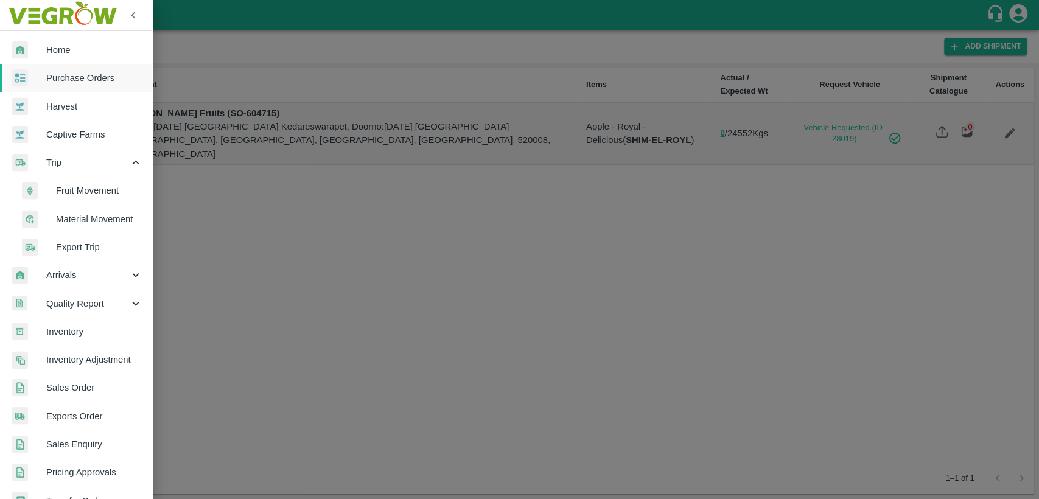
click at [94, 192] on span "Fruit Movement" at bounding box center [99, 190] width 86 height 13
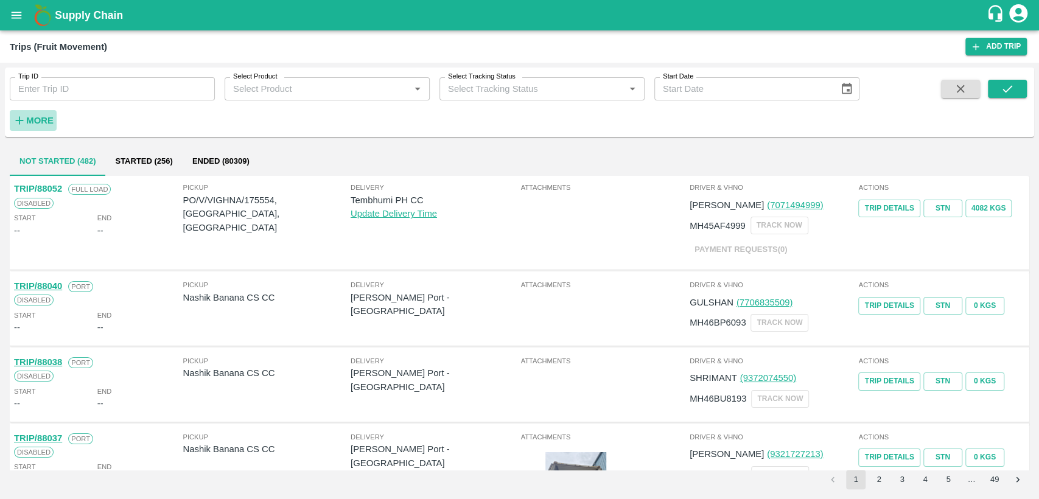
click at [37, 118] on strong "More" at bounding box center [39, 121] width 27 height 10
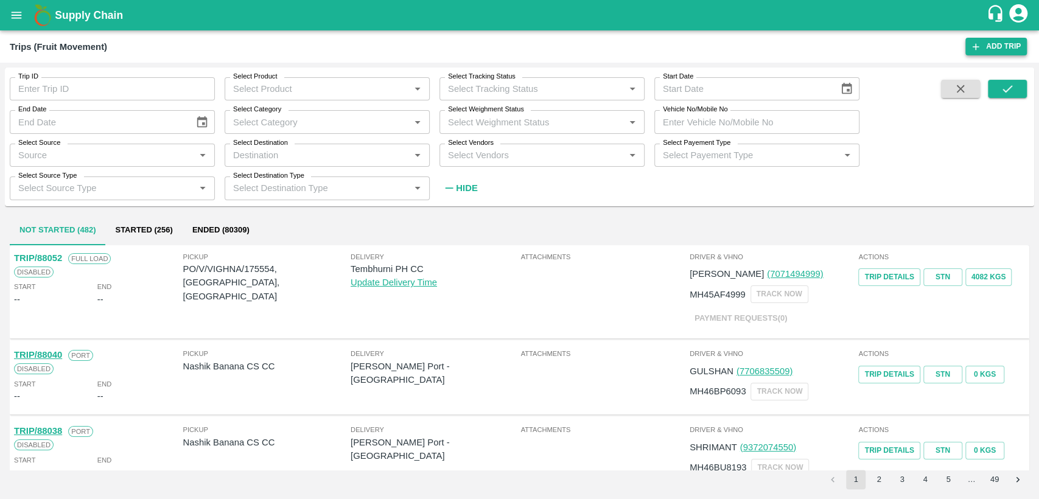
click at [1007, 44] on link "Add Trip" at bounding box center [995, 47] width 61 height 18
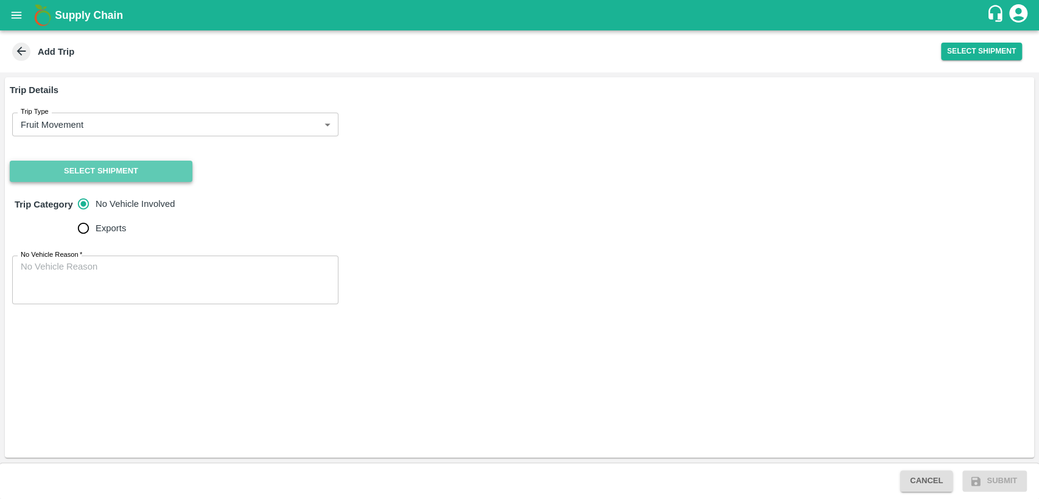
click at [175, 171] on button "Select Shipment" at bounding box center [101, 171] width 183 height 21
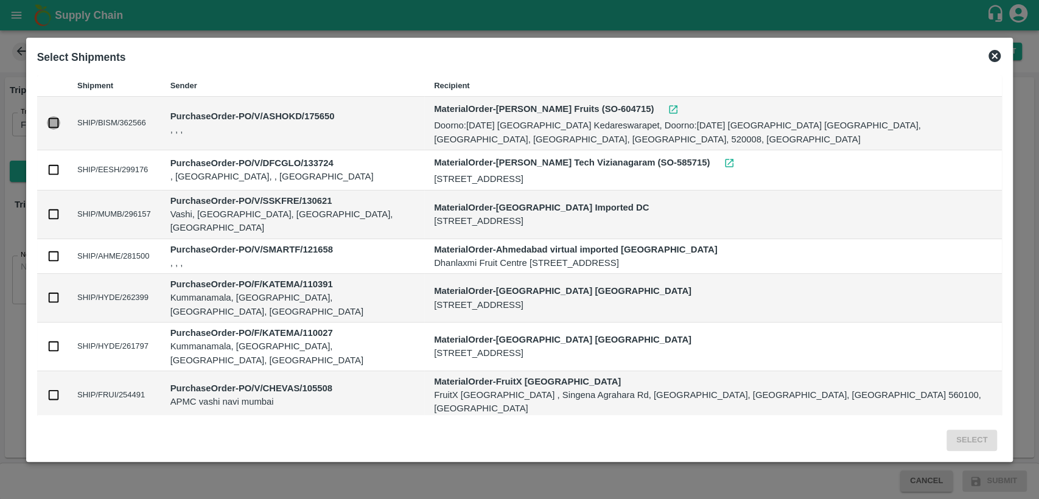
click at [53, 120] on input "checkbox" at bounding box center [53, 122] width 13 height 13
checkbox input "true"
click at [968, 438] on button "Select" at bounding box center [972, 440] width 51 height 21
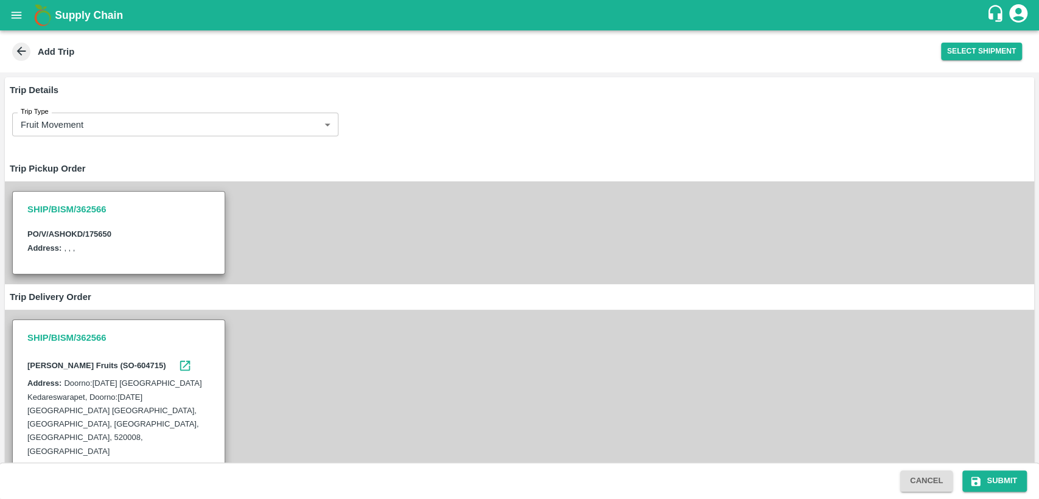
scroll to position [153, 0]
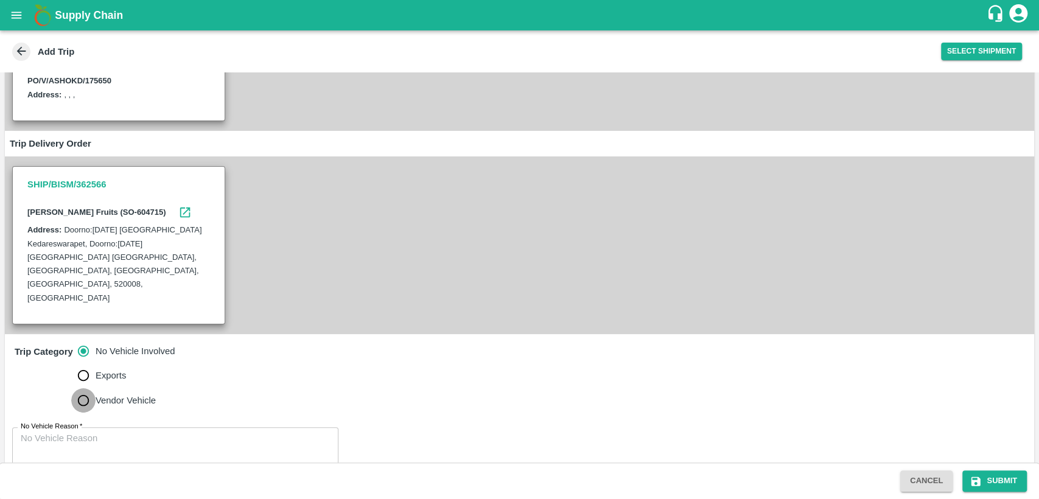
click at [88, 388] on input "Vendor Vehicle" at bounding box center [83, 400] width 24 height 24
radio input "true"
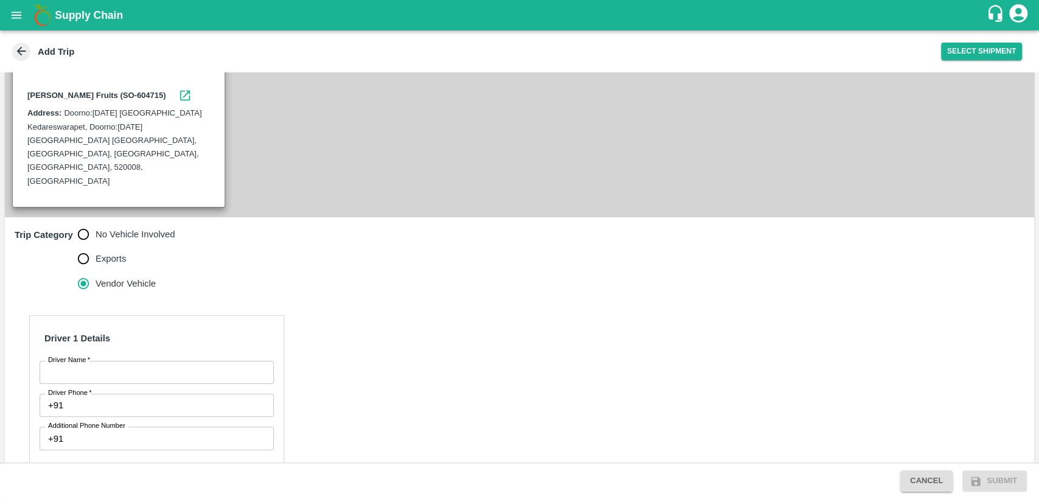
scroll to position [278, 0]
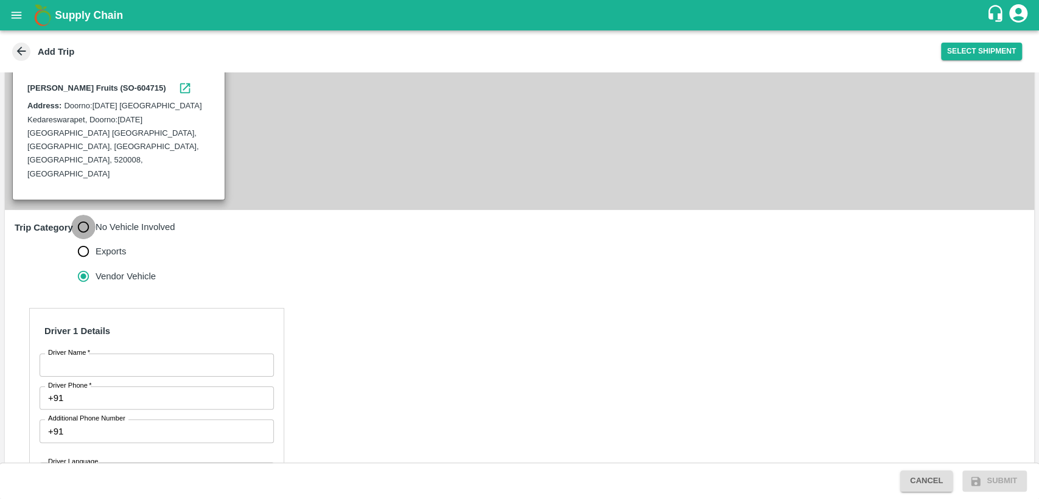
click at [90, 215] on input "No Vehicle Involved" at bounding box center [83, 227] width 24 height 24
radio input "true"
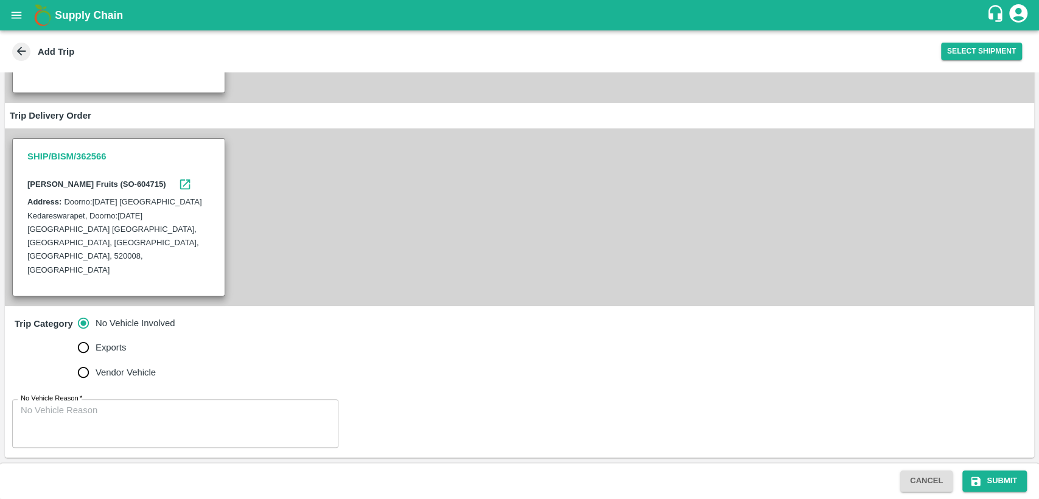
scroll to position [153, 0]
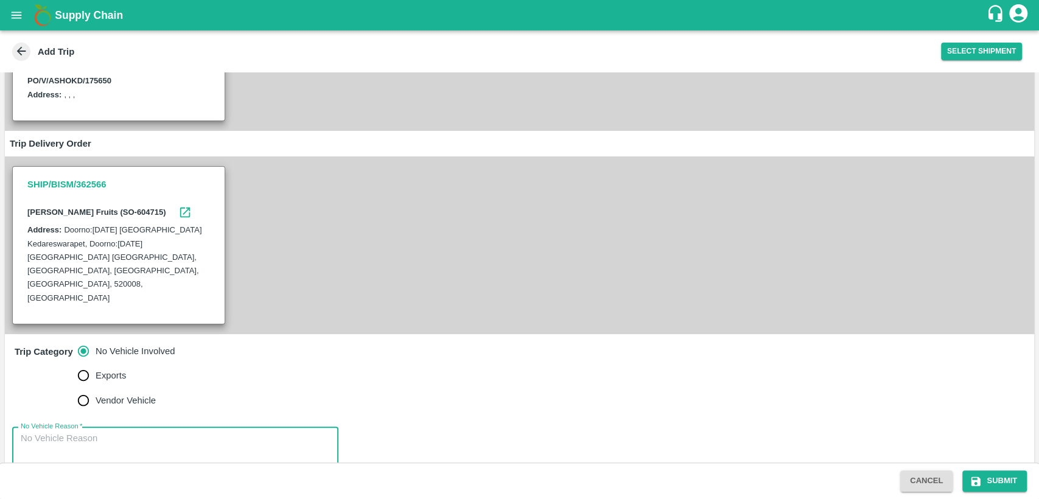
click at [88, 432] on textarea "No Vehicle Reason   *" at bounding box center [175, 451] width 309 height 38
type textarea "N/A"
click at [987, 480] on button "Submit" at bounding box center [994, 481] width 65 height 21
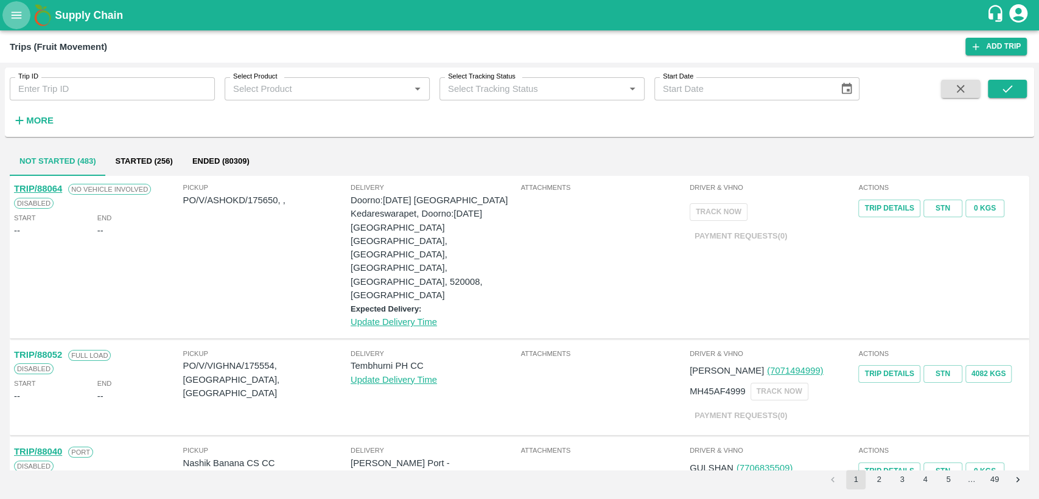
click at [11, 19] on icon "open drawer" at bounding box center [16, 15] width 13 height 13
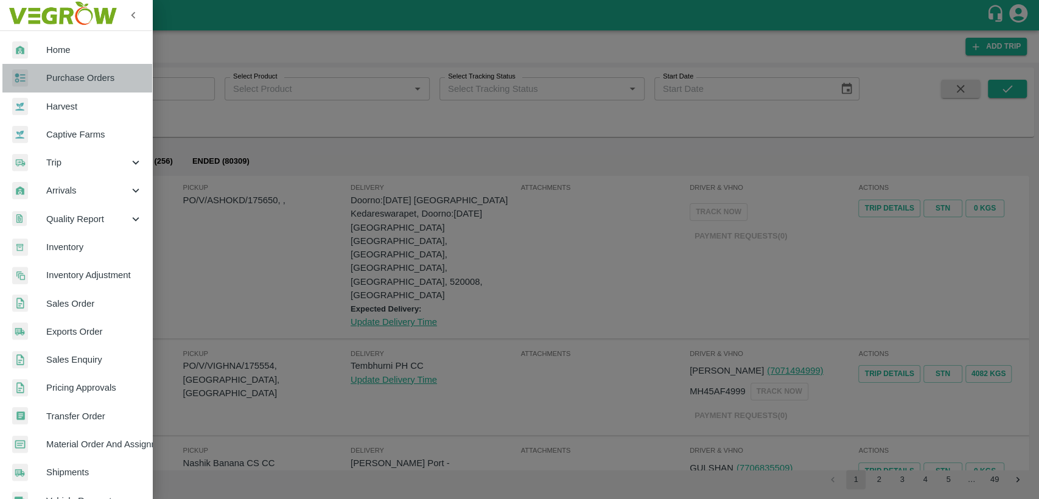
click at [79, 79] on span "Purchase Orders" at bounding box center [94, 77] width 96 height 13
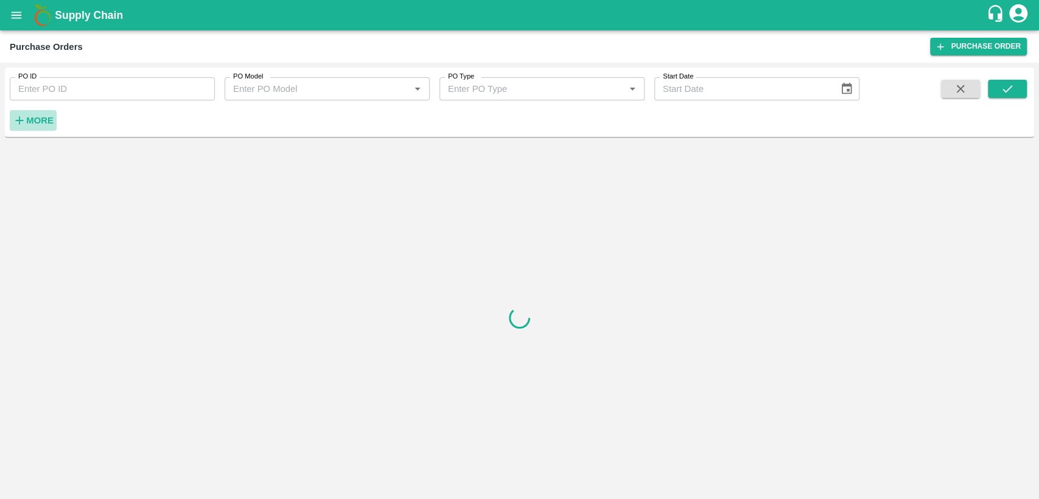
click at [30, 118] on strong "More" at bounding box center [39, 121] width 27 height 10
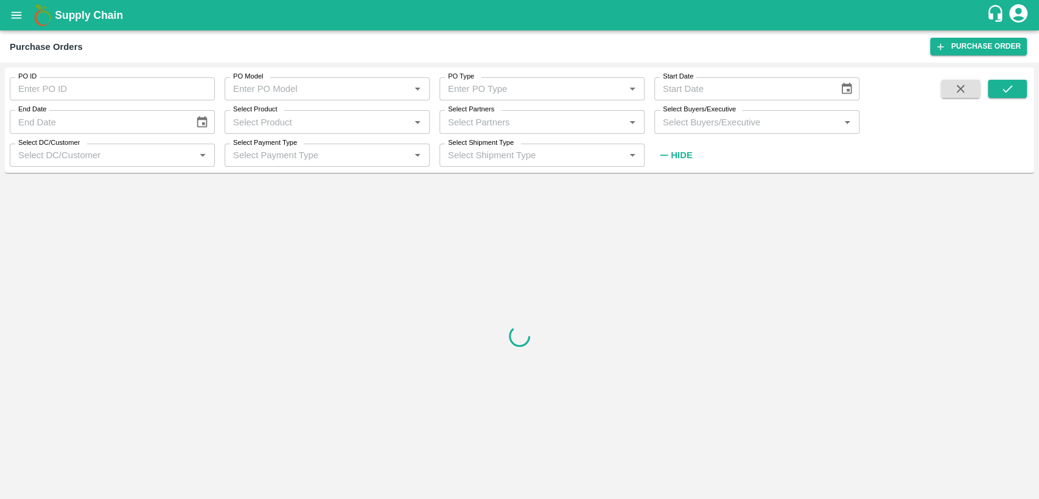
click at [682, 123] on input "Select Buyers/Executive" at bounding box center [747, 122] width 178 height 16
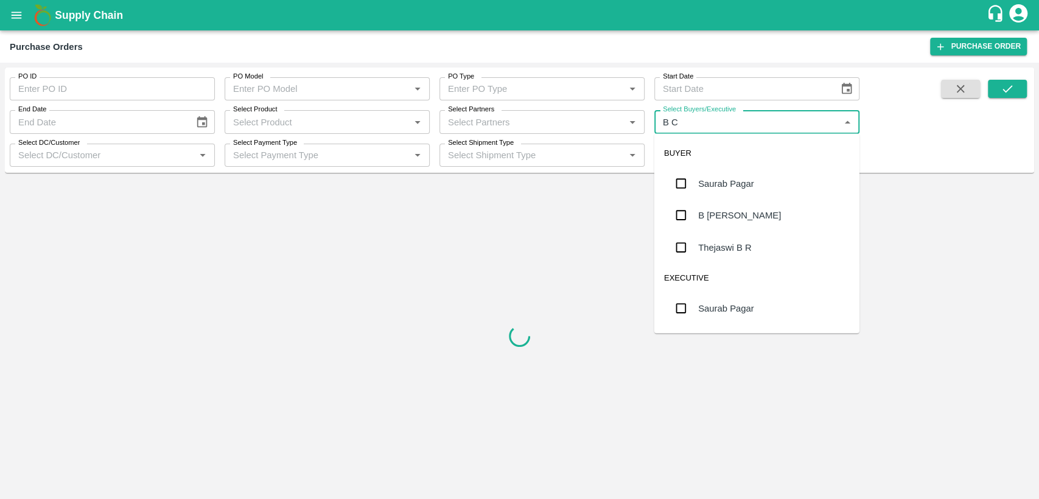
type input "B CH"
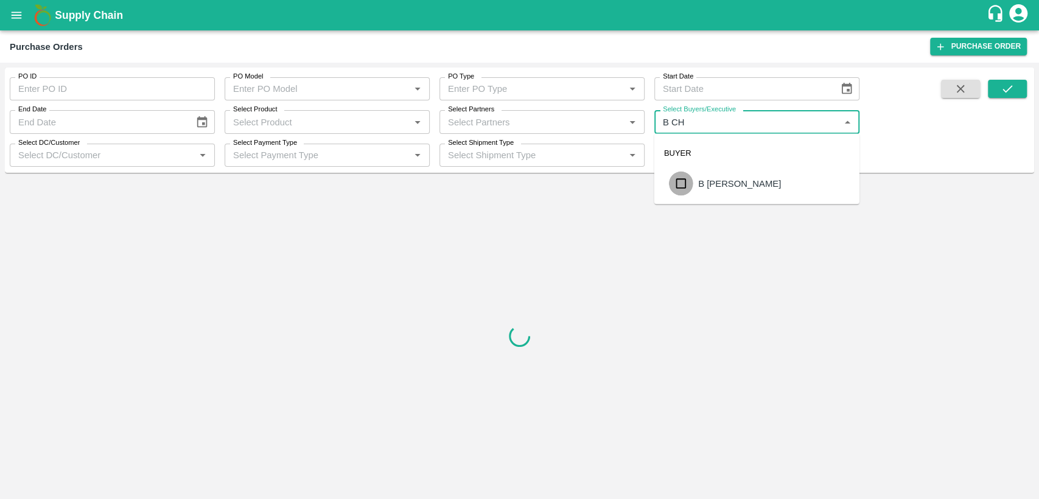
click at [682, 186] on input "checkbox" at bounding box center [681, 184] width 24 height 24
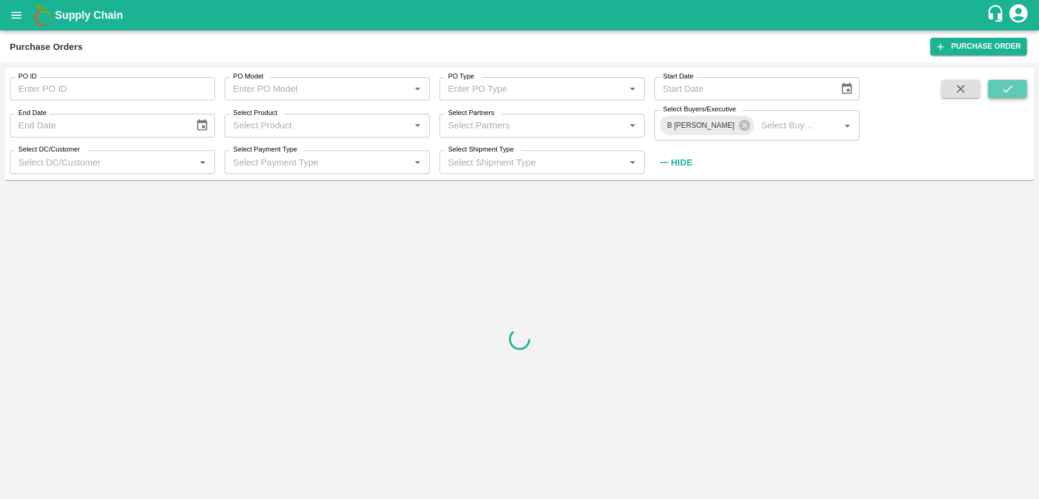
click at [998, 96] on button "submit" at bounding box center [1007, 89] width 39 height 18
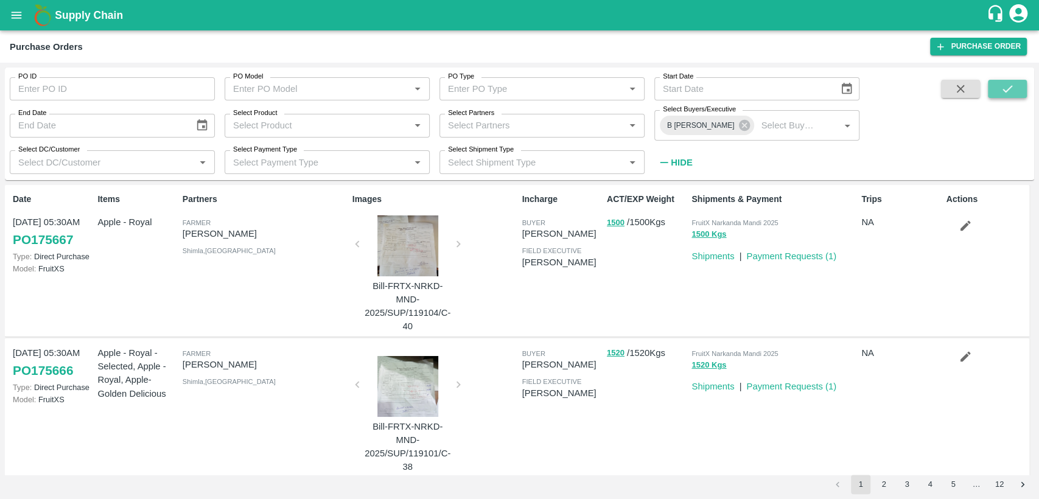
click at [1001, 89] on icon "submit" at bounding box center [1007, 88] width 13 height 13
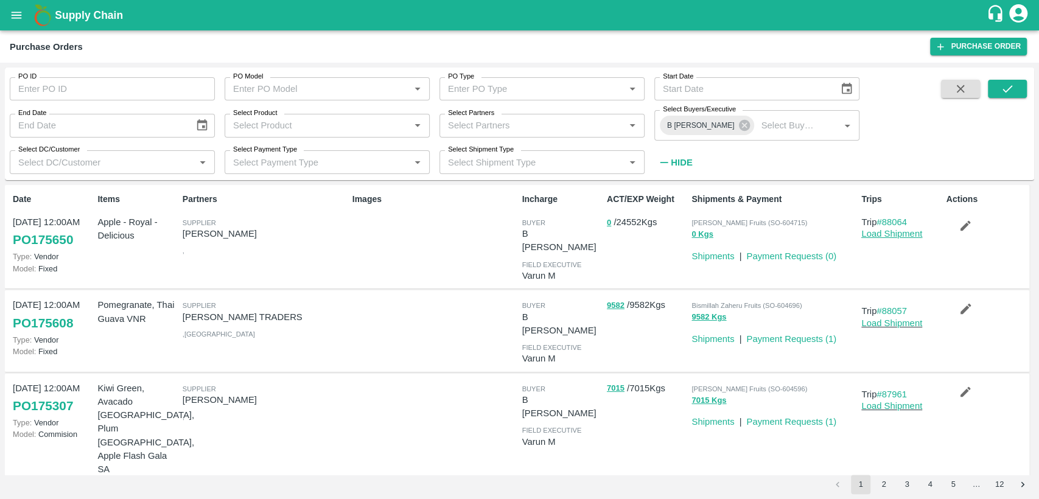
click at [885, 235] on link "Load Shipment" at bounding box center [891, 234] width 61 height 10
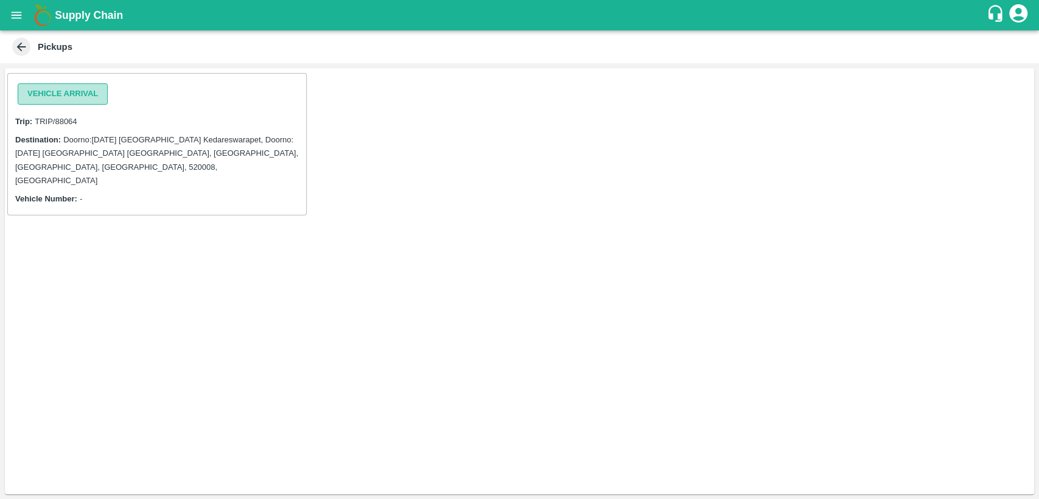
click at [56, 96] on button "Vehicle Arrival" at bounding box center [63, 93] width 90 height 21
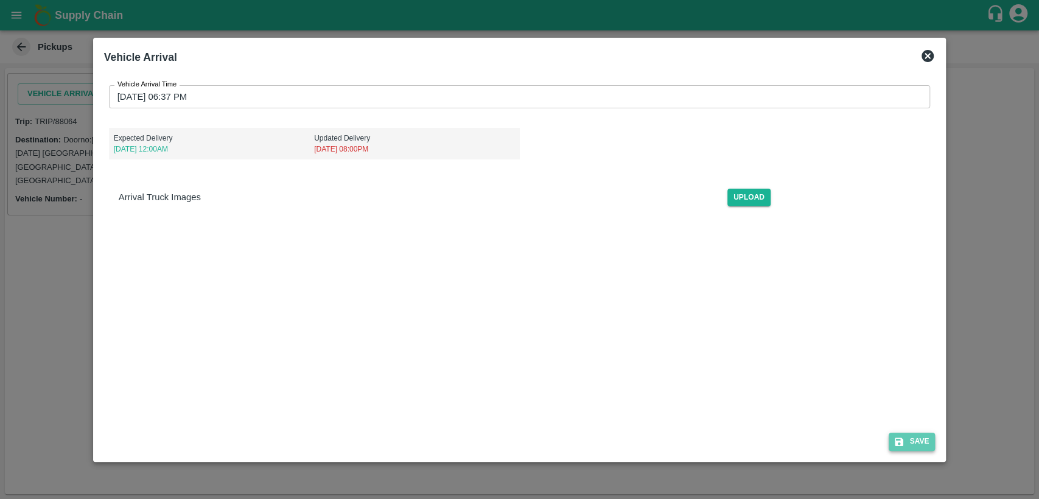
click at [911, 444] on button "Save" at bounding box center [912, 442] width 46 height 18
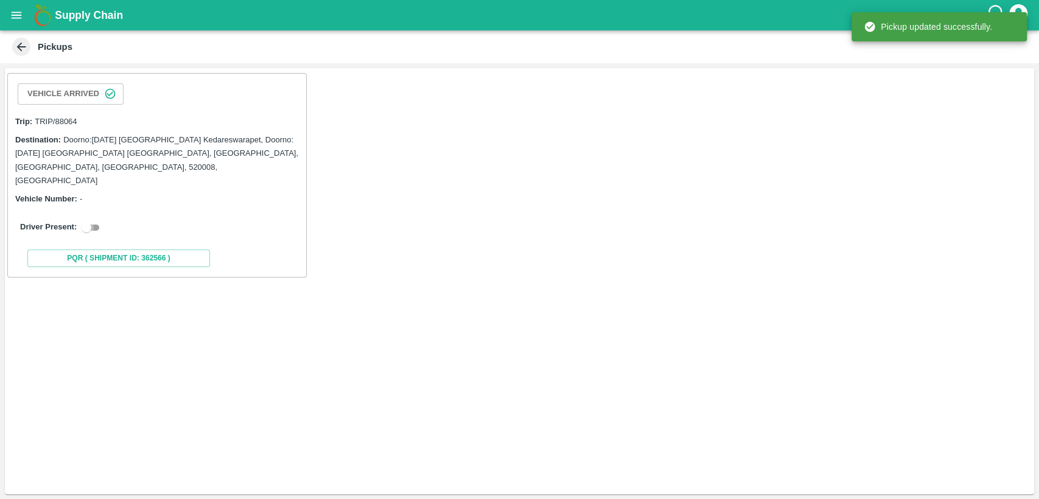
click at [87, 220] on input "checkbox" at bounding box center [87, 227] width 44 height 15
checkbox input "true"
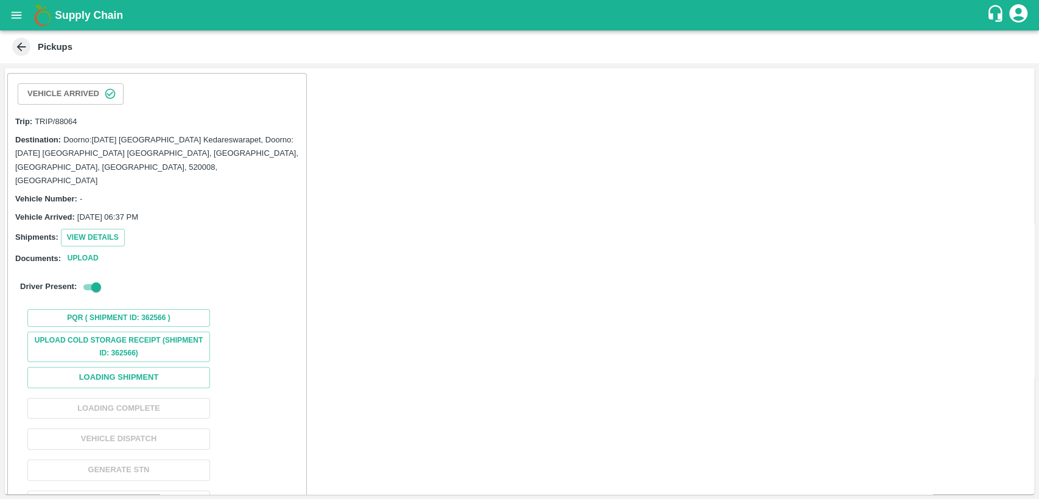
scroll to position [18, 0]
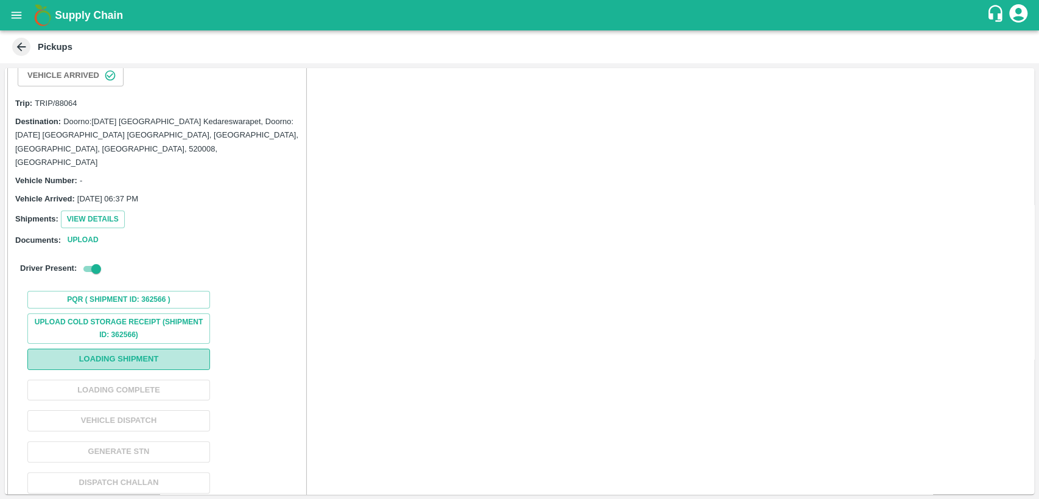
click at [137, 349] on button "Loading Shipment" at bounding box center [118, 359] width 183 height 21
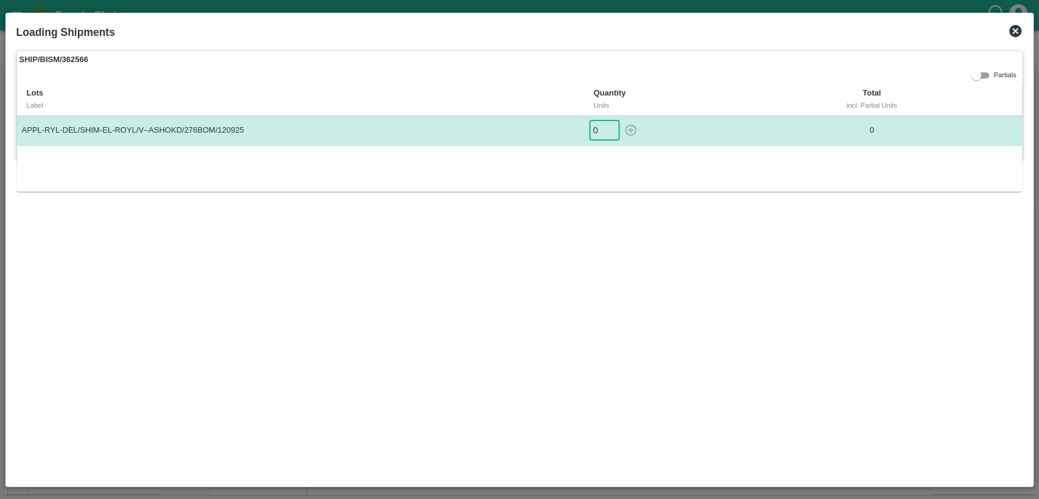
click at [601, 130] on input "0" at bounding box center [604, 131] width 30 height 20
click at [629, 133] on icon "button" at bounding box center [630, 130] width 13 height 13
type input "0"
click at [1017, 30] on icon at bounding box center [1015, 31] width 15 height 15
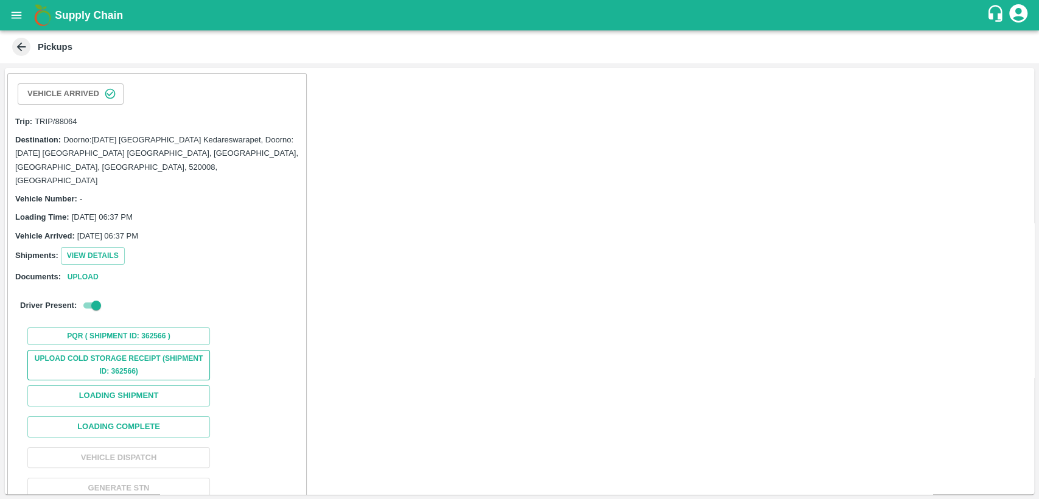
scroll to position [37, 0]
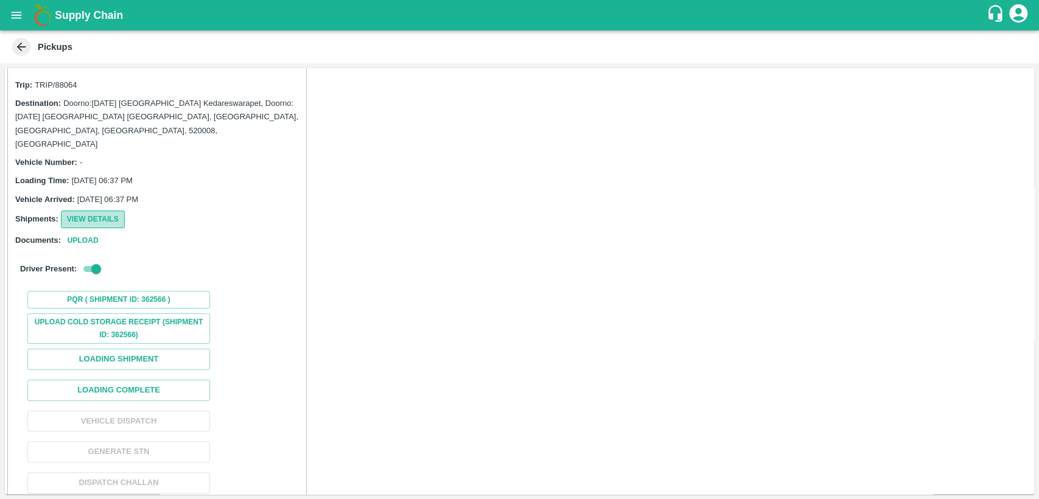
click at [87, 211] on button "View Details" at bounding box center [93, 220] width 64 height 18
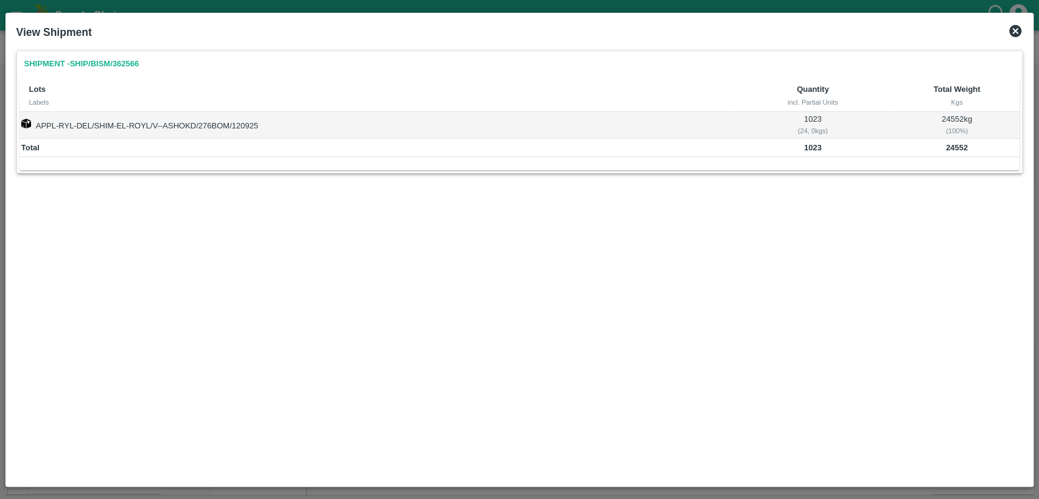
click at [1017, 30] on icon at bounding box center [1015, 31] width 15 height 15
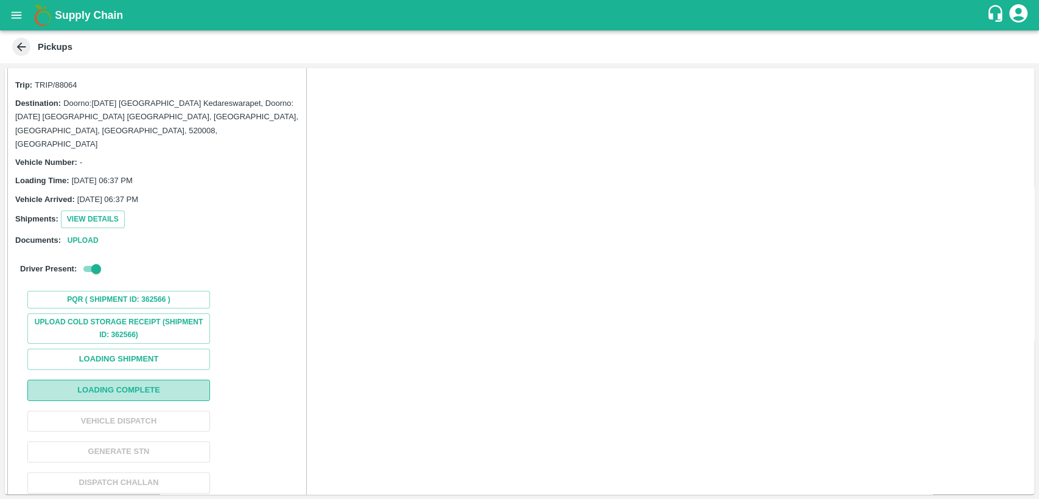
click at [125, 380] on button "Loading Complete" at bounding box center [118, 390] width 183 height 21
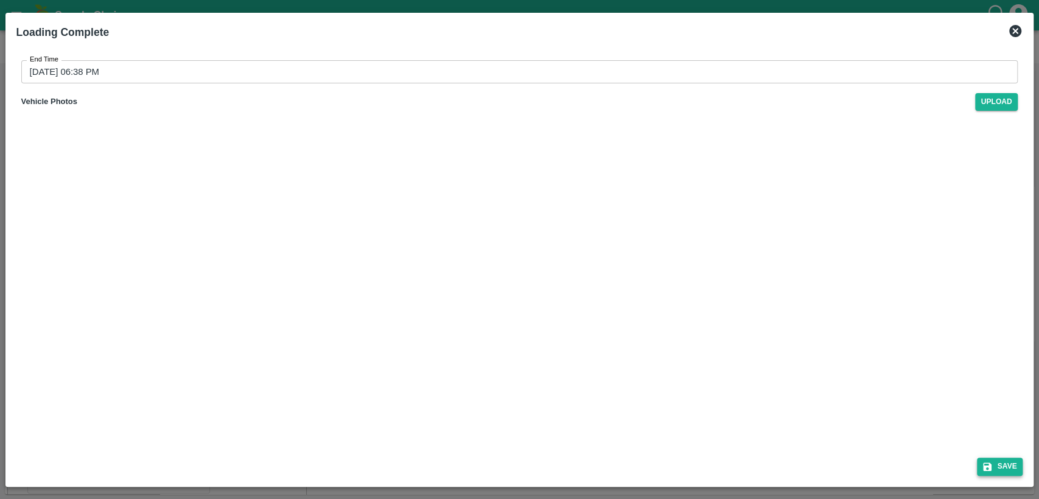
click at [995, 472] on button "Save" at bounding box center [1000, 467] width 46 height 18
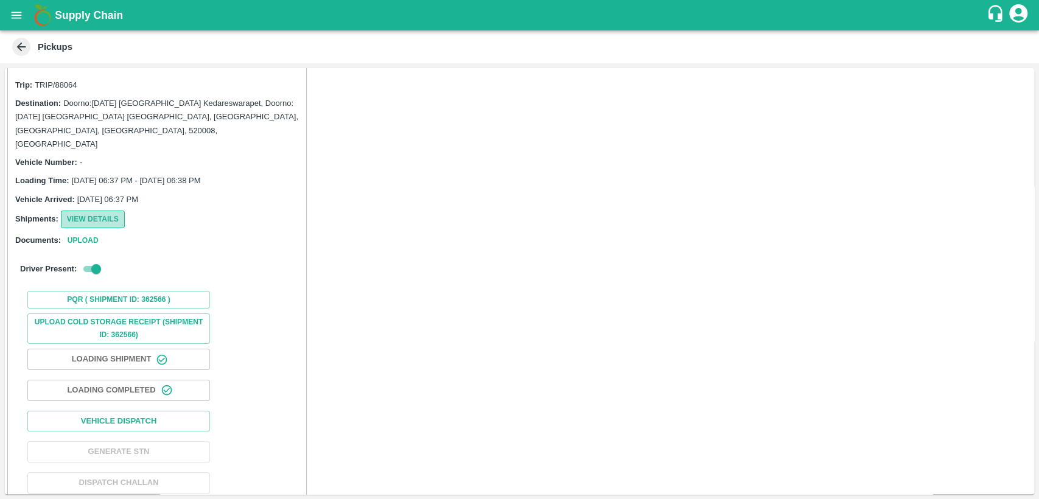
click at [96, 211] on button "View Details" at bounding box center [93, 220] width 64 height 18
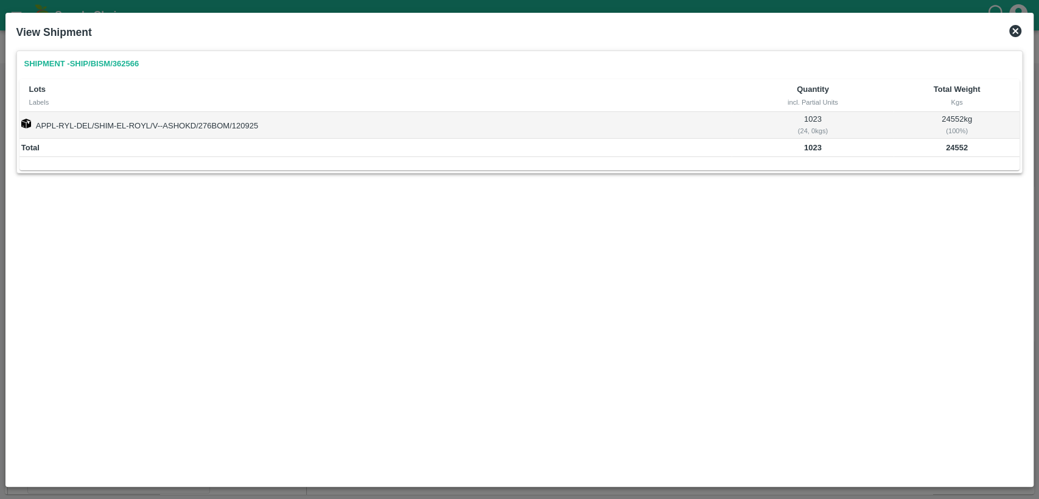
click at [1016, 26] on icon at bounding box center [1015, 31] width 12 height 12
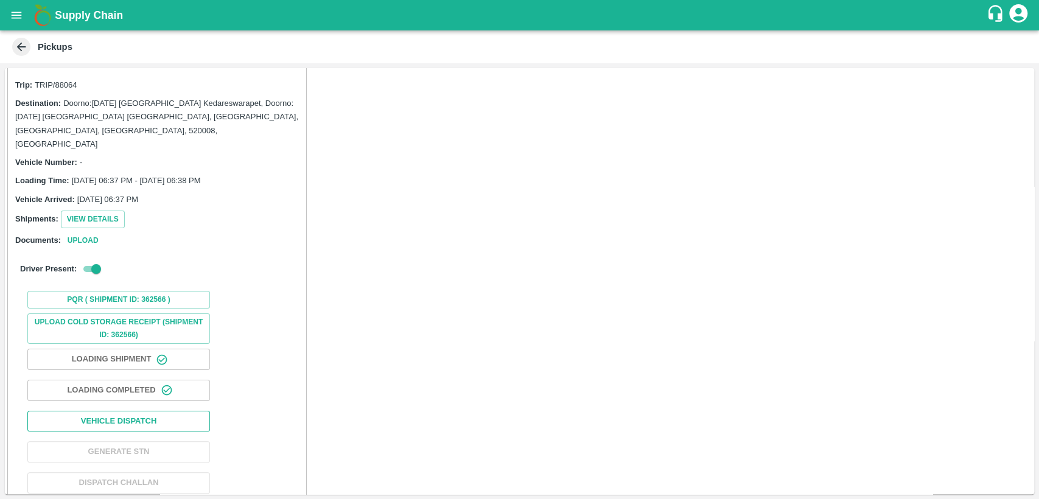
click at [122, 411] on button "Vehicle Dispatch" at bounding box center [118, 421] width 183 height 21
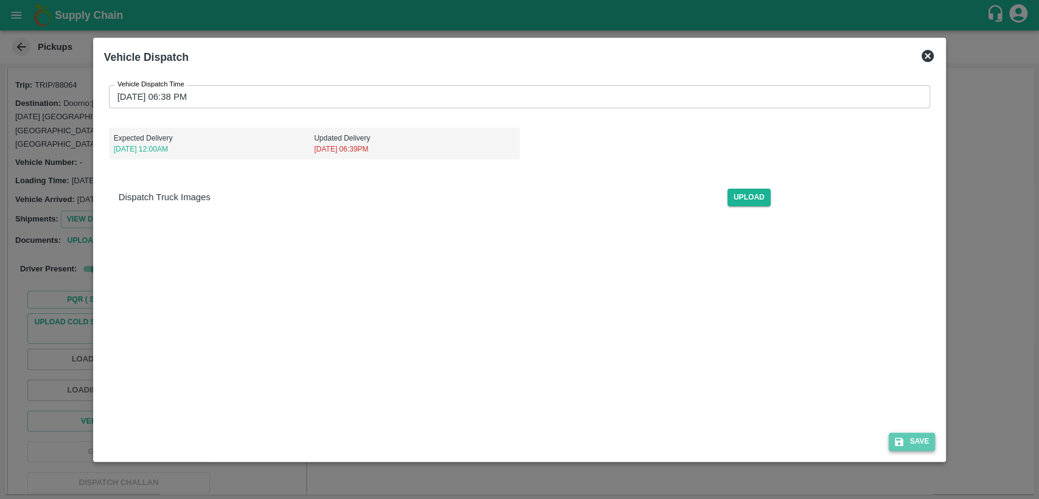
click at [924, 438] on button "Save" at bounding box center [912, 442] width 46 height 18
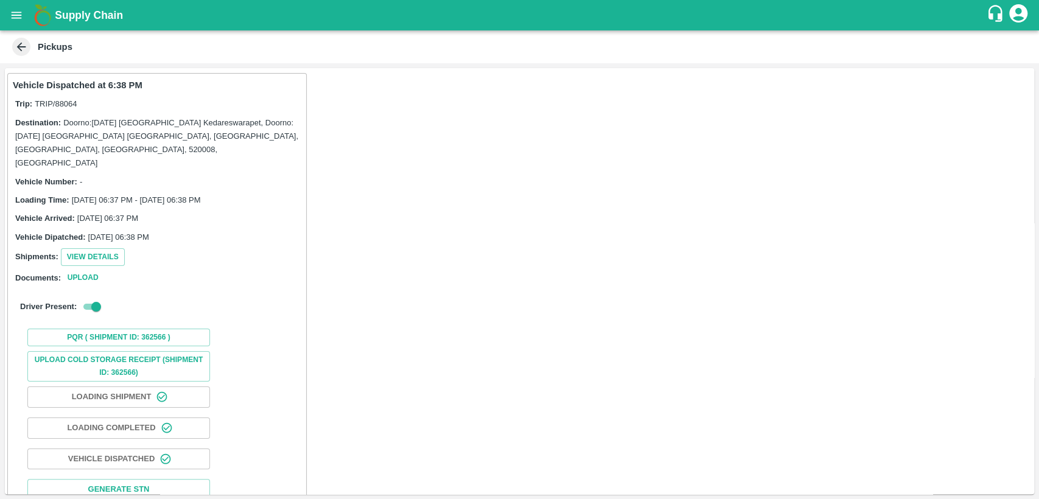
scroll to position [38, 0]
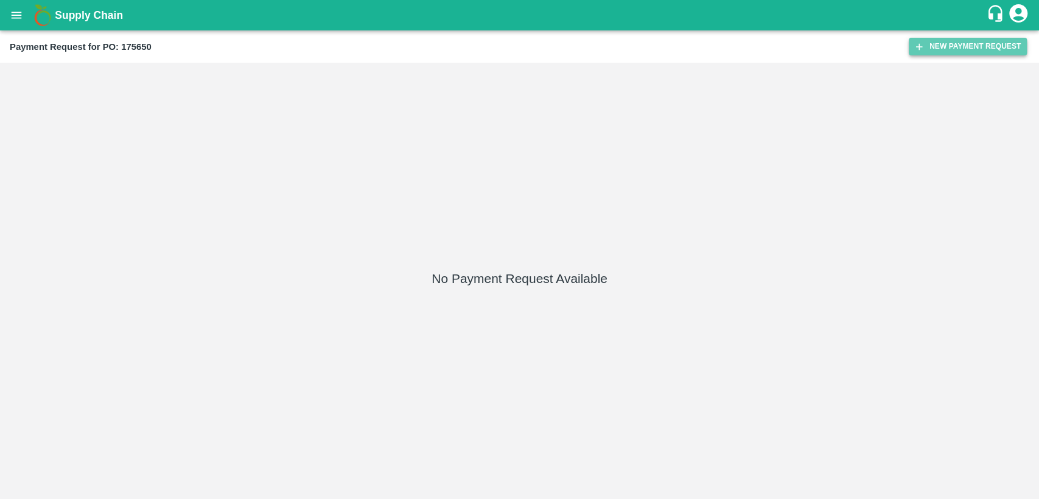
click at [976, 41] on button "New Payment Request" at bounding box center [968, 47] width 118 height 18
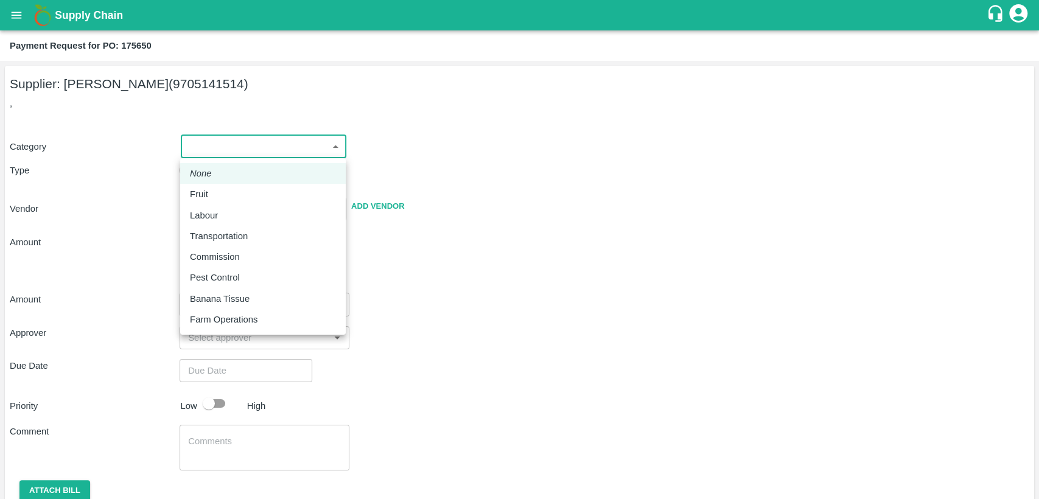
click at [267, 139] on body "Supply Chain Payment Request for PO: 175650 Supplier: [PERSON_NAME] (9705141514…" at bounding box center [519, 249] width 1039 height 499
click at [204, 200] on p "Fruit" at bounding box center [199, 193] width 18 height 13
type input "1"
type input "[PERSON_NAME] - 9705141514(Supplier)"
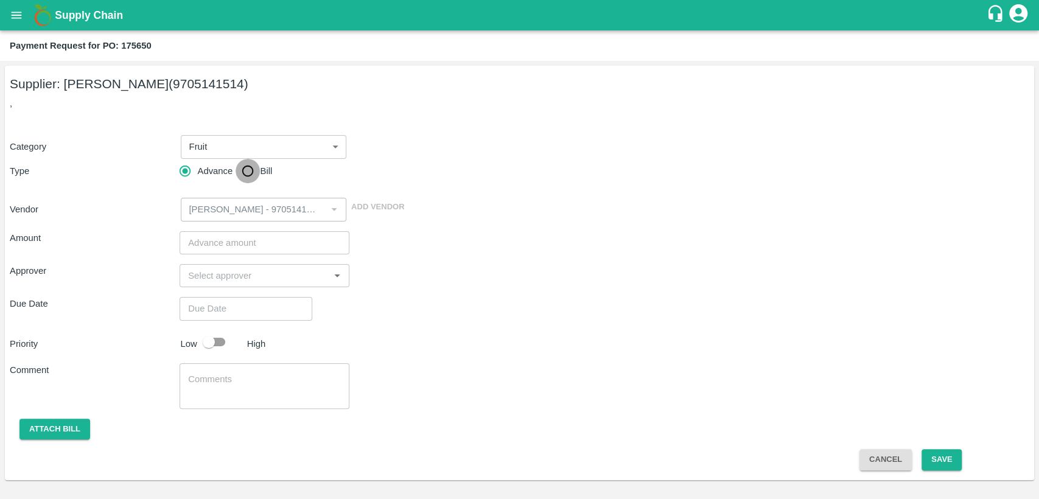
click at [248, 170] on input "Bill" at bounding box center [248, 171] width 24 height 24
radio input "true"
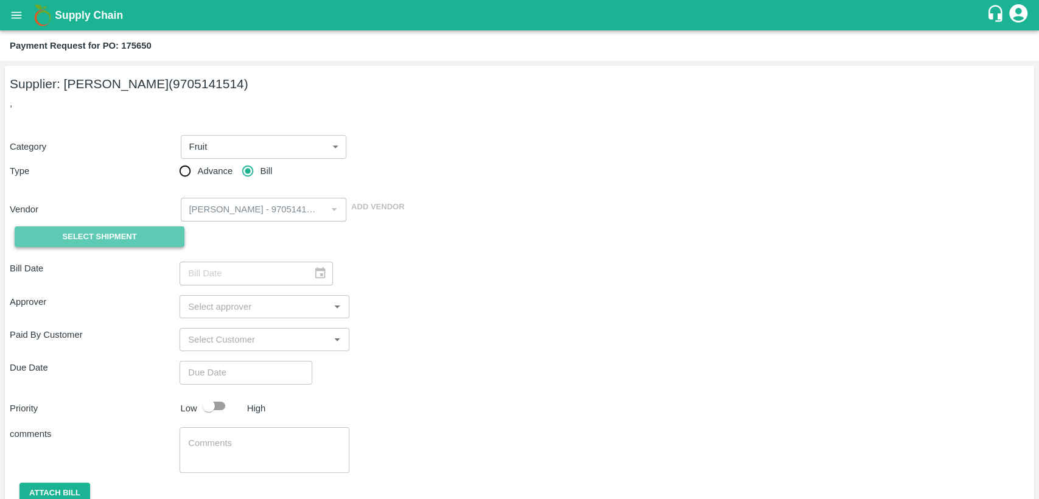
click at [169, 228] on button "Select Shipment" at bounding box center [100, 236] width 170 height 21
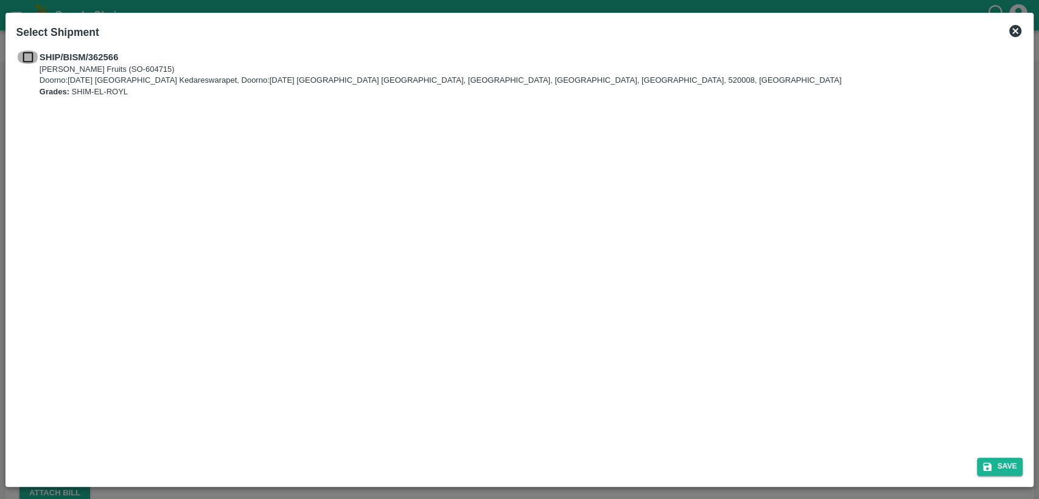
click at [26, 54] on input "checkbox" at bounding box center [27, 57] width 23 height 13
checkbox input "true"
click at [995, 463] on button "Save" at bounding box center [1000, 467] width 46 height 18
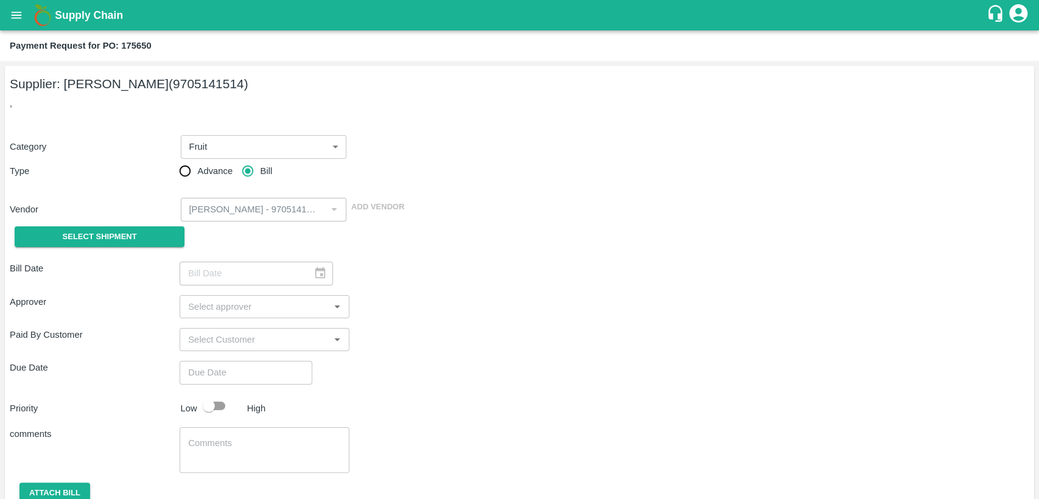
type input "[DATE]"
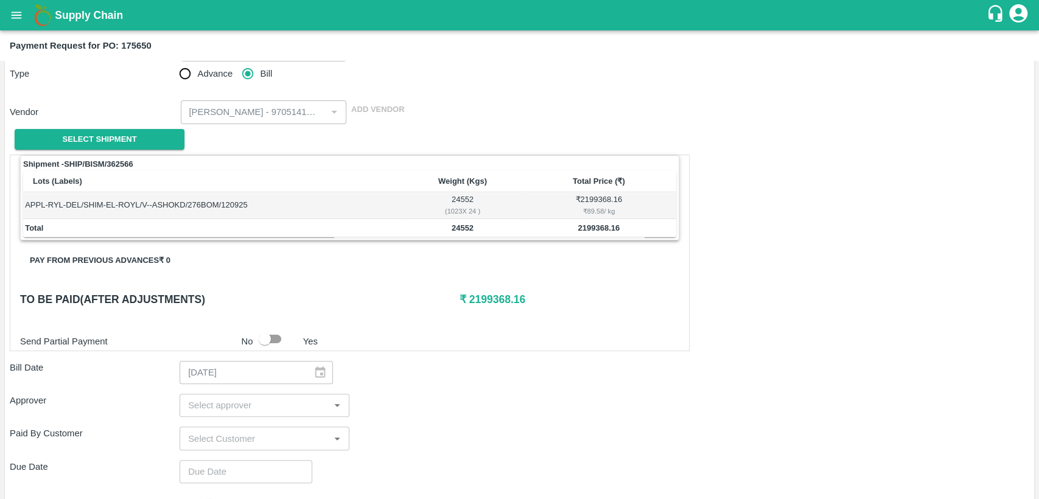
scroll to position [99, 0]
click at [491, 296] on h6 "₹ 2199368.16" at bounding box center [570, 298] width 220 height 17
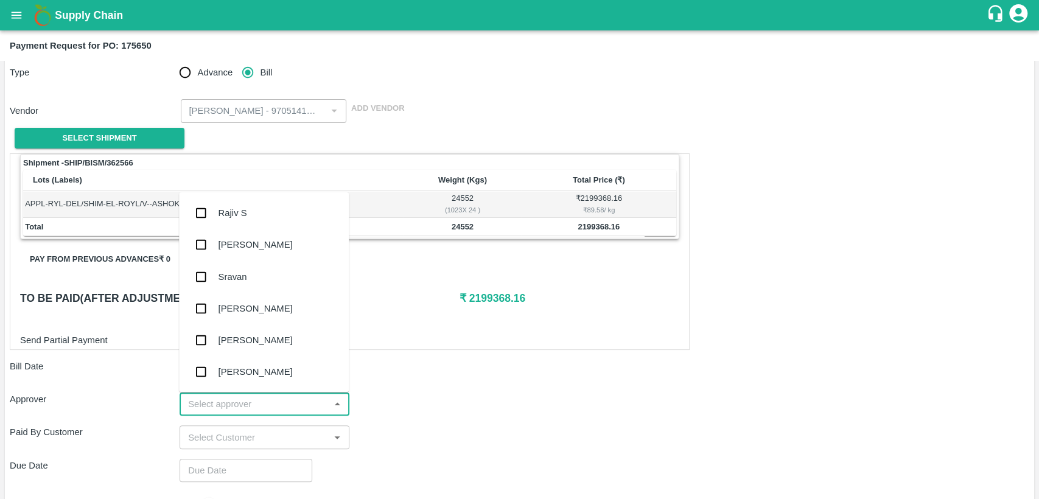
click at [254, 401] on input "input" at bounding box center [254, 404] width 142 height 16
type input "PRA"
click at [246, 347] on div "[PERSON_NAME]" at bounding box center [264, 339] width 170 height 32
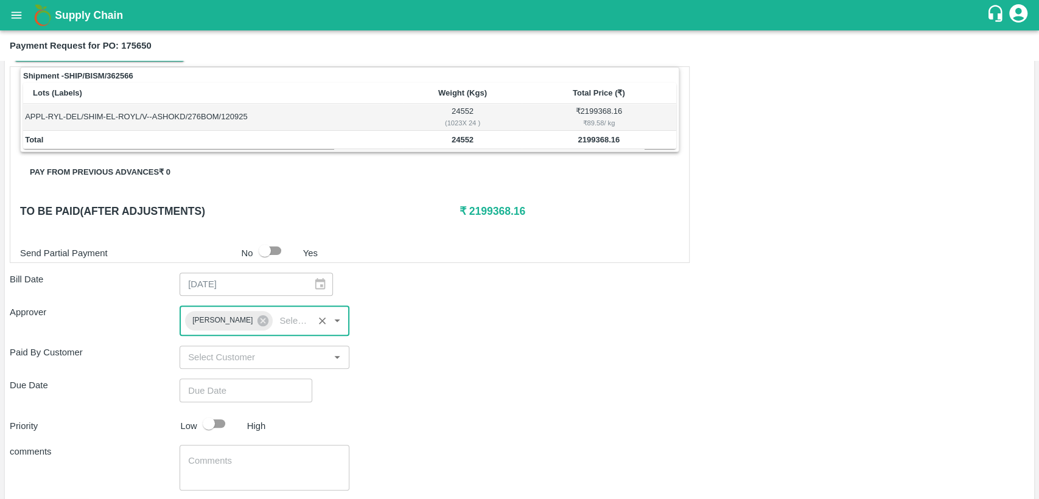
scroll to position [186, 0]
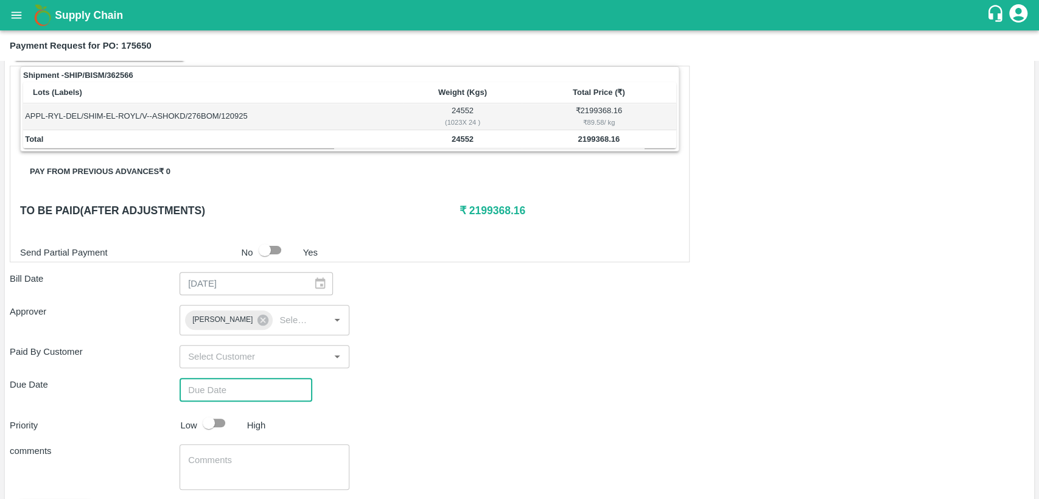
type input "DD/MM/YYYY hh:mm aa"
click at [228, 393] on input "DD/MM/YYYY hh:mm aa" at bounding box center [242, 389] width 124 height 23
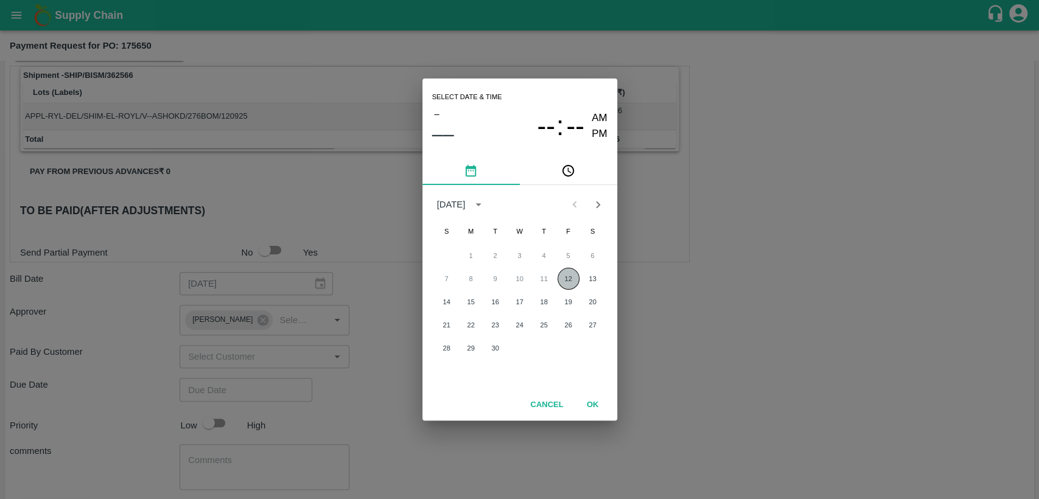
click at [567, 277] on button "12" at bounding box center [569, 279] width 22 height 22
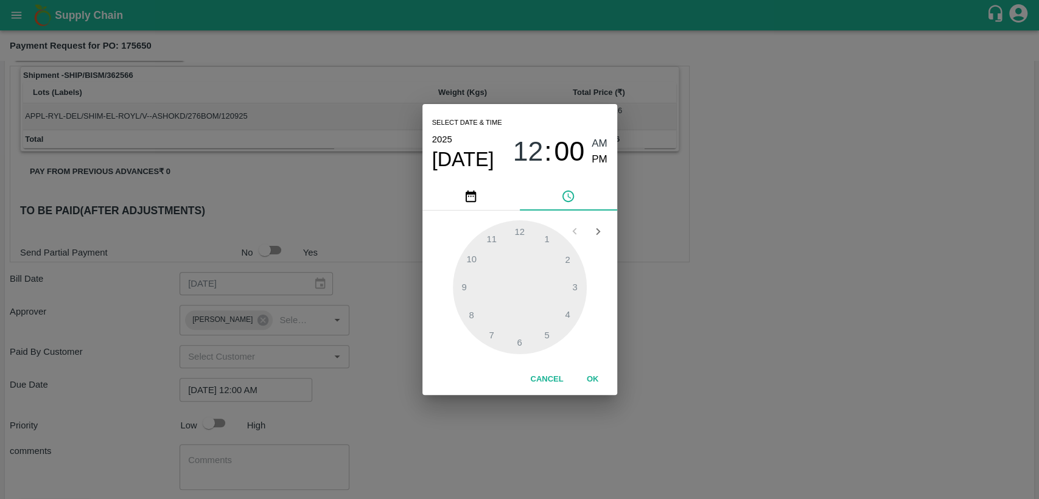
click at [520, 338] on div at bounding box center [520, 287] width 134 height 134
click at [519, 341] on div at bounding box center [520, 287] width 134 height 134
click at [594, 158] on span "PM" at bounding box center [600, 160] width 16 height 16
click at [522, 341] on div at bounding box center [520, 287] width 134 height 134
click at [489, 240] on div at bounding box center [520, 287] width 134 height 134
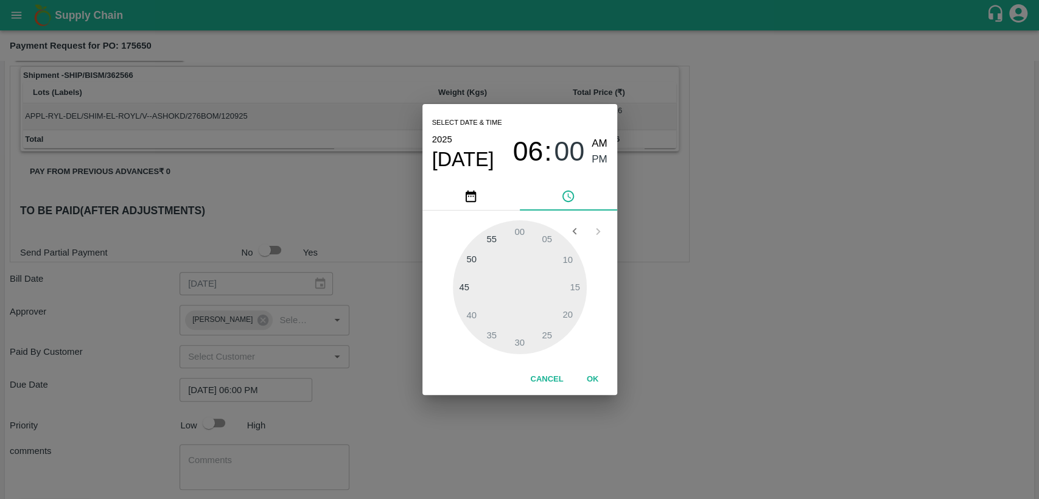
type input "[DATE] 06:55 PM"
click at [590, 376] on button "OK" at bounding box center [592, 379] width 39 height 21
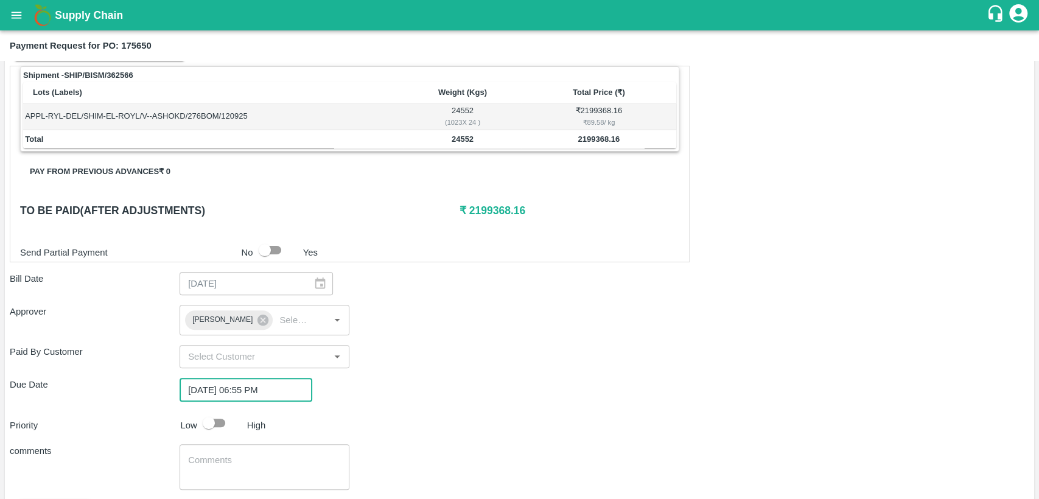
scroll to position [253, 0]
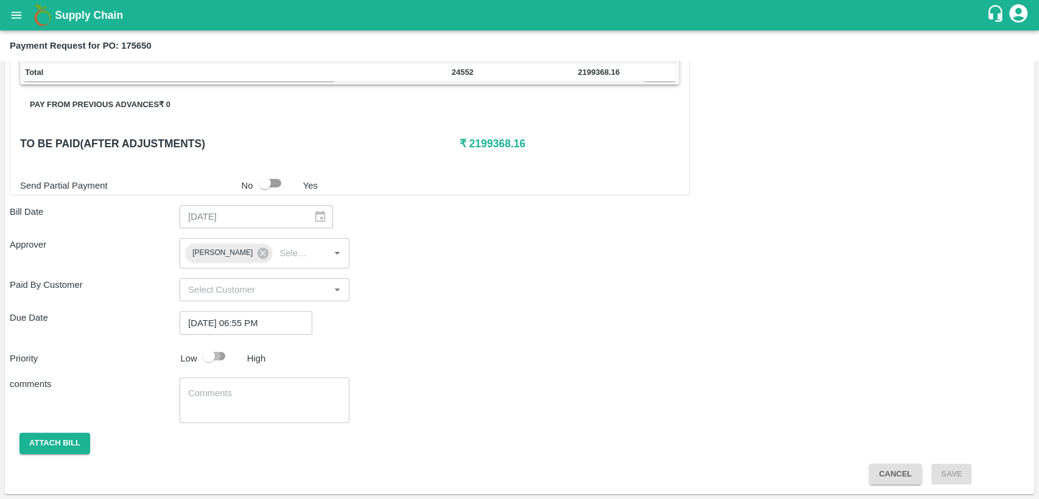
click at [210, 352] on input "checkbox" at bounding box center [208, 356] width 69 height 23
checkbox input "true"
click at [63, 443] on button "Attach bill" at bounding box center [54, 443] width 71 height 21
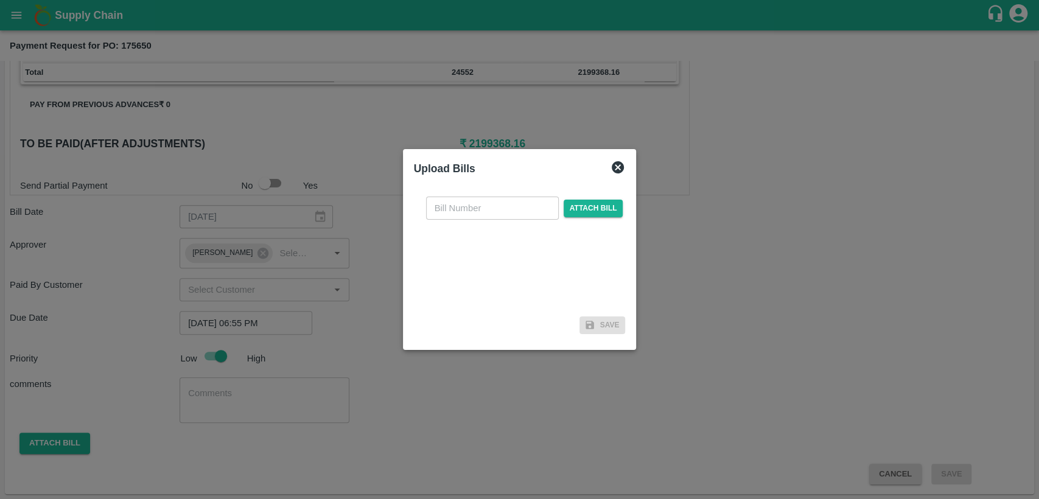
click at [619, 166] on icon at bounding box center [618, 167] width 12 height 12
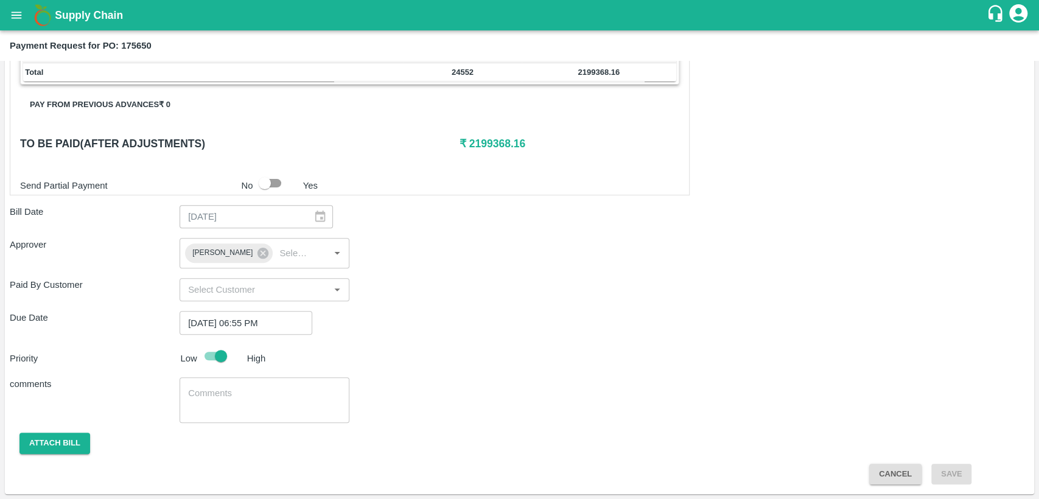
scroll to position [0, 0]
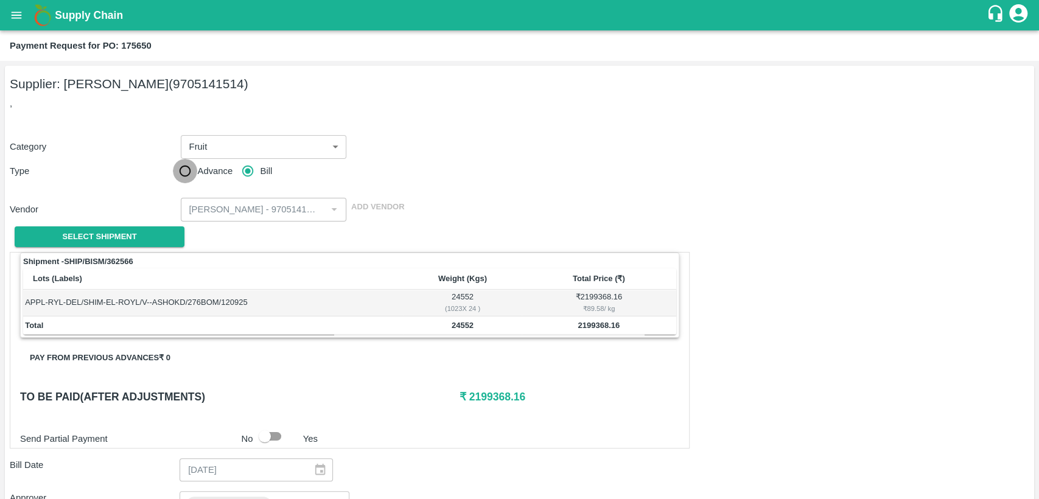
click at [183, 167] on input "Advance" at bounding box center [185, 171] width 24 height 24
radio input "true"
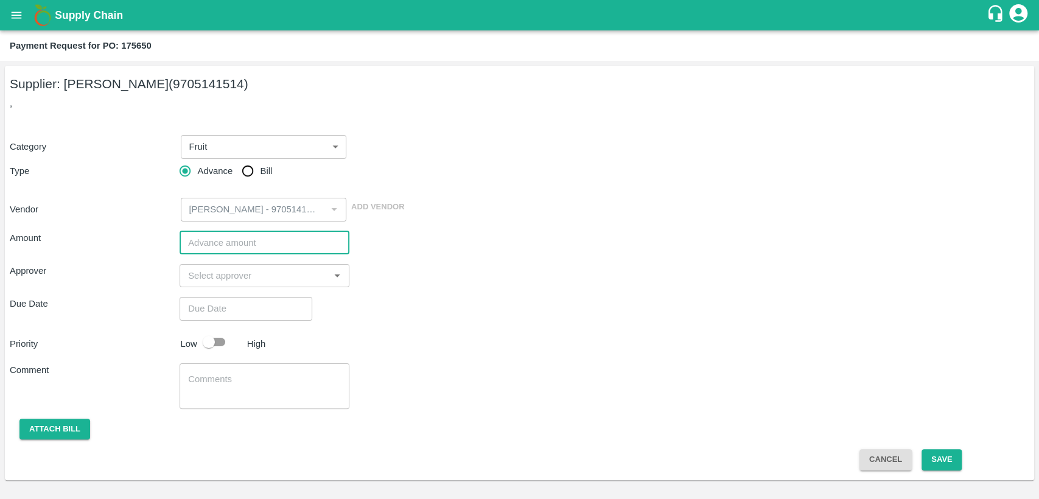
click at [267, 240] on input "number" at bounding box center [265, 242] width 170 height 23
type input "2200000"
click at [248, 273] on input "input" at bounding box center [254, 276] width 142 height 16
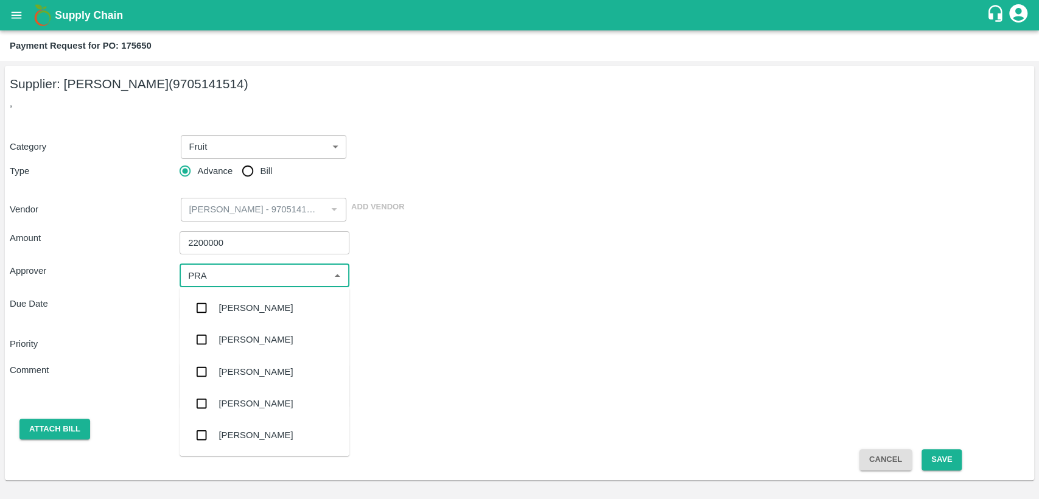
type input "PRAV"
click at [257, 310] on div "[PERSON_NAME]" at bounding box center [256, 307] width 74 height 13
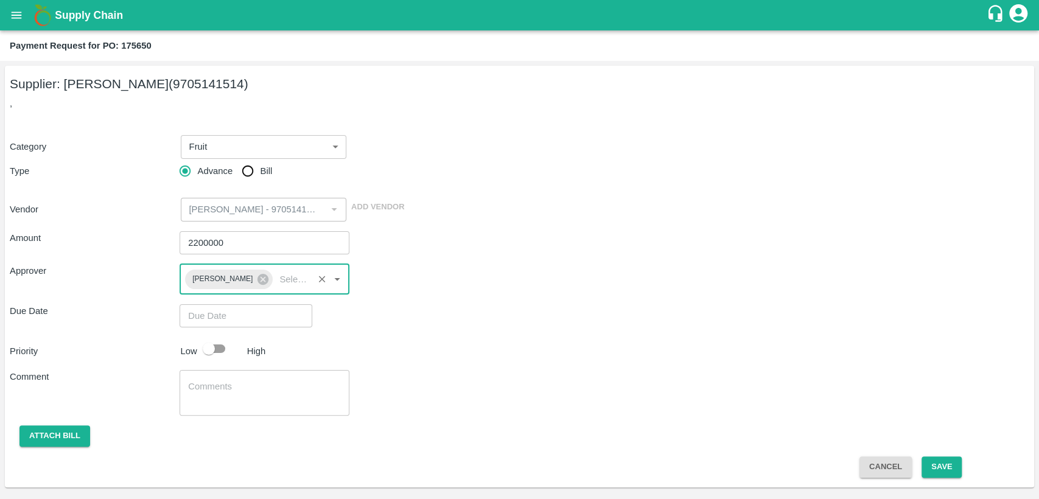
type input "DD/MM/YYYY hh:mm aa"
click at [242, 318] on input "DD/MM/YYYY hh:mm aa" at bounding box center [242, 315] width 124 height 23
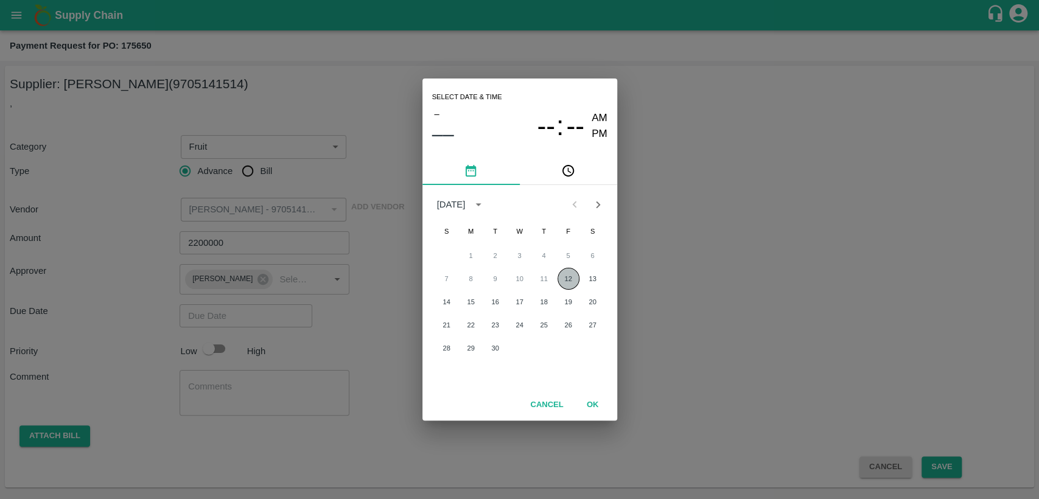
click at [567, 271] on button "12" at bounding box center [569, 279] width 22 height 22
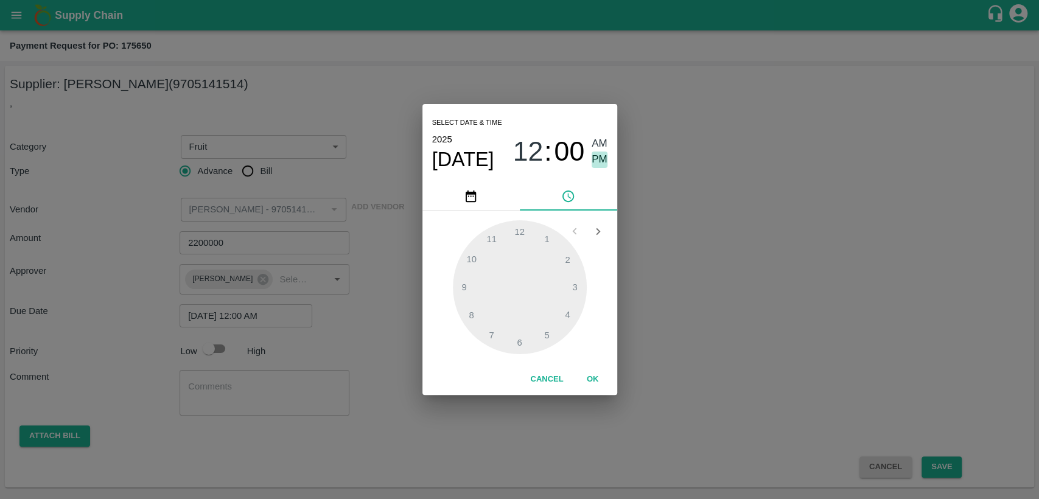
click at [594, 157] on span "PM" at bounding box center [600, 160] width 16 height 16
click at [489, 332] on div at bounding box center [520, 287] width 134 height 134
type input "[DATE] 07:00 PM"
click at [592, 377] on button "OK" at bounding box center [592, 379] width 39 height 21
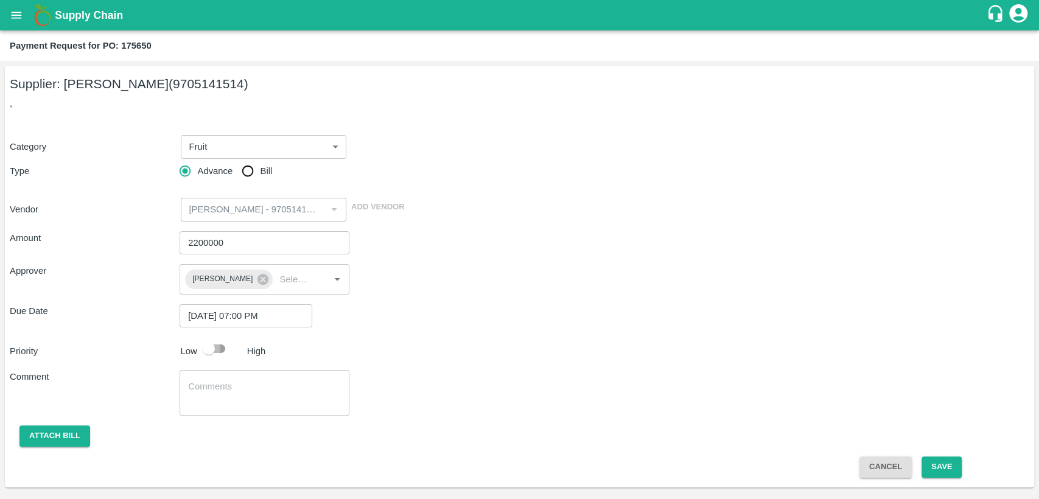
click at [220, 349] on input "checkbox" at bounding box center [208, 348] width 69 height 23
checkbox input "true"
click at [940, 461] on button "Save" at bounding box center [942, 467] width 40 height 21
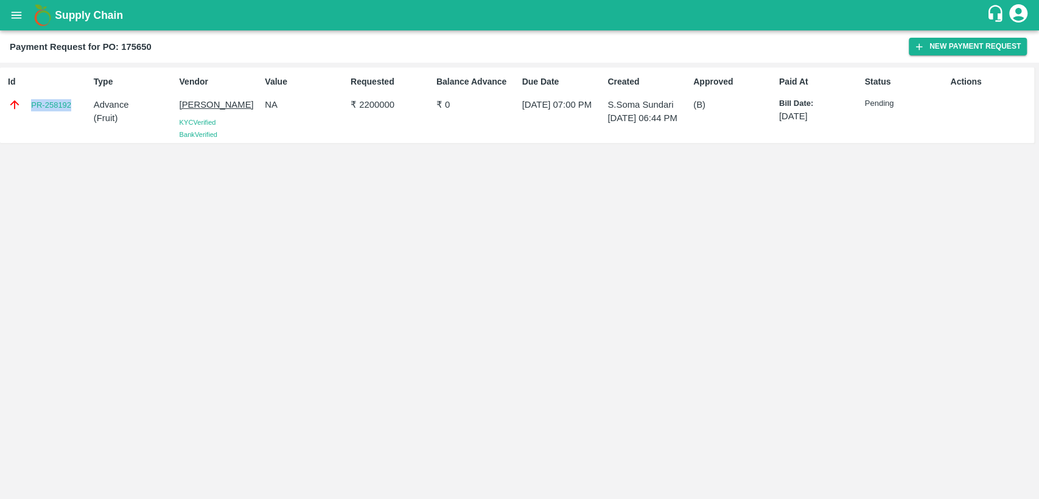
drag, startPoint x: 75, startPoint y: 109, endPoint x: 23, endPoint y: 103, distance: 53.2
click at [23, 103] on div "PR-258192" at bounding box center [48, 104] width 81 height 13
copy link "PR-258192"
